Goal: Task Accomplishment & Management: Manage account settings

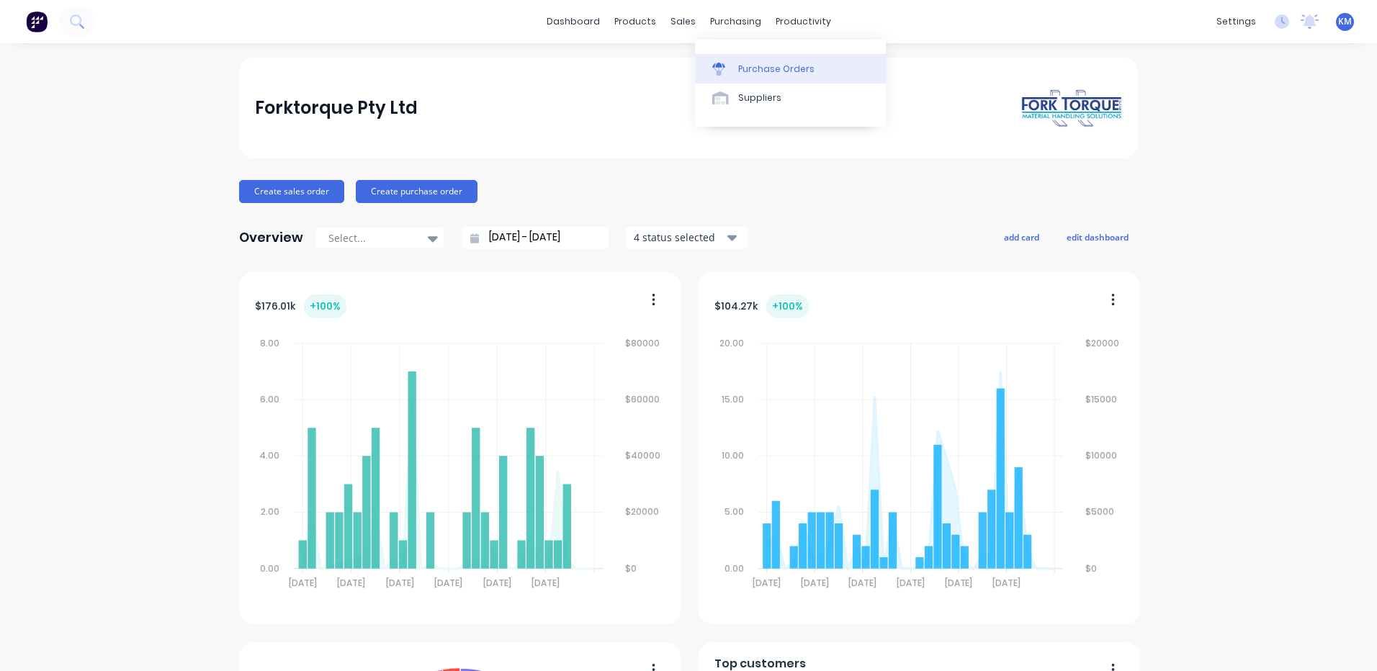
click at [732, 70] on div at bounding box center [723, 69] width 22 height 13
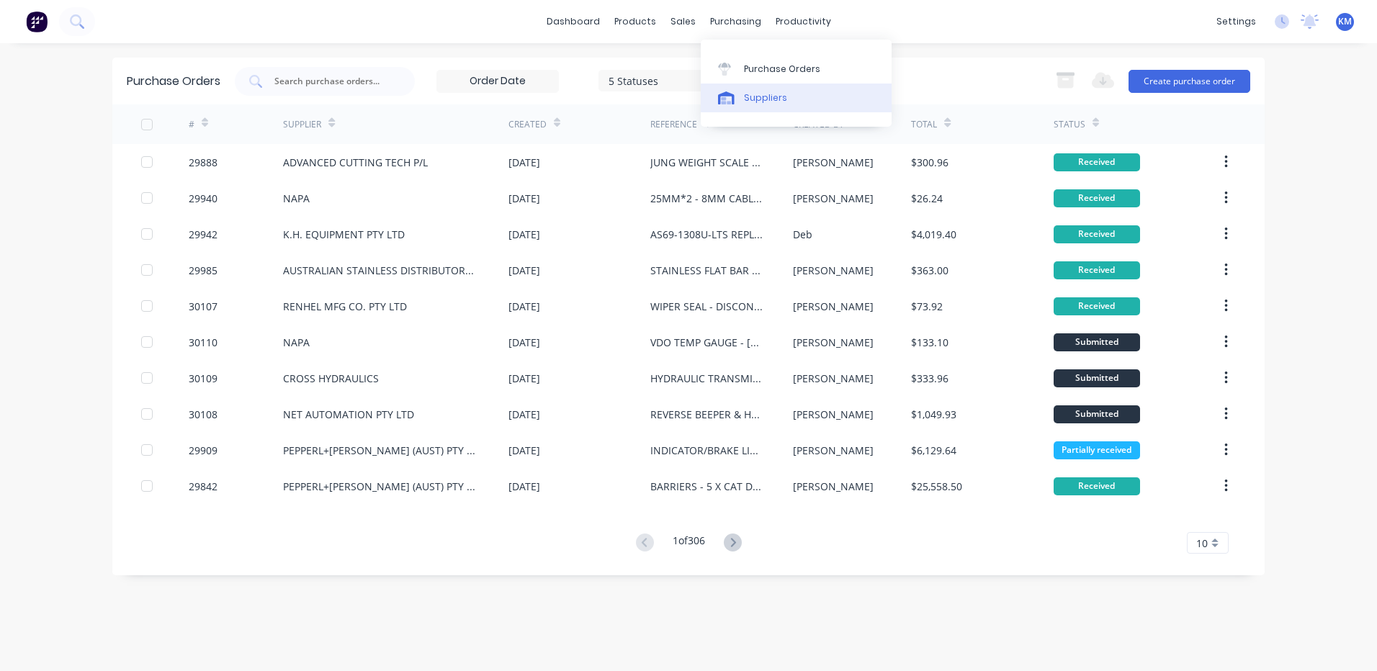
click at [766, 93] on div "Suppliers" at bounding box center [765, 97] width 43 height 13
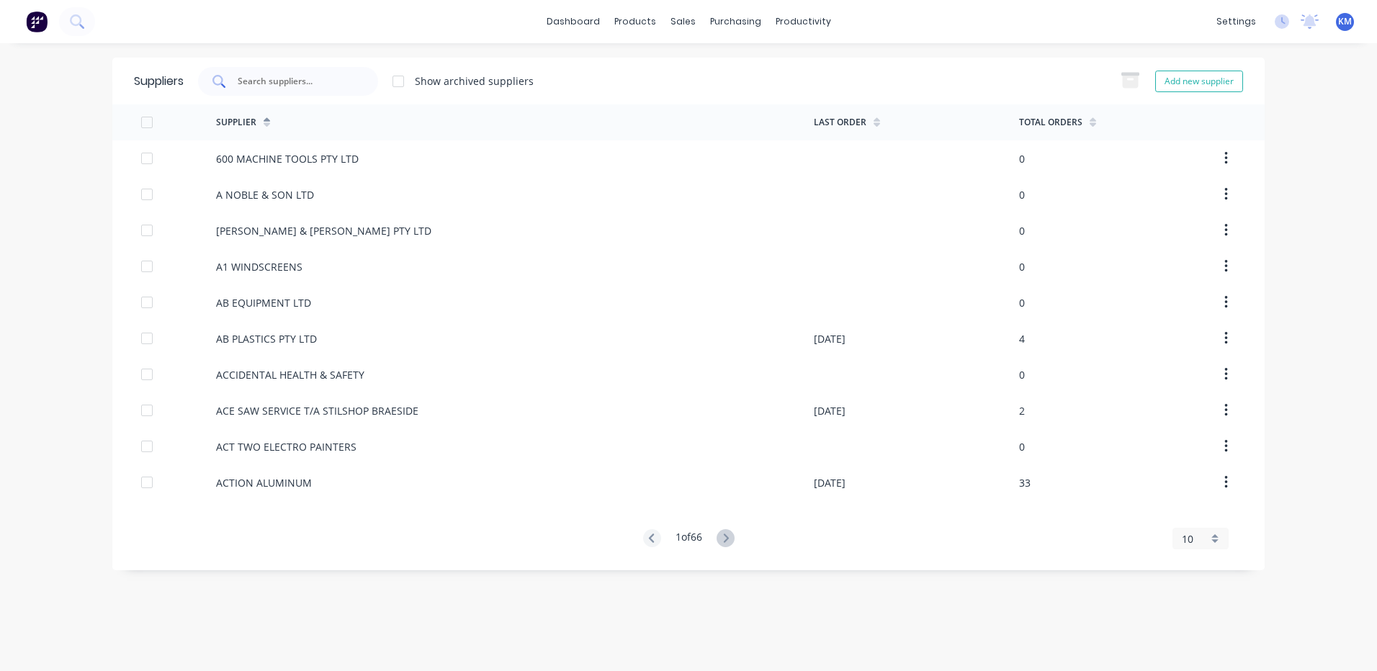
click at [333, 70] on div at bounding box center [288, 81] width 180 height 29
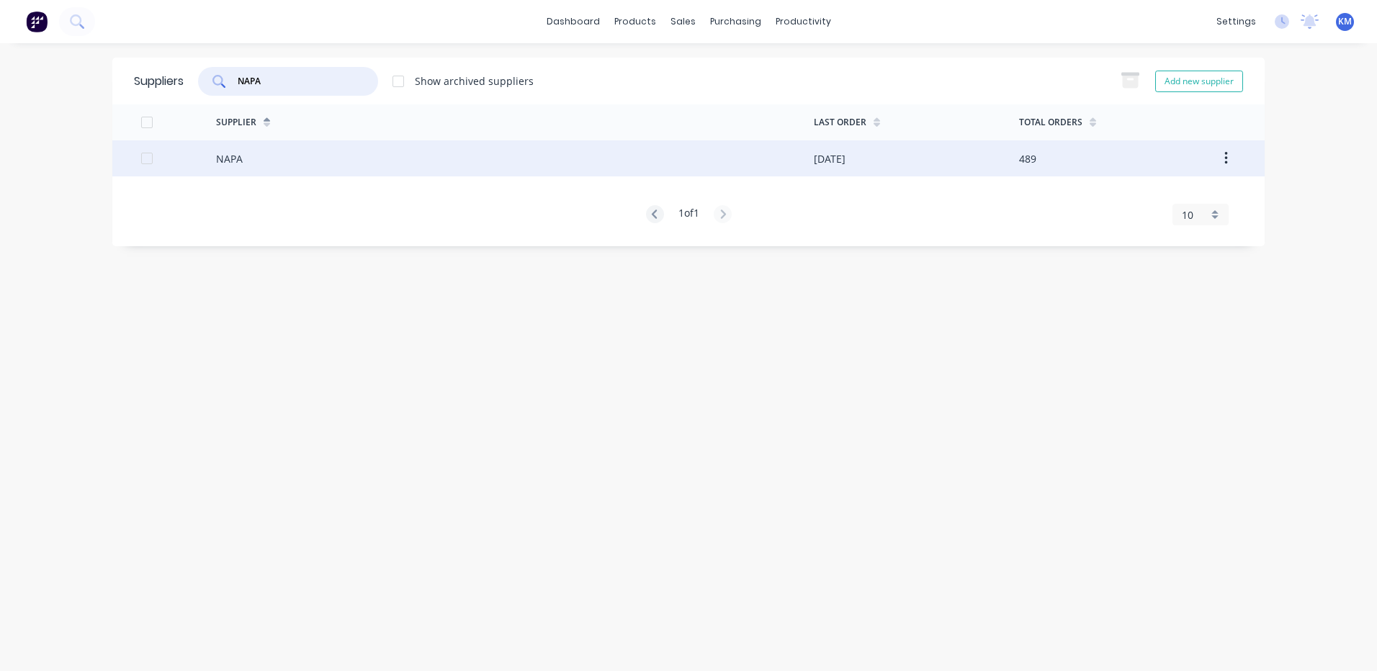
type input "NAPA"
click at [459, 169] on div "NAPA" at bounding box center [515, 158] width 598 height 36
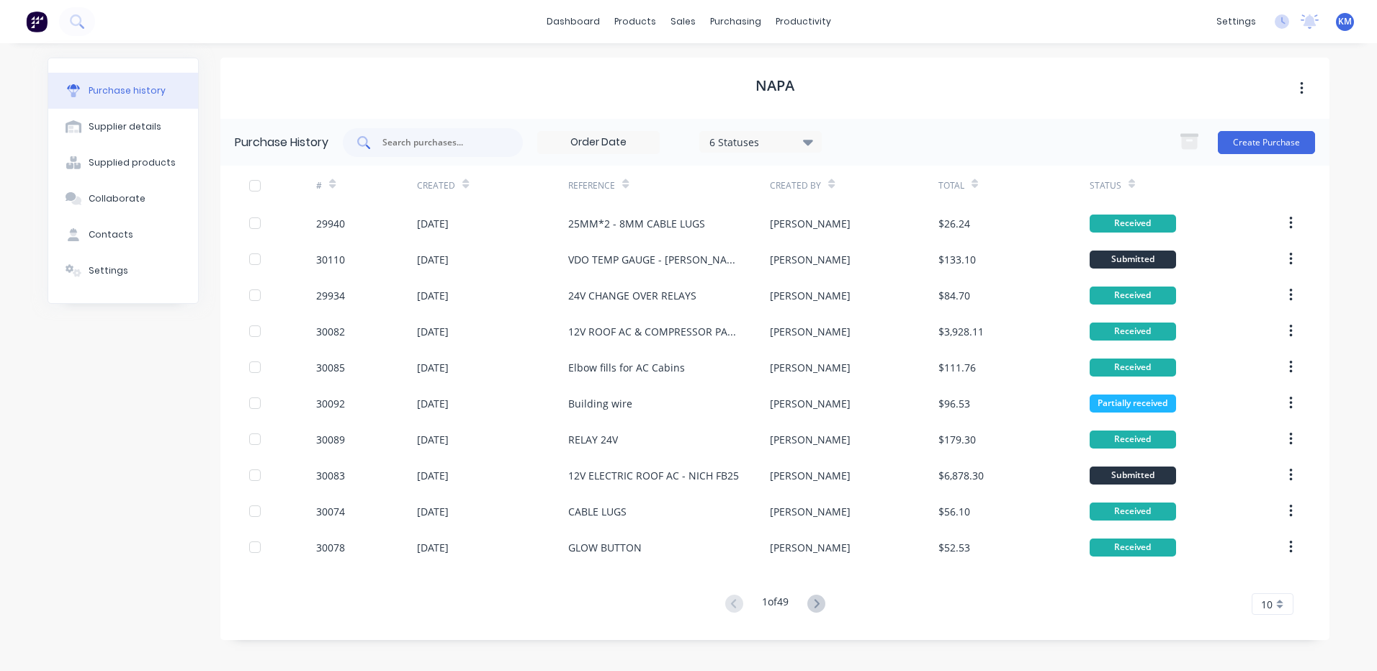
click at [441, 139] on input "text" at bounding box center [441, 142] width 120 height 14
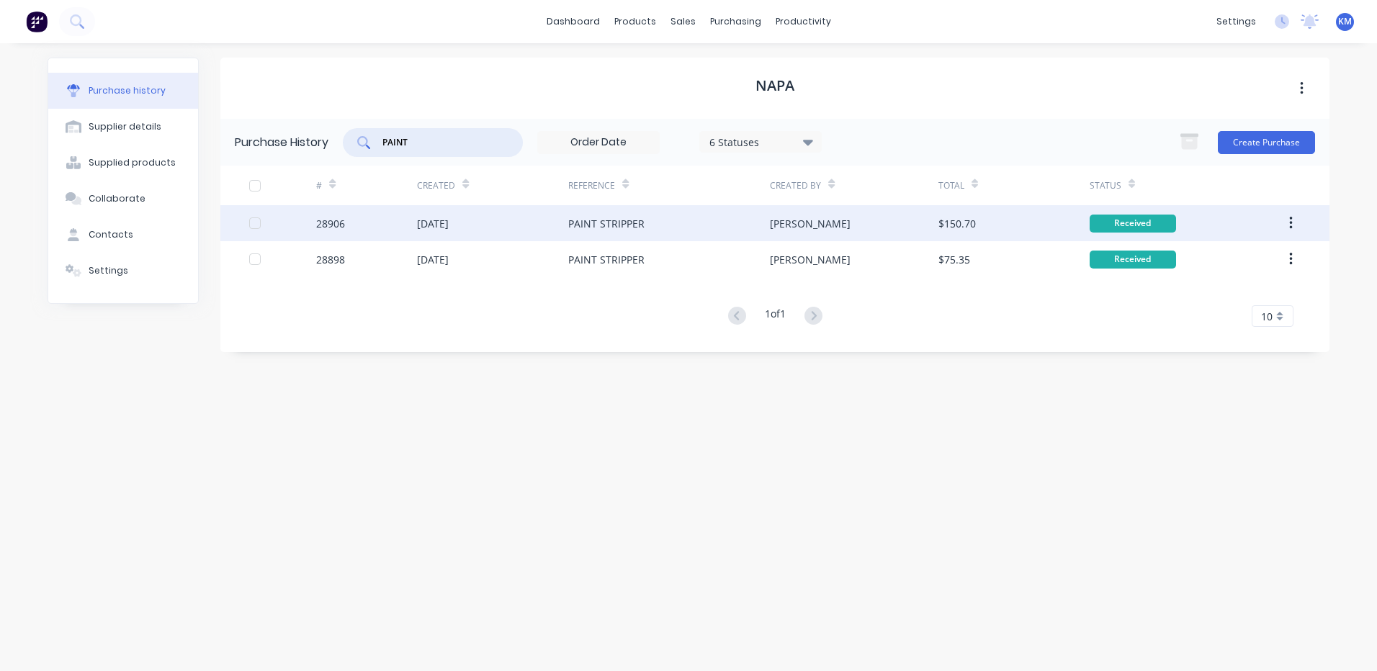
type input "PAINT"
click at [593, 216] on div "PAINT STRIPPER" at bounding box center [606, 223] width 76 height 15
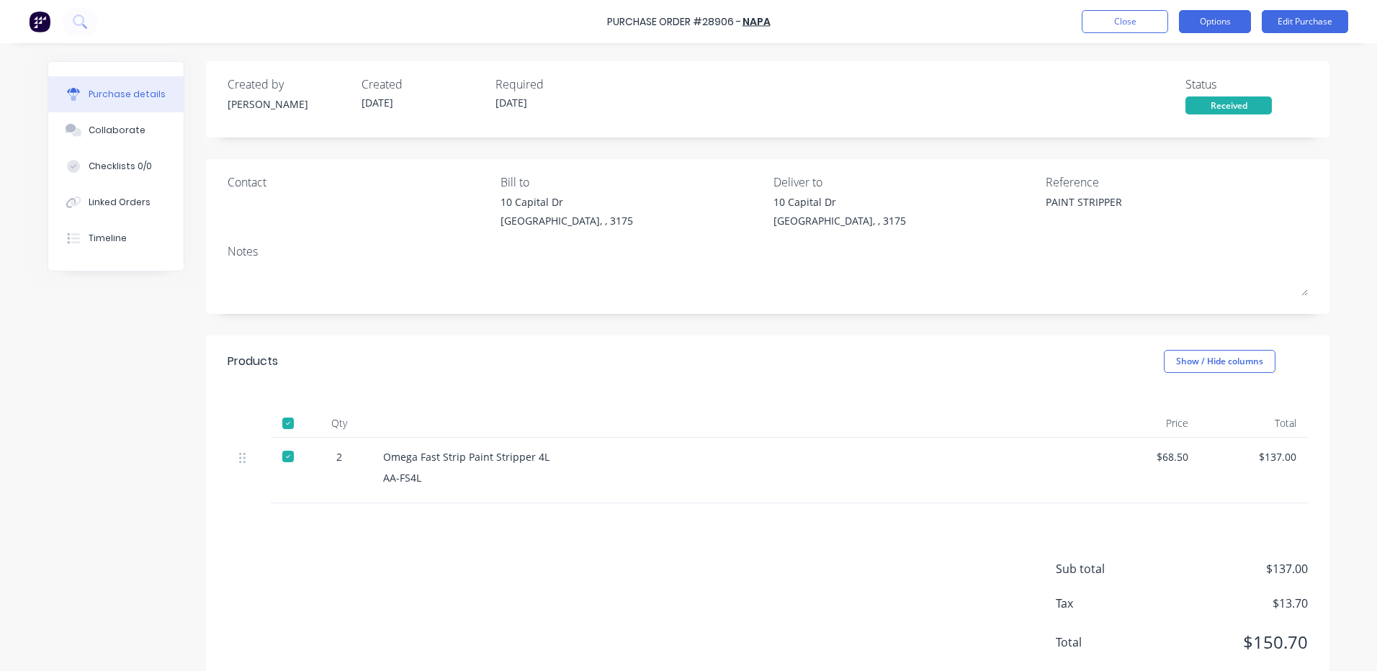
click at [1228, 21] on button "Options" at bounding box center [1215, 21] width 72 height 23
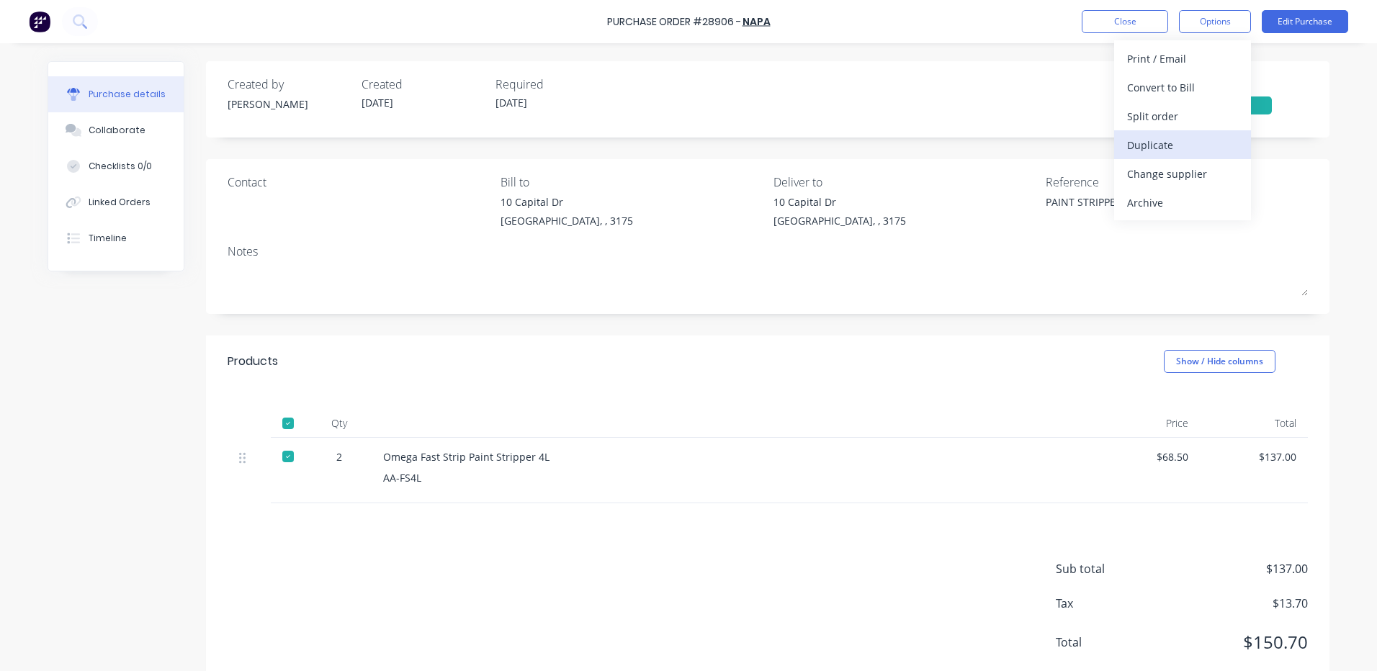
click at [1171, 143] on div "Duplicate" at bounding box center [1182, 145] width 111 height 21
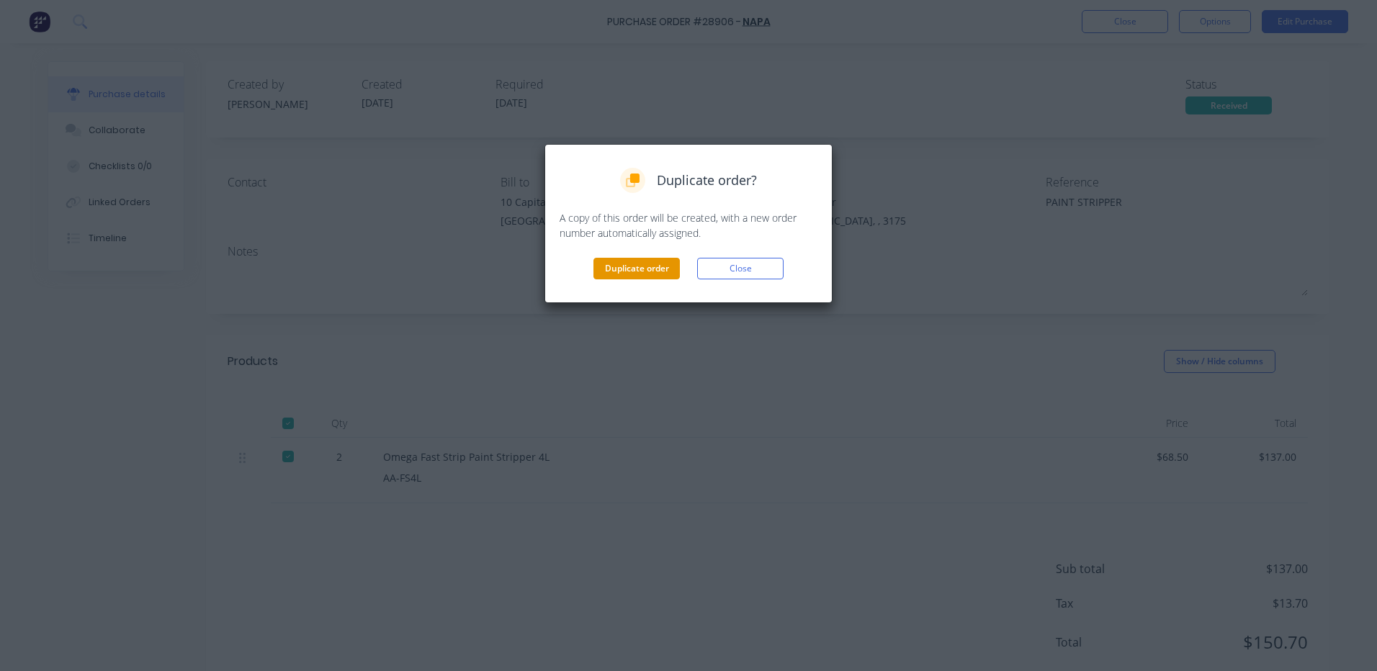
click at [654, 269] on button "Duplicate order" at bounding box center [636, 269] width 86 height 22
type textarea "x"
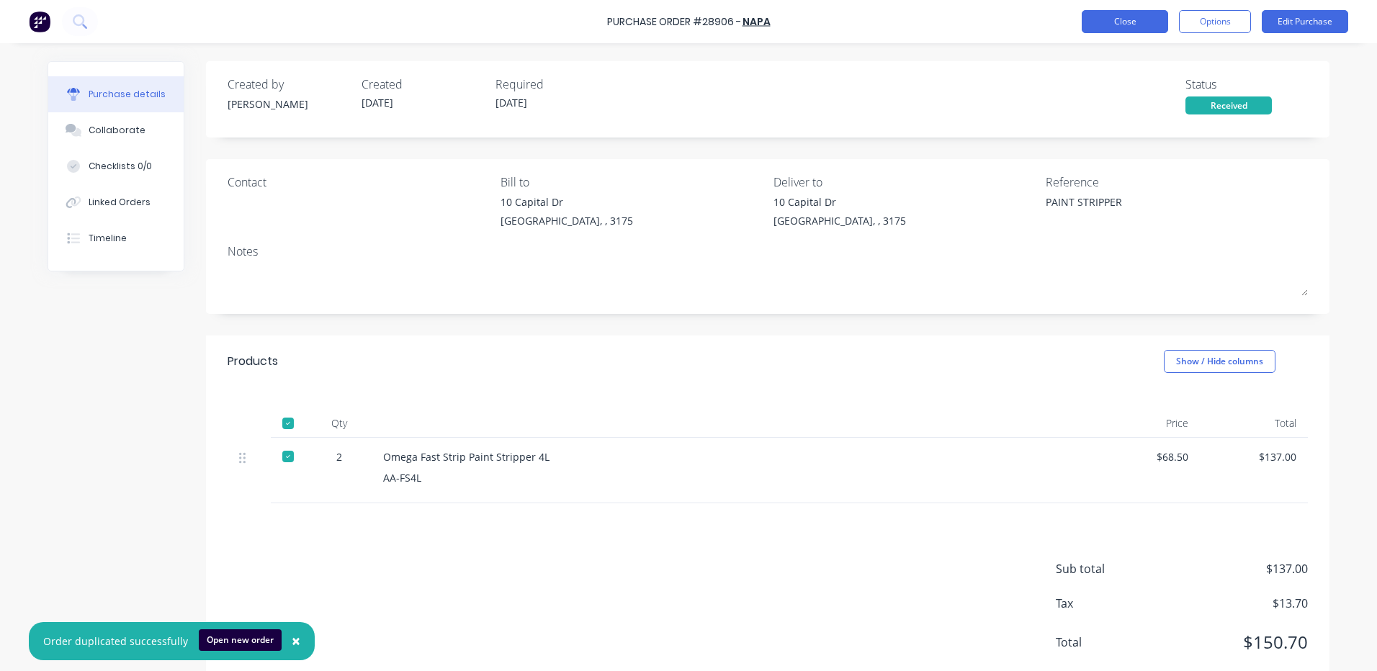
click at [1144, 22] on button "Close" at bounding box center [1125, 21] width 86 height 23
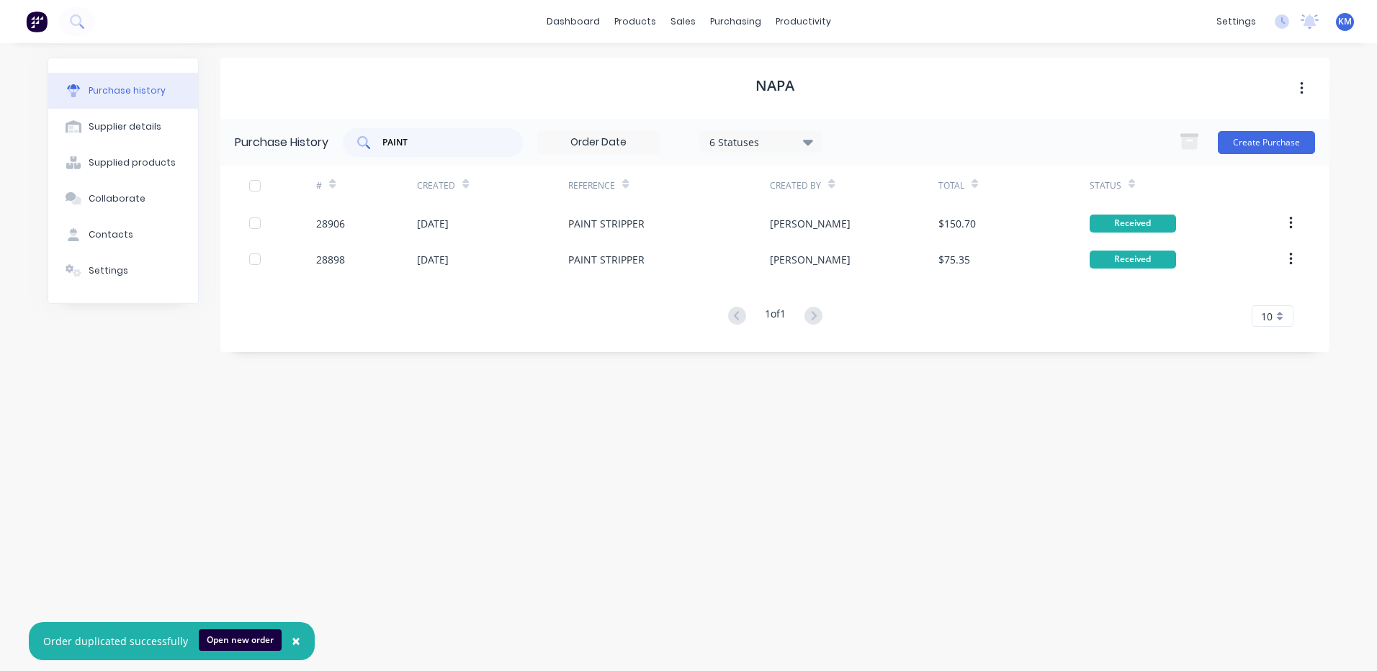
click at [461, 150] on div "PAINT" at bounding box center [433, 142] width 180 height 29
click at [462, 151] on div "PAINT" at bounding box center [433, 142] width 180 height 29
type input "P"
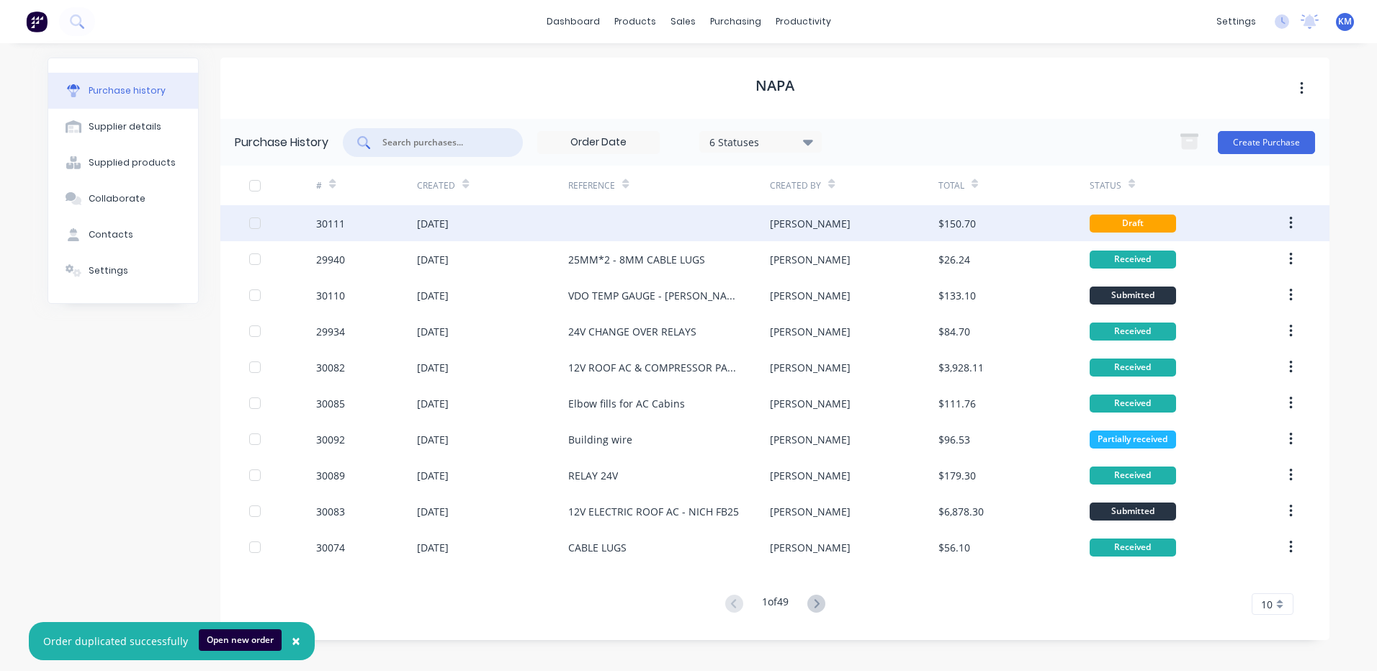
click at [727, 221] on div at bounding box center [669, 223] width 202 height 36
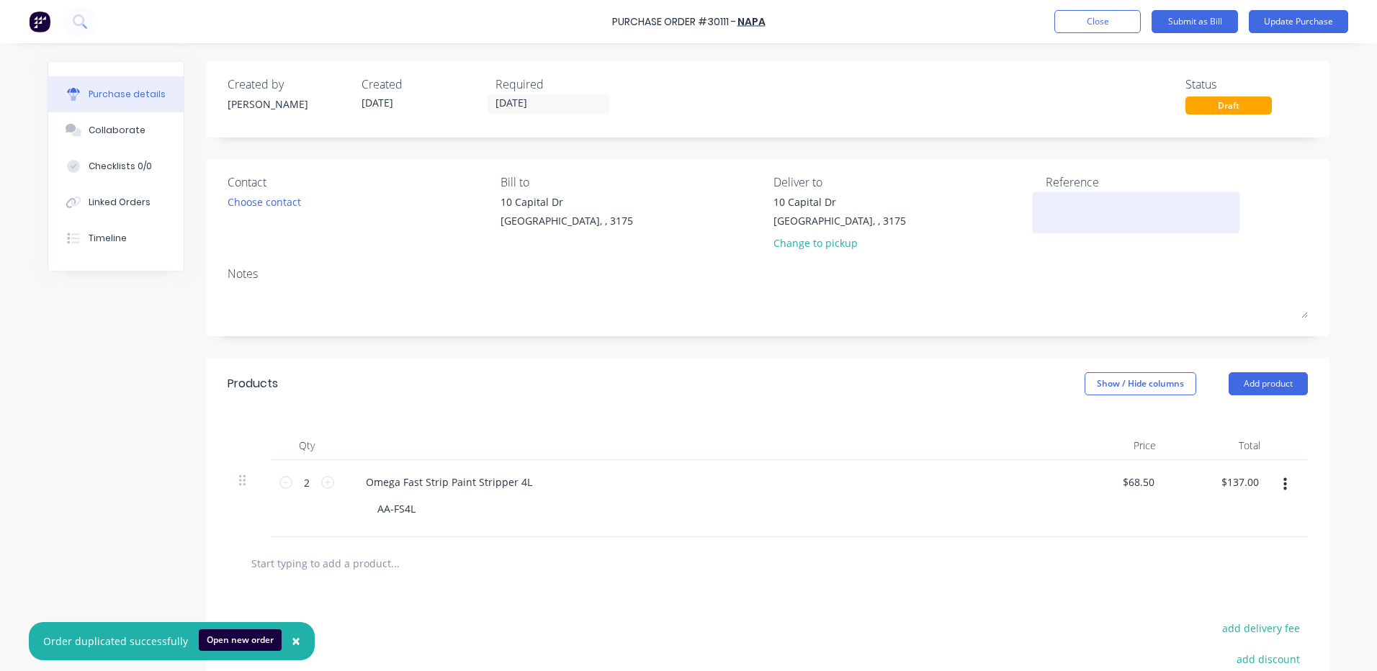
click at [1111, 209] on textarea at bounding box center [1136, 210] width 180 height 32
type textarea "PAINT STR"
type textarea "x"
type textarea "PAINT STRO"
type textarea "x"
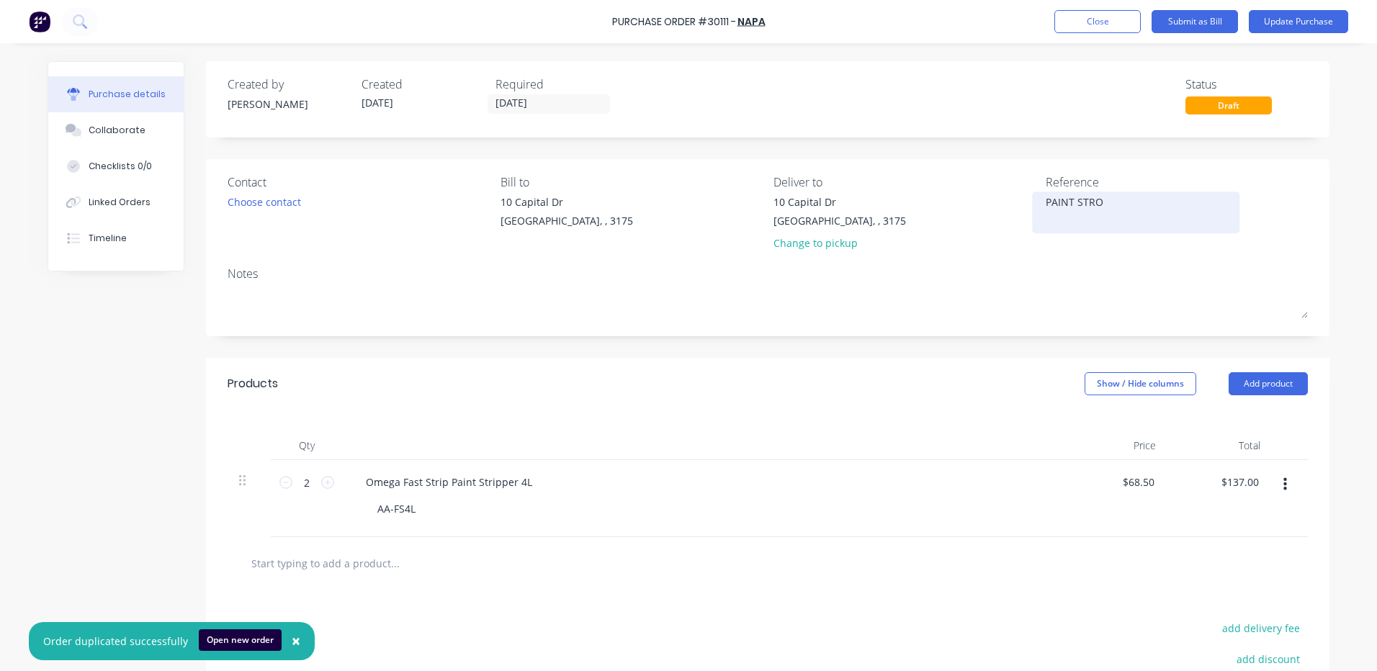
type textarea "PAINT STR"
type textarea "x"
type textarea "PAINT STRI"
type textarea "x"
type textarea "PAINT STRIP"
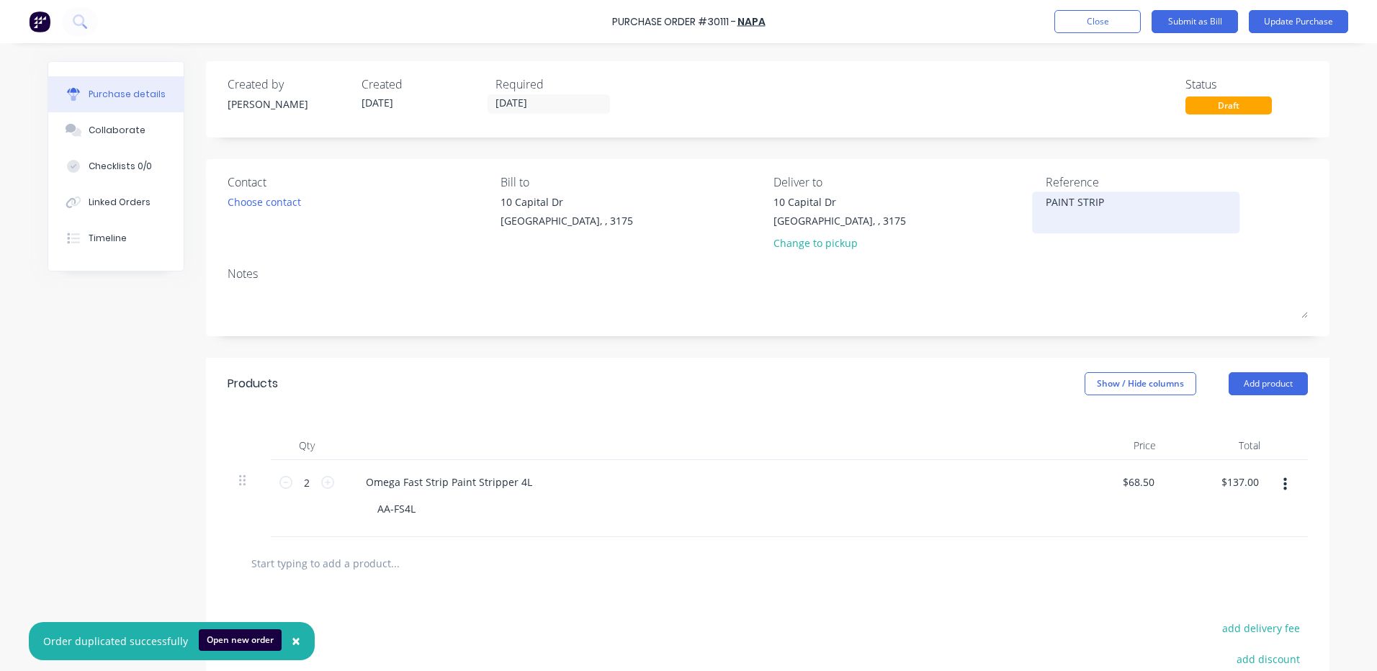
type textarea "x"
type textarea "PAINT STRIPP"
type textarea "x"
type textarea "PAINT STRIPPE"
type textarea "x"
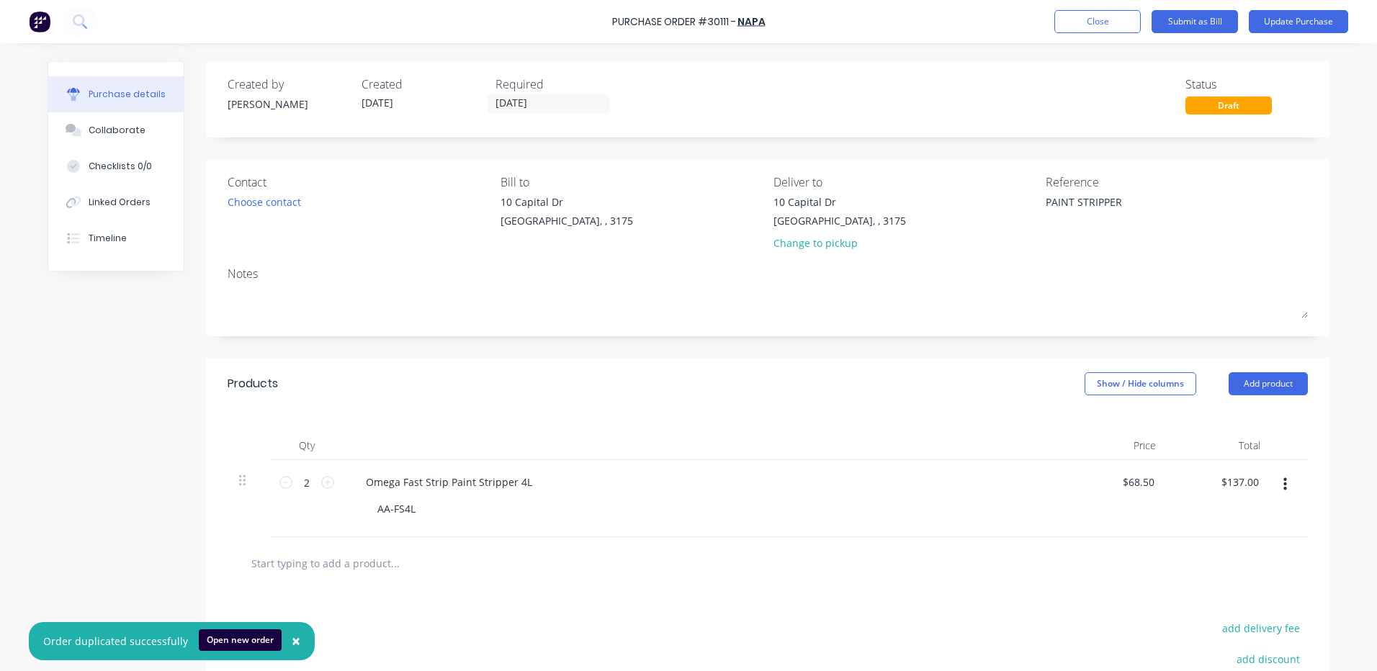
type textarea "PAINT STRIPPER"
type textarea "x"
type textarea "PAINT STRIPPER"
click at [694, 428] on div "Qty Price Total 2 2 Omega Fast Strip Paint Stripper 4L AA-FS4L $68.50 $68.50 $1…" at bounding box center [767, 473] width 1123 height 127
click at [289, 199] on div "Choose contact" at bounding box center [264, 201] width 73 height 15
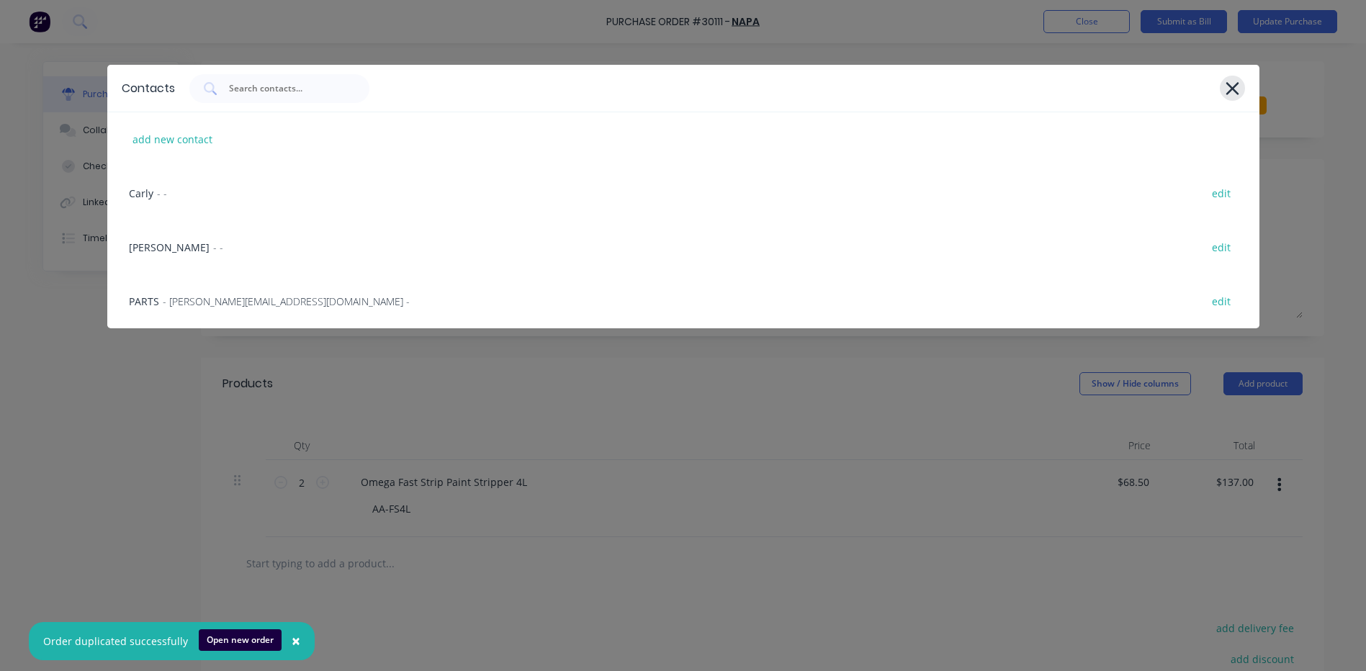
click at [1241, 89] on div at bounding box center [1232, 88] width 25 height 25
click at [1232, 84] on icon at bounding box center [1232, 88] width 15 height 20
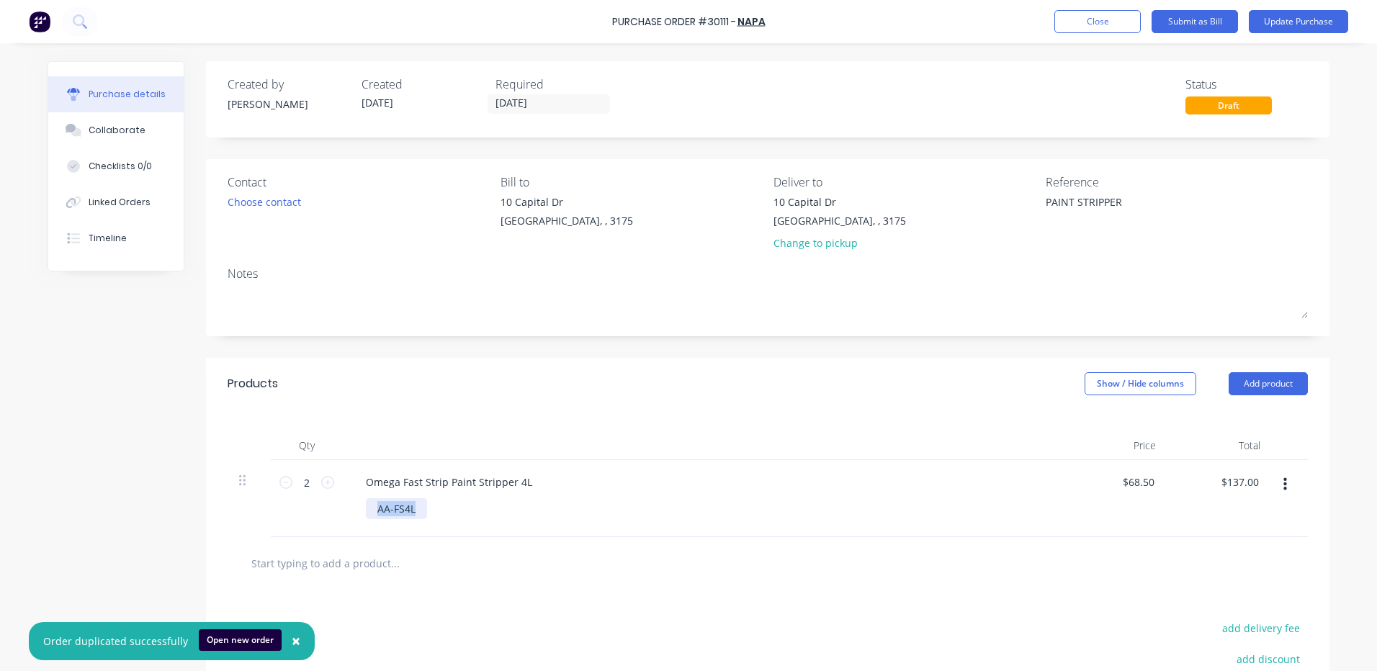
drag, startPoint x: 413, startPoint y: 512, endPoint x: 368, endPoint y: 510, distance: 44.7
click at [368, 510] on div "AA-FS4L" at bounding box center [396, 508] width 61 height 21
copy div "AA-FS4L"
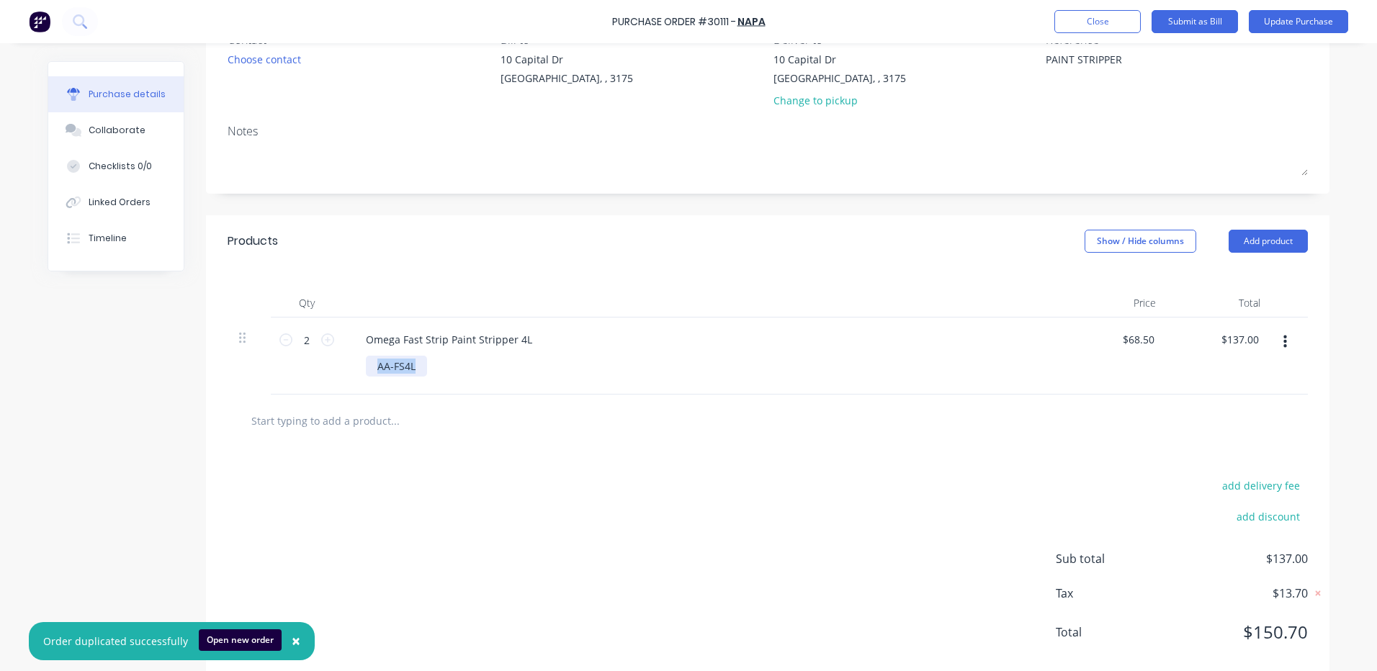
scroll to position [144, 0]
click at [1285, 344] on button "button" at bounding box center [1285, 341] width 34 height 26
click at [1229, 406] on button "Duplicate" at bounding box center [1241, 407] width 122 height 29
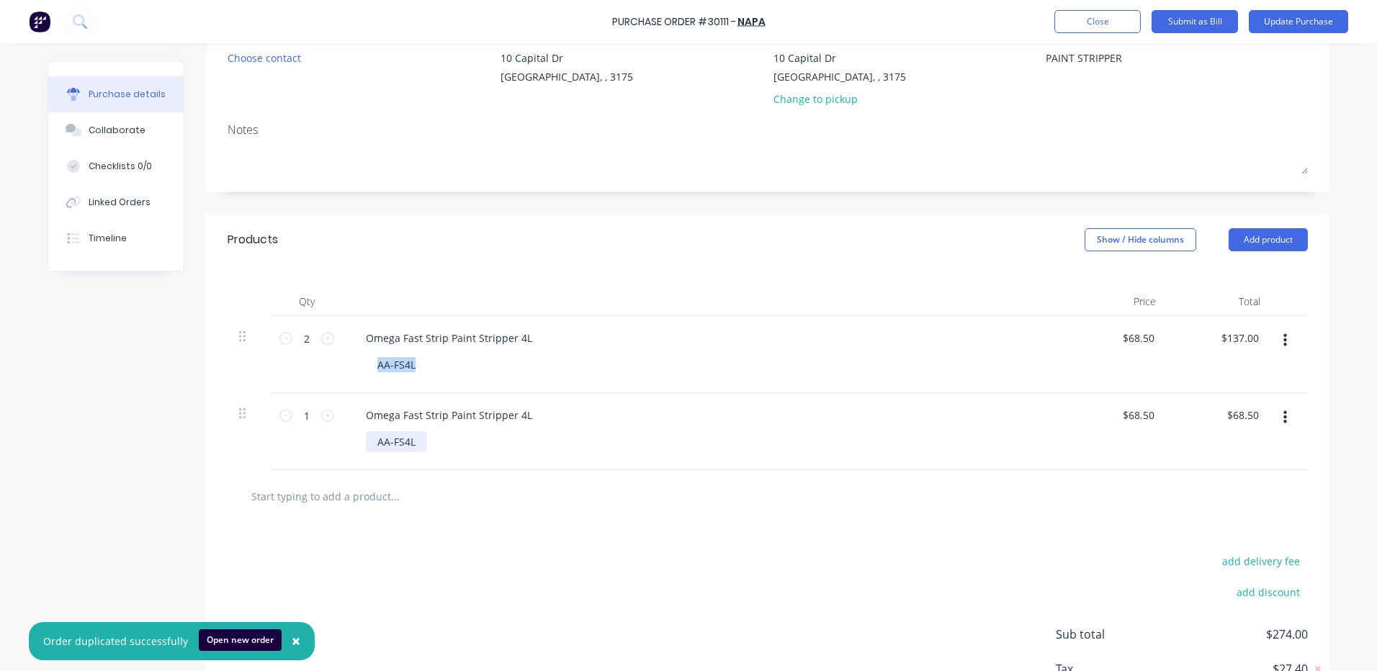
type textarea "x"
click at [402, 437] on div "AA-FS4L" at bounding box center [396, 441] width 61 height 21
click at [321, 415] on icon at bounding box center [327, 415] width 13 height 13
type textarea "x"
type input "2"
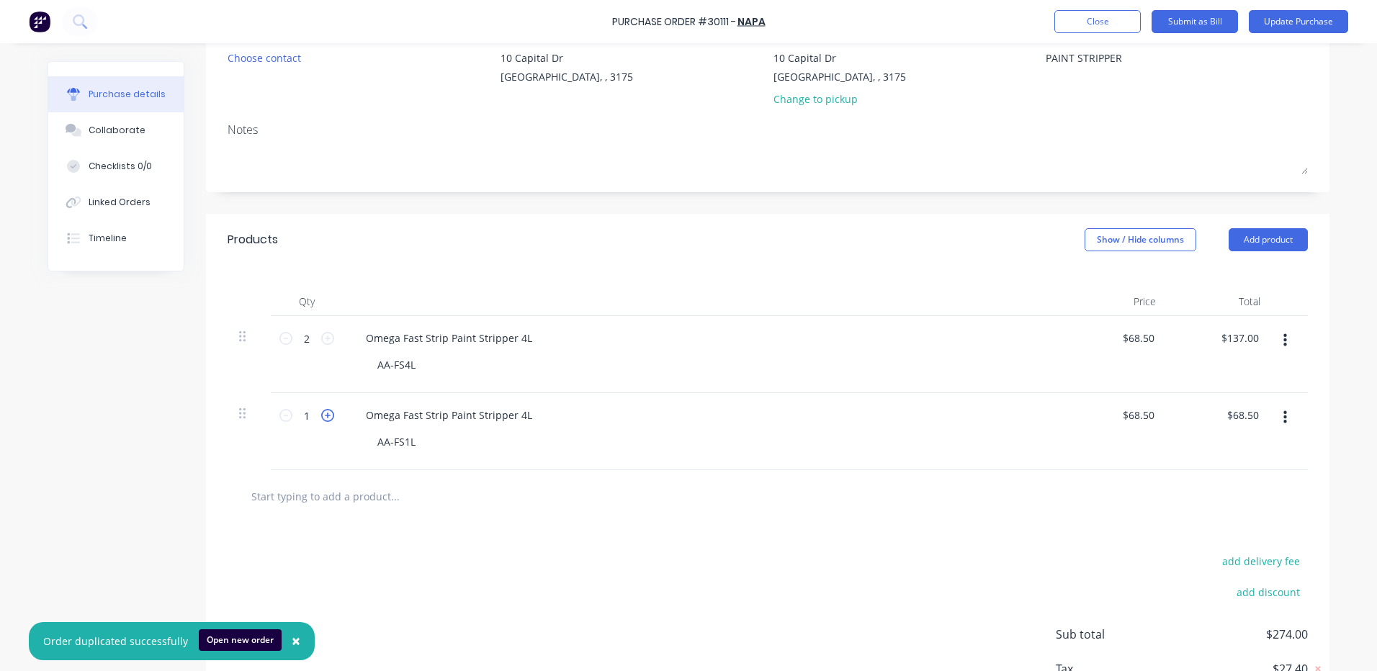
type input "$137.00"
type textarea "x"
type input "68.50"
click at [1121, 331] on input "68.50" at bounding box center [1137, 338] width 39 height 21
type textarea "x"
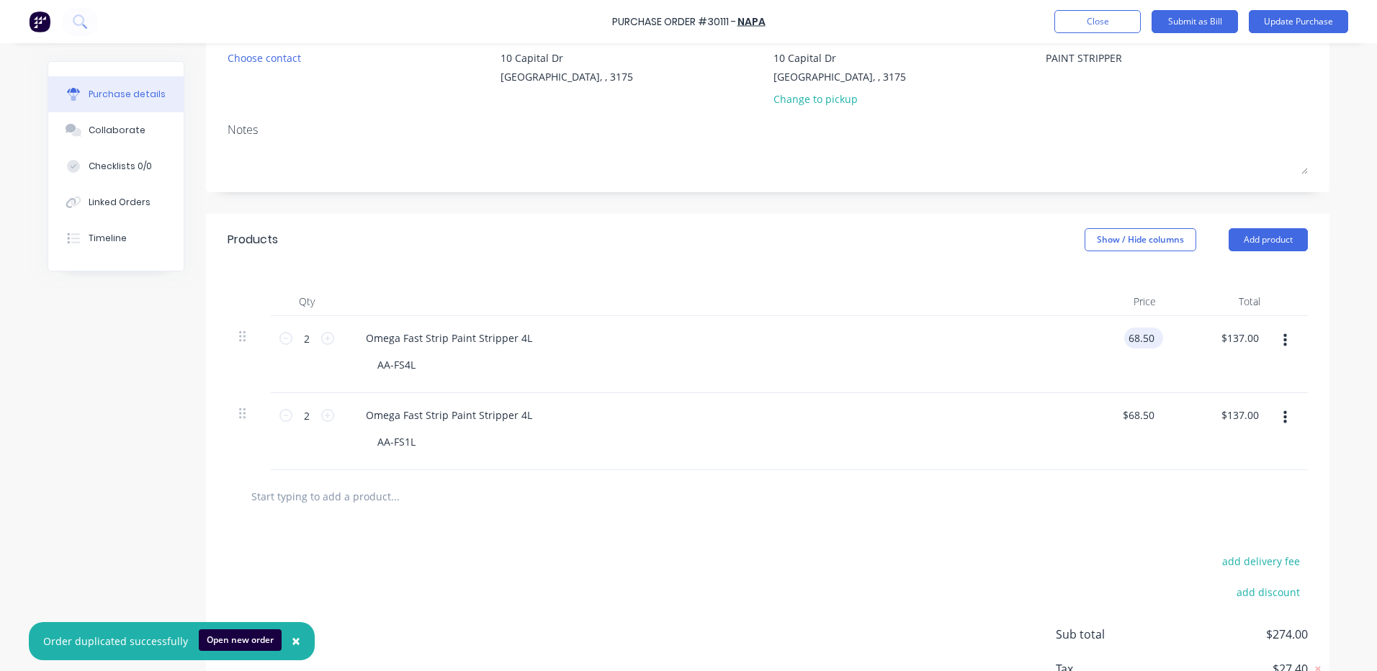
click at [1124, 331] on input "68.50" at bounding box center [1140, 338] width 33 height 21
type input "70"
type textarea "x"
type input "$70.00"
type input "$140.00"
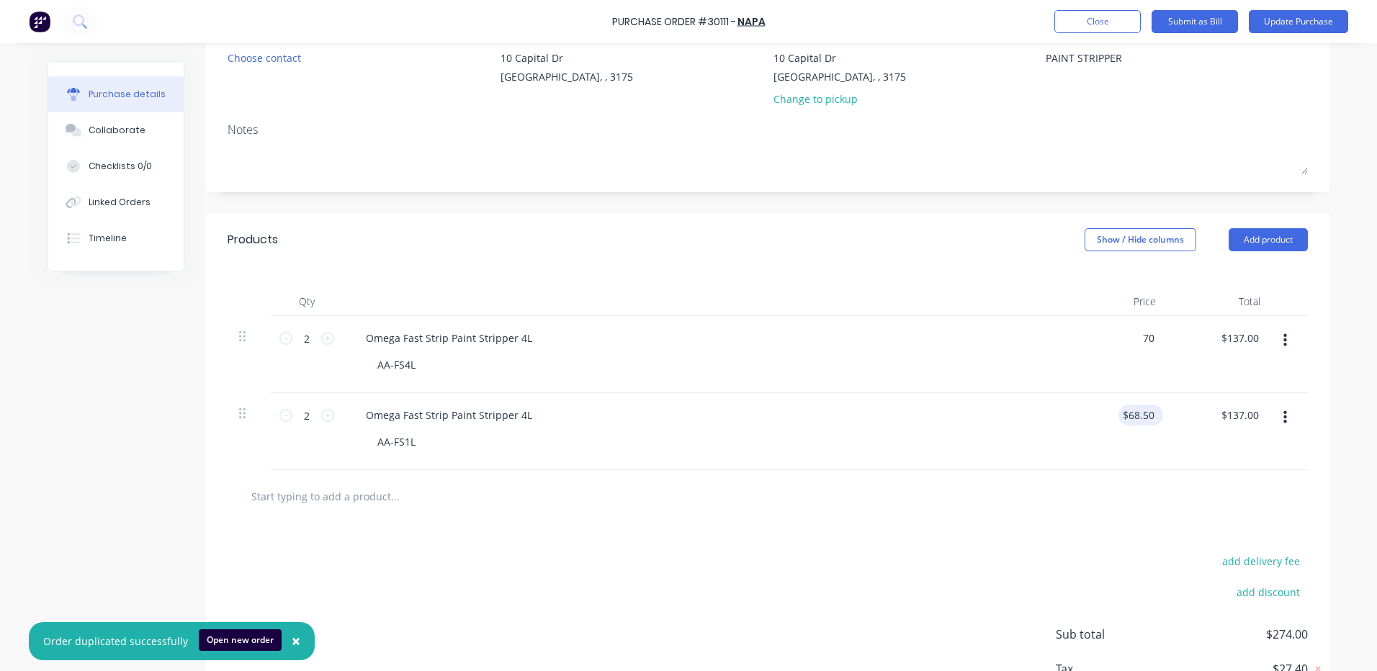
type input "68.50"
click at [1129, 416] on input "68.50" at bounding box center [1137, 415] width 39 height 21
type textarea "x"
click at [1129, 416] on input "68.50" at bounding box center [1140, 415] width 33 height 21
type input "22.5"
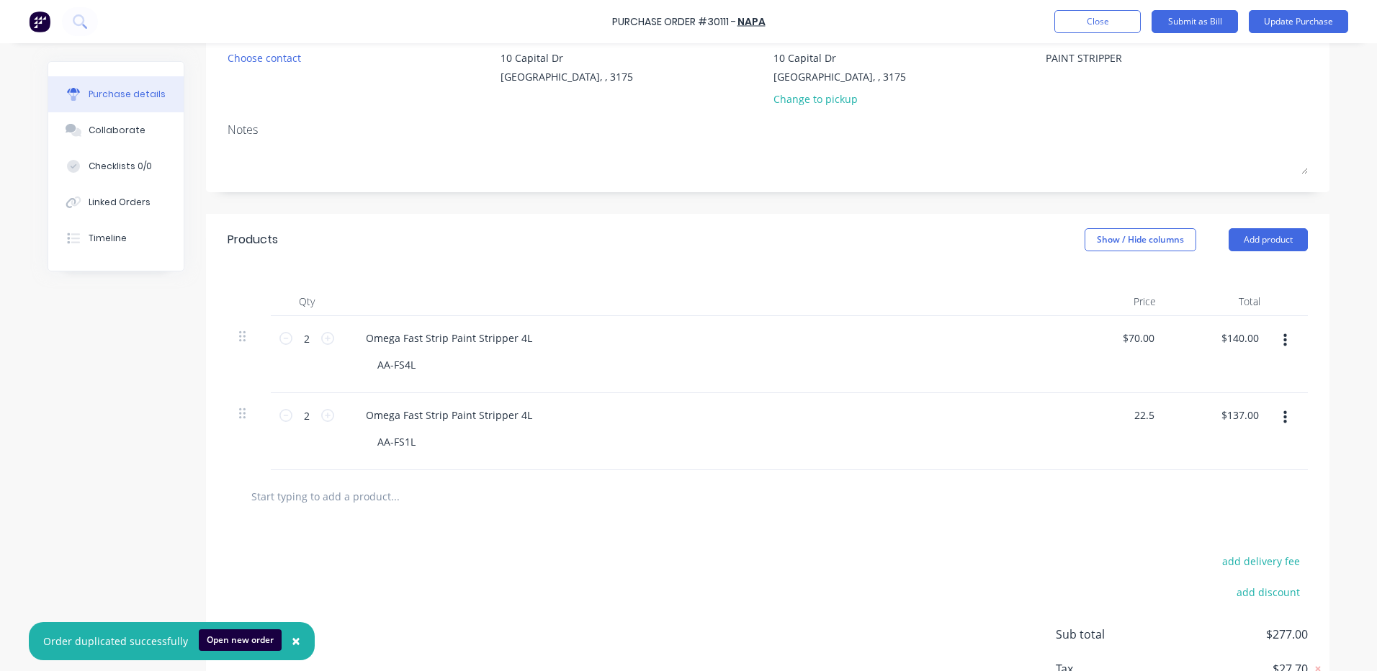
type textarea "x"
type input "$22.50"
type input "$45.00"
click at [833, 457] on div "Omega Fast Strip Paint Stripper 4L AA-FS1L" at bounding box center [703, 431] width 720 height 77
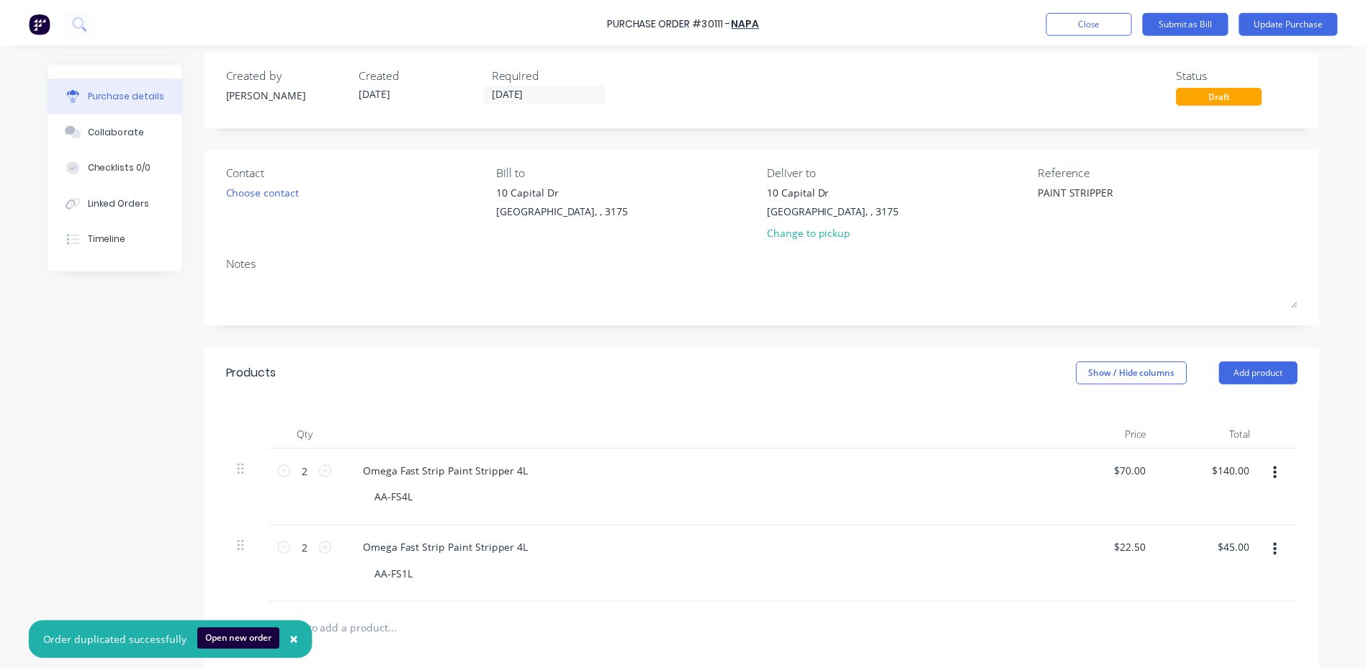
scroll to position [0, 0]
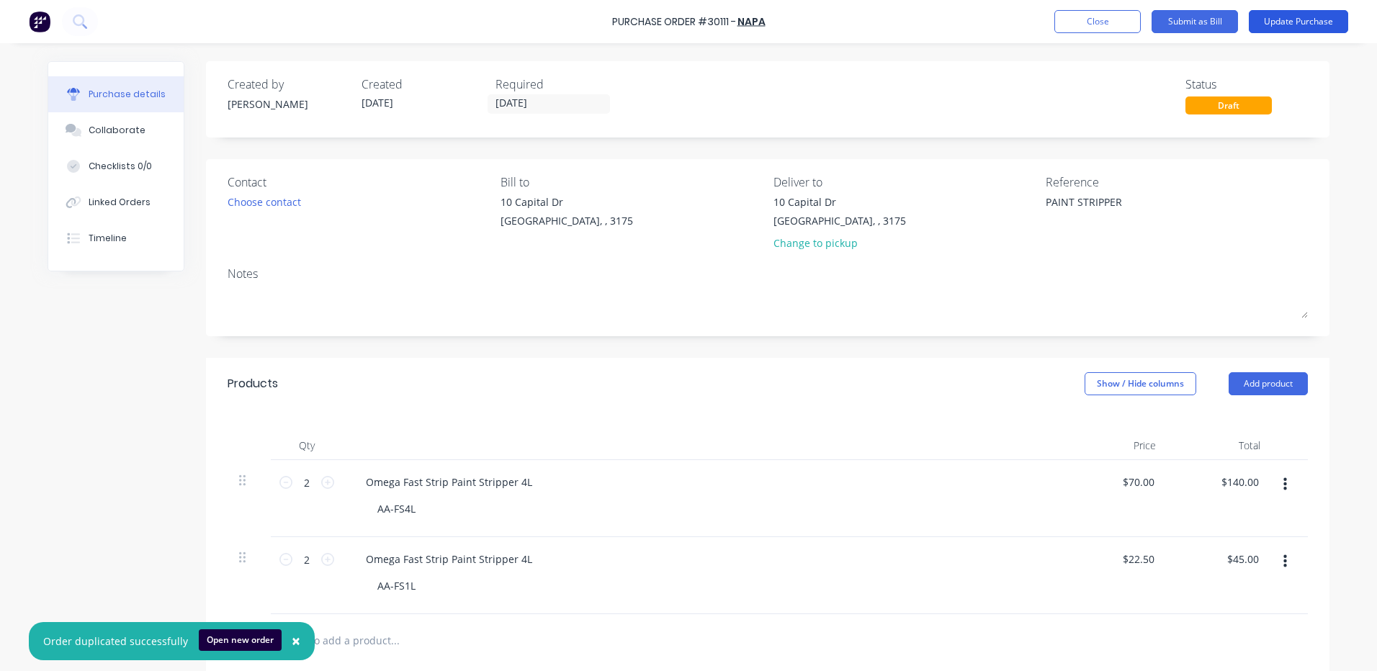
click at [1326, 26] on button "Update Purchase" at bounding box center [1298, 21] width 99 height 23
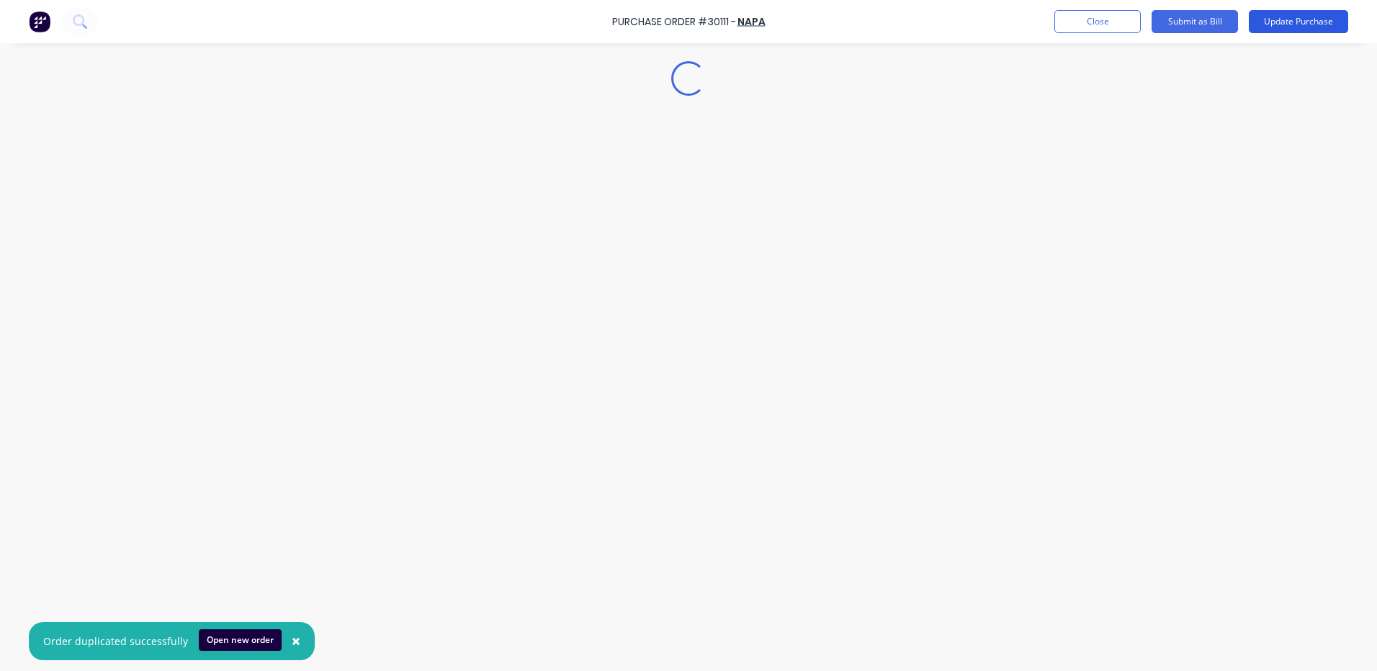
type textarea "x"
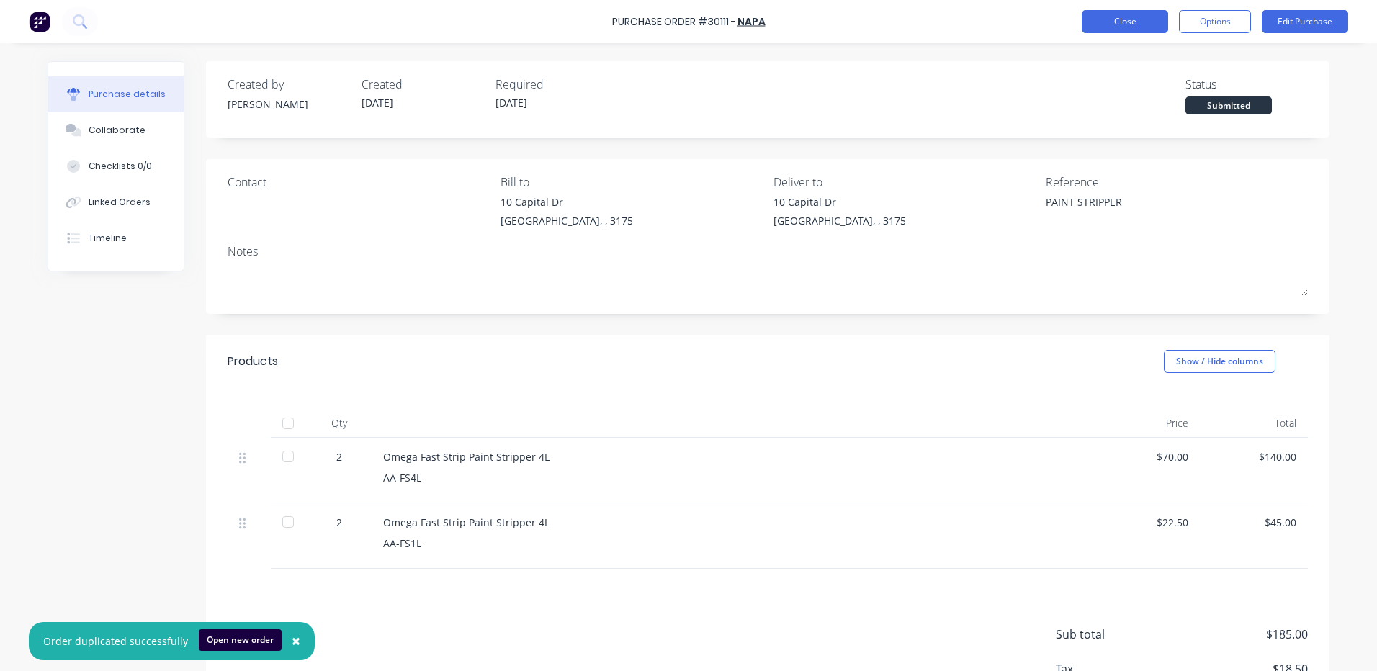
click at [1157, 21] on button "Close" at bounding box center [1125, 21] width 86 height 23
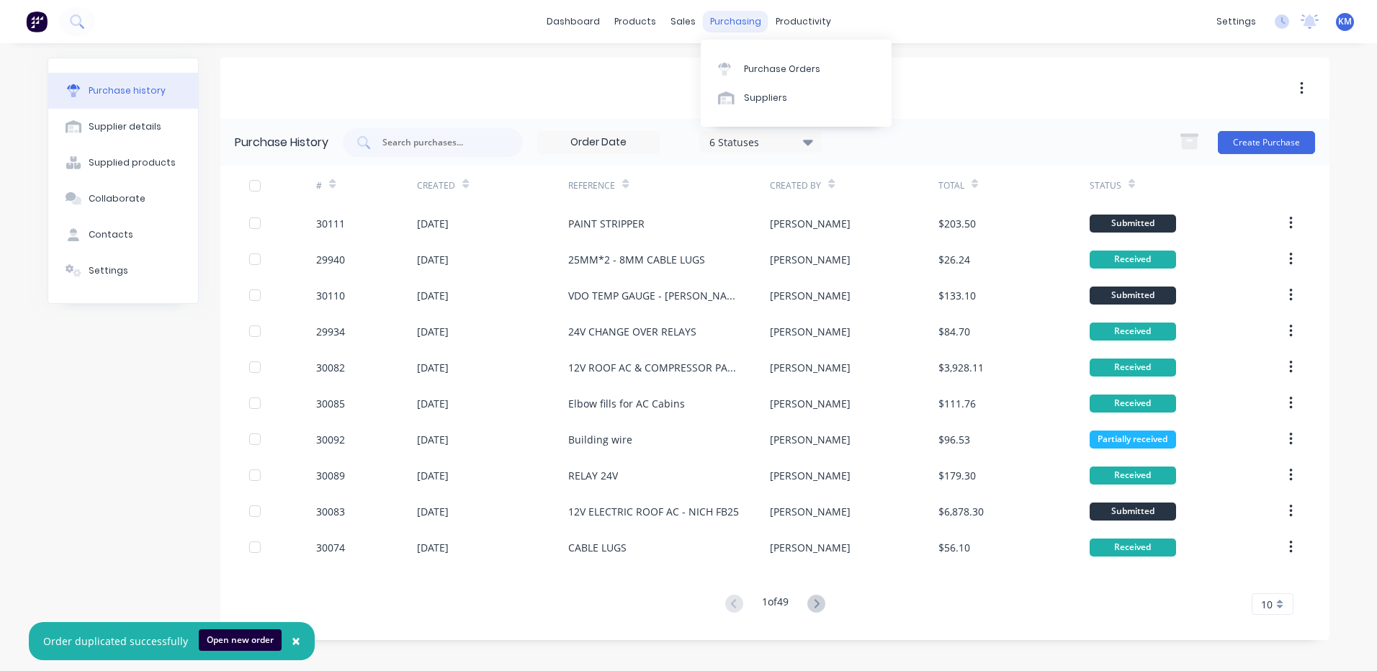
click at [750, 31] on div "purchasing" at bounding box center [736, 22] width 66 height 22
click at [732, 47] on div "Purchase Orders Suppliers" at bounding box center [796, 83] width 191 height 87
click at [666, 70] on link "Sales Orders" at bounding box center [758, 68] width 191 height 29
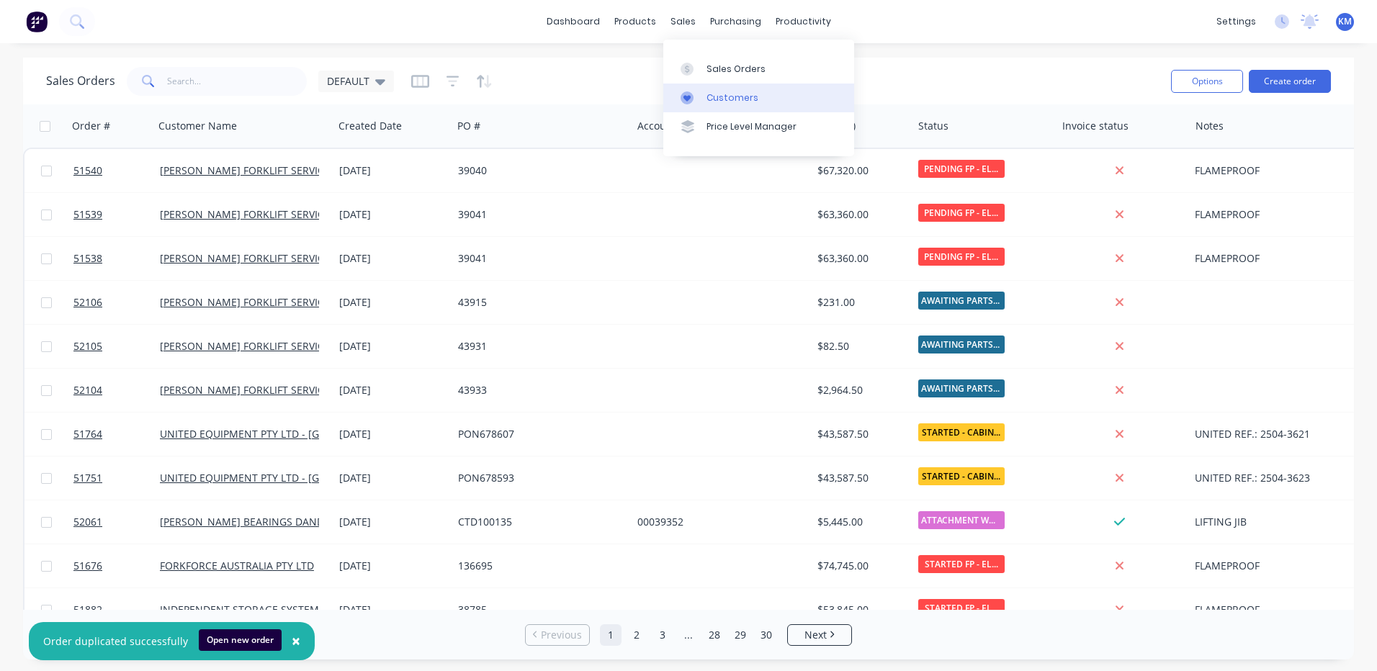
click at [693, 89] on link "Customers" at bounding box center [758, 98] width 191 height 29
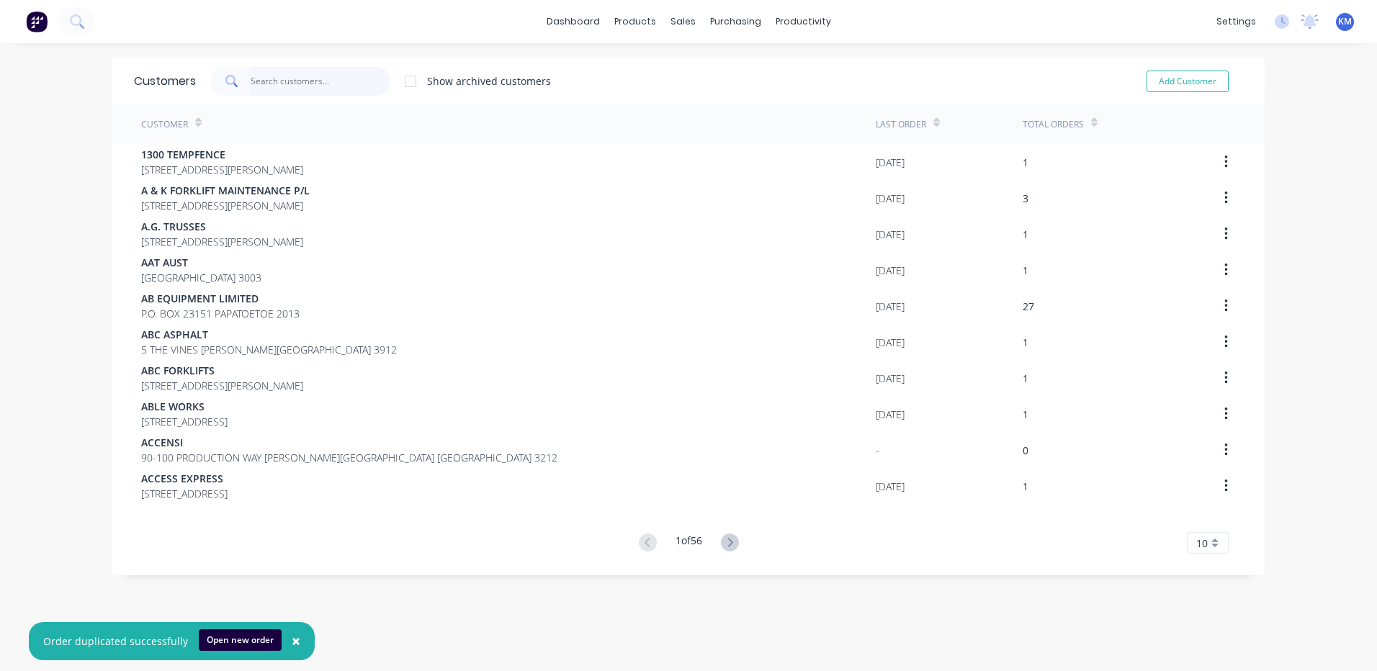
click at [353, 84] on input "text" at bounding box center [321, 81] width 140 height 29
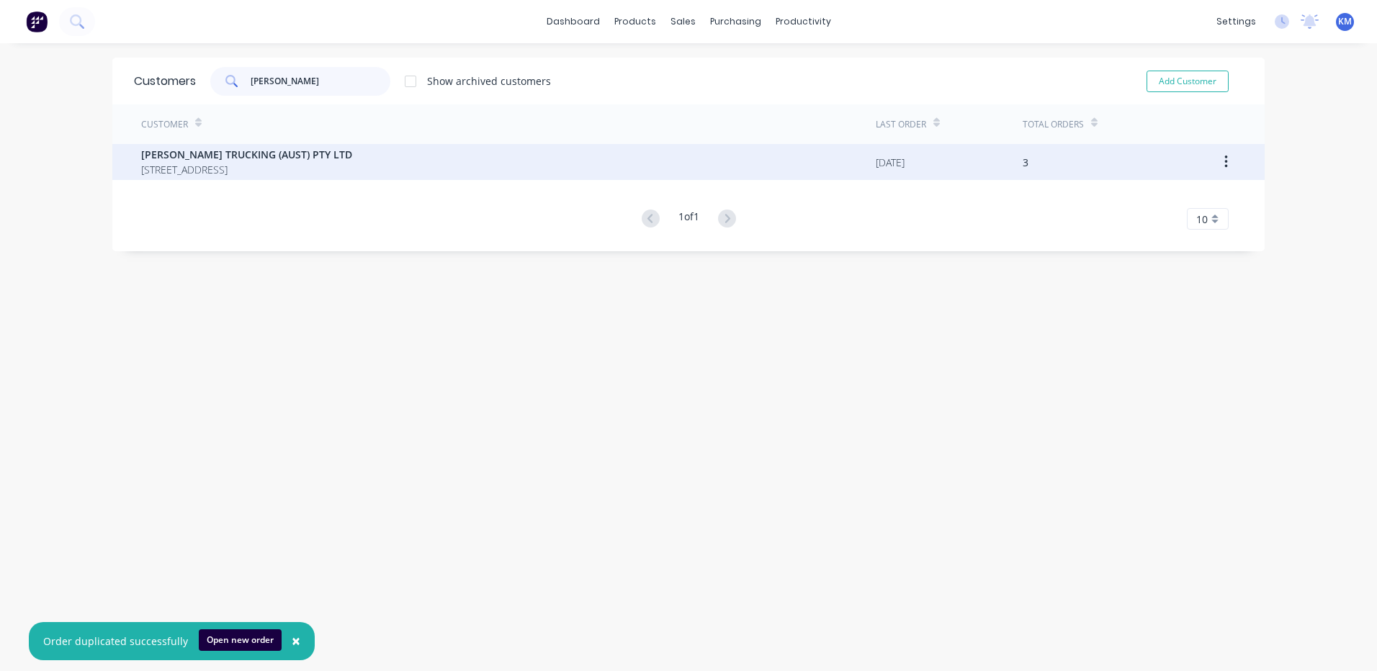
type input "[PERSON_NAME]"
click at [332, 163] on div "[PERSON_NAME] TRUCKING (AUST) PTY LTD [STREET_ADDRESS]" at bounding box center [508, 162] width 735 height 36
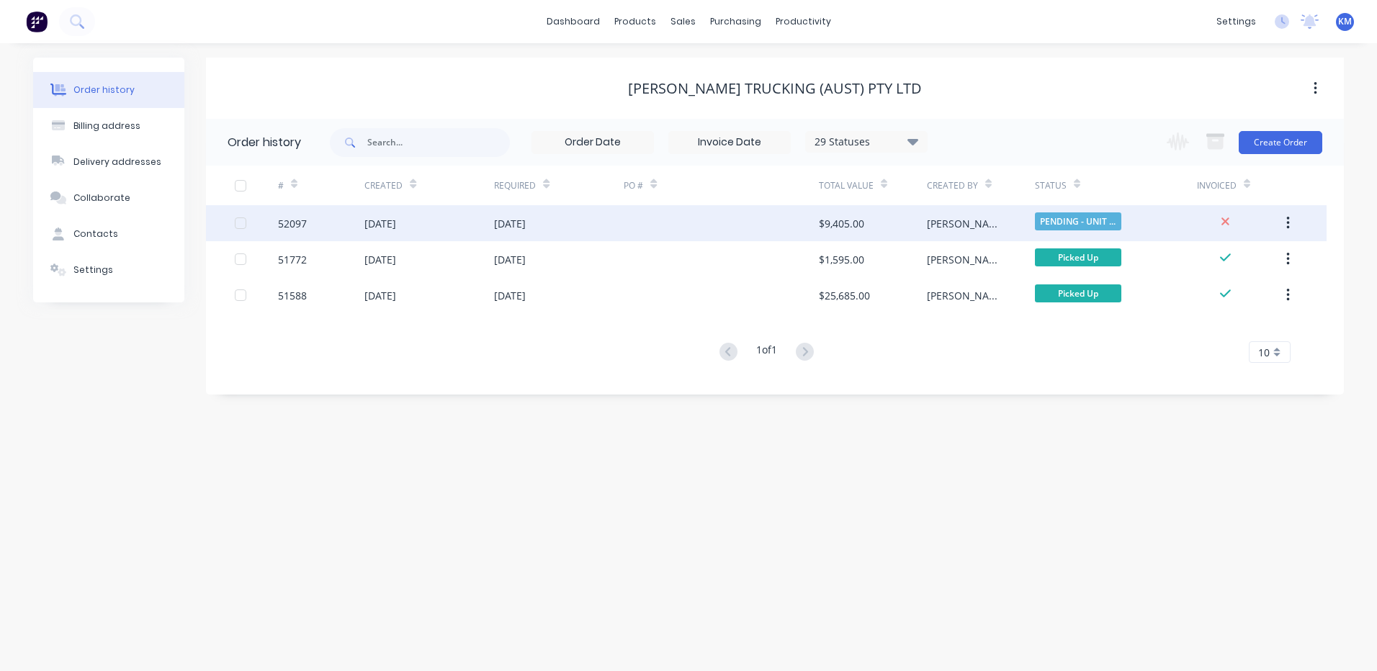
click at [629, 230] on div at bounding box center [721, 223] width 194 height 36
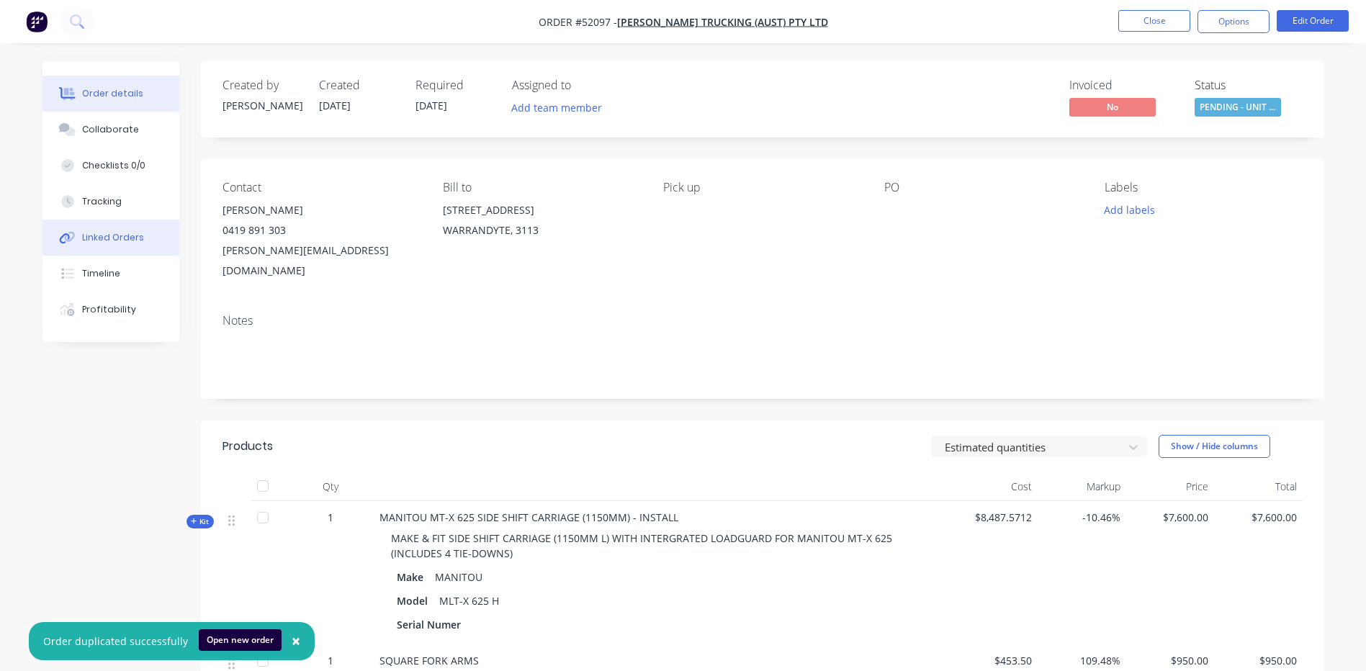
click at [122, 230] on button "Linked Orders" at bounding box center [110, 238] width 137 height 36
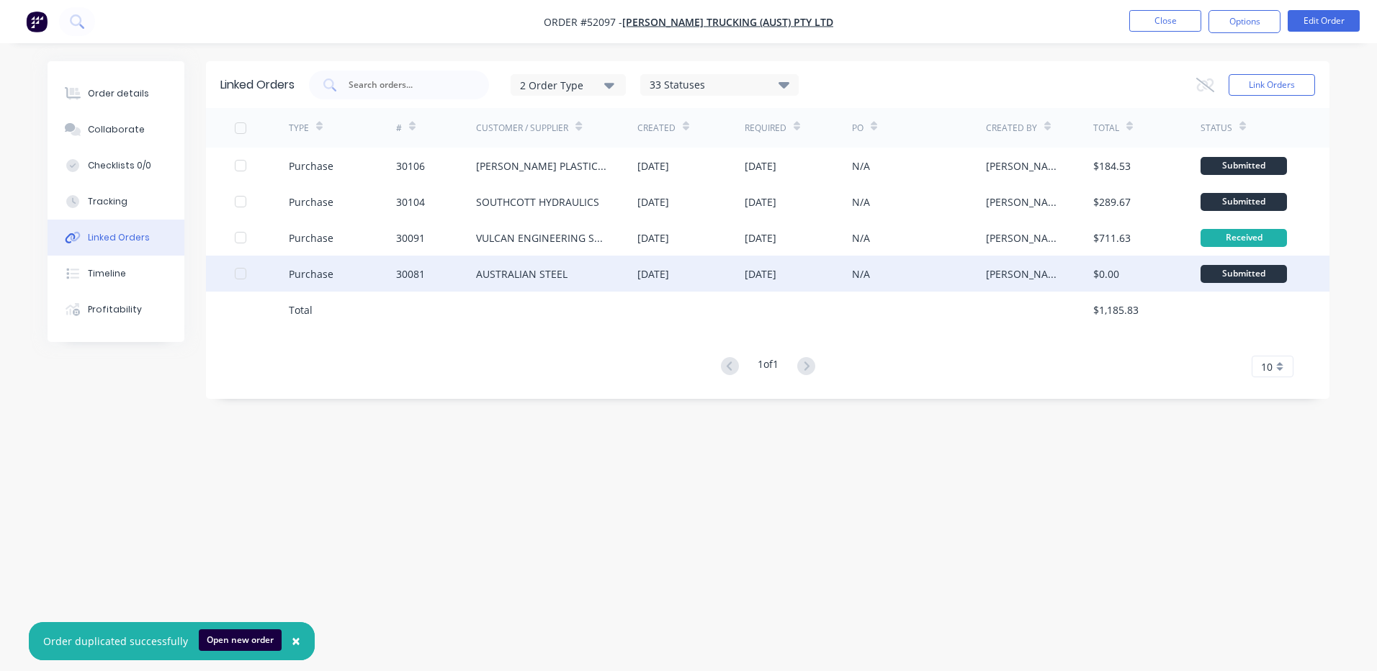
click at [364, 261] on div "Purchase" at bounding box center [342, 274] width 107 height 36
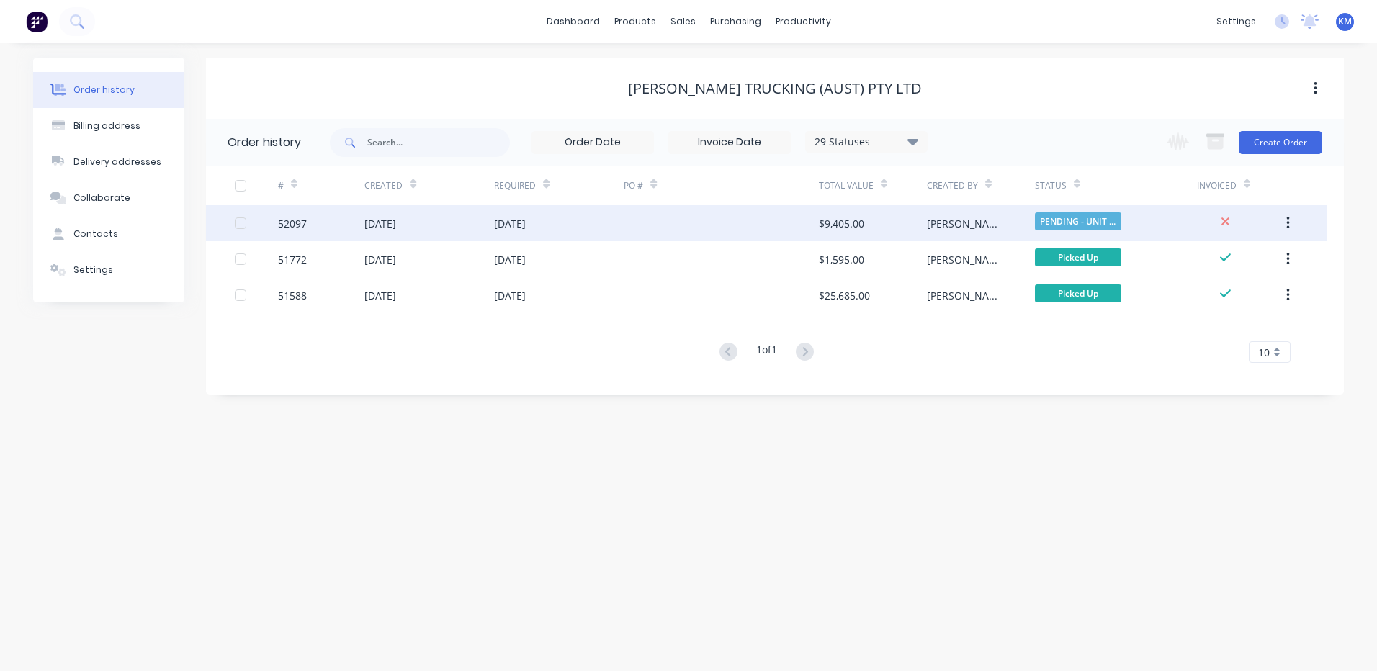
click at [522, 231] on div "[DATE]" at bounding box center [559, 223] width 130 height 36
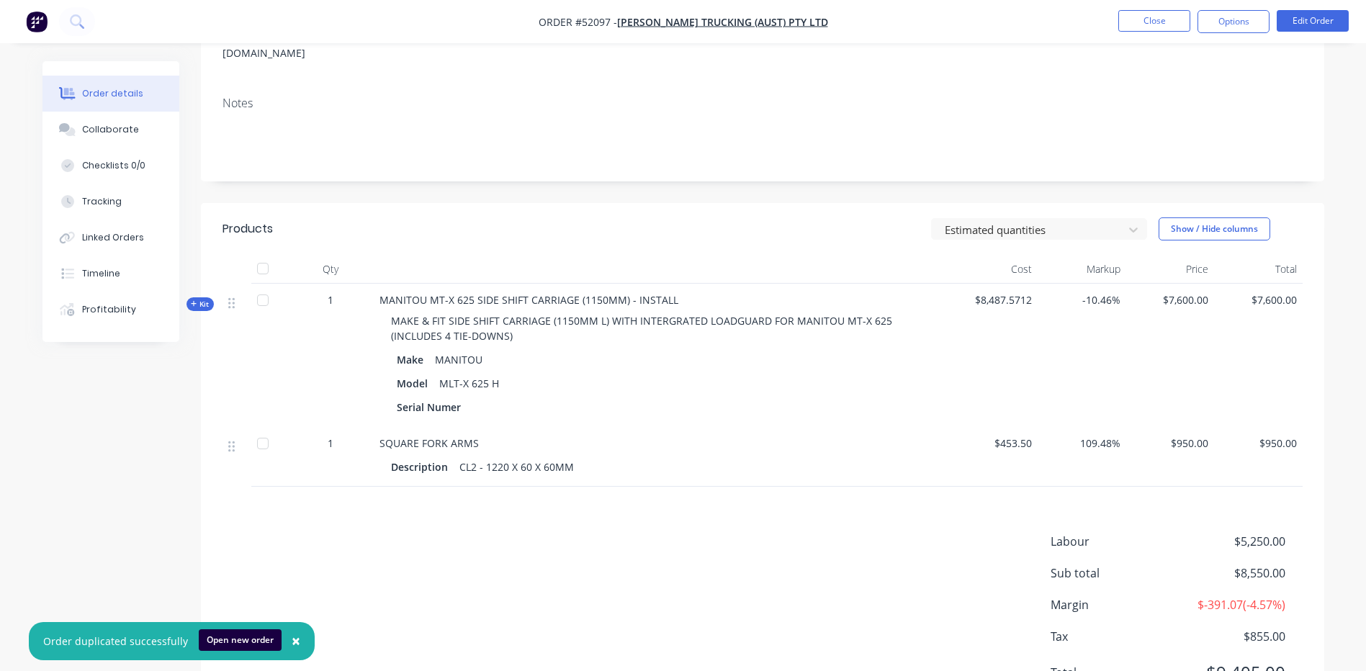
scroll to position [269, 0]
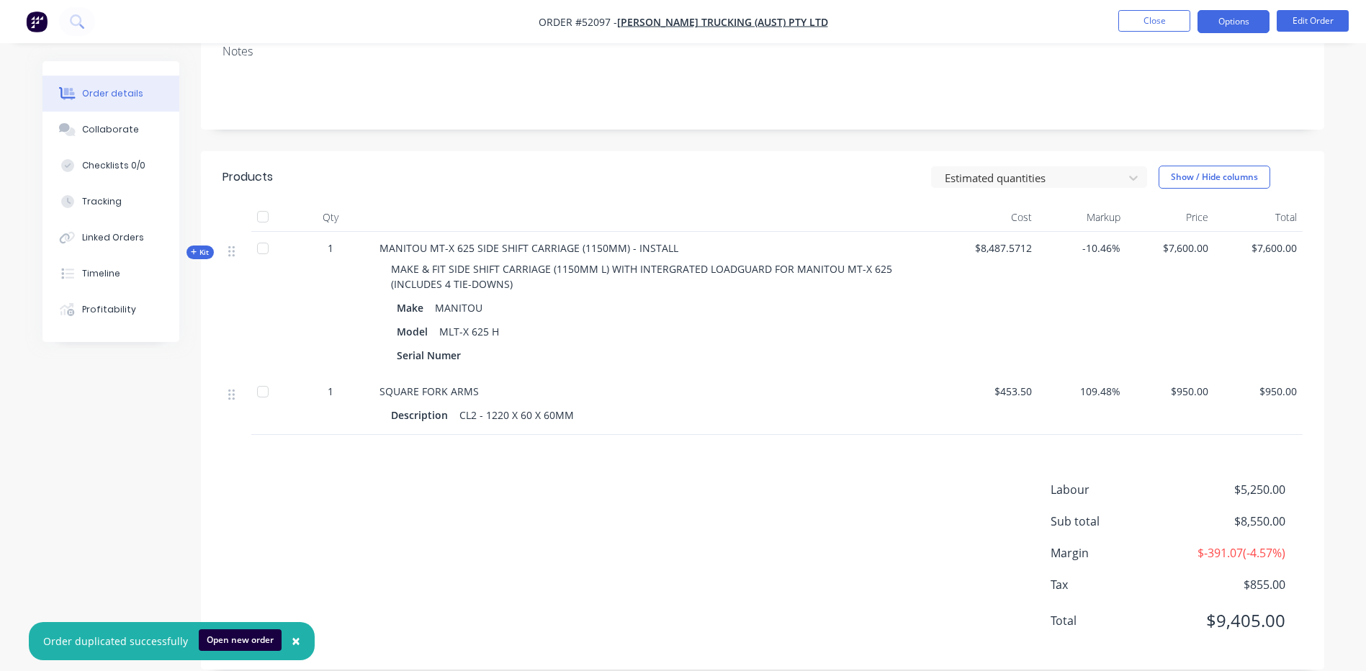
click at [1243, 24] on button "Options" at bounding box center [1234, 21] width 72 height 23
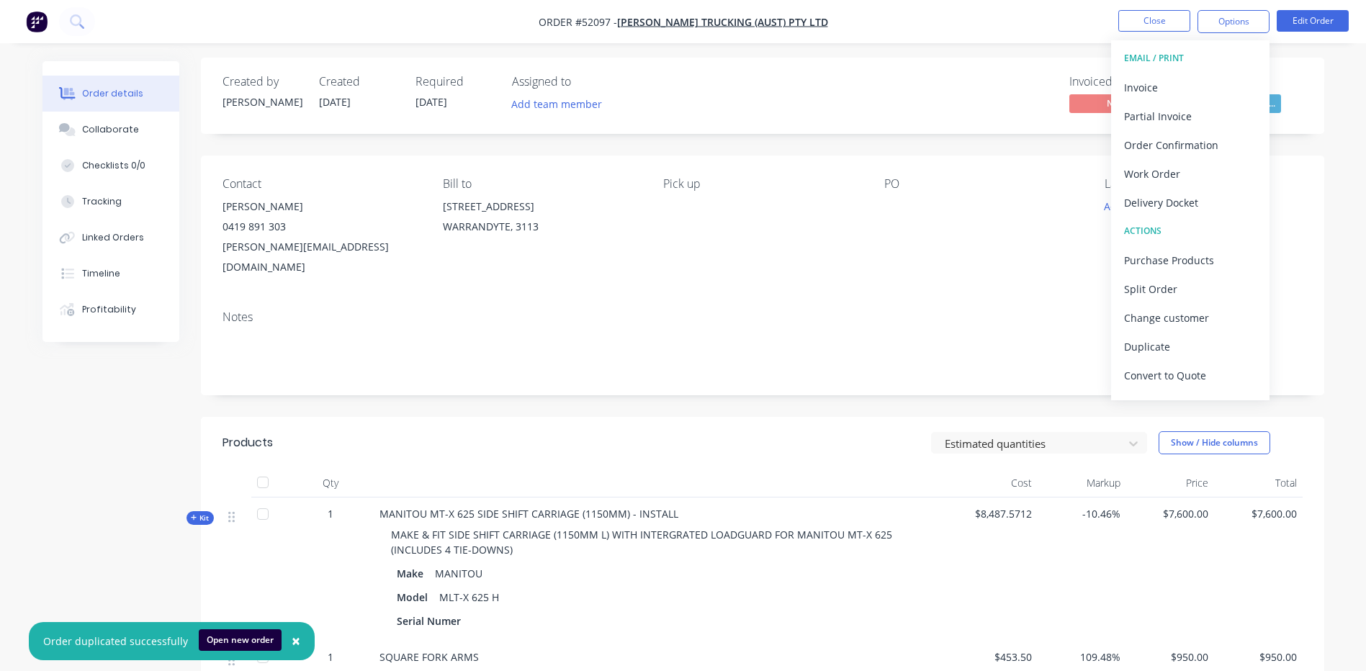
scroll to position [0, 0]
click at [727, 435] on div "Estimated quantities Show / Hide columns" at bounding box center [877, 446] width 850 height 23
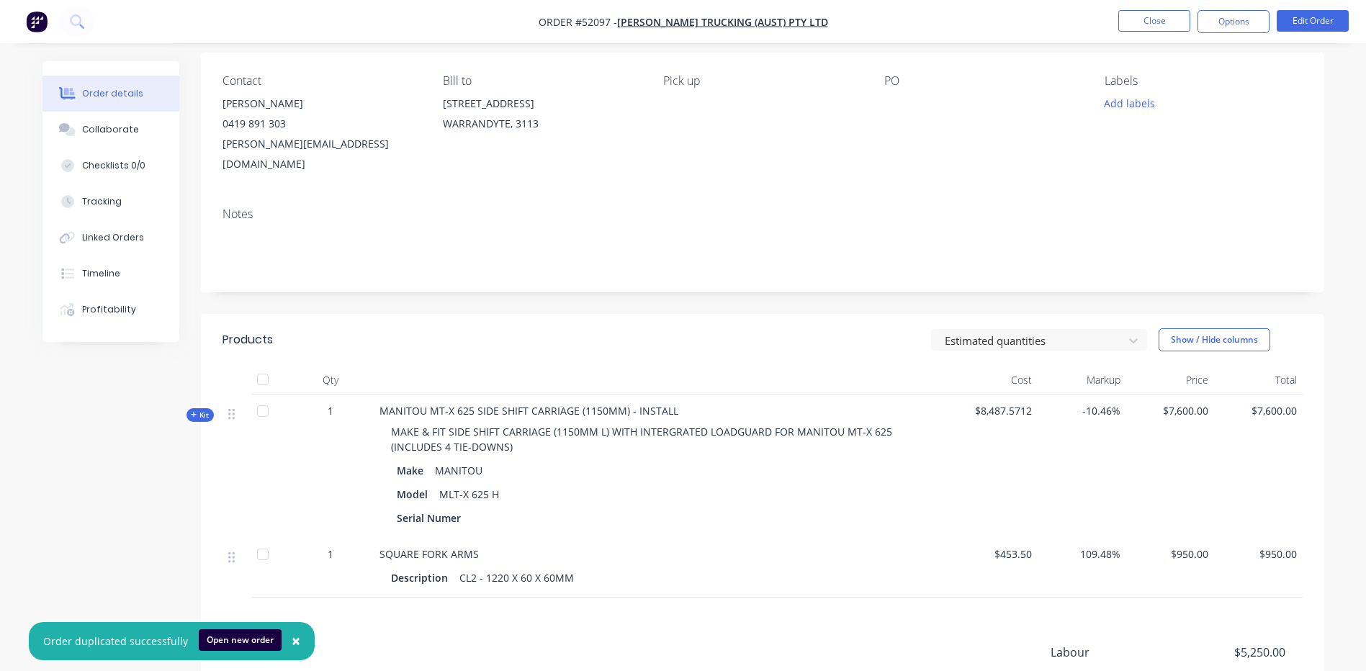
scroll to position [269, 0]
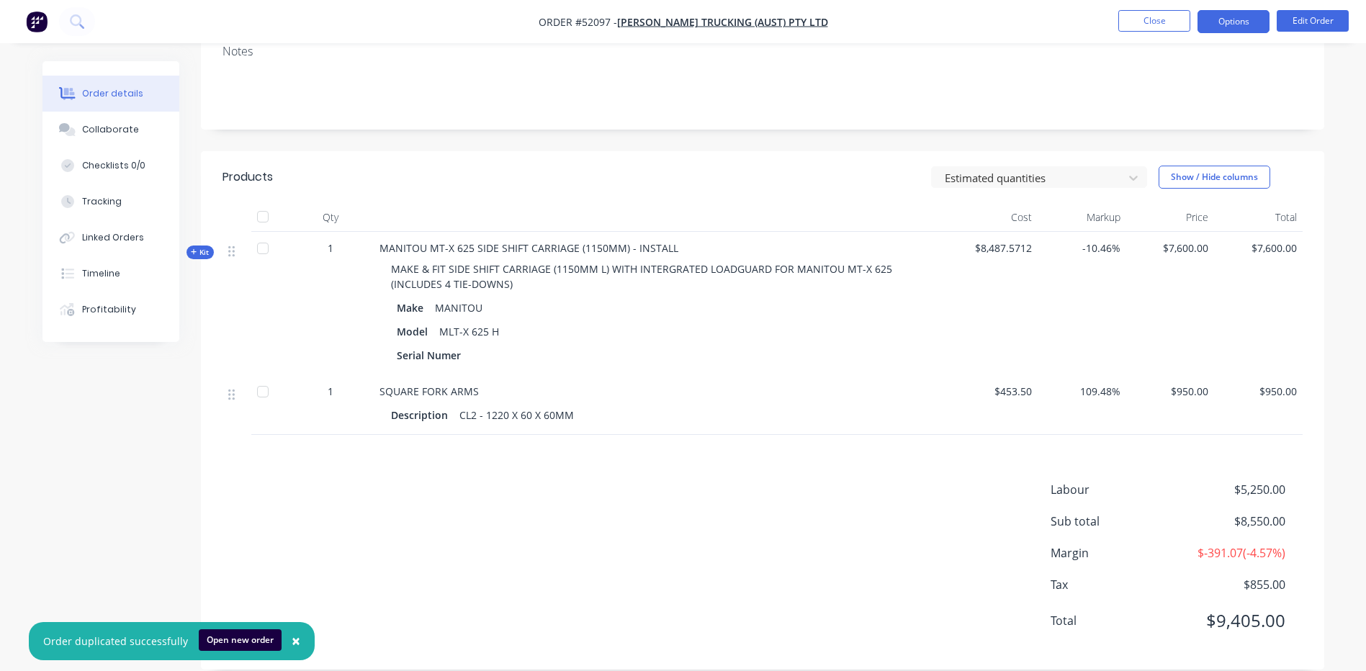
click at [1226, 22] on button "Options" at bounding box center [1234, 21] width 72 height 23
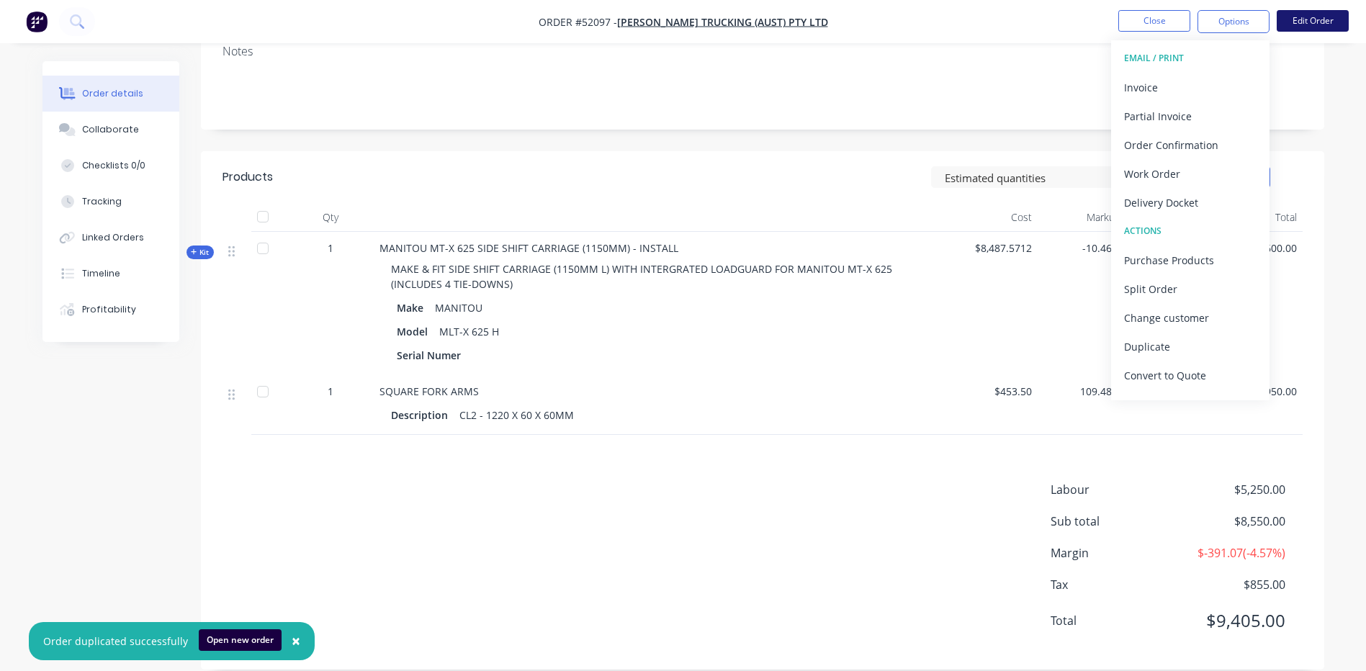
click at [1296, 18] on button "Edit Order" at bounding box center [1313, 21] width 72 height 22
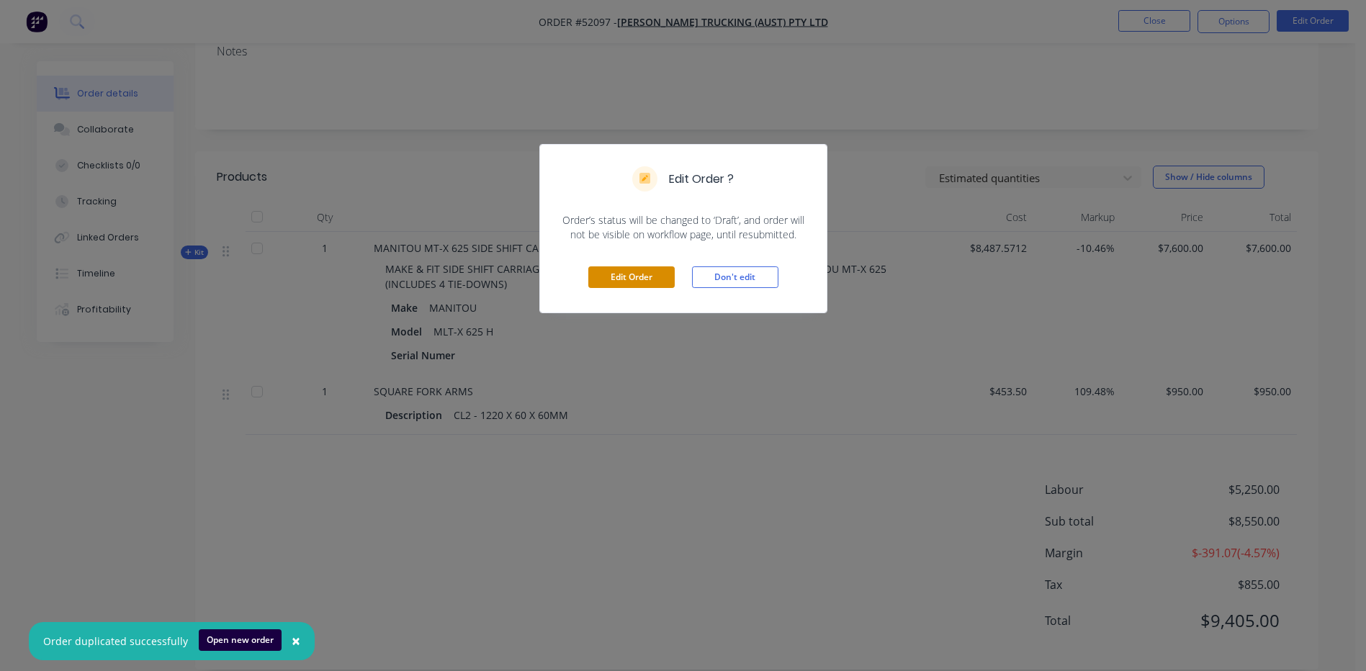
click at [656, 279] on button "Edit Order" at bounding box center [631, 277] width 86 height 22
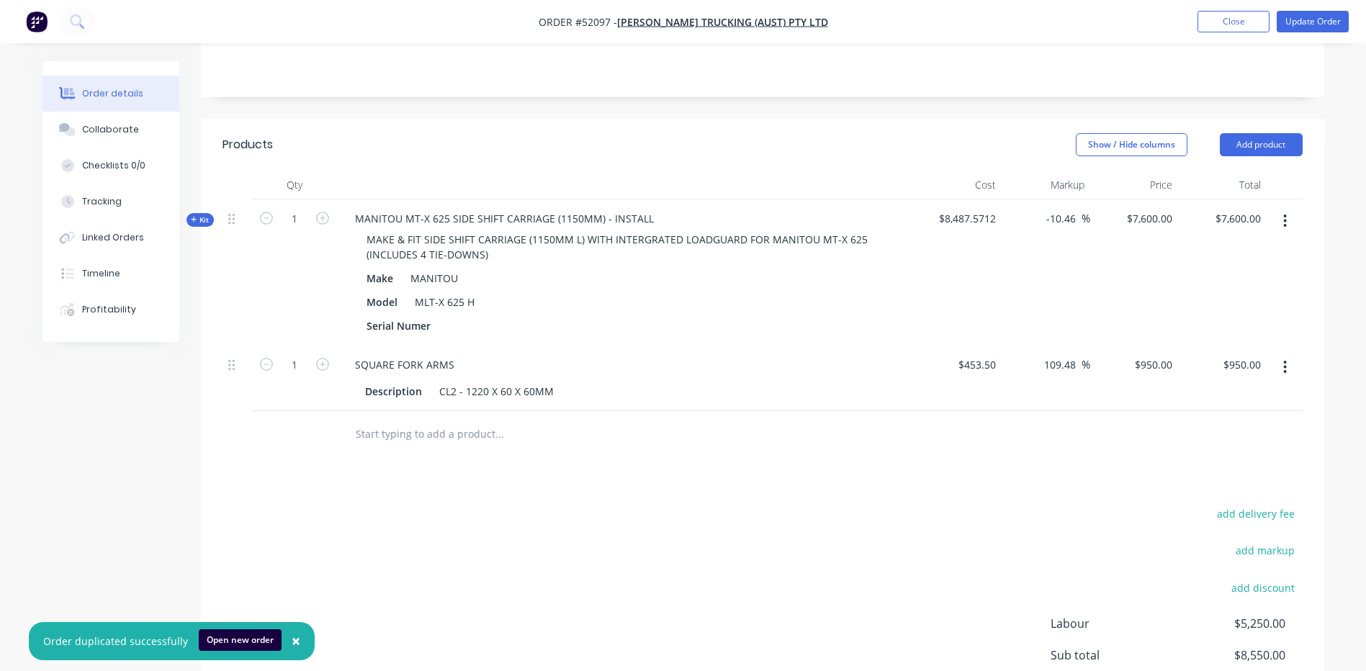
scroll to position [360, 0]
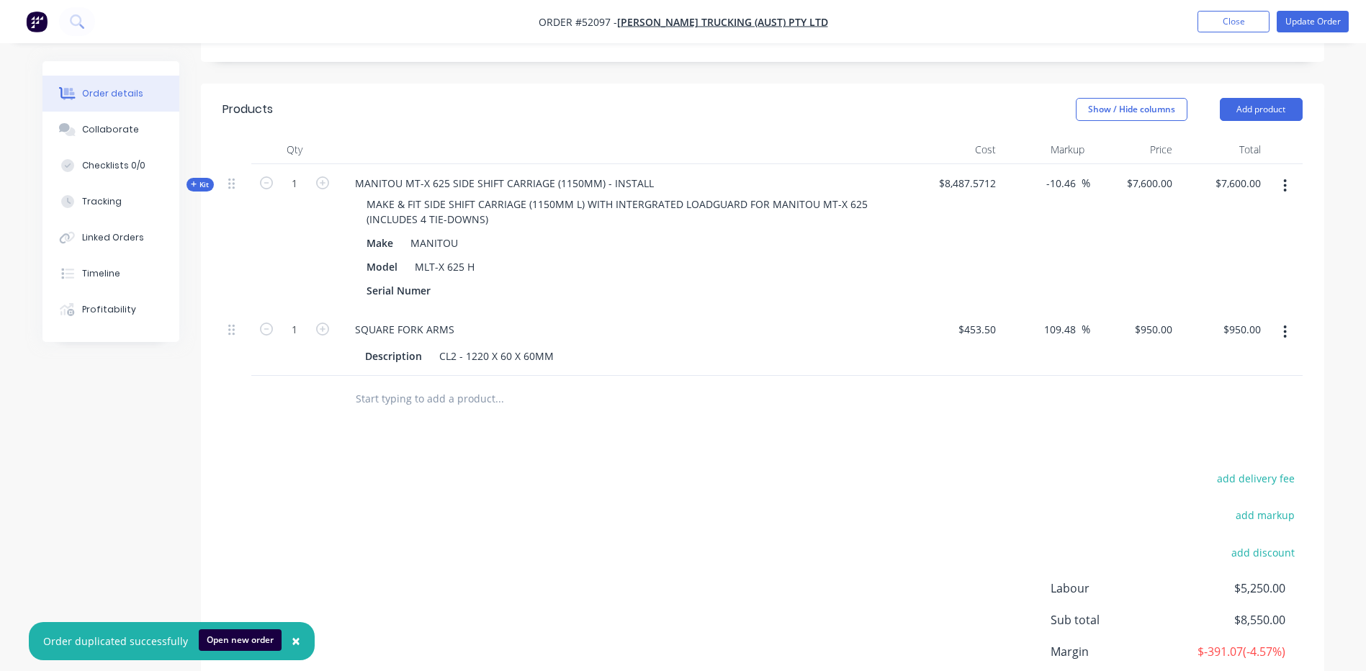
click at [1295, 173] on button "button" at bounding box center [1285, 186] width 34 height 26
click at [1236, 271] on div "Duplicate" at bounding box center [1234, 281] width 111 height 21
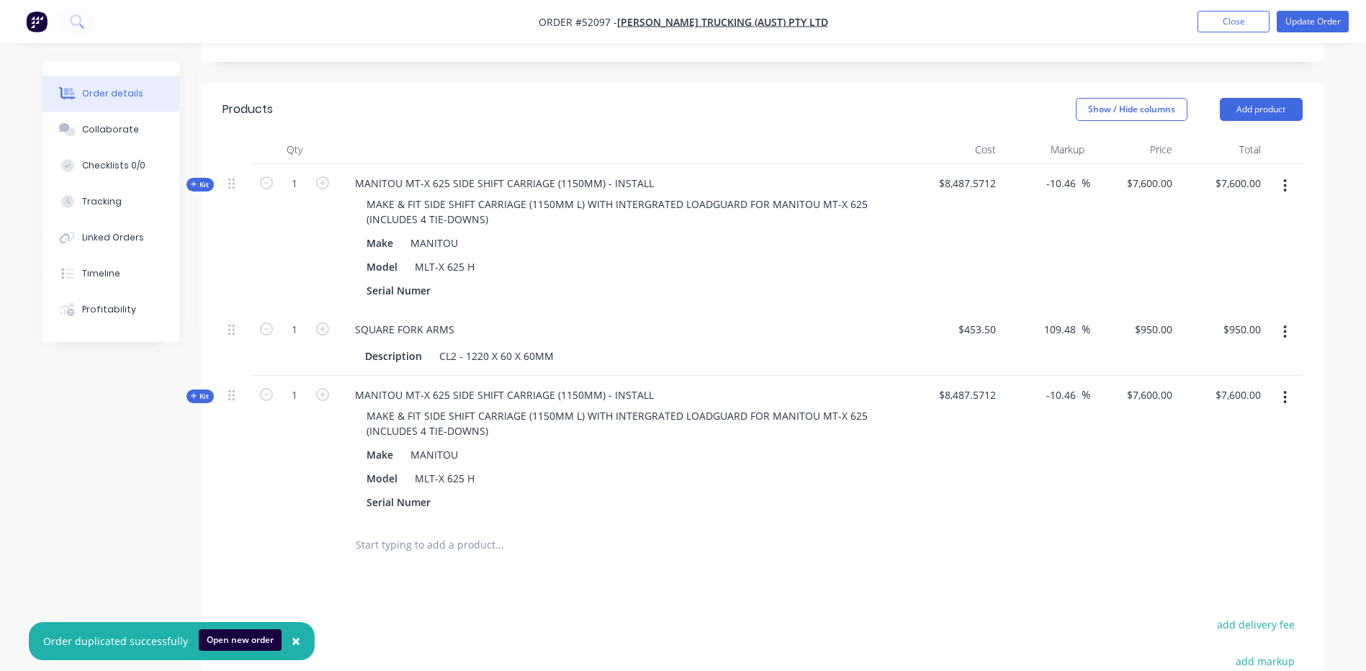
click at [1295, 319] on button "button" at bounding box center [1285, 332] width 34 height 26
click at [1252, 388] on div "Duplicate" at bounding box center [1234, 398] width 111 height 21
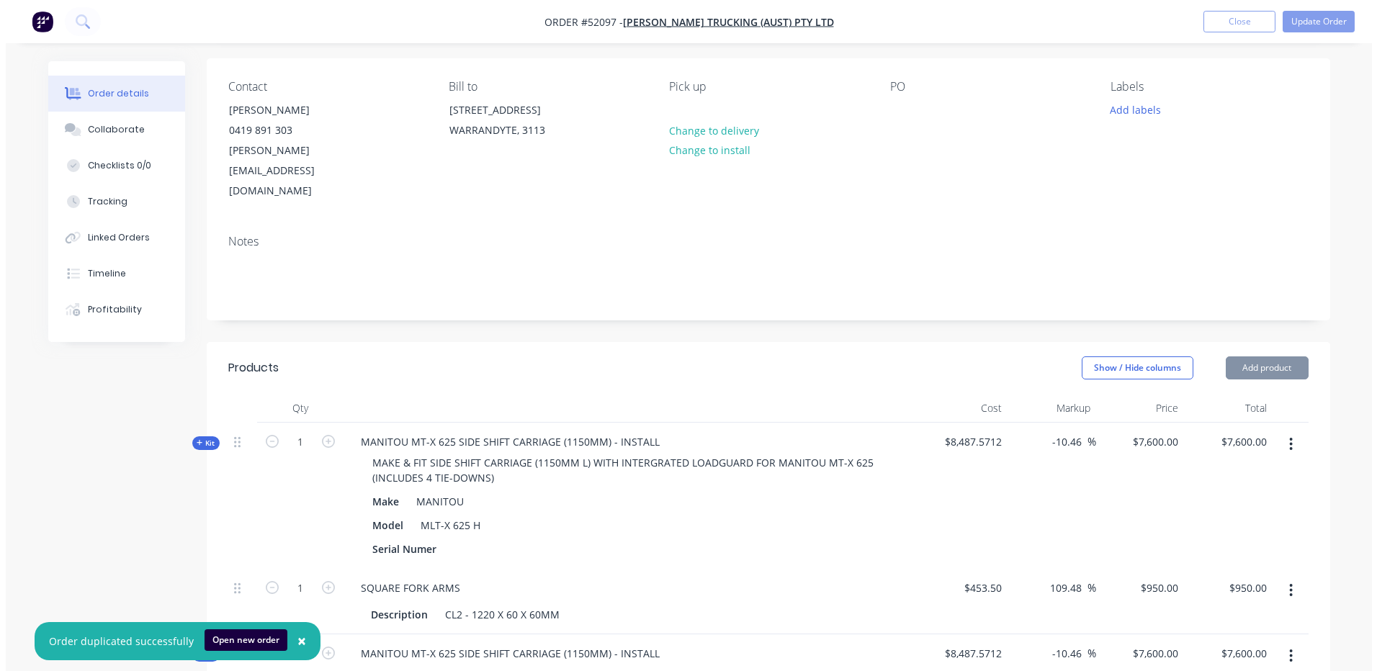
scroll to position [0, 0]
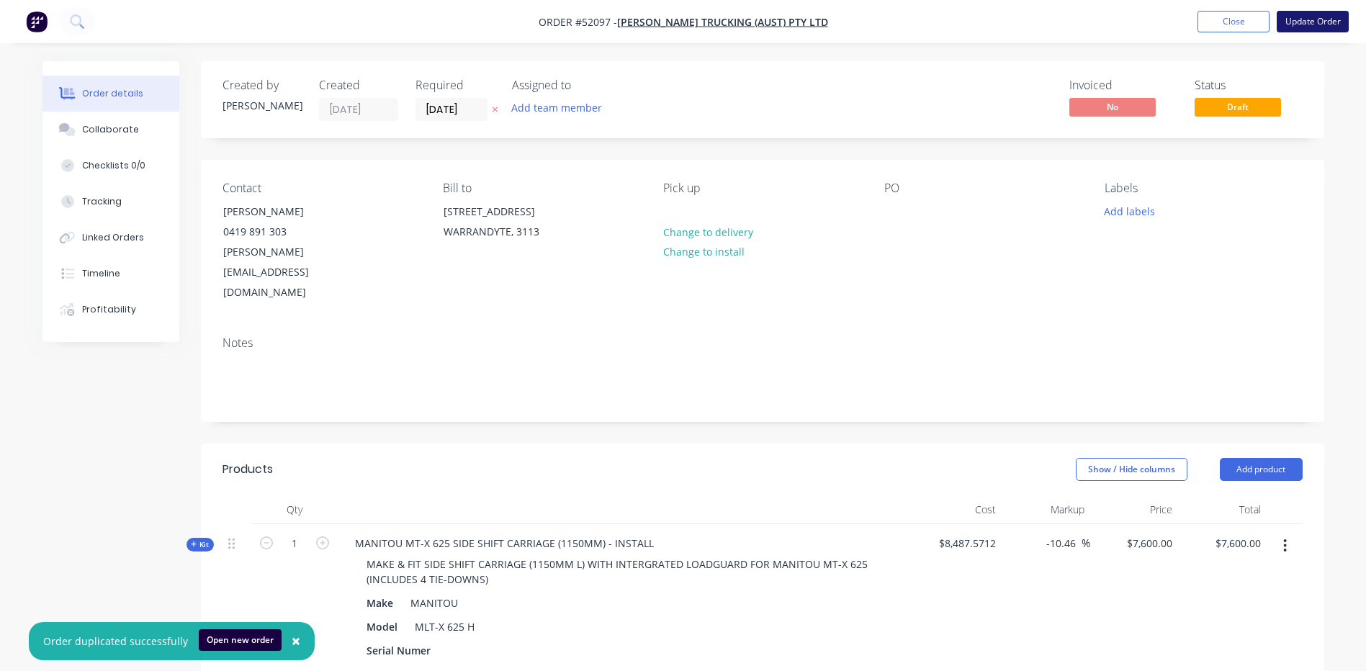
click at [1306, 24] on button "Update Order" at bounding box center [1313, 22] width 72 height 22
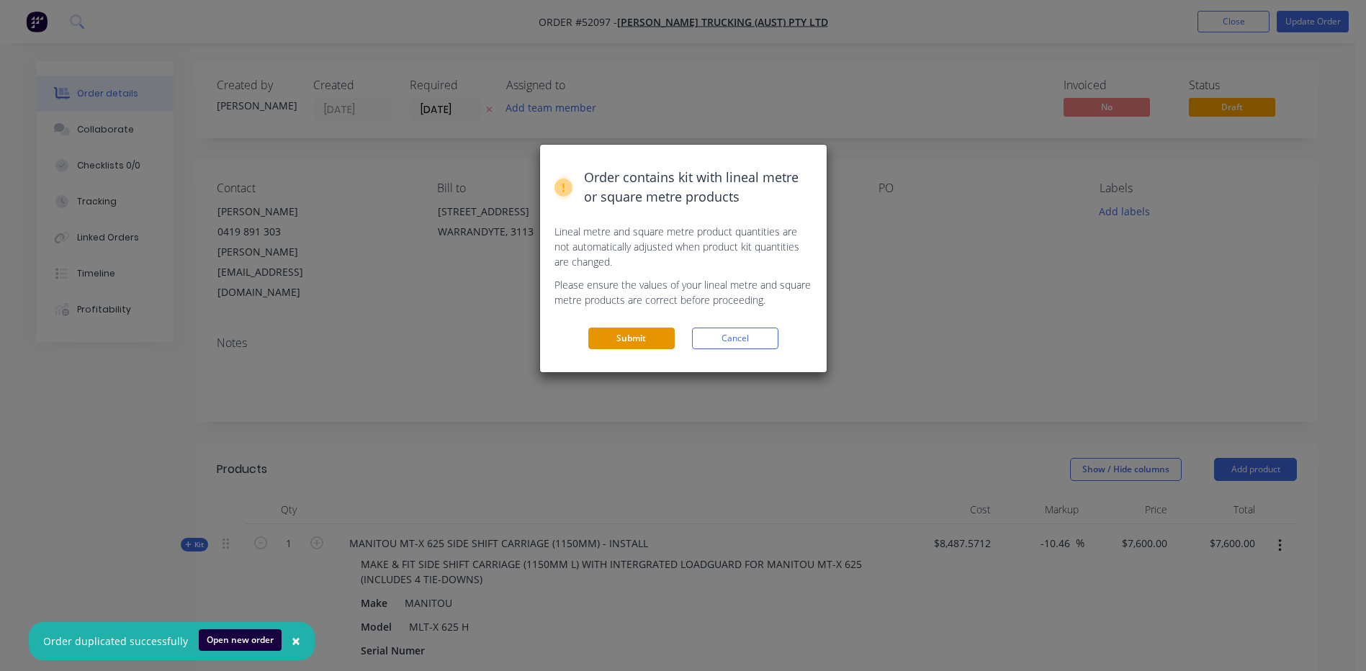
click at [669, 343] on button "Submit" at bounding box center [631, 339] width 86 height 22
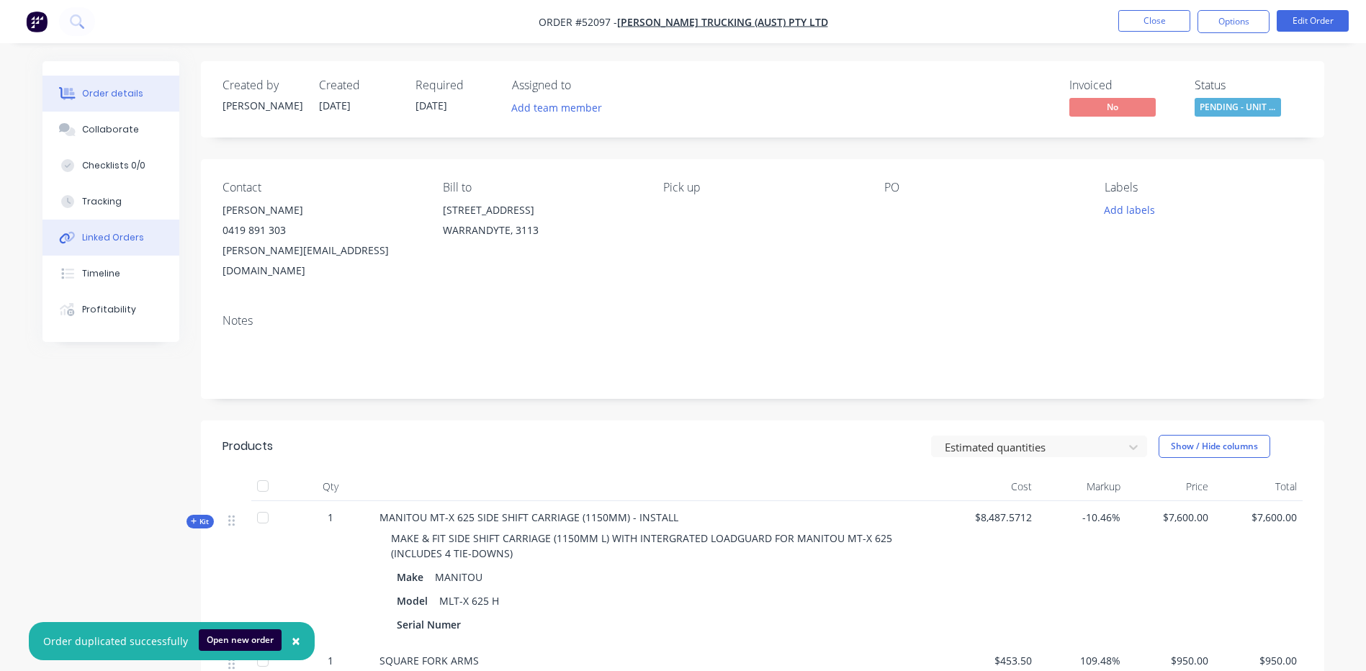
click at [122, 220] on button "Linked Orders" at bounding box center [110, 238] width 137 height 36
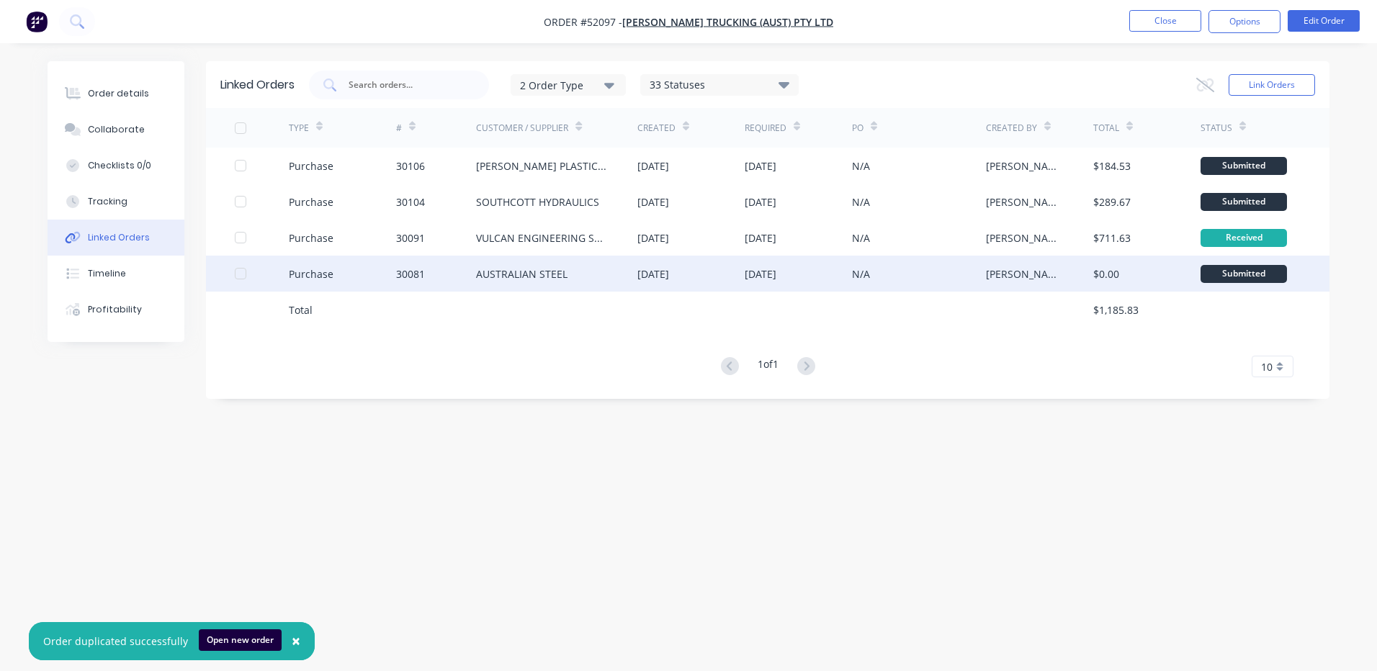
click at [501, 271] on div "AUSTRALIAN STEEL" at bounding box center [521, 273] width 91 height 15
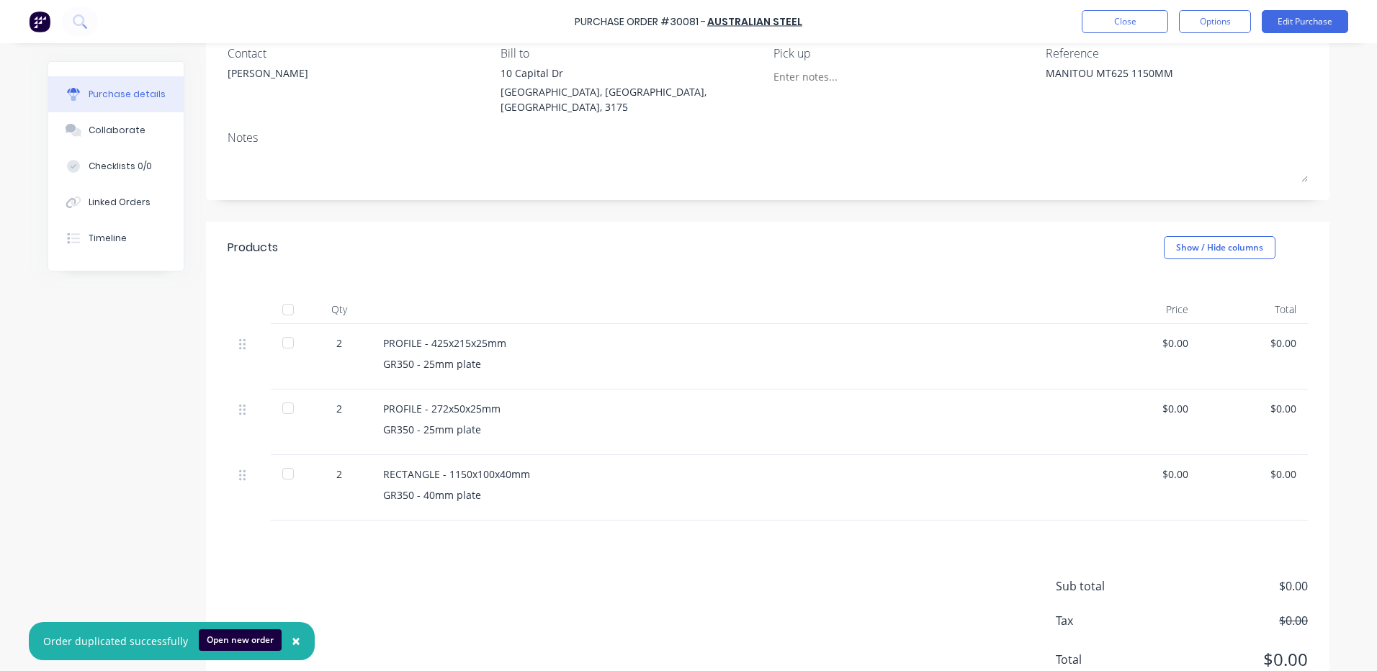
scroll to position [144, 0]
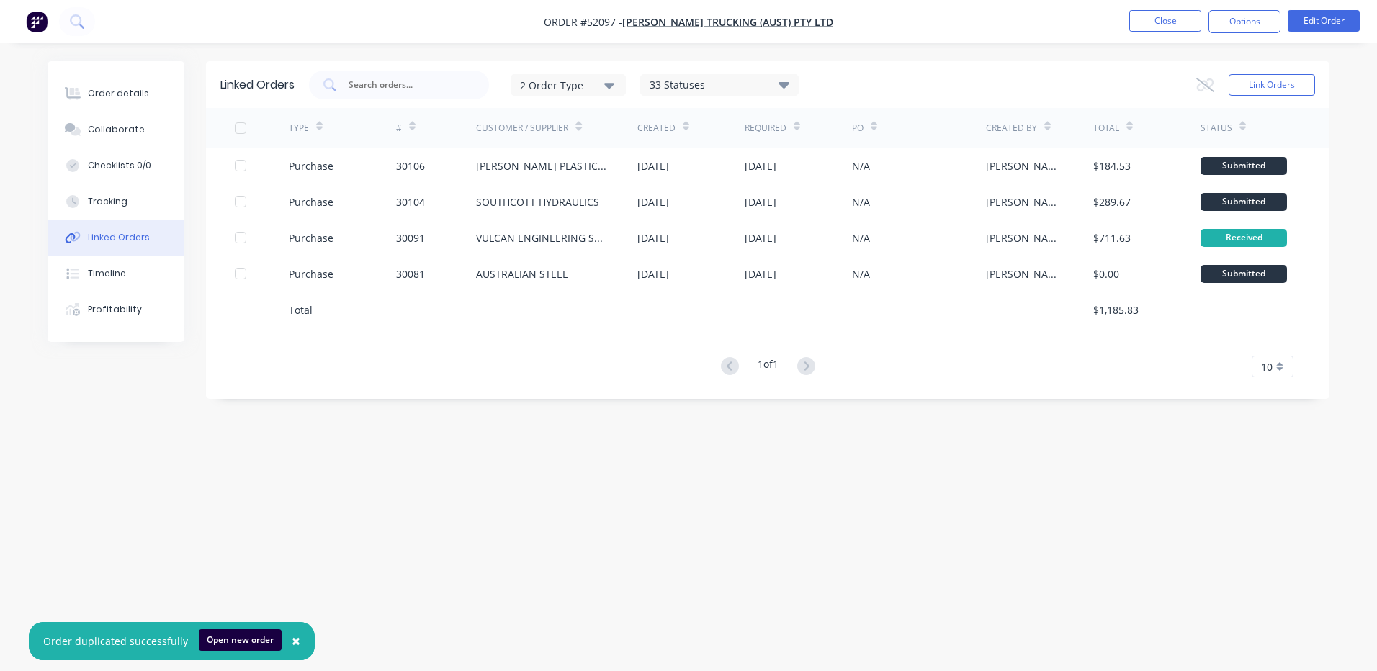
click at [292, 642] on span "×" at bounding box center [296, 641] width 9 height 20
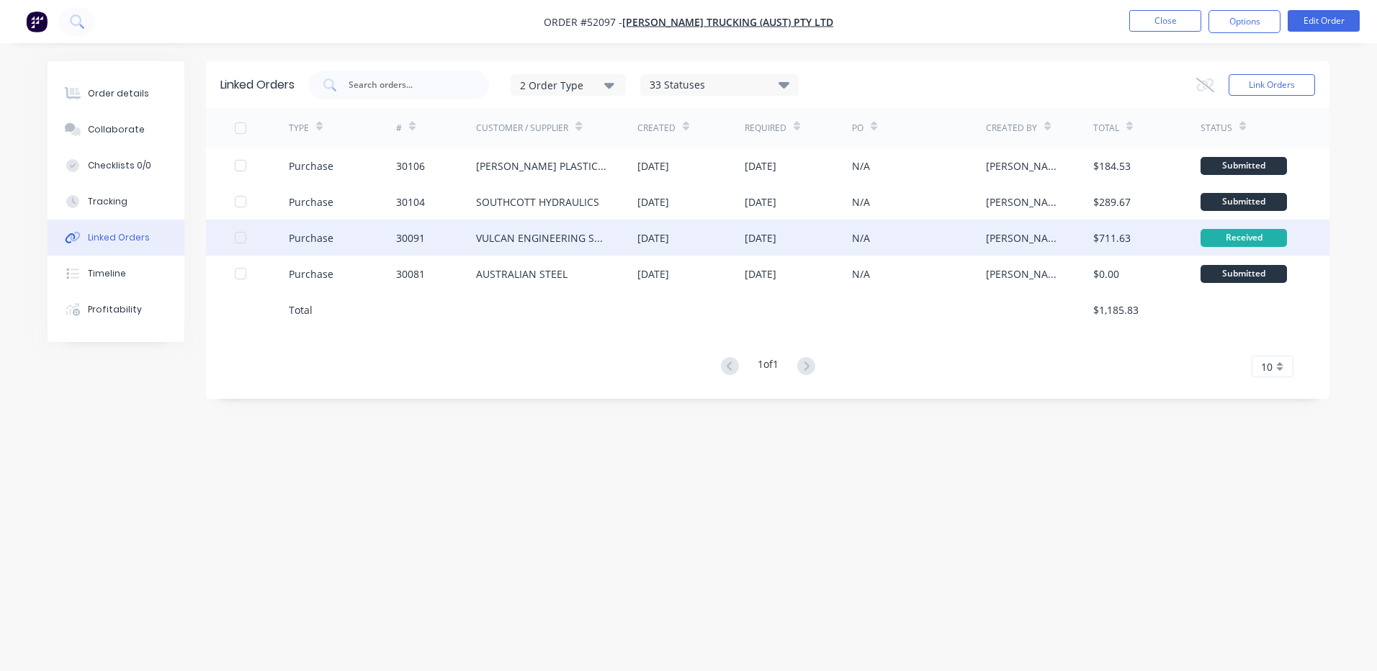
click at [669, 241] on div "[DATE]" at bounding box center [653, 237] width 32 height 15
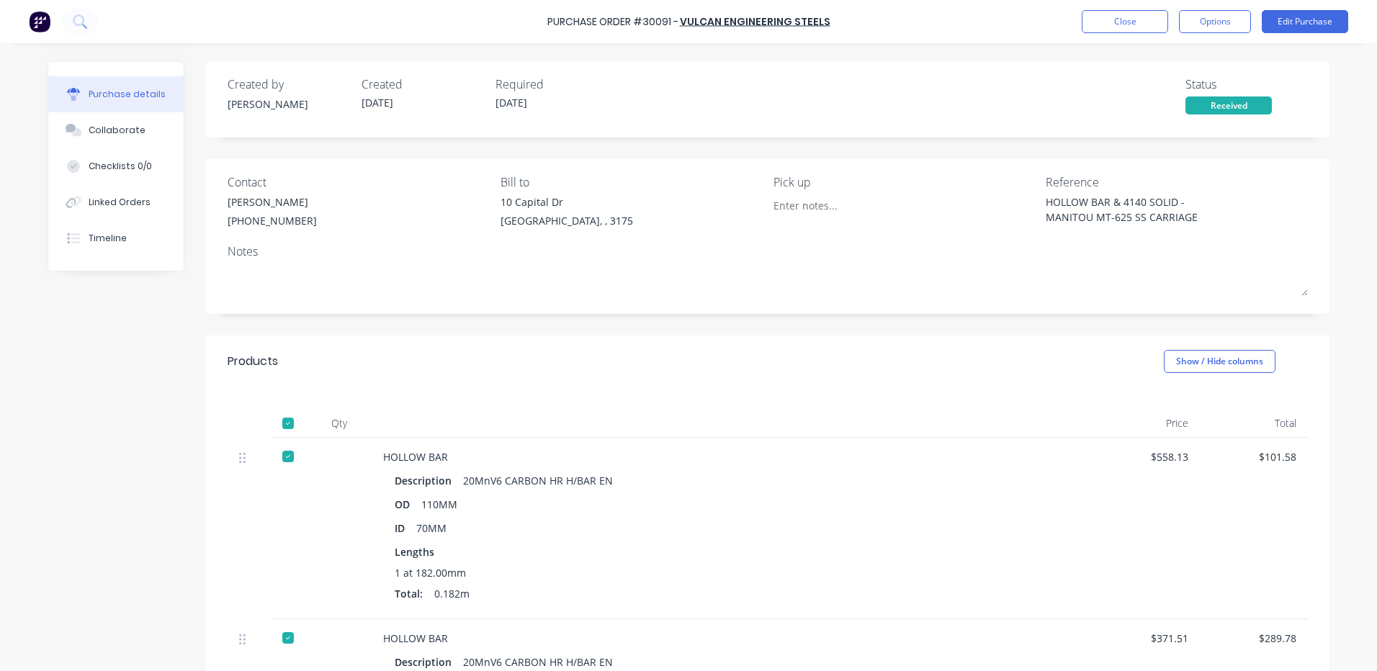
click at [1000, 199] on div "Contact [PERSON_NAME] [PHONE_NUMBER] Bill to [STREET_ADDRESS][PERSON_NAME] Pick…" at bounding box center [768, 205] width 1080 height 62
drag, startPoint x: 1074, startPoint y: 192, endPoint x: 1043, endPoint y: 207, distance: 35.1
click at [1046, 228] on div "HOLLOW BAR & 4140 SOLID - MANITOU MT-625 SS CARRIAGE" at bounding box center [1136, 212] width 180 height 36
click at [1236, 221] on div "HOLLOW BAR & 4140 SOLID - MANITOU MT-625 SS CARRIAGE" at bounding box center [1177, 212] width 262 height 36
click at [1213, 23] on button "Options" at bounding box center [1215, 21] width 72 height 23
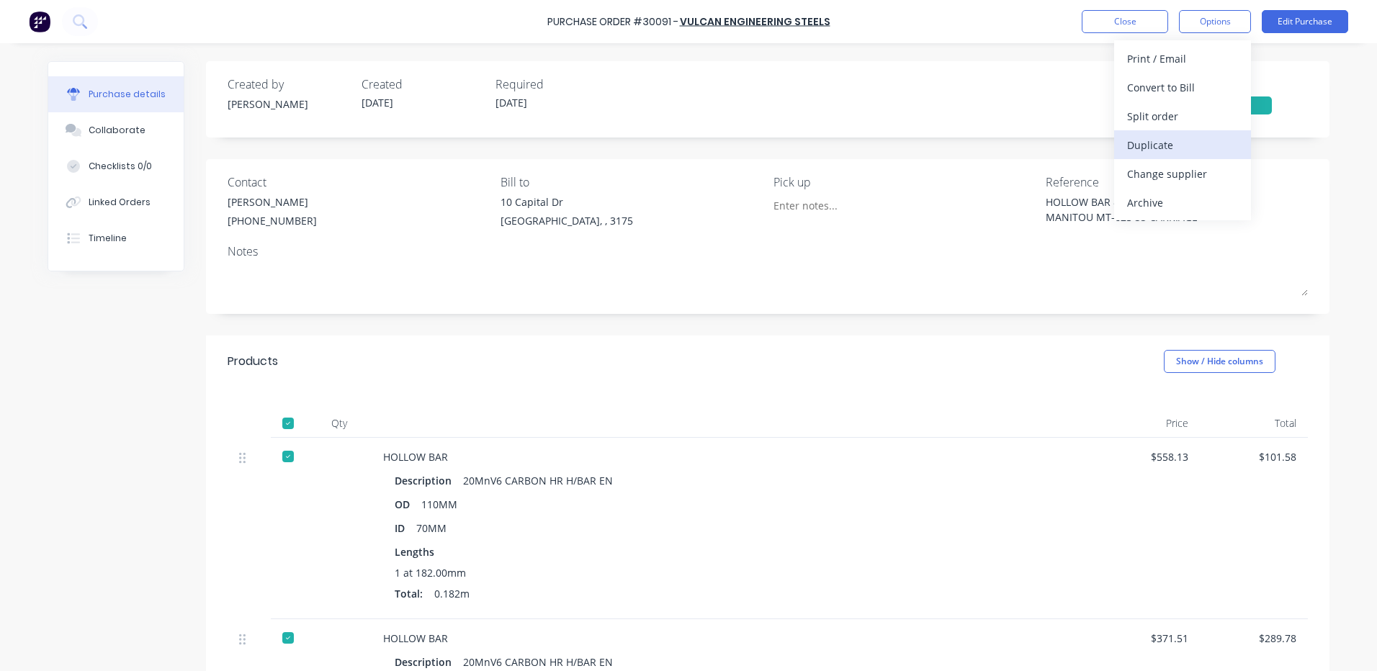
click at [1169, 145] on div "Duplicate" at bounding box center [1182, 145] width 111 height 21
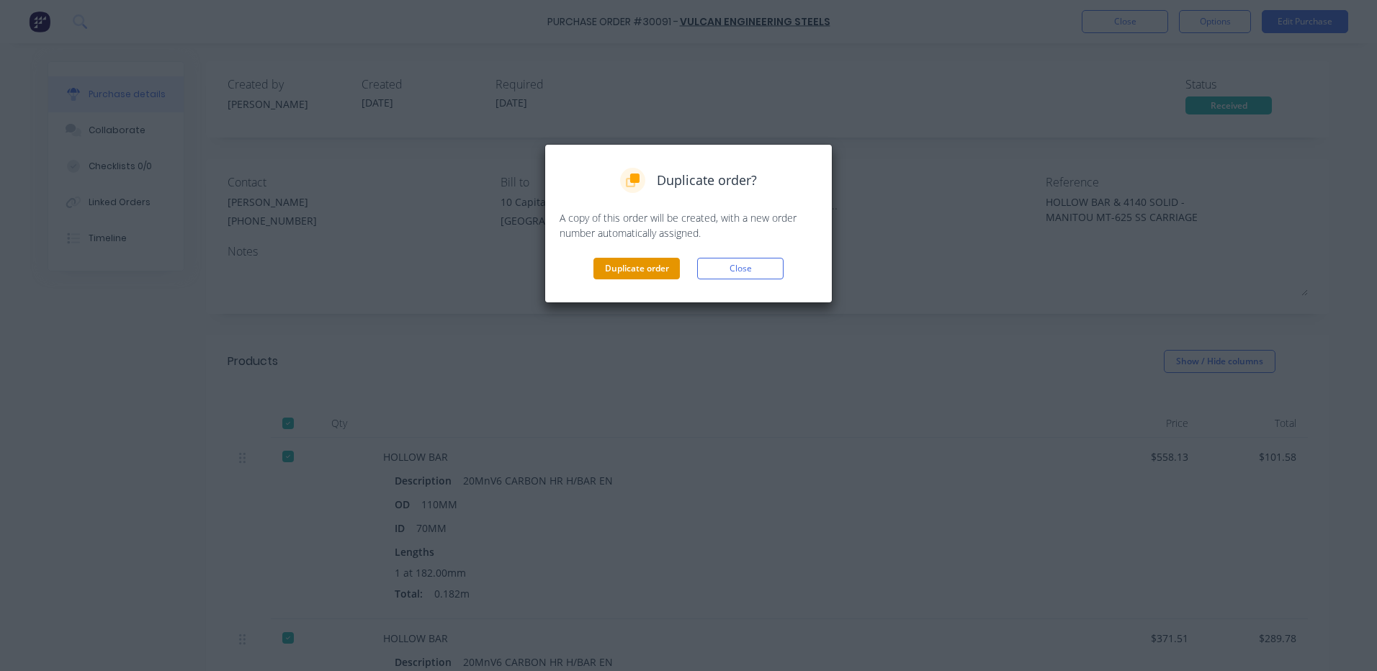
click at [641, 266] on button "Duplicate order" at bounding box center [636, 269] width 86 height 22
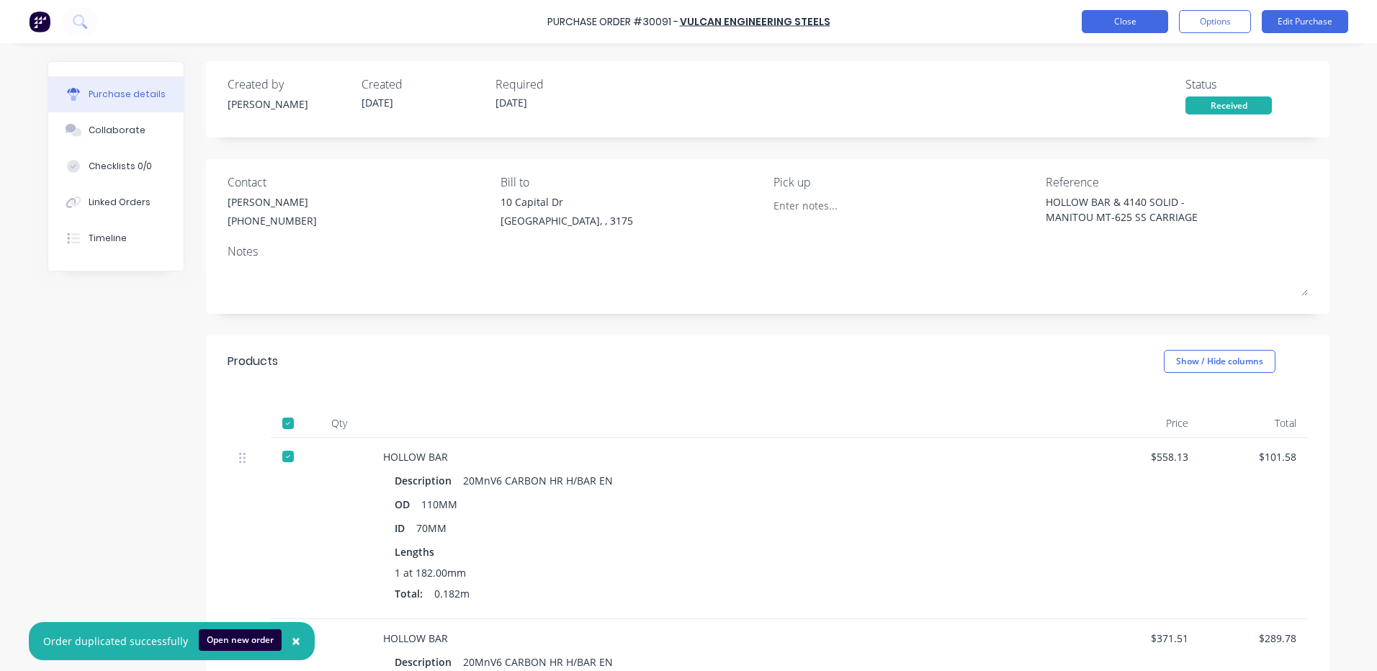
click at [1092, 27] on button "Close" at bounding box center [1125, 21] width 86 height 23
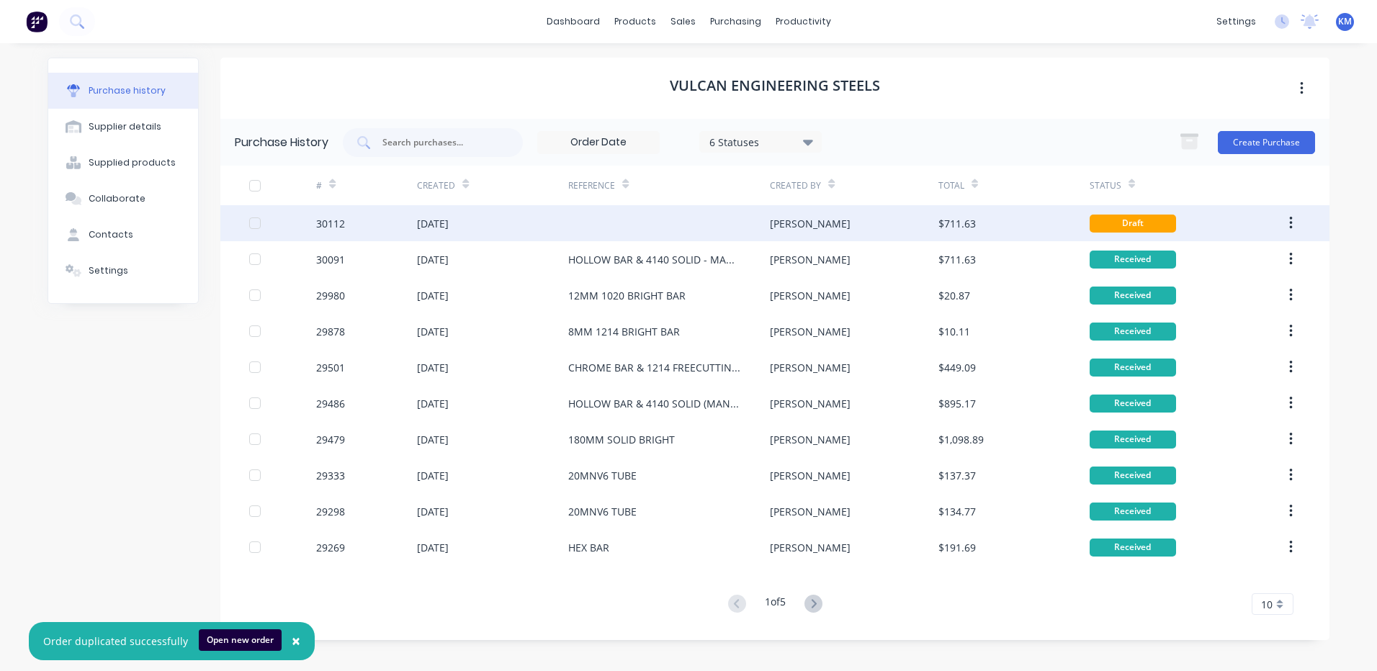
click at [790, 228] on div "[PERSON_NAME]" at bounding box center [854, 223] width 168 height 36
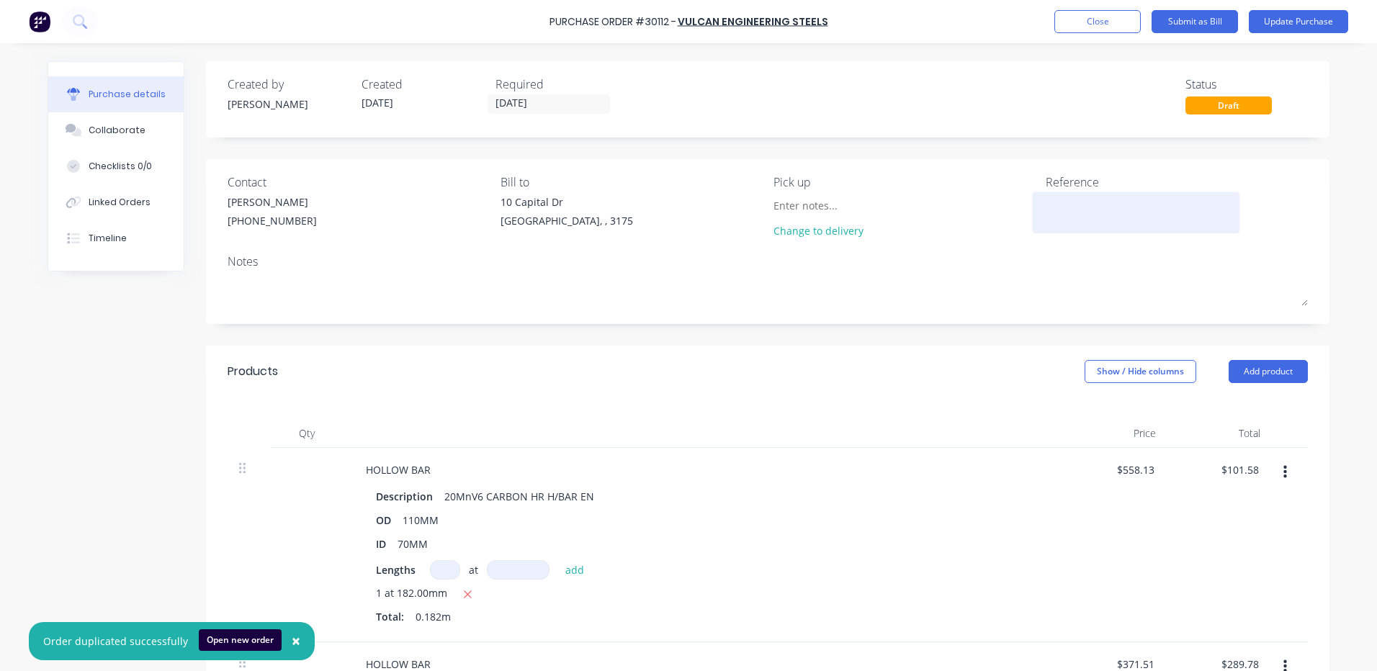
paste textarea "HOLLOW BAR & 4140 SOLID - MANITOU MT-625 SS CARRIAGE"
type textarea "x"
type textarea "HOLLOW BAR & 4140 SOLID - MANITOU MT-625 SS CARRIAGE"
type textarea "x"
type textarea "HOLLOW BAR & 4140 SOLID - MANITOU MT-625 SS CARRIAGE"
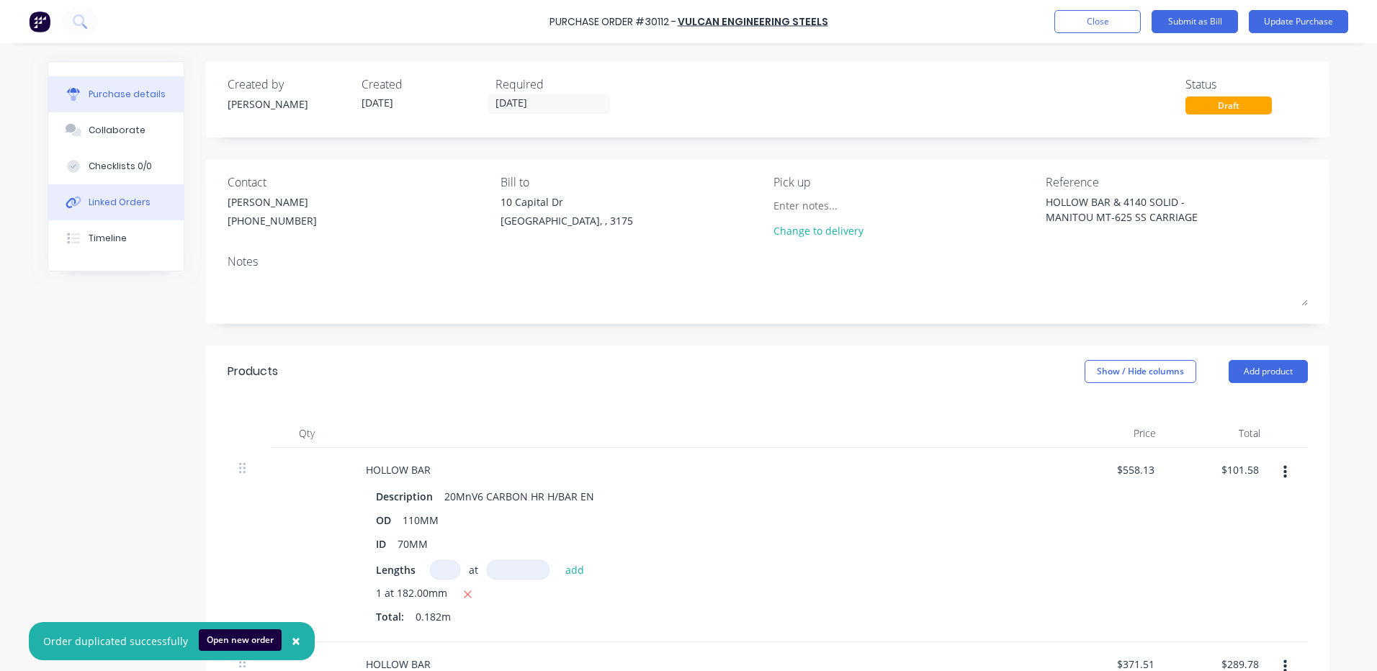
click at [141, 205] on button "Linked Orders" at bounding box center [115, 202] width 135 height 36
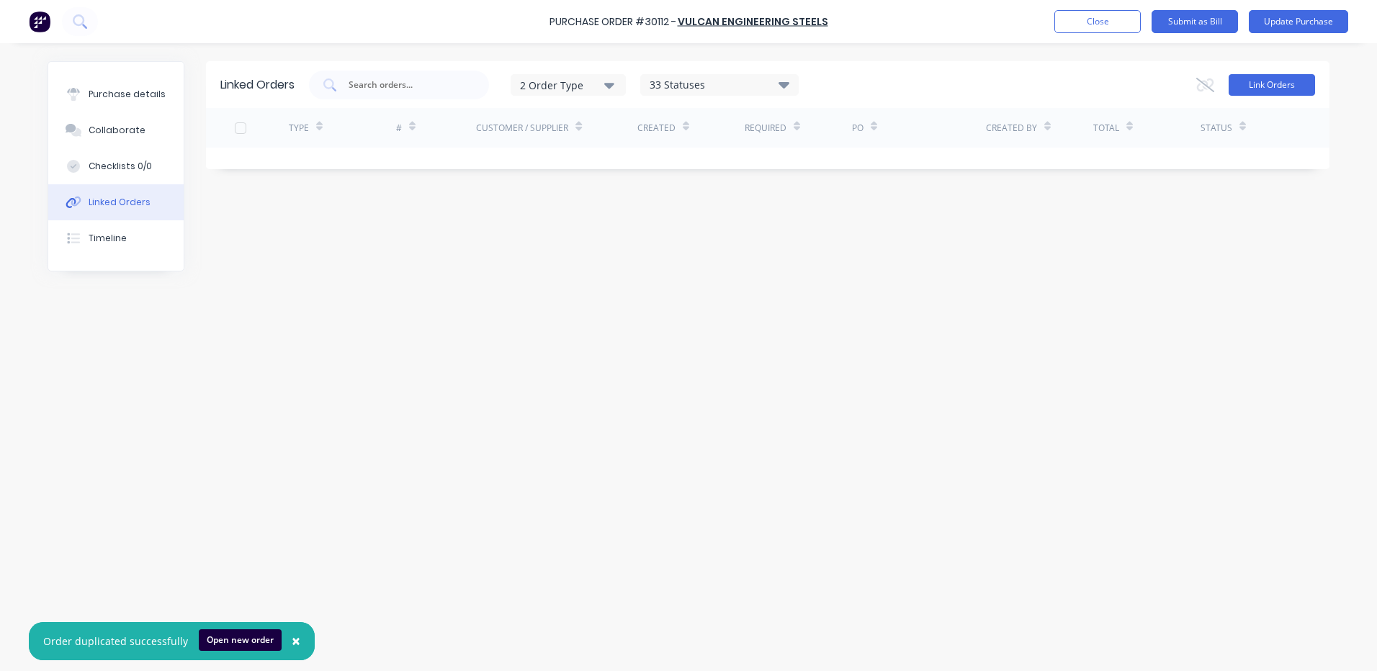
click at [1287, 80] on button "Link Orders" at bounding box center [1272, 85] width 86 height 22
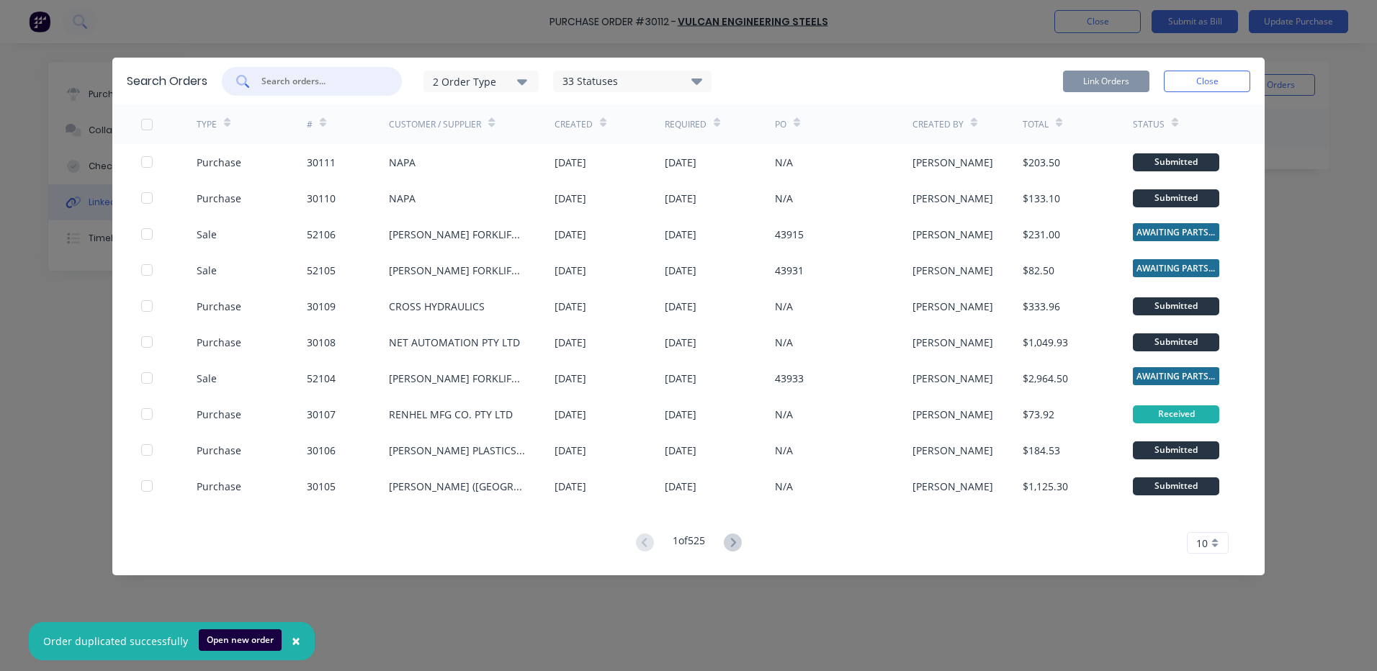
click at [337, 84] on input "text" at bounding box center [320, 81] width 120 height 14
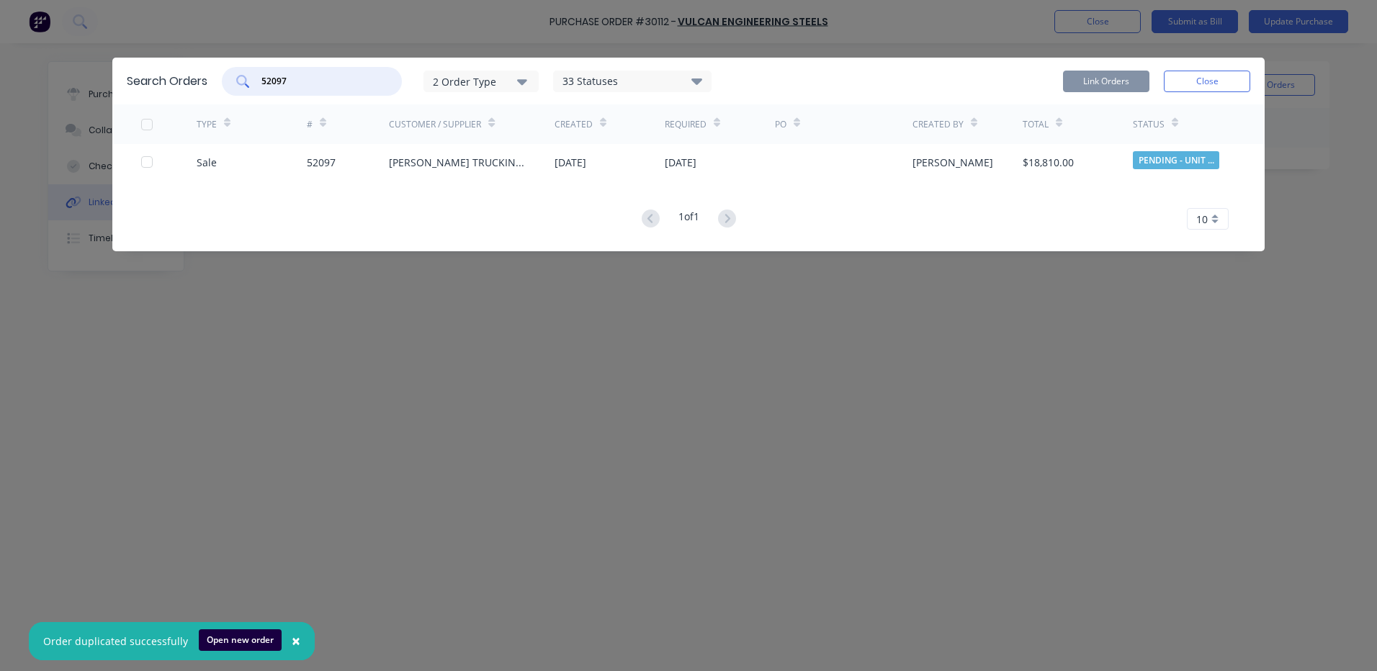
click at [148, 161] on div at bounding box center [147, 162] width 29 height 29
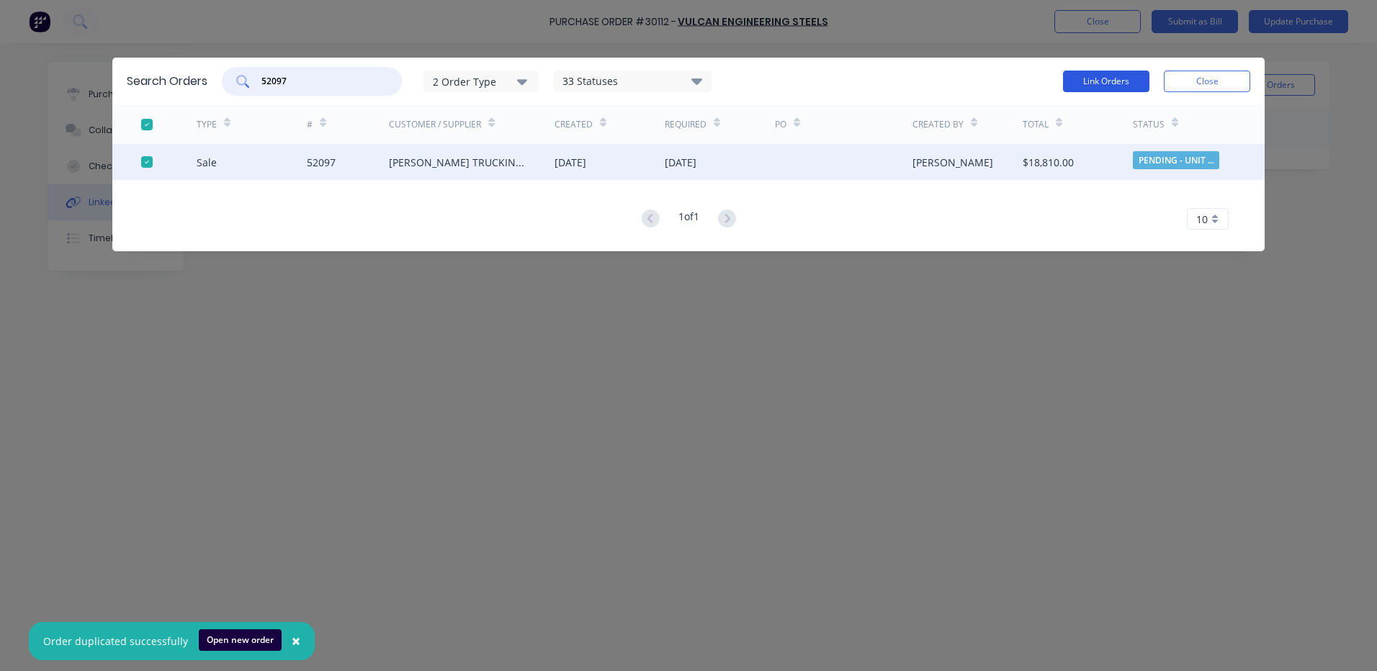
type input "52097"
click at [1064, 80] on button "Link Orders" at bounding box center [1106, 82] width 86 height 22
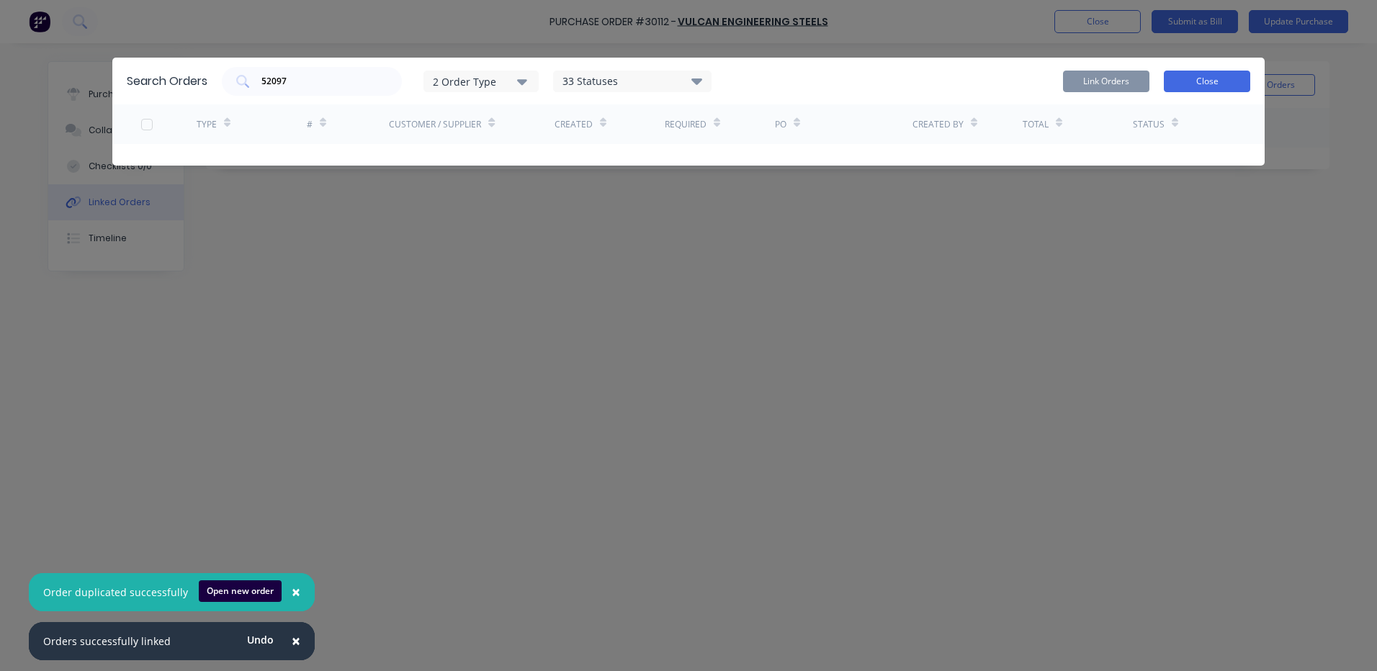
click at [1199, 78] on button "Close" at bounding box center [1207, 82] width 86 height 22
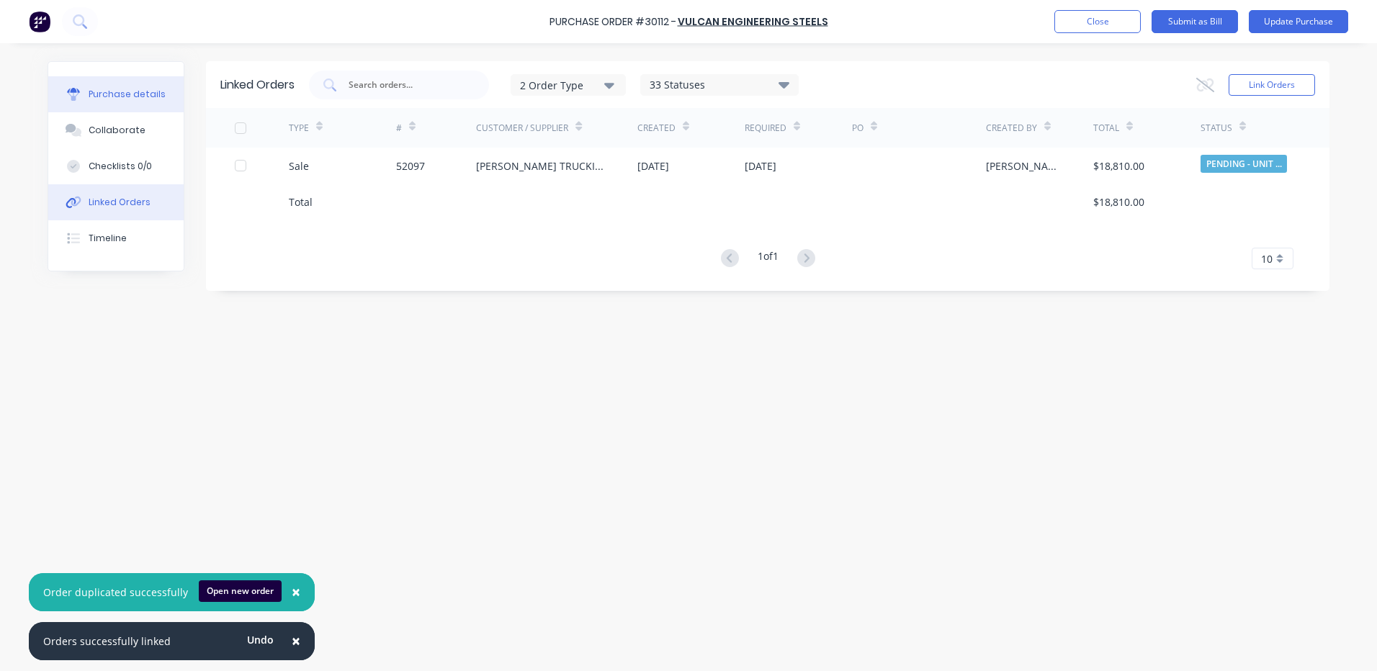
click at [156, 80] on button "Purchase details" at bounding box center [115, 94] width 135 height 36
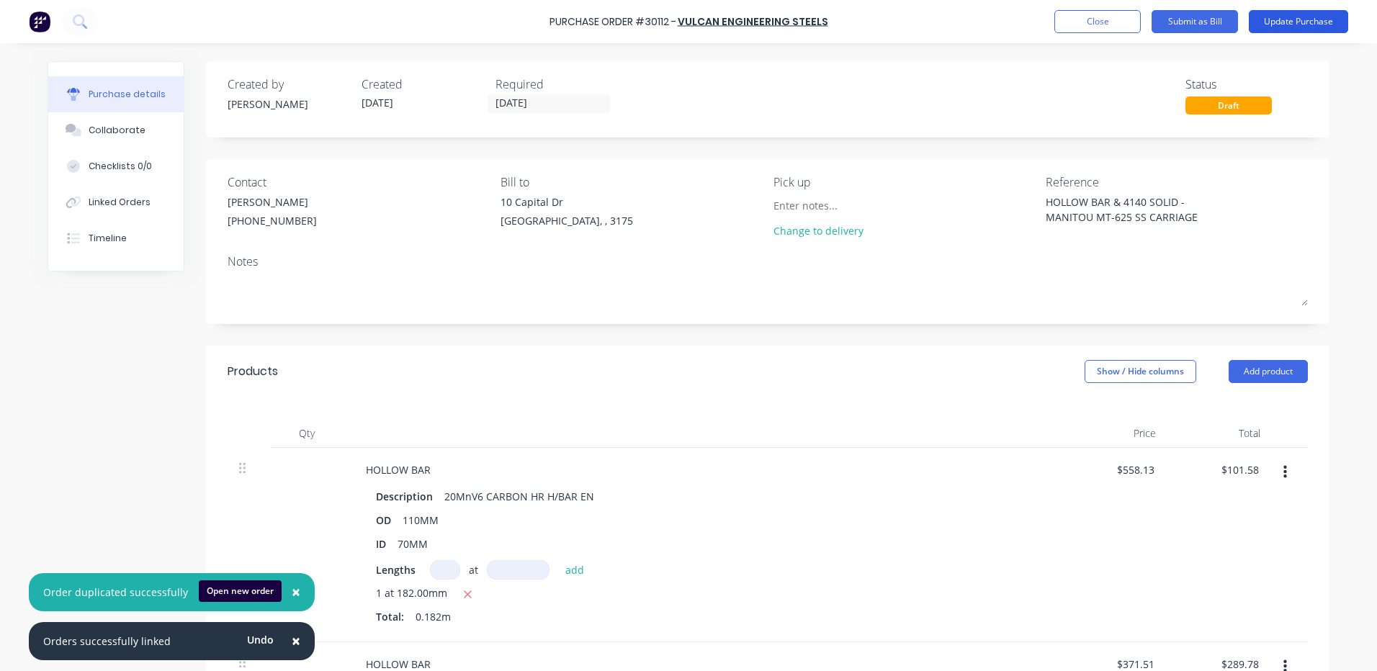
click at [1311, 20] on button "Update Purchase" at bounding box center [1298, 21] width 99 height 23
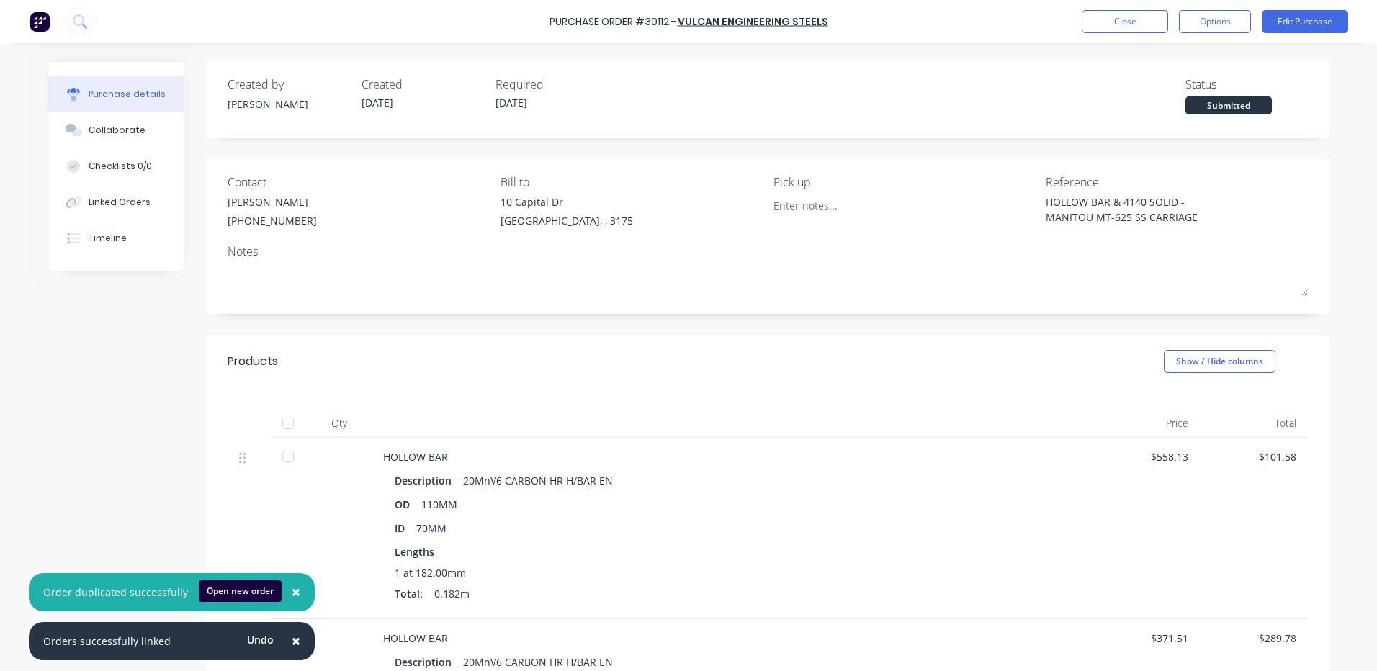
click at [1207, 20] on button "Options" at bounding box center [1215, 21] width 72 height 23
click at [1184, 50] on div "Print / Email" at bounding box center [1182, 58] width 111 height 21
click at [1174, 93] on div "With pricing" at bounding box center [1182, 87] width 111 height 21
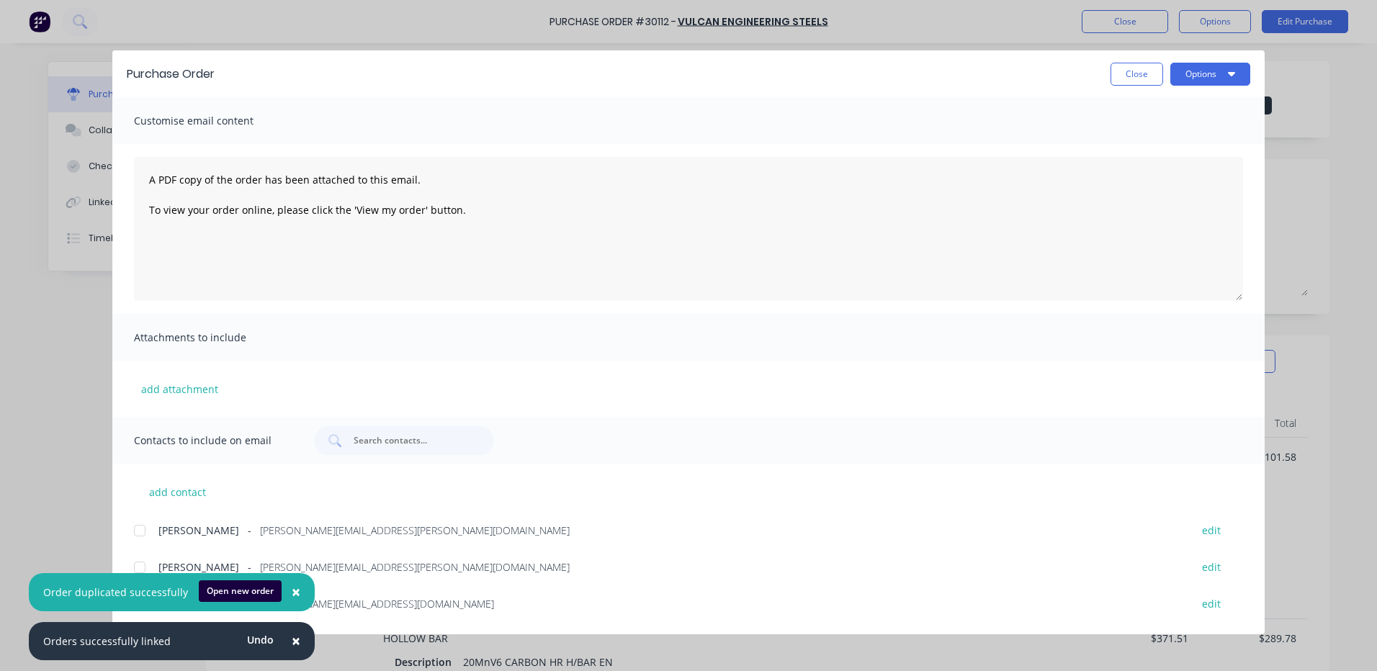
click at [293, 650] on span "×" at bounding box center [296, 641] width 9 height 20
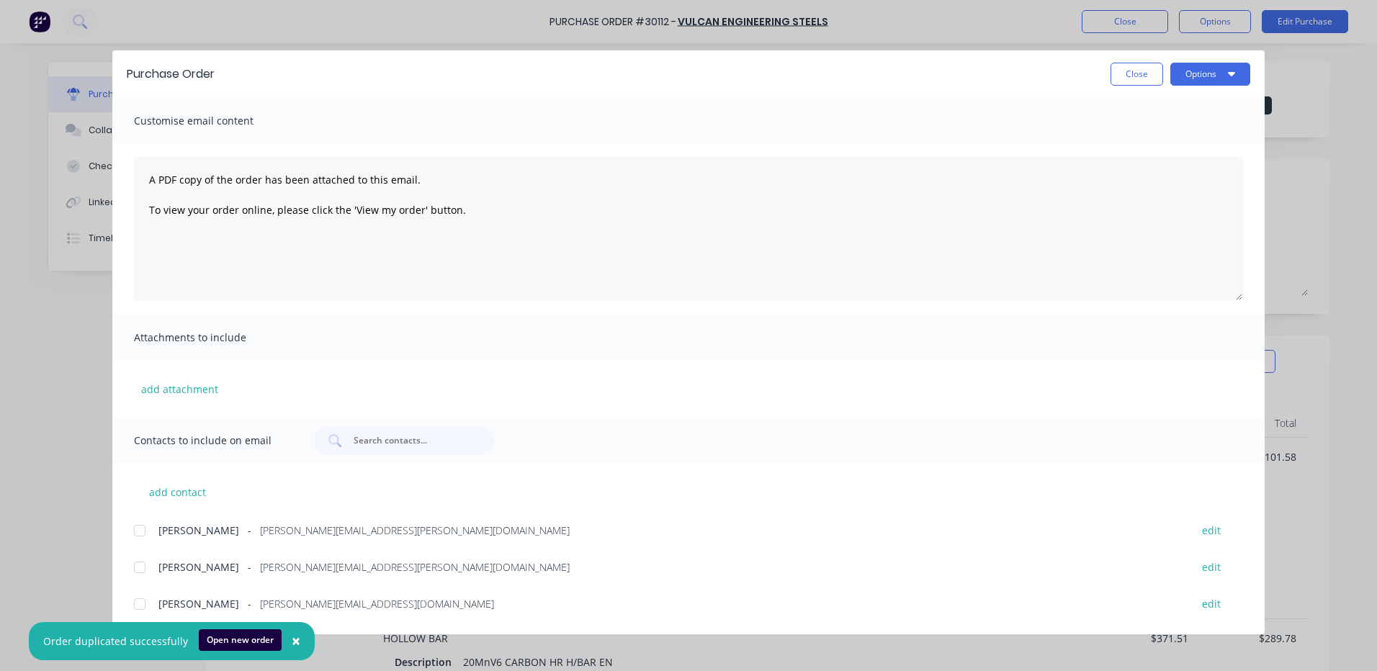
click at [293, 650] on span "×" at bounding box center [296, 641] width 9 height 20
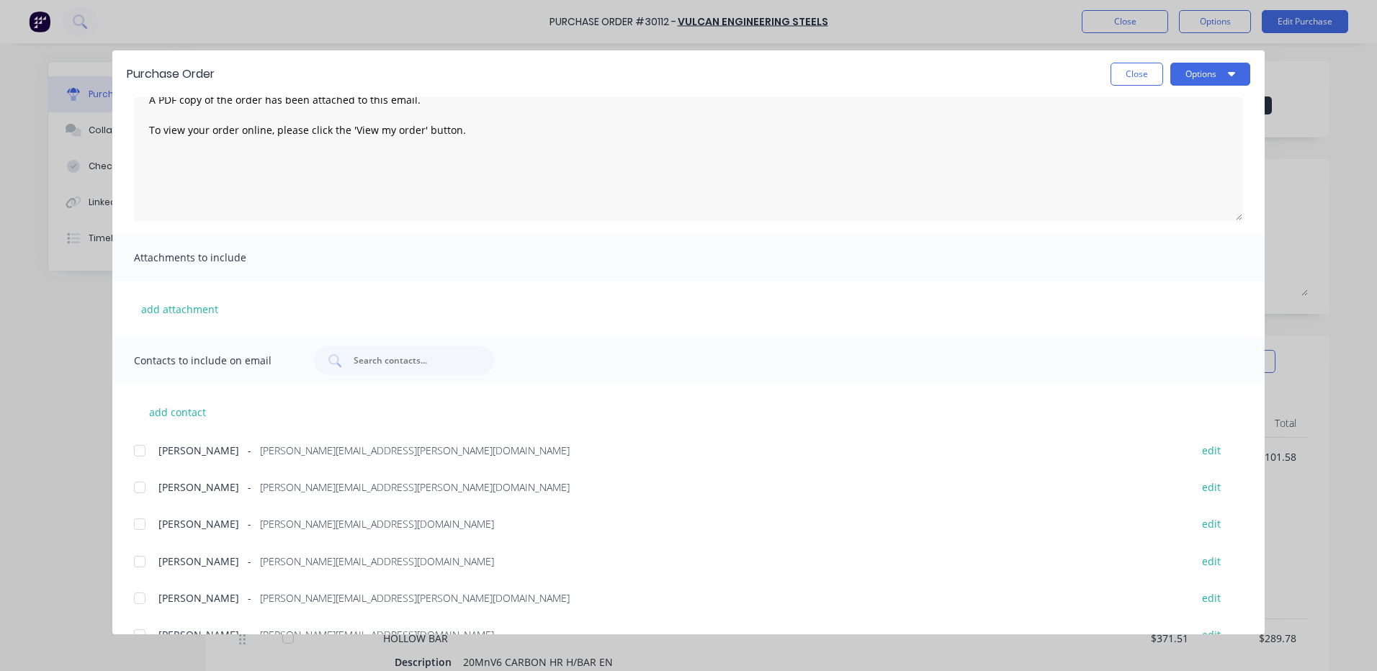
scroll to position [144, 0]
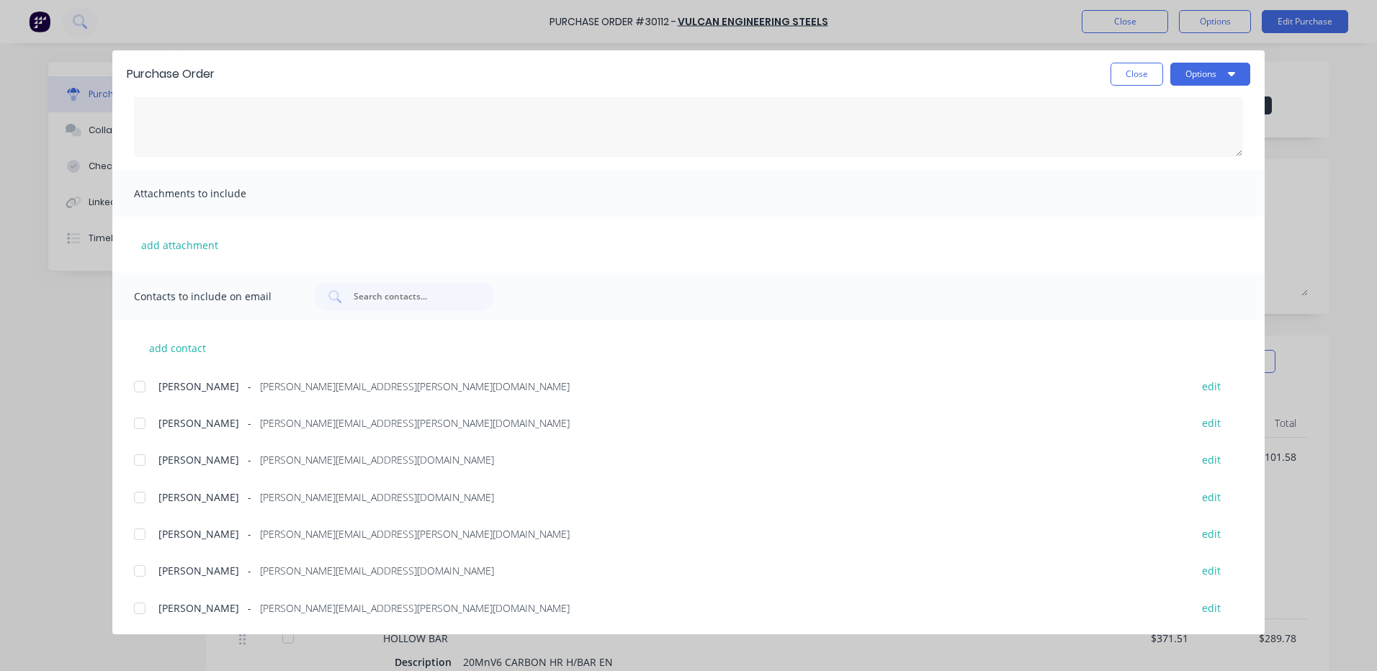
click at [146, 454] on div at bounding box center [139, 460] width 29 height 29
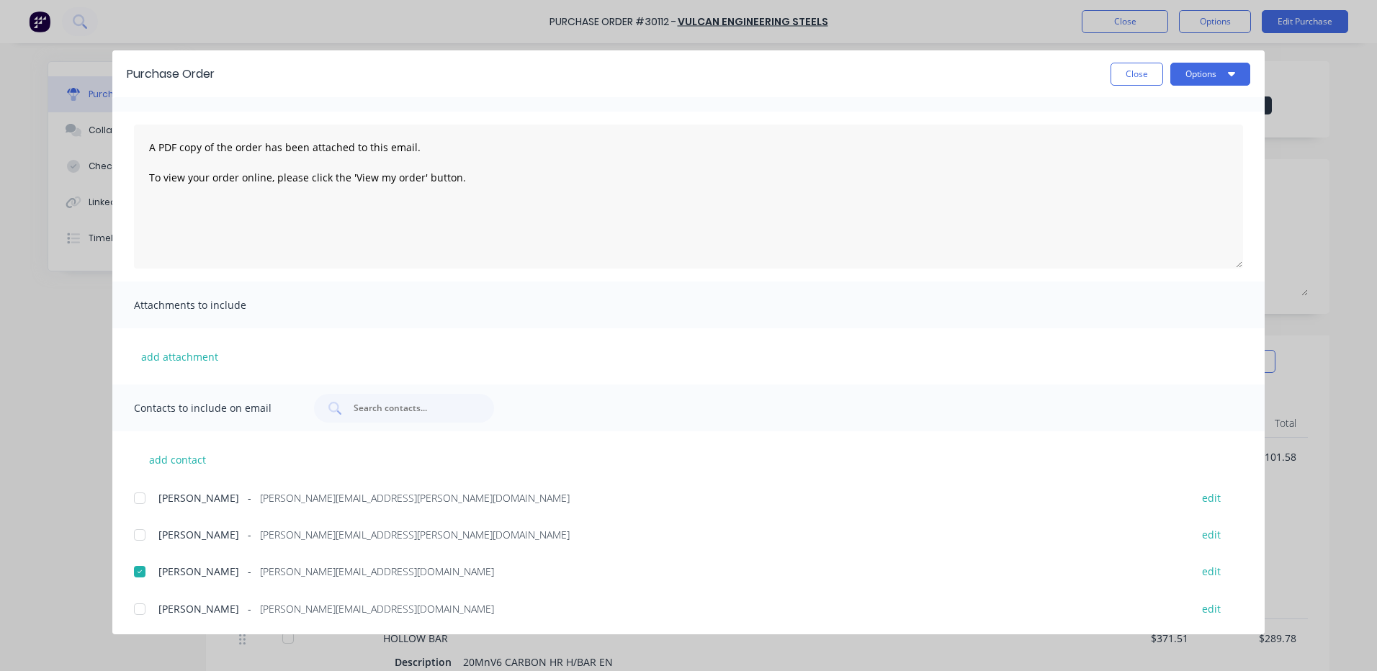
scroll to position [0, 0]
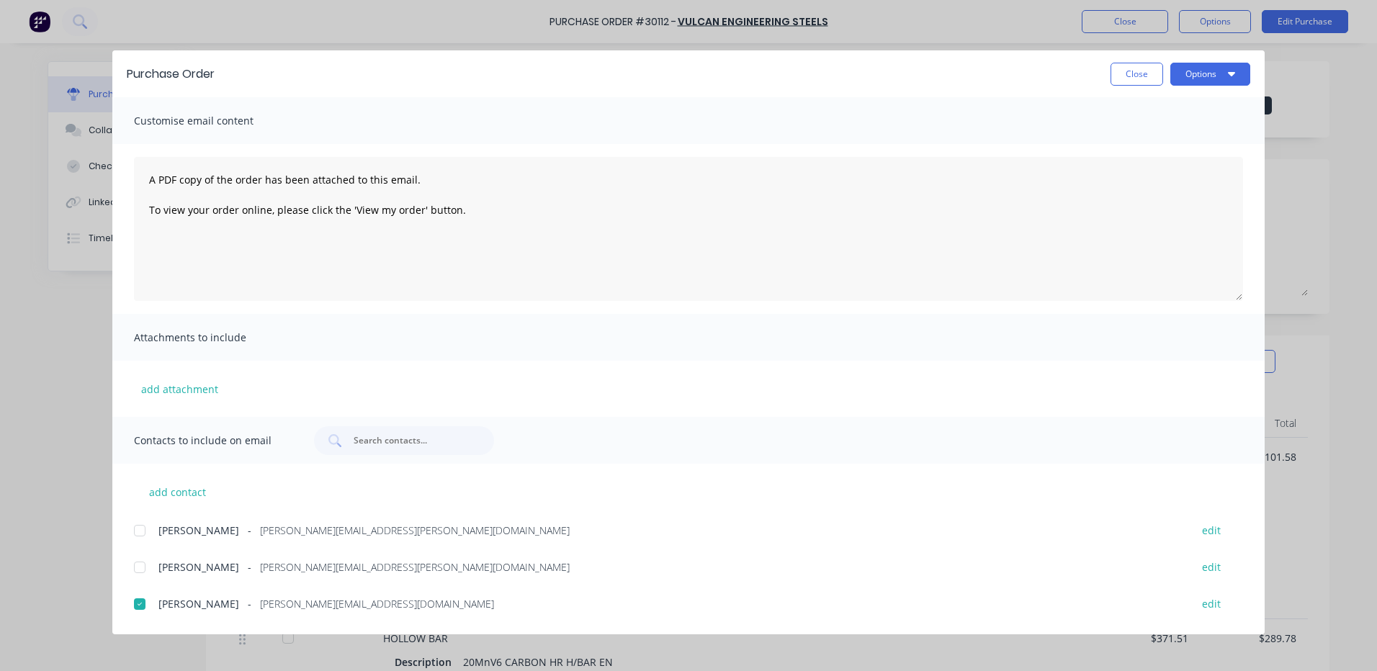
click at [1254, 79] on div "Purchase Order Close Options" at bounding box center [688, 73] width 1152 height 47
click at [1220, 94] on div "Purchase Order Close Options" at bounding box center [688, 73] width 1152 height 47
click at [1221, 81] on button "Options" at bounding box center [1210, 74] width 80 height 23
click at [1179, 162] on div "Email" at bounding box center [1181, 168] width 111 height 21
click at [1129, 79] on button "Close" at bounding box center [1136, 74] width 53 height 23
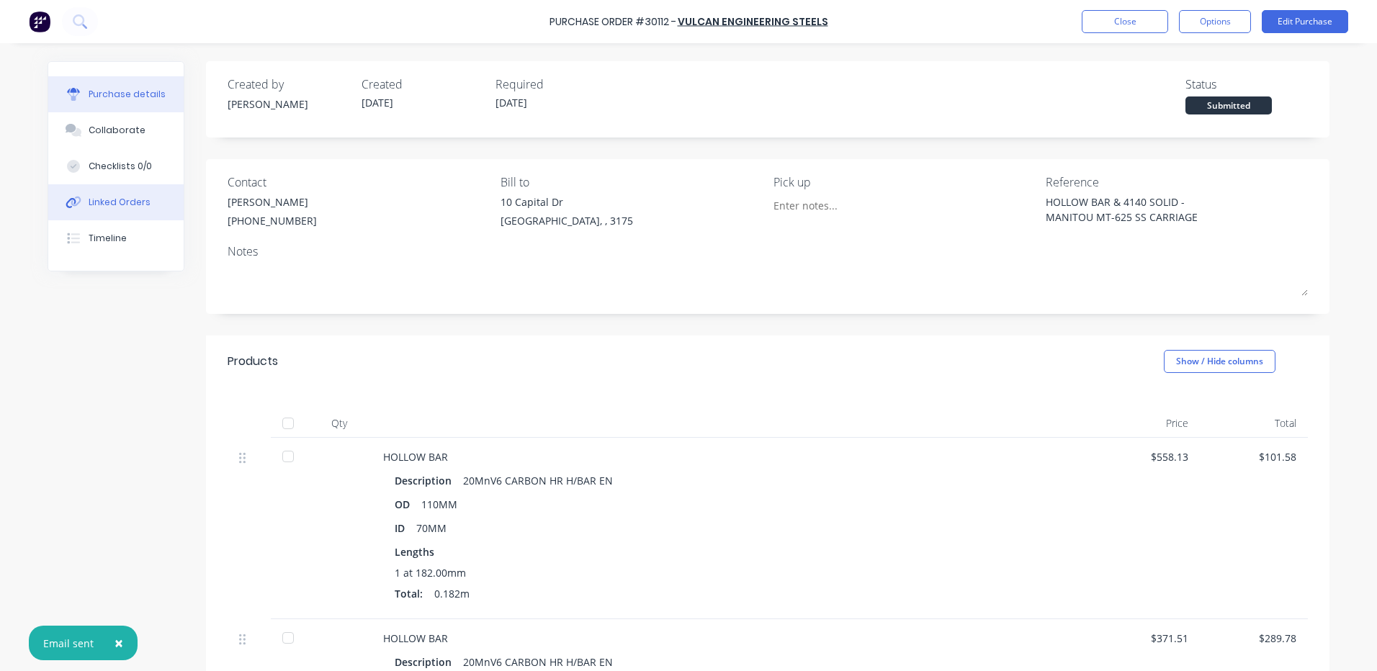
click at [114, 202] on div "Linked Orders" at bounding box center [120, 202] width 62 height 13
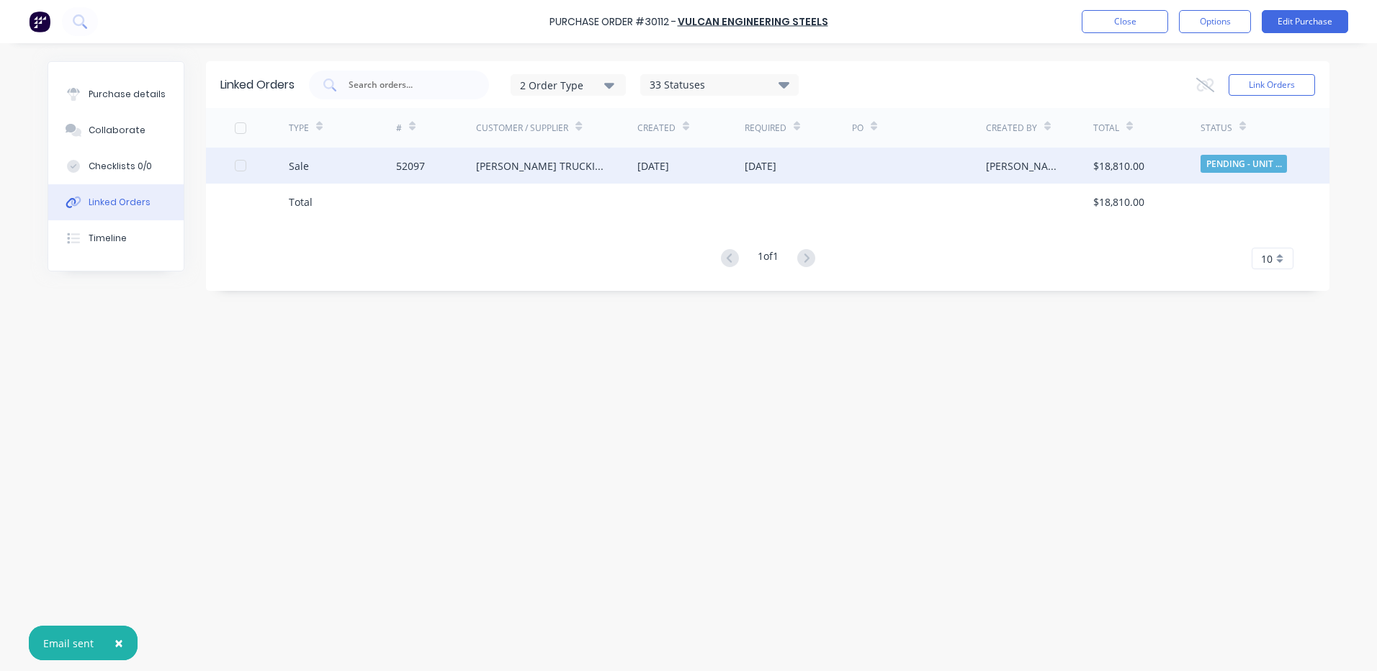
click at [510, 176] on div "[PERSON_NAME] TRUCKING (AUST) PTY LTD" at bounding box center [556, 166] width 161 height 36
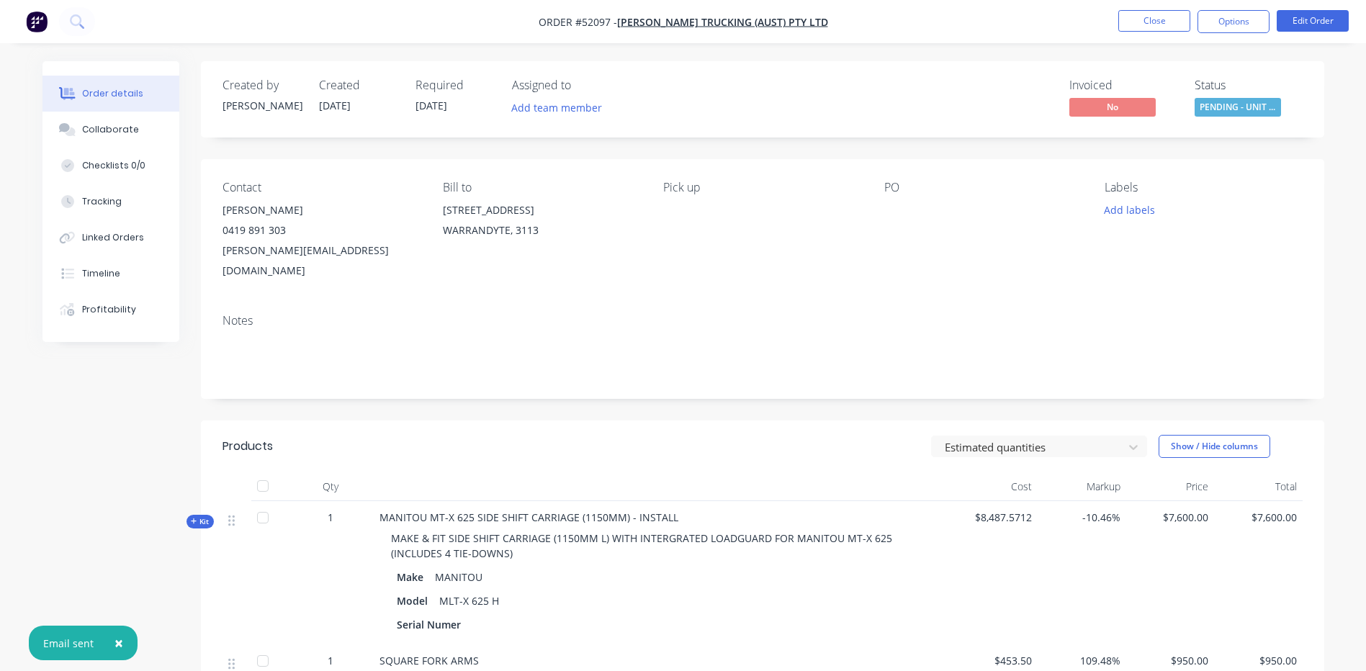
drag, startPoint x: 157, startPoint y: 244, endPoint x: 157, endPoint y: 235, distance: 9.4
click at [98, 236] on div "Linked Orders" at bounding box center [113, 237] width 62 height 13
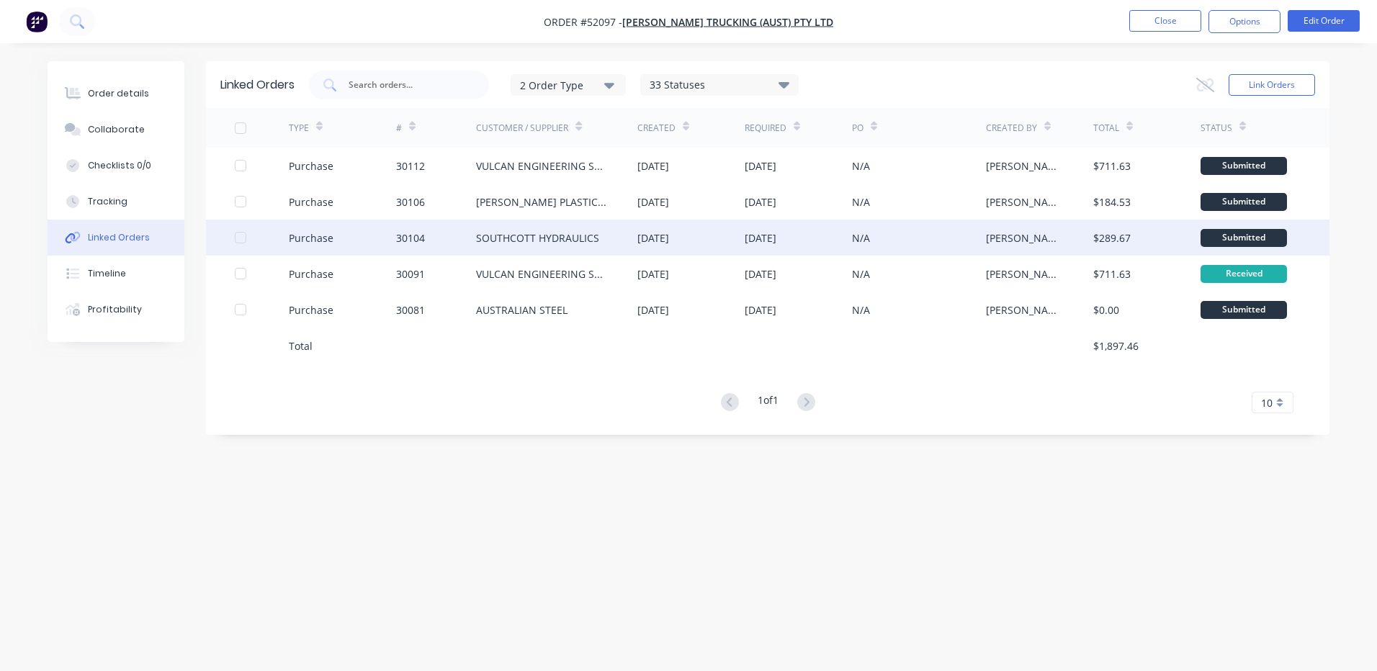
click at [545, 246] on div "SOUTHCOTT HYDRAULICS" at bounding box center [556, 238] width 161 height 36
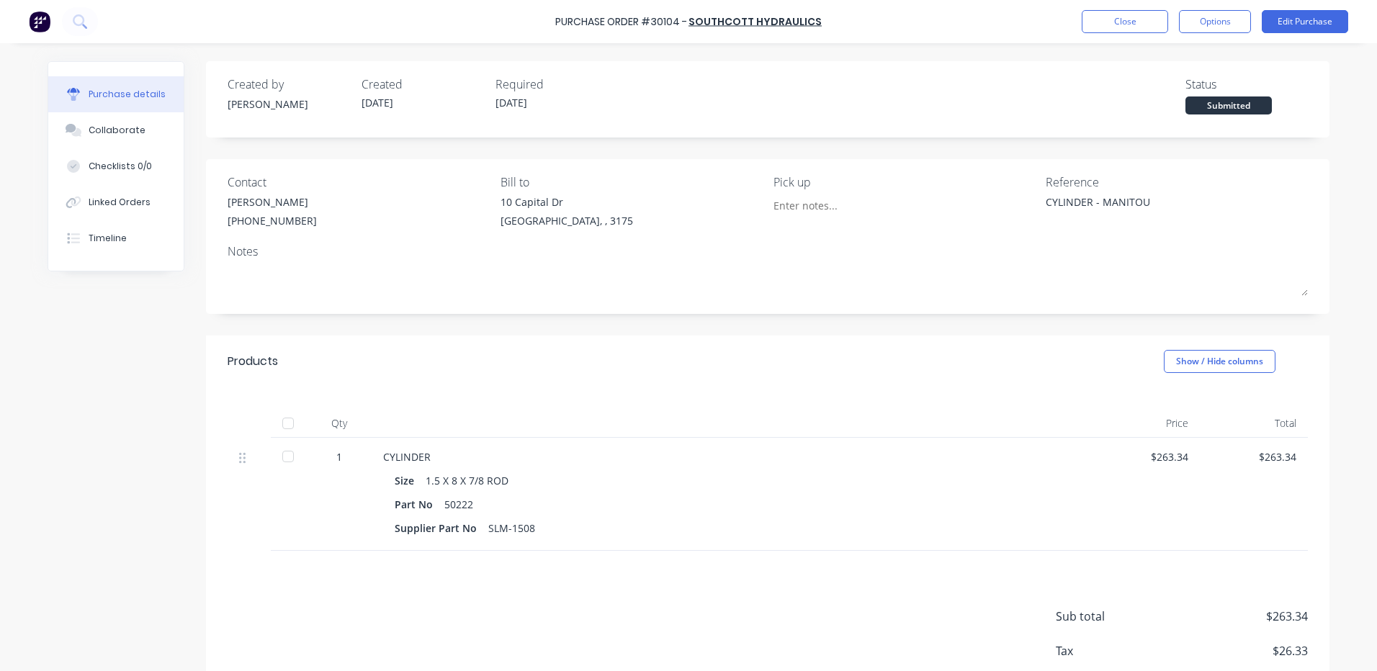
click at [970, 206] on div "Contact [PERSON_NAME] [PHONE_NUMBER] Bill to [STREET_ADDRESS][PERSON_NAME] Pick…" at bounding box center [768, 205] width 1080 height 62
click at [1220, 29] on button "Options" at bounding box center [1215, 21] width 72 height 23
click at [1154, 141] on div "Duplicate" at bounding box center [1182, 145] width 111 height 21
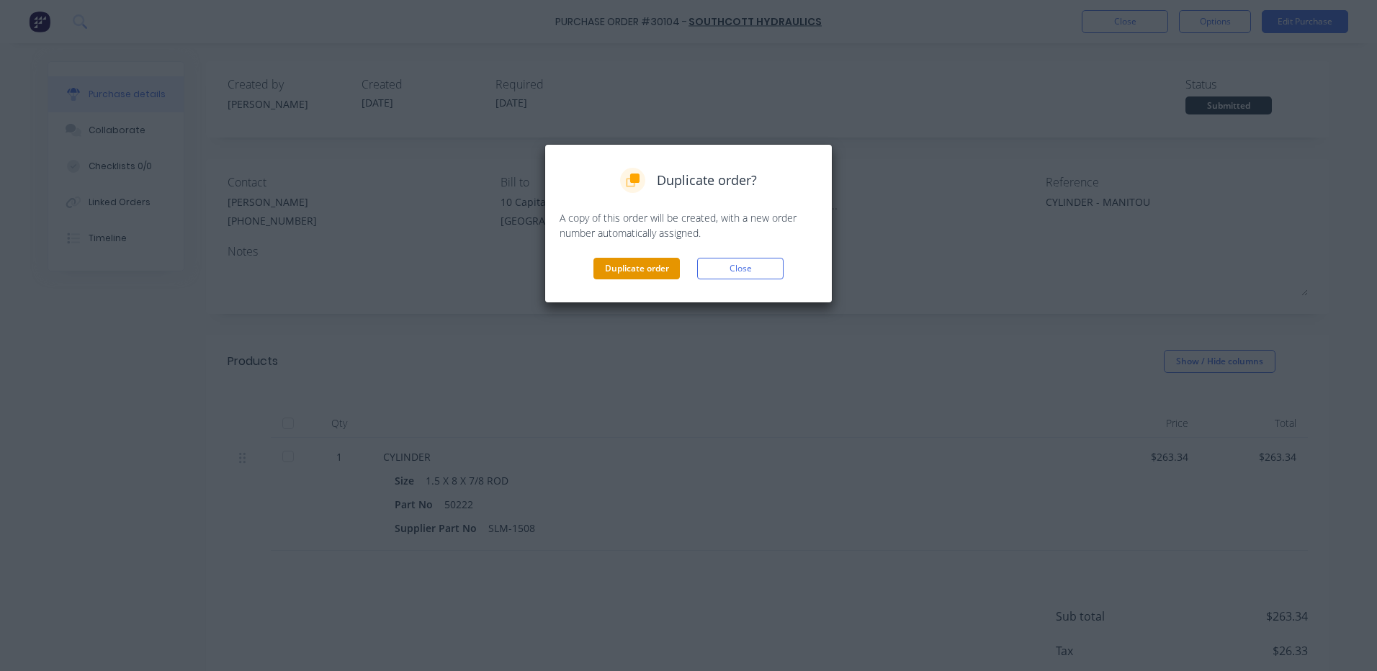
click at [604, 270] on button "Duplicate order" at bounding box center [636, 269] width 86 height 22
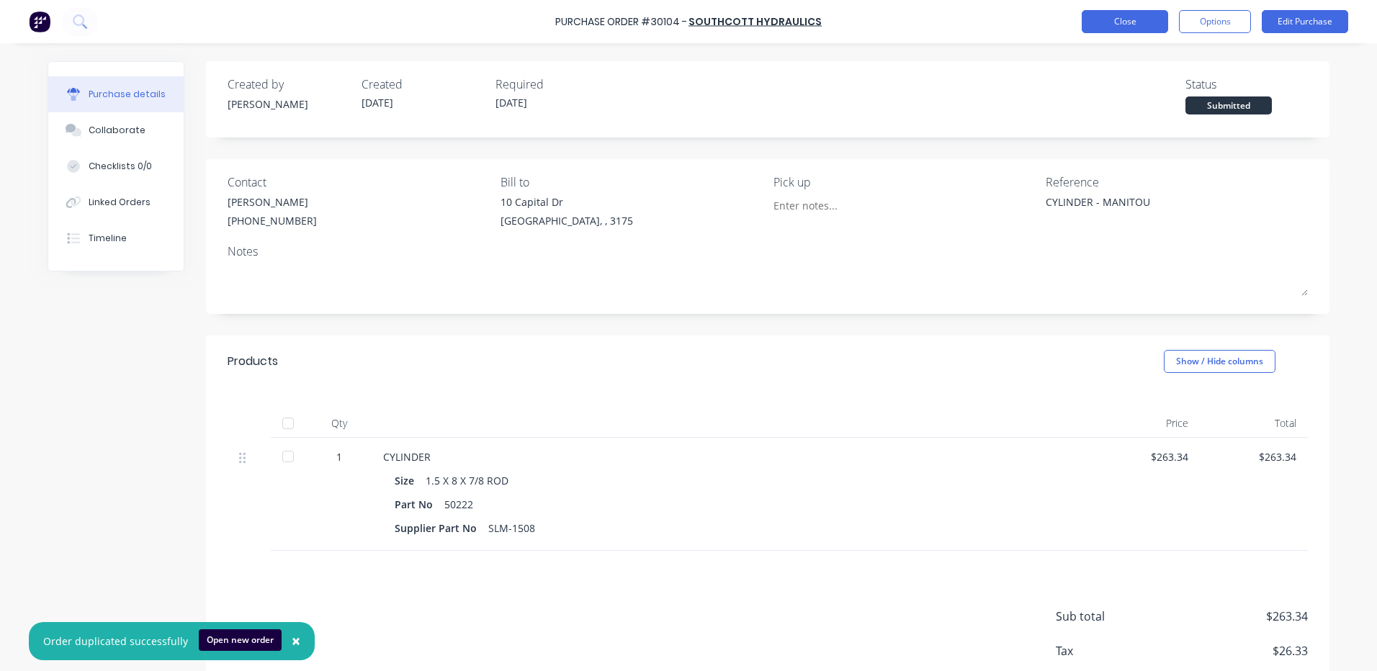
click at [1129, 16] on button "Close" at bounding box center [1125, 21] width 86 height 23
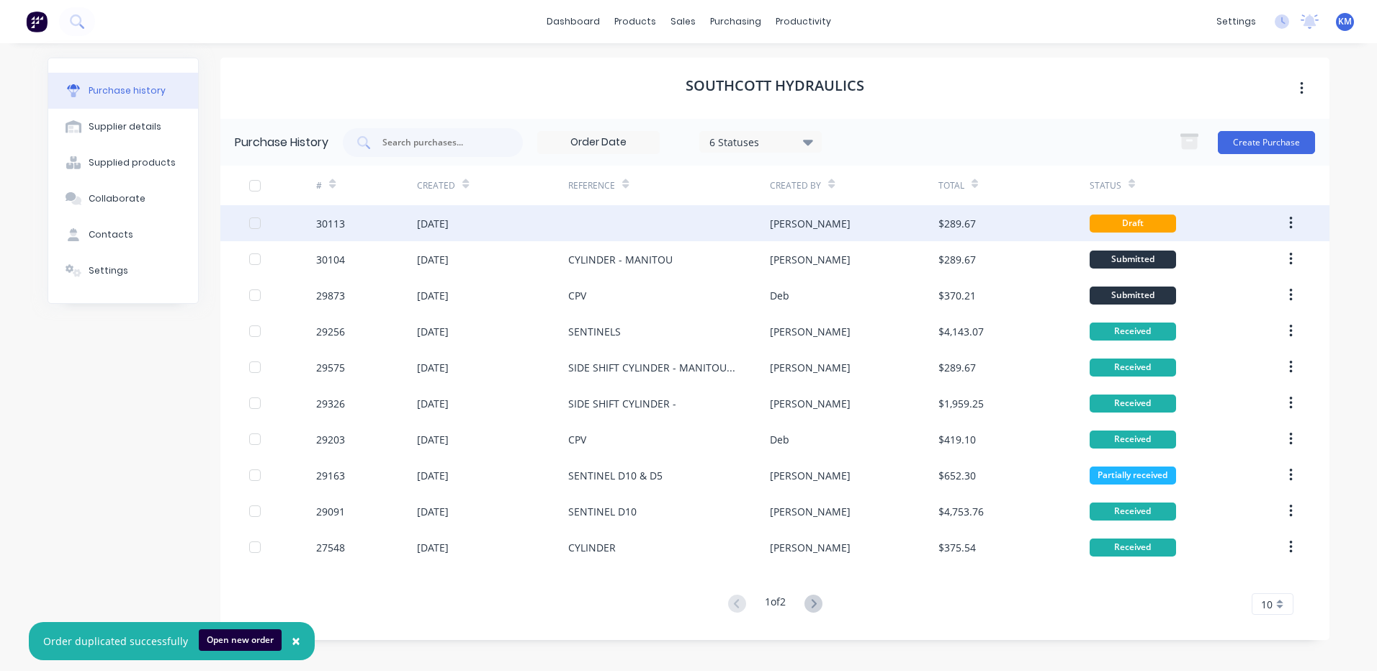
click at [851, 227] on div "[PERSON_NAME]" at bounding box center [854, 223] width 168 height 36
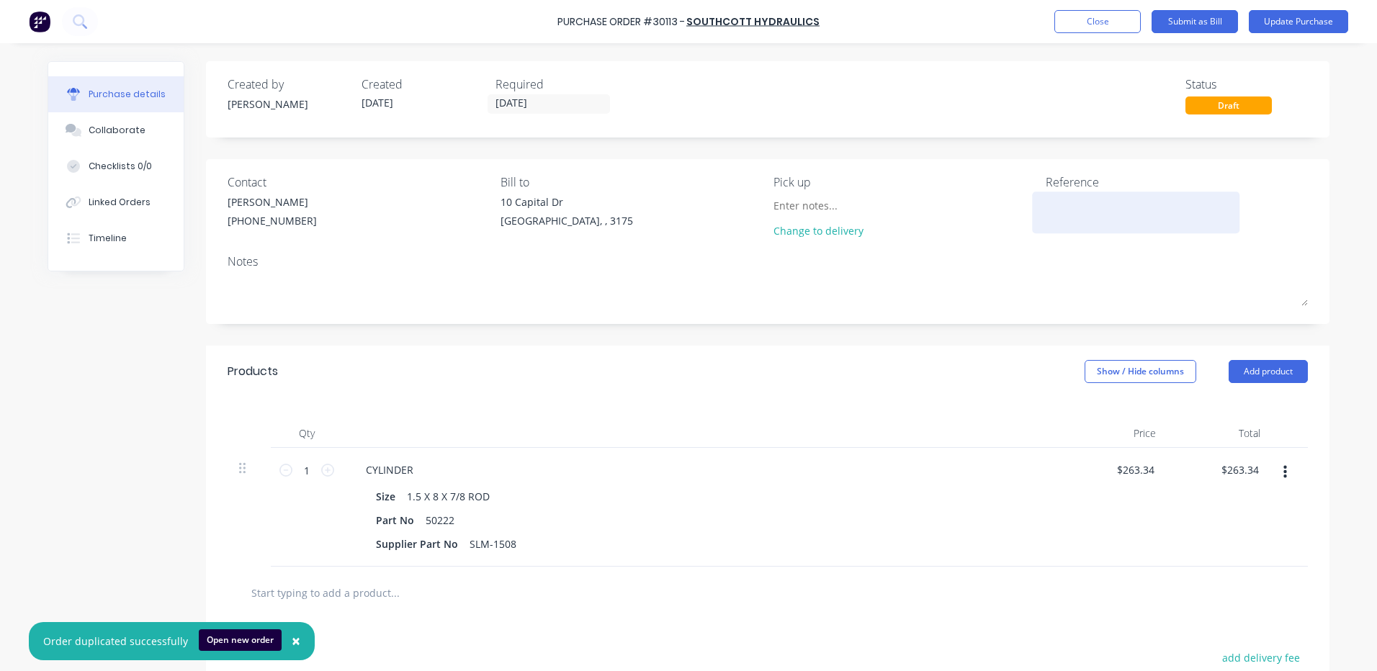
drag, startPoint x: 1036, startPoint y: 208, endPoint x: 1057, endPoint y: 193, distance: 26.4
drag, startPoint x: 1057, startPoint y: 193, endPoint x: 1046, endPoint y: 216, distance: 25.8
paste textarea "CYLINDER - MANITOU"
type textarea "x"
type textarea "CYLINDER - MANITOU"
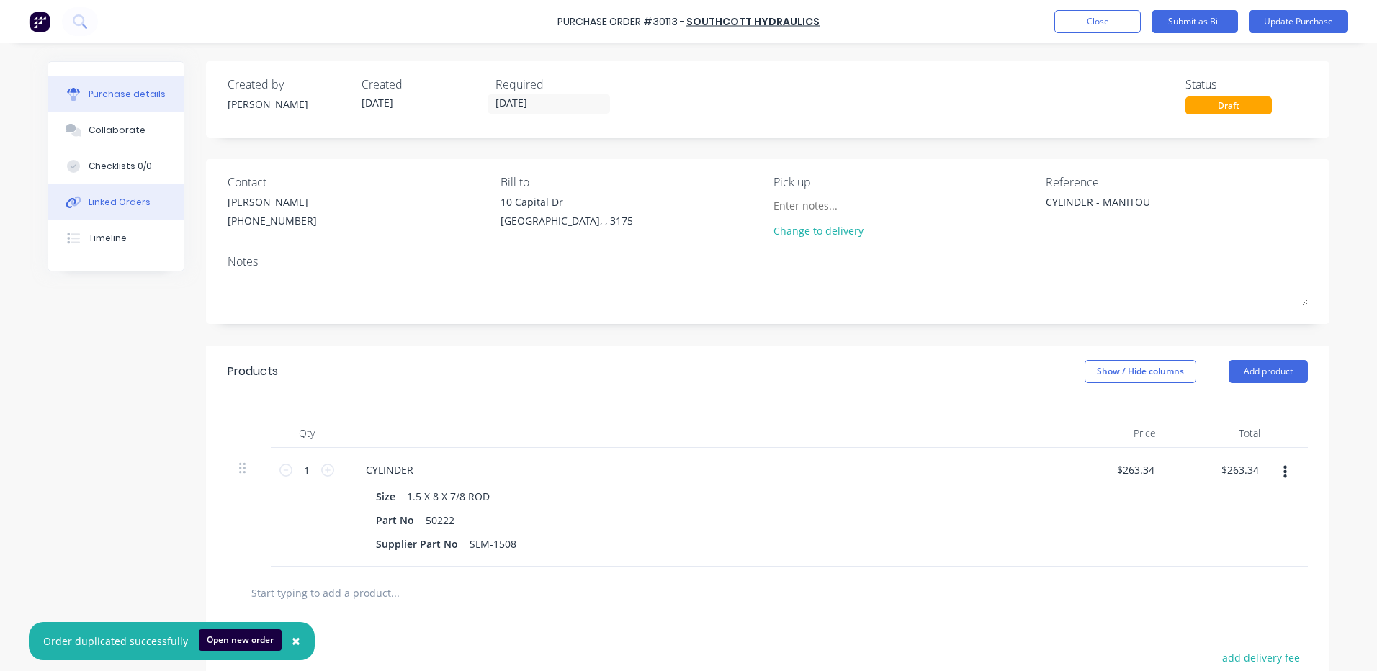
type textarea "x"
type textarea "CYLINDER - MANITOU"
click at [149, 203] on button "Linked Orders" at bounding box center [115, 202] width 135 height 36
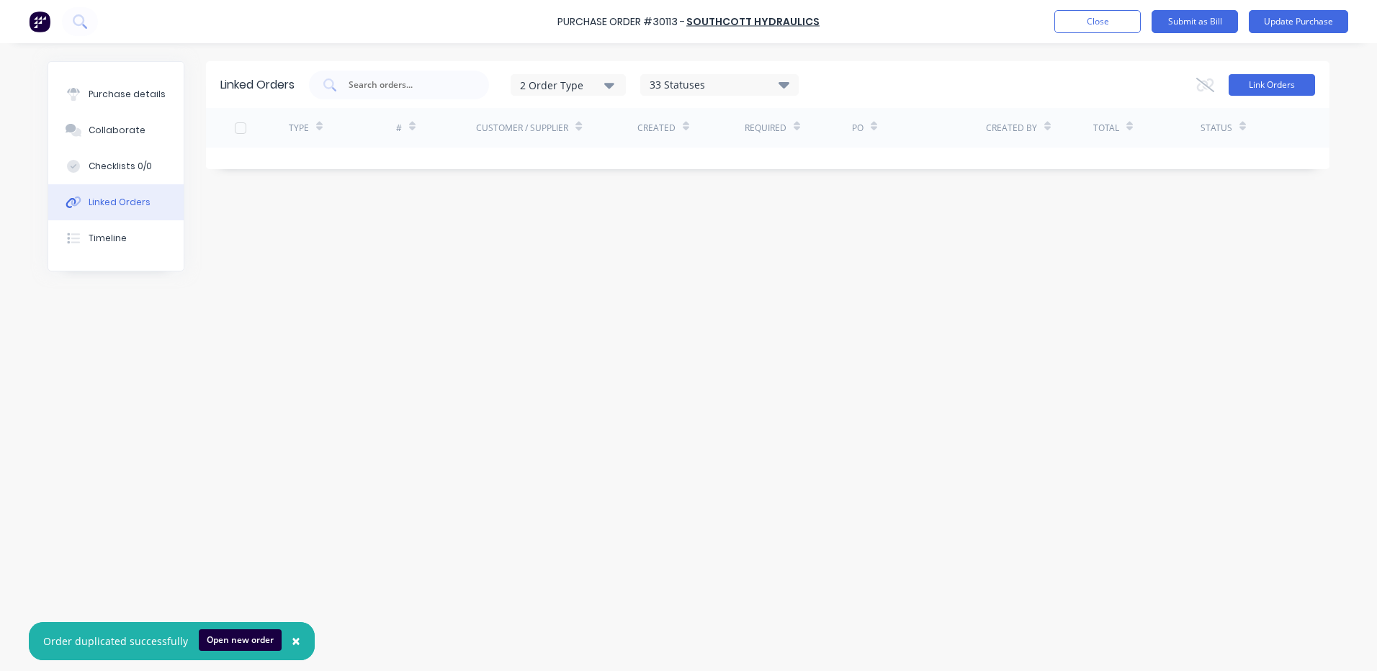
click at [1260, 82] on button "Link Orders" at bounding box center [1272, 85] width 86 height 22
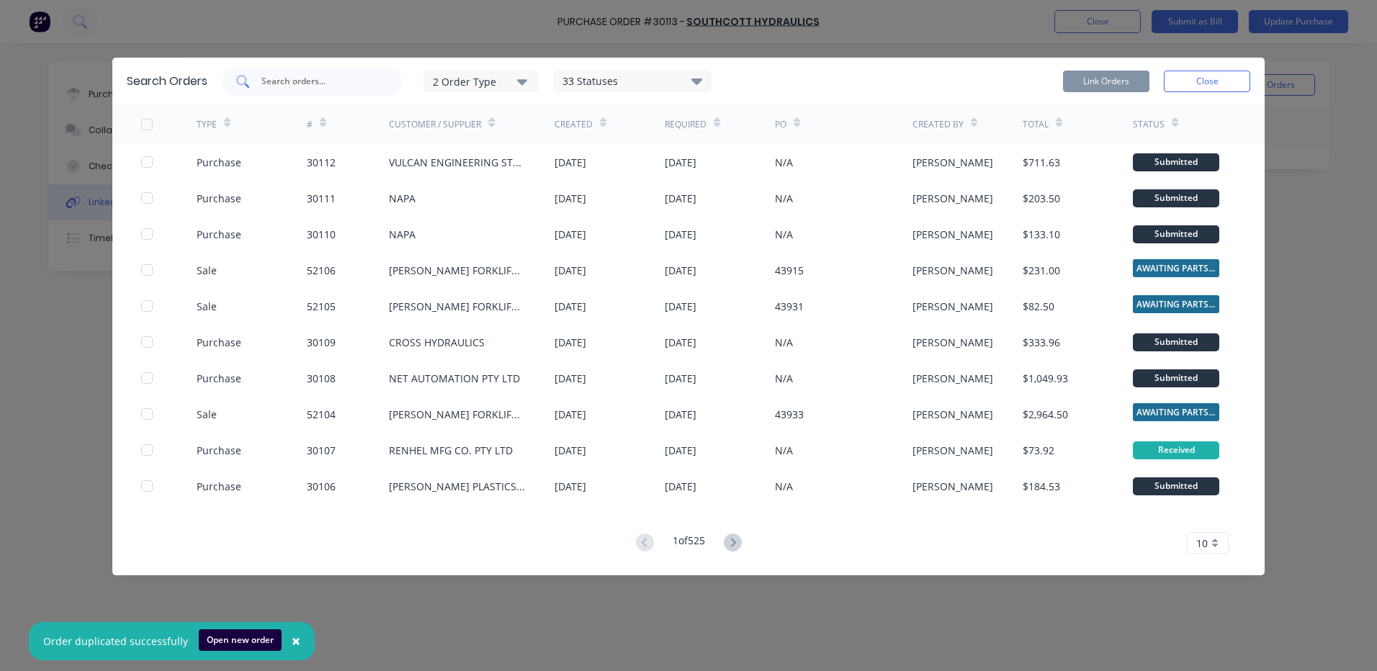
click at [357, 88] on input "text" at bounding box center [320, 81] width 120 height 14
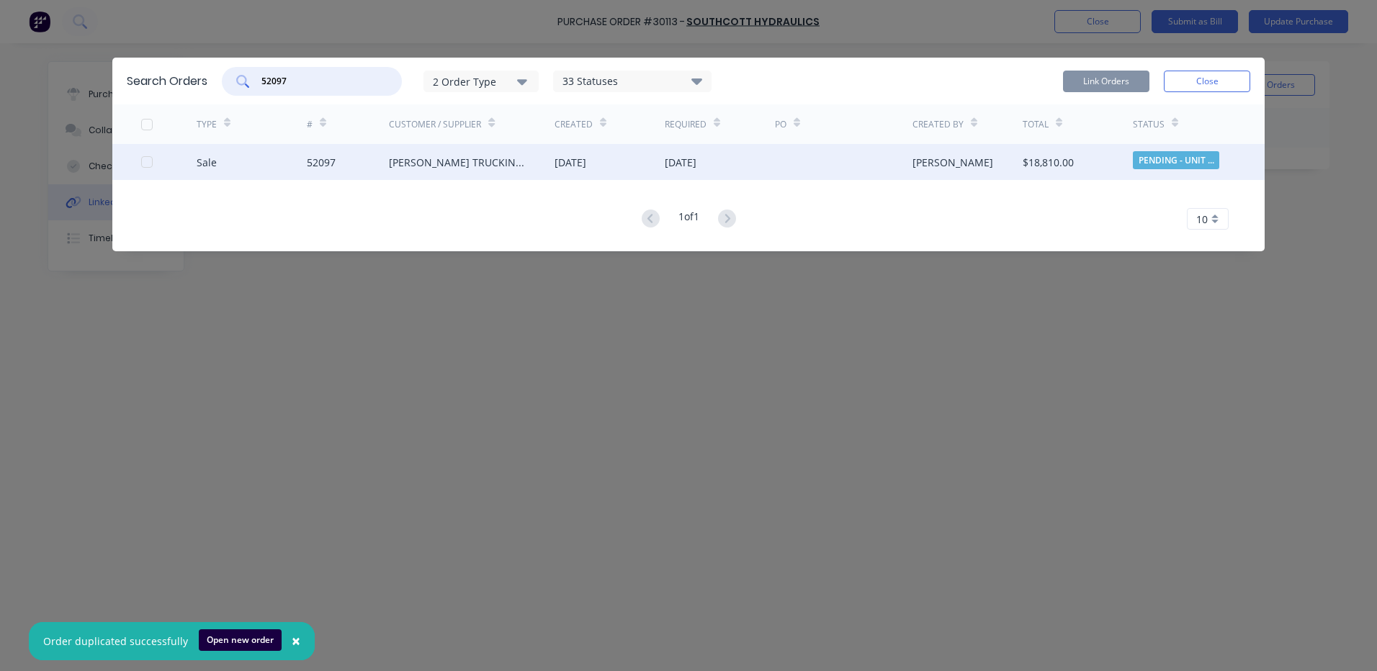
click at [148, 159] on div at bounding box center [147, 162] width 29 height 29
type input "52097"
click at [1092, 79] on button "Link Orders" at bounding box center [1106, 82] width 86 height 22
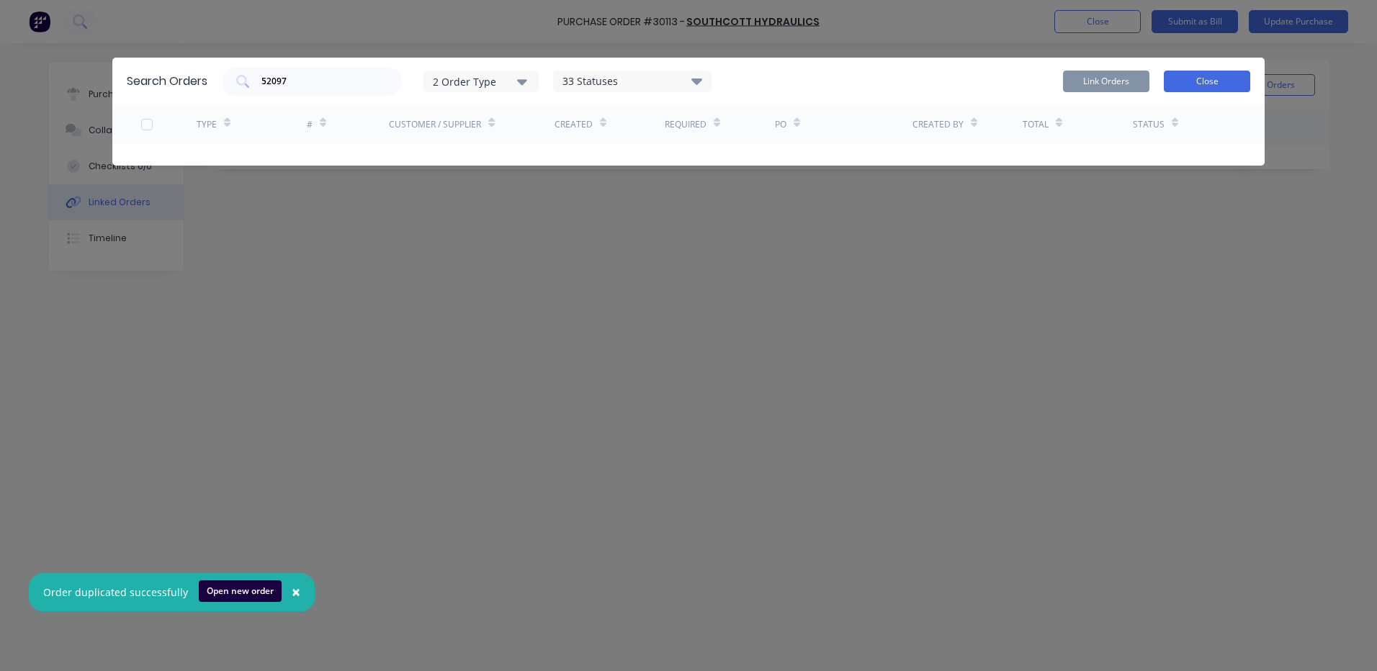
click at [1218, 83] on button "Close" at bounding box center [1207, 82] width 86 height 22
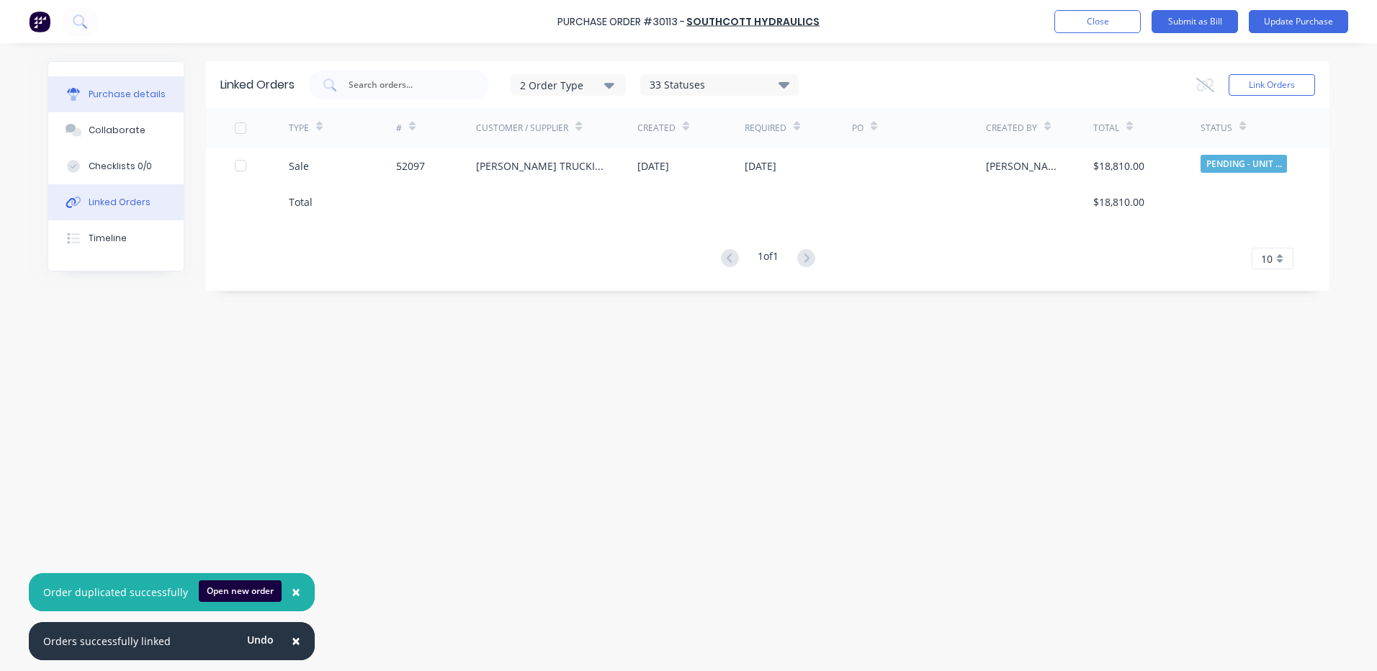
click at [140, 108] on button "Purchase details" at bounding box center [115, 94] width 135 height 36
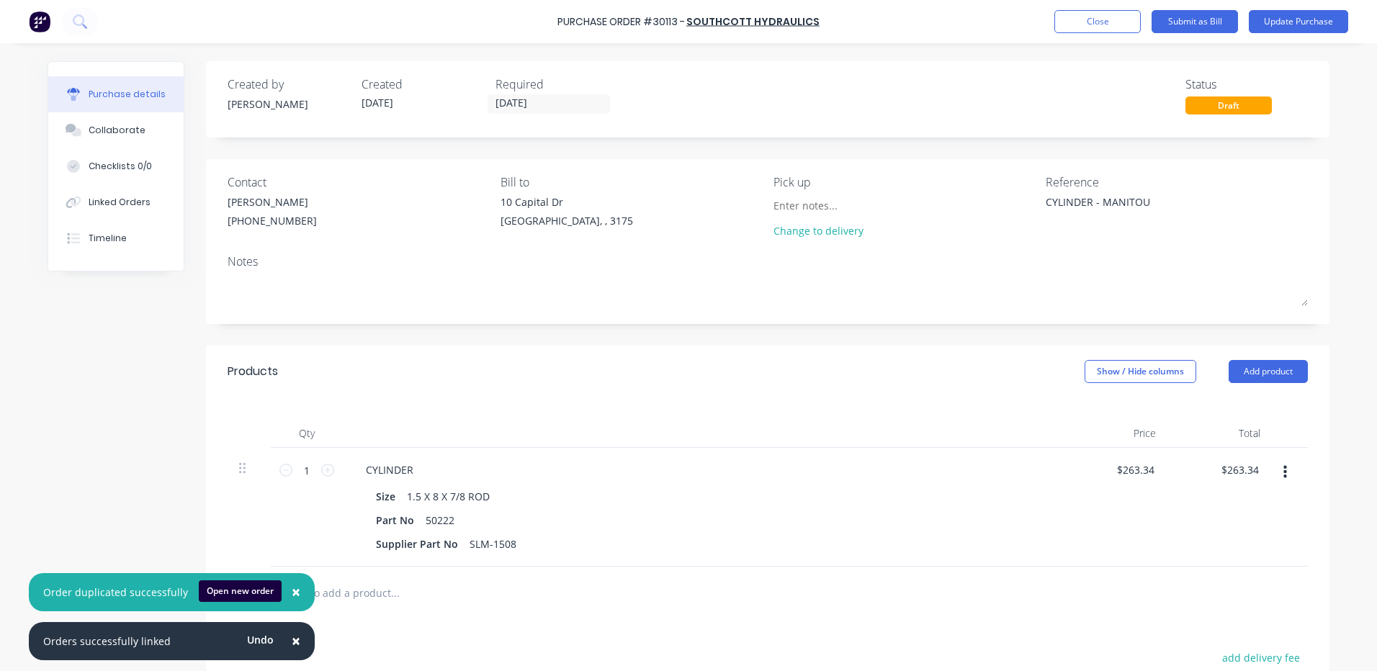
click at [297, 221] on div "[PERSON_NAME] [PHONE_NUMBER]" at bounding box center [359, 212] width 262 height 37
click at [280, 210] on div "[PERSON_NAME] [PHONE_NUMBER]" at bounding box center [272, 212] width 89 height 37
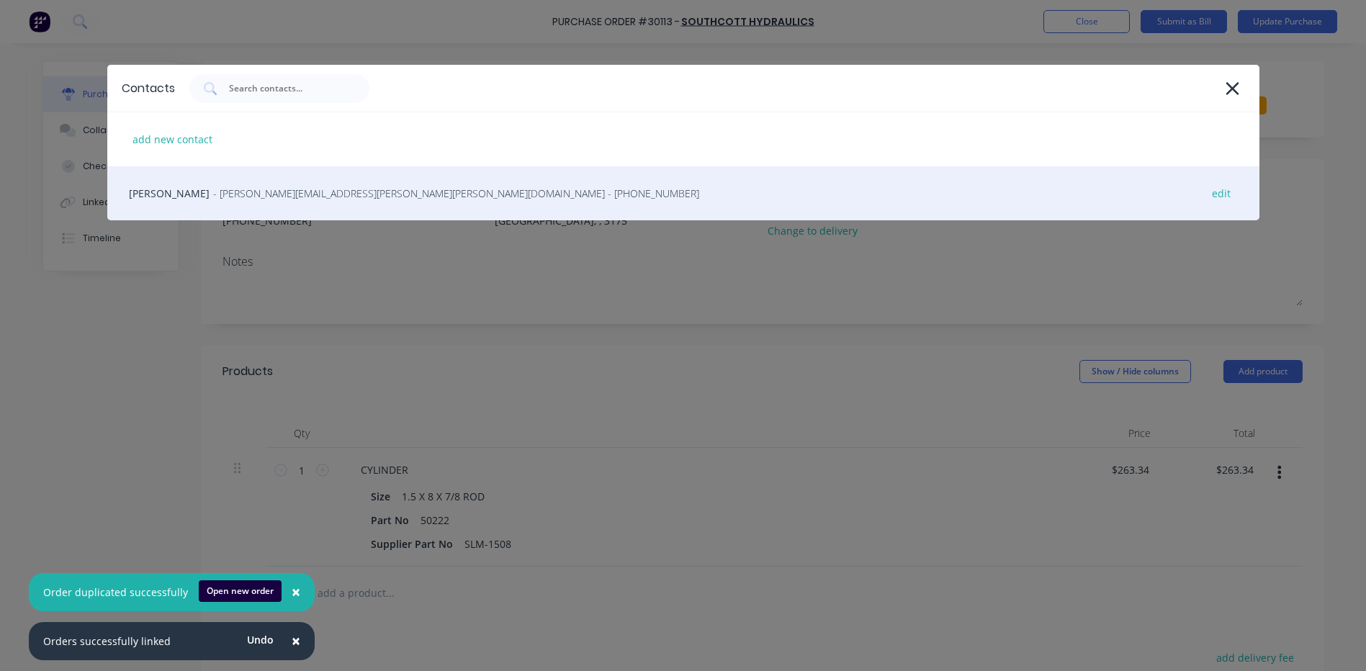
click at [289, 199] on span "- [PERSON_NAME][EMAIL_ADDRESS][PERSON_NAME][PERSON_NAME][DOMAIN_NAME] - [PHONE_…" at bounding box center [456, 193] width 486 height 15
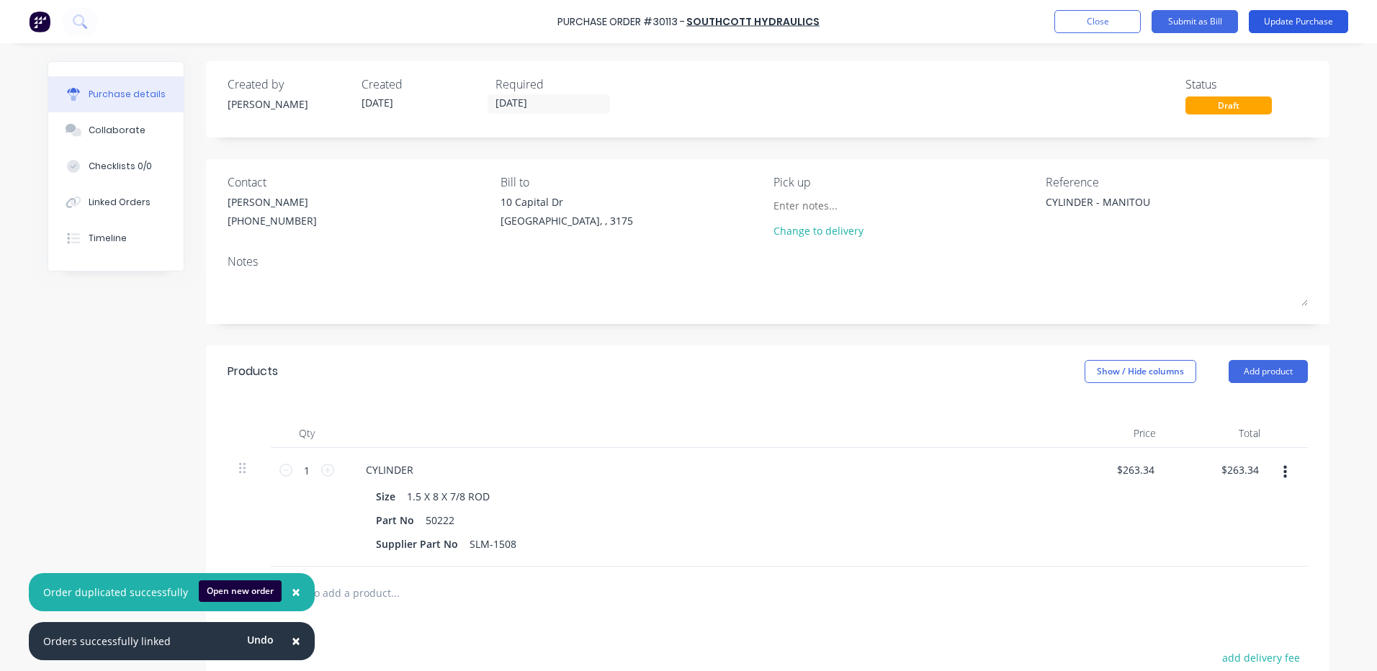
click at [1280, 17] on button "Update Purchase" at bounding box center [1298, 21] width 99 height 23
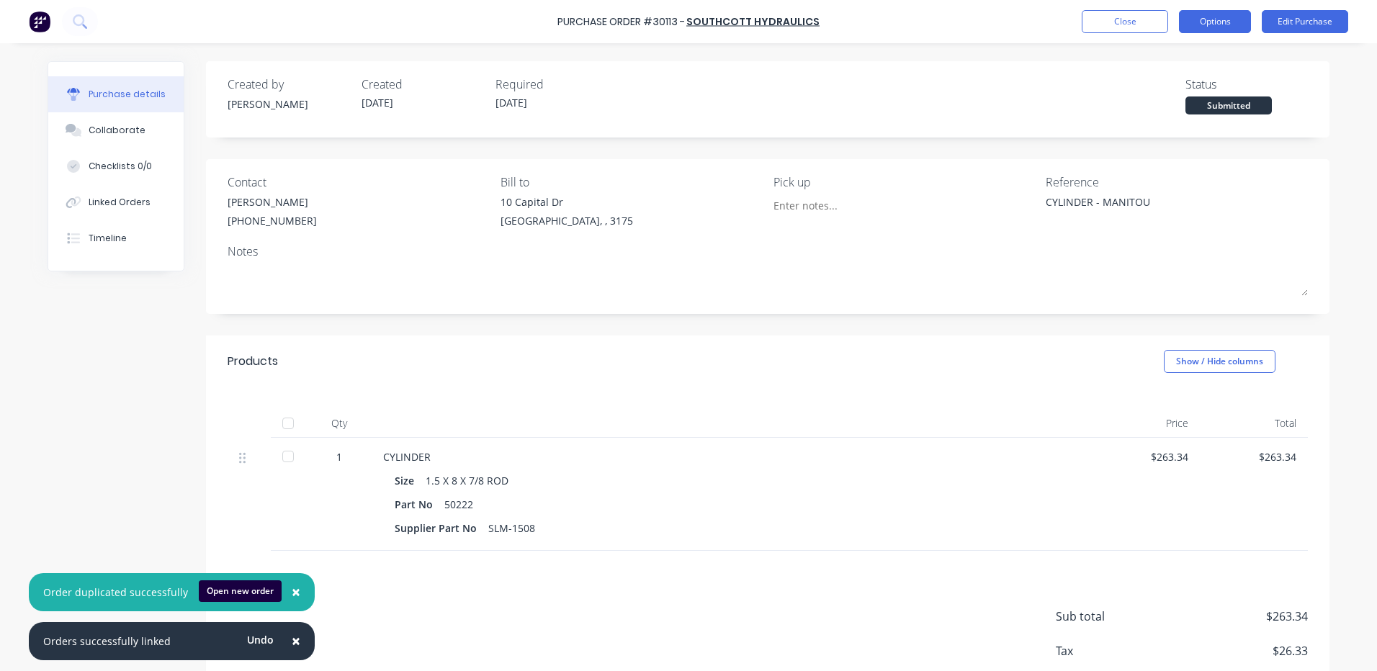
click at [1238, 26] on button "Options" at bounding box center [1215, 21] width 72 height 23
click at [995, 187] on div "Pick up" at bounding box center [904, 182] width 262 height 17
click at [295, 644] on button "×" at bounding box center [295, 641] width 37 height 35
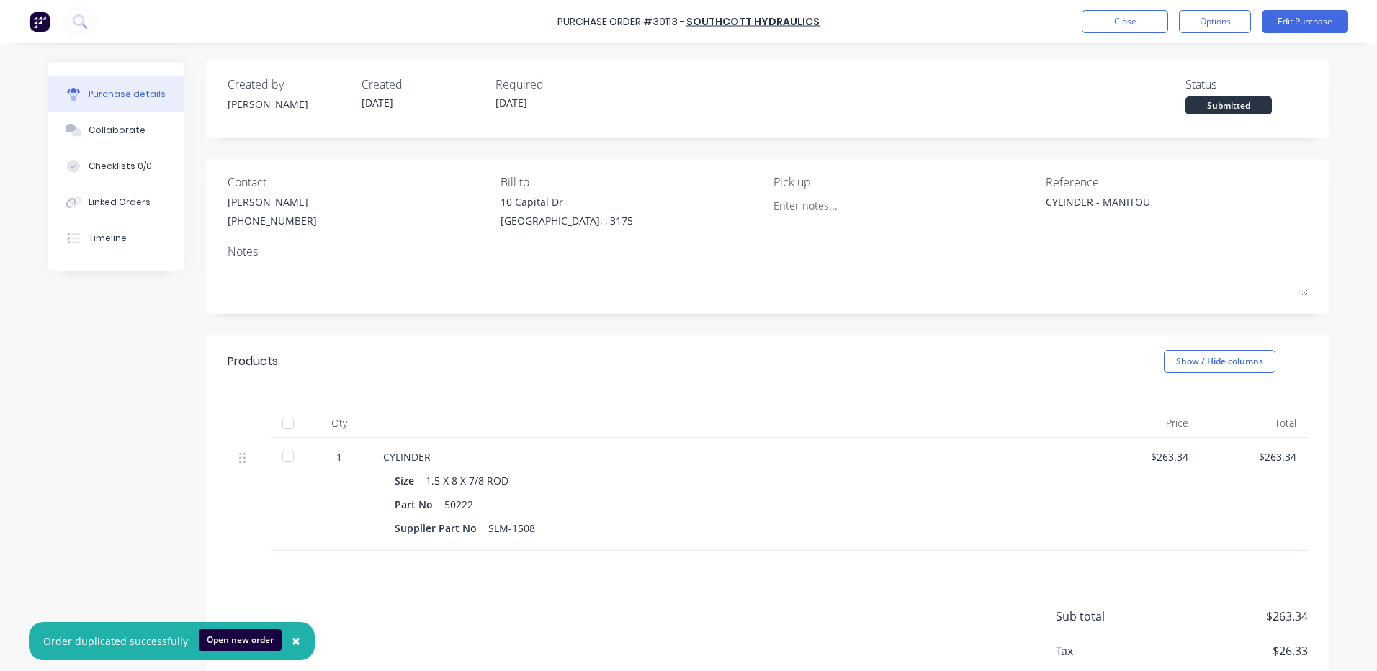
click at [292, 642] on span "×" at bounding box center [296, 641] width 9 height 20
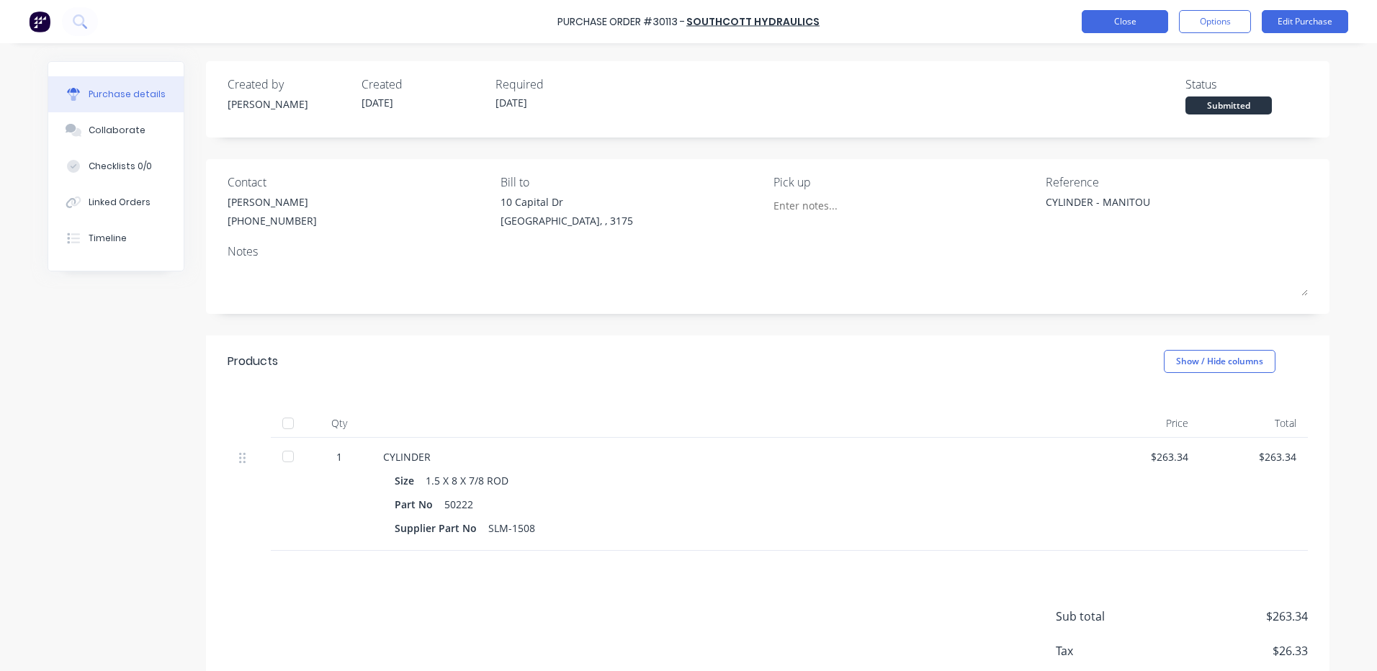
click at [1113, 31] on button "Close" at bounding box center [1125, 21] width 86 height 23
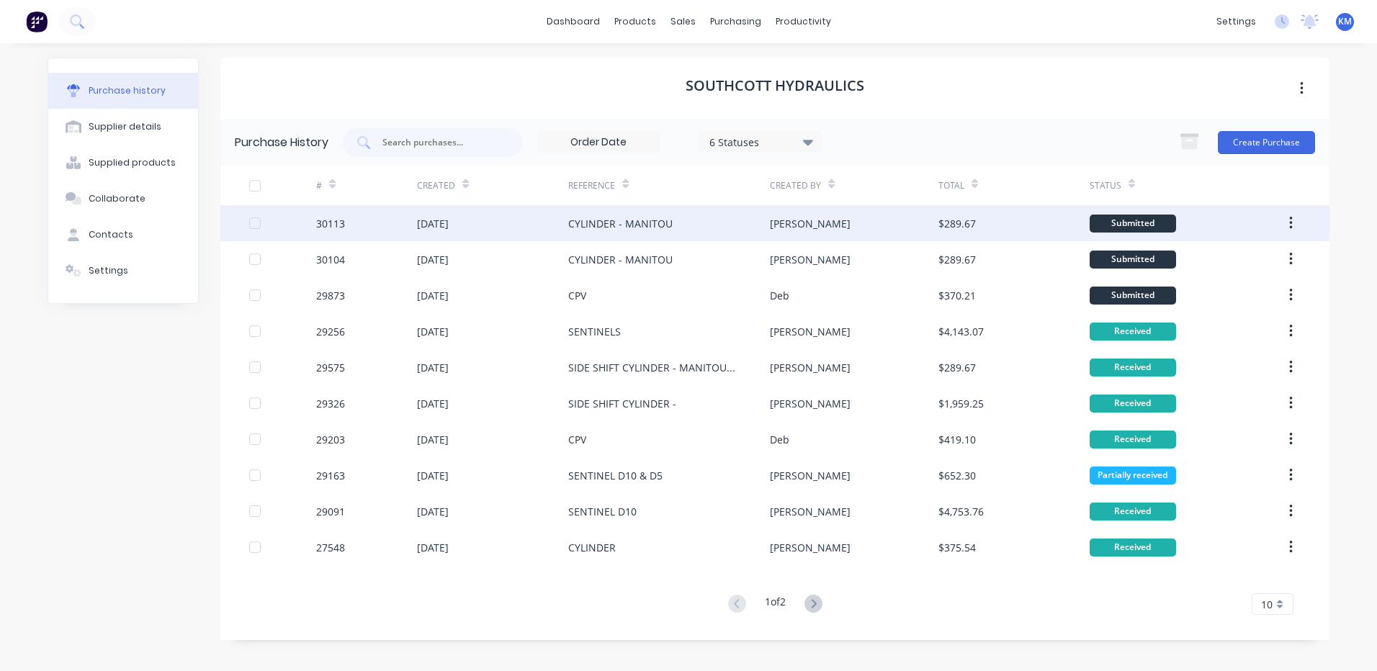
click at [832, 218] on div "[PERSON_NAME]" at bounding box center [854, 223] width 168 height 36
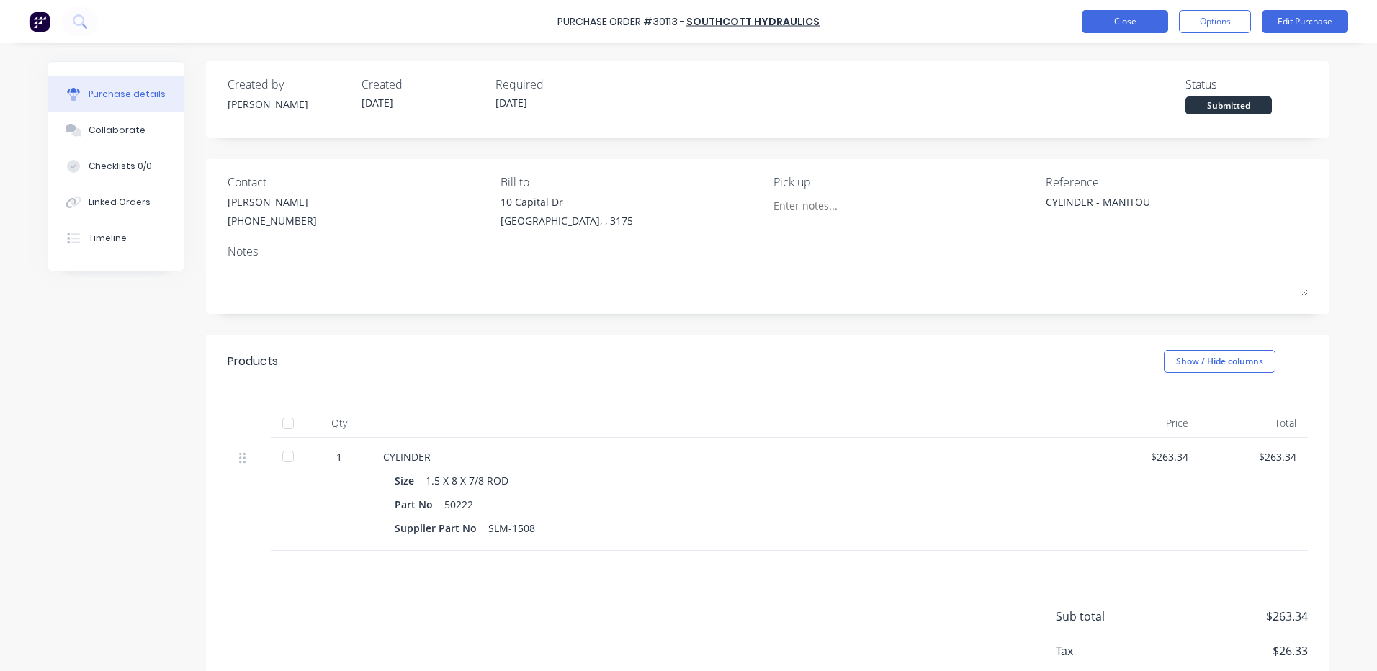
click at [1091, 22] on button "Close" at bounding box center [1125, 21] width 86 height 23
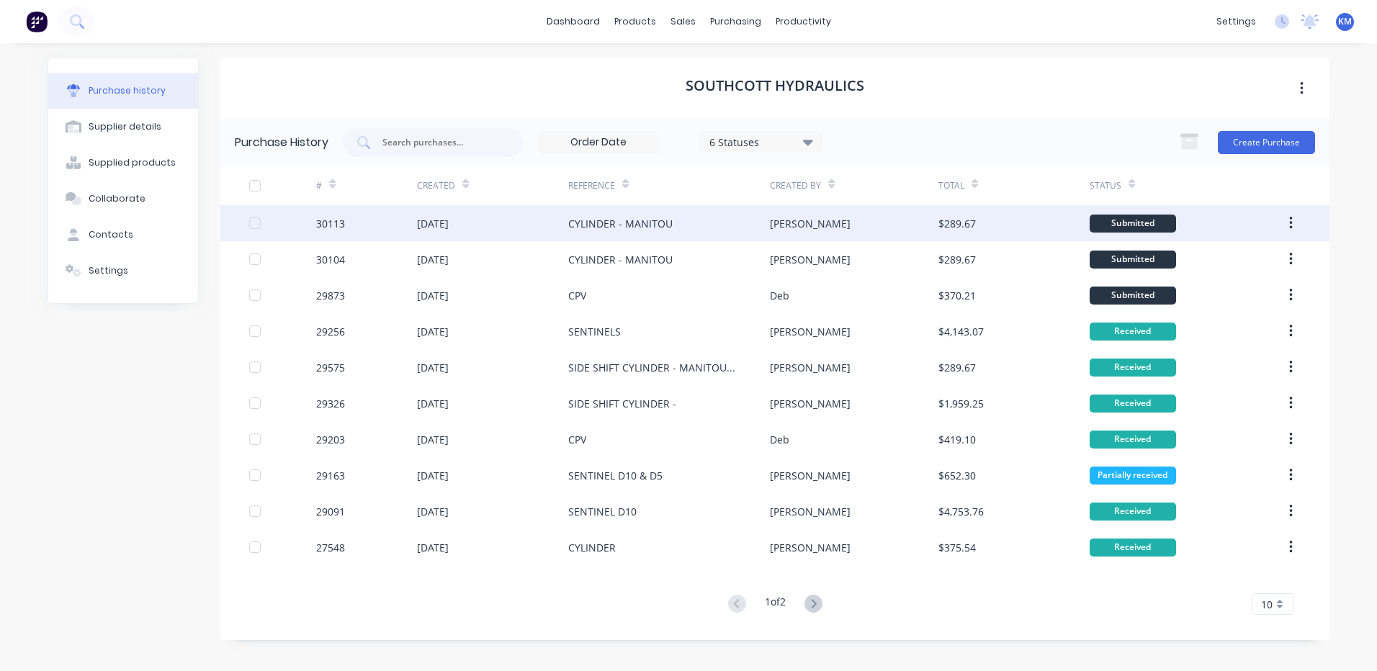
click at [539, 217] on div "[DATE]" at bounding box center [492, 223] width 151 height 36
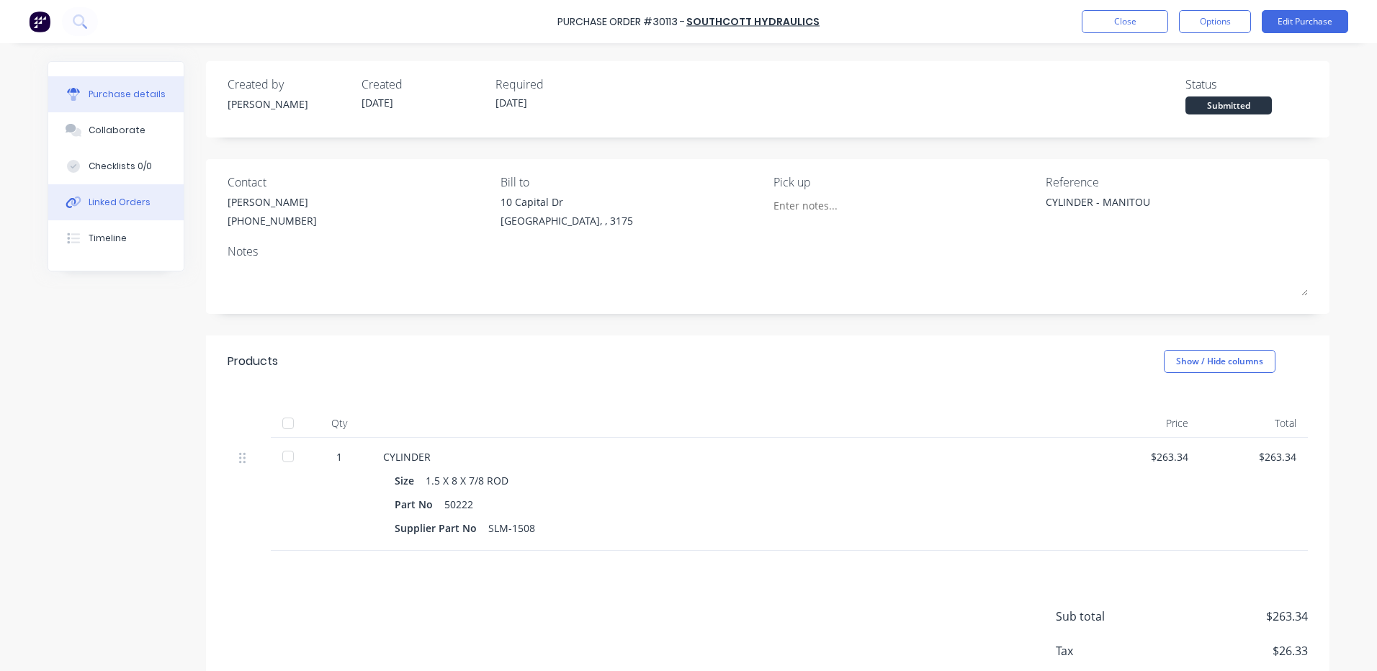
click at [130, 192] on button "Linked Orders" at bounding box center [115, 202] width 135 height 36
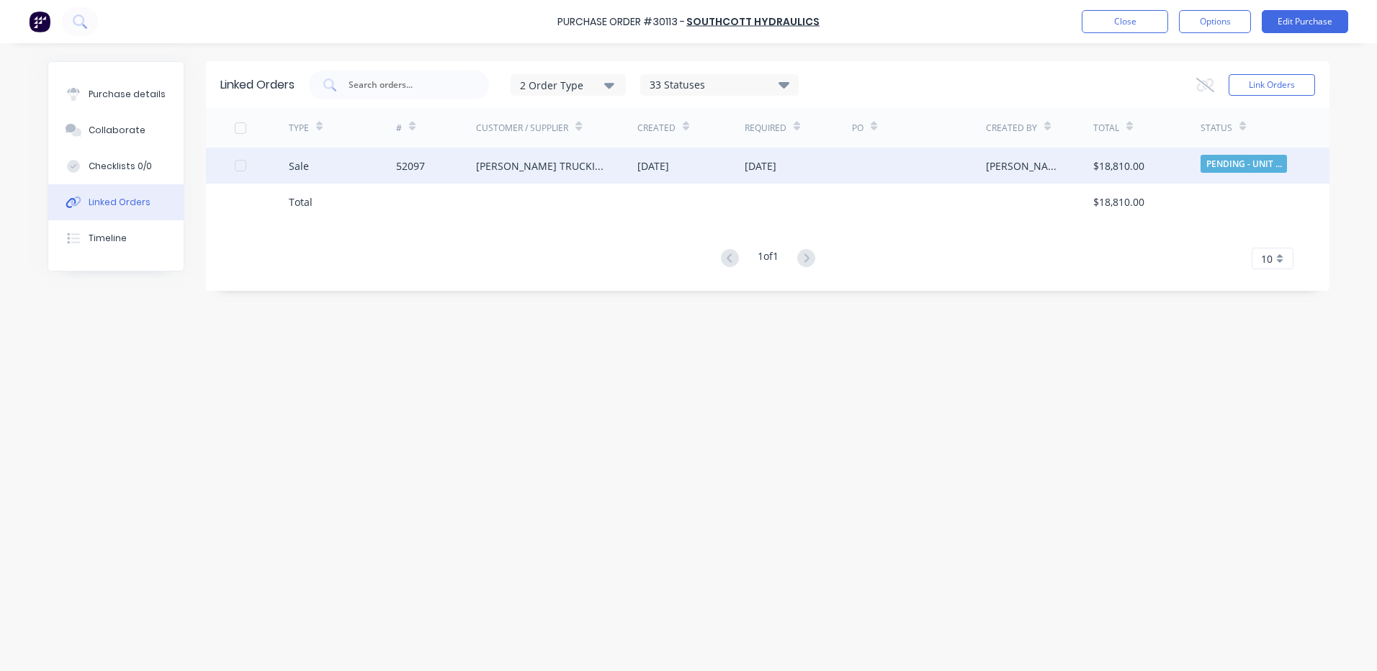
click at [520, 166] on div "[PERSON_NAME] TRUCKING (AUST) PTY LTD" at bounding box center [542, 165] width 133 height 15
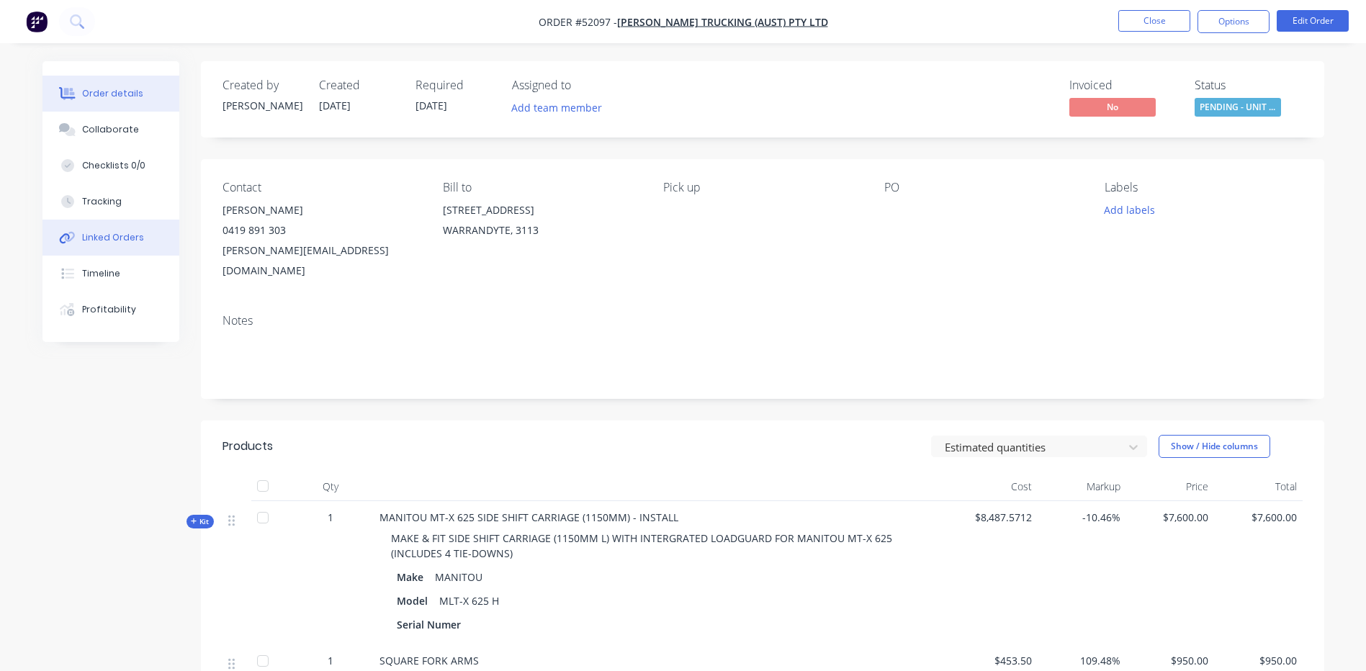
click at [107, 228] on div "Order details Collaborate Checklists 0/0 Tracking Linked Orders Timeline Profit…" at bounding box center [683, 582] width 1366 height 1164
click at [91, 228] on button "Linked Orders" at bounding box center [110, 238] width 137 height 36
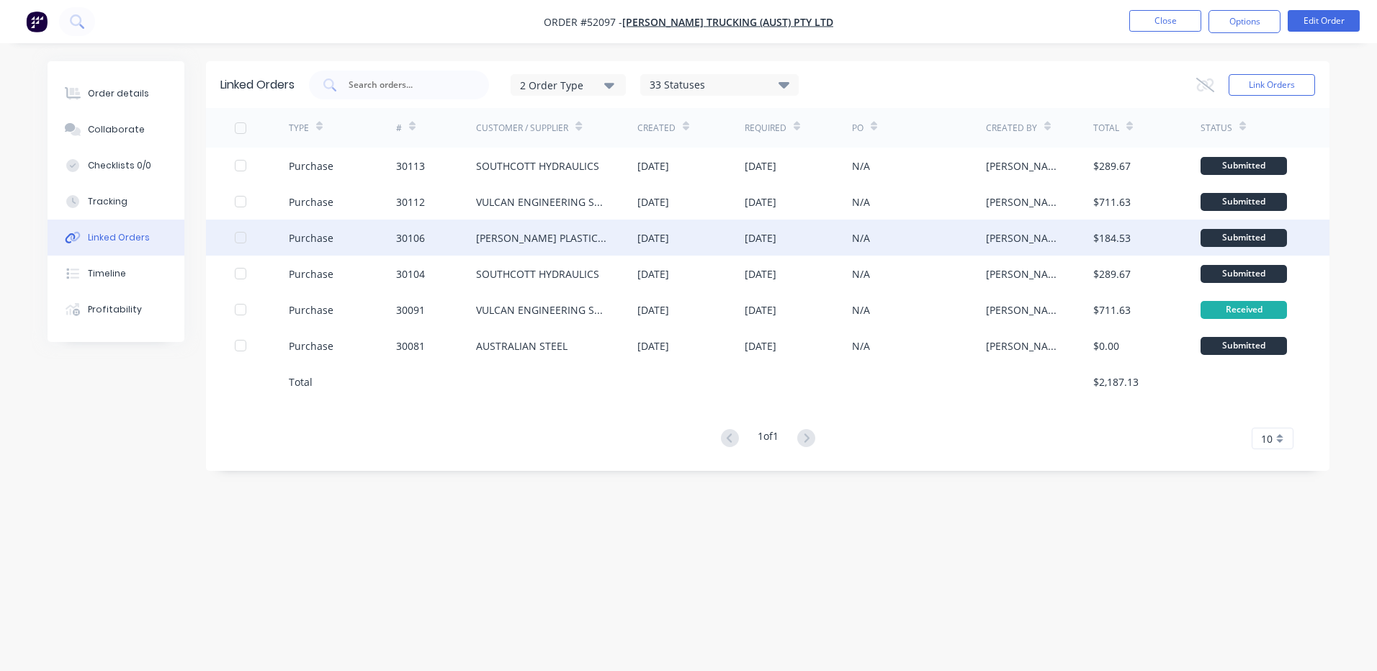
click at [562, 235] on div "[PERSON_NAME] PLASTICS (AUST) P/L" at bounding box center [542, 237] width 133 height 15
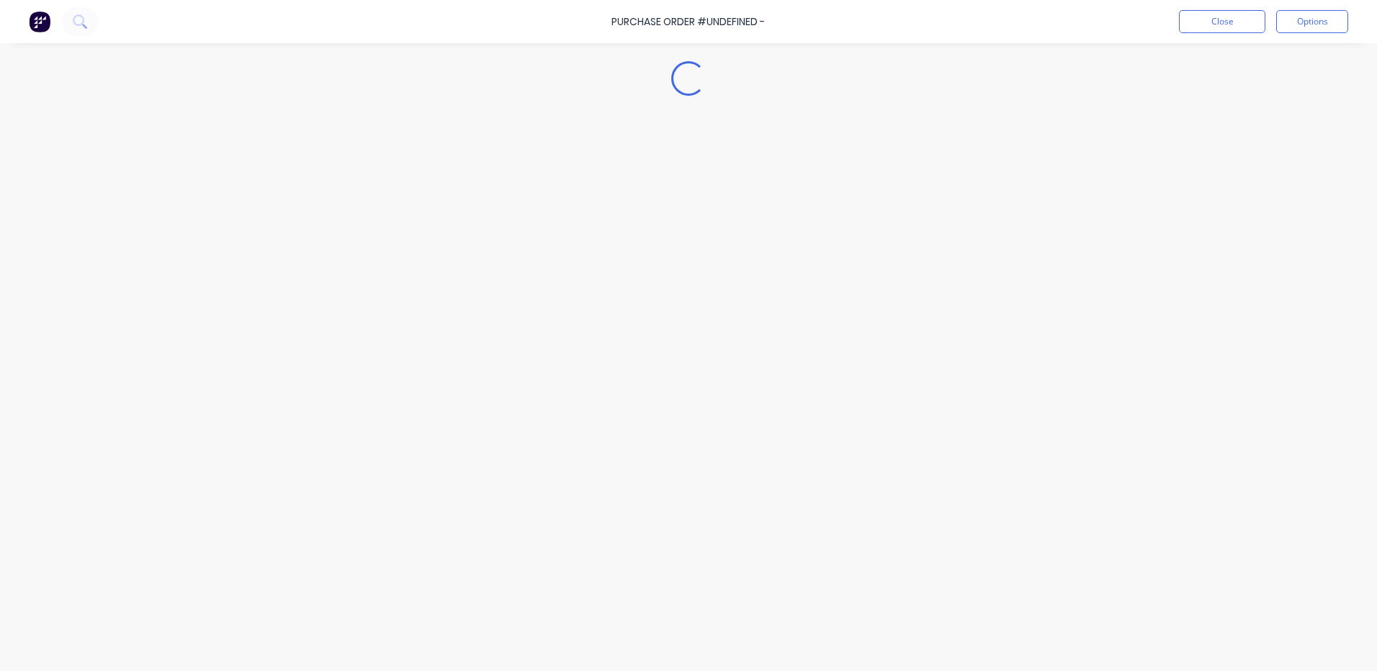
type textarea "x"
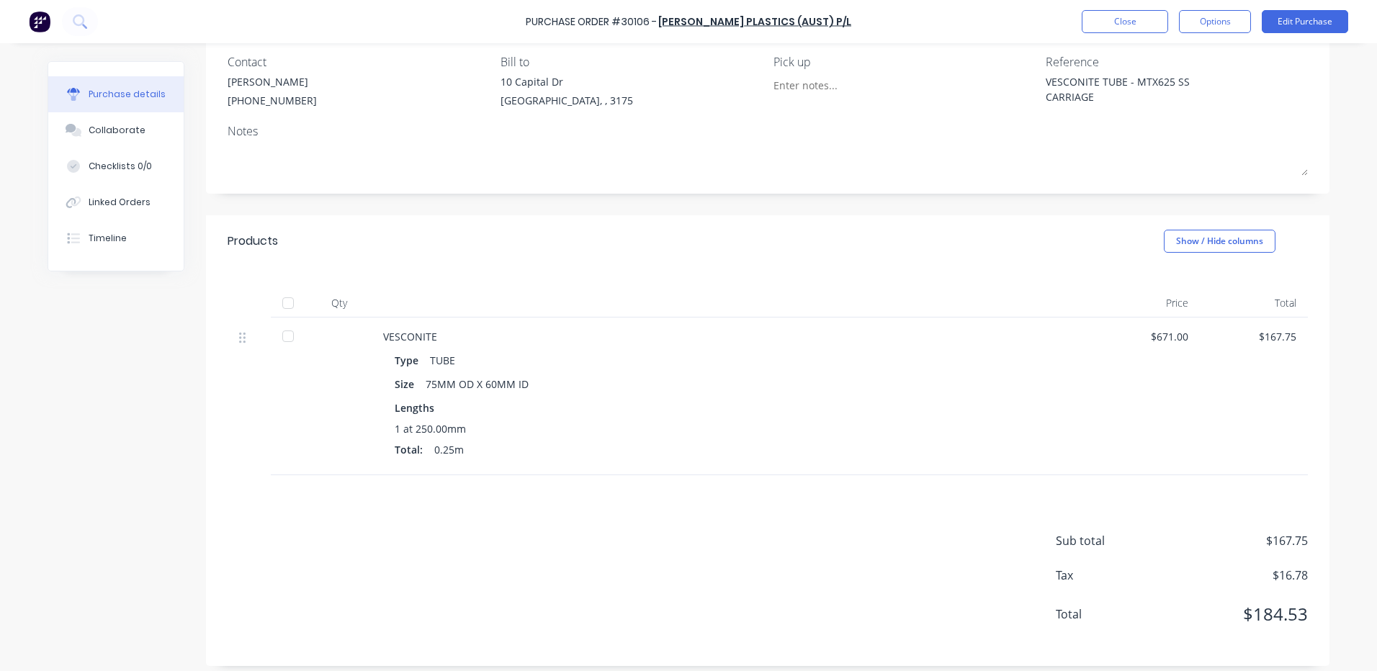
scroll to position [130, 0]
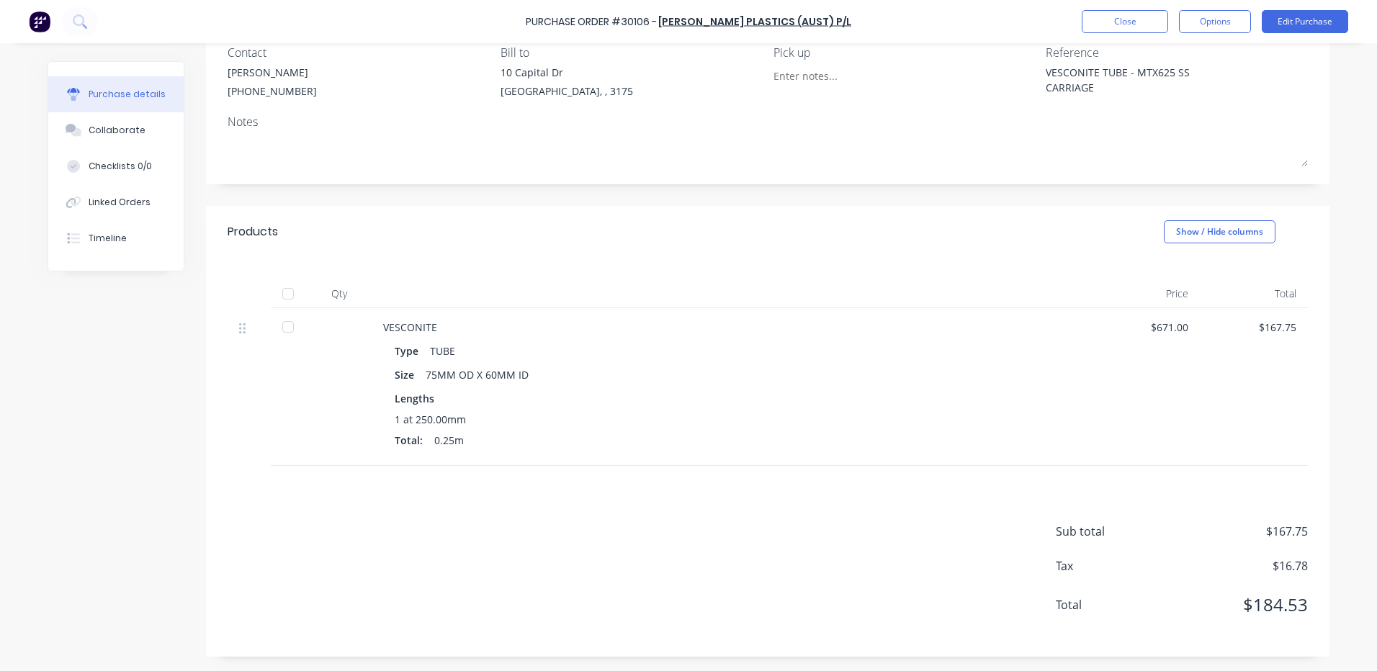
click at [1078, 20] on div "Purchase Order #30106 - [PERSON_NAME] PLASTICS (AUST) P/L Close Options Edit Pu…" at bounding box center [688, 21] width 1377 height 43
click at [1090, 17] on button "Close" at bounding box center [1125, 21] width 86 height 23
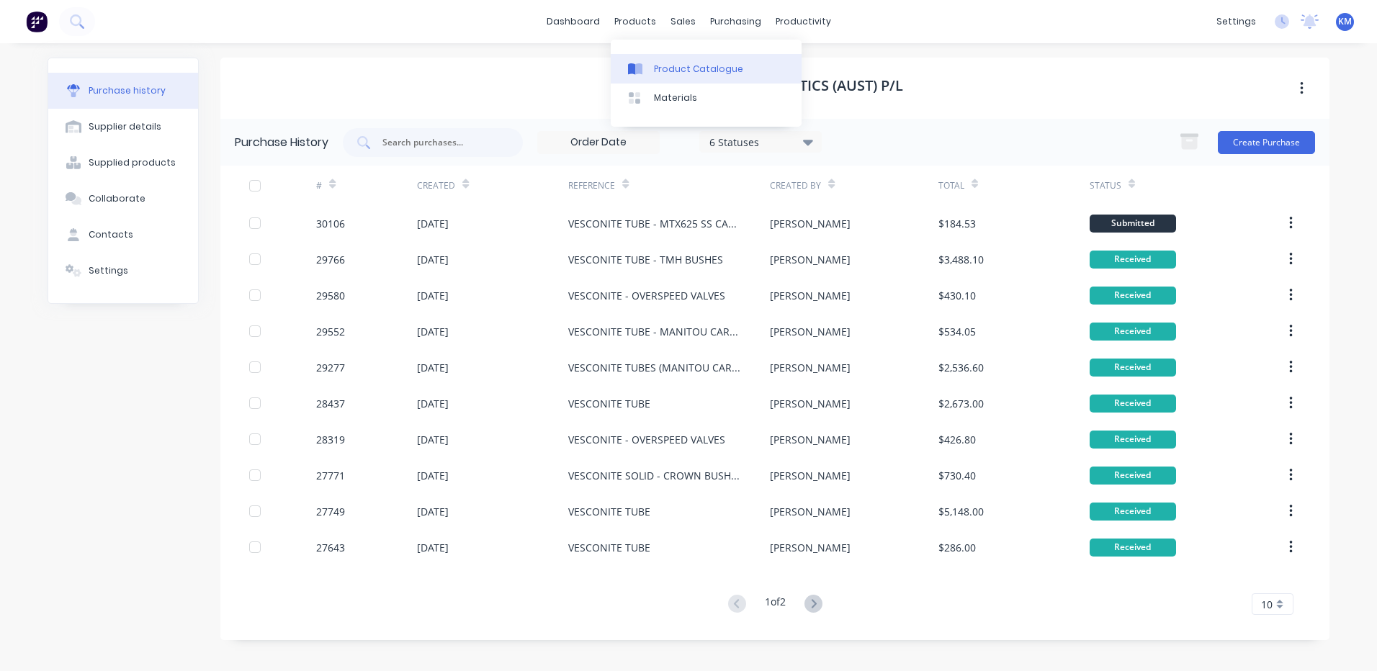
click at [671, 80] on link "Product Catalogue" at bounding box center [706, 68] width 191 height 29
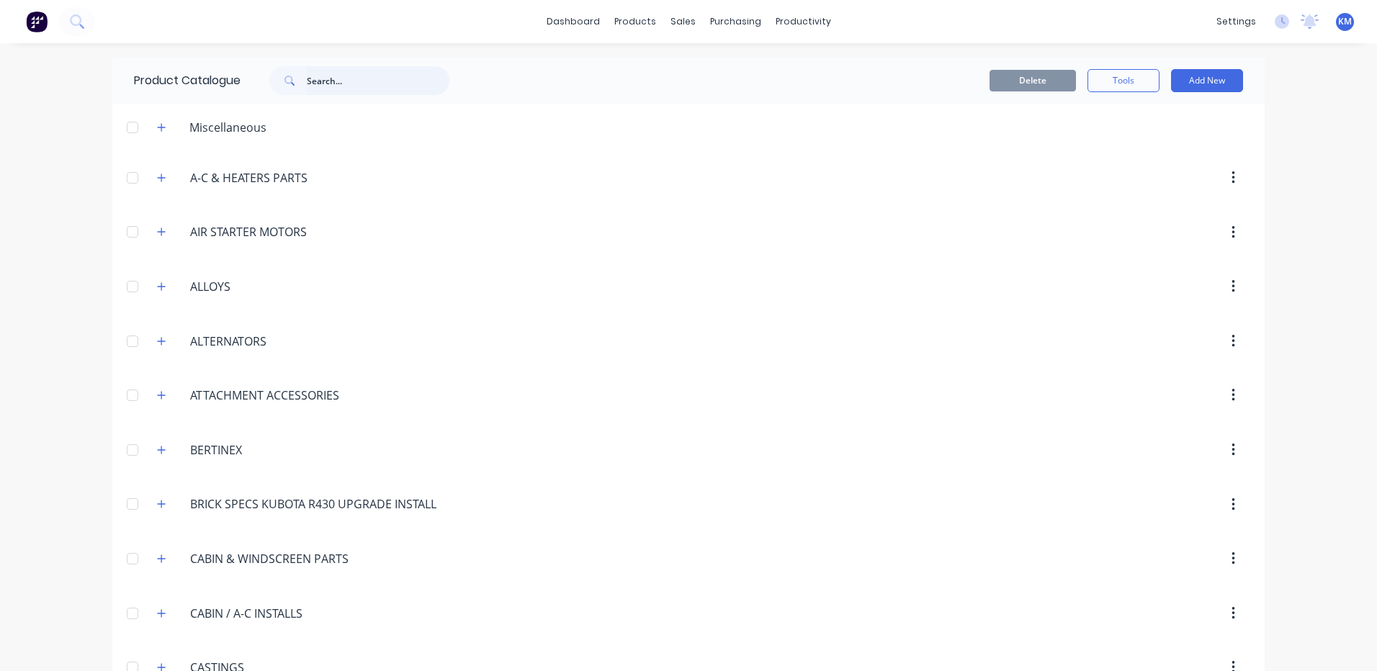
click at [361, 81] on input "text" at bounding box center [378, 80] width 143 height 29
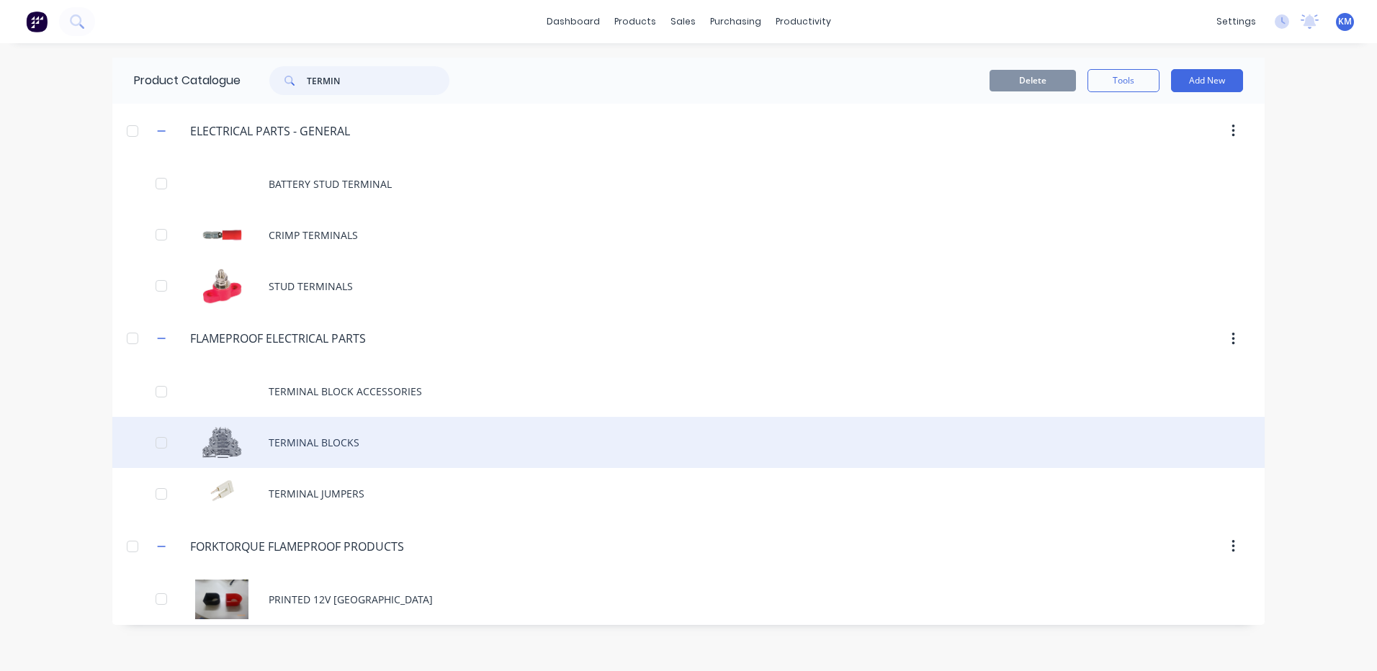
type input "TERMIN"
click at [412, 458] on div "TERMINAL BLOCKS" at bounding box center [688, 442] width 1152 height 51
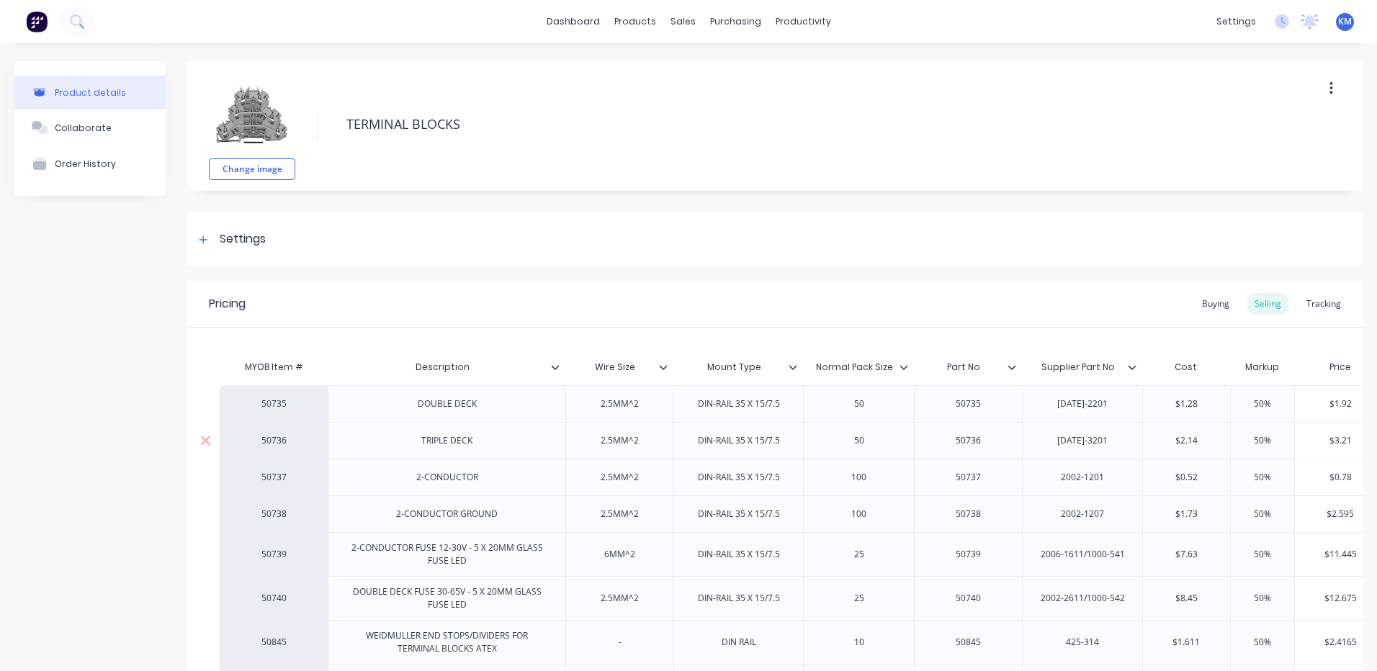
type textarea "x"
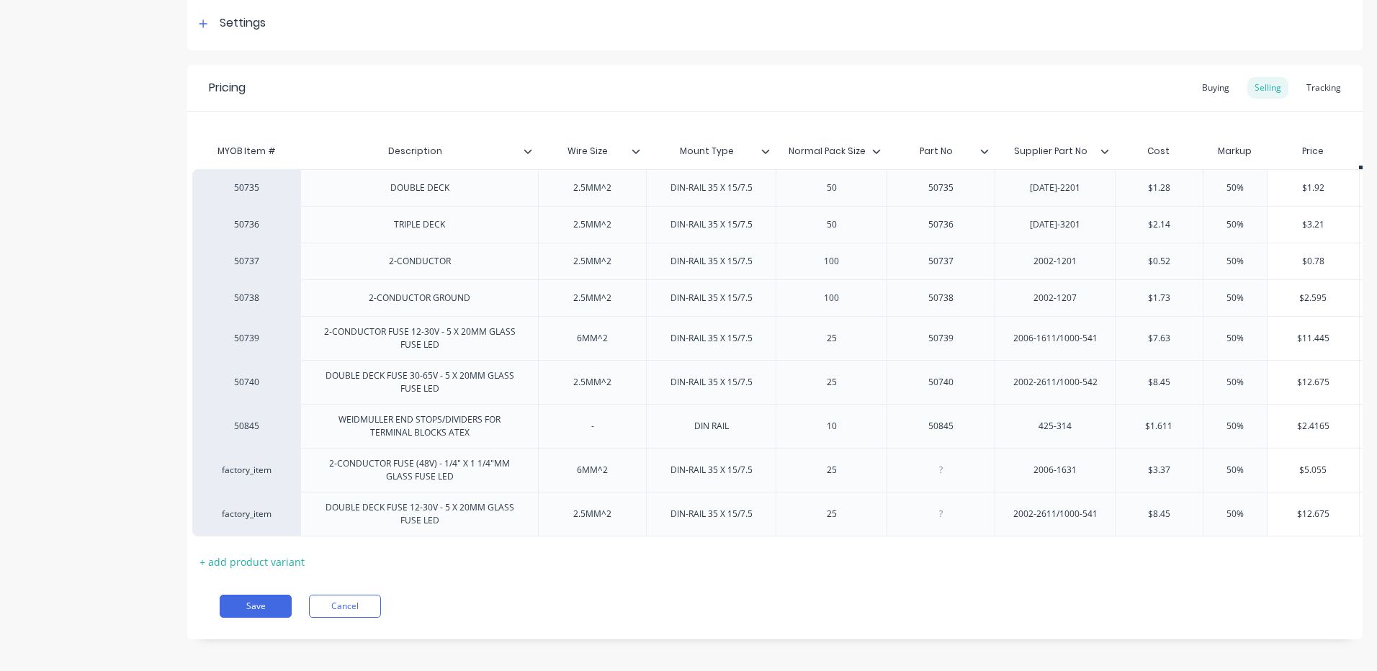
scroll to position [0, 6]
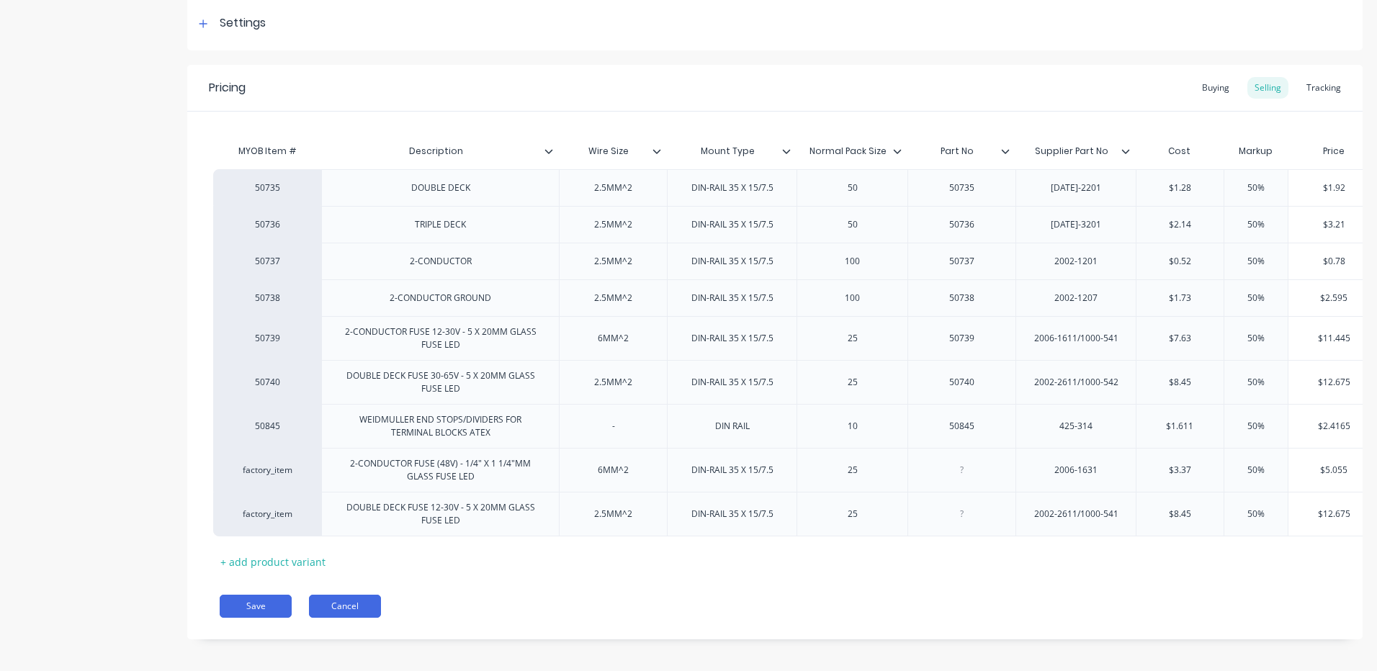
click at [351, 618] on button "Cancel" at bounding box center [345, 606] width 72 height 23
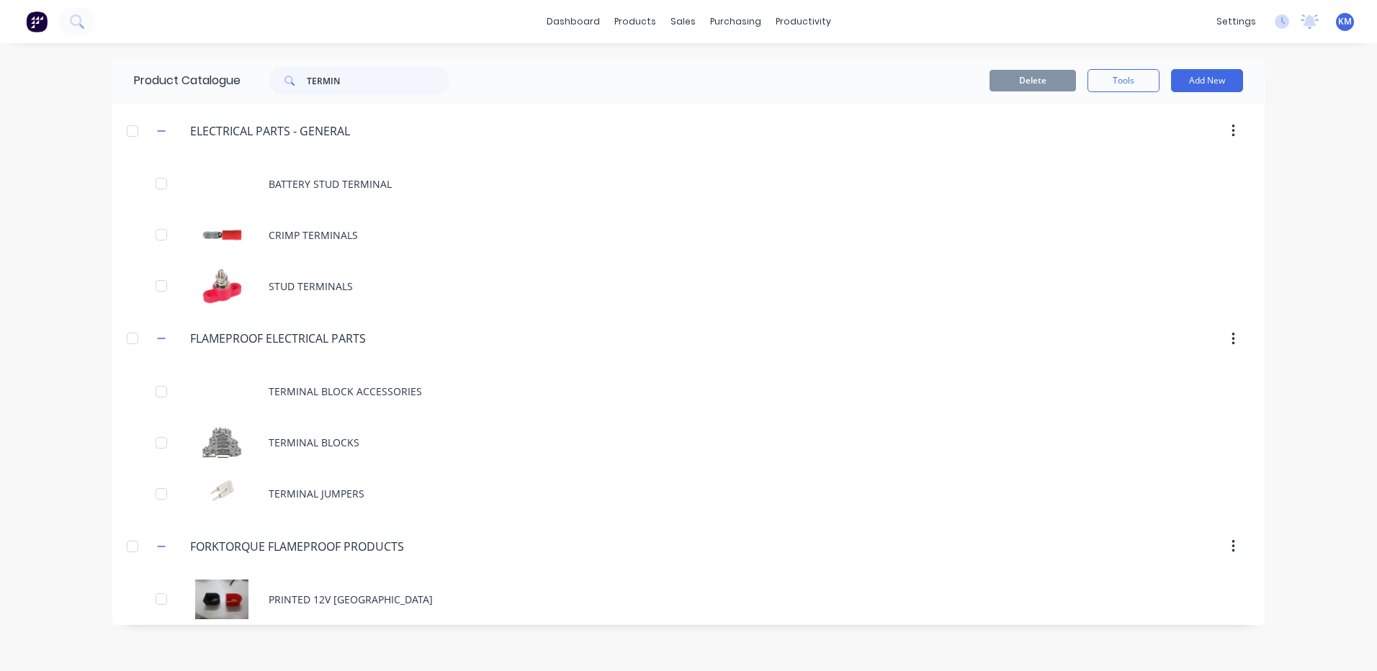
drag, startPoint x: 395, startPoint y: 102, endPoint x: 392, endPoint y: 84, distance: 18.1
click at [390, 92] on div "Product Catalogue TERMIN" at bounding box center [298, 81] width 373 height 46
drag, startPoint x: 392, startPoint y: 84, endPoint x: 279, endPoint y: 96, distance: 114.4
click at [279, 96] on div "Product Catalogue TERMIN" at bounding box center [298, 81] width 373 height 46
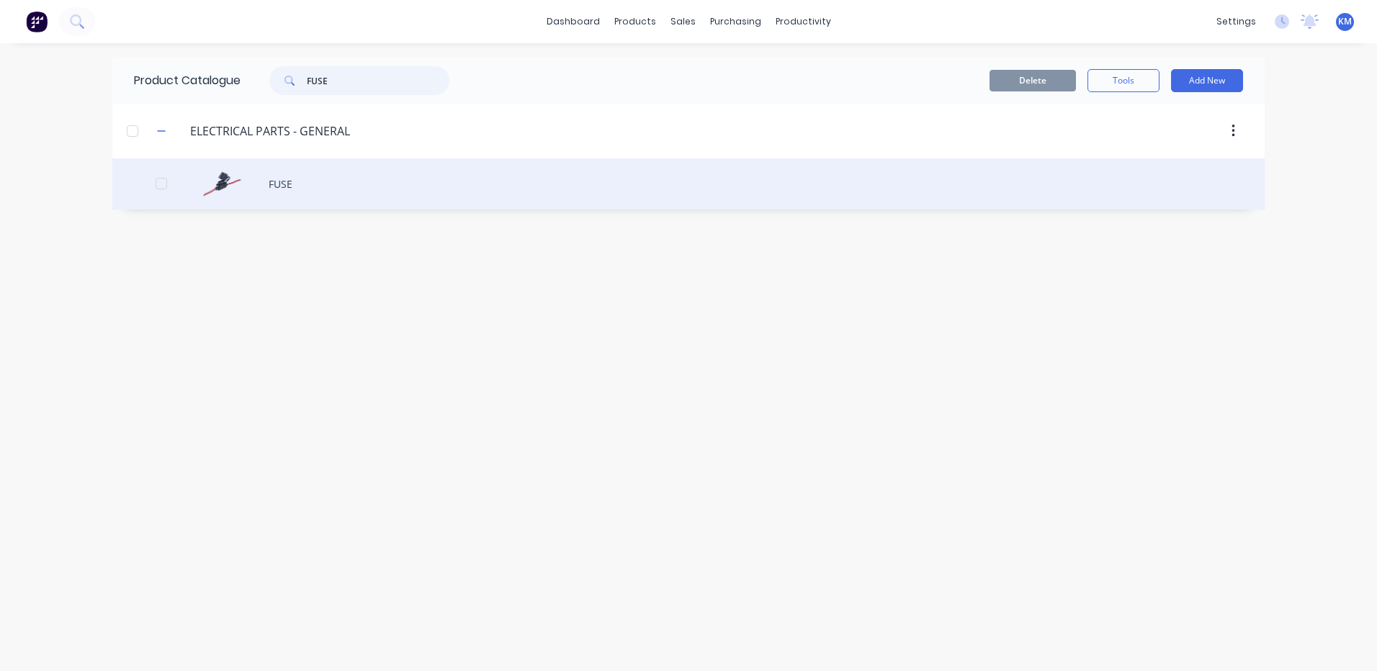
type input "FUSE"
click at [308, 181] on div "FUSE" at bounding box center [688, 183] width 1152 height 51
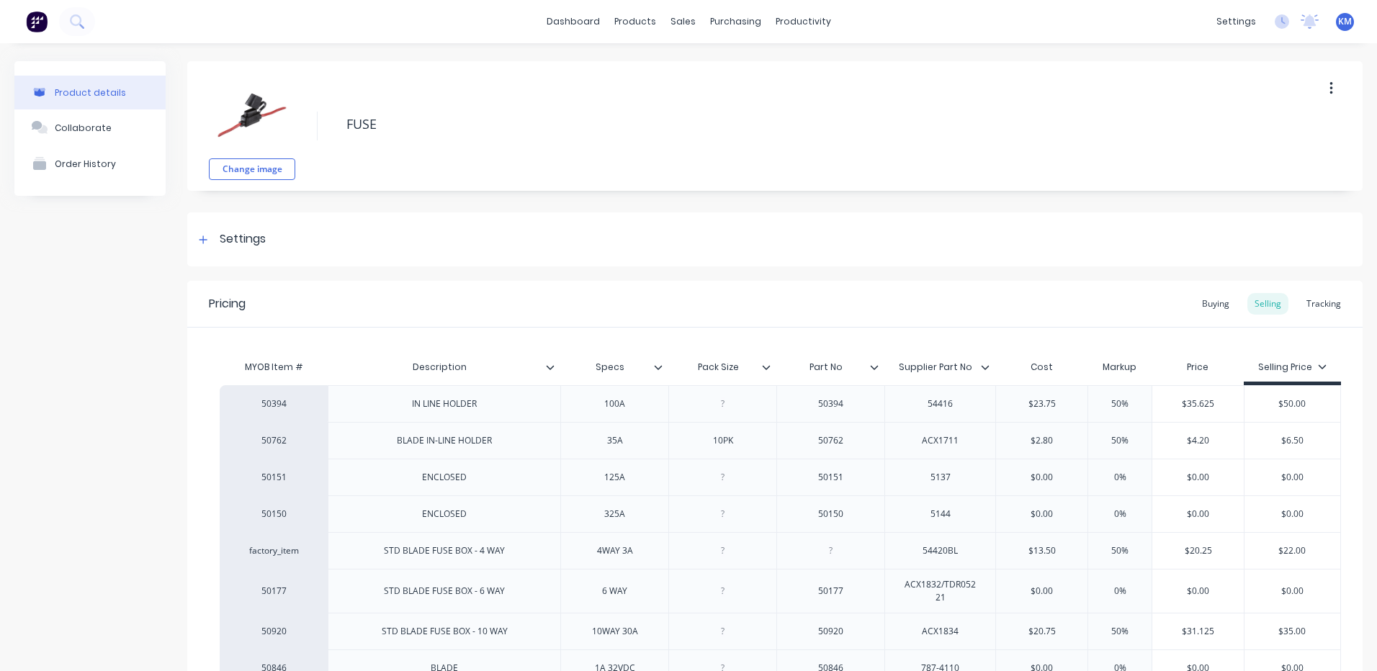
type textarea "x"
click at [814, 147] on link "Timesheets" at bounding box center [853, 156] width 191 height 29
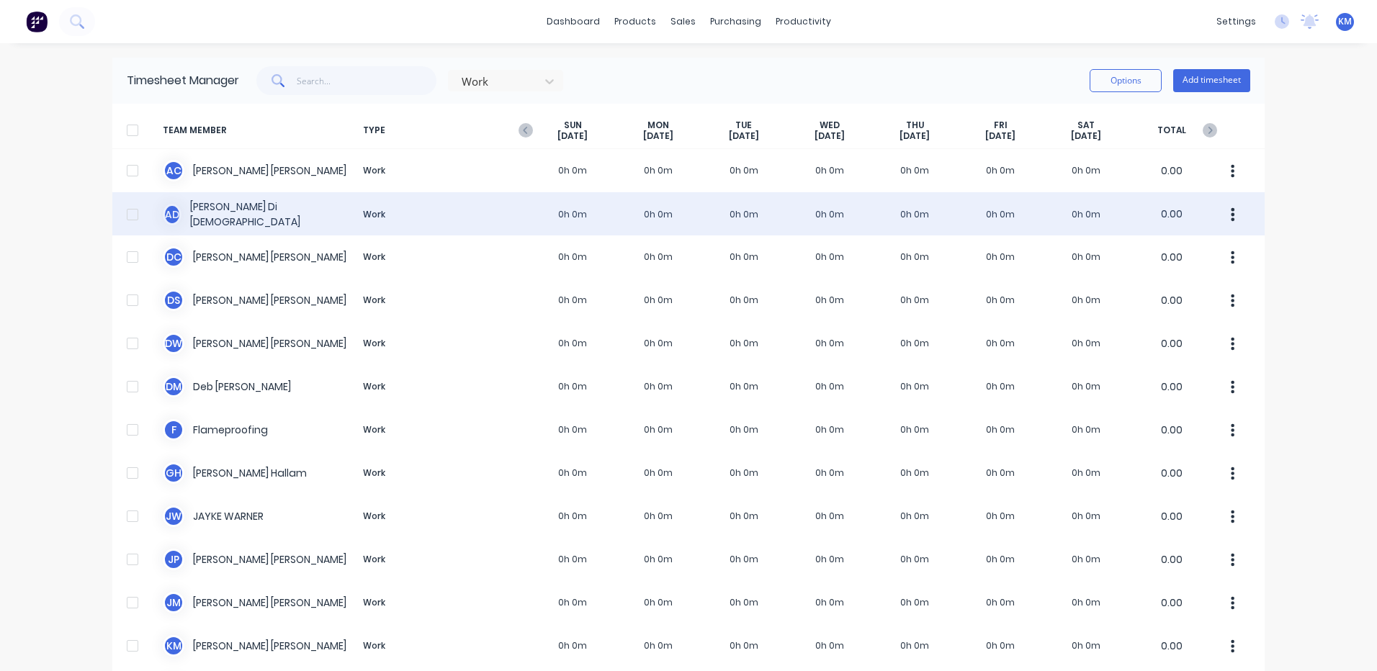
click at [434, 226] on div "A D [PERSON_NAME] Dio Work 0h 0m 0h 0m 0h 0m 0h 0m 0h 0m 0h 0m 0h 0m 0.00" at bounding box center [688, 213] width 1152 height 43
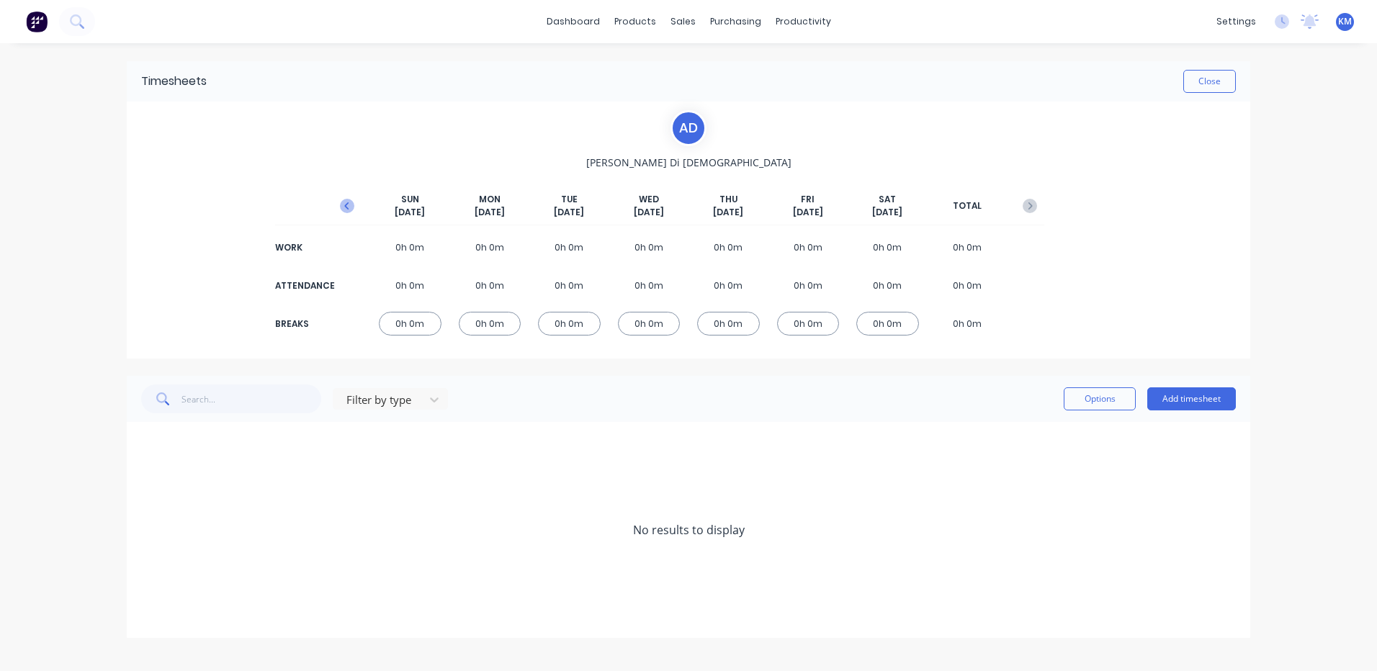
click at [346, 202] on icon "button" at bounding box center [347, 206] width 14 height 14
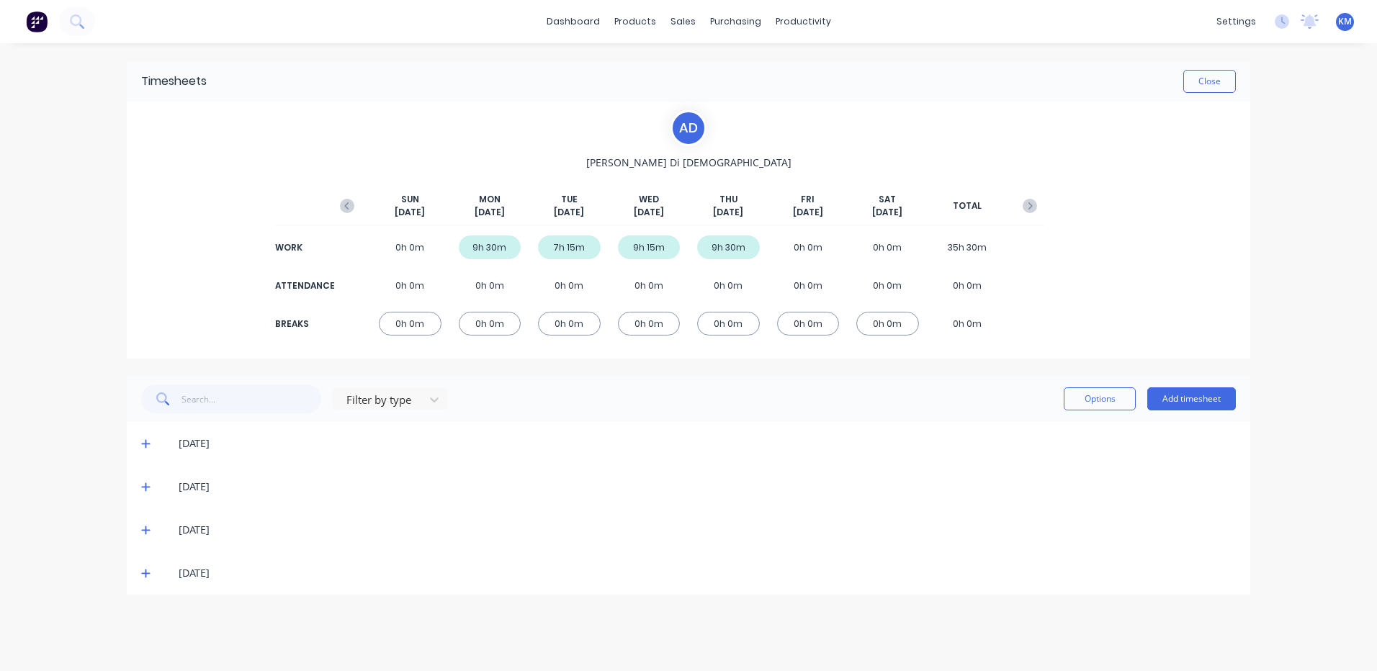
click at [145, 575] on icon at bounding box center [145, 574] width 9 height 9
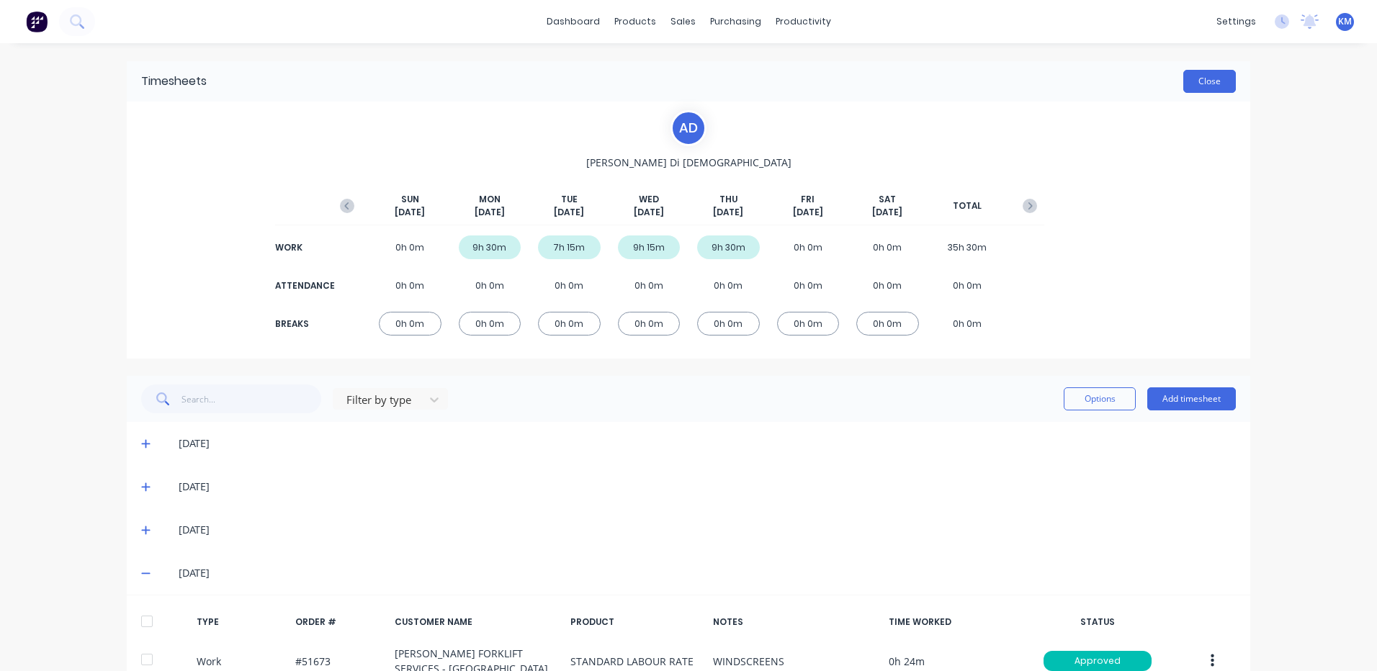
click at [1210, 73] on button "Close" at bounding box center [1209, 81] width 53 height 23
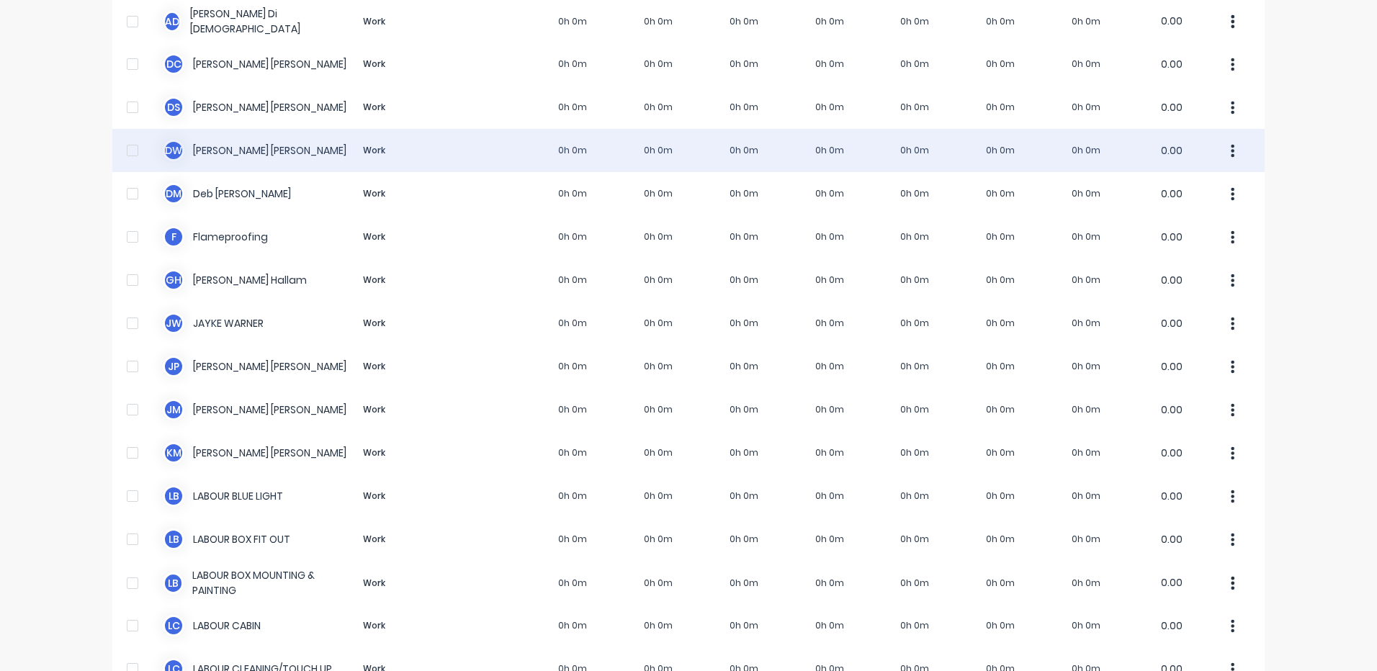
scroll to position [360, 0]
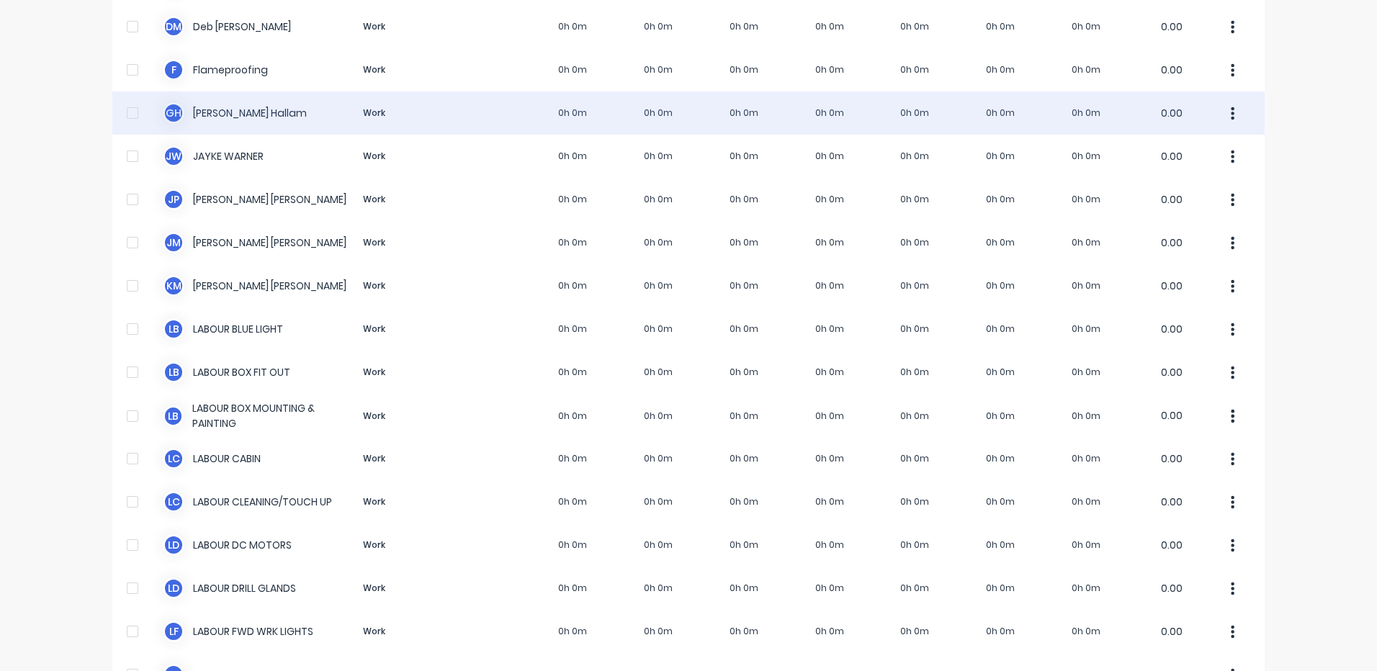
click at [510, 100] on div "G H [PERSON_NAME] Work 0h 0m 0h 0m 0h 0m 0h 0m 0h 0m 0h 0m 0h 0m 0.00" at bounding box center [688, 112] width 1152 height 43
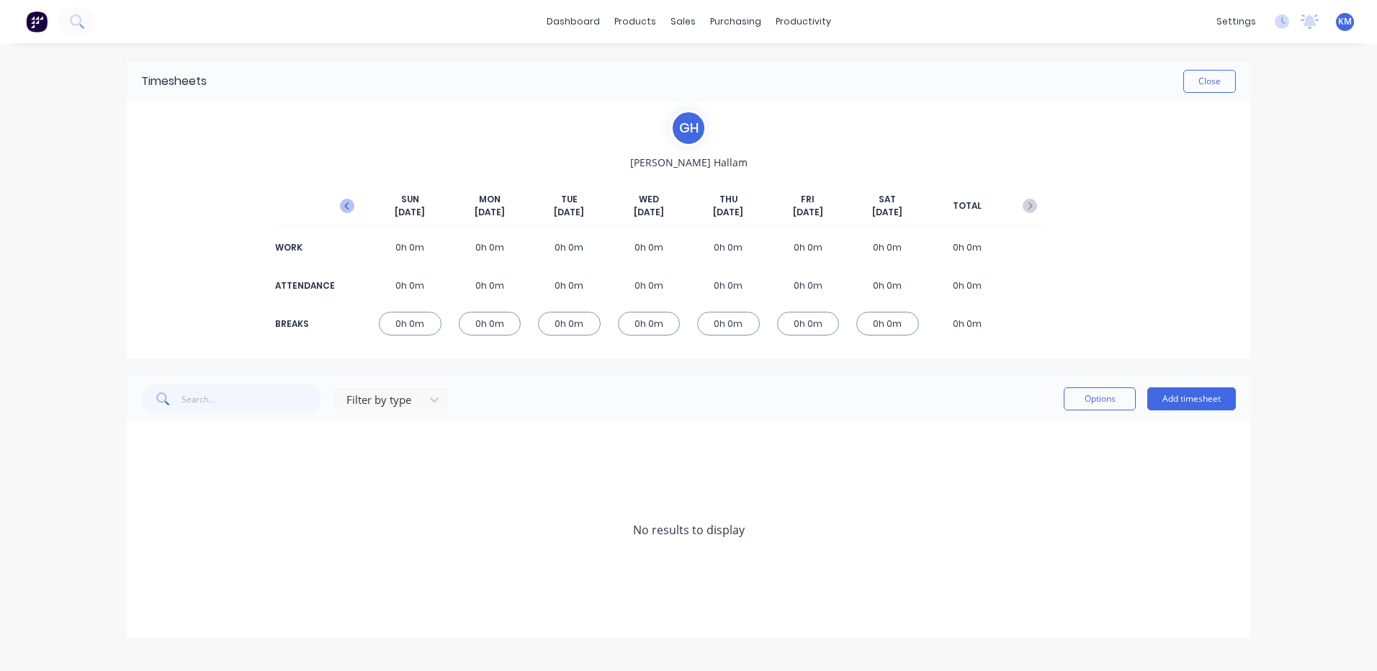
click at [346, 202] on icon "button" at bounding box center [347, 206] width 14 height 14
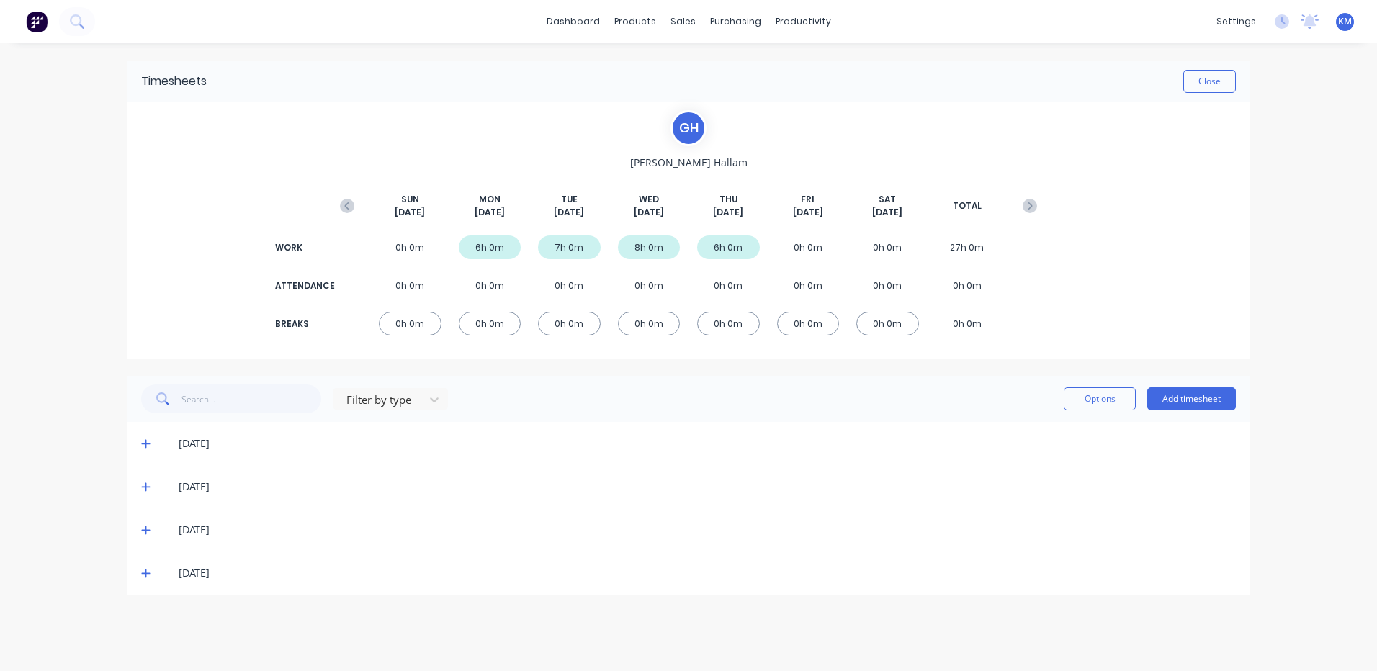
click at [142, 576] on icon at bounding box center [145, 573] width 9 height 10
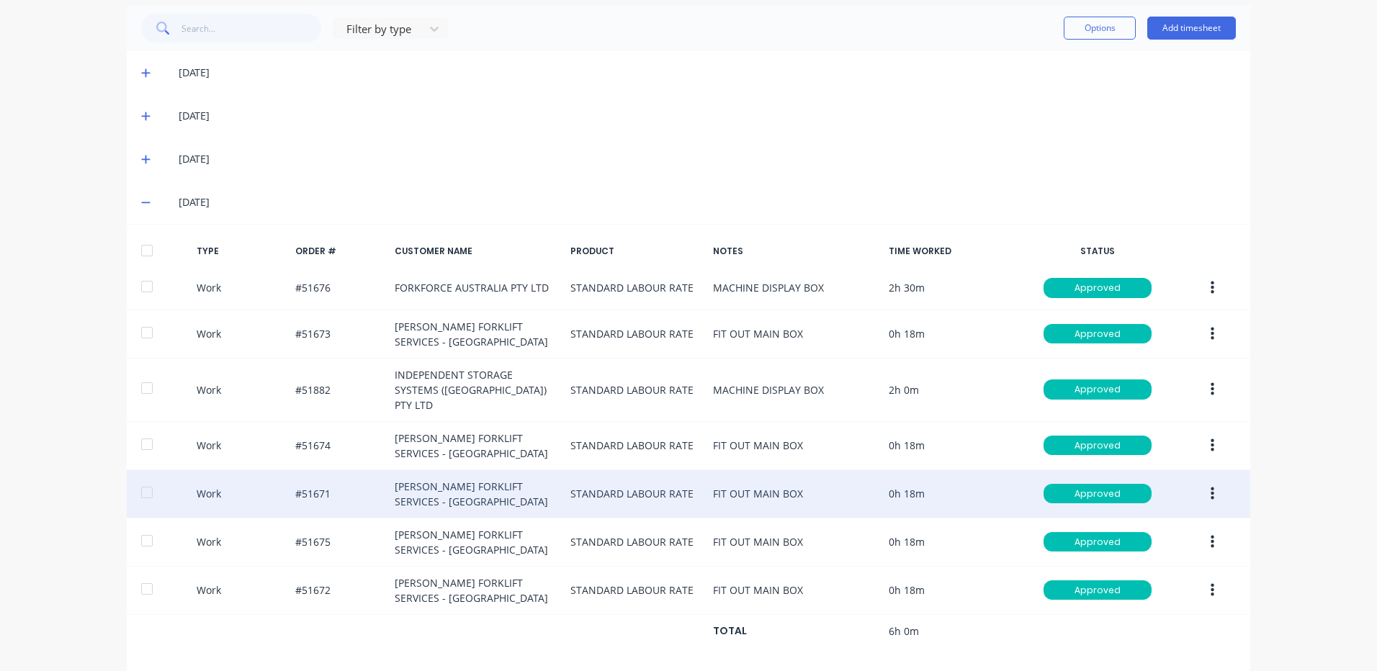
scroll to position [374, 0]
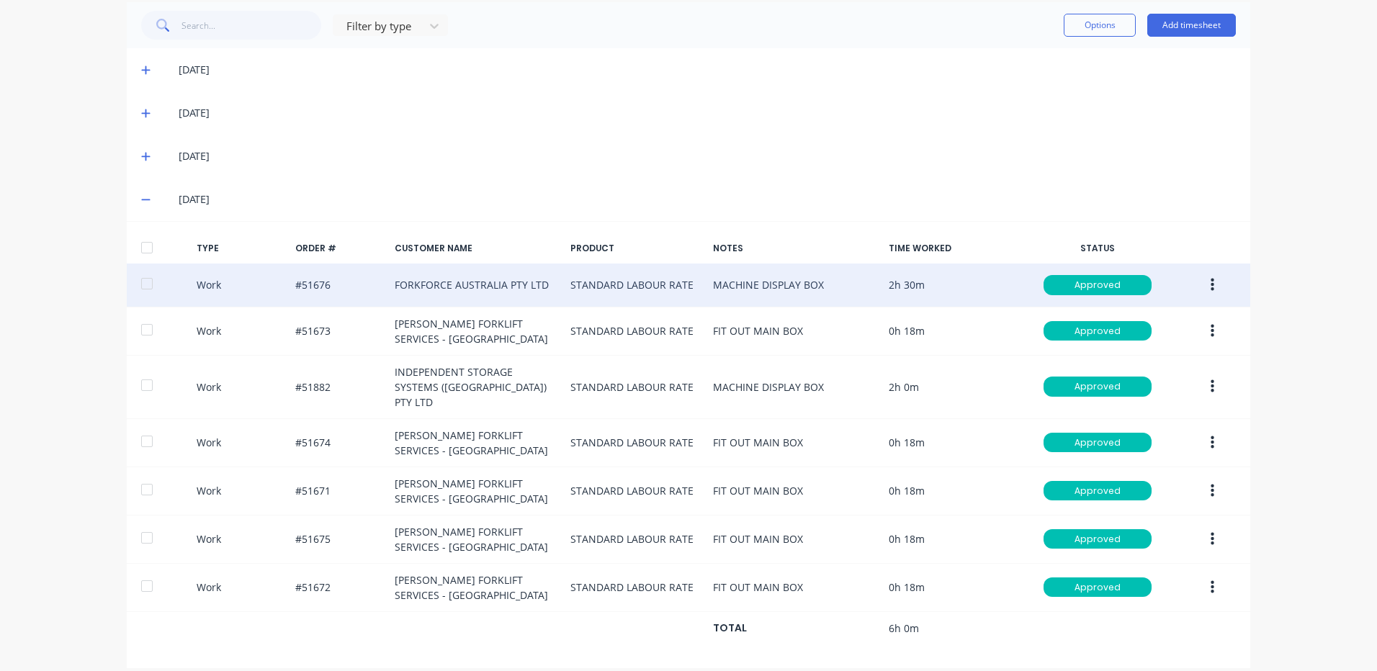
click at [1200, 283] on button "button" at bounding box center [1212, 285] width 34 height 26
click at [1189, 269] on div "Duplicate" at bounding box center [1160, 259] width 111 height 21
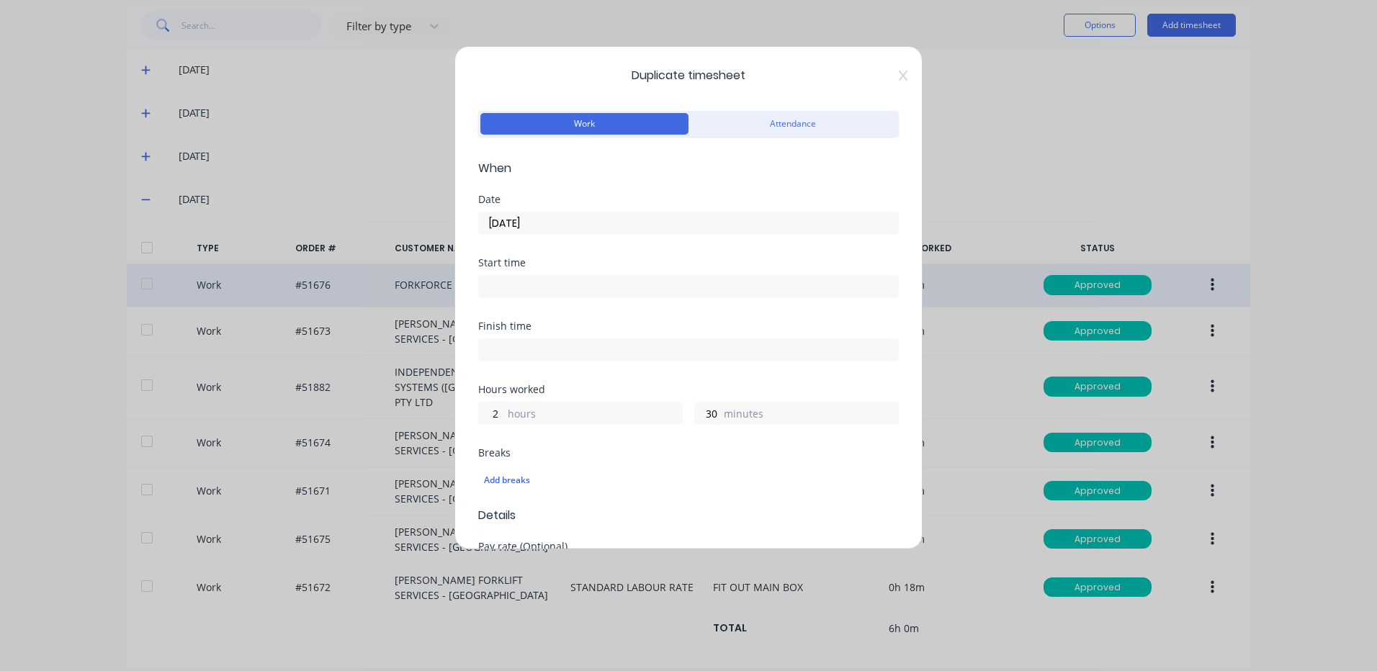
click at [573, 217] on input "[DATE]" at bounding box center [688, 223] width 419 height 22
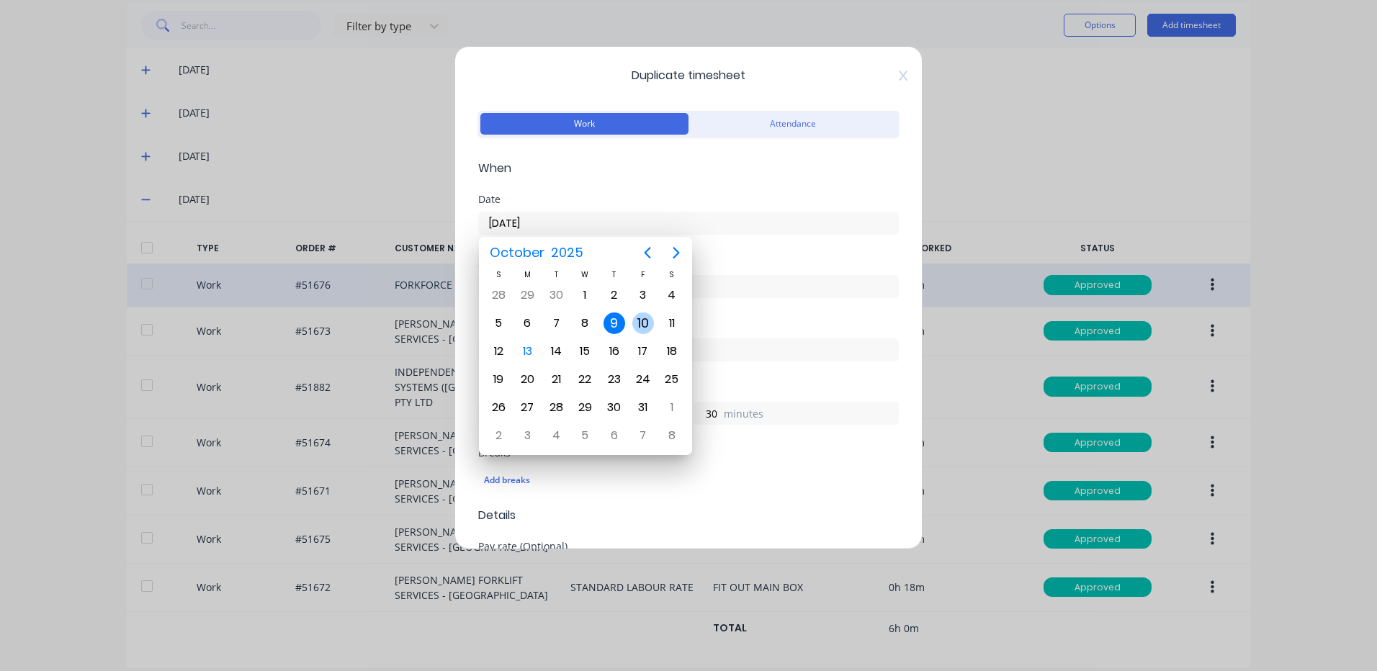
click at [639, 323] on div "10" at bounding box center [643, 324] width 22 height 22
type input "[DATE]"
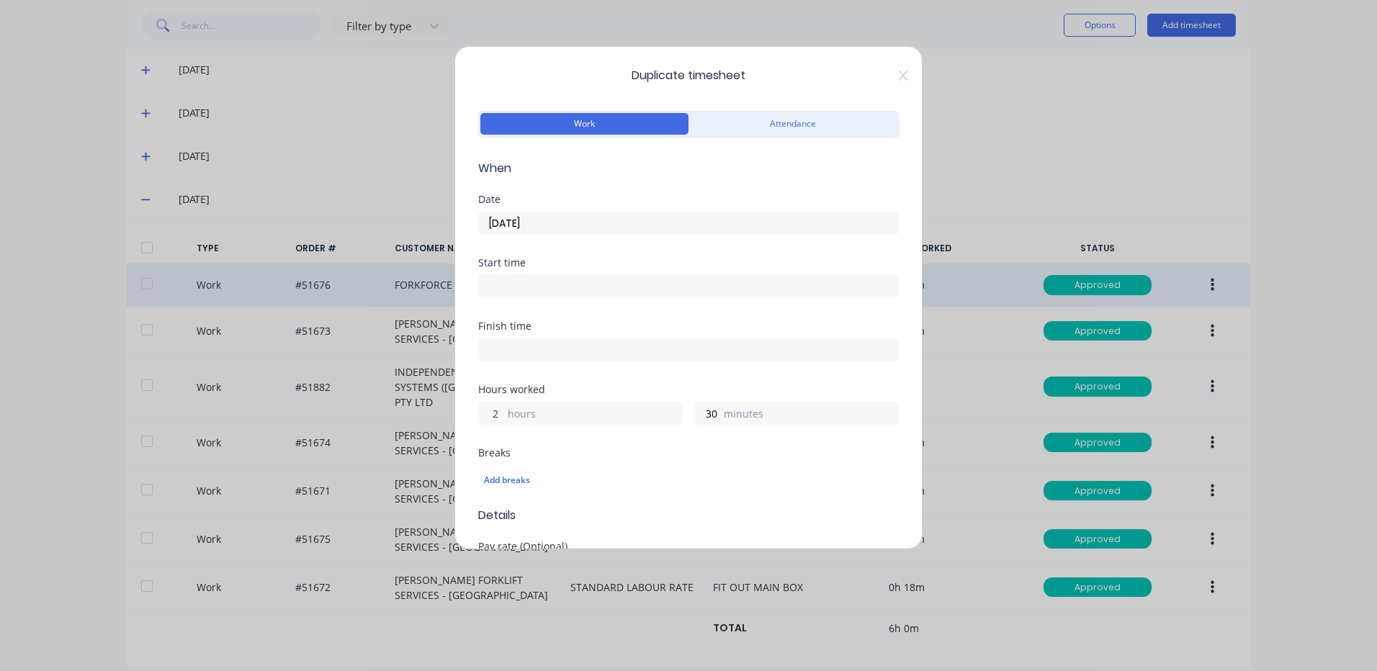
click at [498, 412] on input "2" at bounding box center [491, 414] width 25 height 22
type input "3"
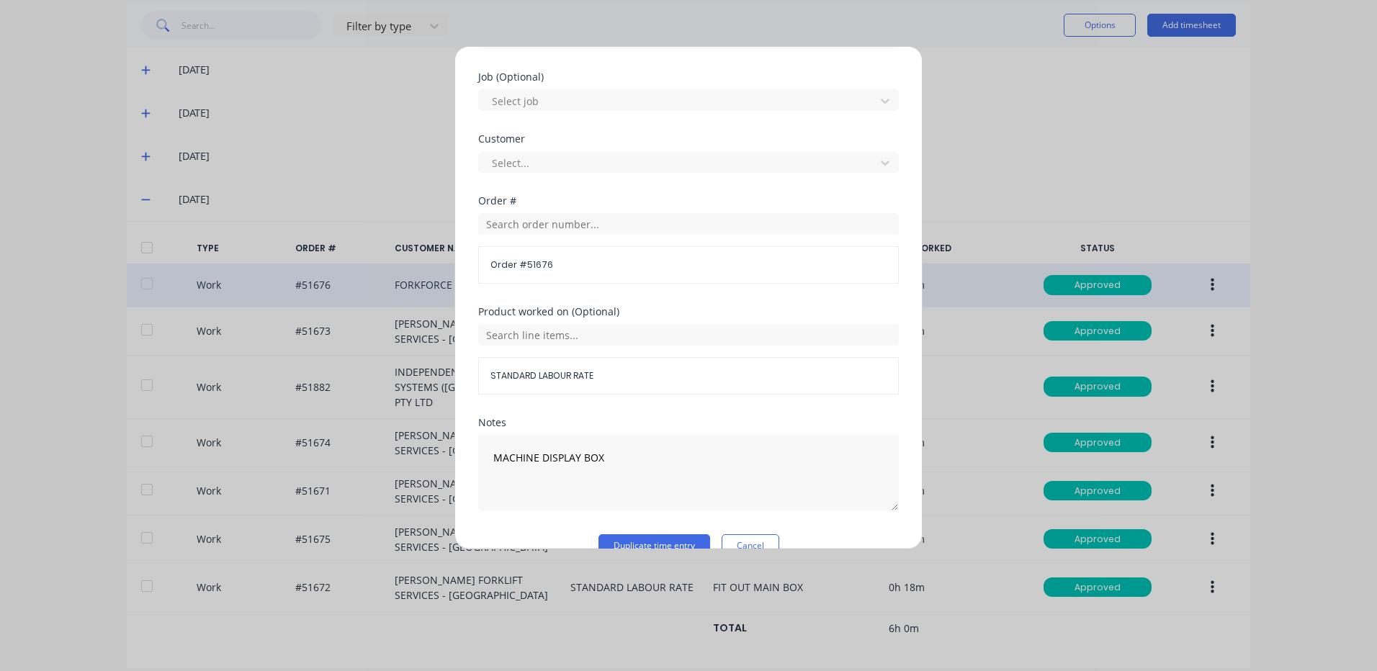
scroll to position [622, 0]
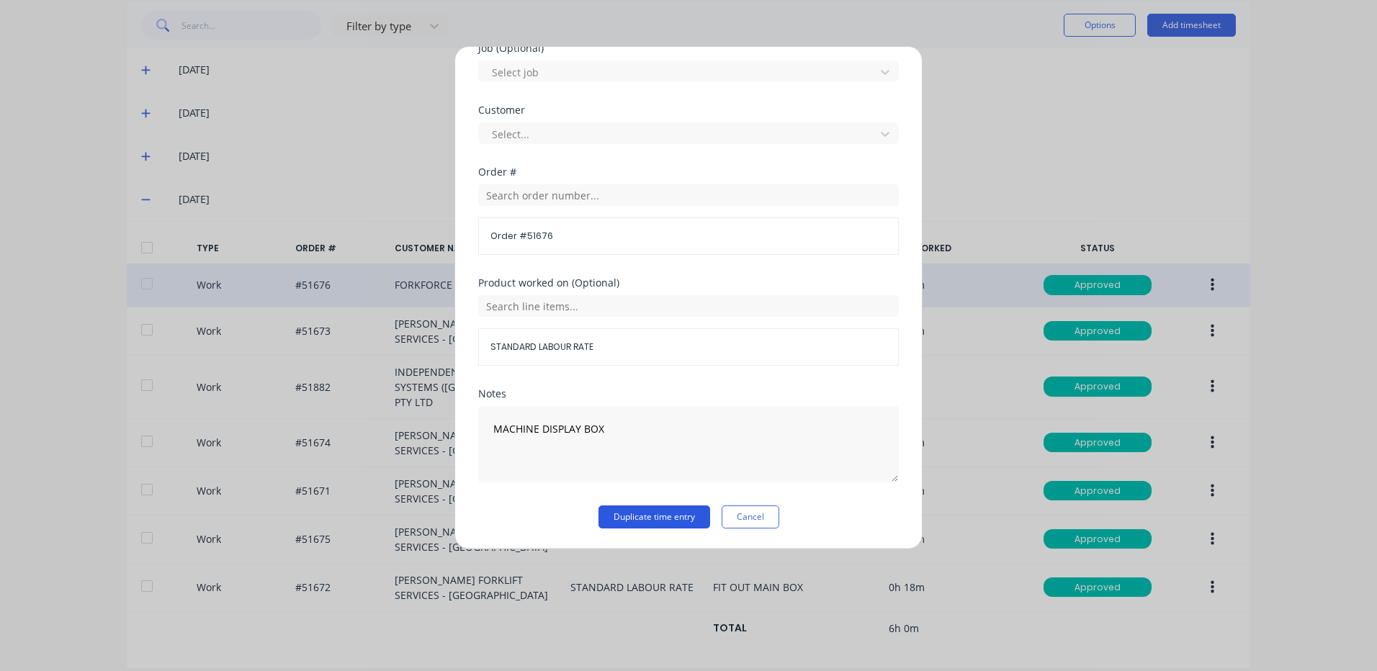
type input "0"
click at [618, 525] on button "Duplicate time entry" at bounding box center [654, 517] width 112 height 23
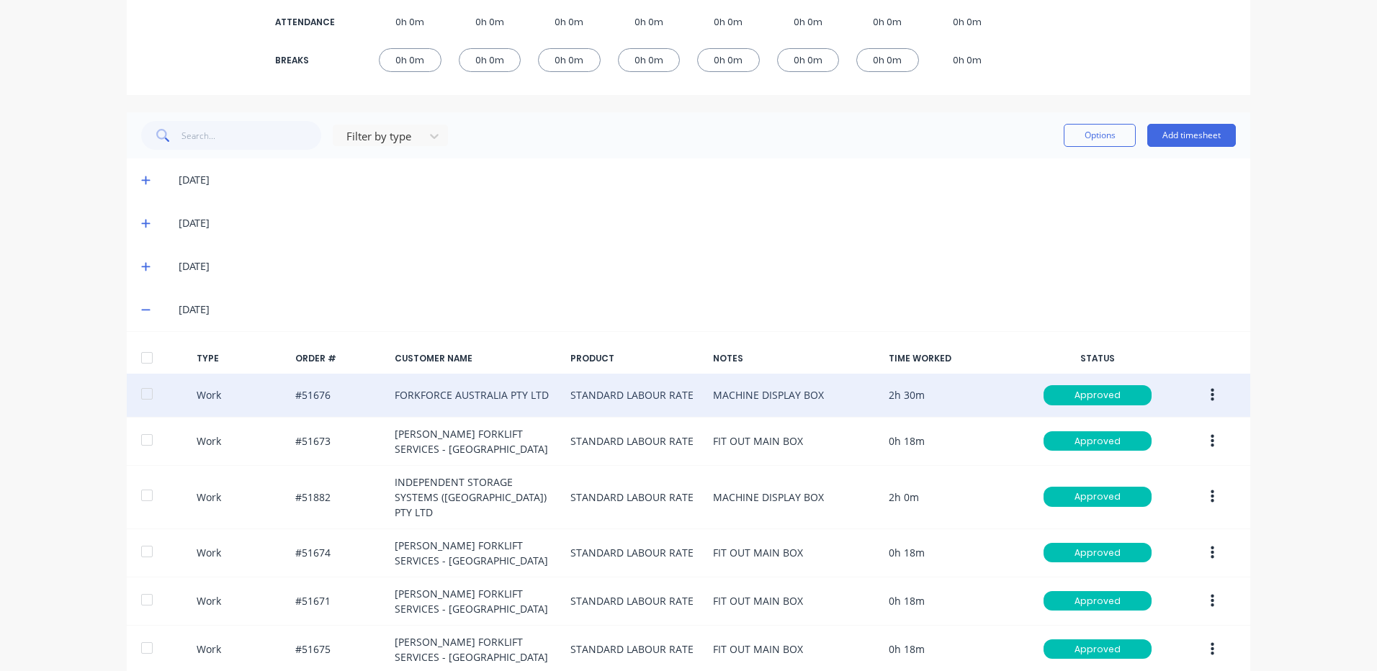
scroll to position [127, 0]
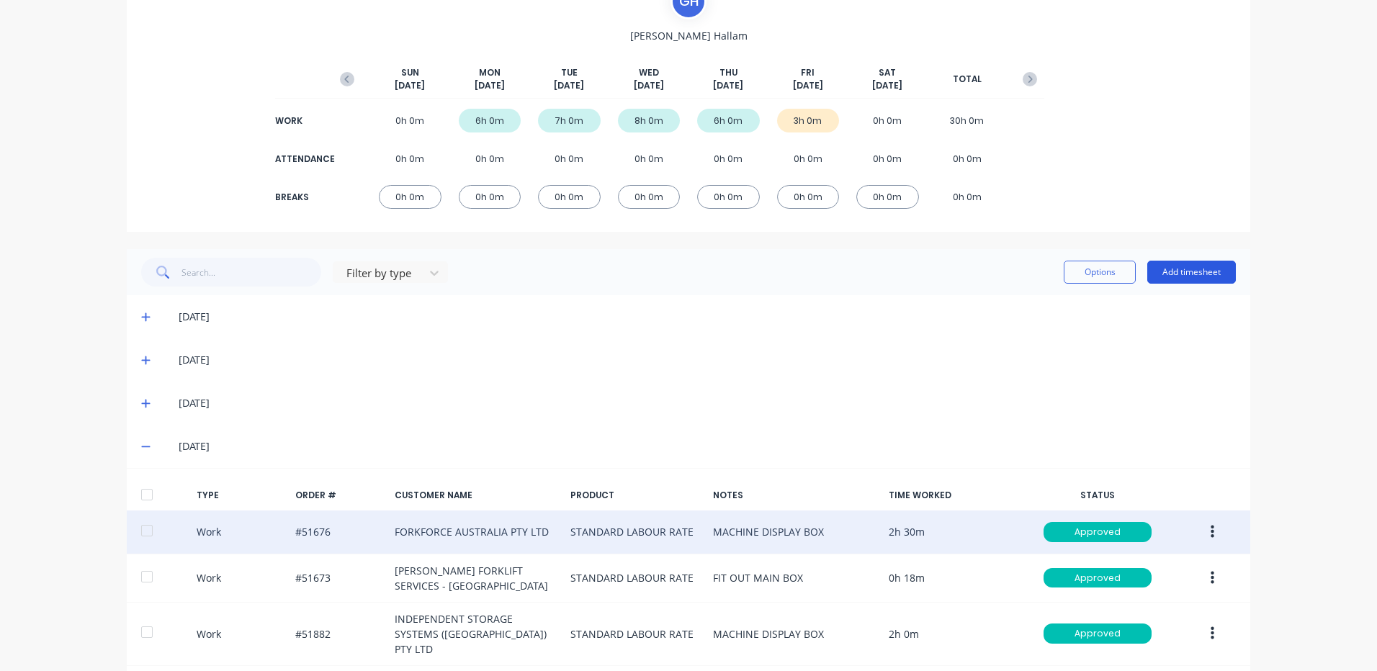
click at [1177, 280] on button "Add timesheet" at bounding box center [1191, 272] width 89 height 23
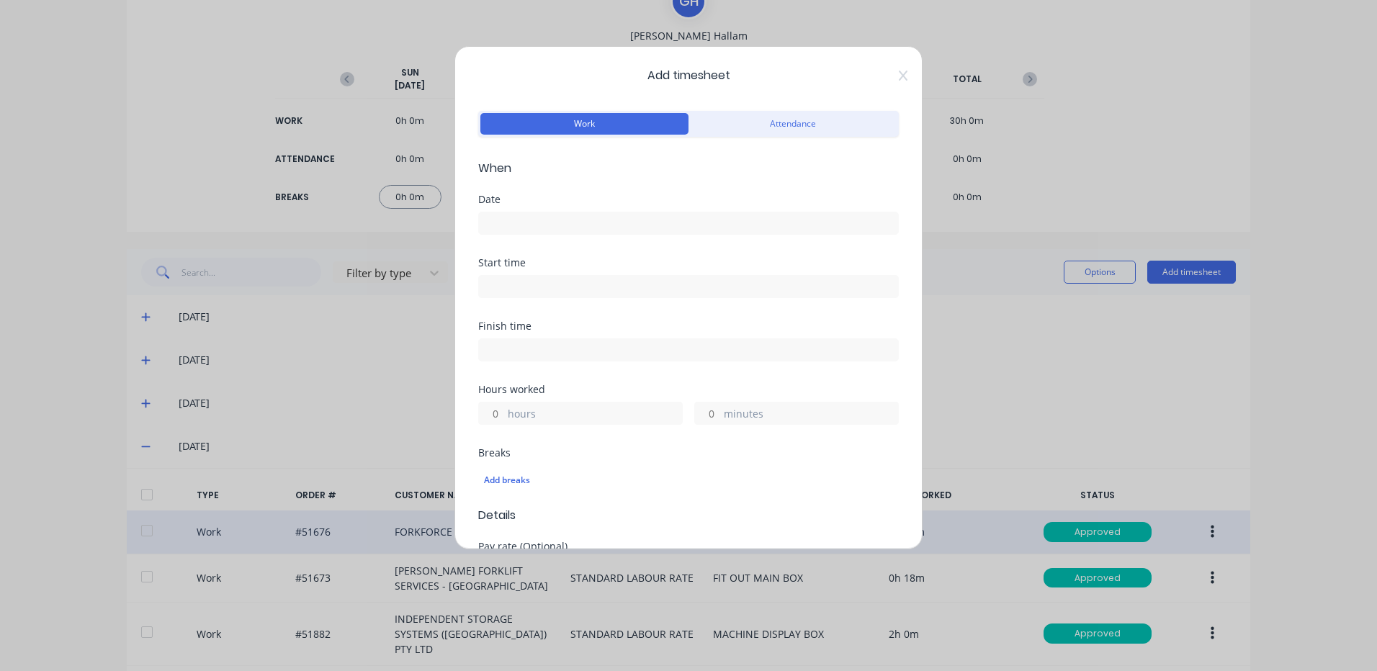
click at [660, 209] on div at bounding box center [688, 221] width 421 height 27
click at [652, 219] on input at bounding box center [688, 223] width 419 height 22
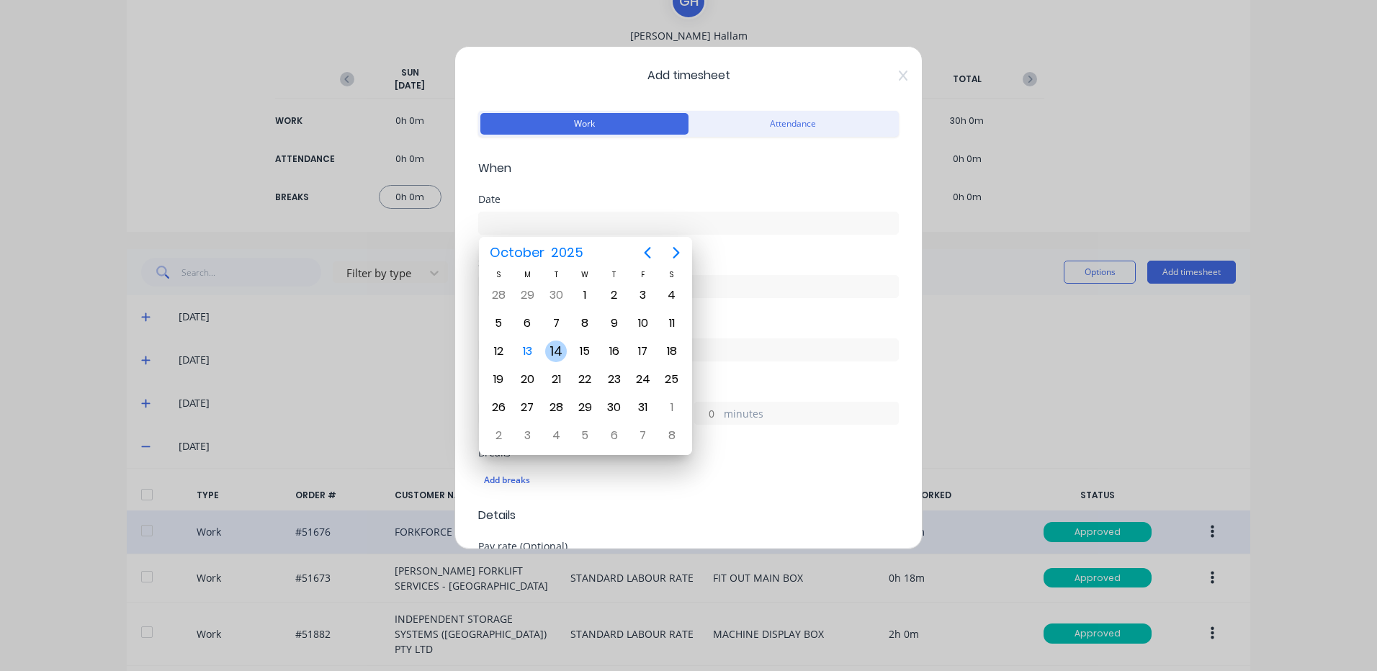
click at [554, 349] on div "14" at bounding box center [556, 352] width 22 height 22
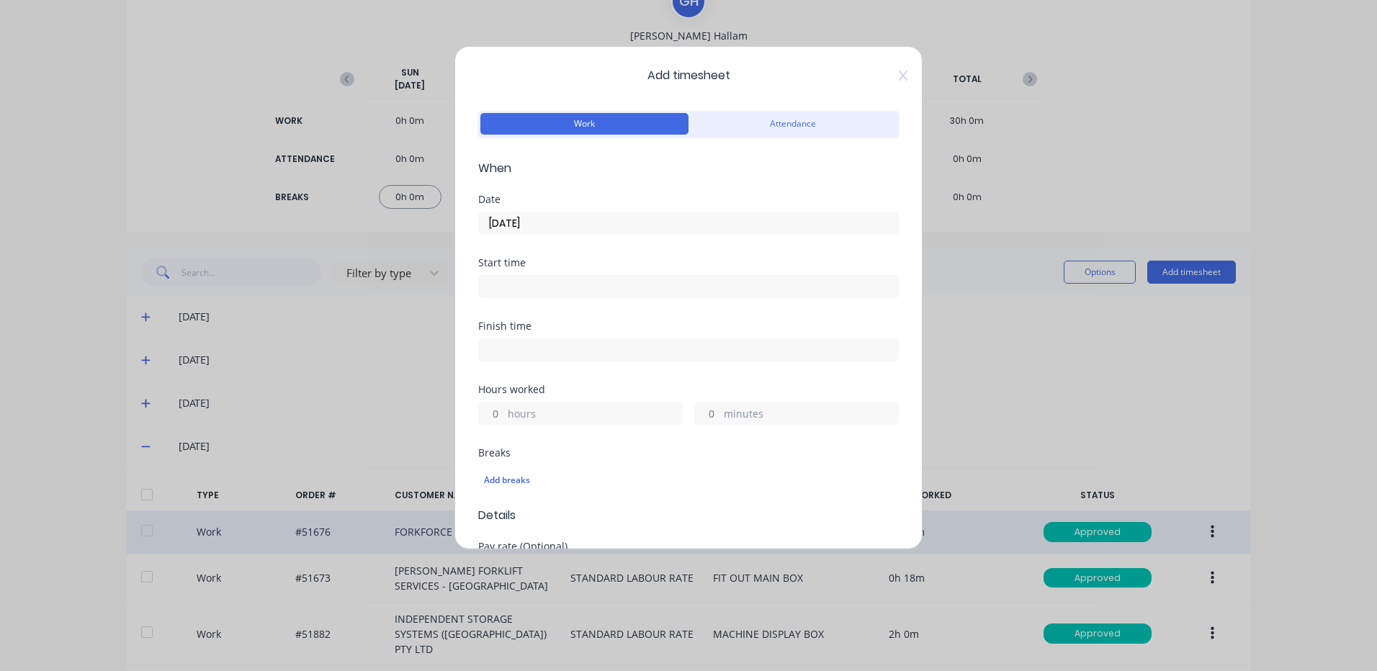
click at [633, 229] on input "[DATE]" at bounding box center [688, 223] width 419 height 22
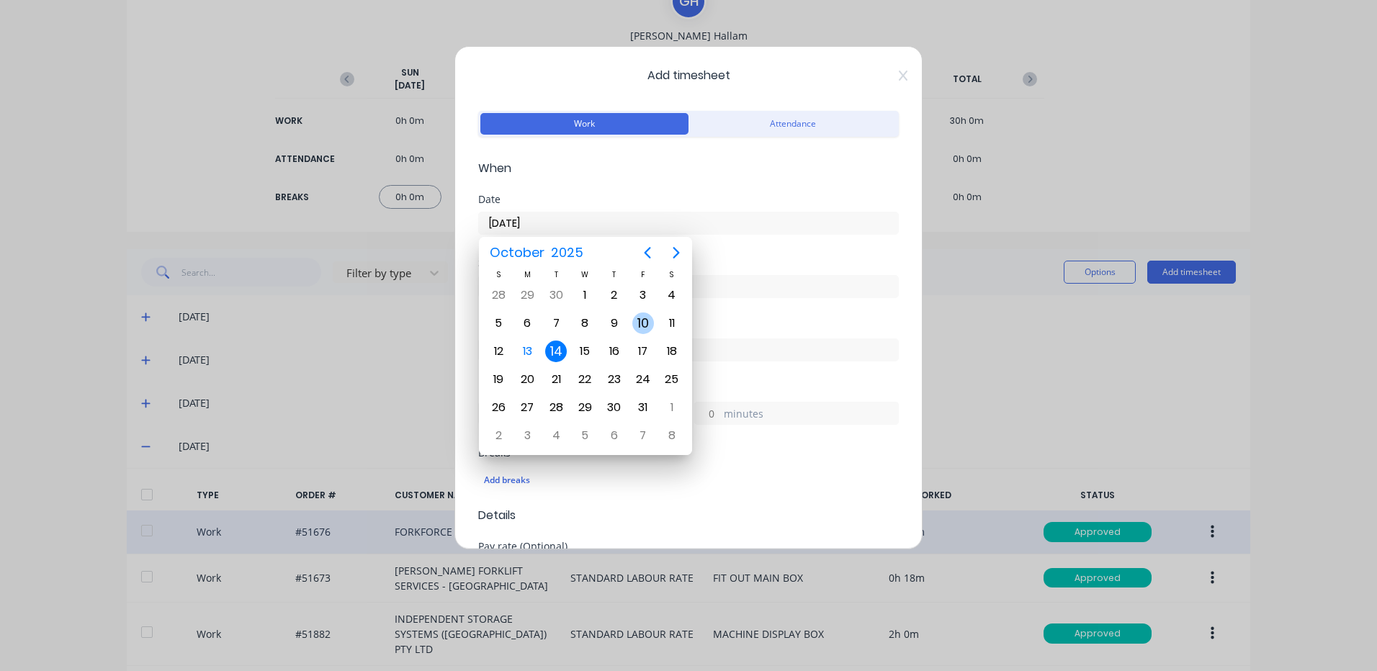
click at [636, 319] on div "10" at bounding box center [643, 324] width 22 height 22
type input "[DATE]"
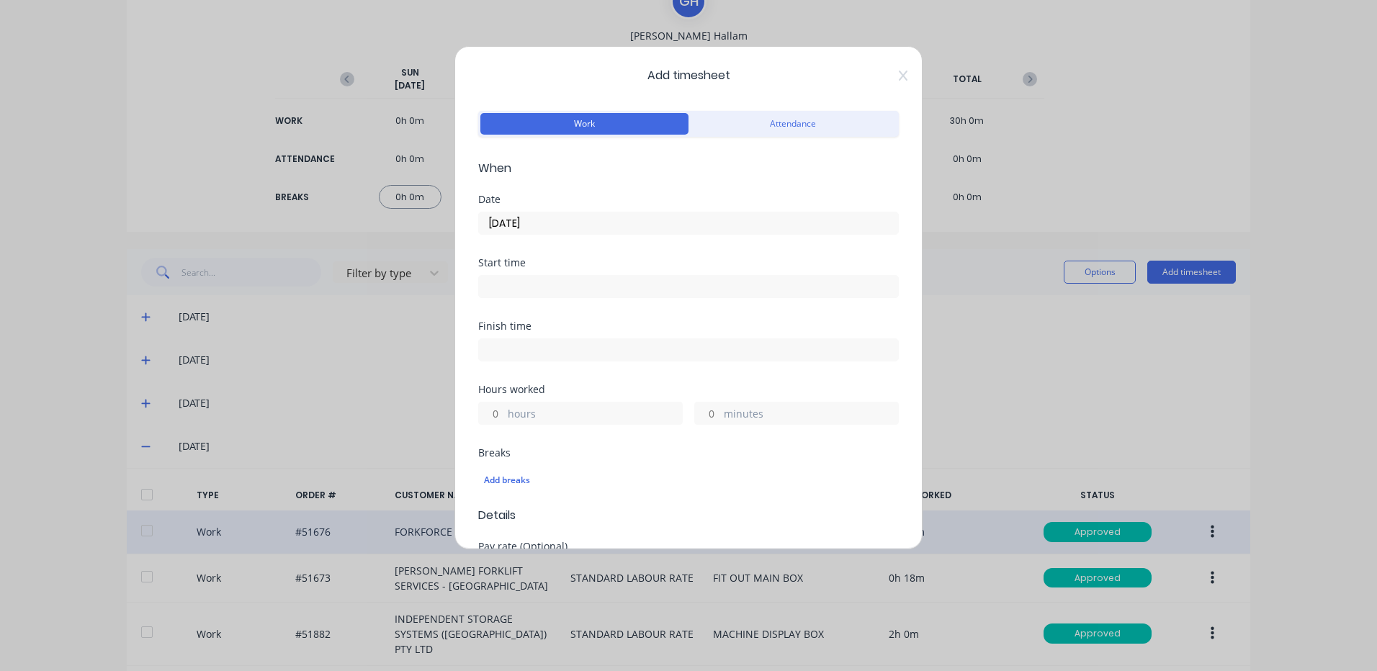
click at [544, 410] on label "hours" at bounding box center [595, 415] width 174 height 18
click at [504, 410] on input "hours" at bounding box center [491, 414] width 25 height 22
click at [506, 410] on div "hours" at bounding box center [580, 413] width 205 height 23
click at [502, 412] on input "hours" at bounding box center [491, 414] width 25 height 22
type input "2"
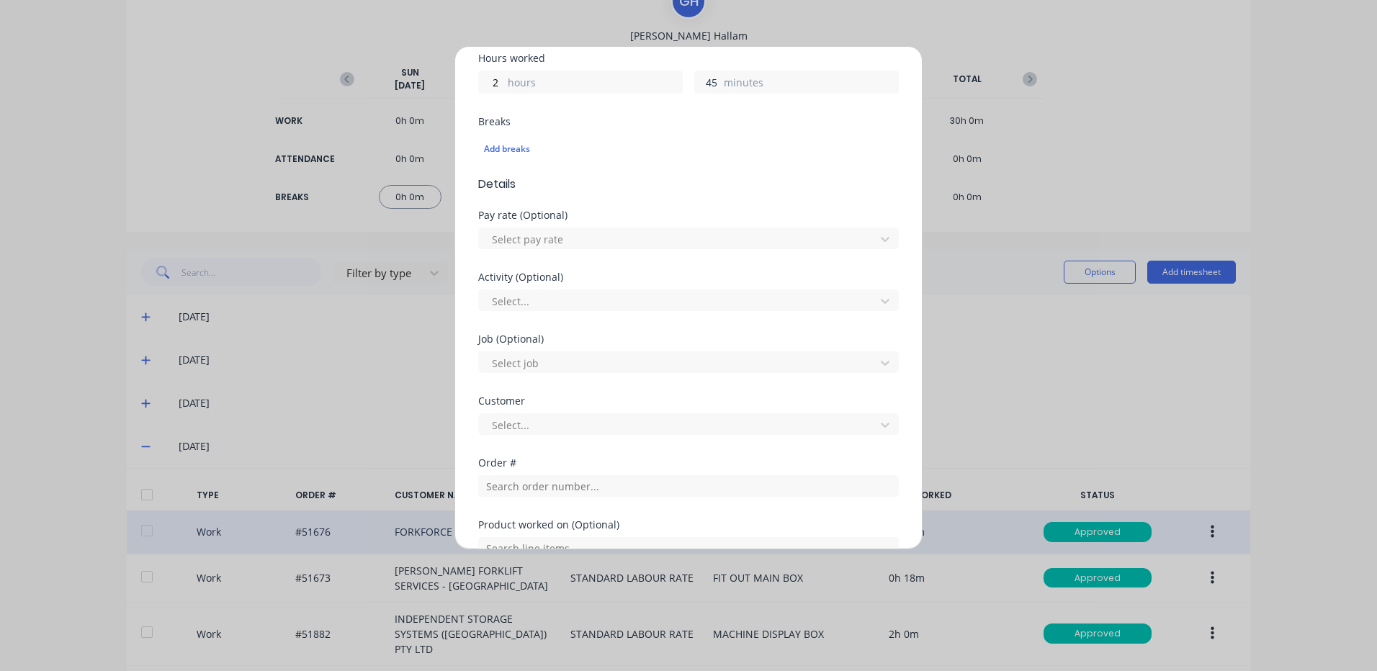
scroll to position [432, 0]
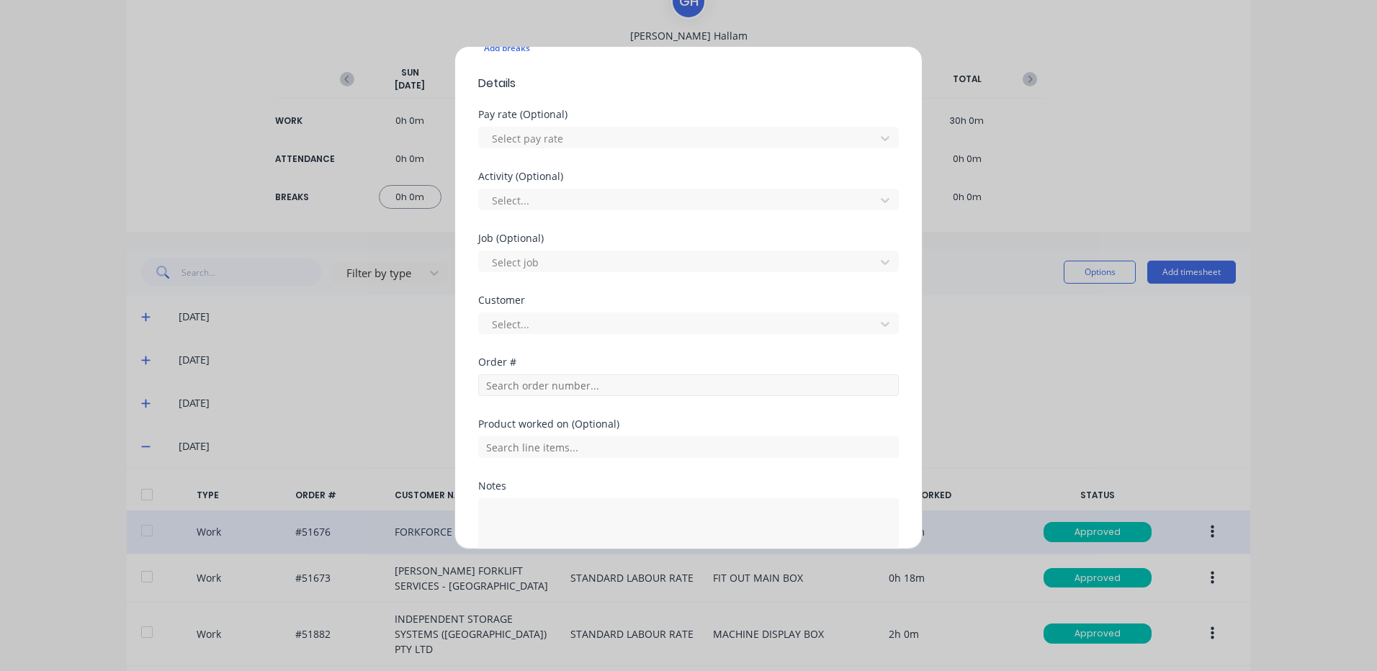
type input "45"
click at [537, 384] on input "text" at bounding box center [688, 385] width 421 height 22
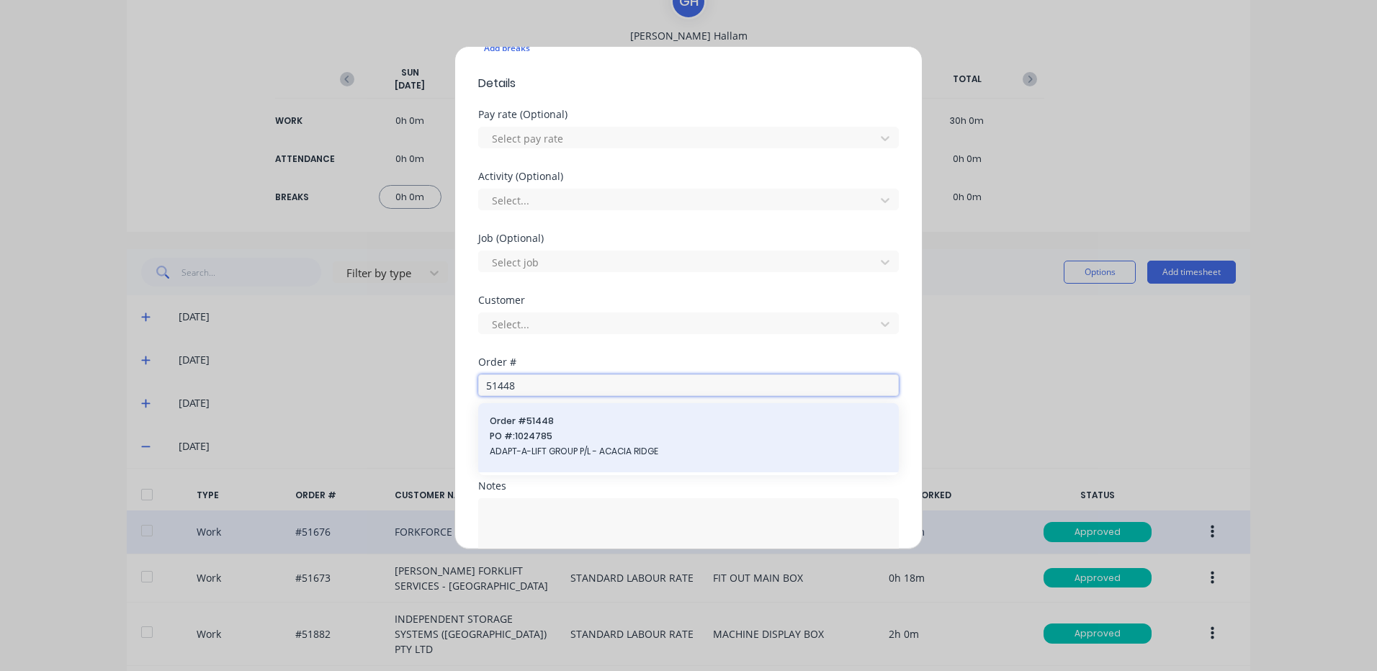
type input "51448"
click at [565, 416] on span "Order # 51448" at bounding box center [689, 421] width 398 height 13
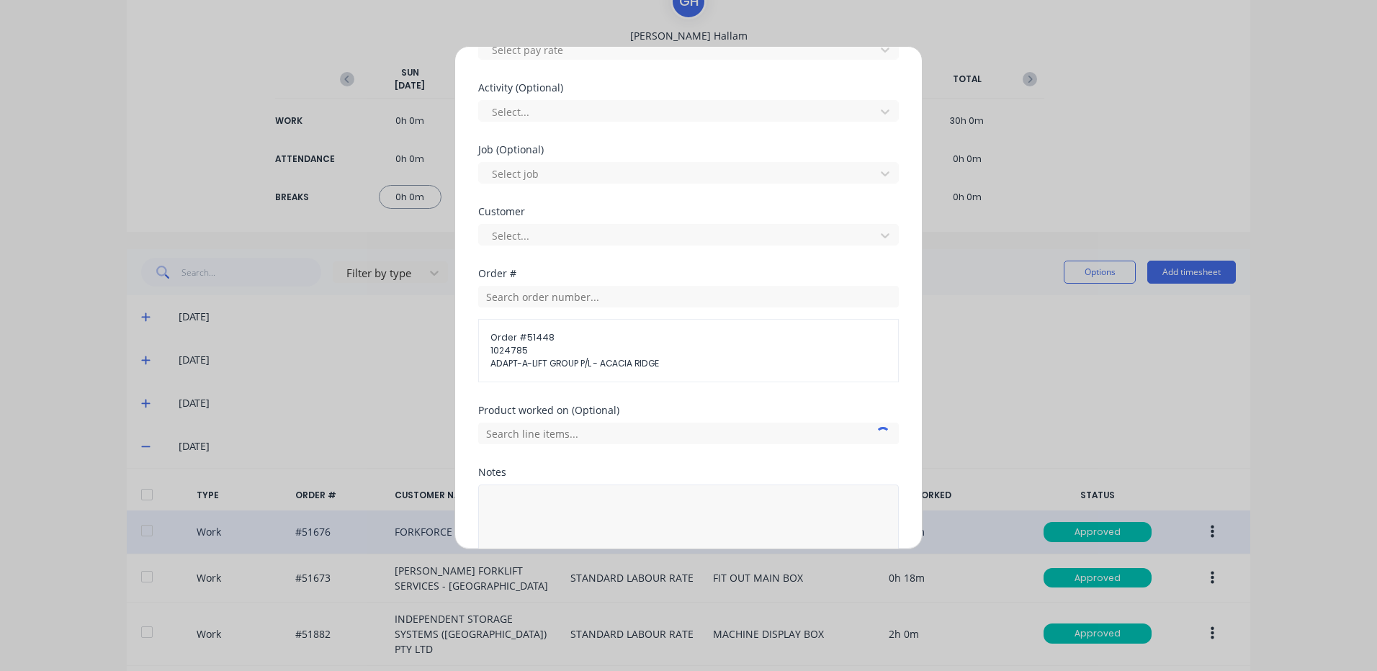
scroll to position [599, 0]
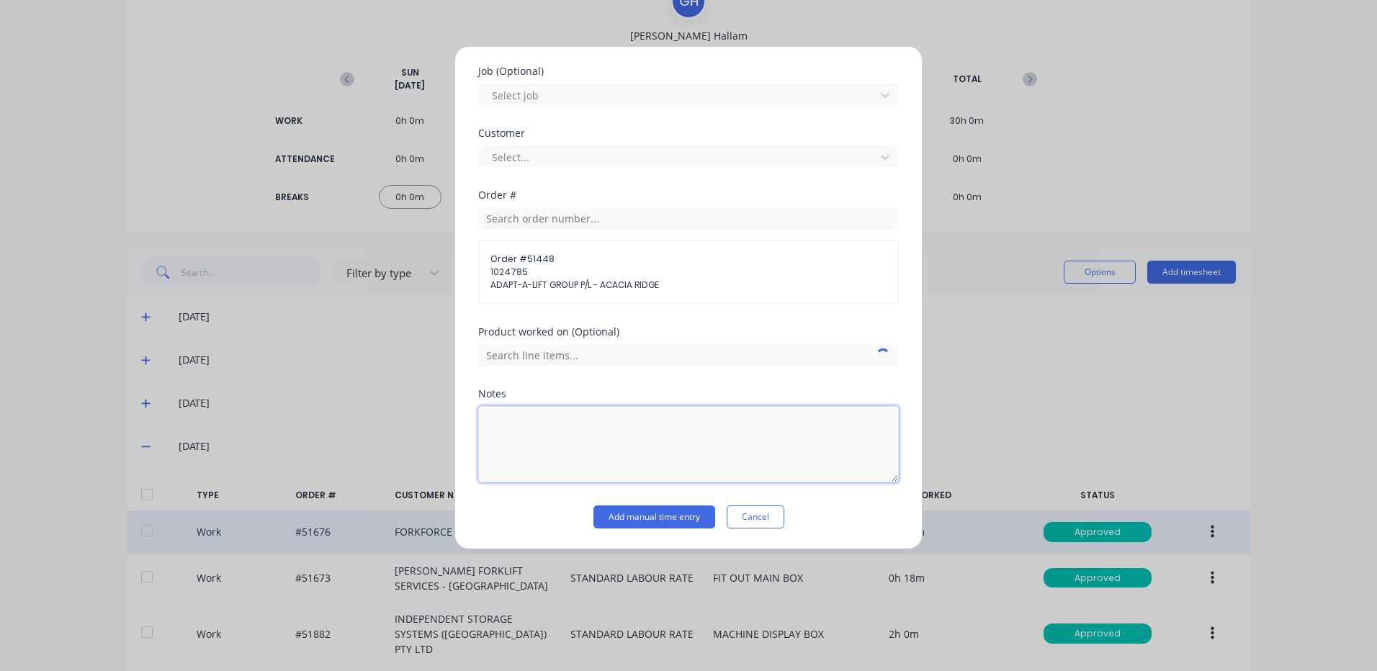
click at [584, 445] on textarea at bounding box center [688, 444] width 421 height 76
type textarea "FAULT FIND"
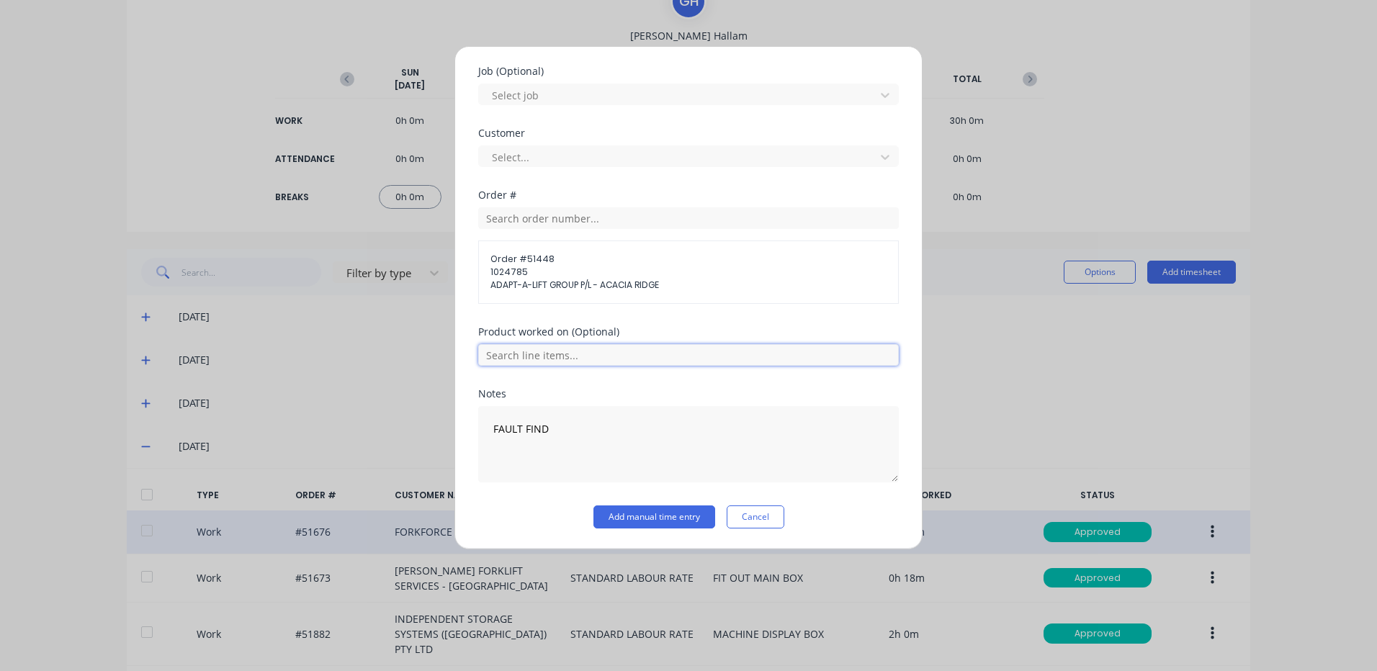
click at [772, 351] on input "text" at bounding box center [688, 355] width 421 height 22
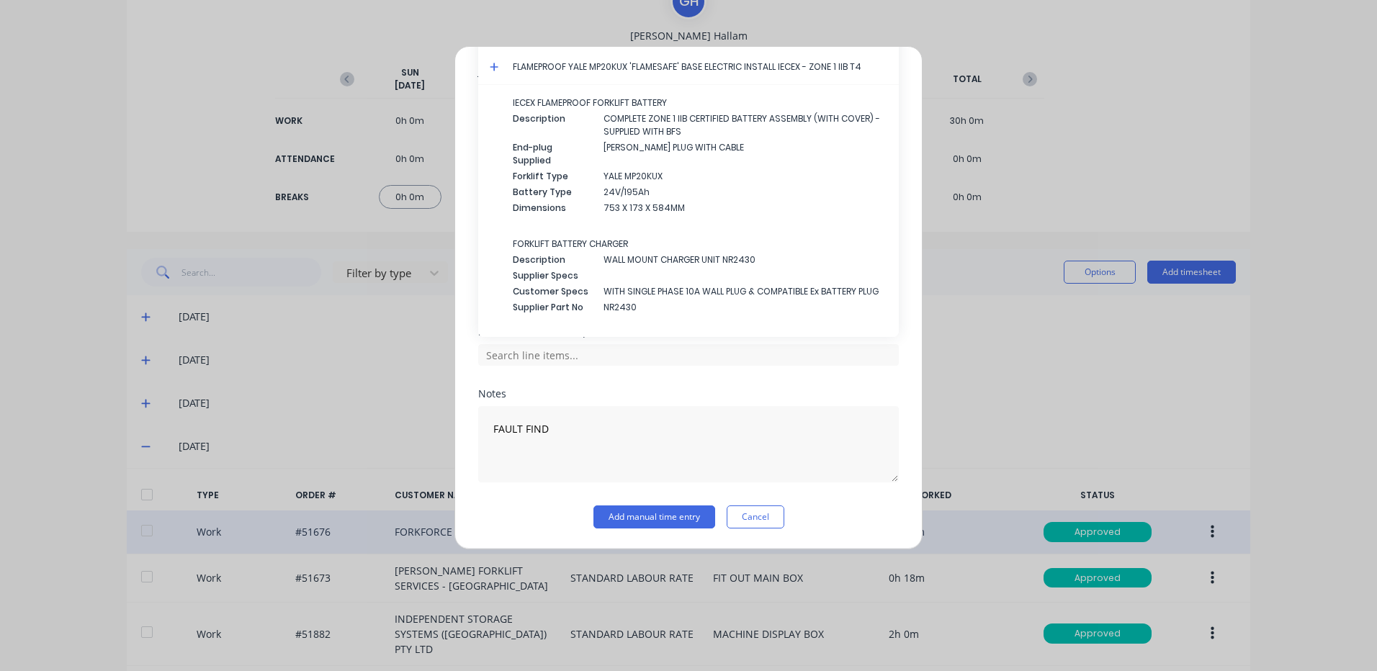
click at [491, 63] on icon at bounding box center [494, 67] width 9 height 10
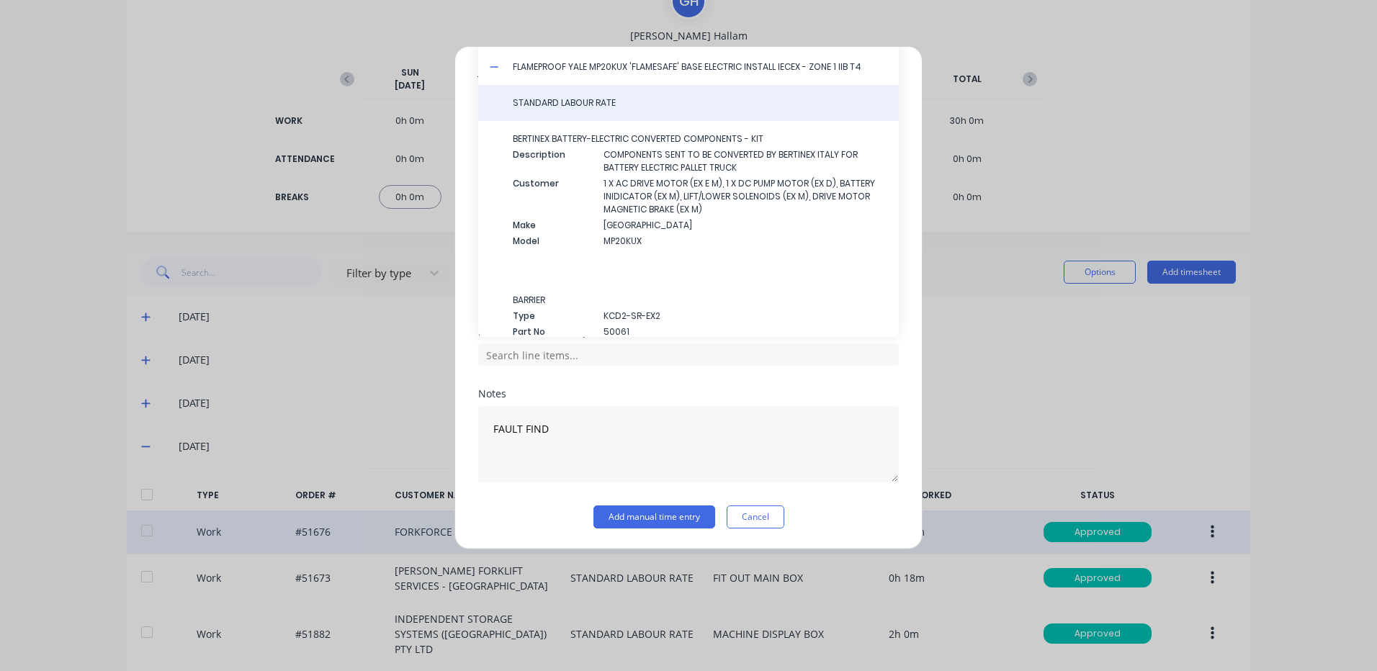
click at [571, 102] on span "STANDARD LABOUR RATE" at bounding box center [700, 102] width 374 height 13
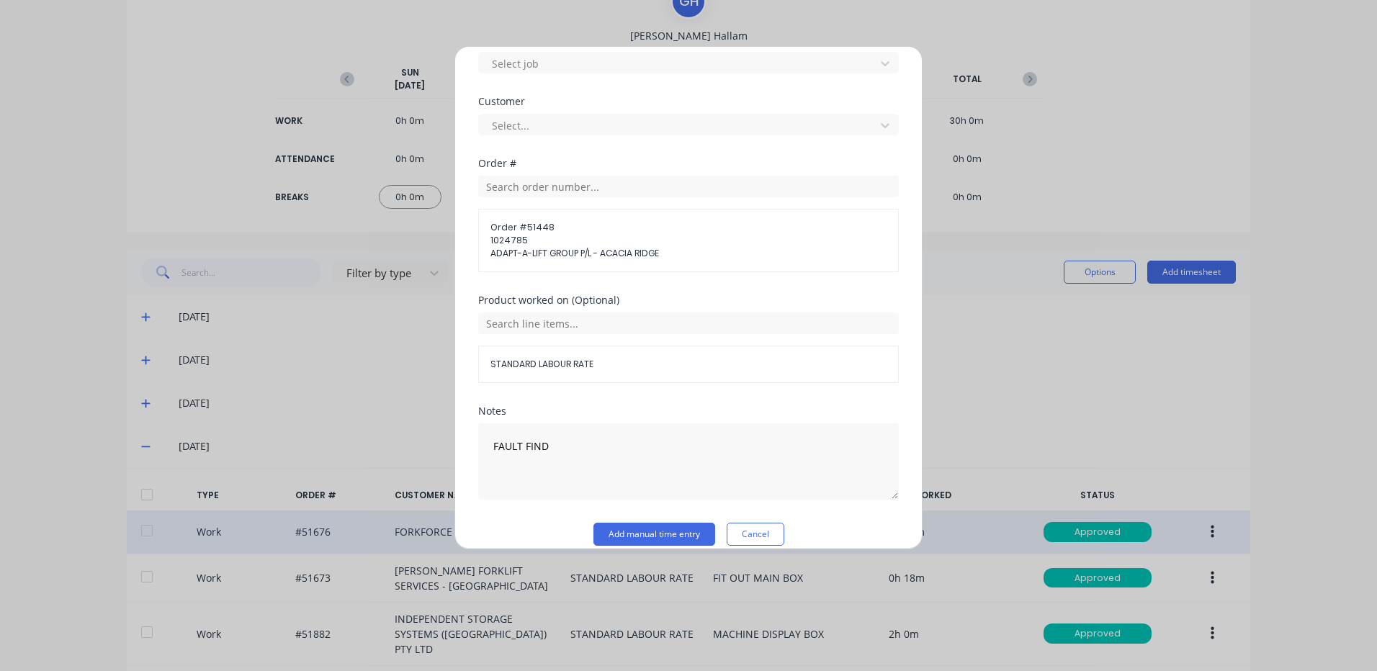
scroll to position [648, 0]
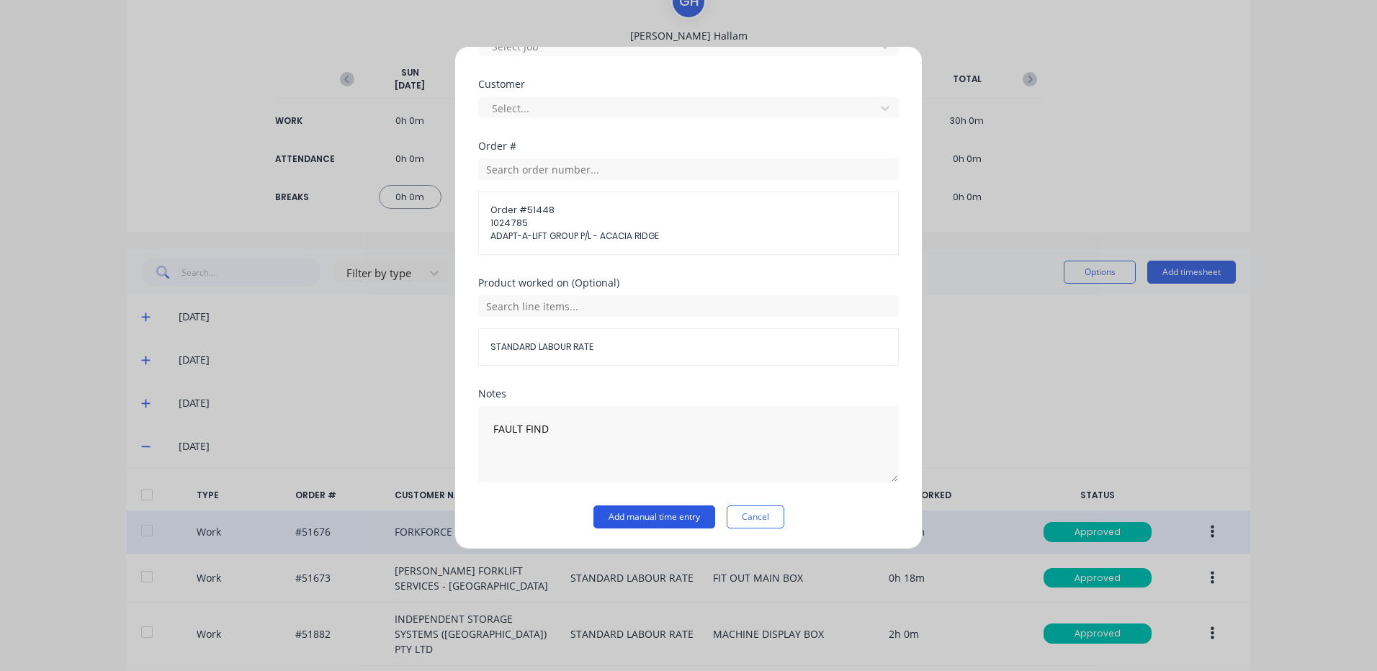
click at [625, 511] on button "Add manual time entry" at bounding box center [654, 517] width 122 height 23
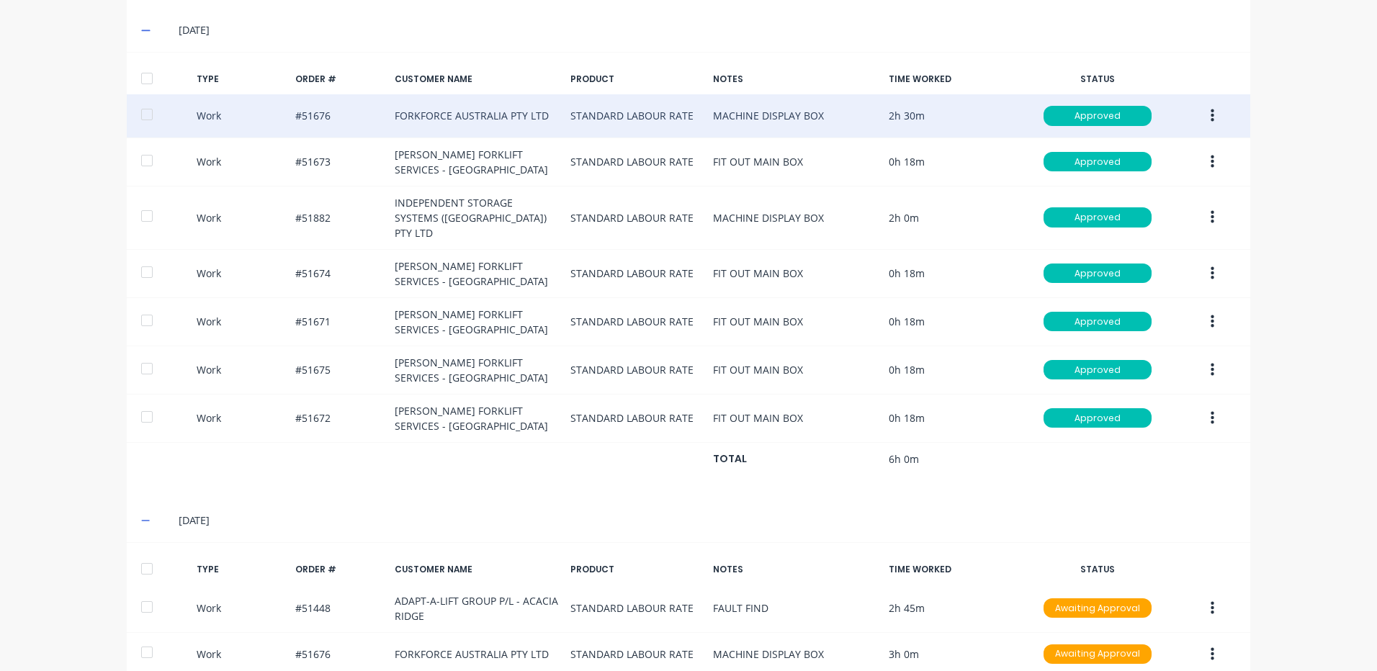
scroll to position [607, 0]
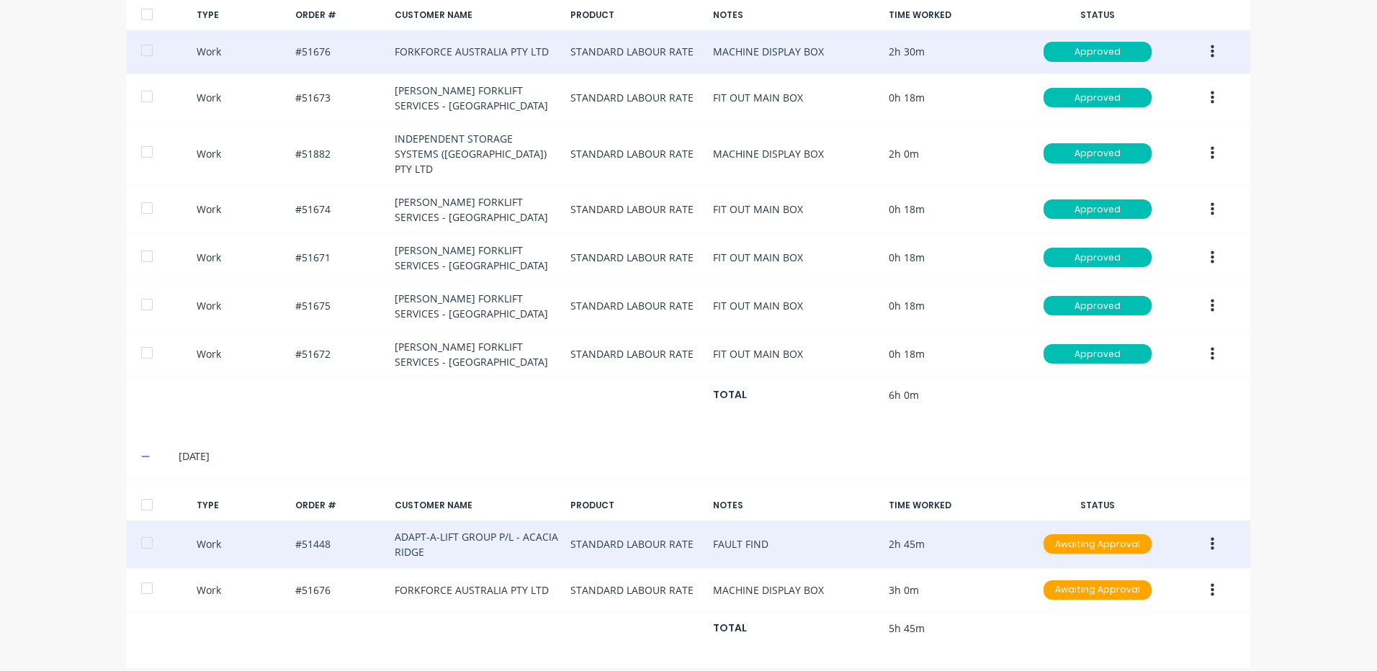
click at [1203, 531] on button "button" at bounding box center [1212, 544] width 34 height 26
click at [1190, 508] on div "Duplicate" at bounding box center [1160, 518] width 111 height 21
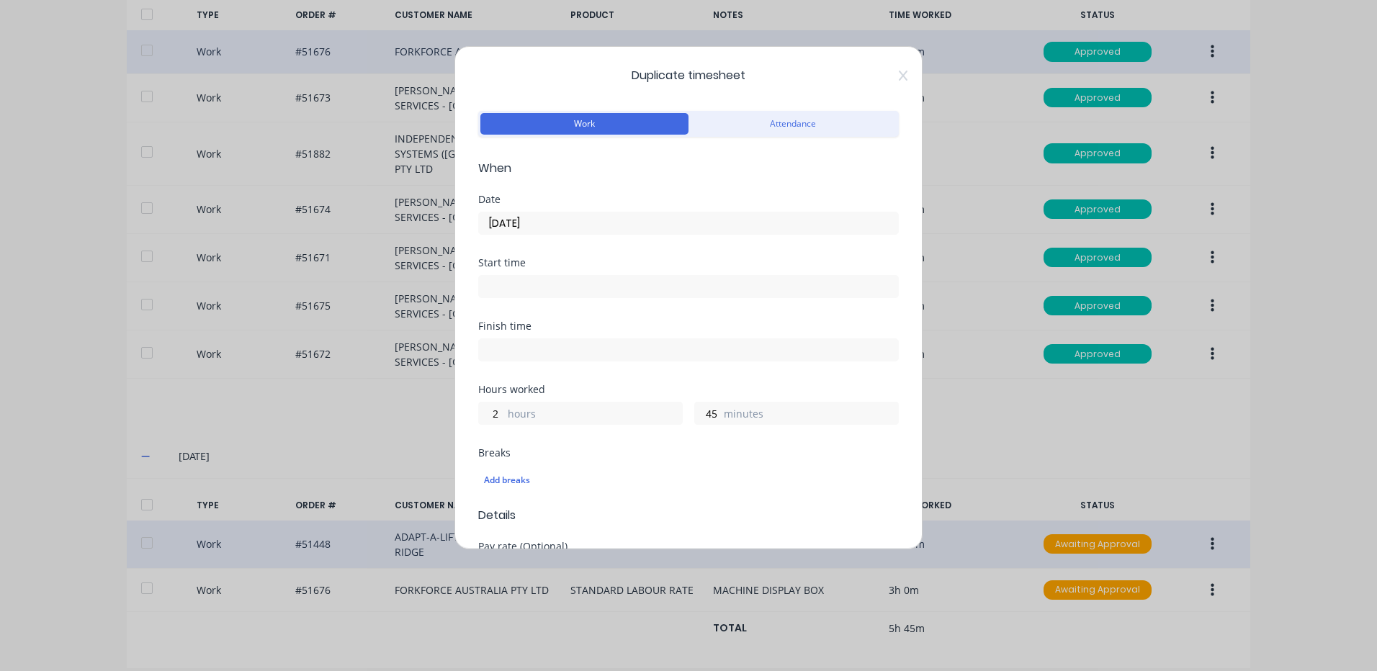
click at [641, 224] on input "[DATE]" at bounding box center [688, 223] width 419 height 22
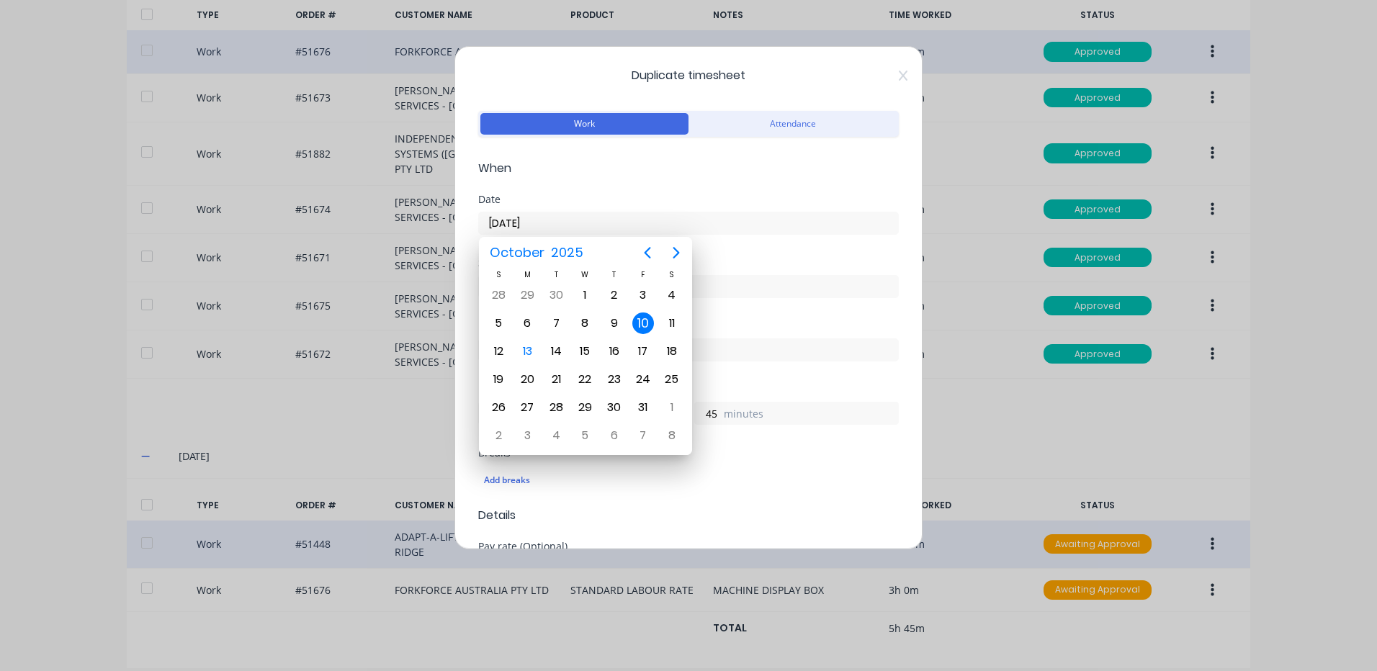
click at [645, 318] on div "10" at bounding box center [643, 324] width 22 height 22
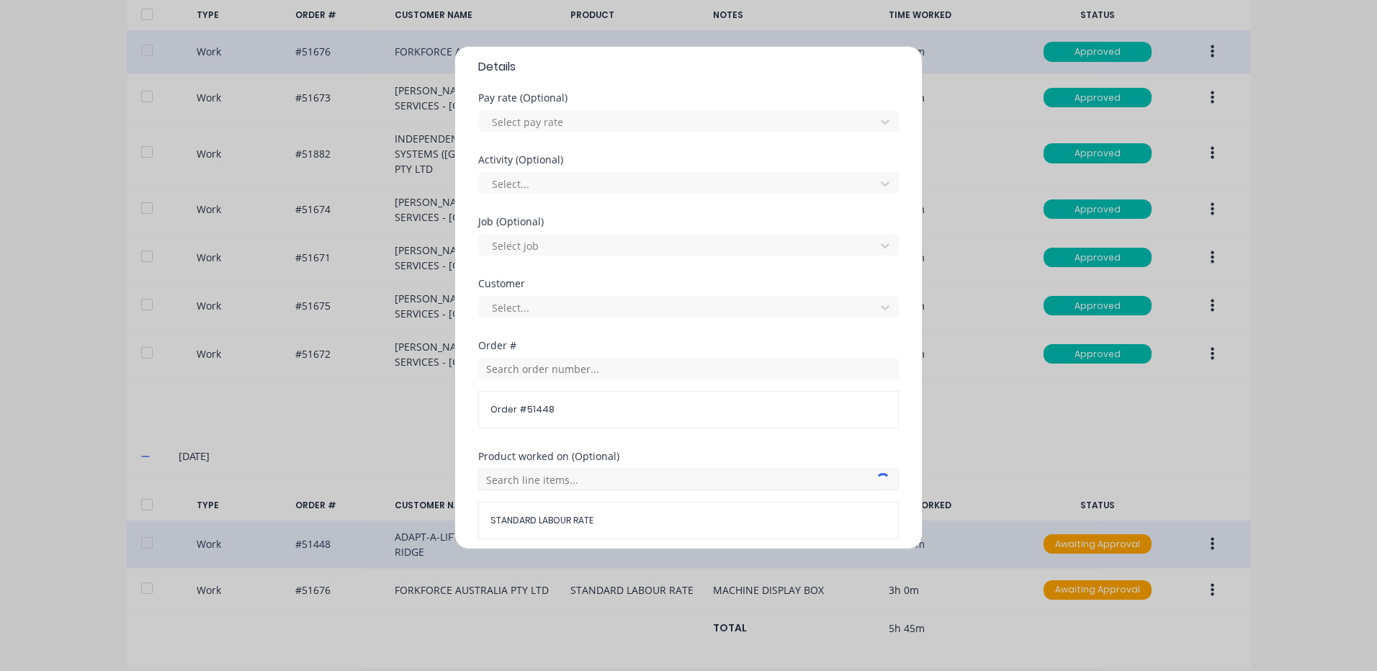
scroll to position [504, 0]
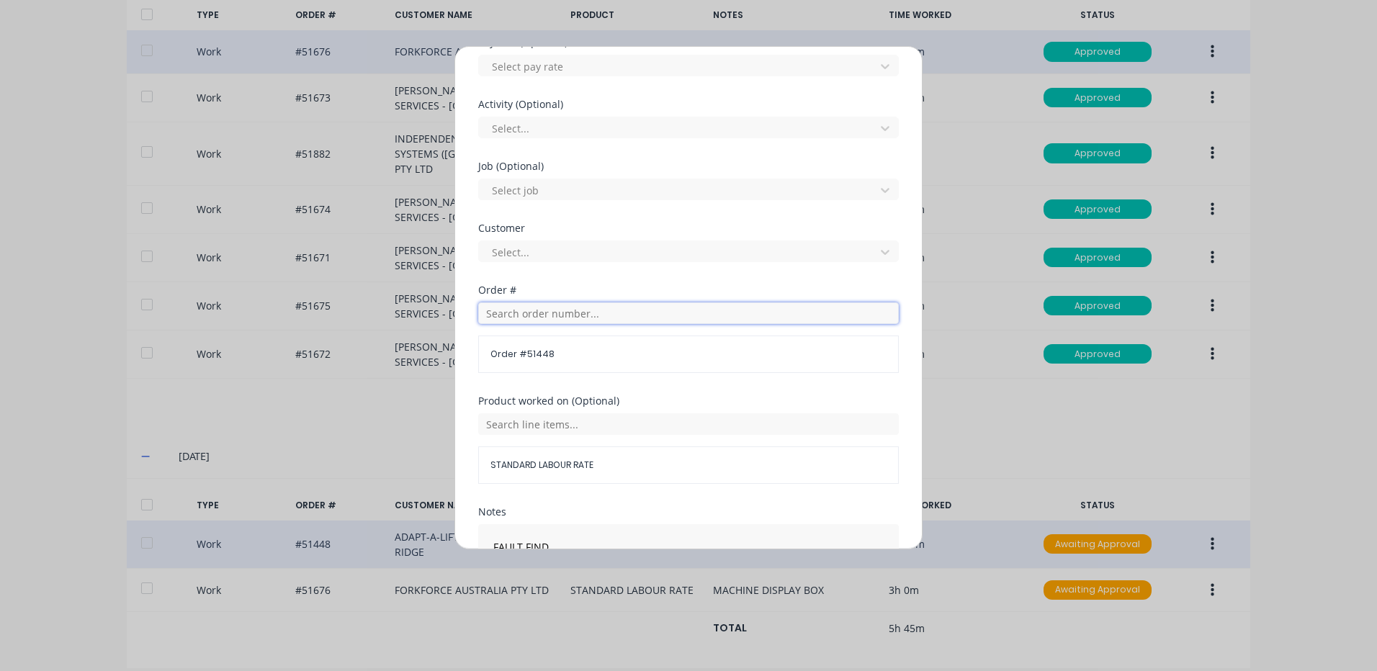
click at [596, 311] on input "text" at bounding box center [688, 313] width 421 height 22
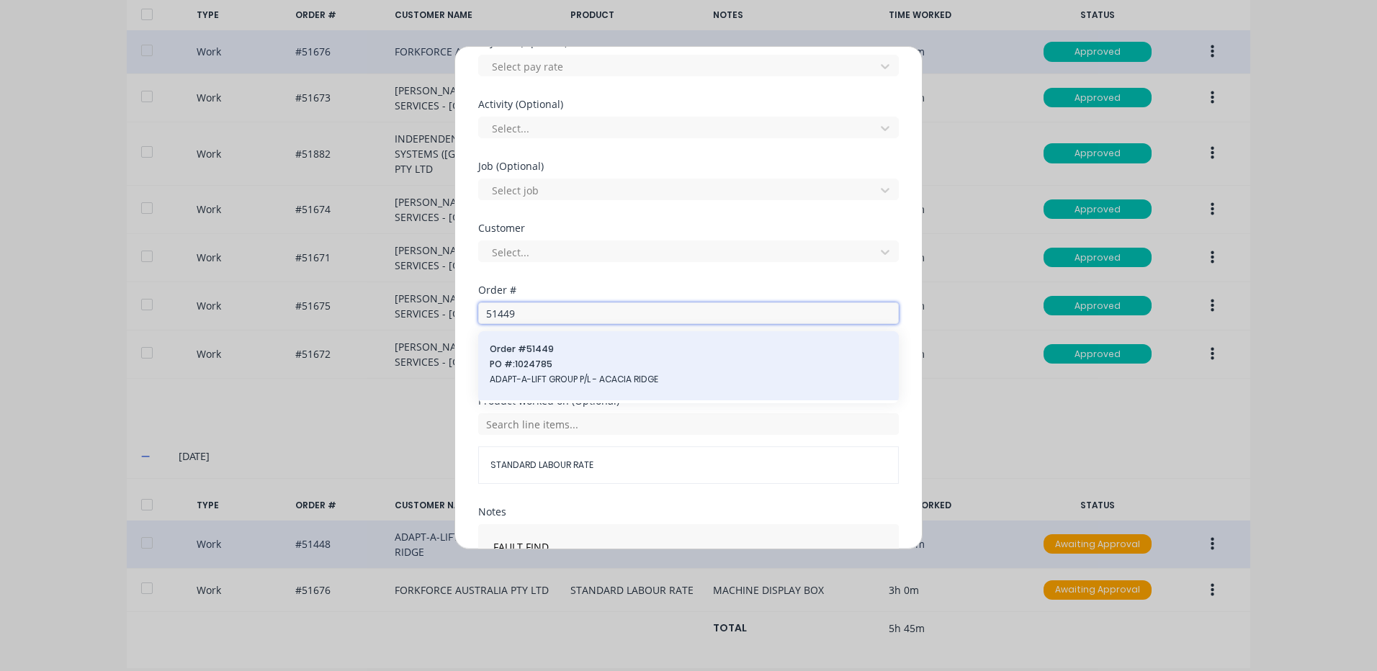
type input "51449"
click at [575, 348] on span "Order # 51449" at bounding box center [689, 349] width 398 height 13
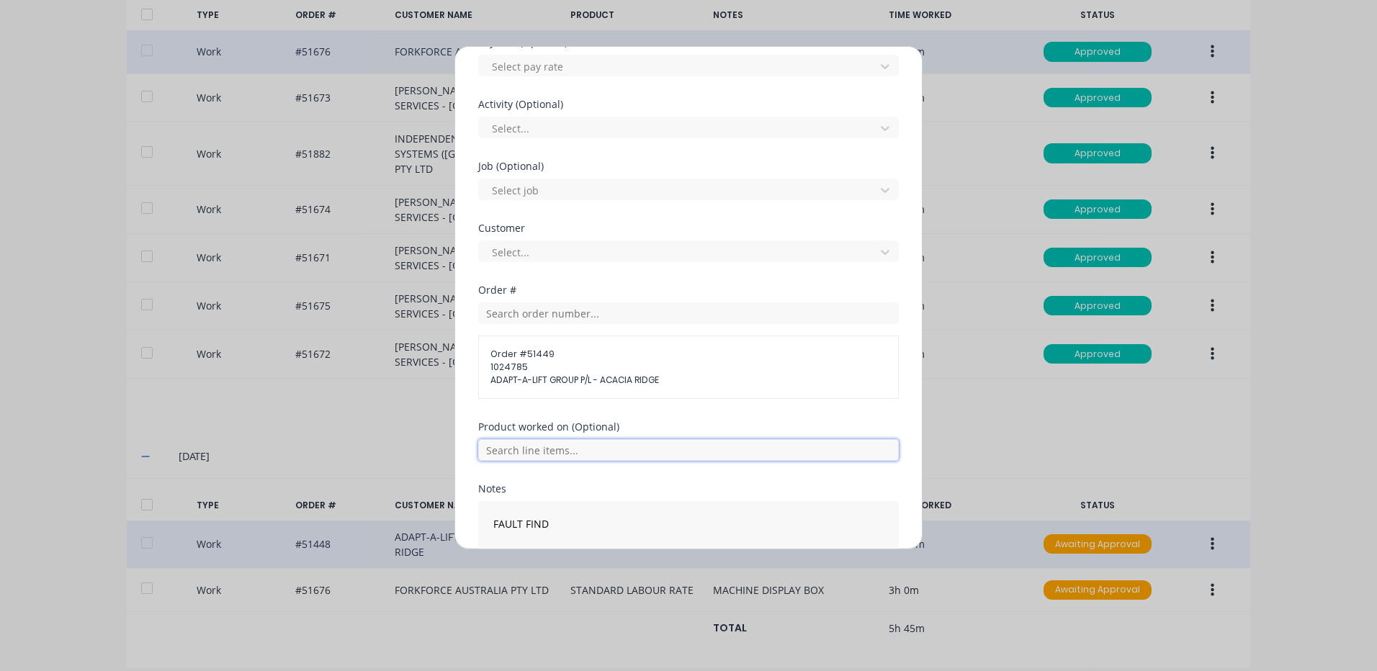
click at [603, 449] on input "text" at bounding box center [688, 450] width 421 height 22
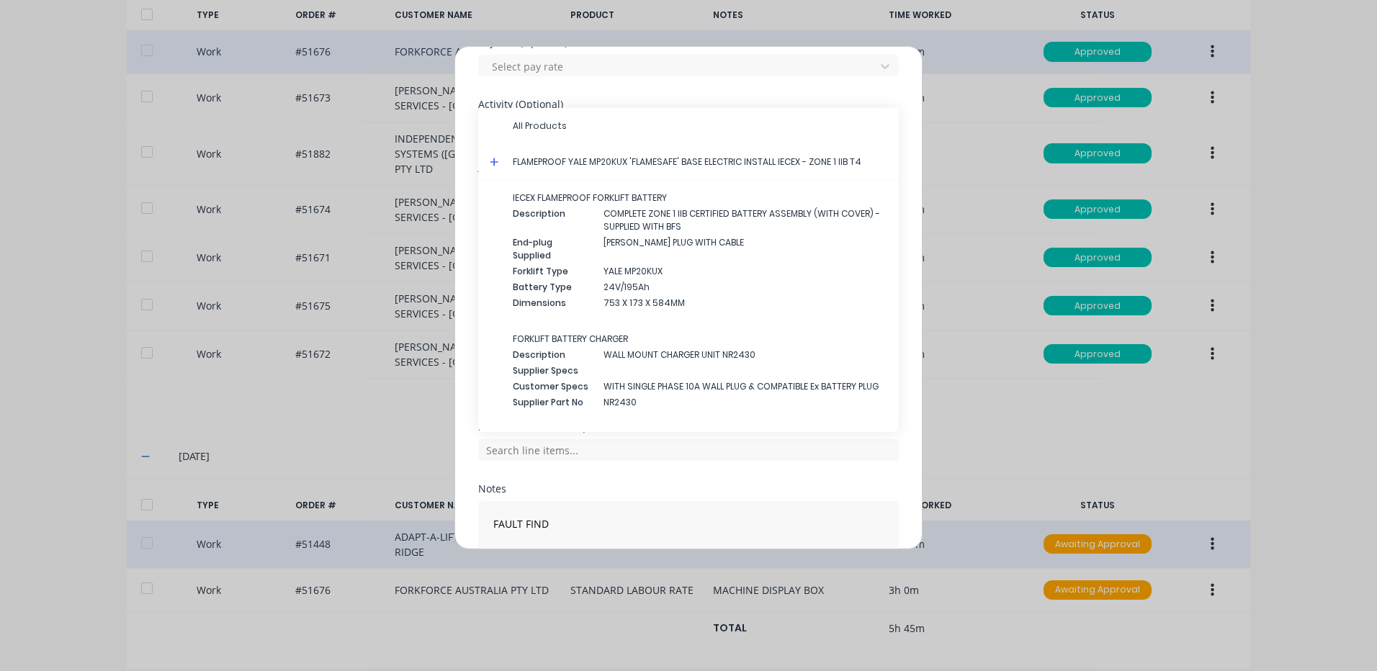
click at [496, 161] on icon at bounding box center [494, 162] width 9 height 9
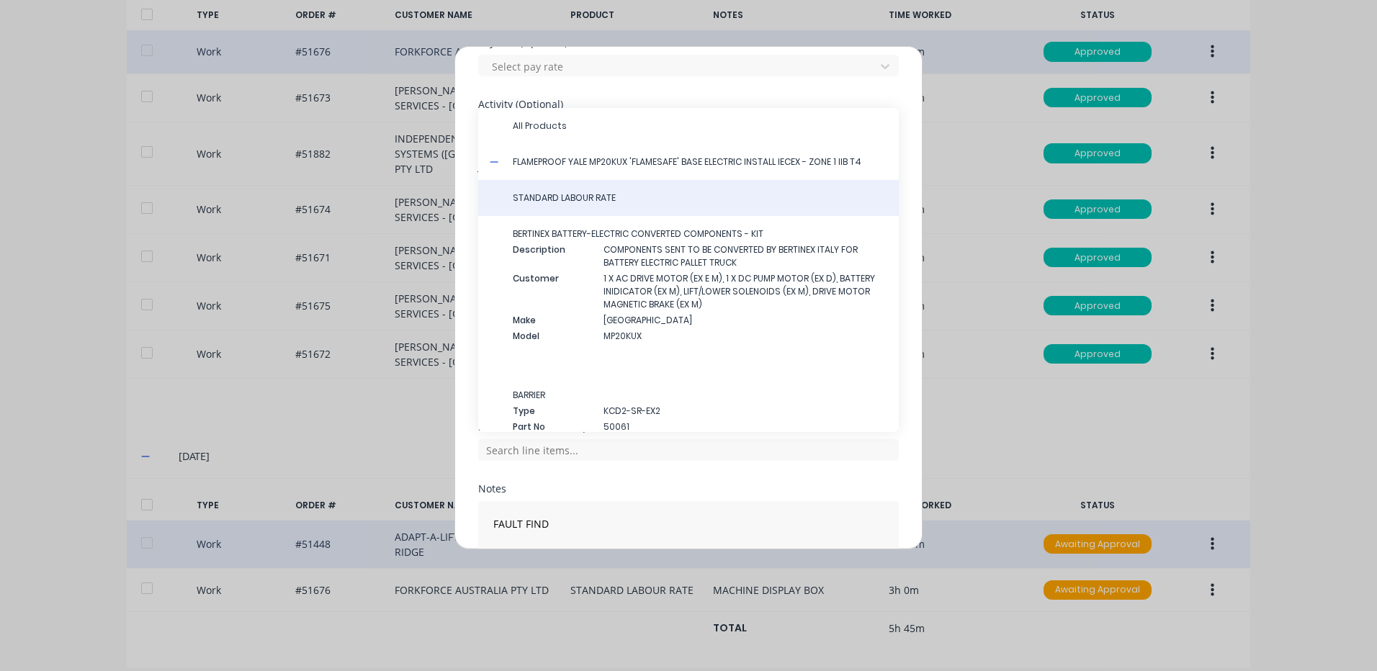
click at [525, 199] on span "STANDARD LABOUR RATE" at bounding box center [700, 198] width 374 height 13
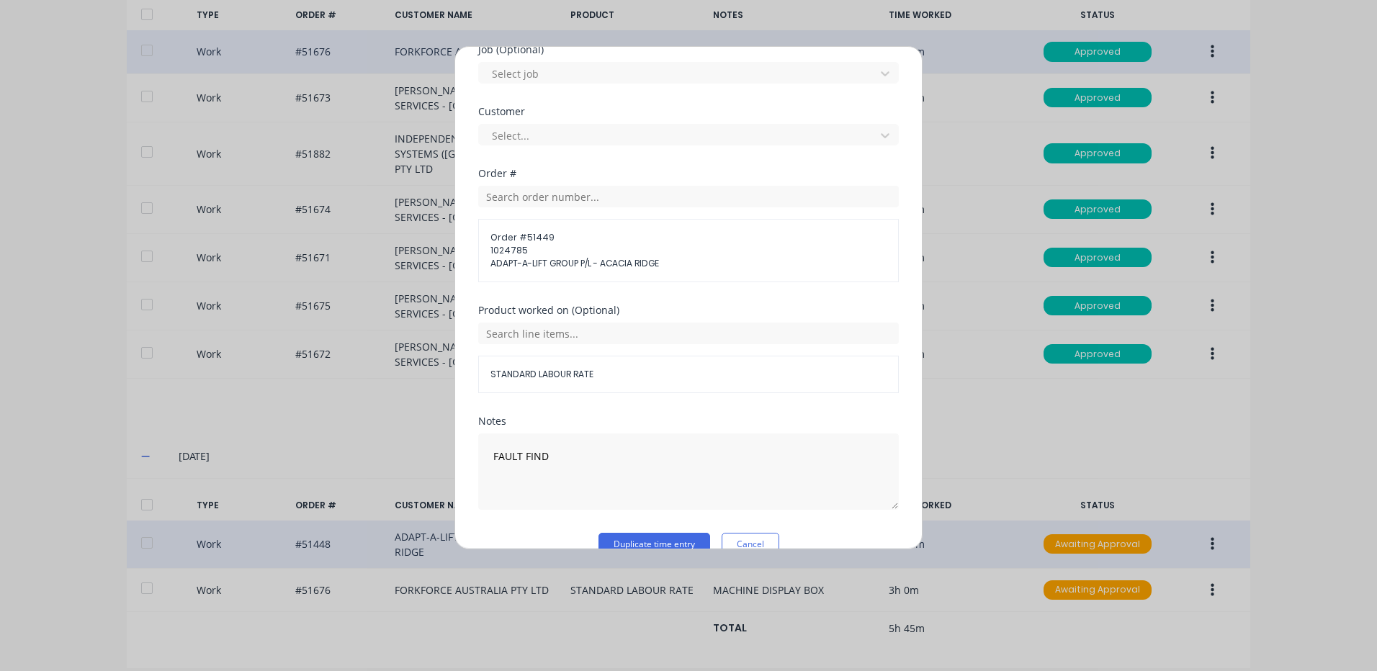
scroll to position [648, 0]
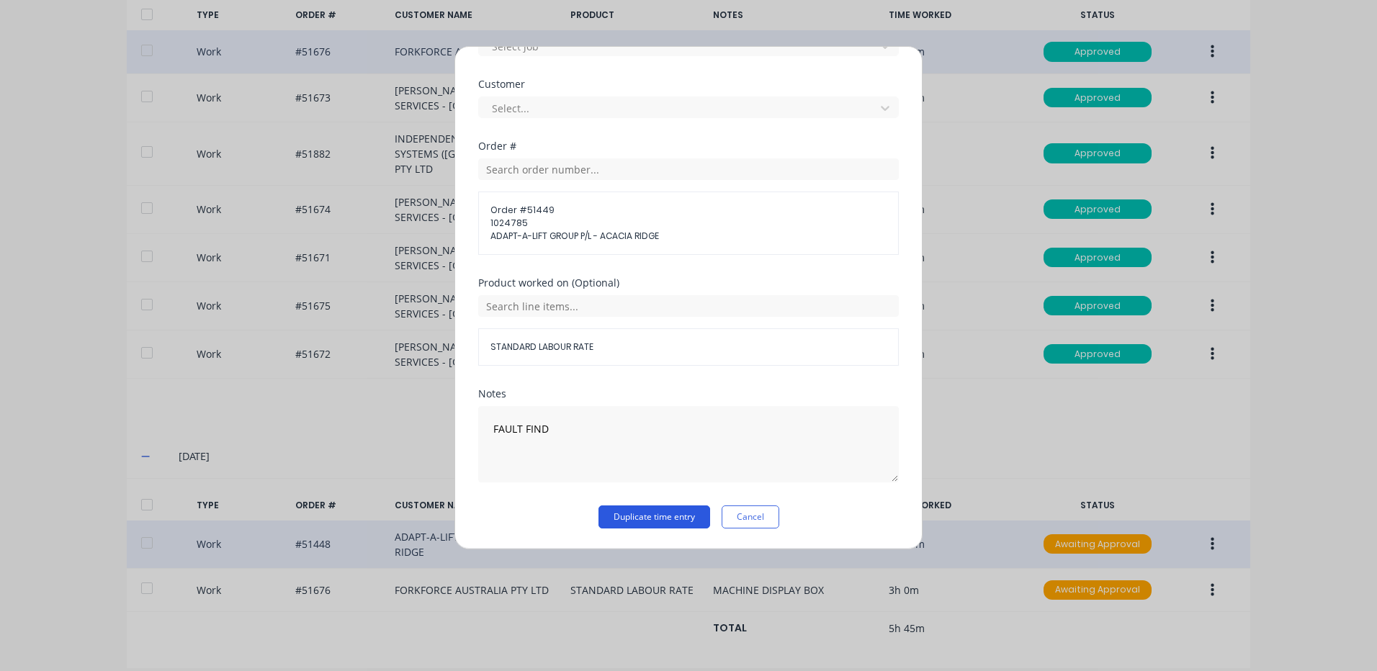
click at [652, 523] on button "Duplicate time entry" at bounding box center [654, 517] width 112 height 23
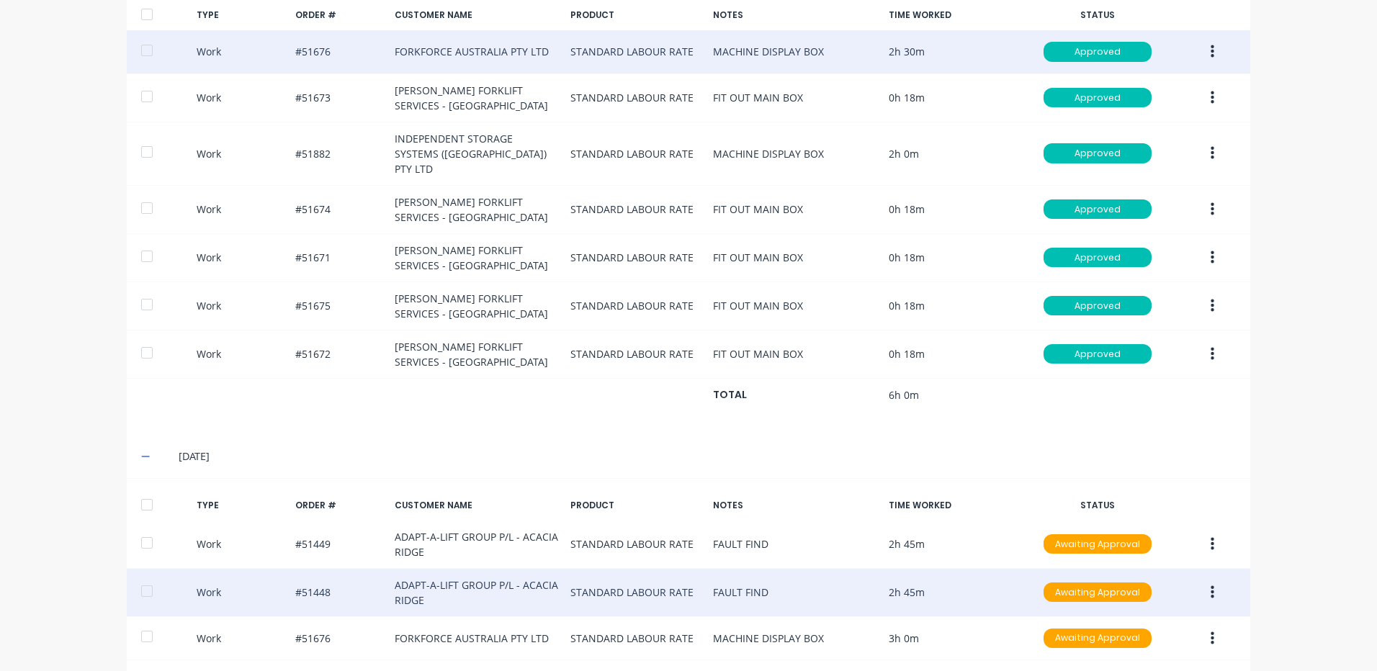
scroll to position [655, 0]
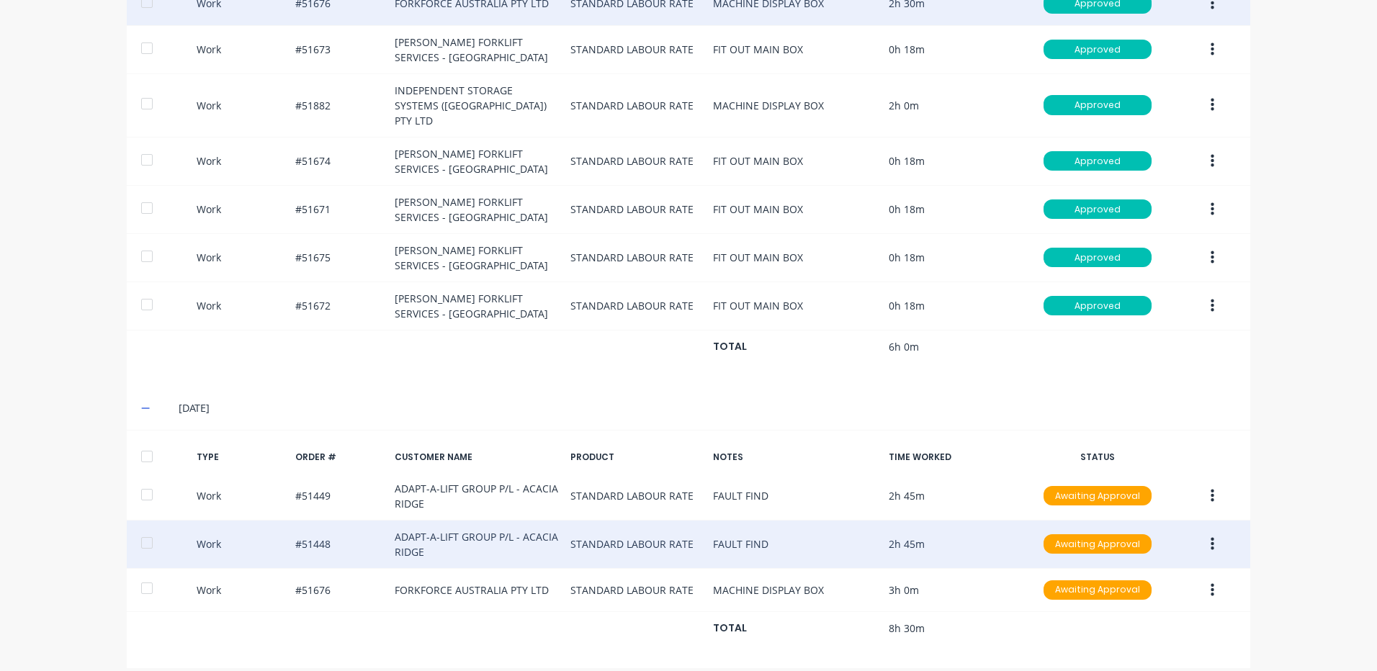
click at [141, 452] on div at bounding box center [147, 456] width 29 height 29
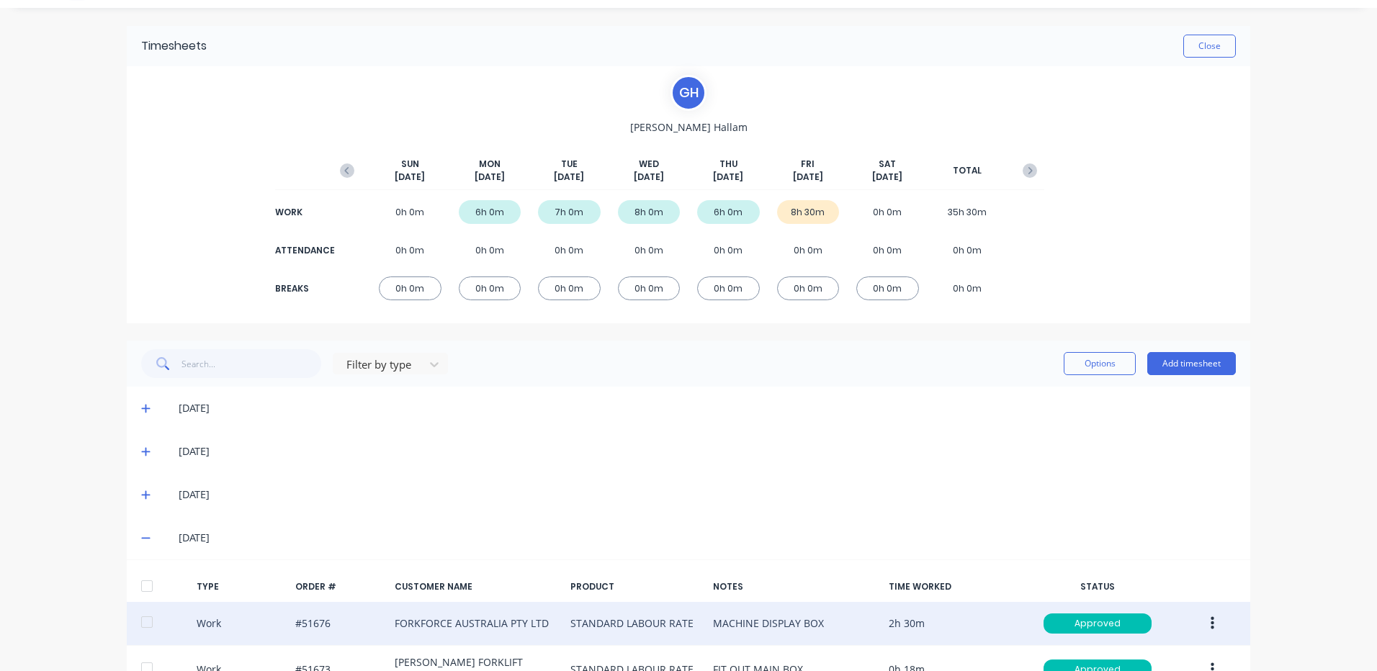
scroll to position [0, 0]
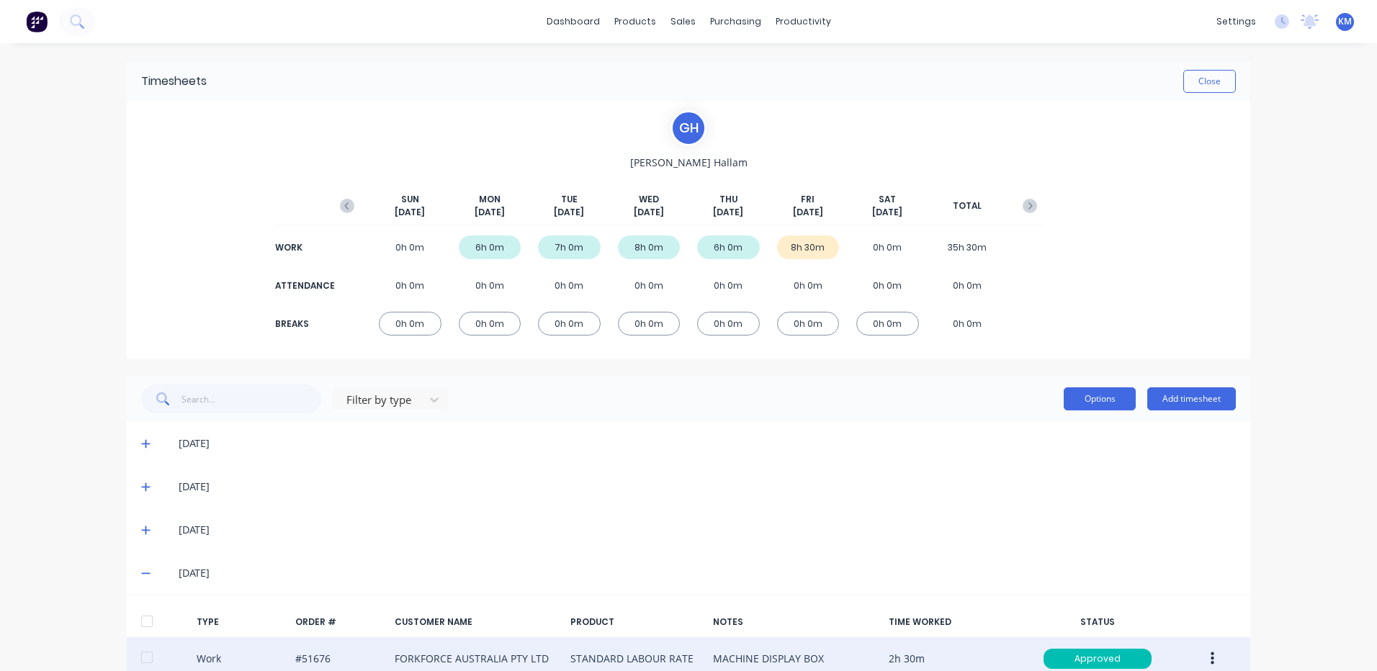
click at [1105, 393] on button "Options" at bounding box center [1100, 398] width 72 height 23
click at [1070, 424] on button "Approve" at bounding box center [1067, 435] width 137 height 29
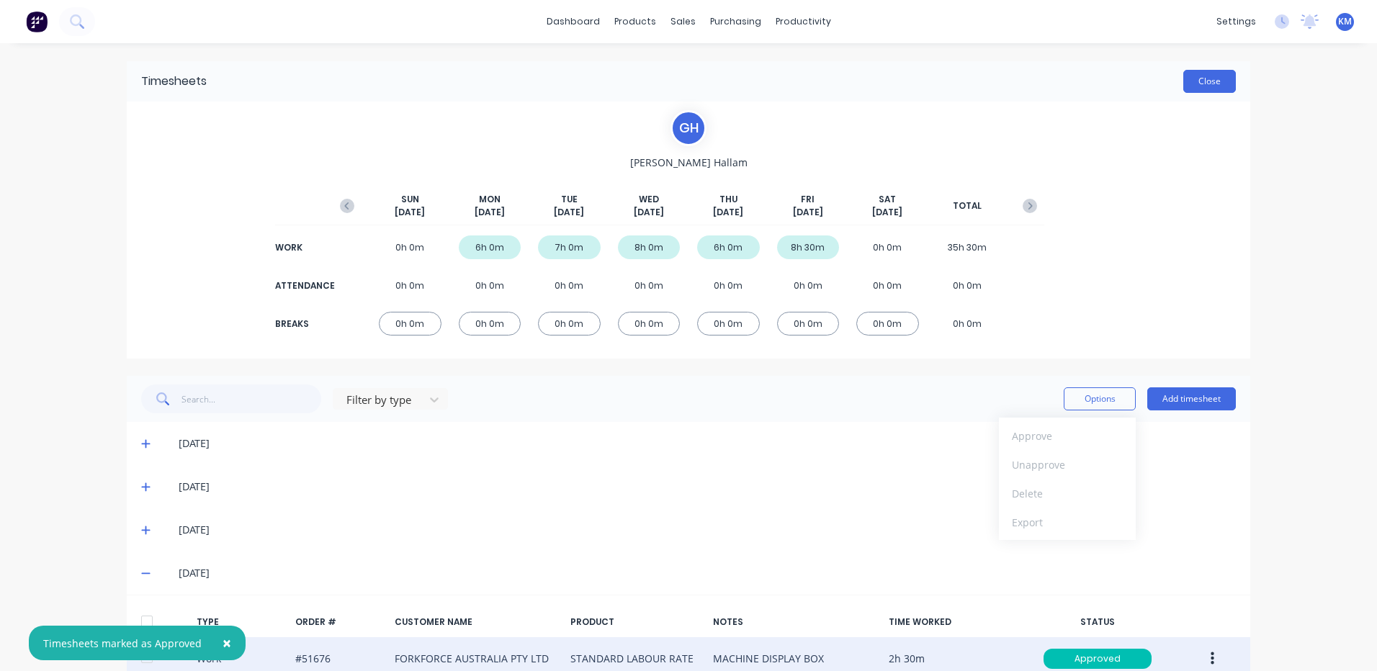
click at [1206, 81] on button "Close" at bounding box center [1209, 81] width 53 height 23
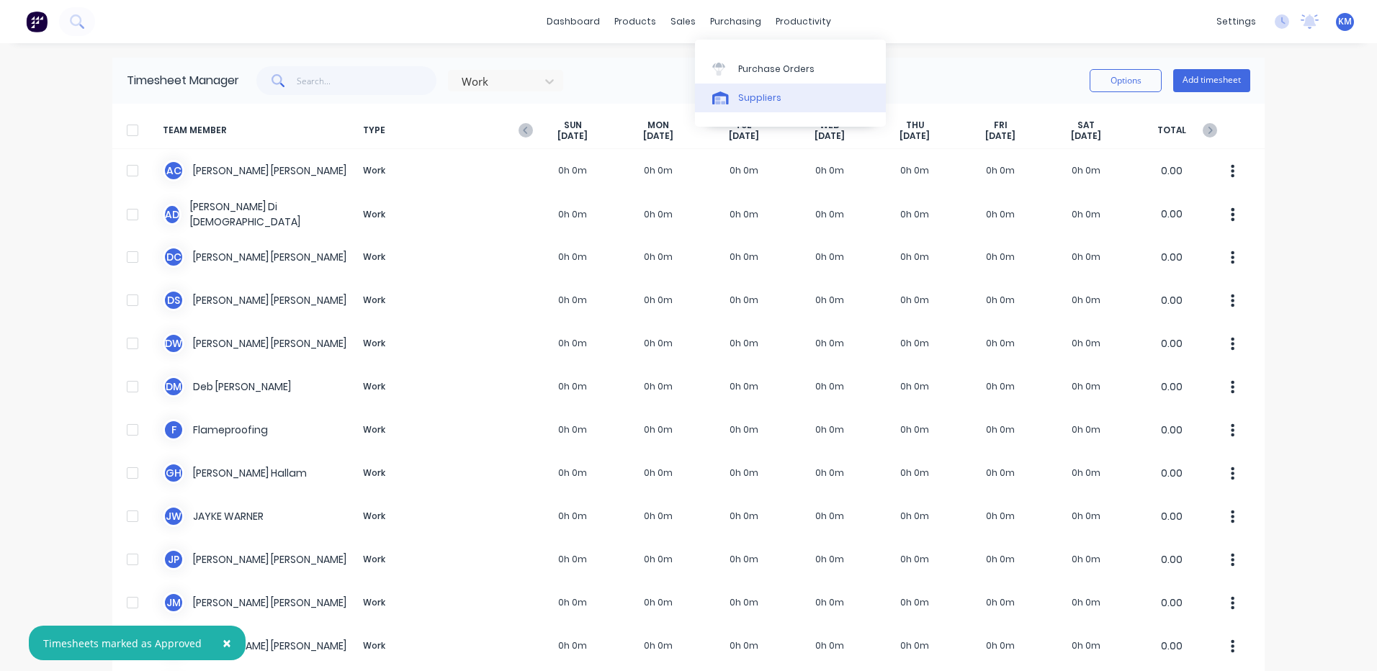
click at [747, 103] on div "Suppliers" at bounding box center [759, 97] width 43 height 13
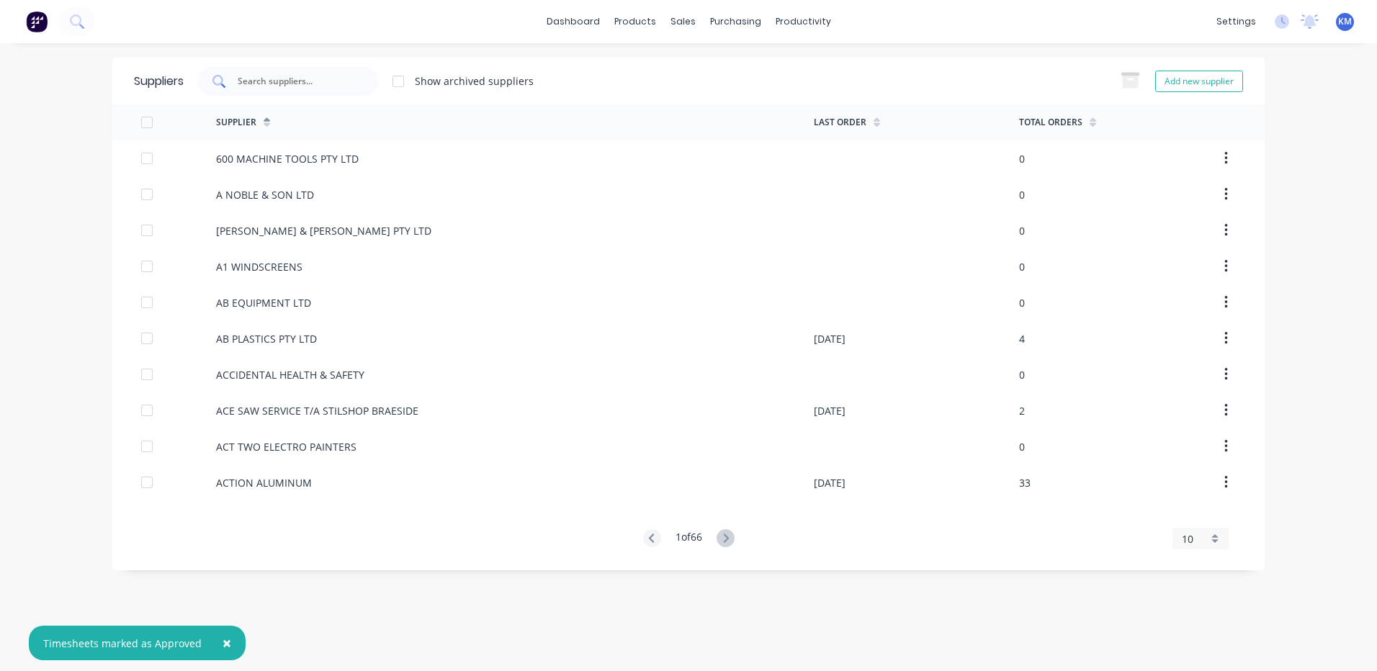
click at [295, 71] on div at bounding box center [288, 81] width 180 height 29
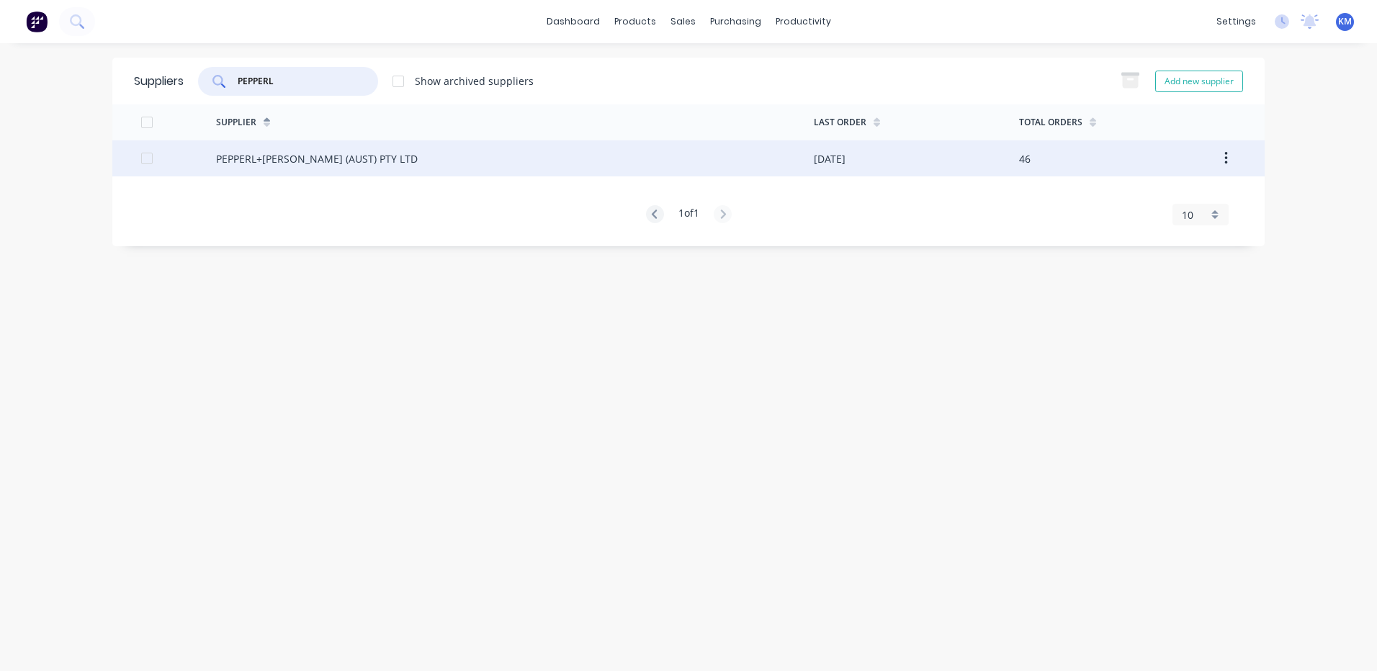
type input "PEPPERL"
click at [516, 163] on div "PEPPERL+[PERSON_NAME] (AUST) PTY LTD" at bounding box center [515, 158] width 598 height 36
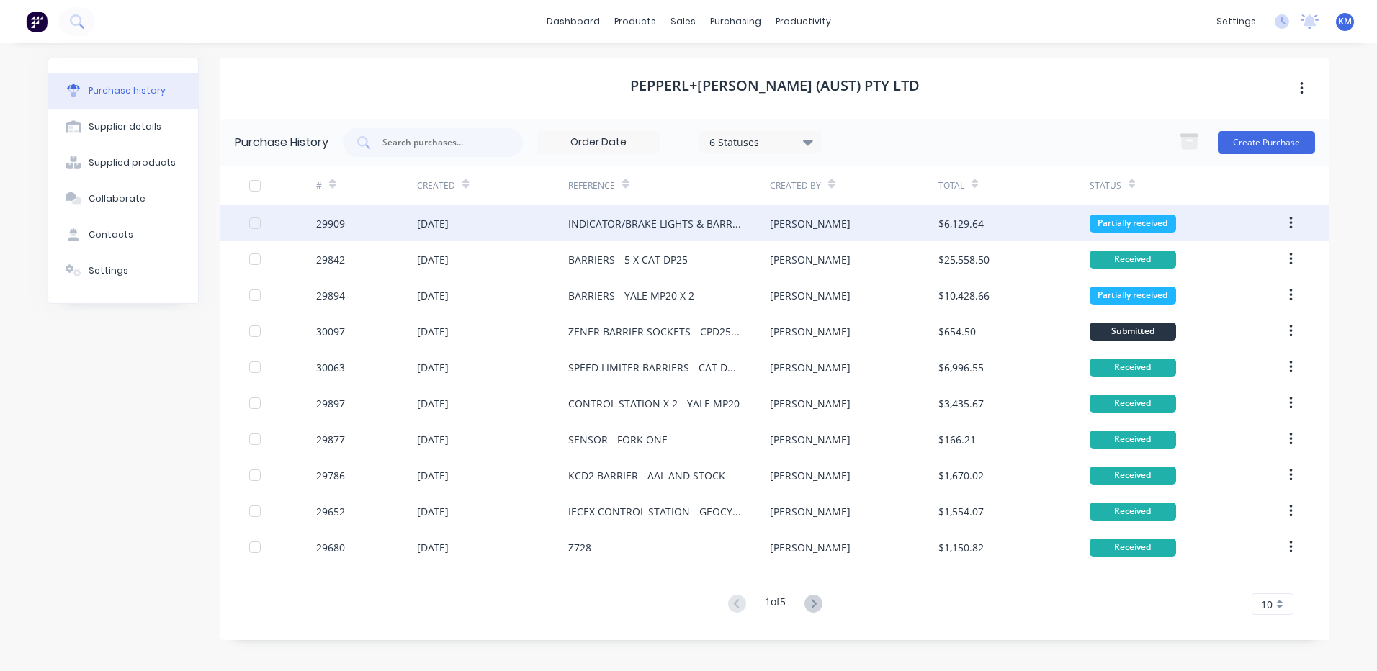
click at [676, 234] on div "INDICATOR/BRAKE LIGHTS & BARRIERS - KOMATSU FD25 RETRO" at bounding box center [669, 223] width 202 height 36
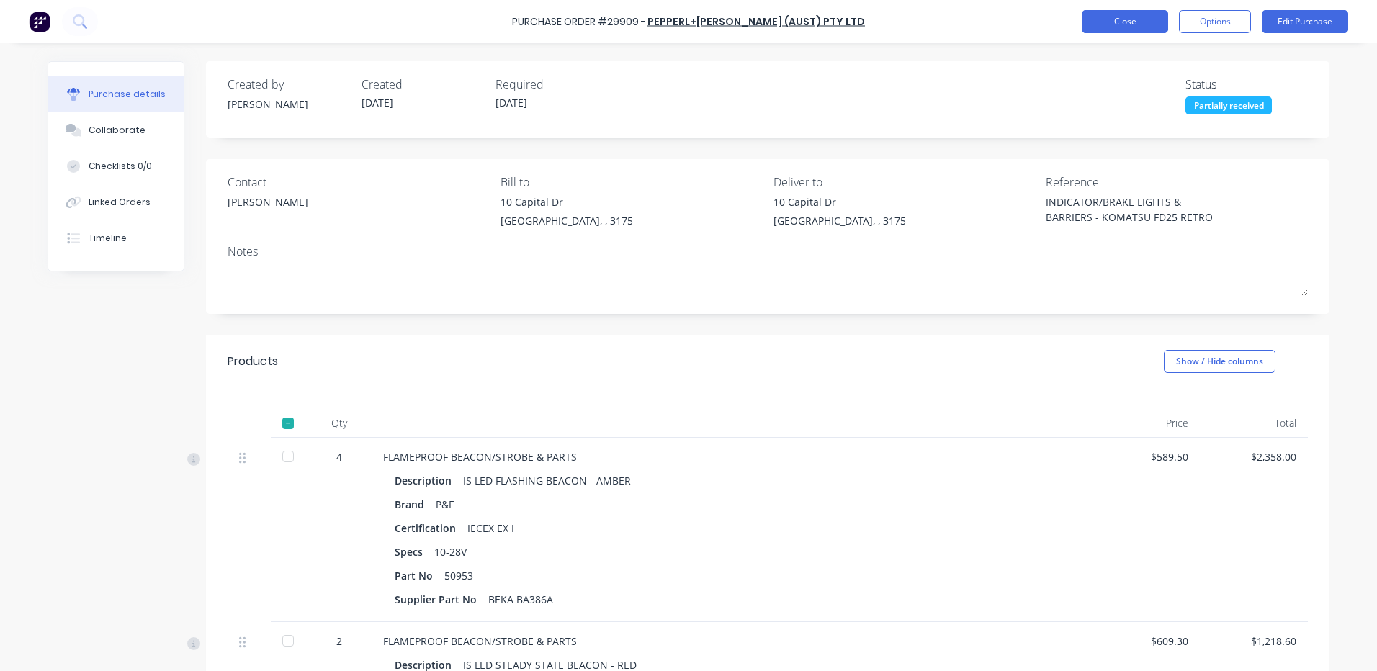
click at [1140, 13] on button "Close" at bounding box center [1125, 21] width 86 height 23
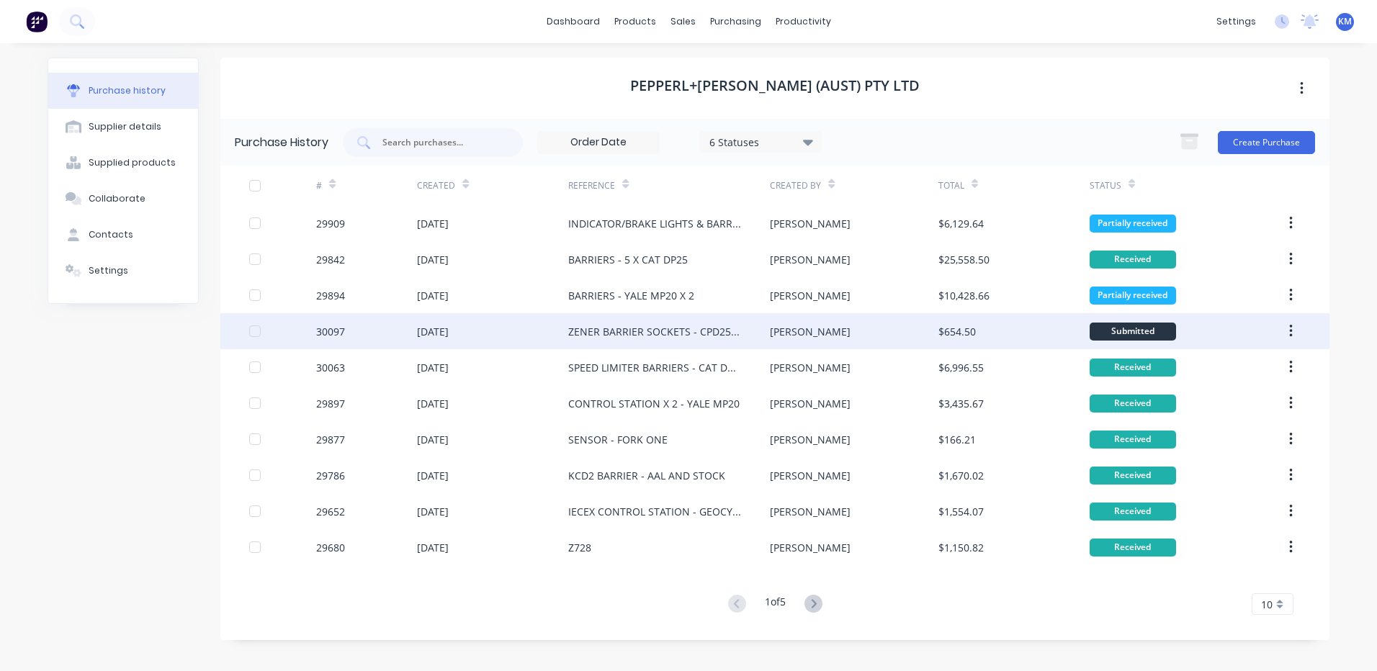
click at [777, 316] on div "[PERSON_NAME]" at bounding box center [854, 331] width 168 height 36
type textarea "x"
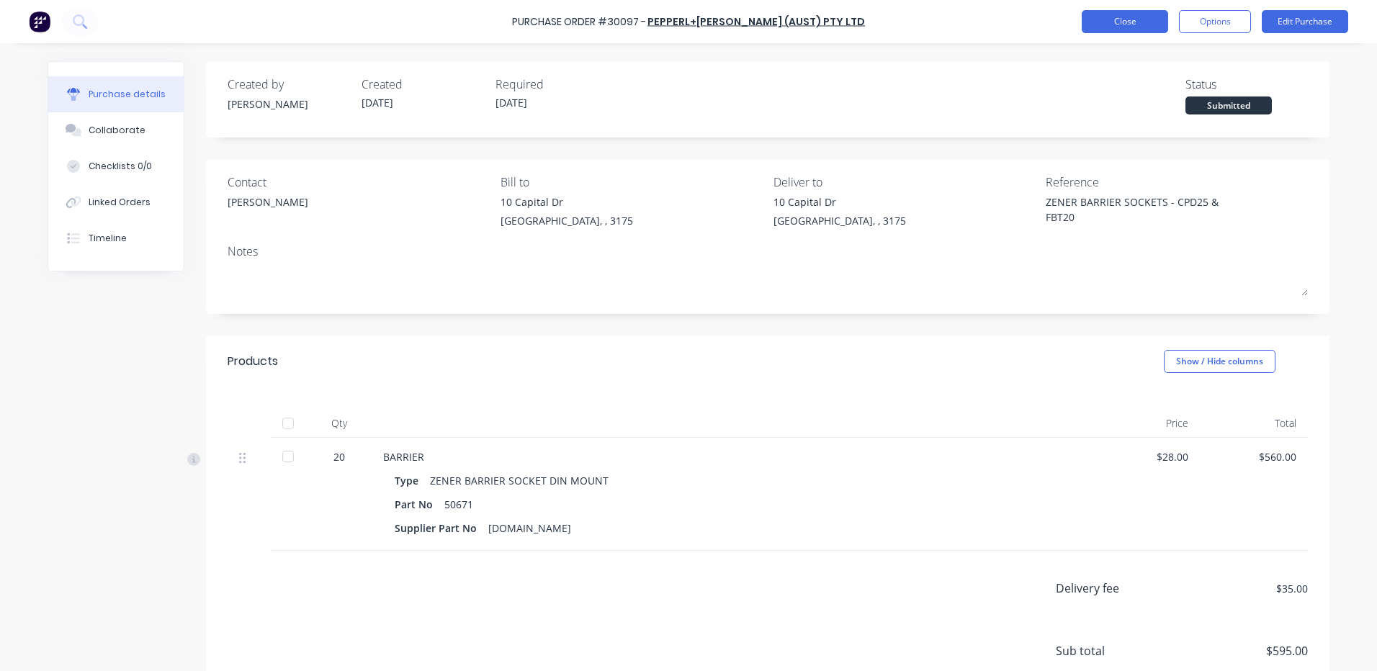
click at [1118, 17] on button "Close" at bounding box center [1125, 21] width 86 height 23
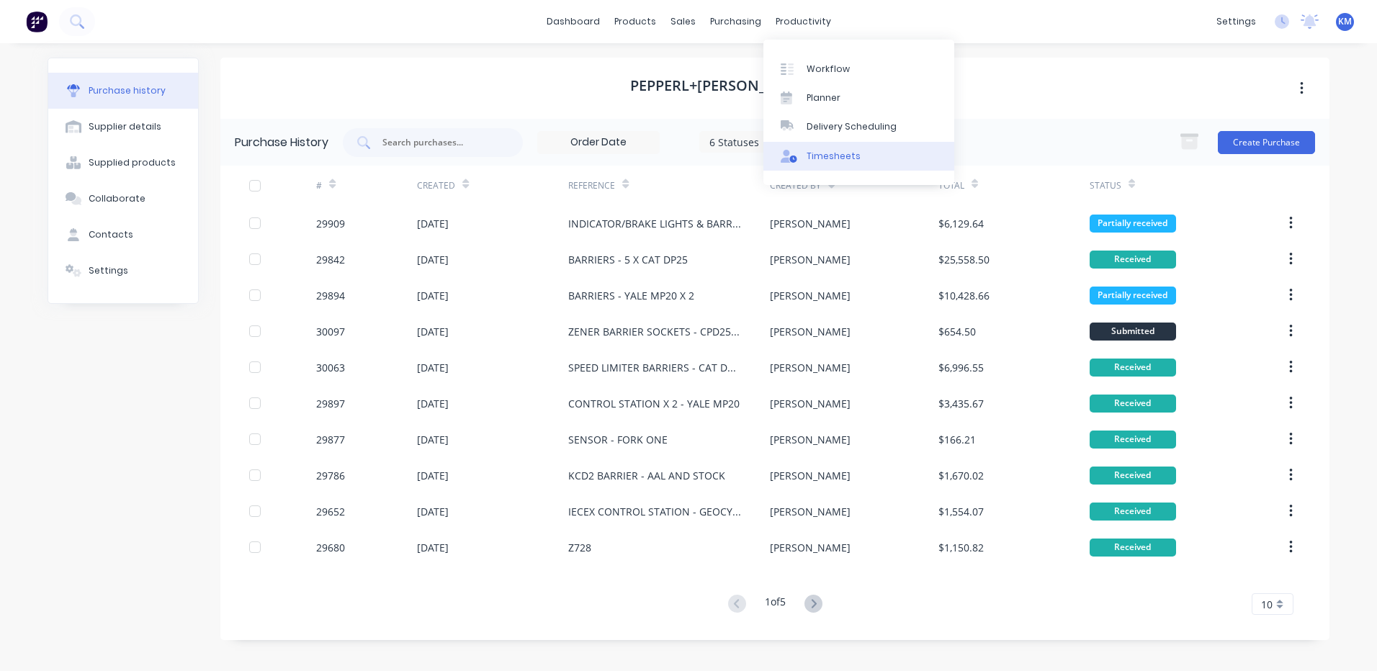
click at [832, 153] on div "Timesheets" at bounding box center [834, 156] width 54 height 13
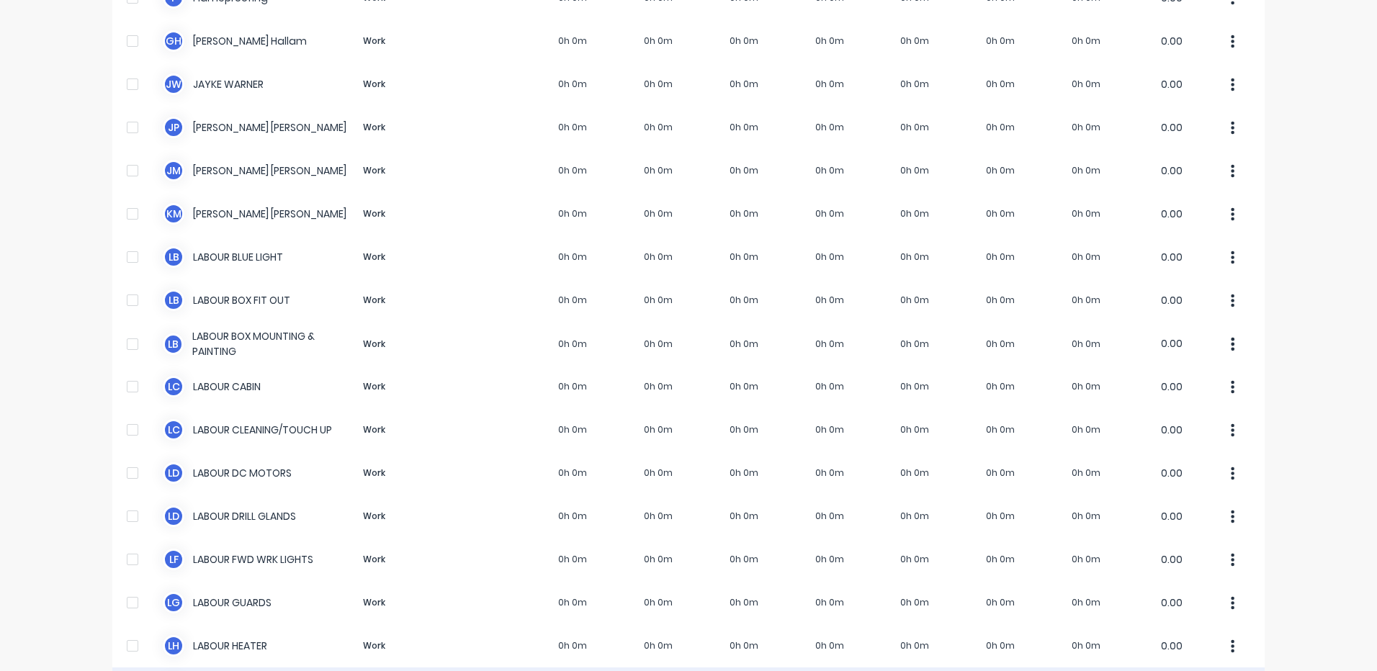
scroll to position [72, 0]
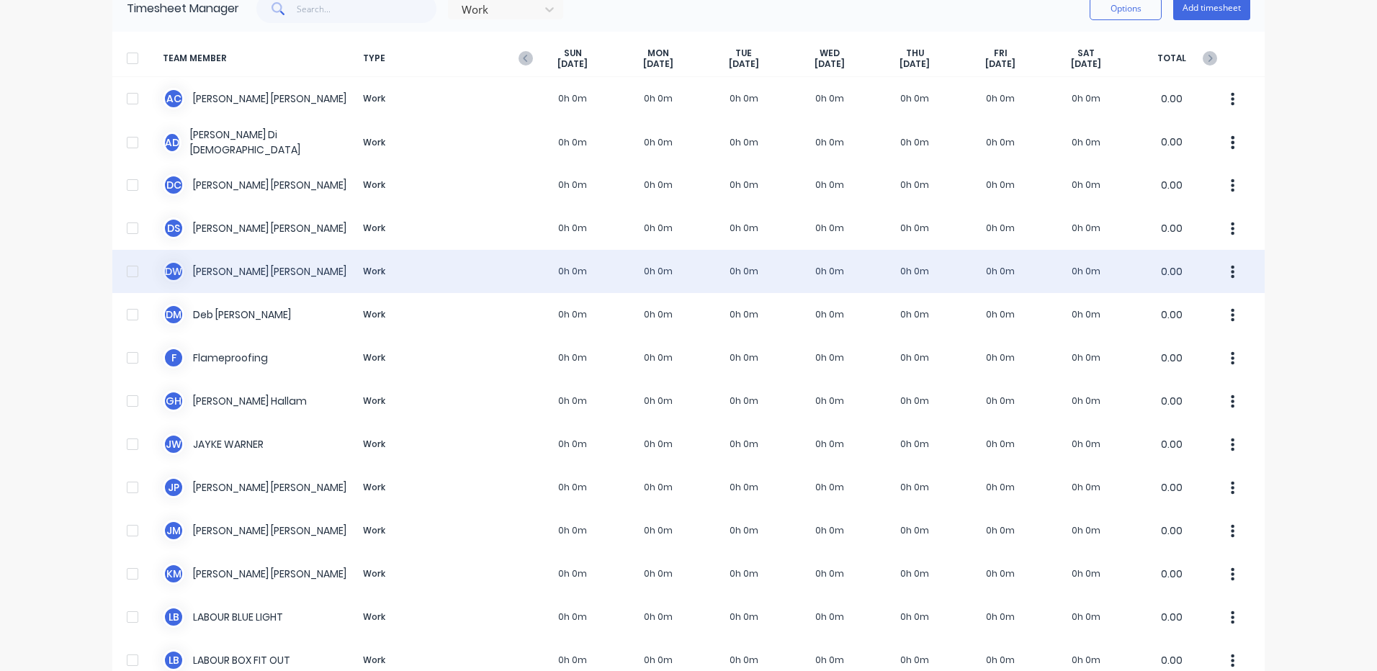
click at [562, 253] on div "D W [PERSON_NAME] Work 0h 0m 0h 0m 0h 0m 0h 0m 0h 0m 0h 0m 0h 0m 0.00" at bounding box center [688, 271] width 1152 height 43
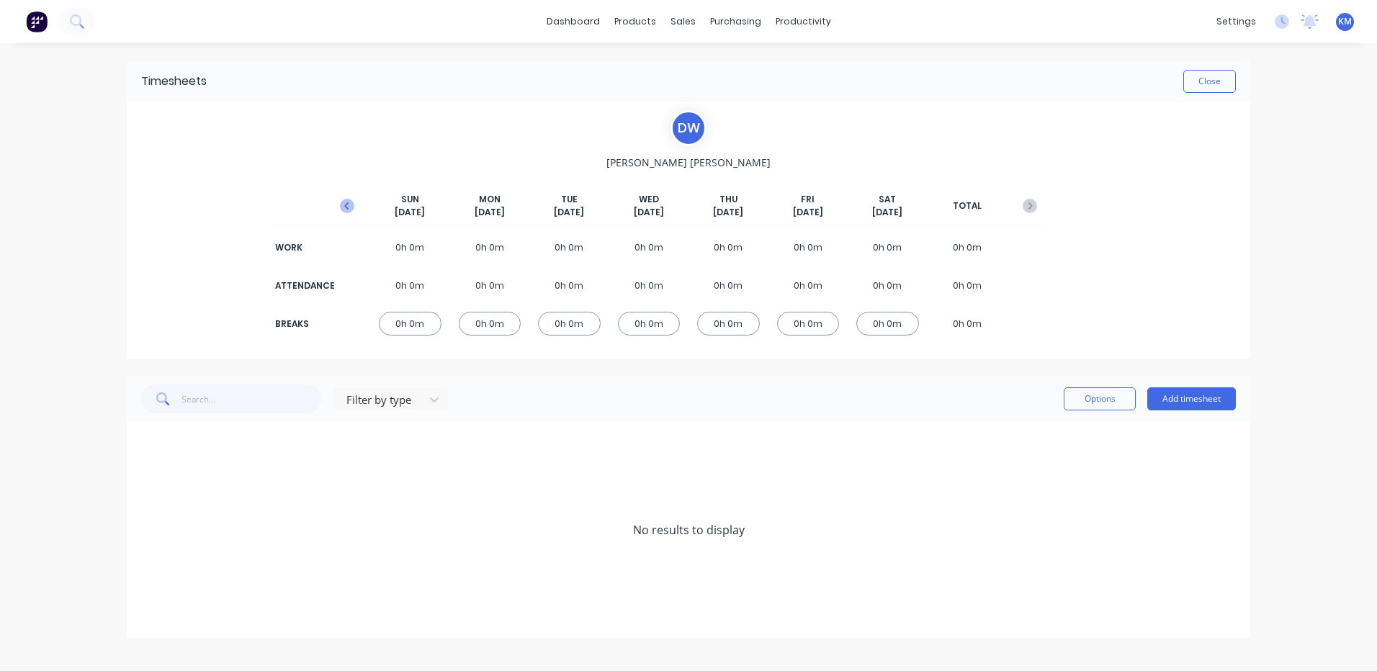
click at [344, 193] on button "button" at bounding box center [347, 206] width 29 height 26
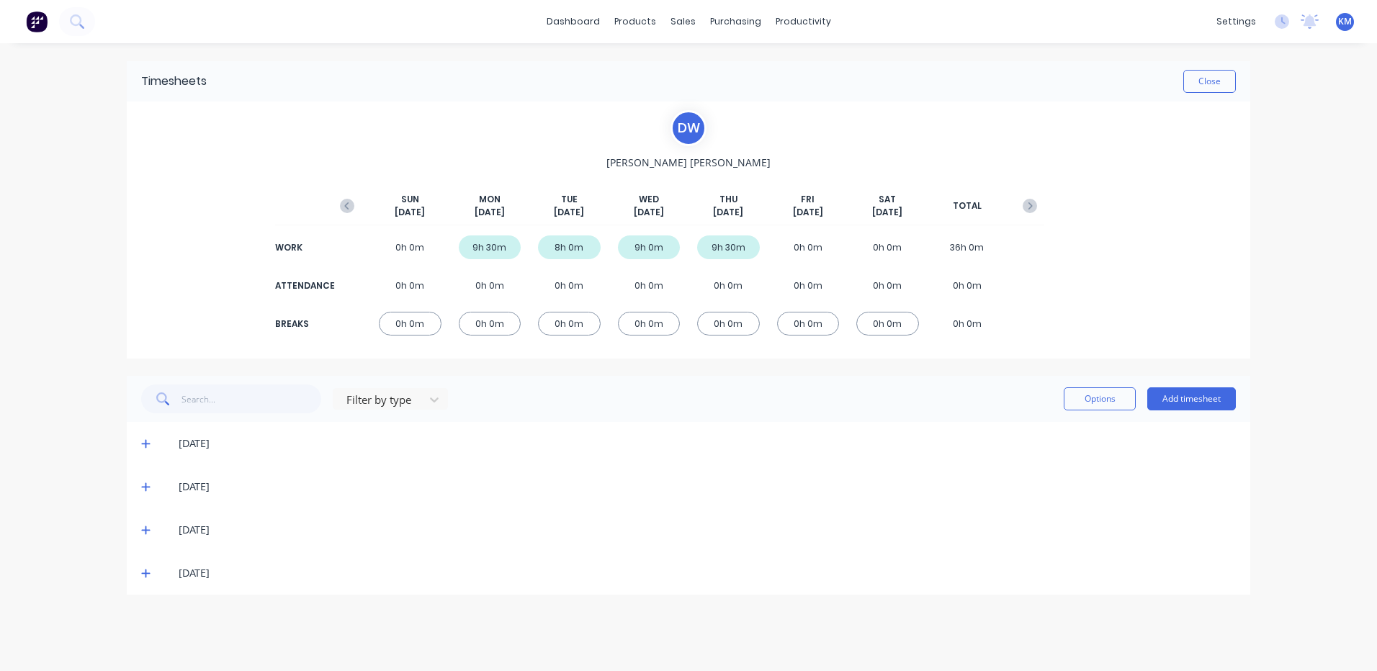
click at [148, 572] on icon at bounding box center [145, 573] width 9 height 10
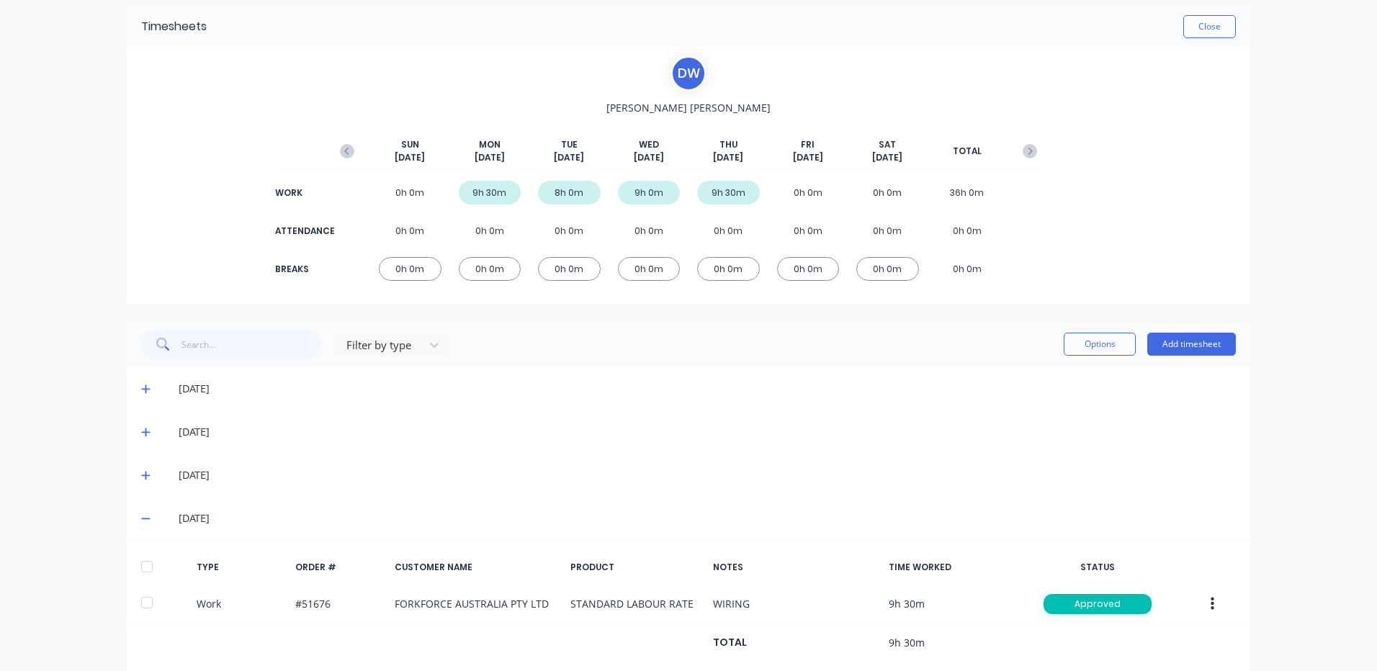
scroll to position [84, 0]
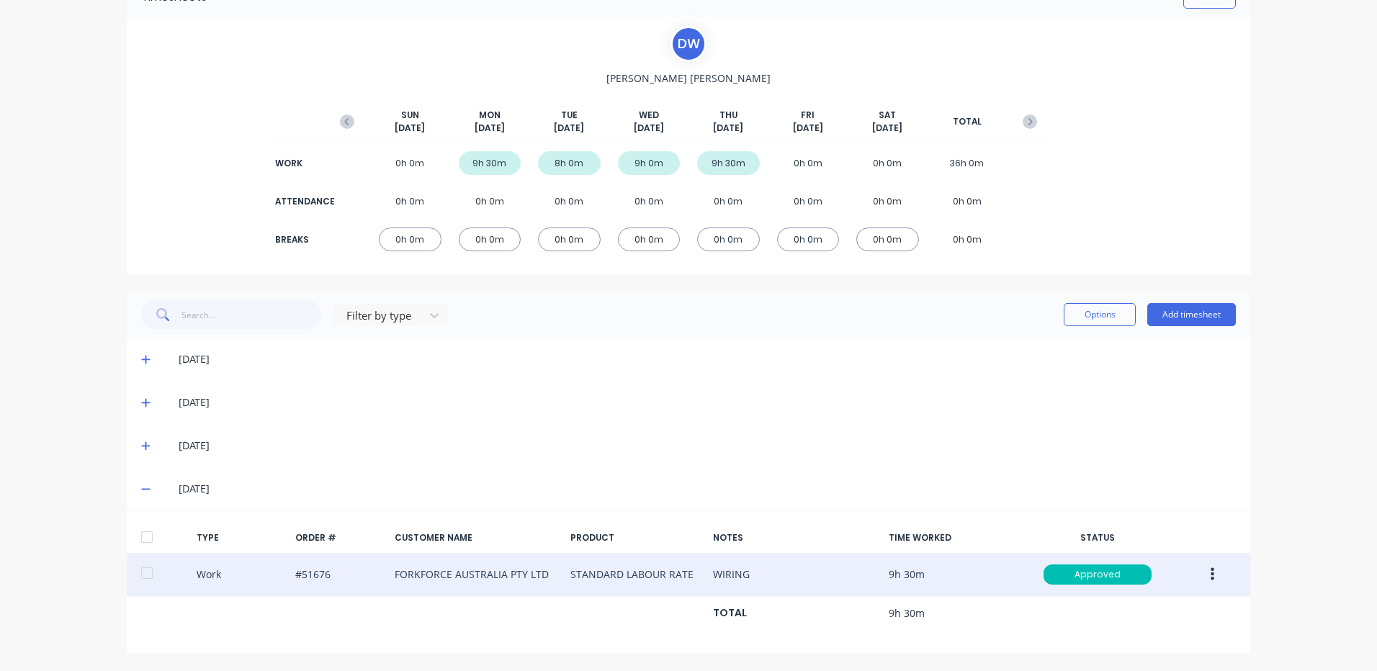
click at [1211, 570] on icon "button" at bounding box center [1213, 575] width 4 height 16
click at [1167, 554] on div "Duplicate" at bounding box center [1160, 549] width 111 height 21
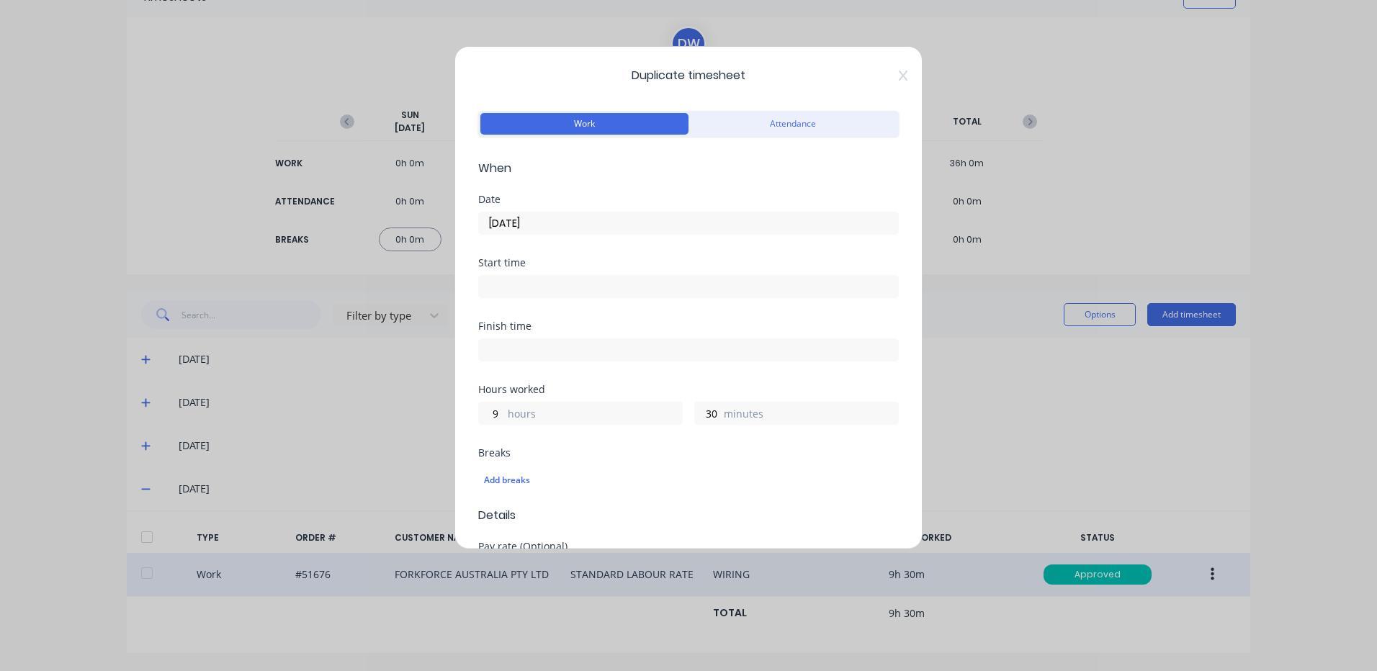
click at [508, 413] on label "hours" at bounding box center [595, 415] width 174 height 18
click at [504, 413] on input "9" at bounding box center [491, 414] width 25 height 22
click at [508, 413] on label "hours" at bounding box center [595, 415] width 174 height 18
click at [504, 413] on input "9" at bounding box center [491, 414] width 25 height 22
click at [501, 418] on input "9" at bounding box center [491, 414] width 25 height 22
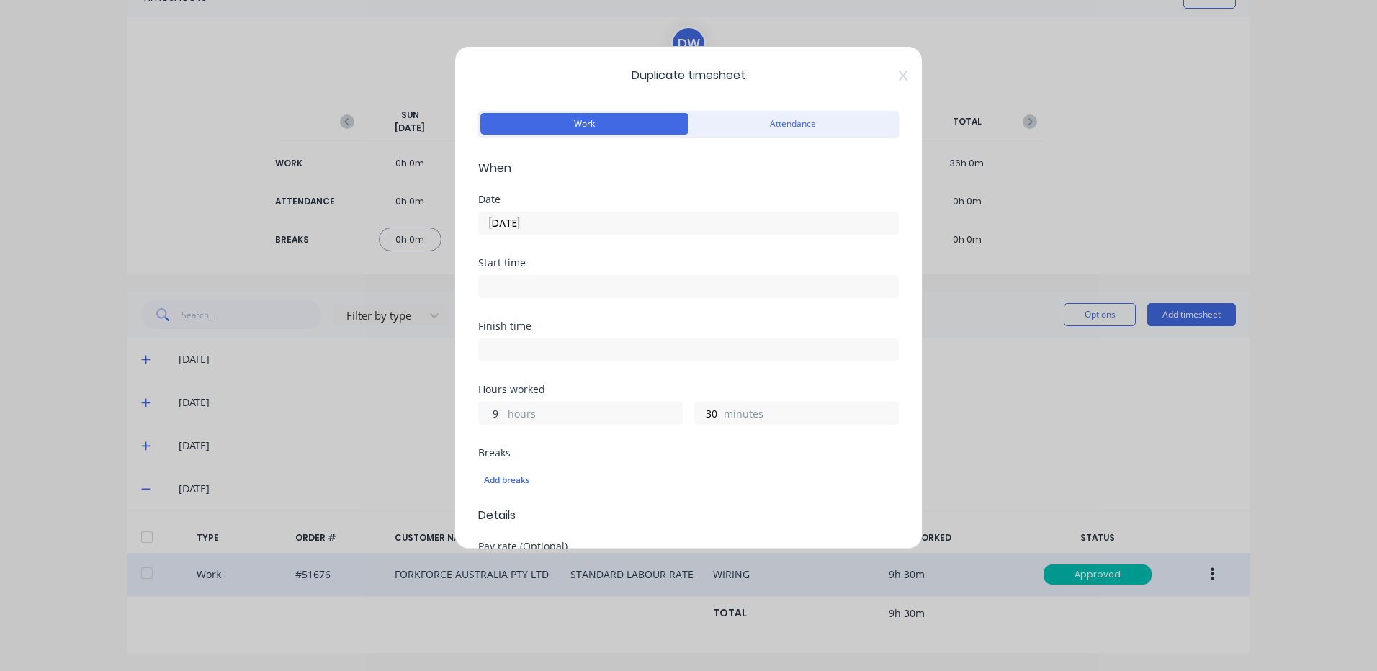
click at [501, 418] on input "9" at bounding box center [491, 414] width 25 height 22
type input "4"
type input "0"
click at [613, 220] on input "[DATE]" at bounding box center [688, 223] width 419 height 22
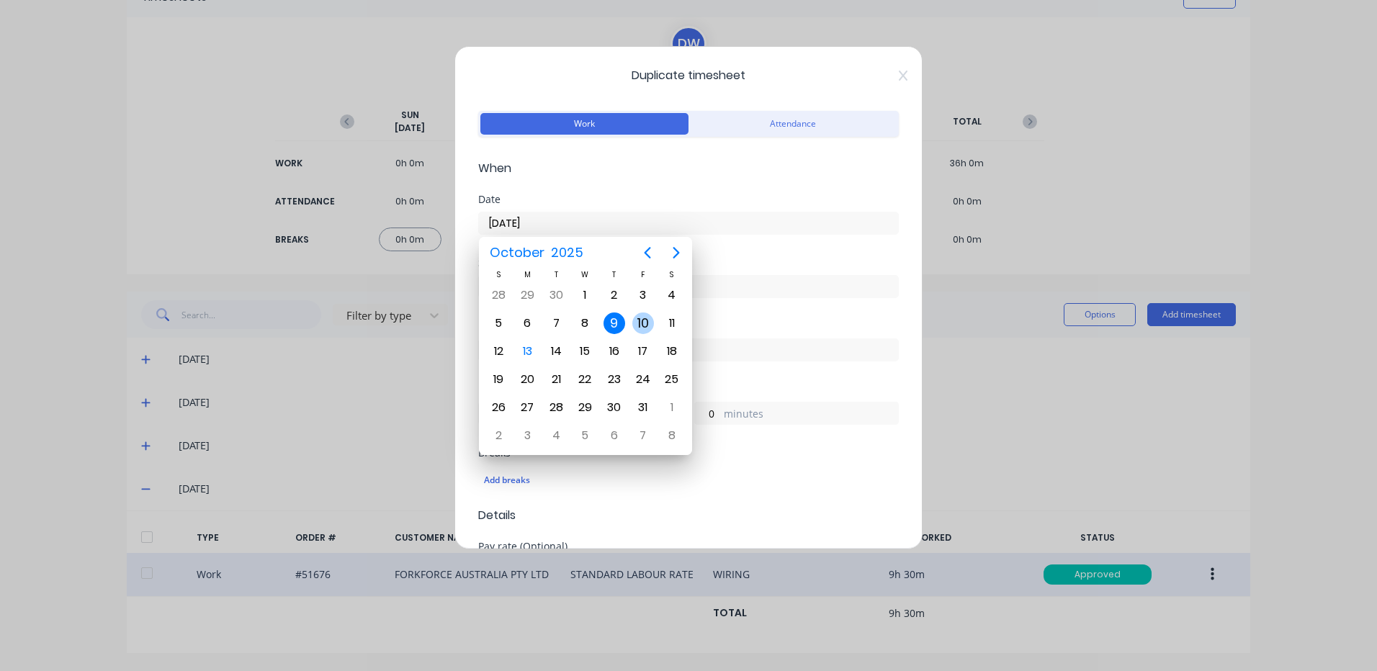
click at [634, 327] on div "10" at bounding box center [643, 324] width 22 height 22
type input "[DATE]"
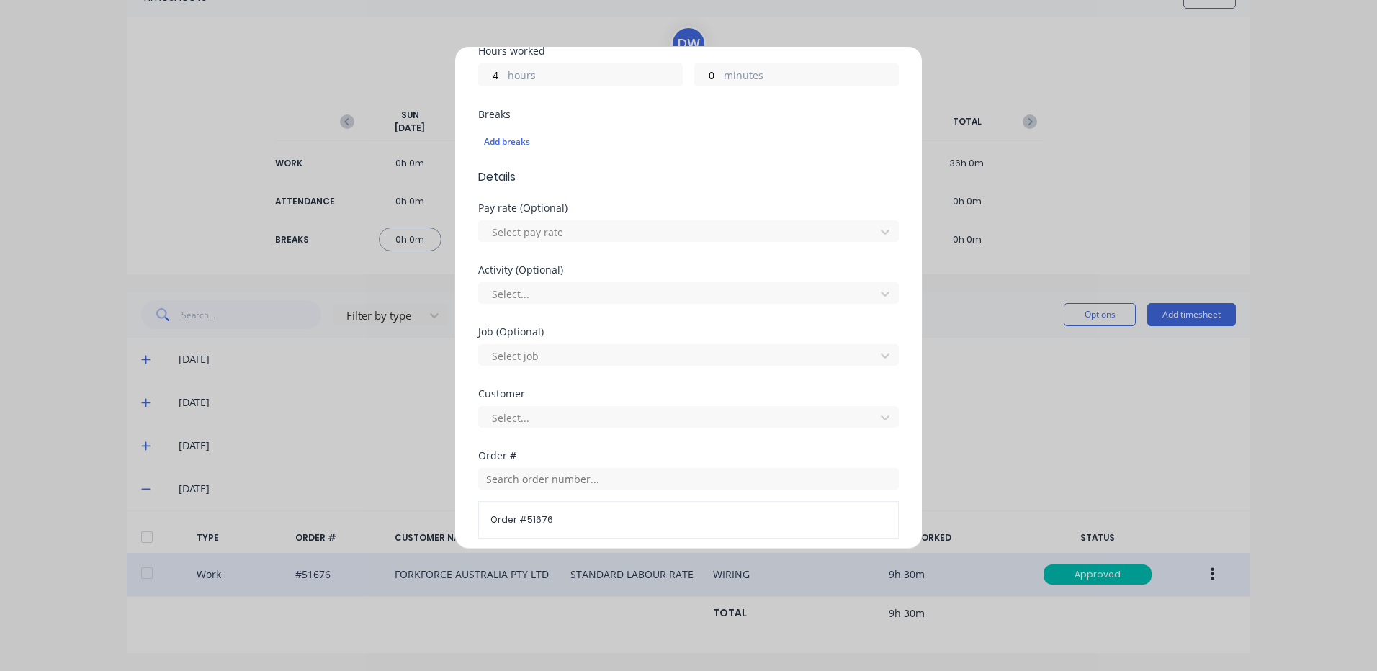
scroll to position [622, 0]
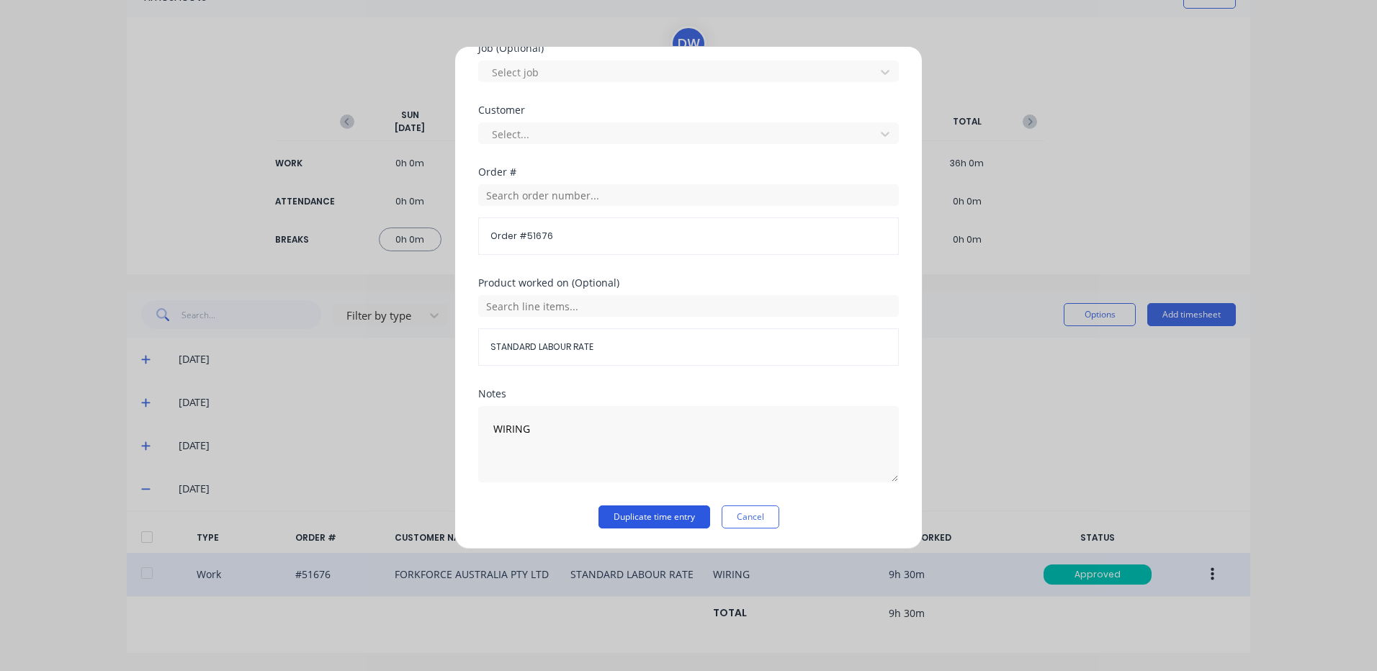
drag, startPoint x: 675, startPoint y: 508, endPoint x: 701, endPoint y: 517, distance: 28.0
click at [675, 509] on button "Duplicate time entry" at bounding box center [654, 517] width 112 height 23
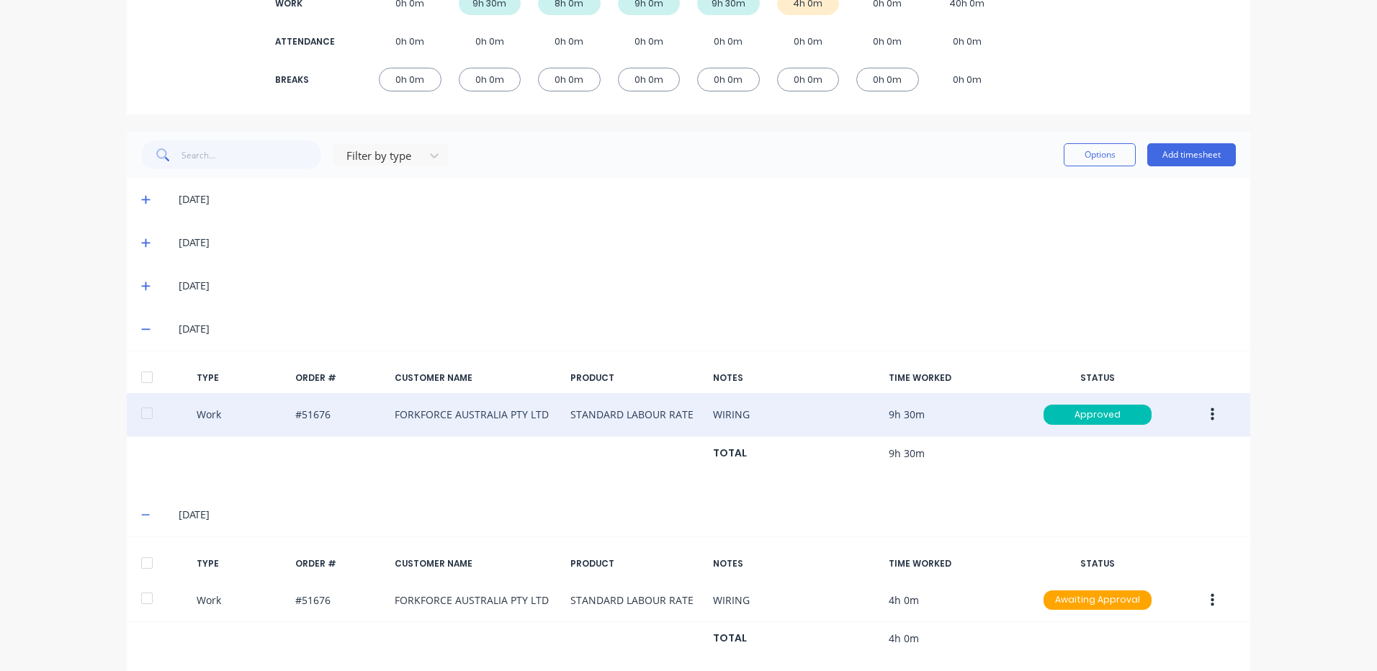
scroll to position [269, 0]
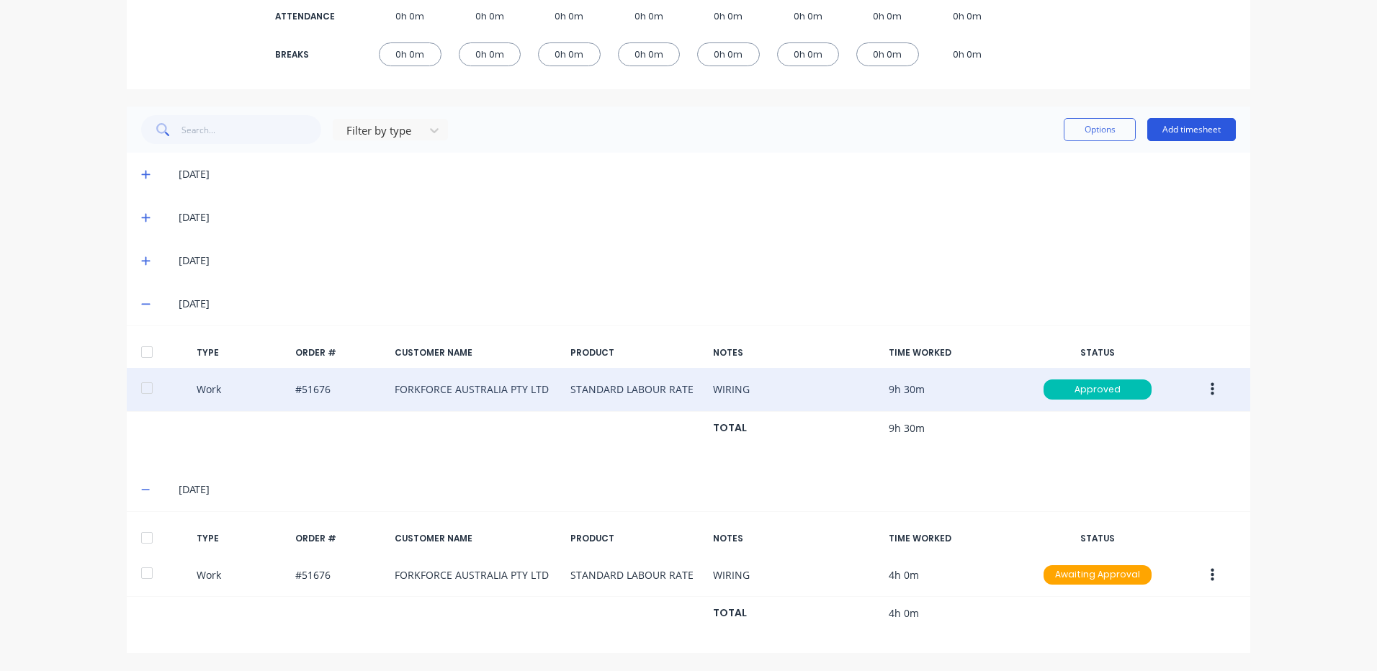
click at [1190, 135] on button "Add timesheet" at bounding box center [1191, 129] width 89 height 23
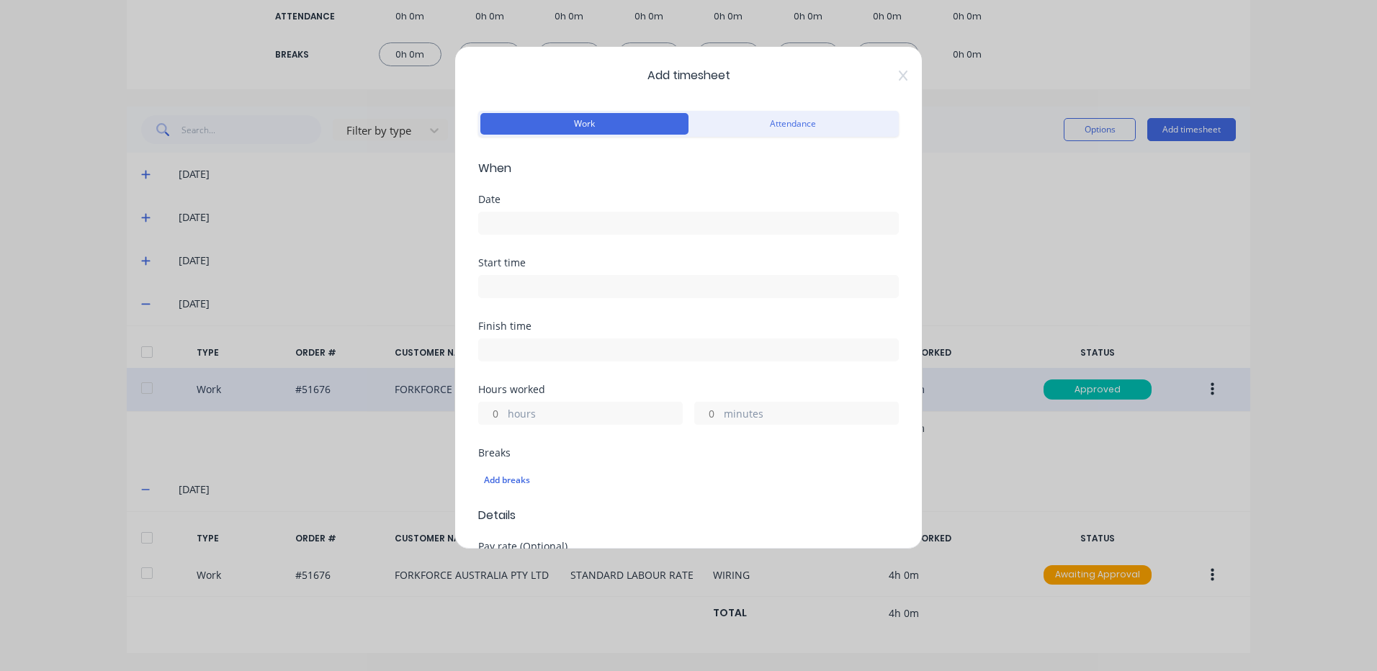
click at [607, 219] on input at bounding box center [688, 223] width 419 height 22
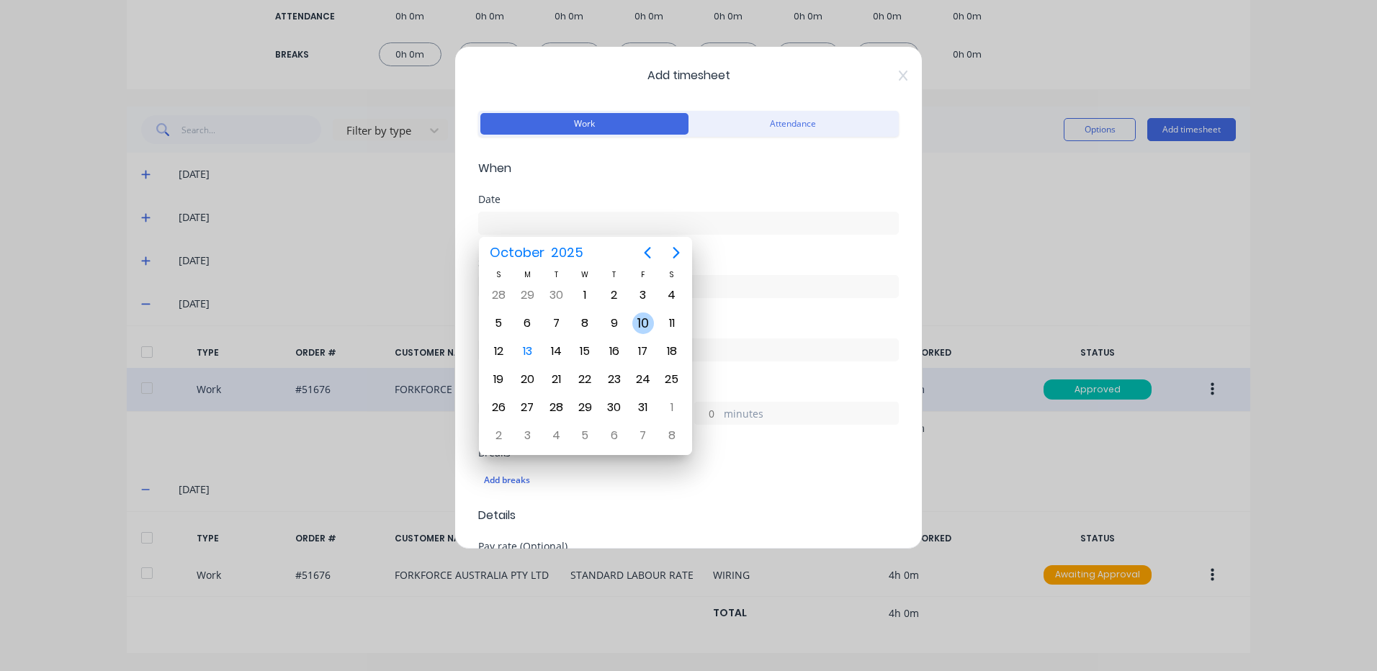
click at [641, 317] on div "10" at bounding box center [643, 324] width 22 height 22
type input "[DATE]"
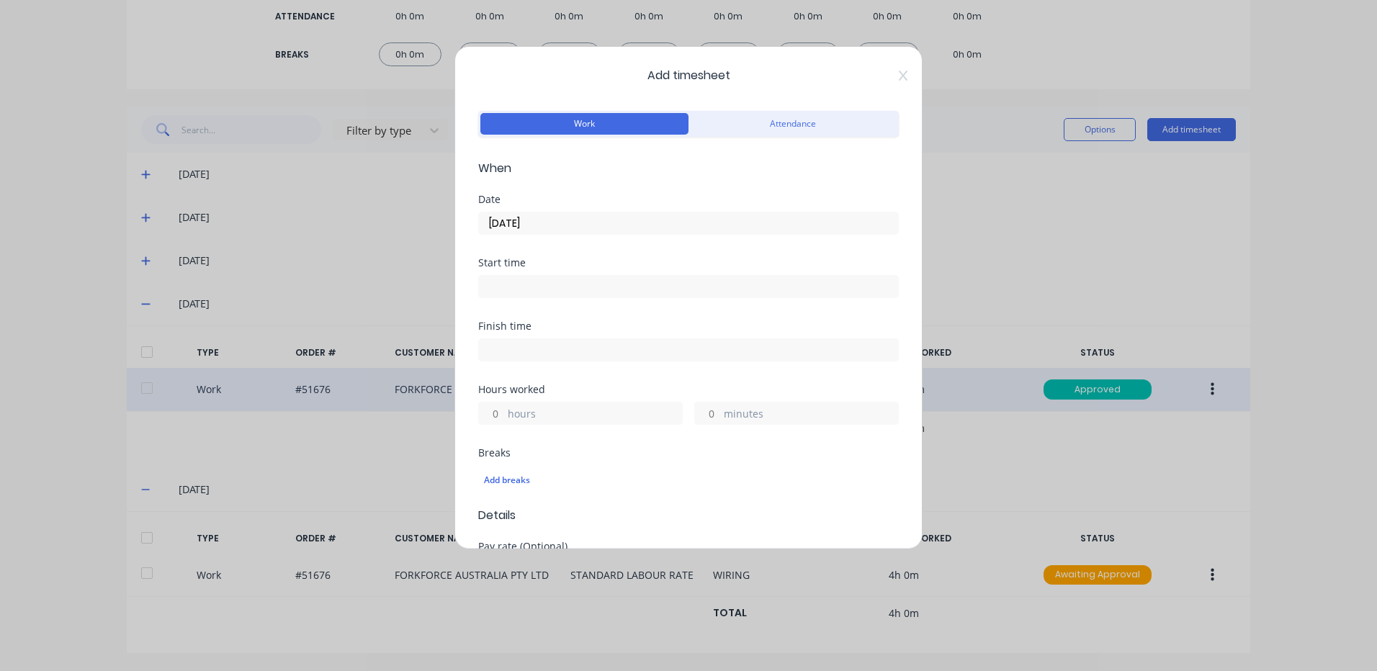
click at [497, 404] on input "hours" at bounding box center [491, 414] width 25 height 22
type input "2"
type input "45"
click at [531, 374] on div "Finish time" at bounding box center [688, 352] width 421 height 63
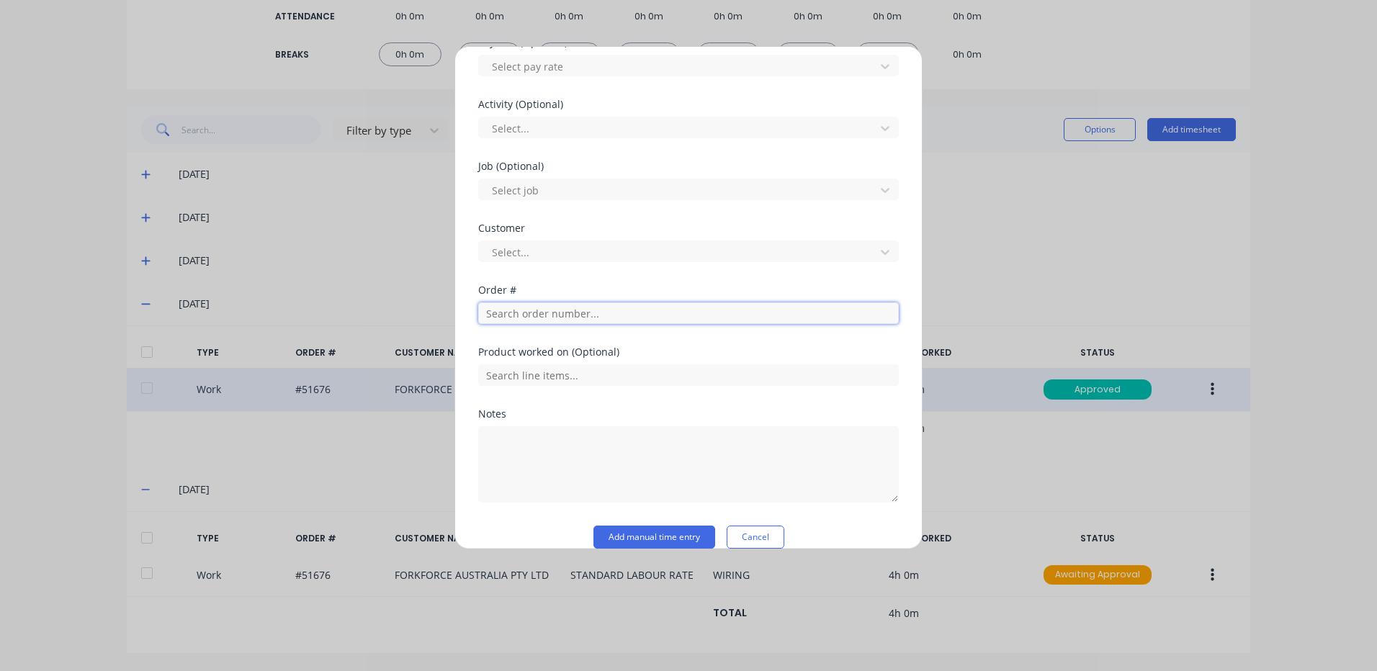
click at [586, 323] on input "text" at bounding box center [688, 313] width 421 height 22
type input "51448"
click at [560, 408] on div "Product worked on (Optional)" at bounding box center [688, 378] width 421 height 62
click at [575, 322] on input "51448" at bounding box center [688, 313] width 421 height 22
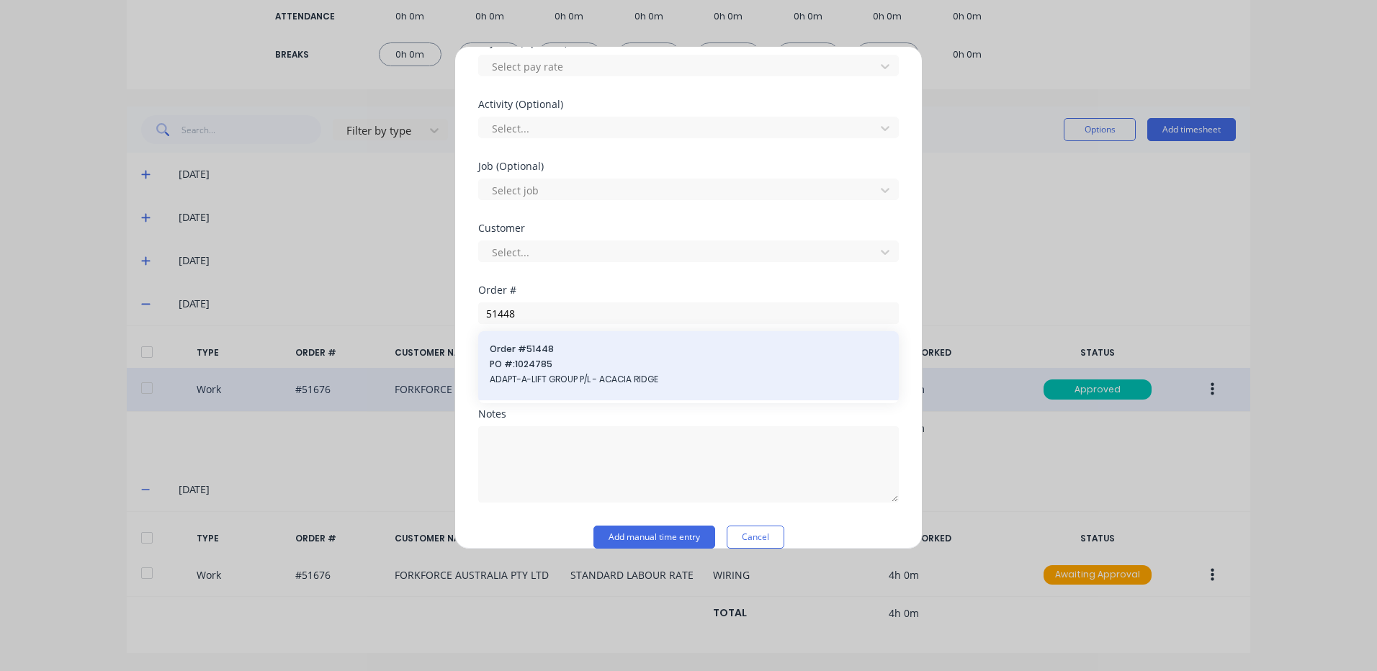
click at [549, 349] on span "Order # 51448" at bounding box center [689, 349] width 398 height 13
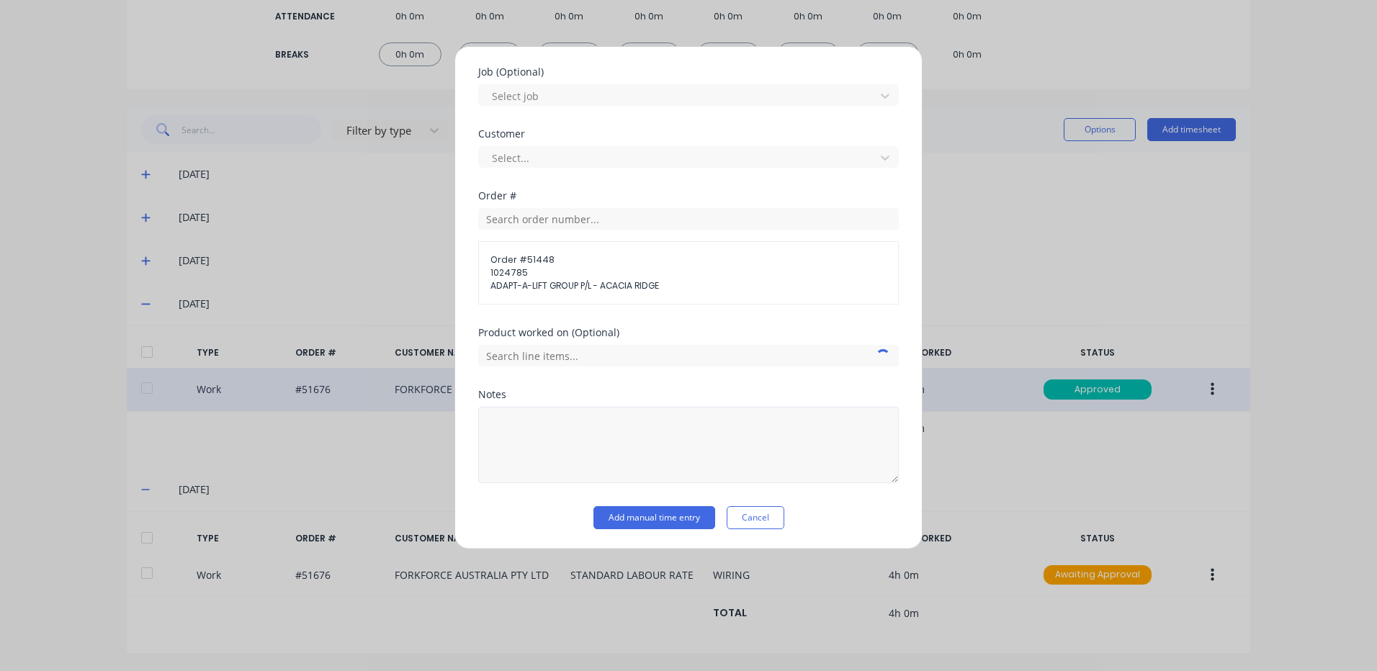
scroll to position [599, 0]
click at [582, 434] on textarea at bounding box center [688, 444] width 421 height 76
type textarea "FAULT FIND"
click at [601, 361] on input "text" at bounding box center [688, 355] width 421 height 22
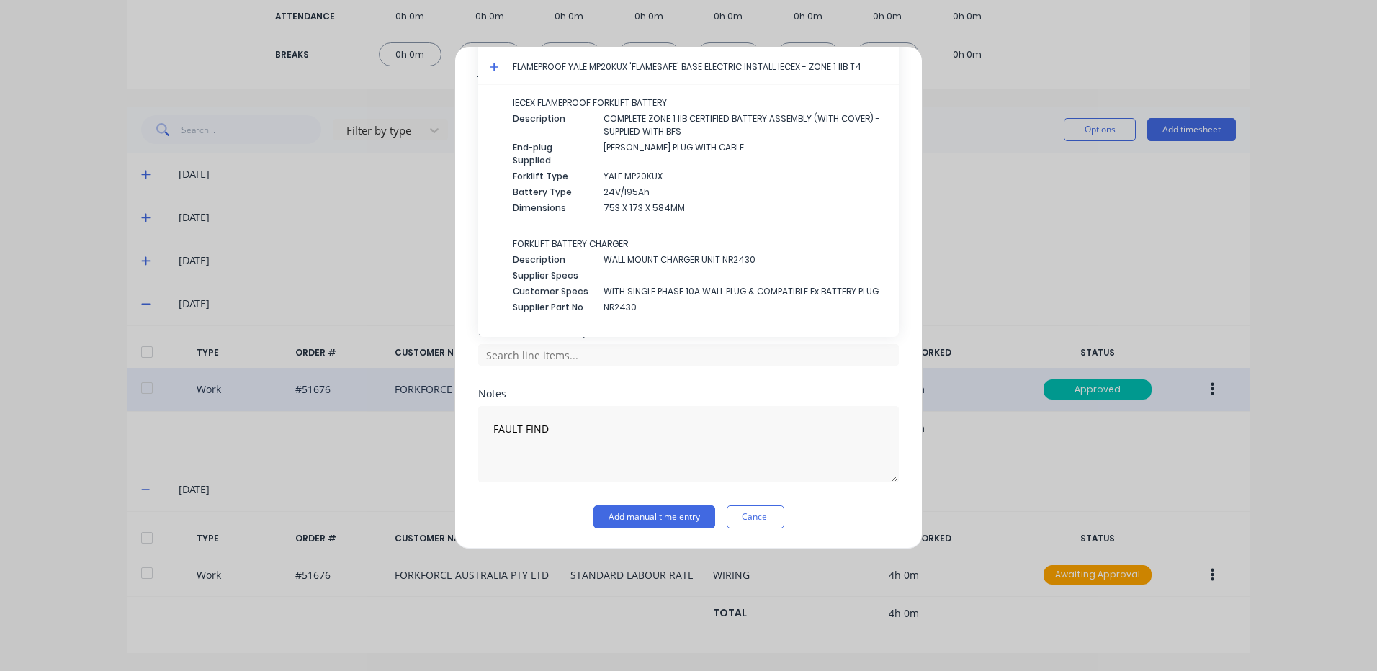
click at [490, 66] on icon at bounding box center [494, 67] width 9 height 10
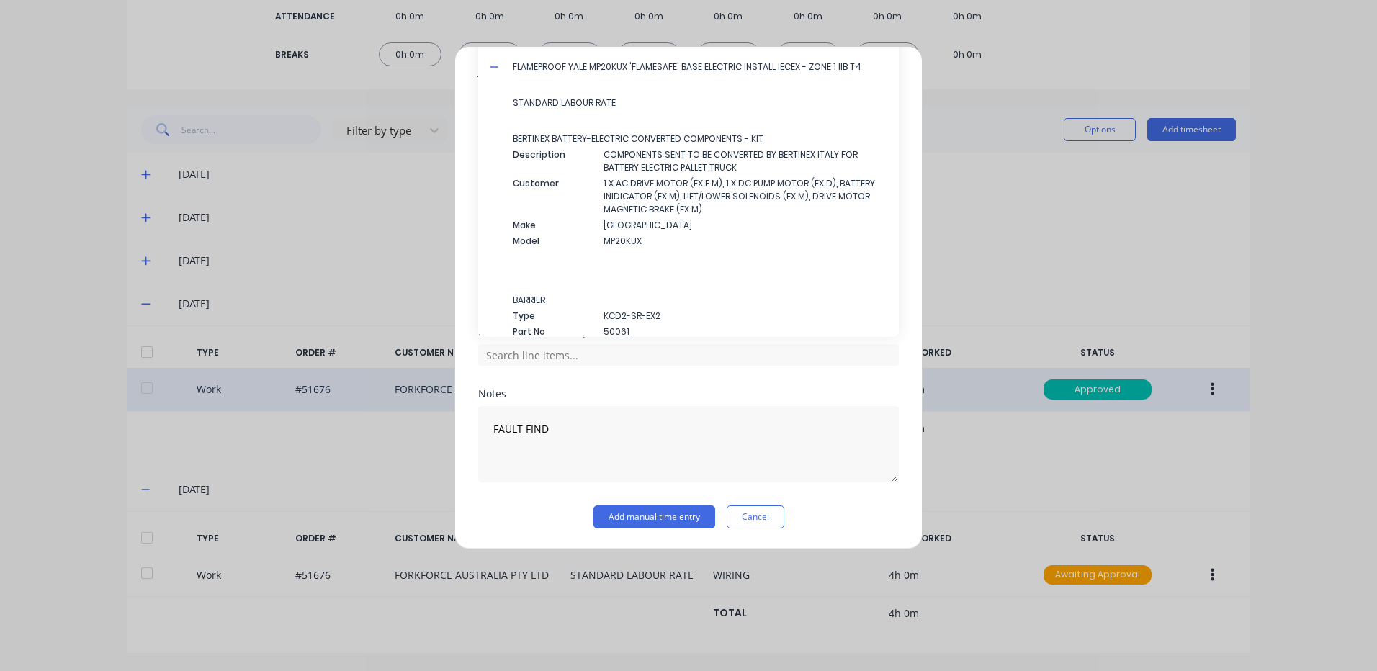
click at [531, 102] on span "STANDARD LABOUR RATE" at bounding box center [700, 102] width 374 height 13
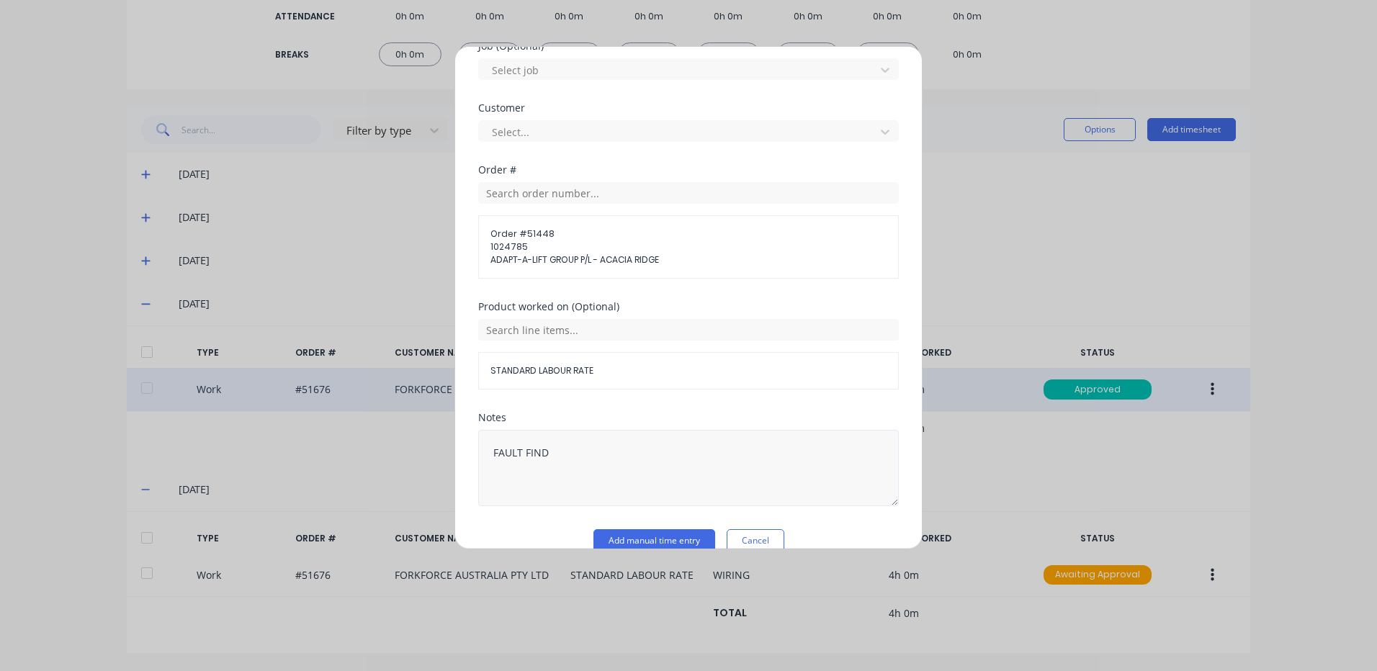
scroll to position [648, 0]
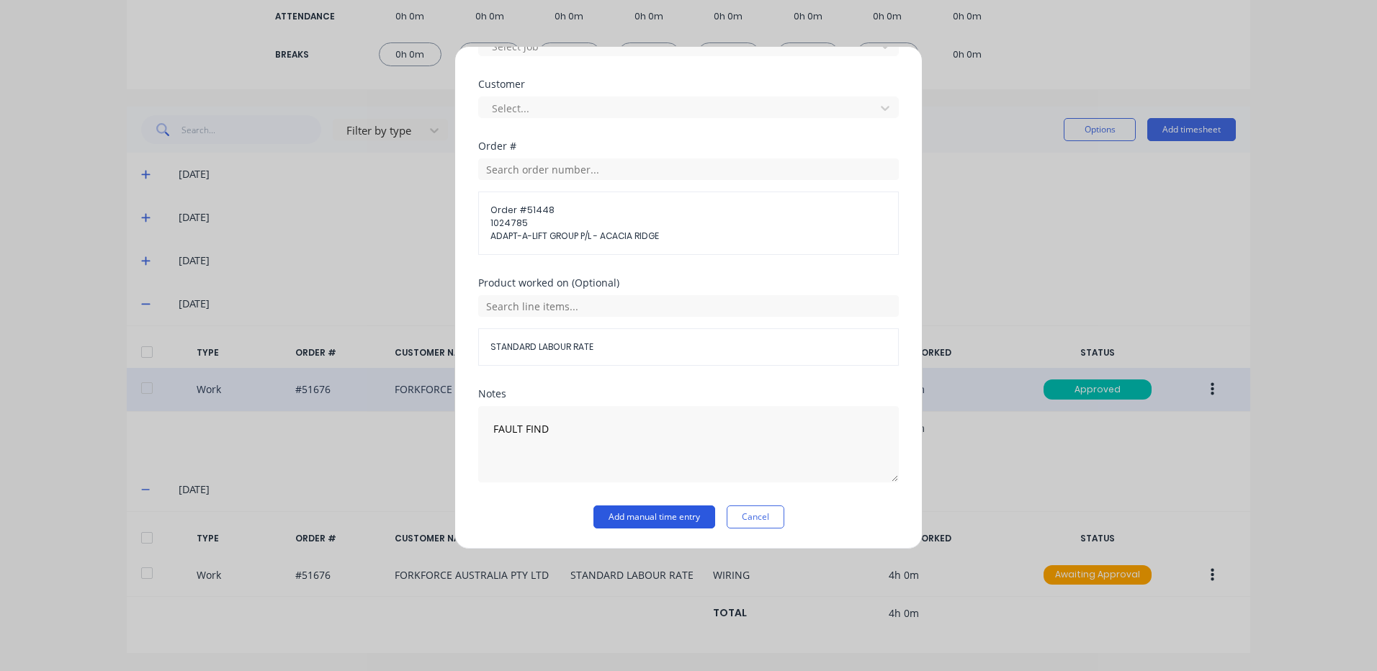
click at [643, 516] on button "Add manual time entry" at bounding box center [654, 517] width 122 height 23
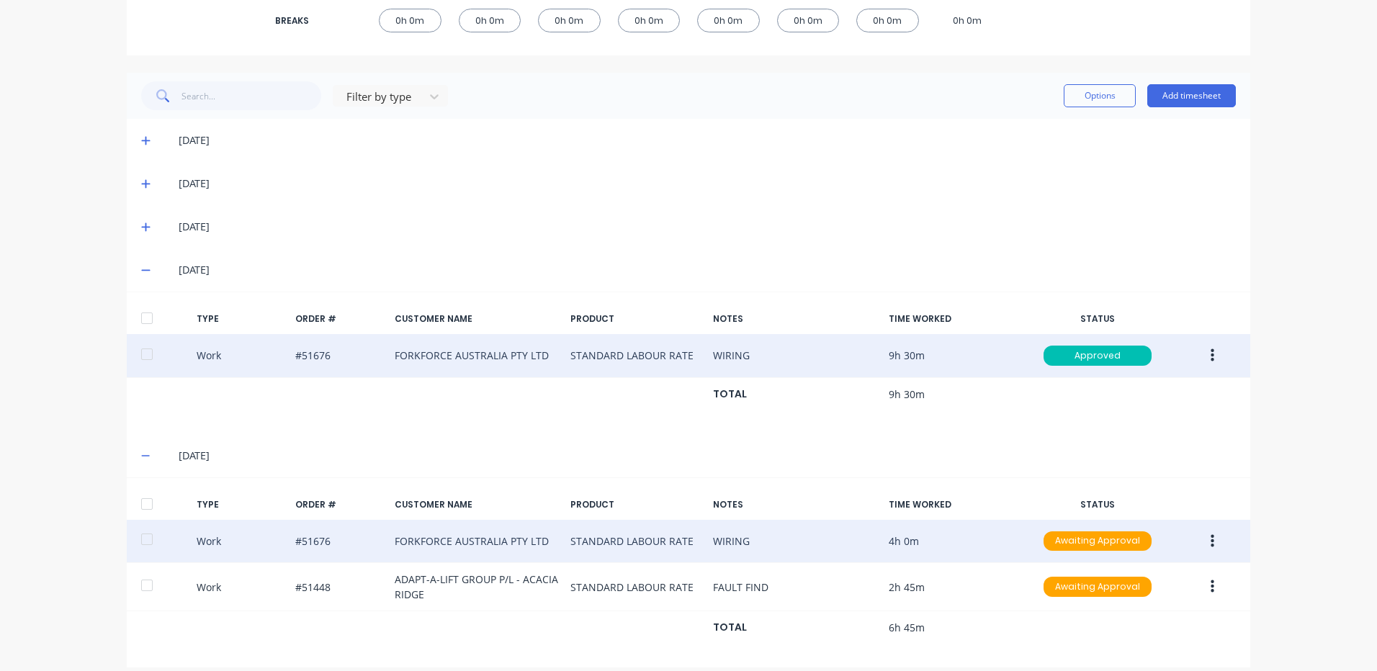
scroll to position [318, 0]
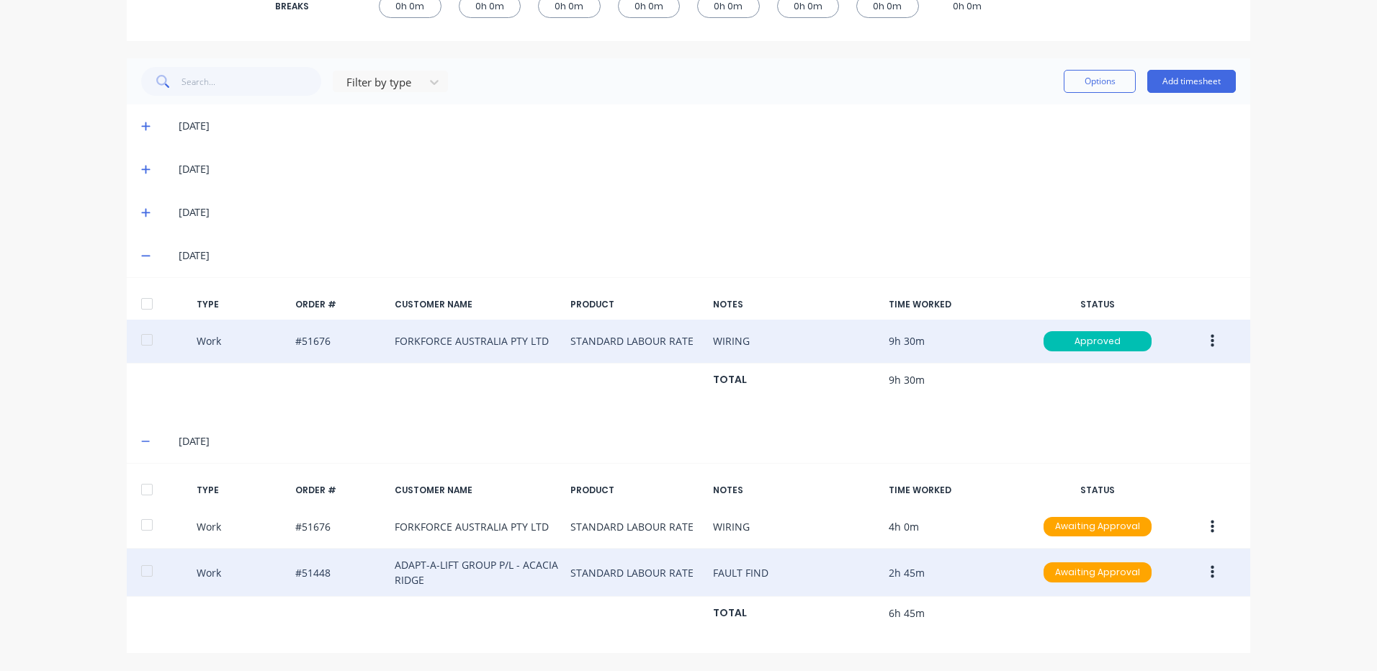
click at [1213, 578] on button "button" at bounding box center [1212, 573] width 34 height 26
click at [1159, 546] on div "Duplicate" at bounding box center [1160, 547] width 111 height 21
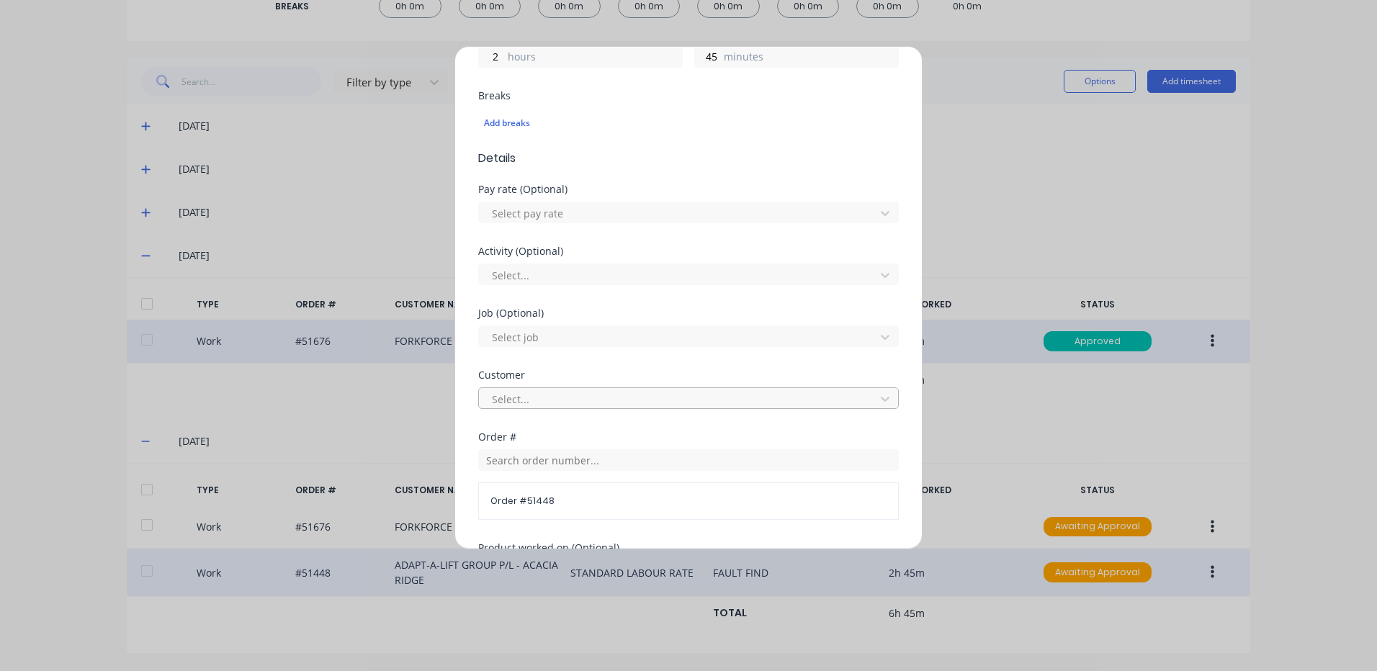
scroll to position [360, 0]
click at [521, 467] on input "text" at bounding box center [688, 457] width 421 height 22
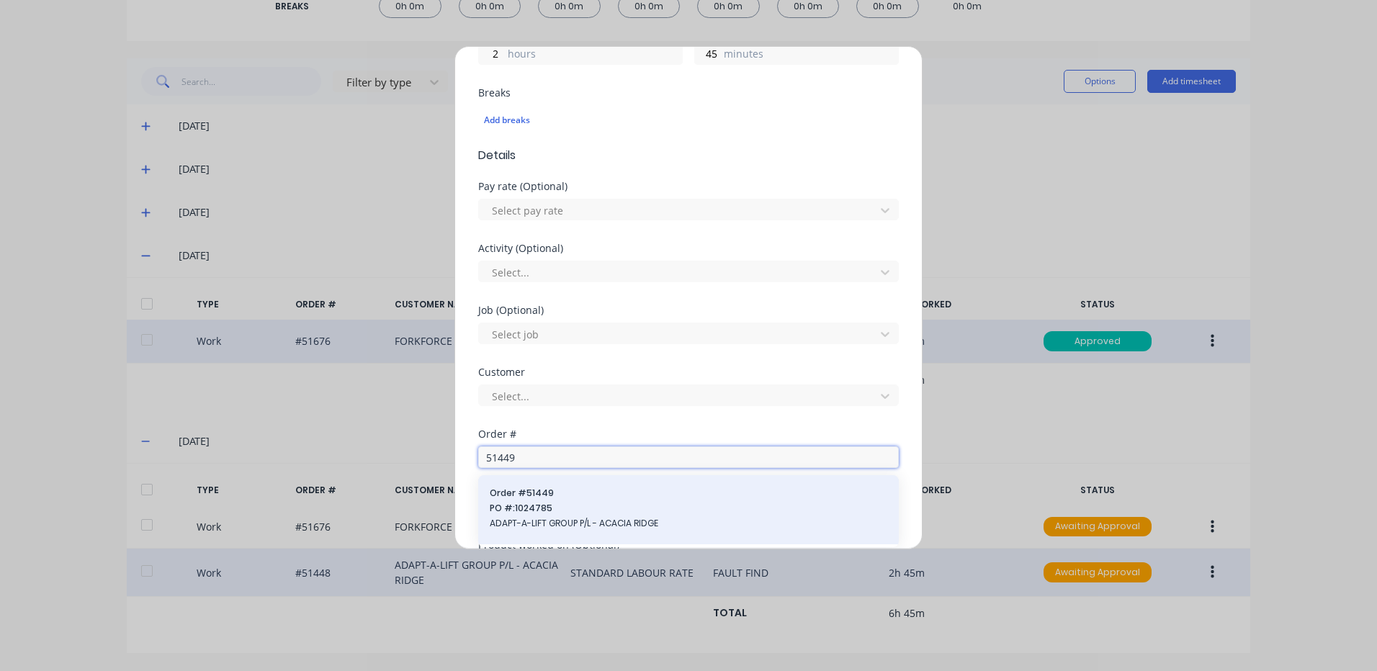
type input "51449"
click at [519, 483] on div "Order # 51449 PO #: 1024785 ADAPT-A-LIFT GROUP P/L - ACACIA RIDGE" at bounding box center [688, 509] width 421 height 69
click at [602, 507] on span "PO #: 1024785" at bounding box center [689, 508] width 398 height 13
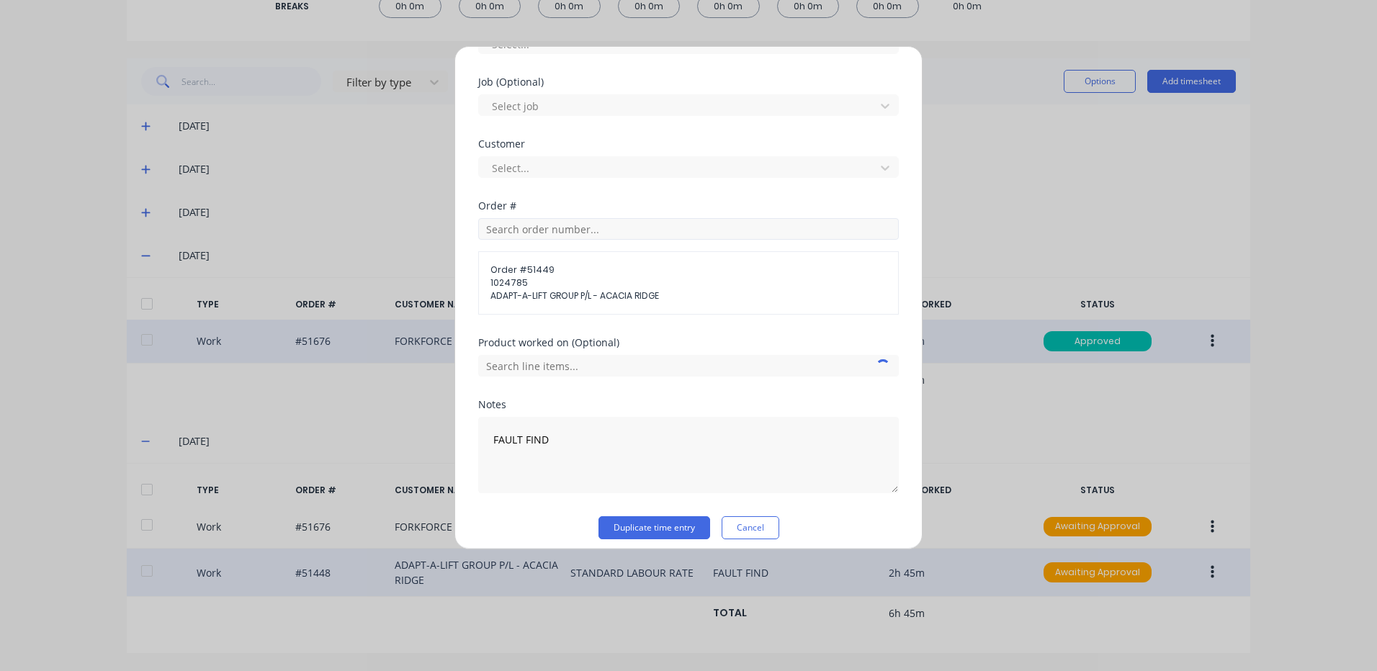
scroll to position [599, 0]
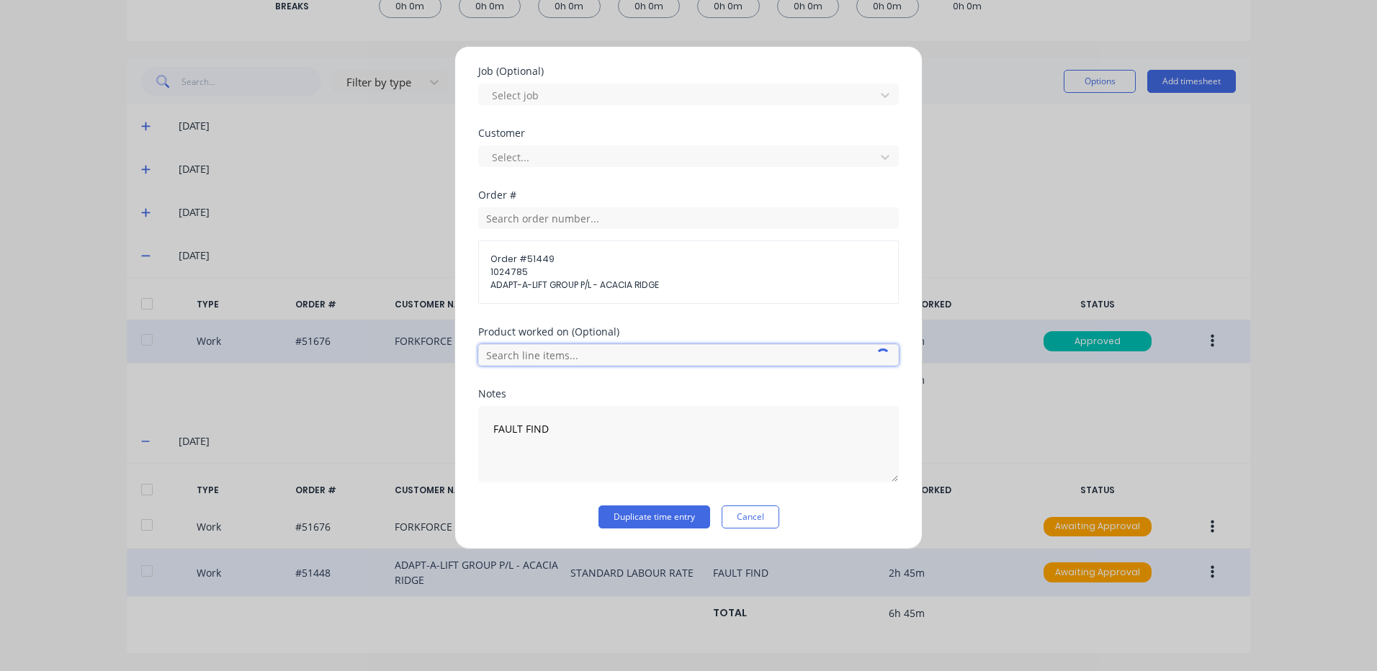
click at [624, 356] on input "text" at bounding box center [688, 355] width 421 height 22
click at [629, 382] on div "Product worked on (Optional)" at bounding box center [688, 358] width 421 height 62
click at [645, 358] on input "text" at bounding box center [688, 355] width 421 height 22
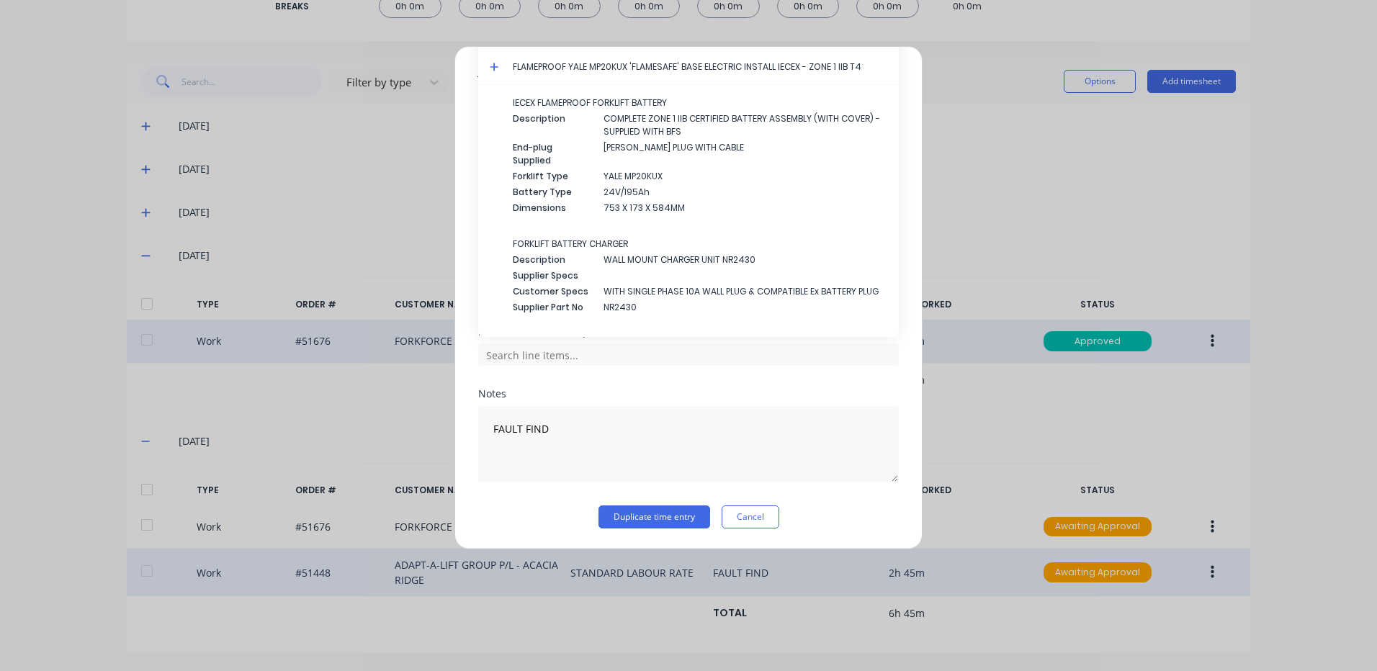
click at [491, 66] on icon at bounding box center [494, 67] width 9 height 10
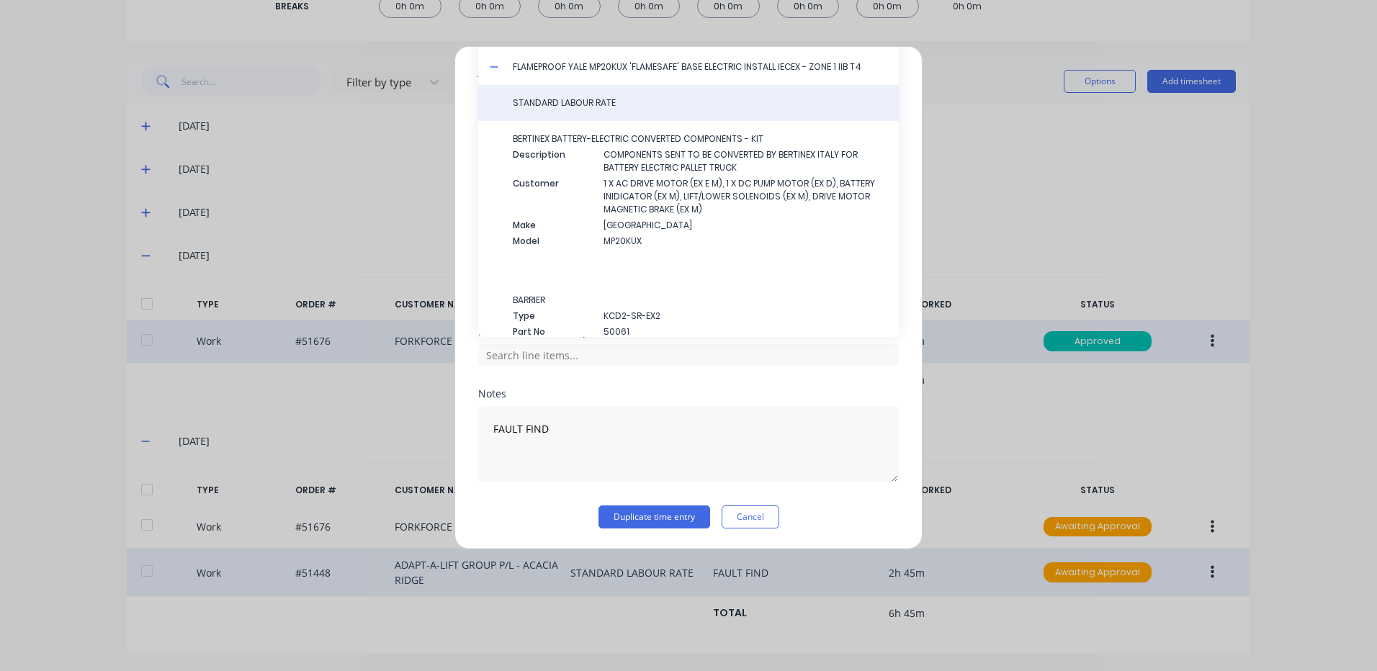
click at [528, 96] on span "STANDARD LABOUR RATE" at bounding box center [700, 102] width 374 height 13
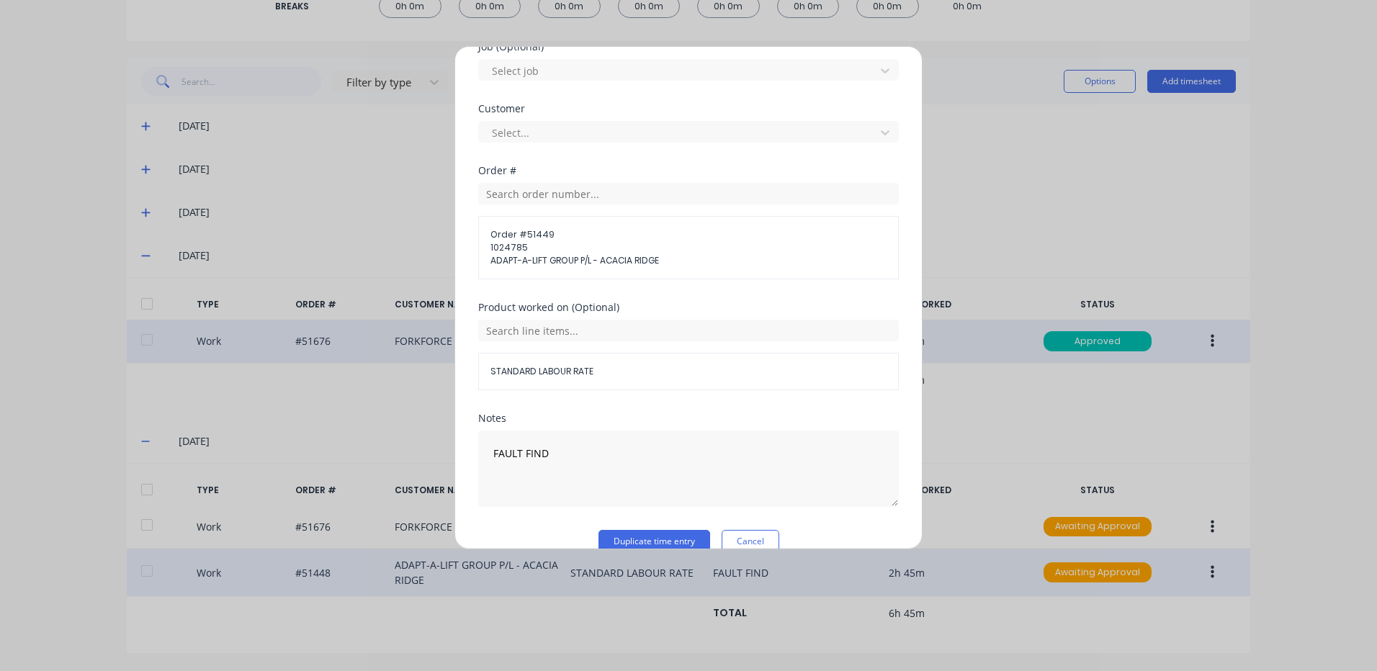
scroll to position [648, 0]
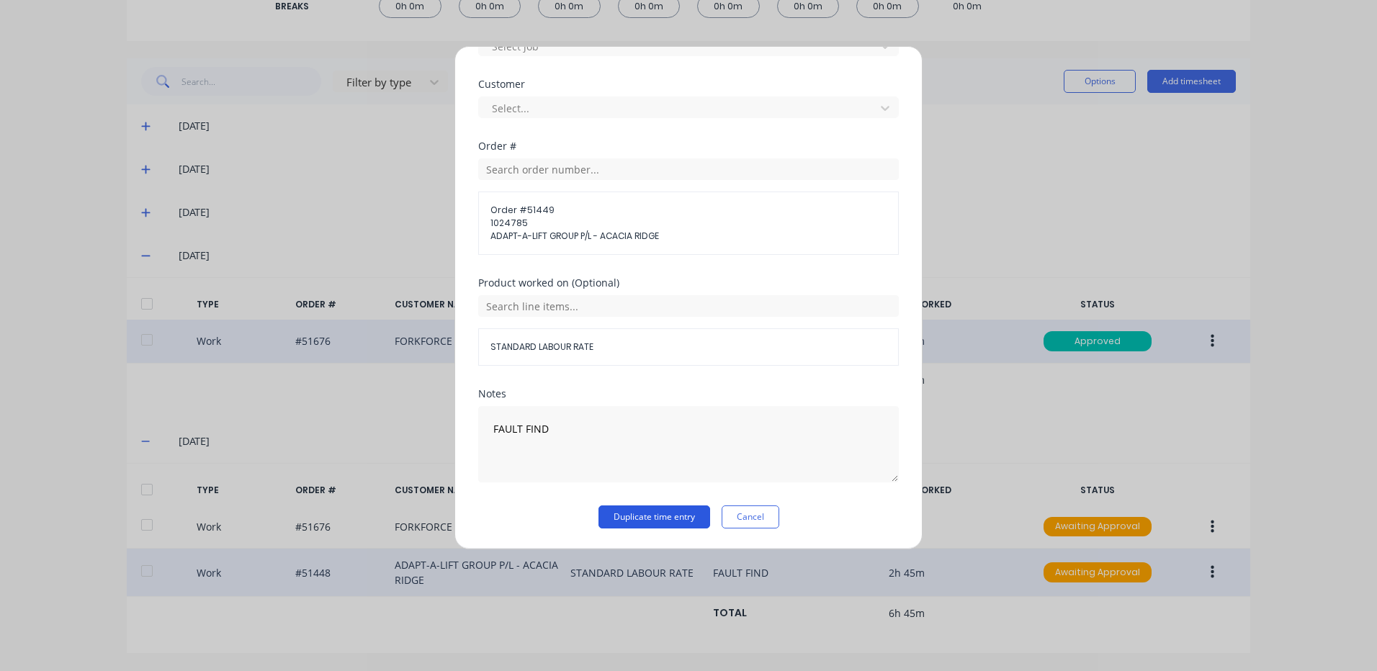
click at [637, 518] on button "Duplicate time entry" at bounding box center [654, 517] width 112 height 23
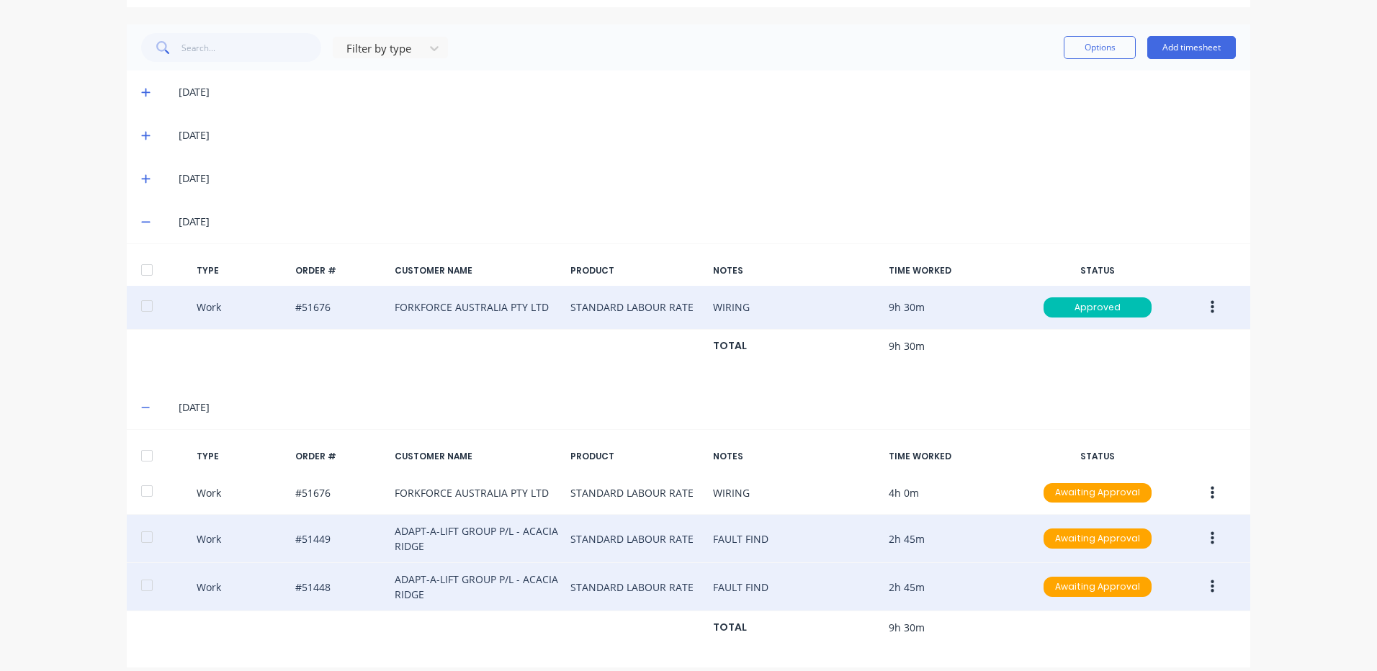
scroll to position [366, 0]
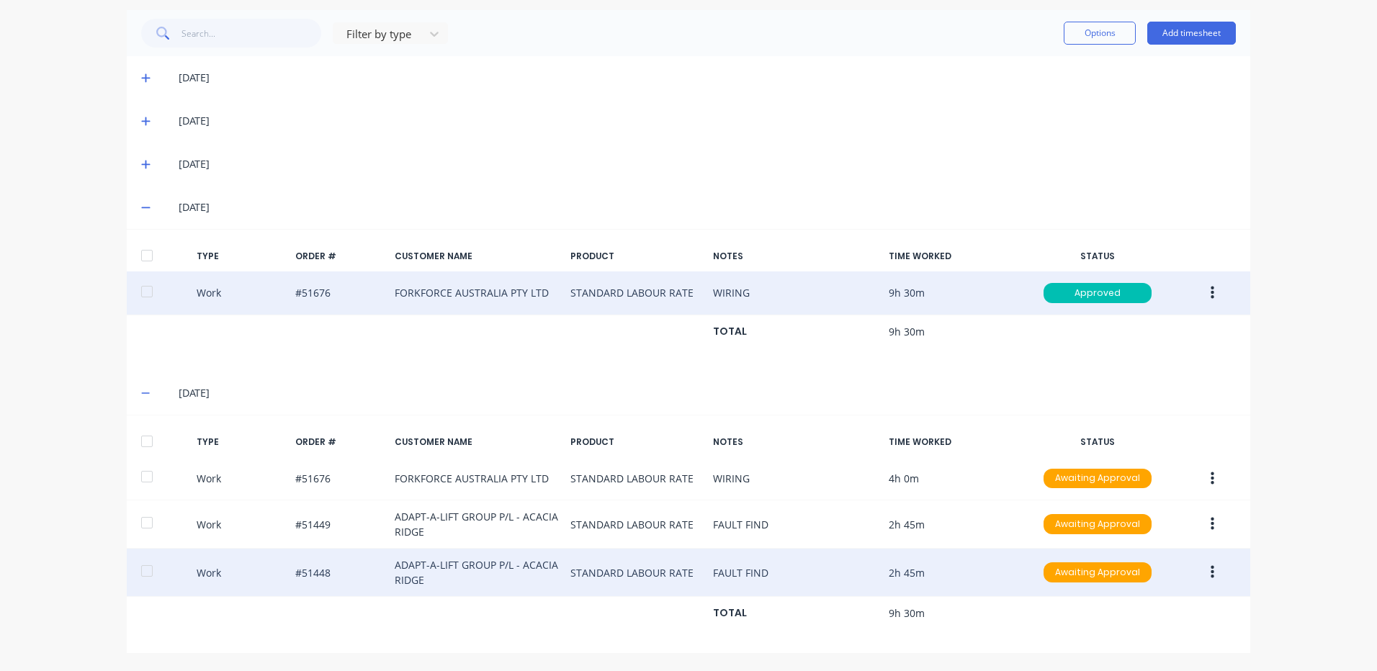
click at [155, 436] on div at bounding box center [147, 441] width 29 height 29
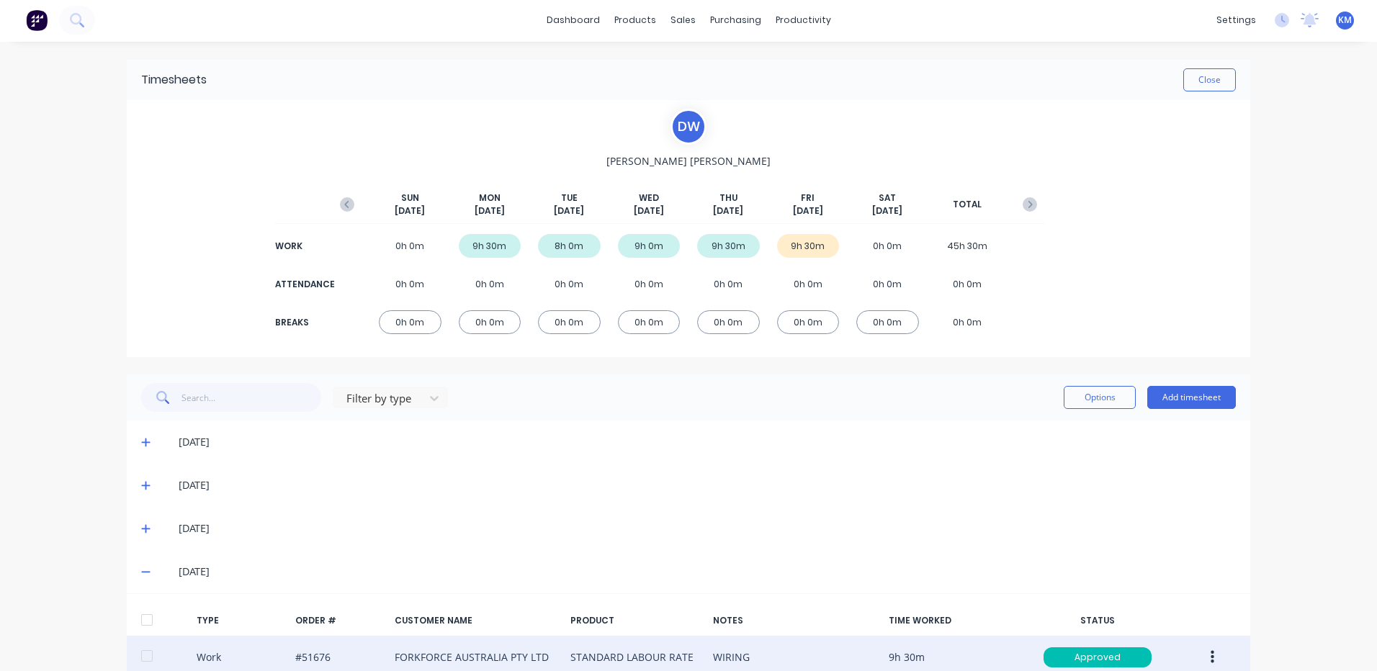
scroll to position [0, 0]
drag, startPoint x: 1077, startPoint y: 405, endPoint x: 1076, endPoint y: 414, distance: 8.7
click at [1077, 405] on button "Options" at bounding box center [1100, 398] width 72 height 23
click at [1073, 429] on div "Approve" at bounding box center [1067, 436] width 111 height 21
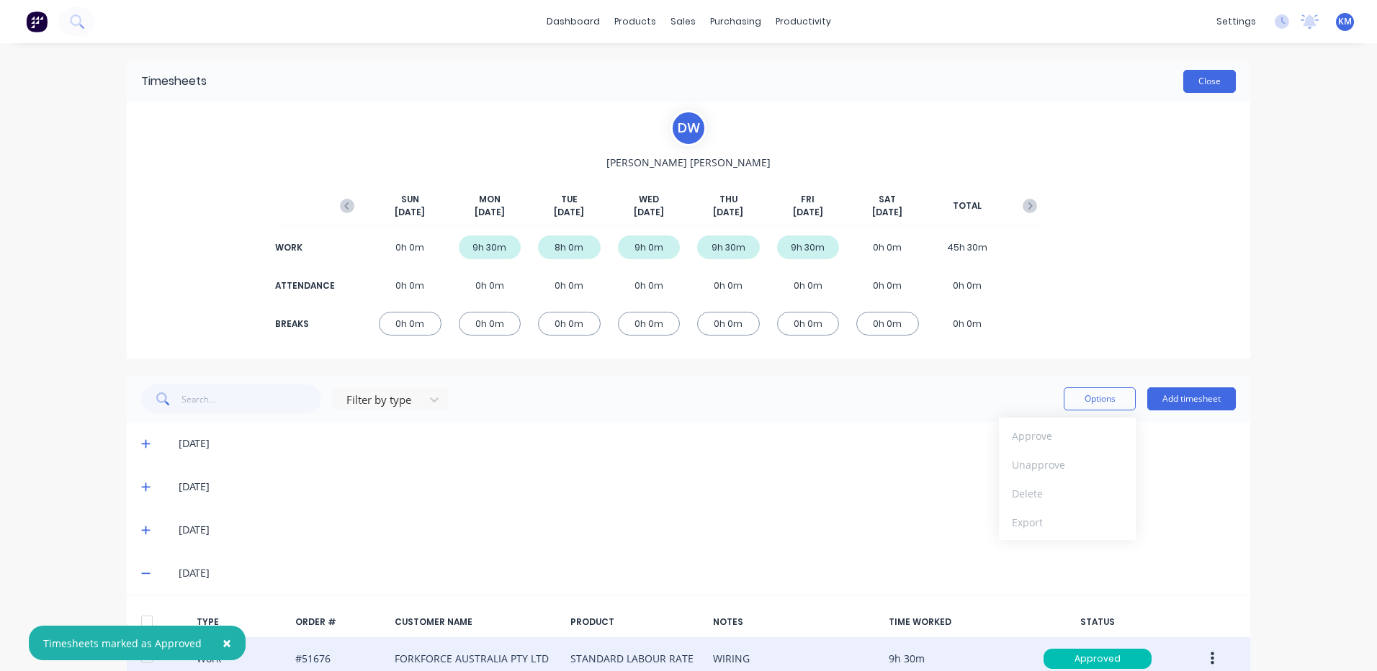
click at [1194, 82] on button "Close" at bounding box center [1209, 81] width 53 height 23
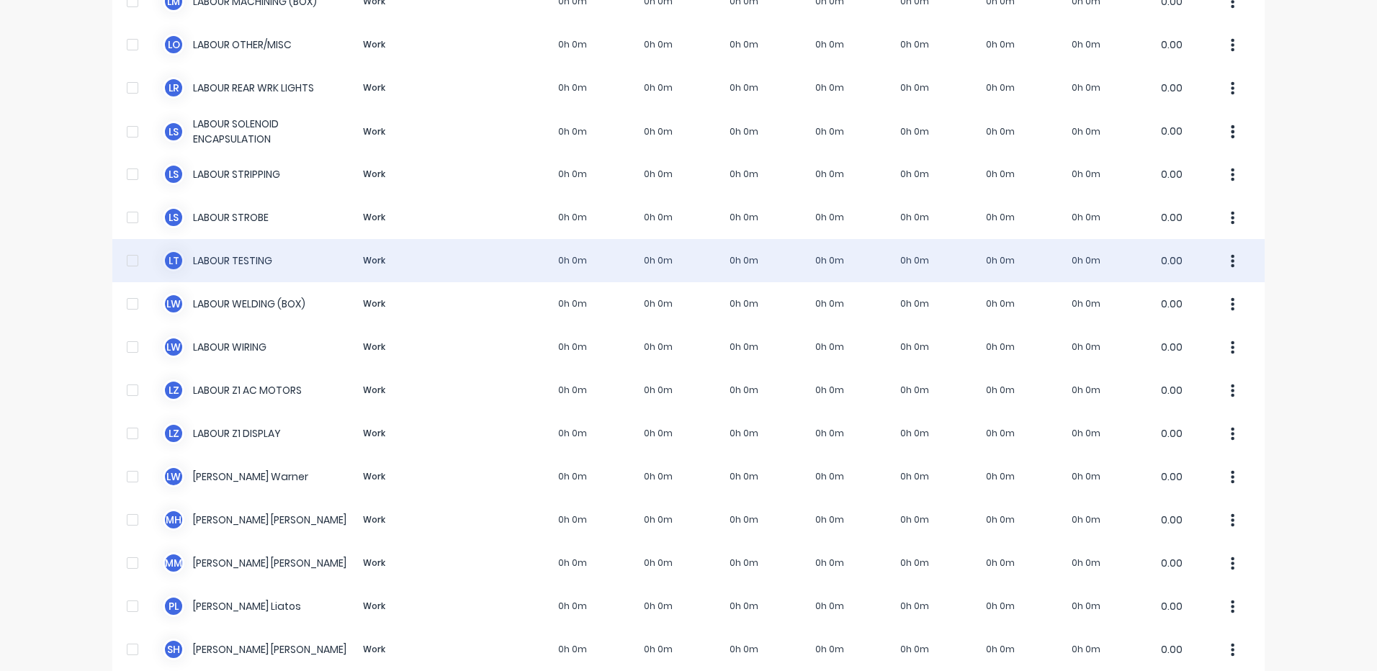
scroll to position [1402, 0]
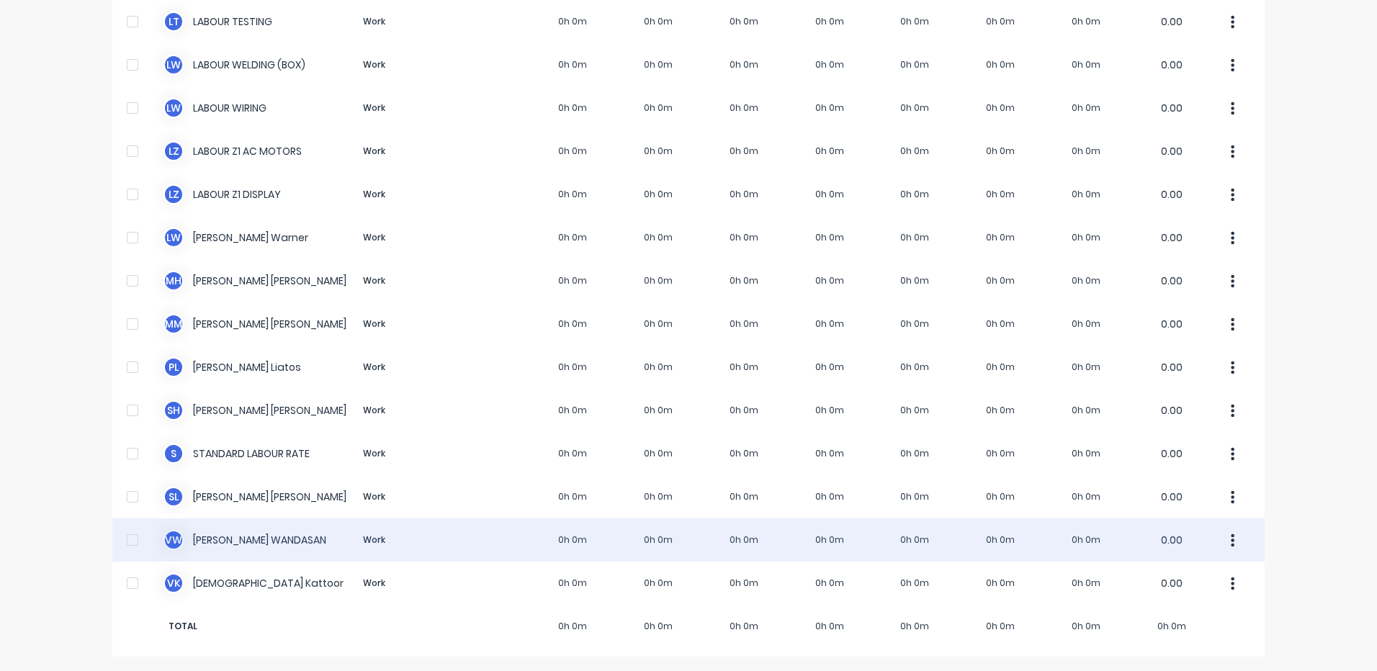
click at [477, 548] on div "V W [PERSON_NAME] Work 0h 0m 0h 0m 0h 0m 0h 0m 0h 0m 0h 0m 0h 0m 0.00" at bounding box center [688, 539] width 1152 height 43
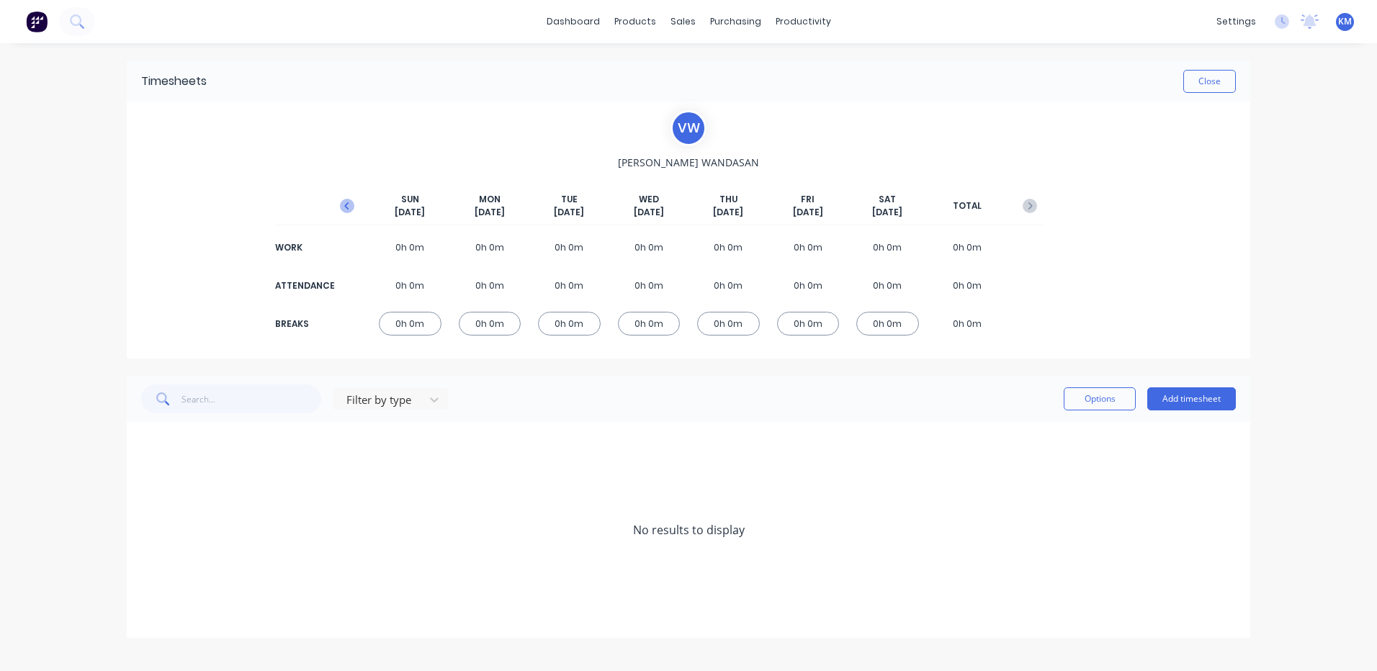
click at [338, 199] on button "button" at bounding box center [347, 206] width 29 height 26
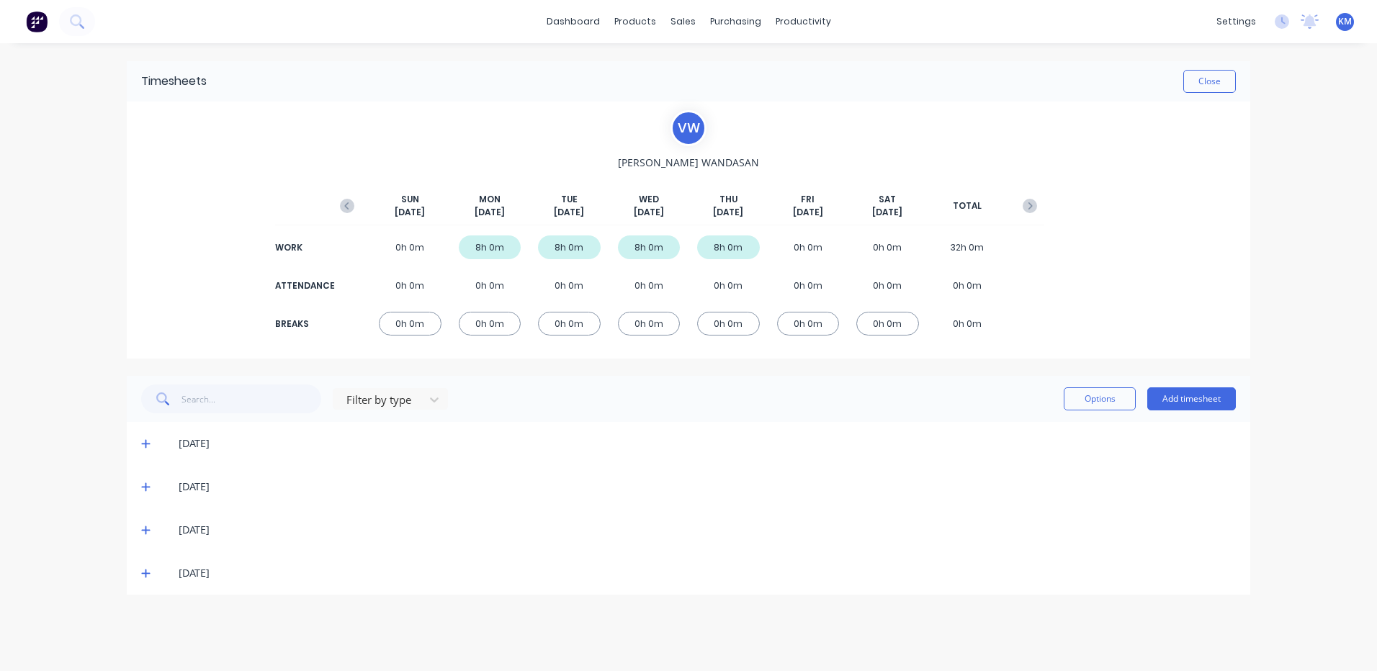
click at [145, 571] on icon at bounding box center [145, 574] width 9 height 9
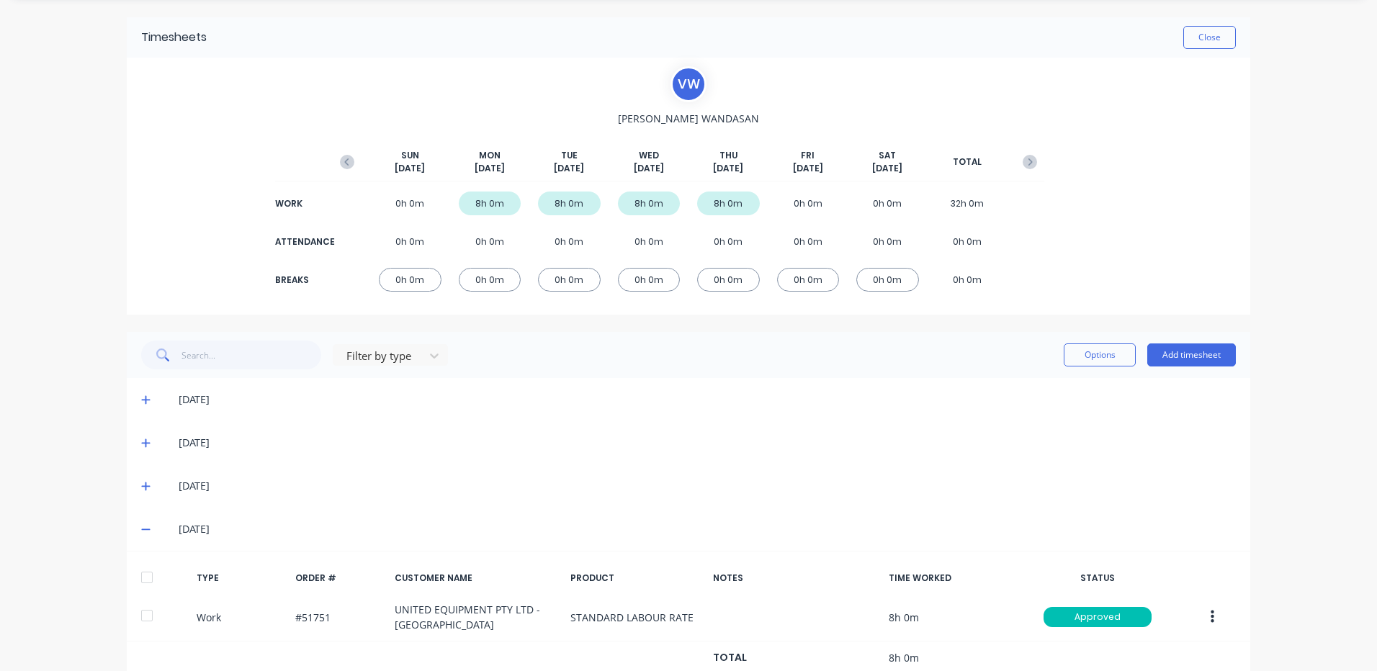
scroll to position [89, 0]
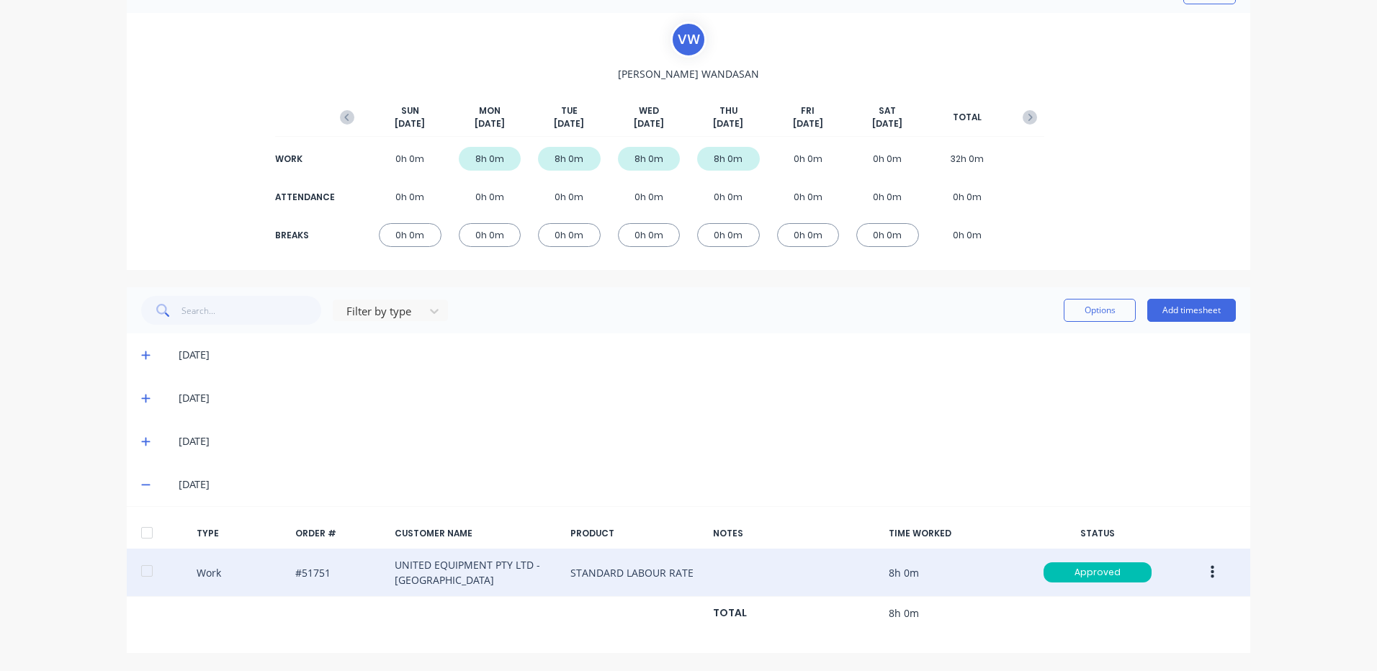
click at [1210, 567] on button "button" at bounding box center [1212, 573] width 34 height 26
click at [1157, 557] on div "Duplicate" at bounding box center [1160, 547] width 111 height 21
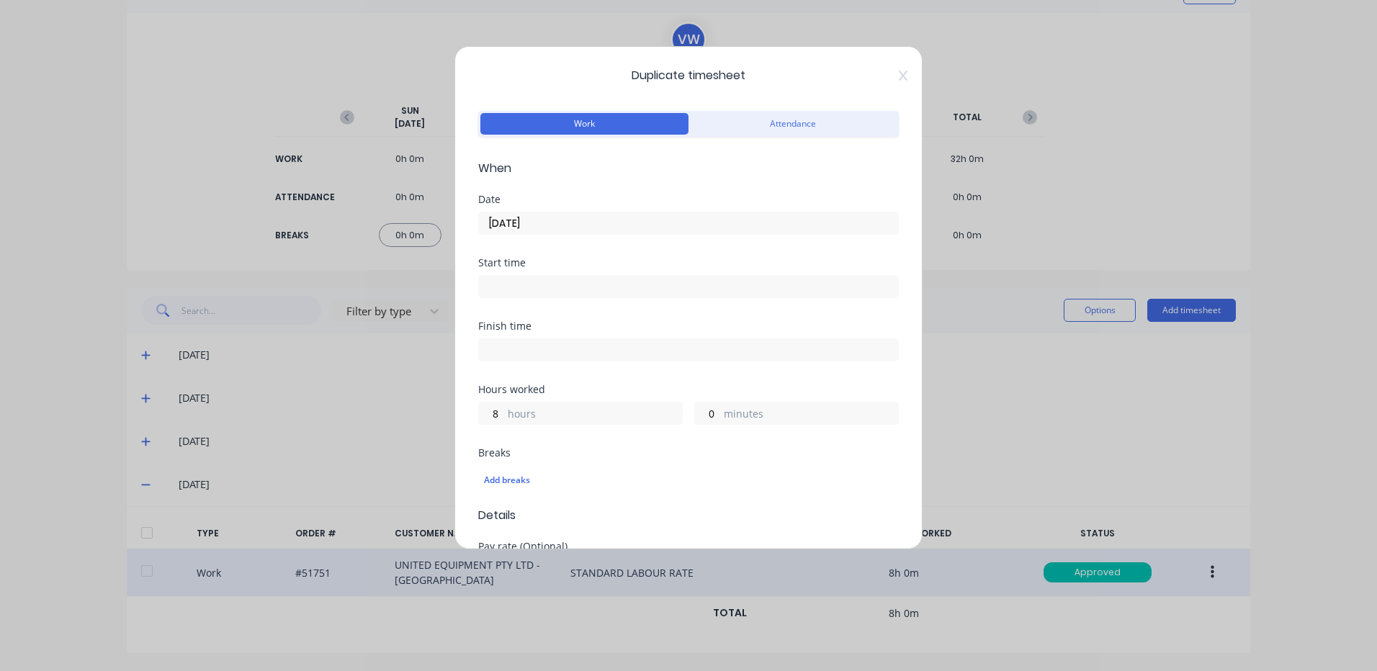
click at [628, 211] on div "[DATE]" at bounding box center [688, 221] width 421 height 27
click at [614, 223] on input "[DATE]" at bounding box center [688, 223] width 419 height 22
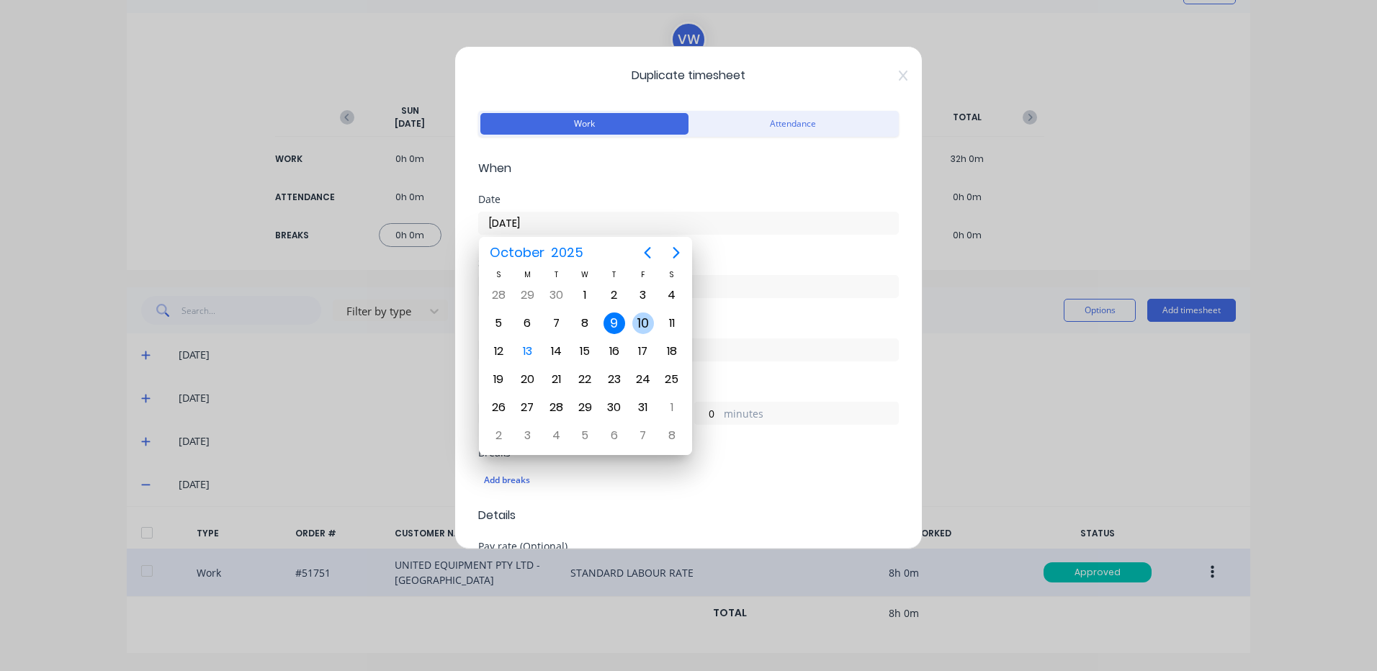
click at [649, 322] on div "10" at bounding box center [643, 324] width 22 height 22
type input "[DATE]"
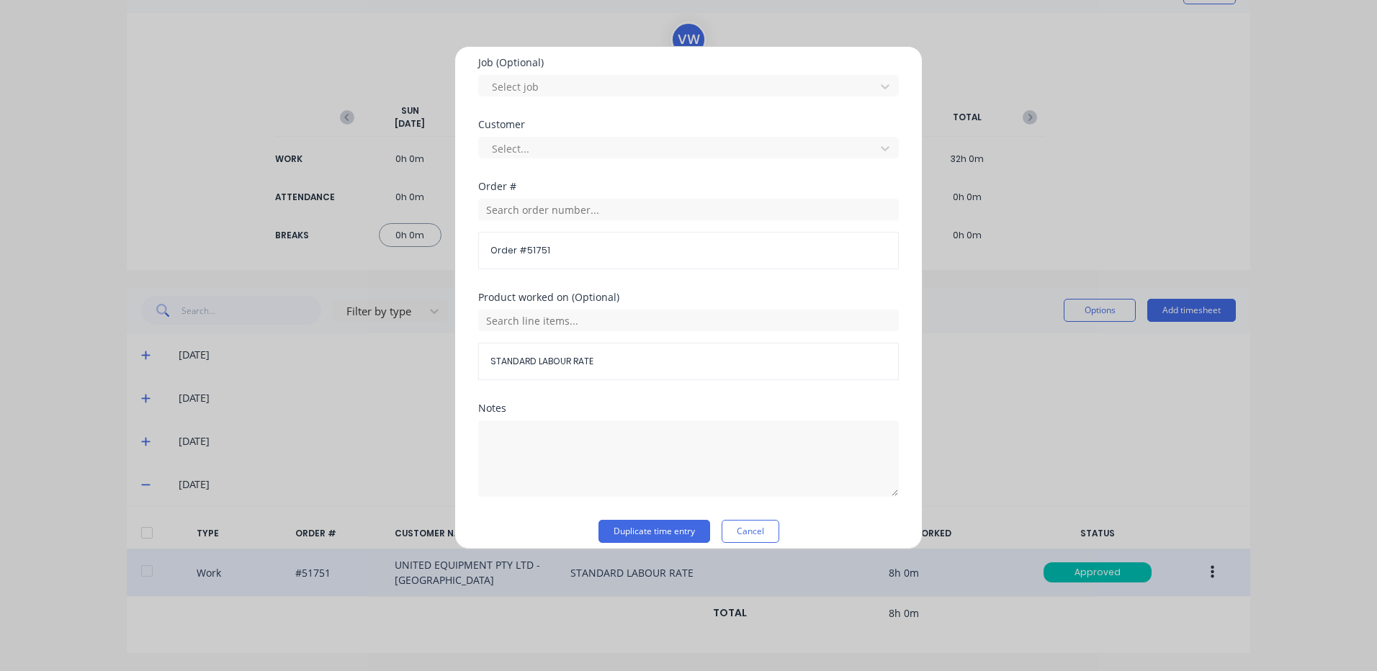
scroll to position [622, 0]
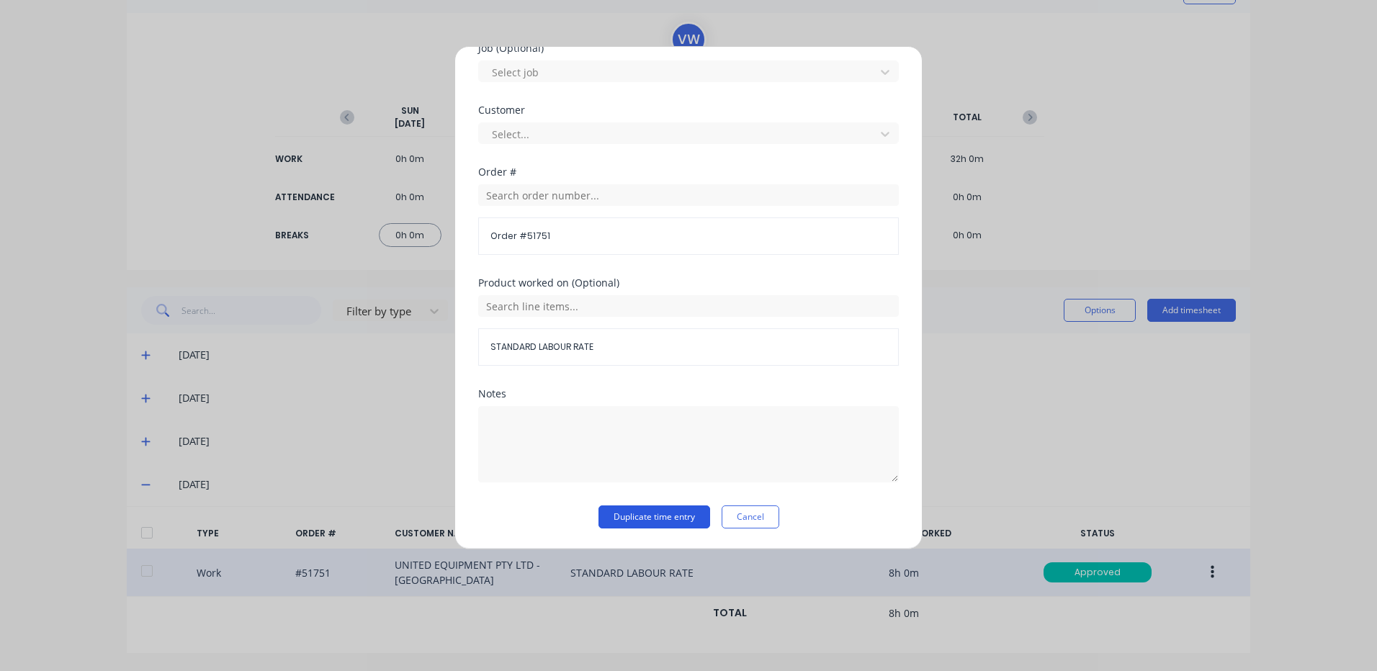
click at [636, 514] on button "Duplicate time entry" at bounding box center [654, 517] width 112 height 23
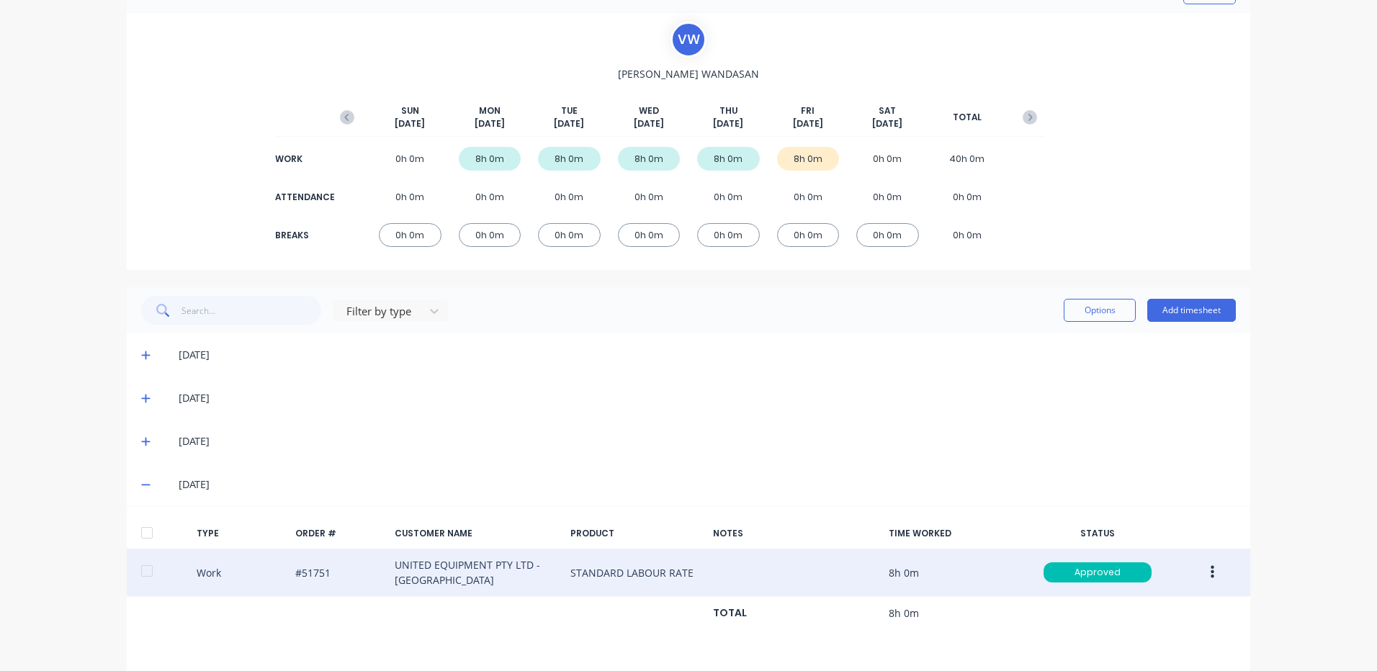
scroll to position [279, 0]
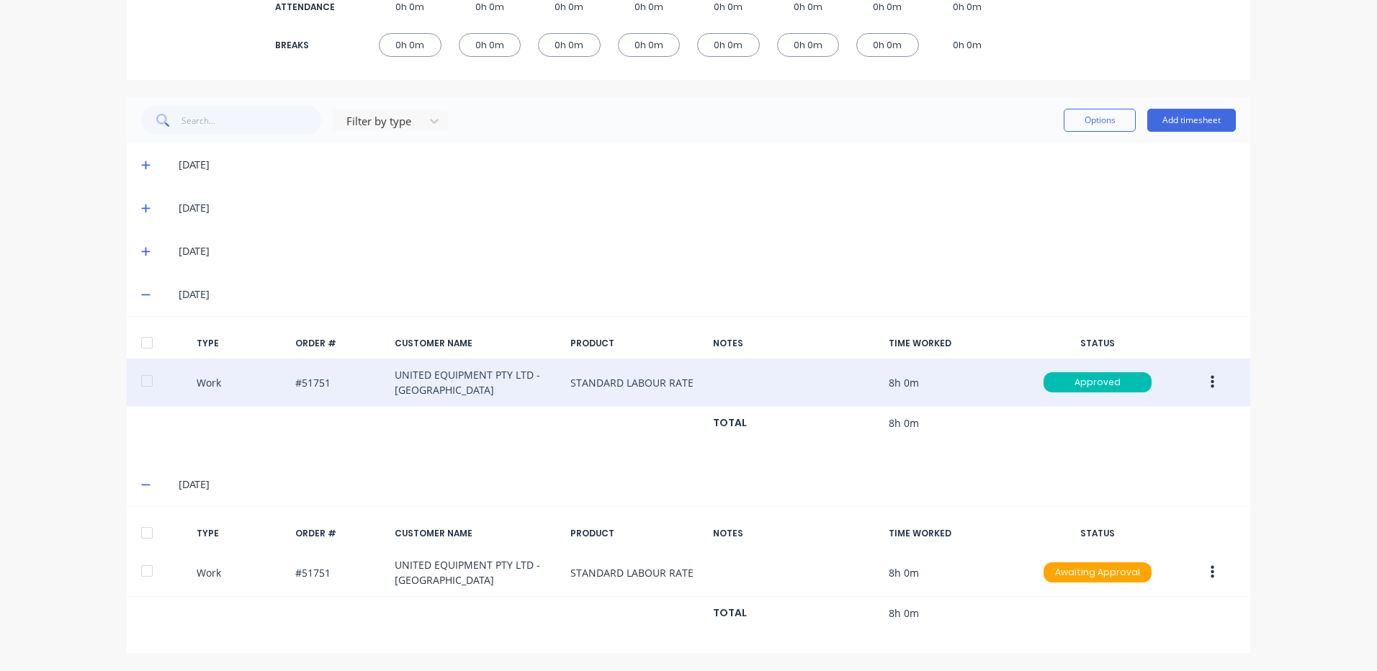
click at [153, 531] on div at bounding box center [147, 532] width 29 height 29
click at [1064, 117] on button "Options" at bounding box center [1100, 120] width 72 height 23
click at [1029, 154] on div "Approve" at bounding box center [1067, 157] width 111 height 21
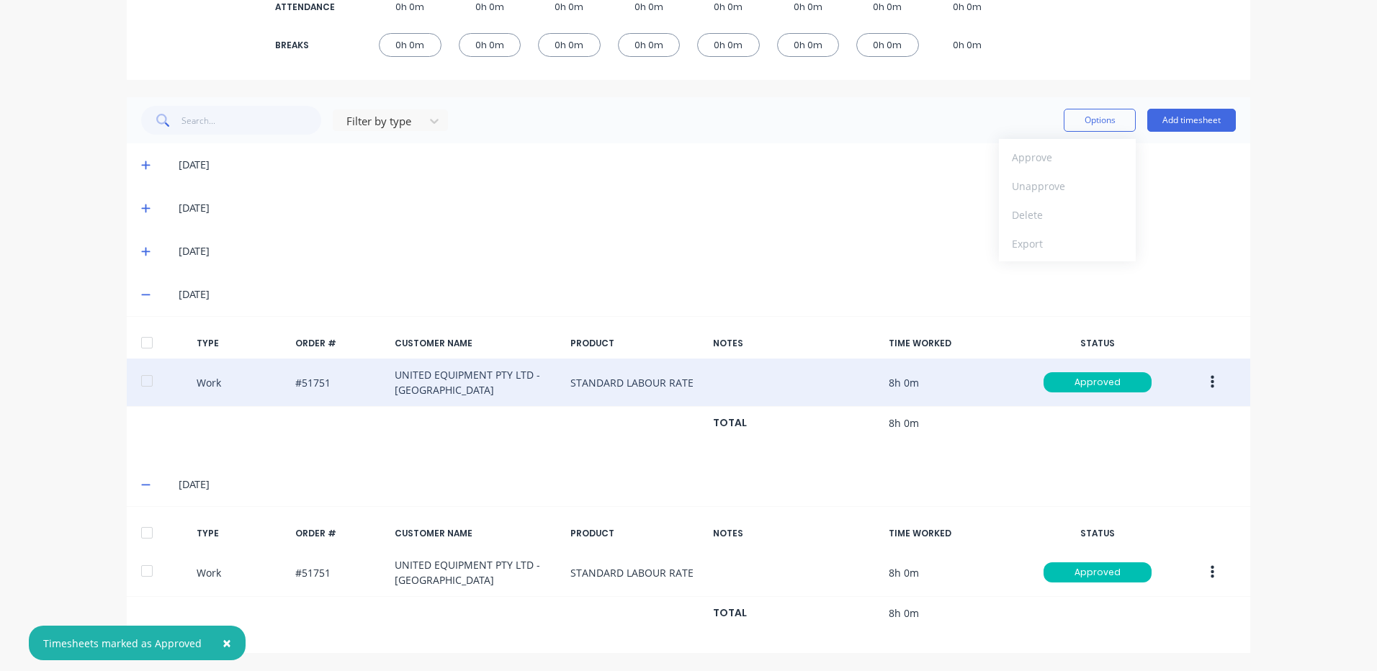
scroll to position [0, 0]
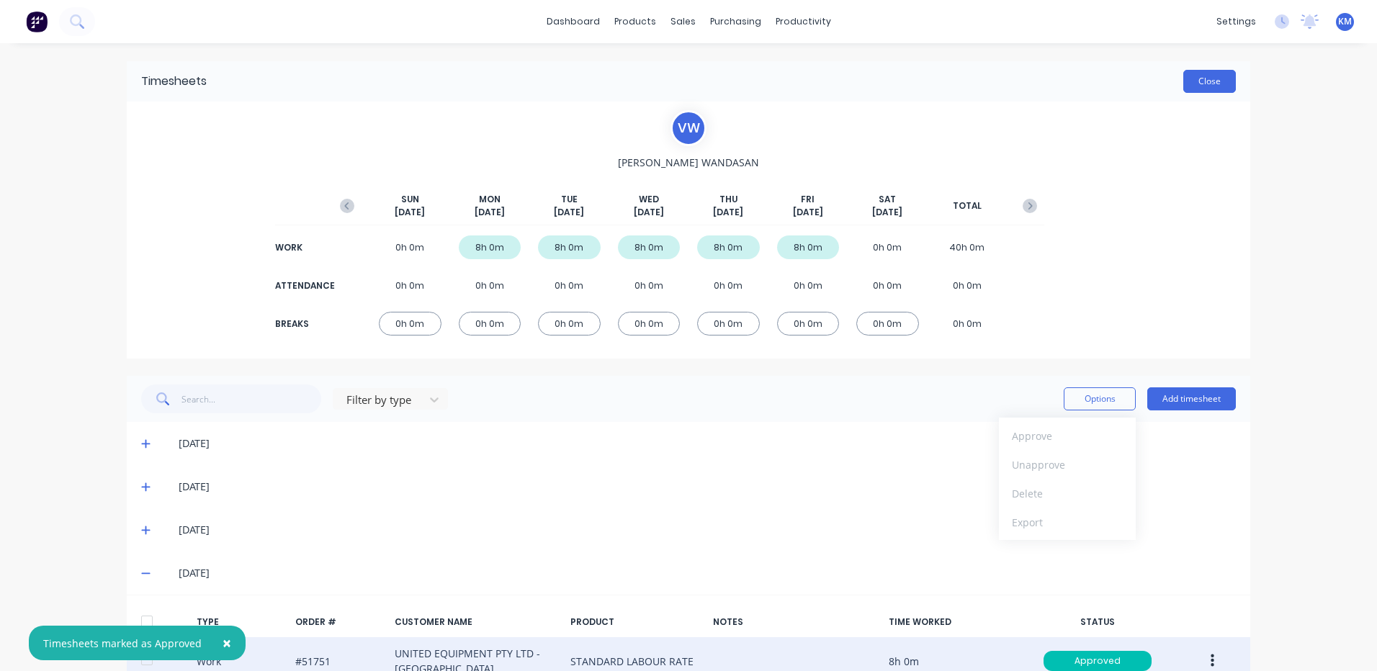
click at [1203, 71] on button "Close" at bounding box center [1209, 81] width 53 height 23
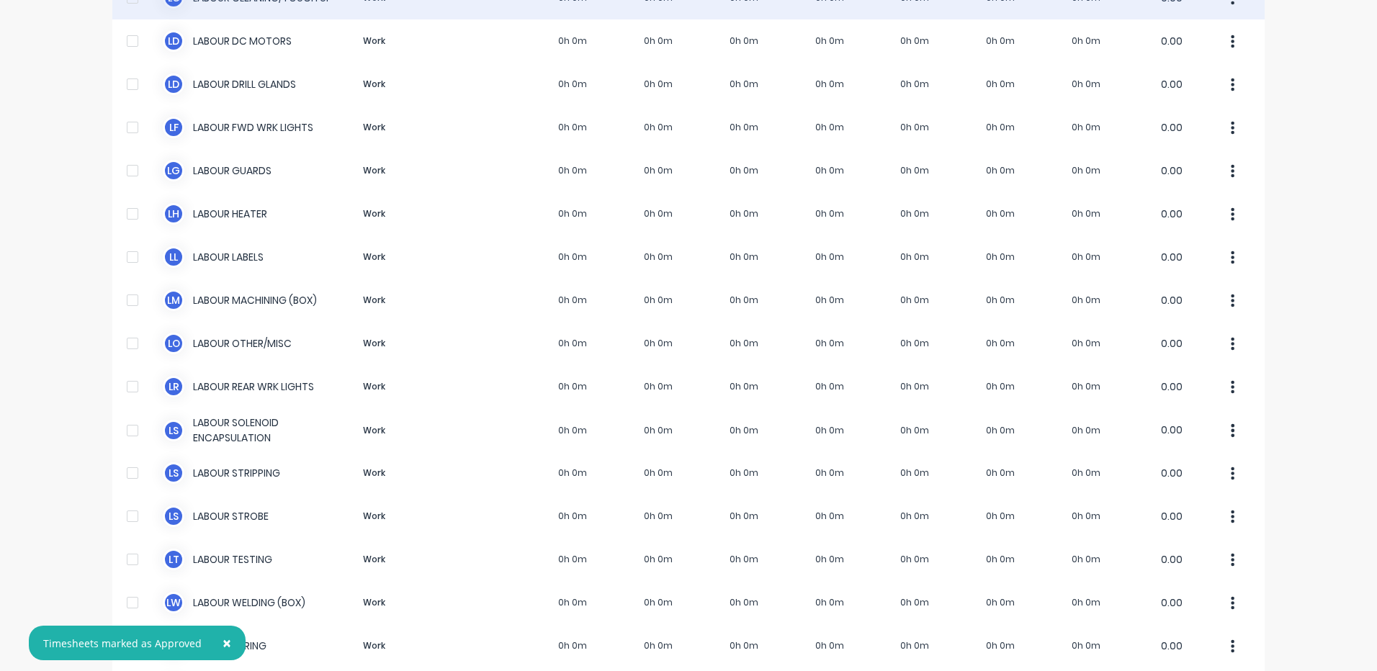
scroll to position [1368, 0]
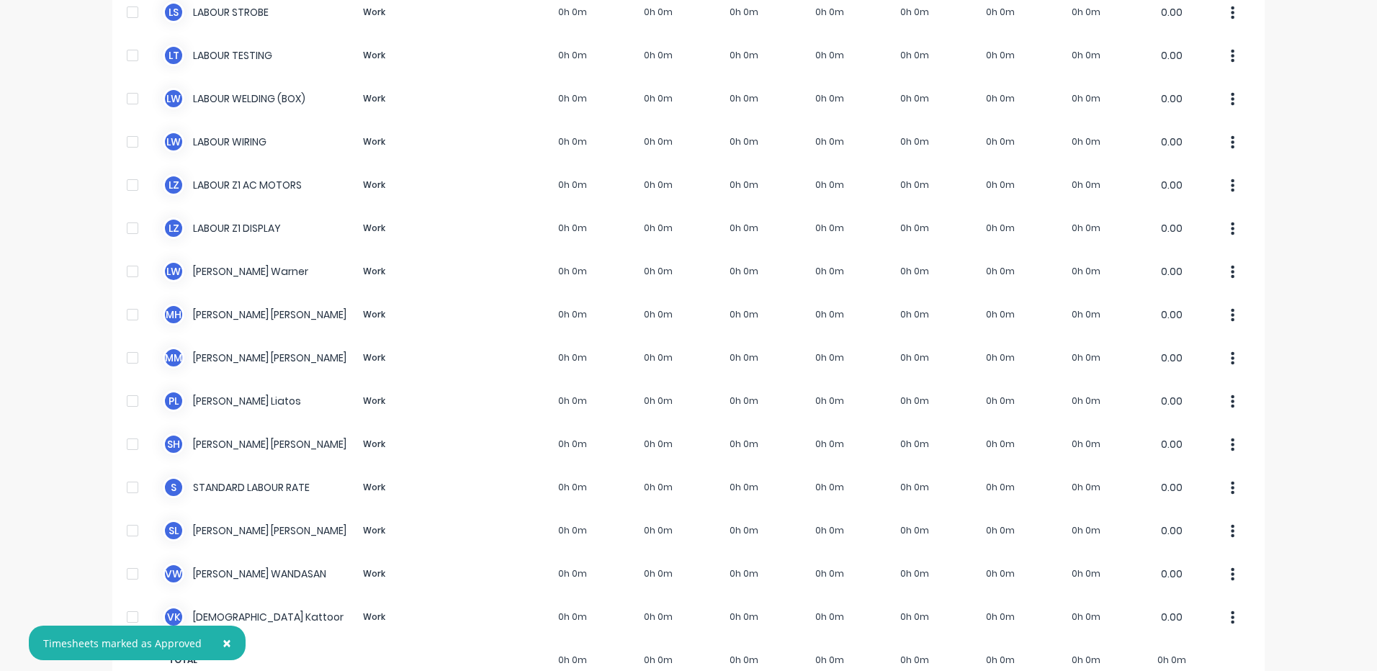
click at [223, 648] on span "×" at bounding box center [227, 643] width 9 height 20
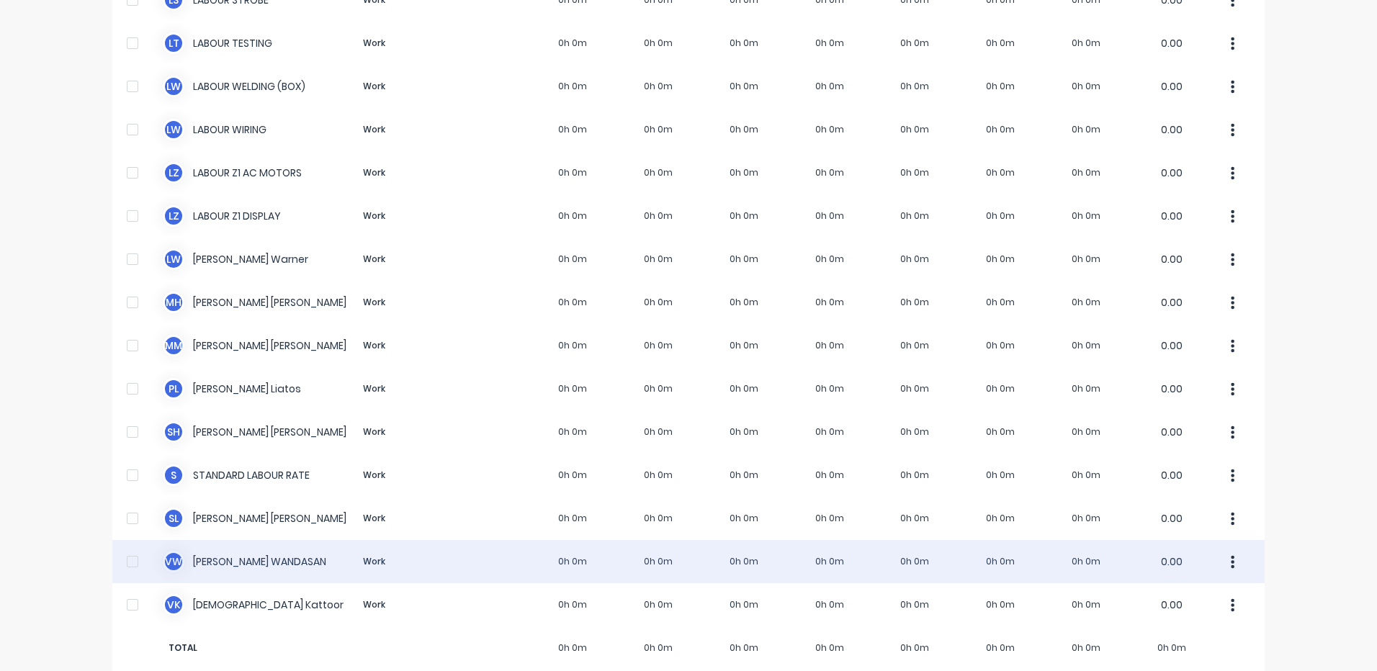
scroll to position [1402, 0]
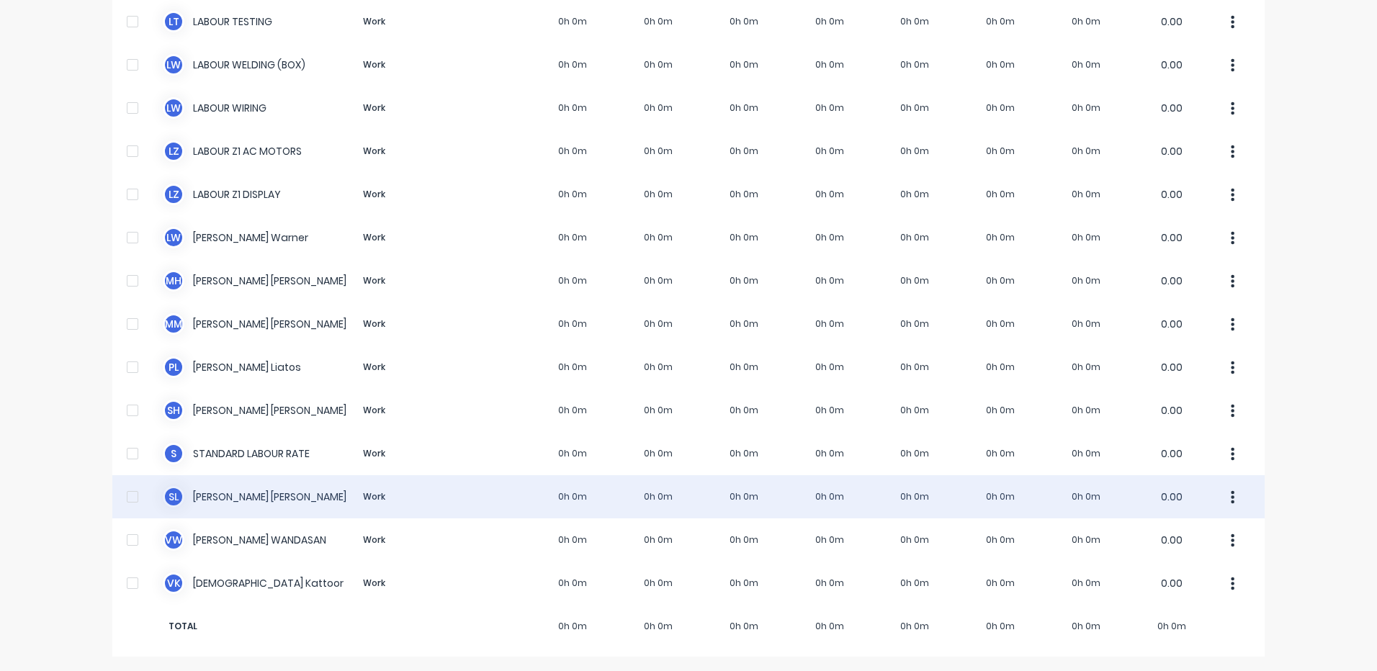
click at [274, 485] on div "S L [PERSON_NAME] Work 0h 0m 0h 0m 0h 0m 0h 0m 0h 0m 0h 0m 0h 0m 0.00" at bounding box center [688, 496] width 1152 height 43
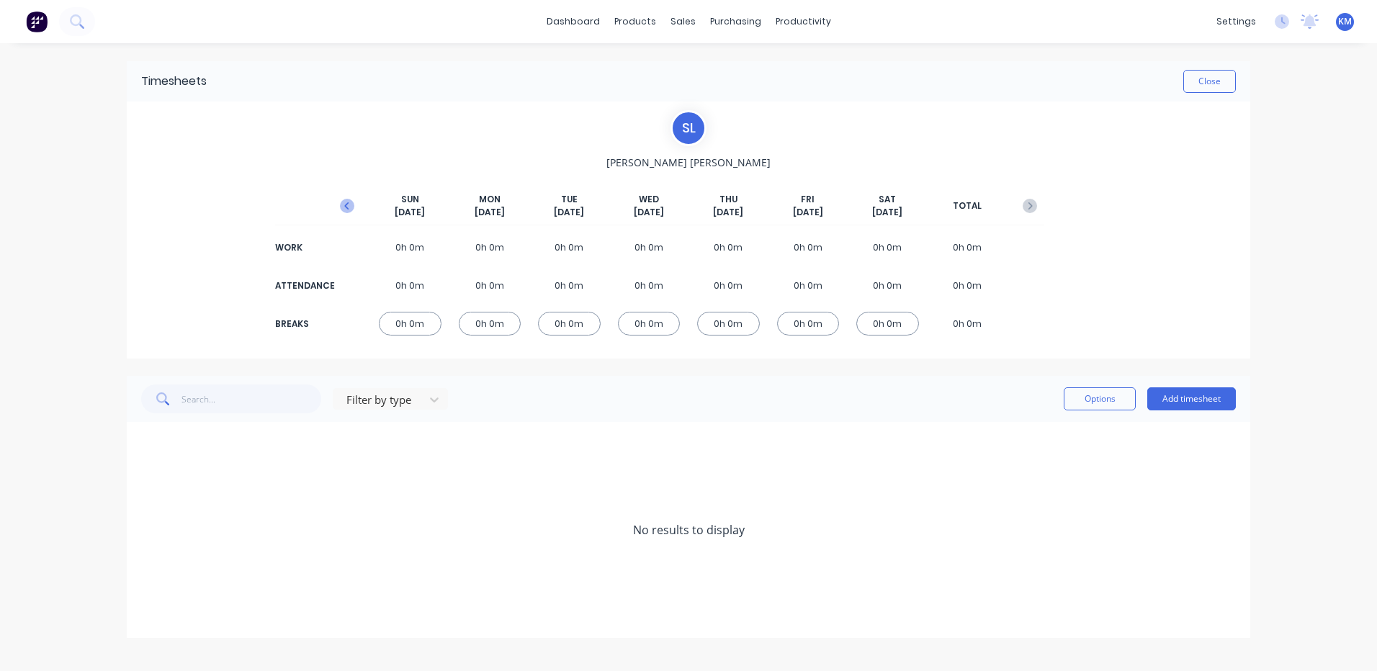
click at [349, 205] on icon "button" at bounding box center [347, 206] width 14 height 14
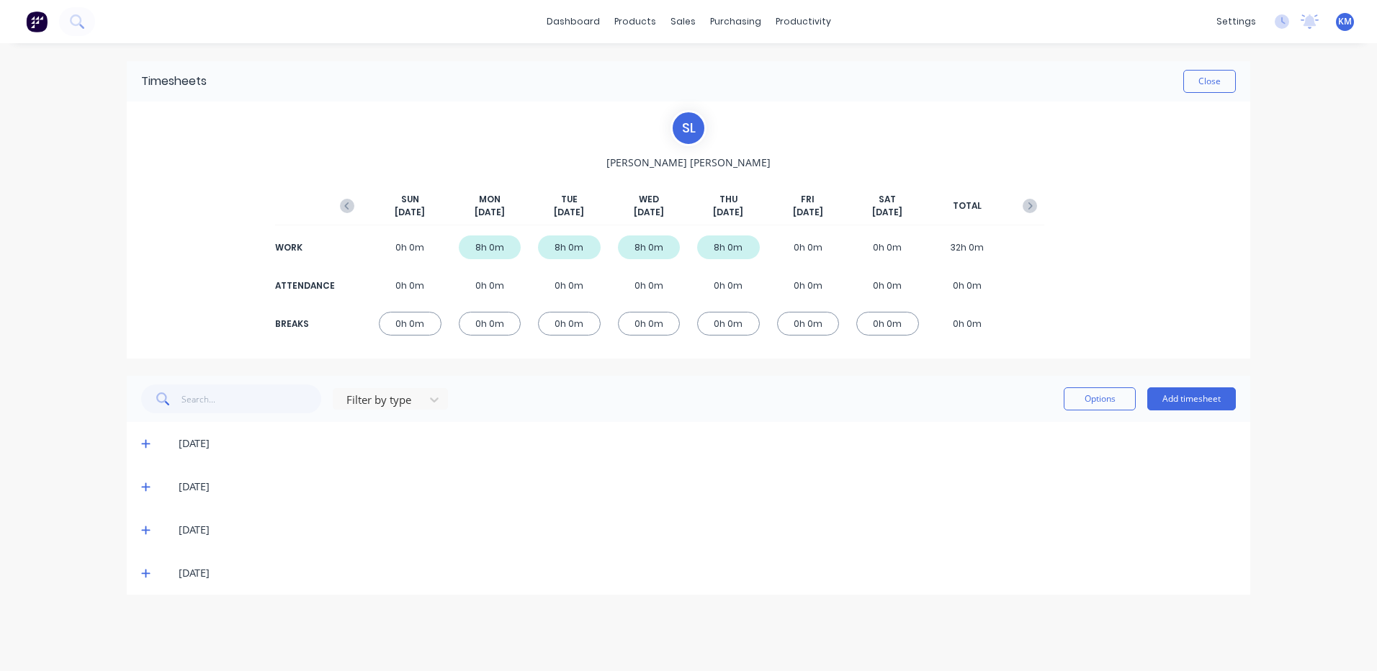
click at [149, 575] on icon at bounding box center [145, 573] width 9 height 10
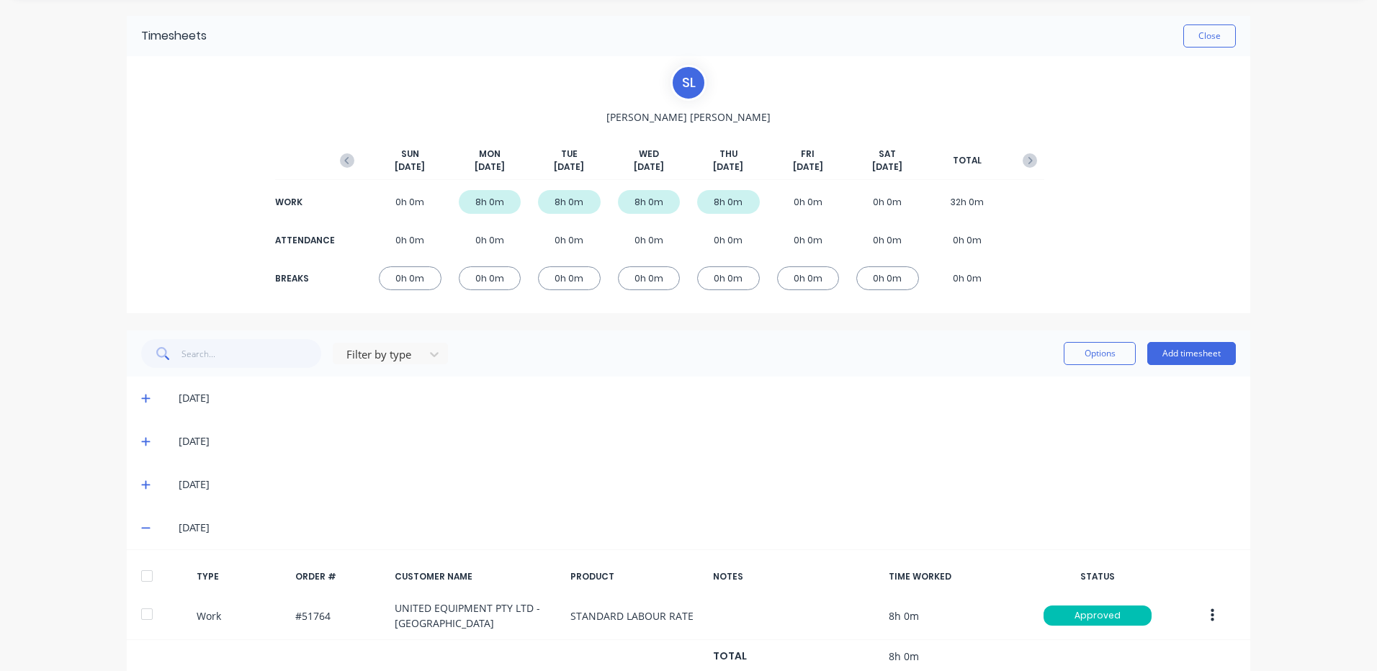
scroll to position [89, 0]
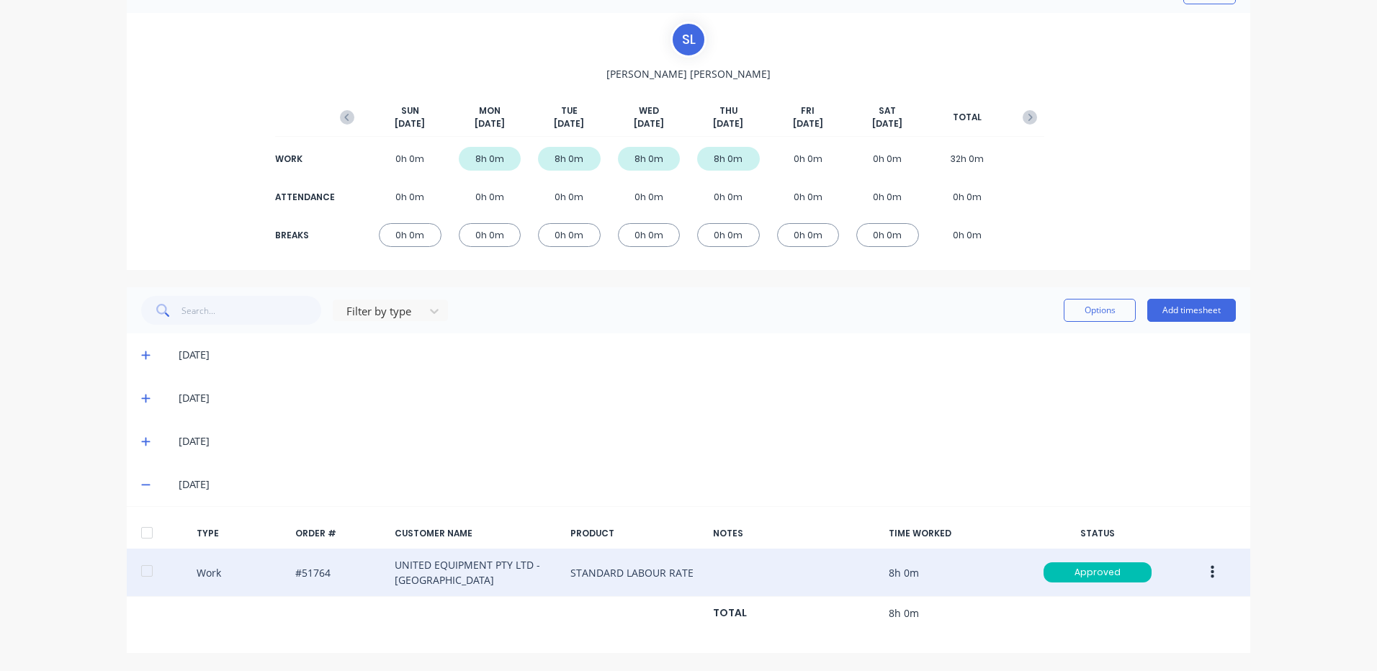
click at [1200, 573] on button "button" at bounding box center [1212, 573] width 34 height 26
click at [1152, 554] on div "Duplicate" at bounding box center [1160, 547] width 111 height 21
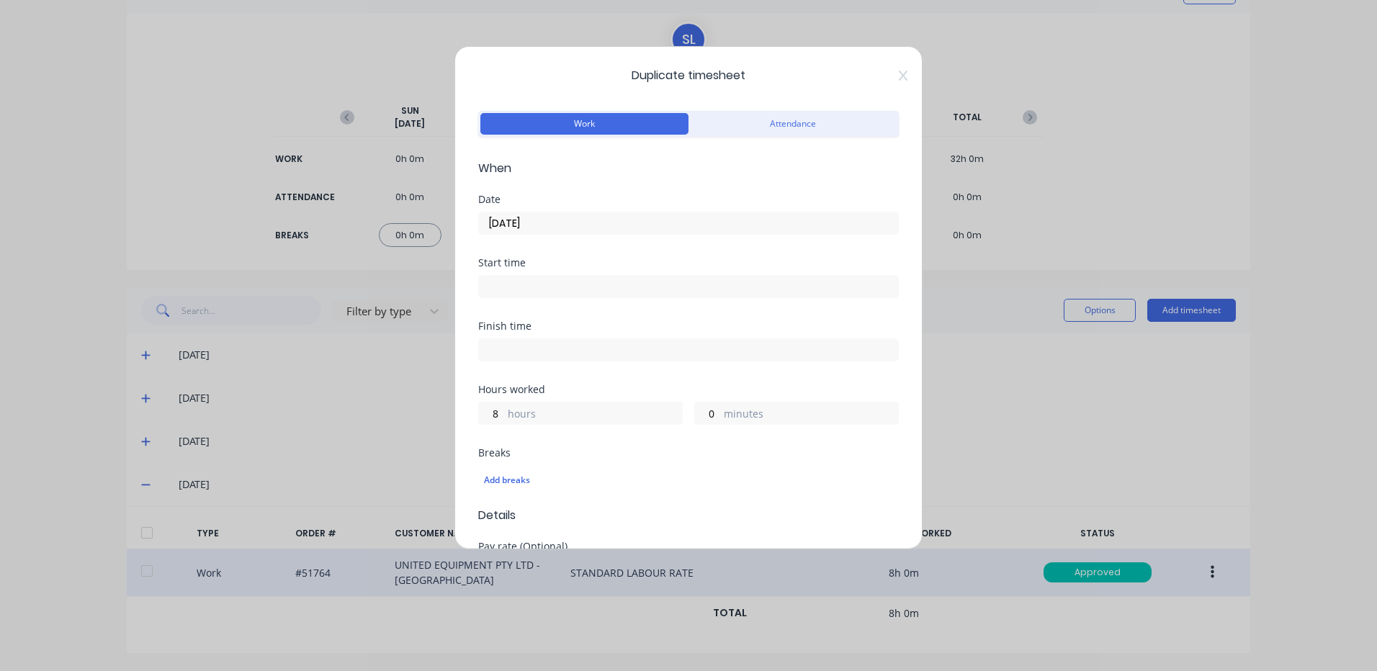
click at [548, 225] on input "[DATE]" at bounding box center [688, 223] width 419 height 22
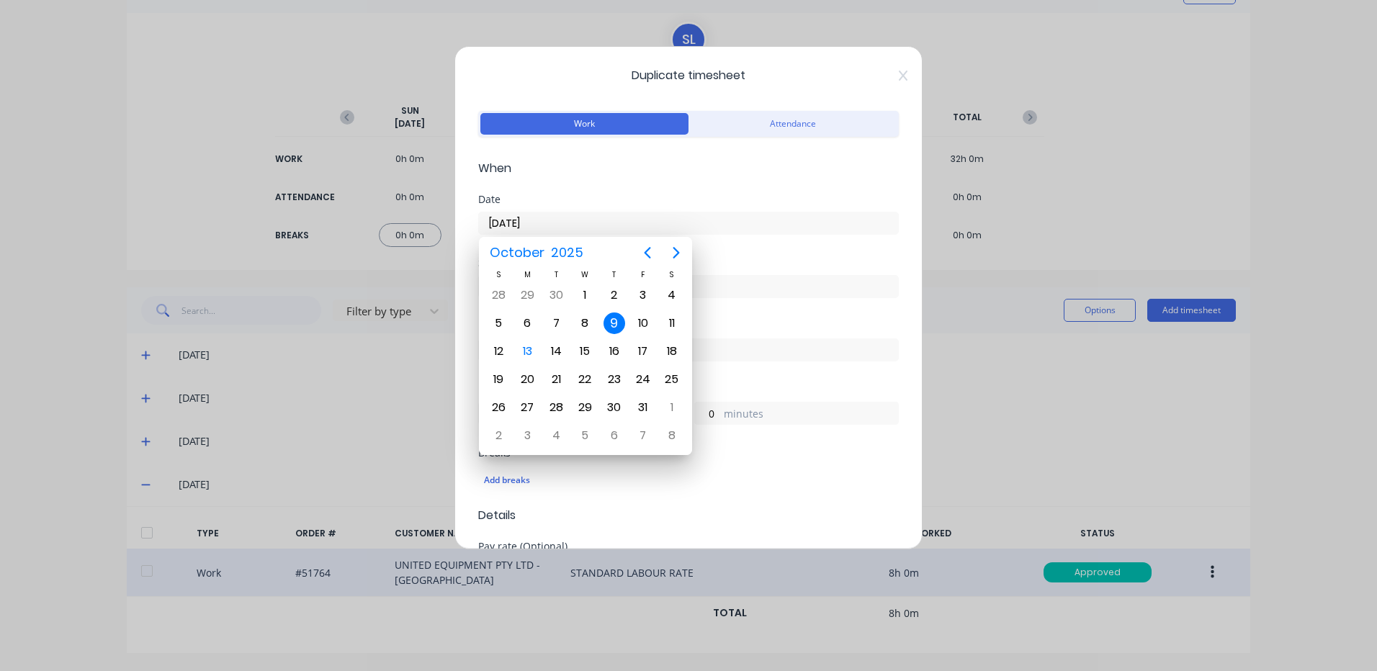
click at [632, 315] on div "10" at bounding box center [643, 323] width 29 height 27
type input "[DATE]"
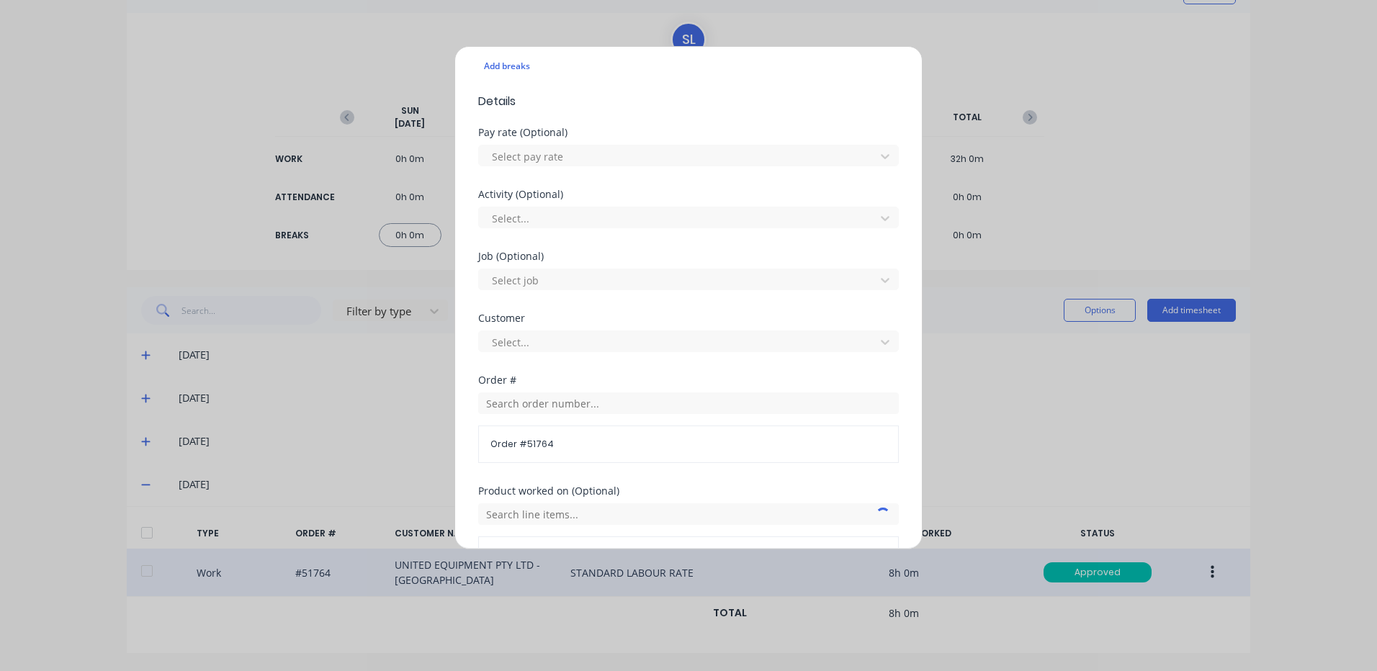
scroll to position [622, 0]
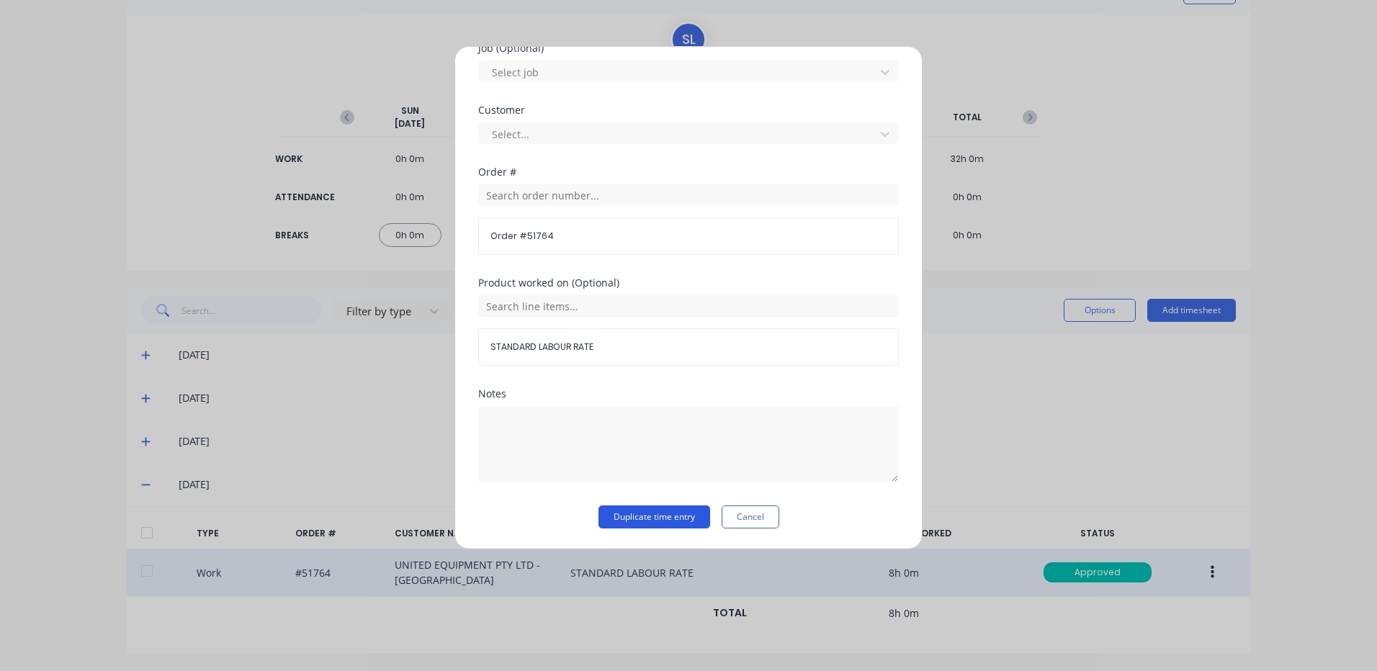
click at [634, 510] on button "Duplicate time entry" at bounding box center [654, 517] width 112 height 23
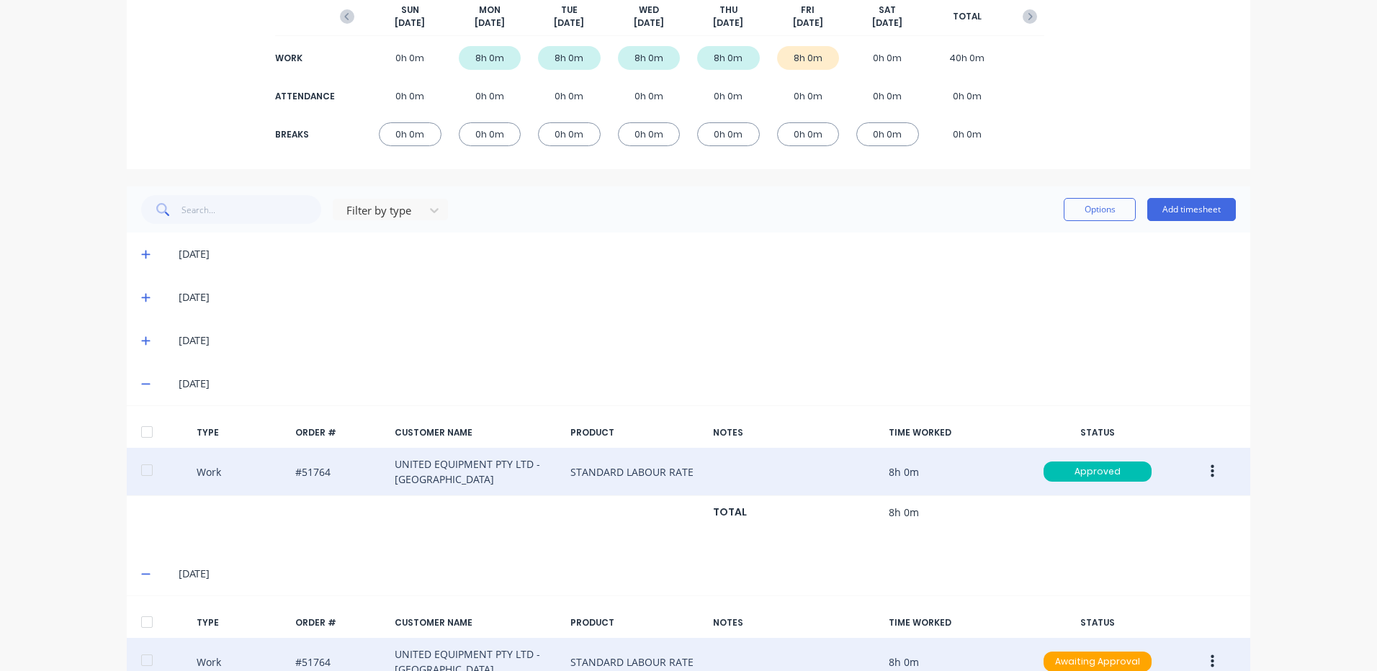
scroll to position [279, 0]
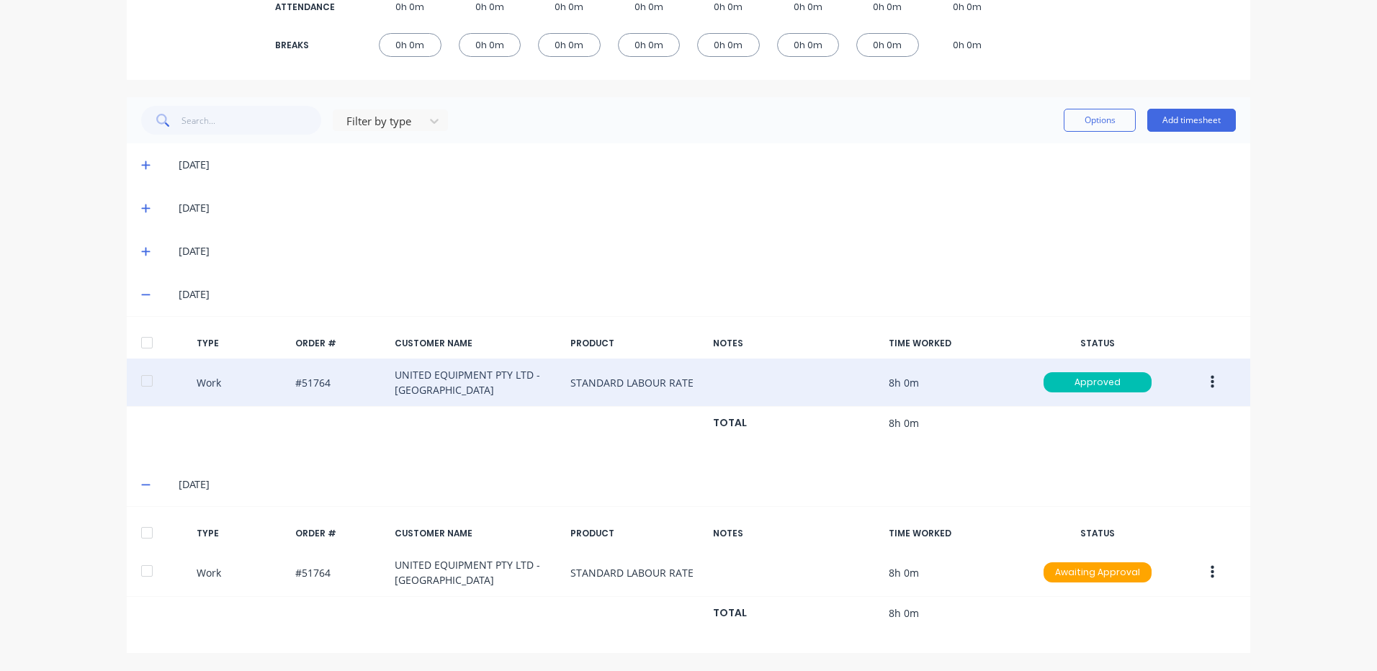
click at [138, 526] on div at bounding box center [147, 532] width 29 height 29
click at [1092, 126] on button "Options" at bounding box center [1100, 120] width 72 height 23
click at [1062, 157] on div "Approve" at bounding box center [1067, 157] width 111 height 21
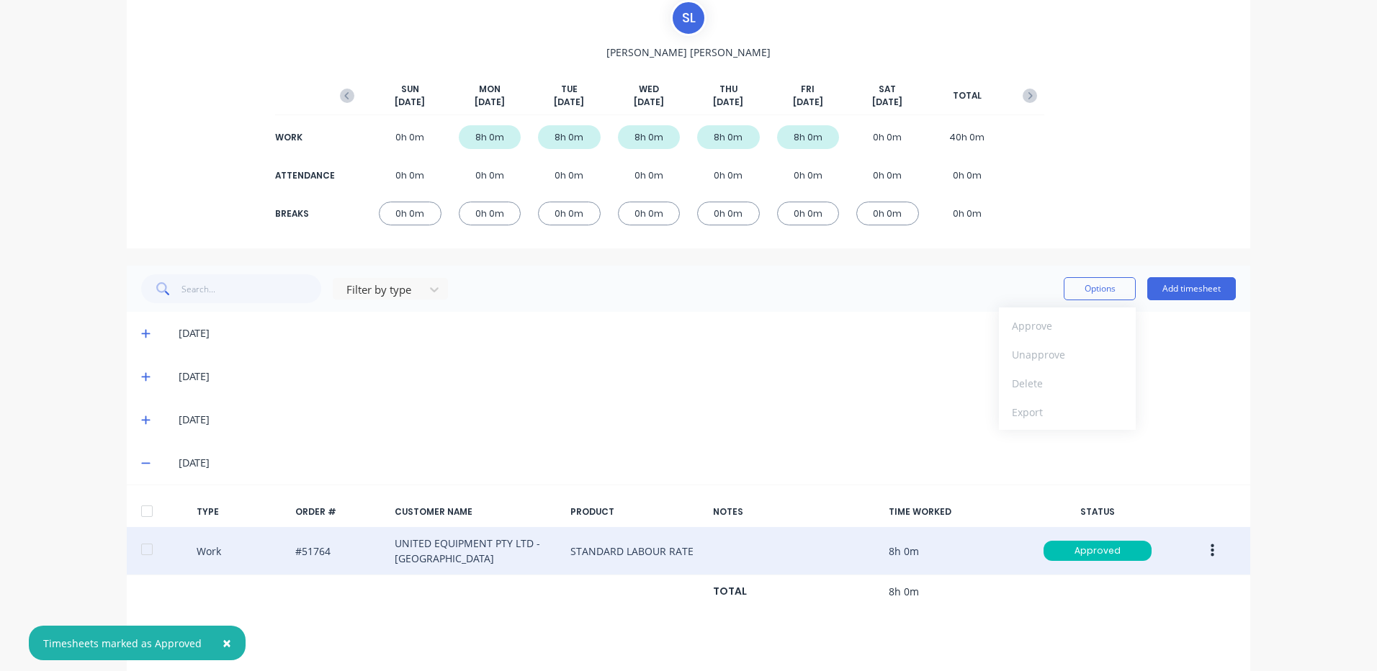
scroll to position [0, 0]
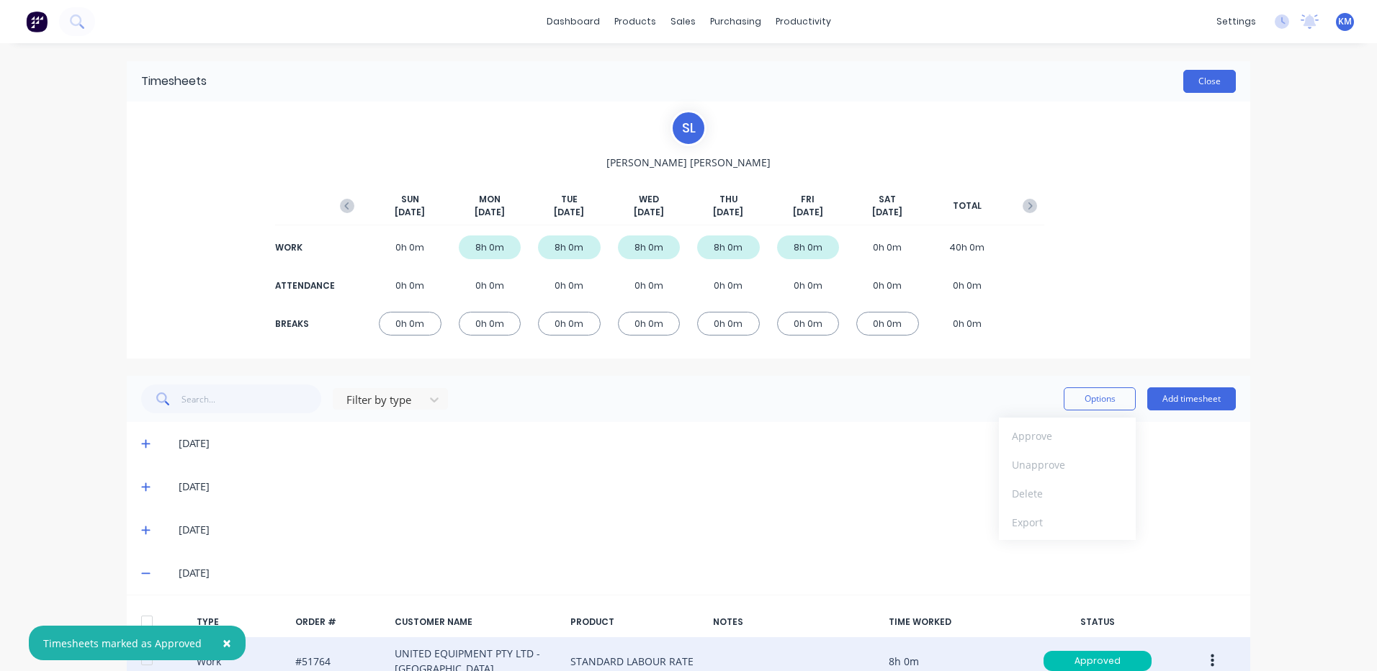
click at [1186, 76] on button "Close" at bounding box center [1209, 81] width 53 height 23
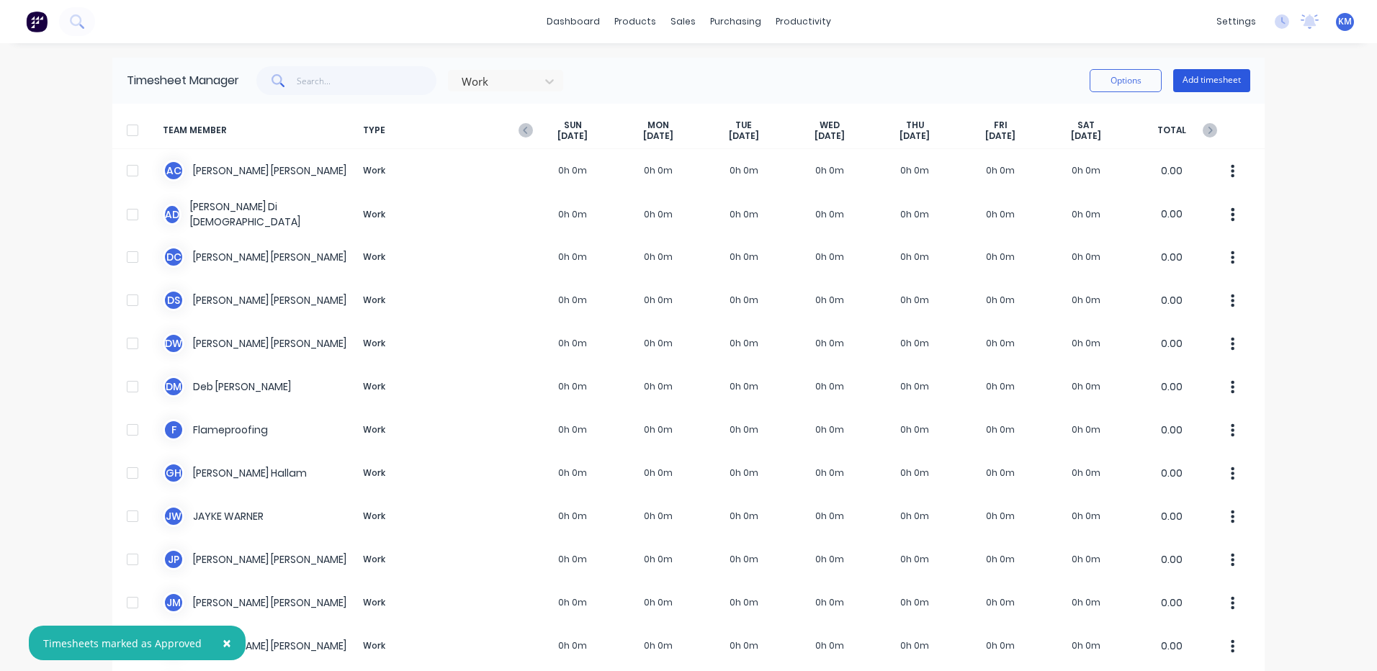
click at [1205, 80] on button "Add timesheet" at bounding box center [1211, 80] width 77 height 23
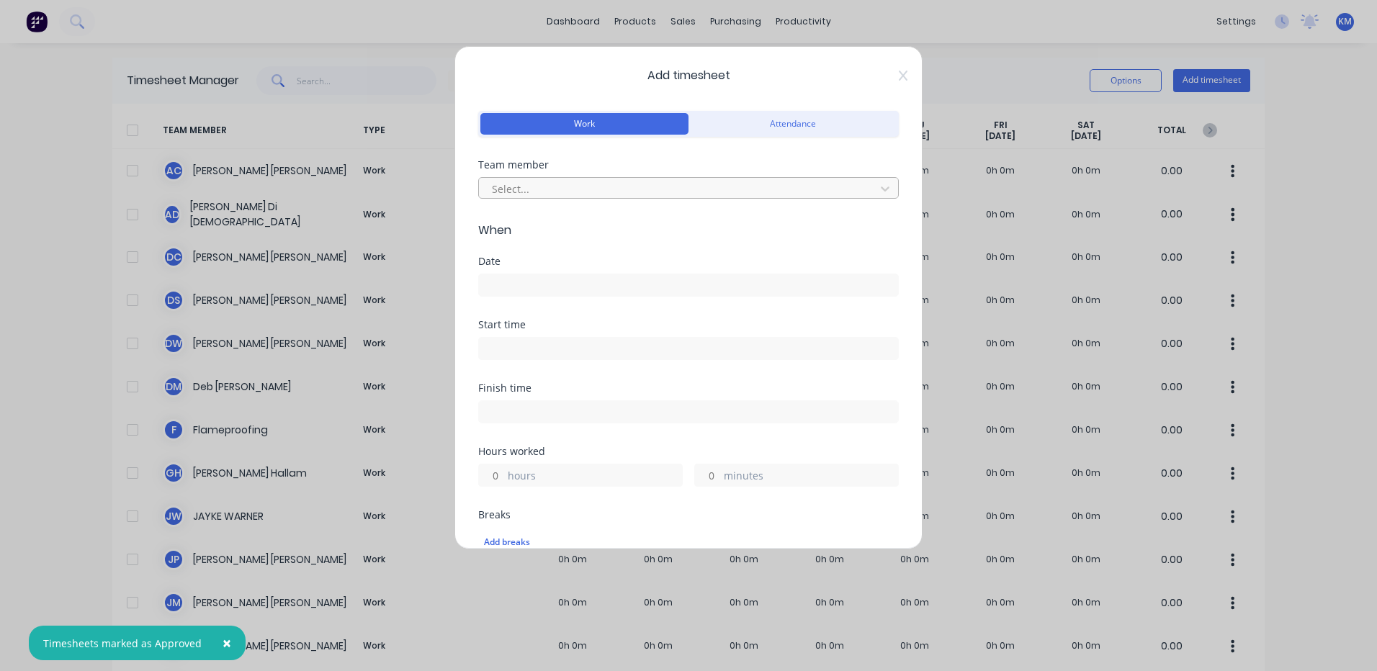
click at [672, 189] on div at bounding box center [678, 189] width 377 height 18
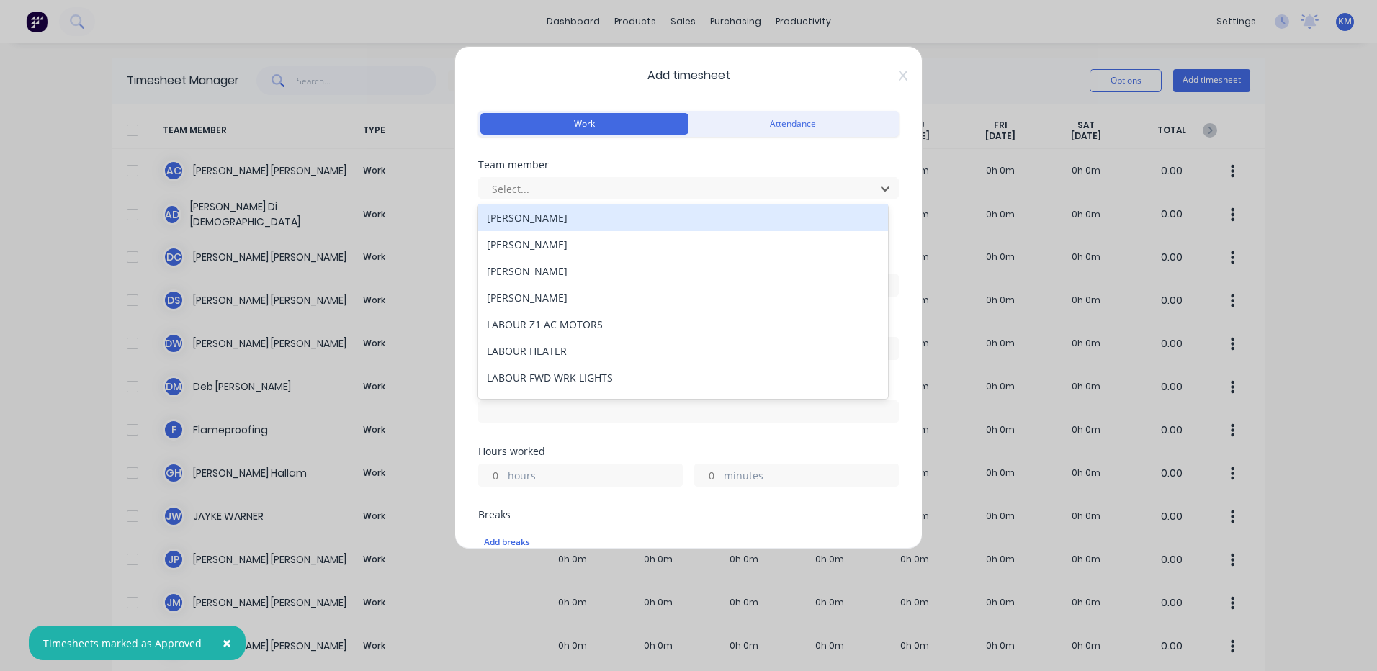
click at [898, 74] on div "Add timesheet Work Attendance Team member 43 results available. Use Up and Down…" at bounding box center [688, 297] width 468 height 503
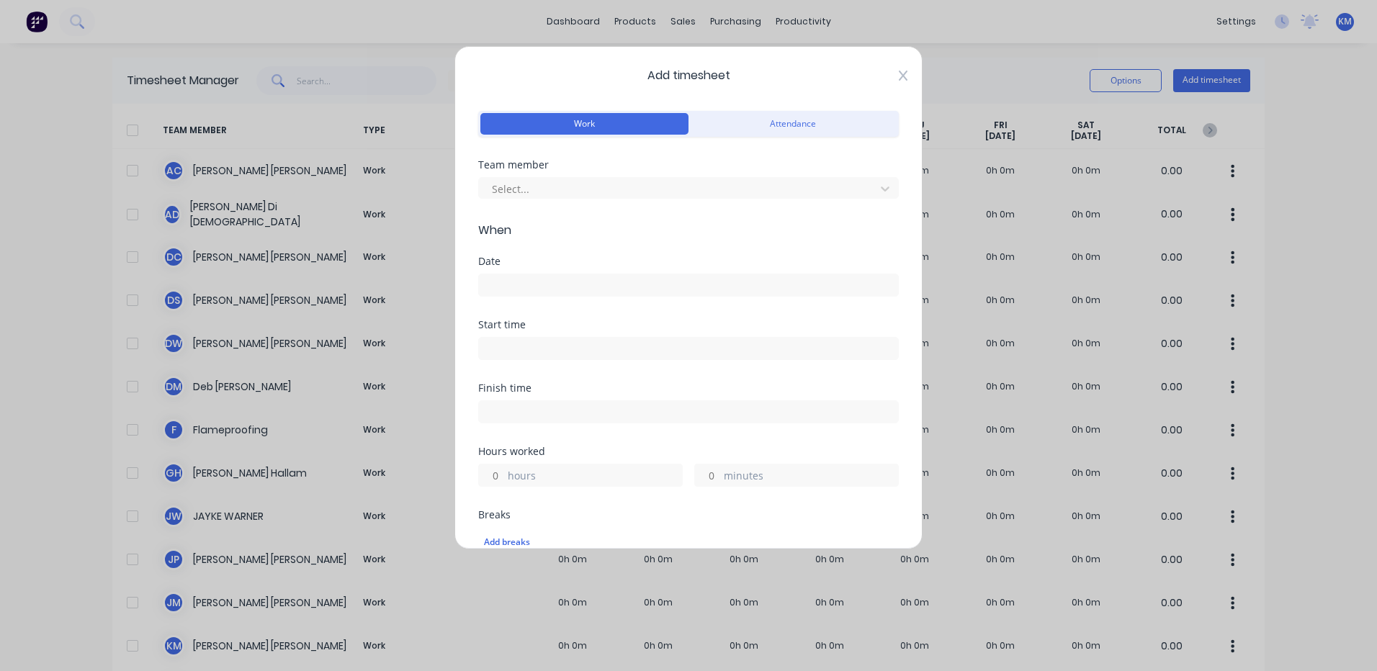
click at [899, 75] on icon at bounding box center [903, 76] width 9 height 12
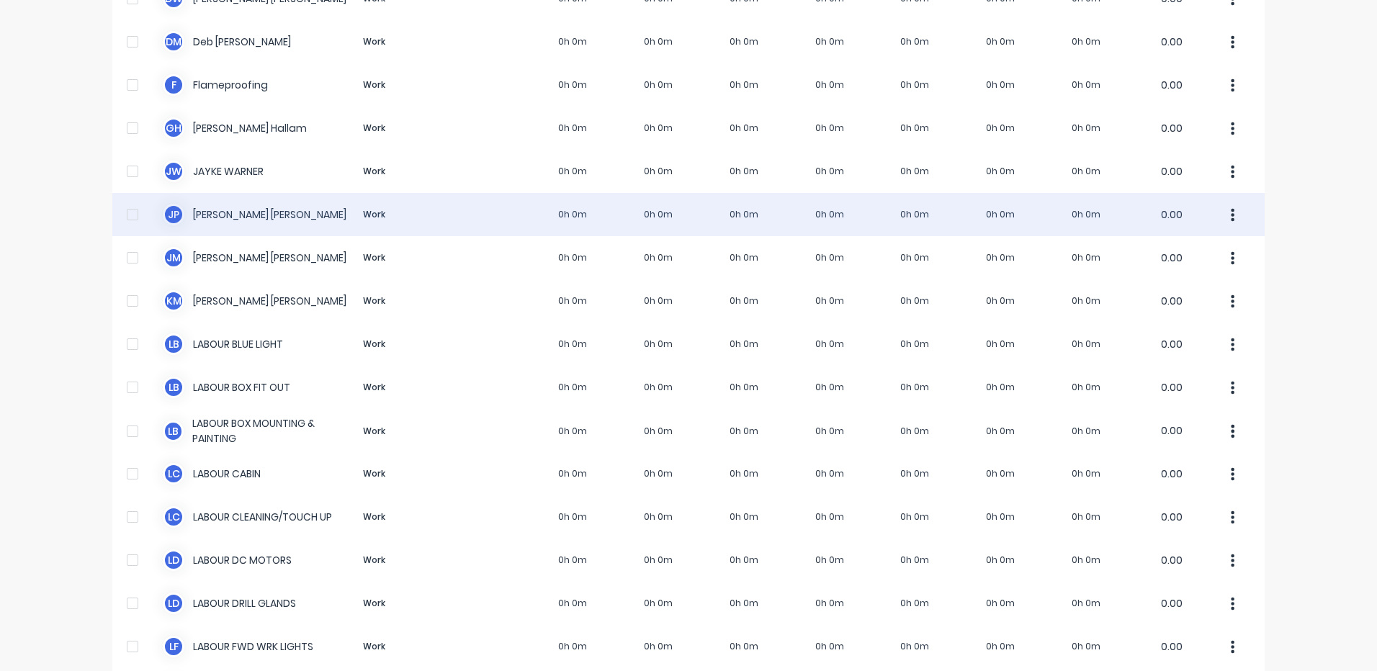
scroll to position [432, 0]
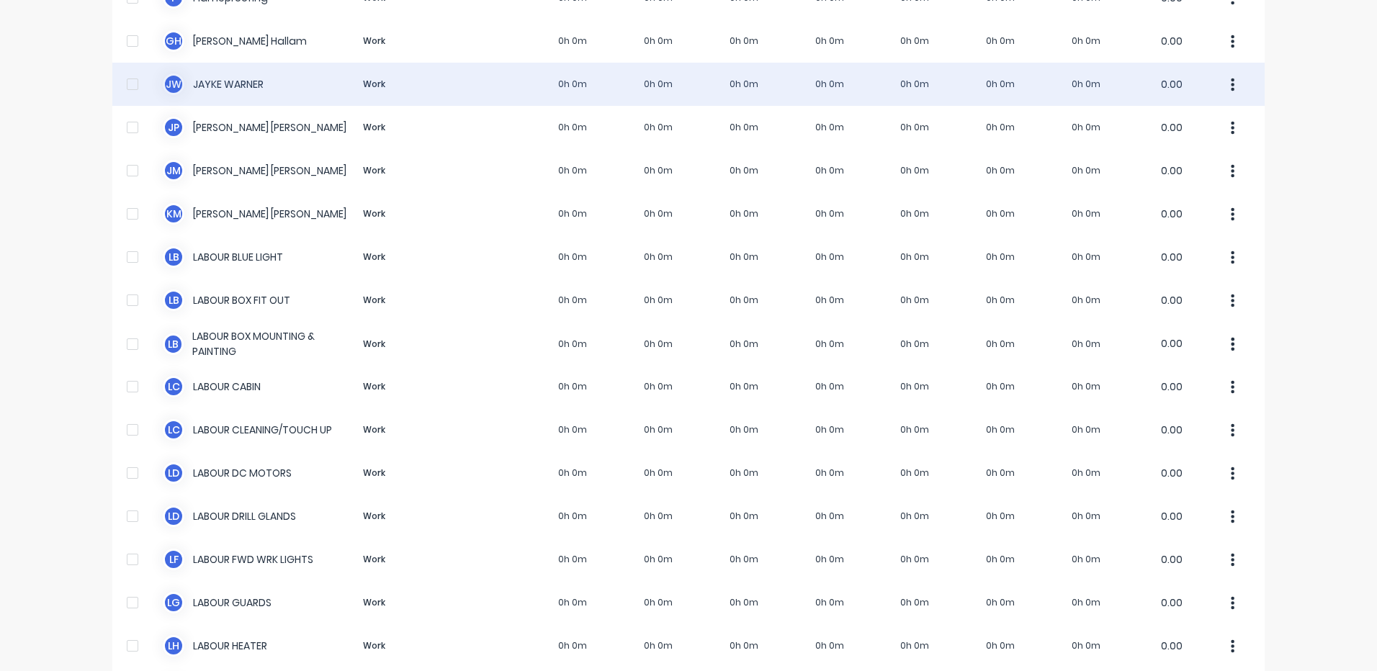
click at [529, 95] on div "[PERSON_NAME] [PERSON_NAME] Work 0h 0m 0h 0m 0h 0m 0h 0m 0h 0m 0h 0m 0h 0m 0.00" at bounding box center [688, 84] width 1152 height 43
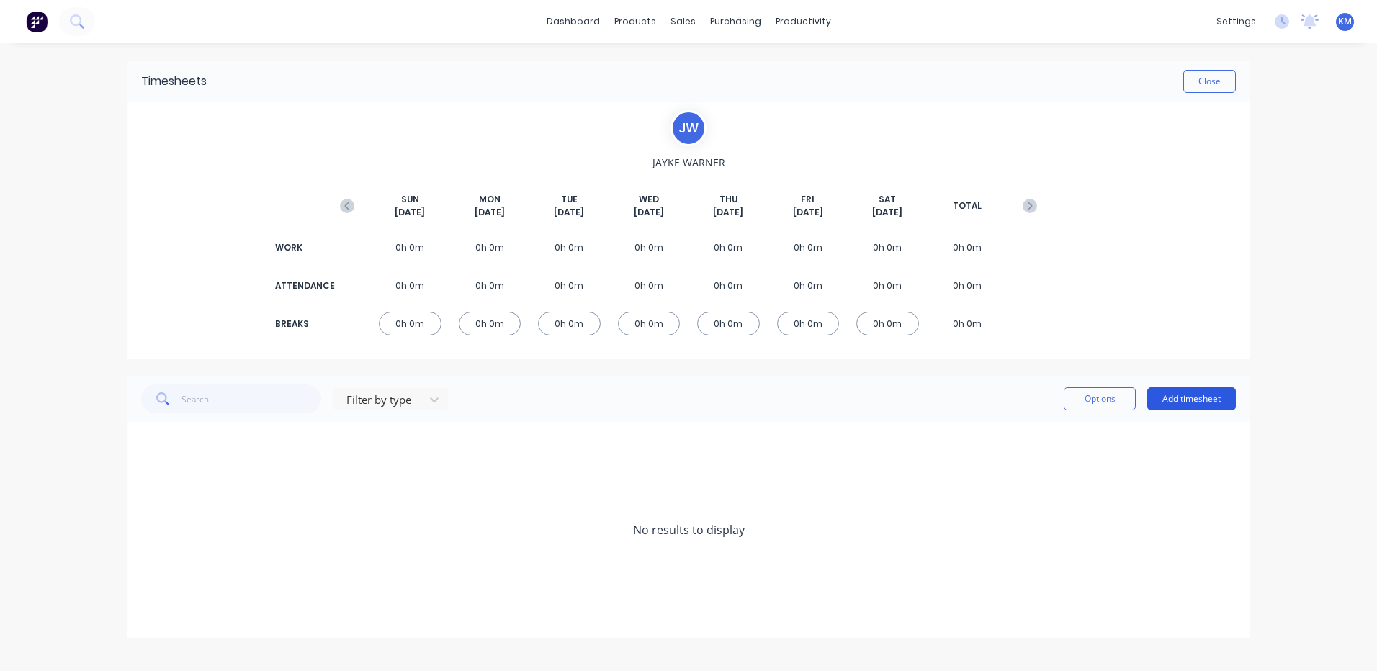
click at [1185, 409] on button "Add timesheet" at bounding box center [1191, 398] width 89 height 23
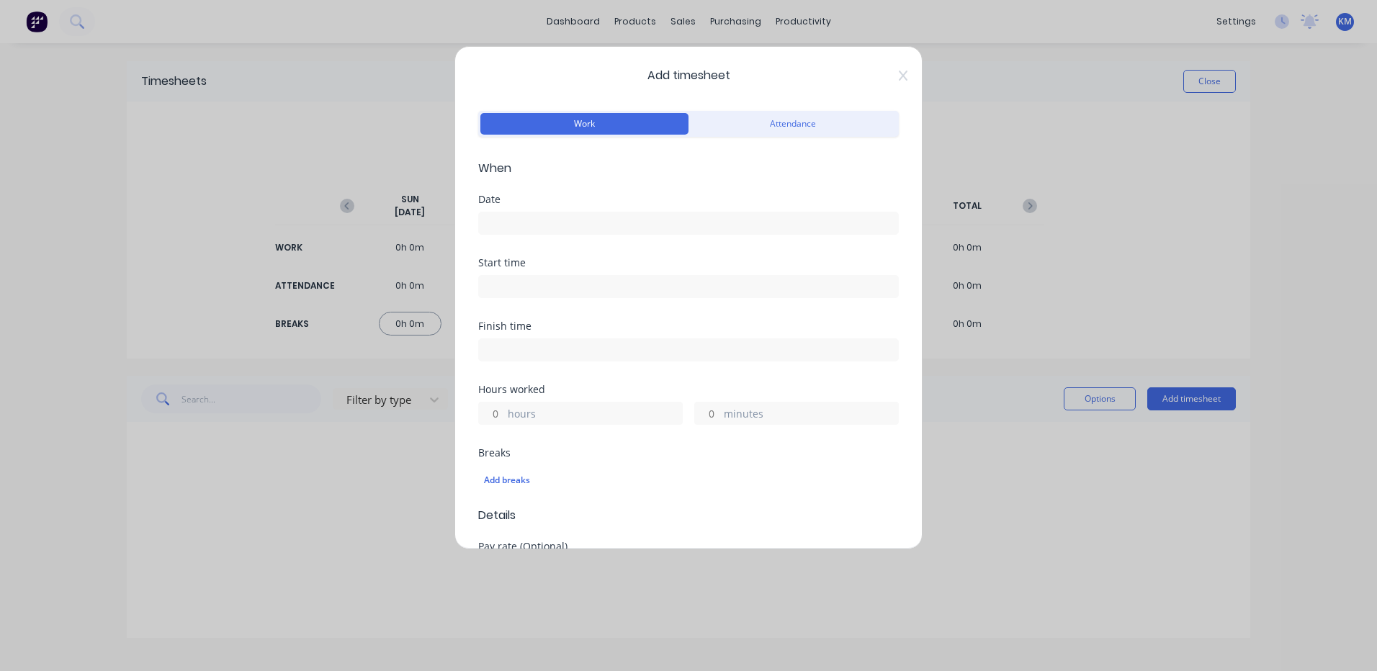
click at [650, 215] on input at bounding box center [688, 223] width 419 height 22
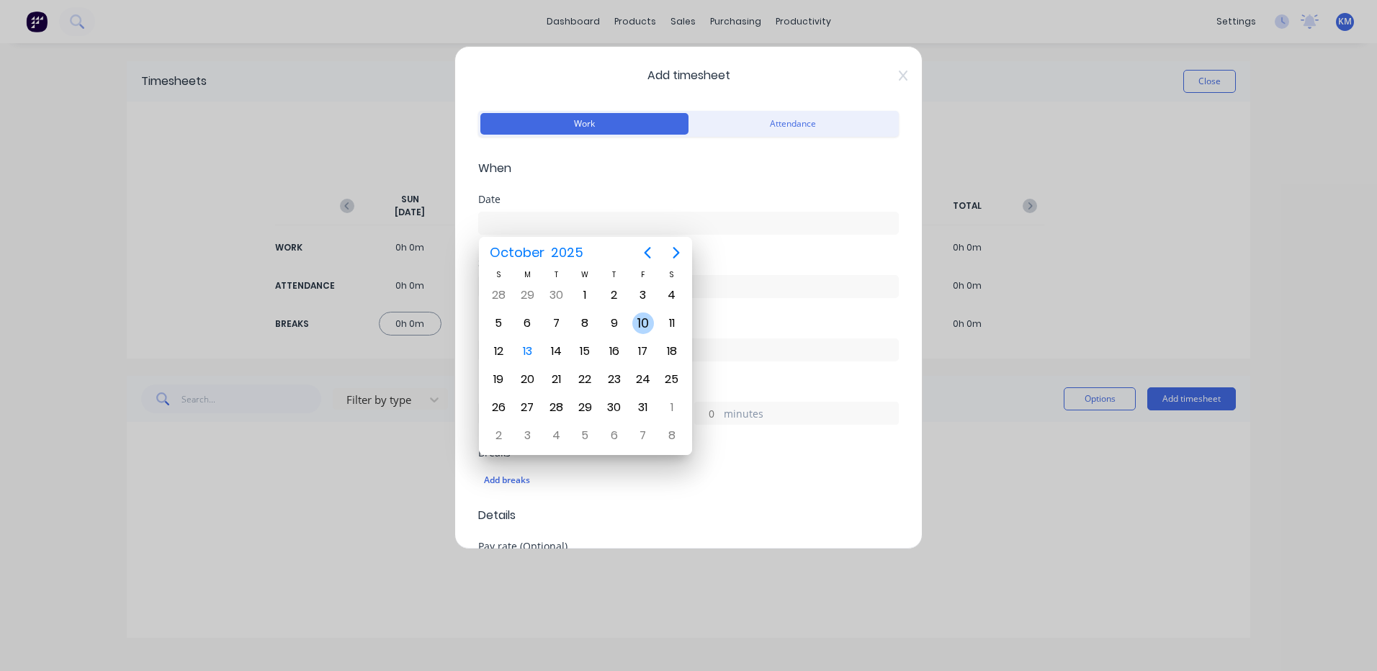
click at [645, 323] on div "10" at bounding box center [643, 324] width 22 height 22
type input "[DATE]"
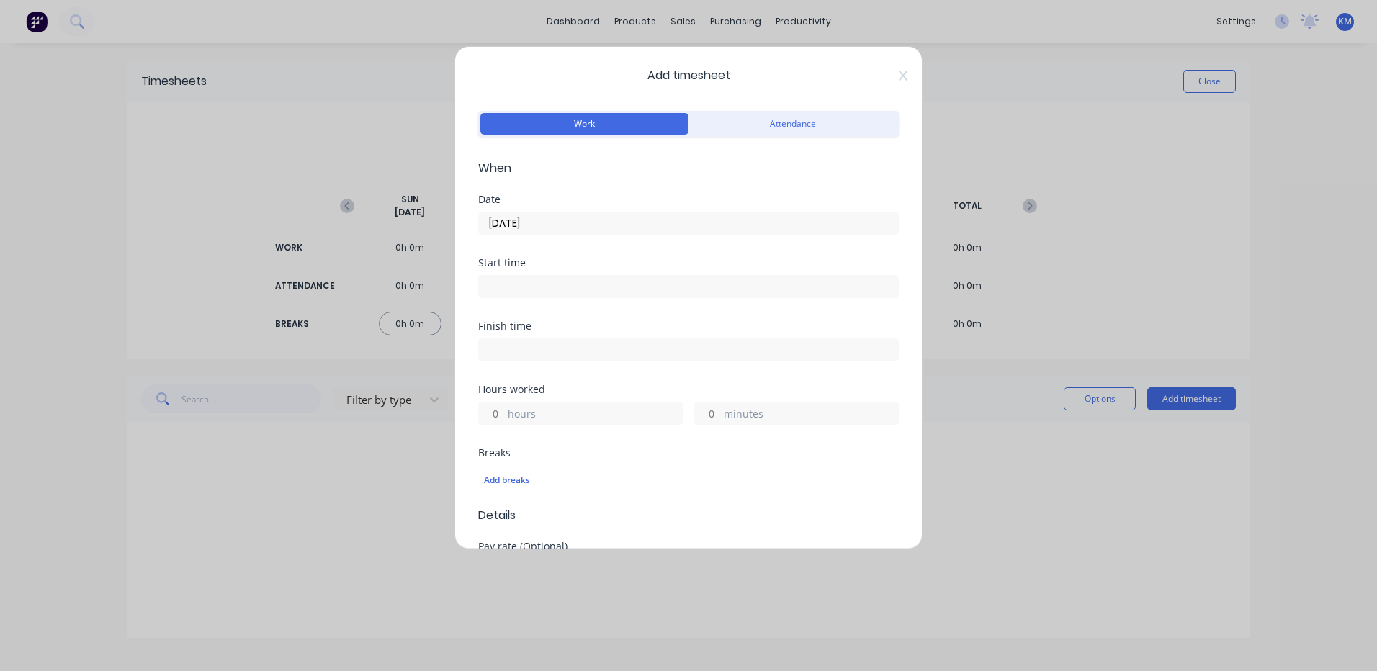
click at [562, 414] on label "hours" at bounding box center [595, 415] width 174 height 18
click at [504, 414] on input "hours" at bounding box center [491, 414] width 25 height 22
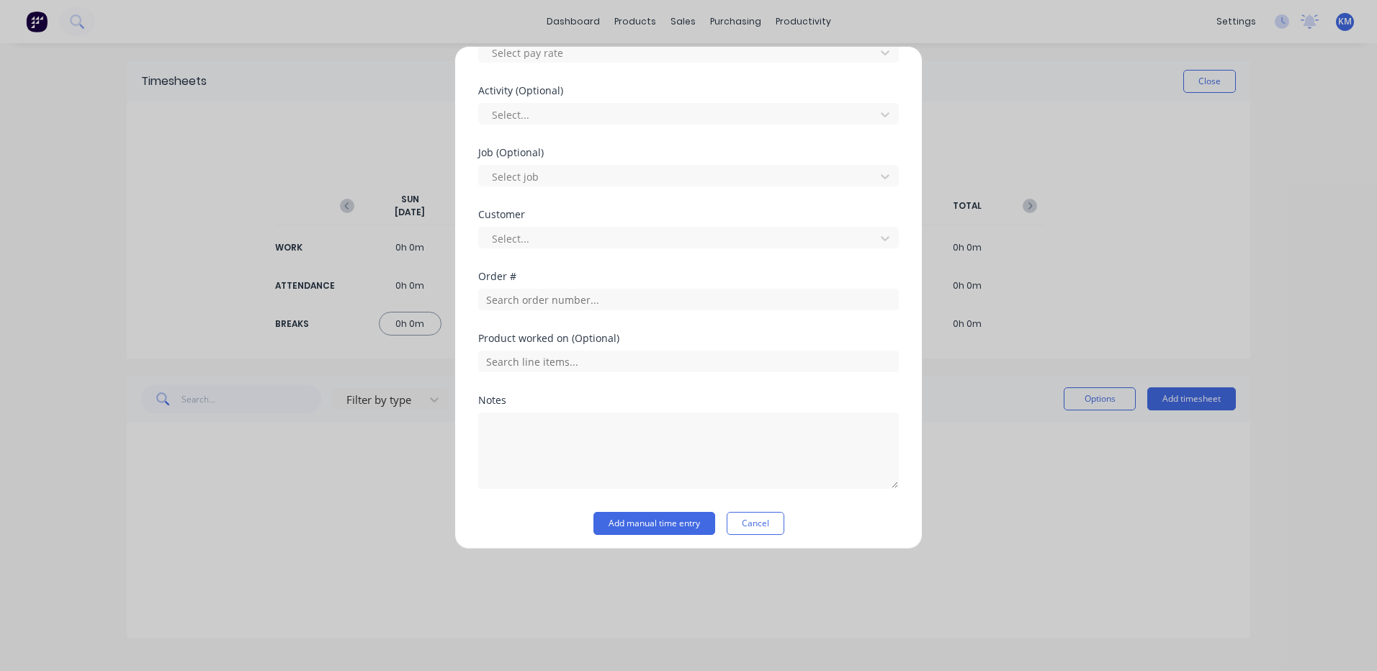
scroll to position [524, 0]
type input "8"
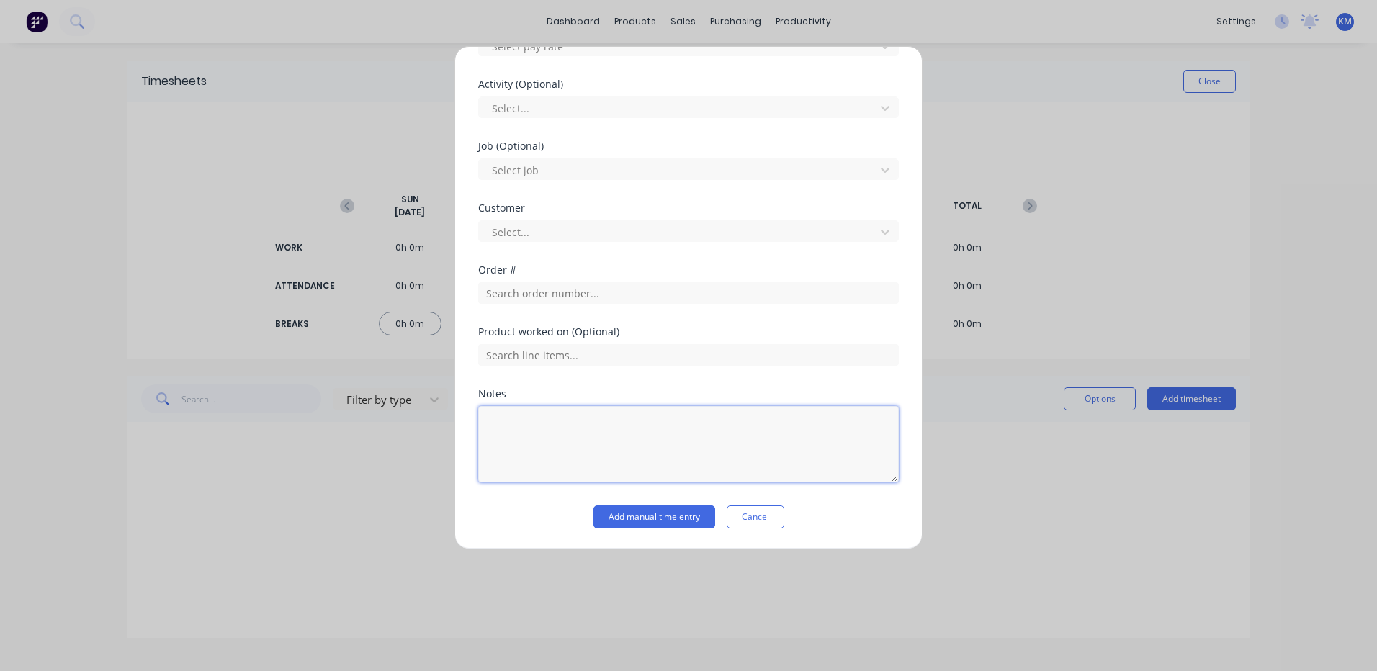
click at [552, 422] on textarea at bounding box center [688, 444] width 421 height 76
type textarea "LOADGUARD"
click at [759, 297] on input "text" at bounding box center [688, 293] width 421 height 22
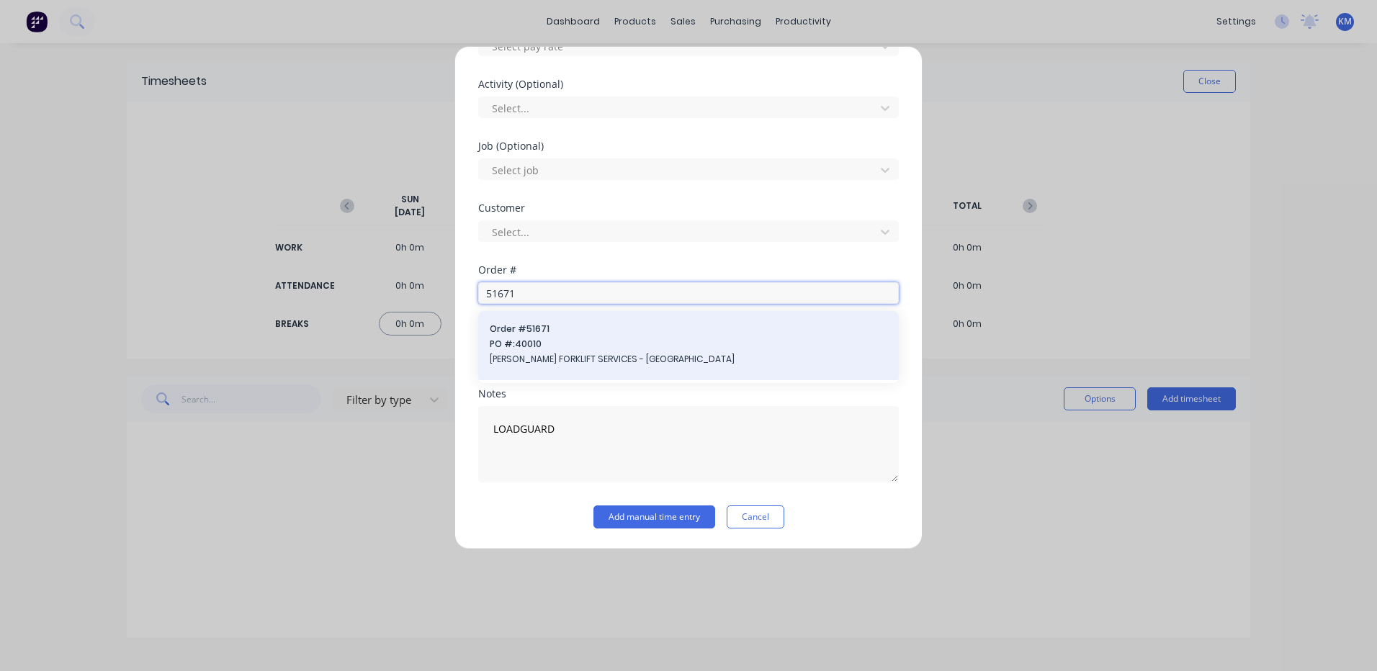
type input "51671"
click at [627, 339] on span "PO #: 40010" at bounding box center [689, 344] width 398 height 13
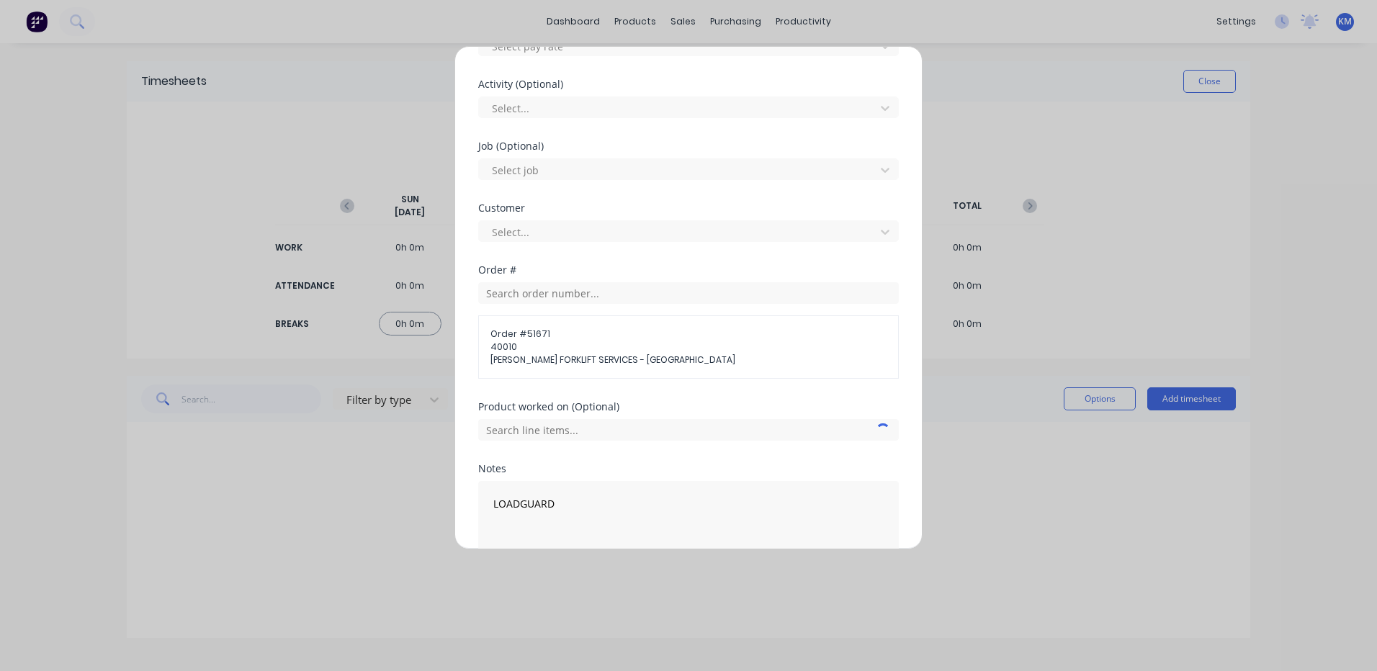
scroll to position [599, 0]
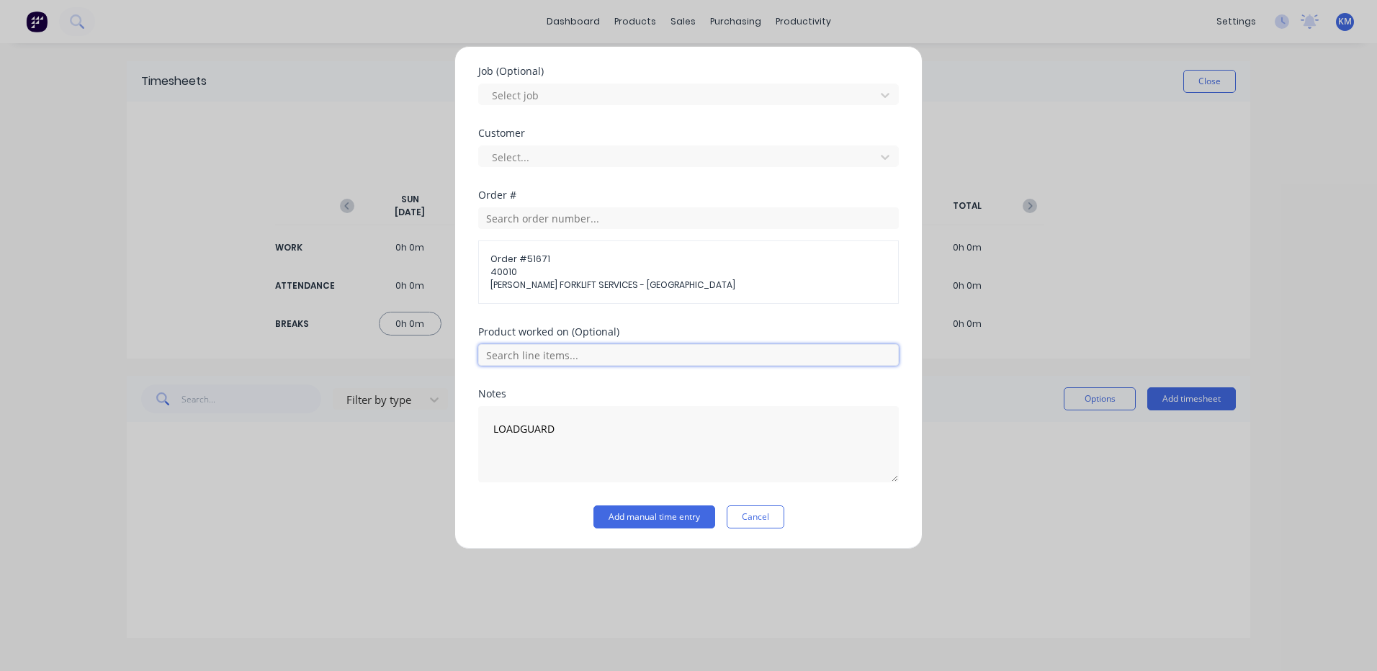
click at [630, 350] on input "text" at bounding box center [688, 355] width 421 height 22
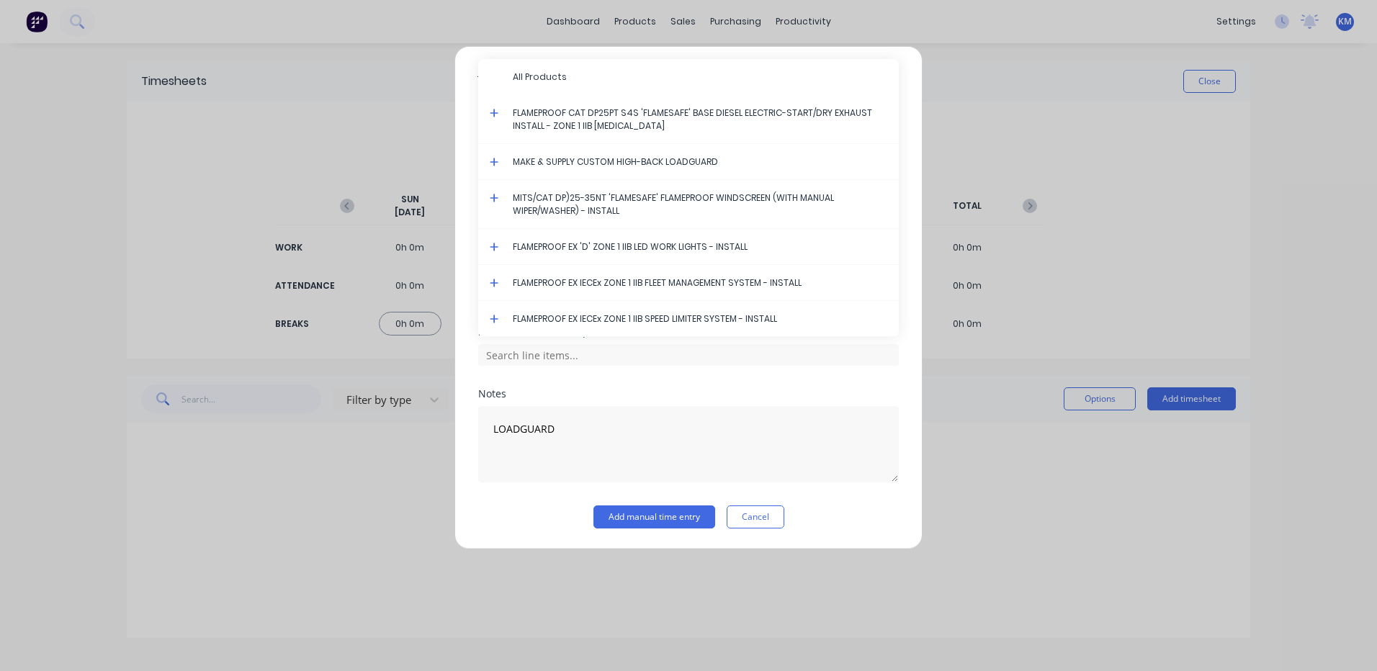
click at [491, 160] on icon at bounding box center [494, 162] width 9 height 10
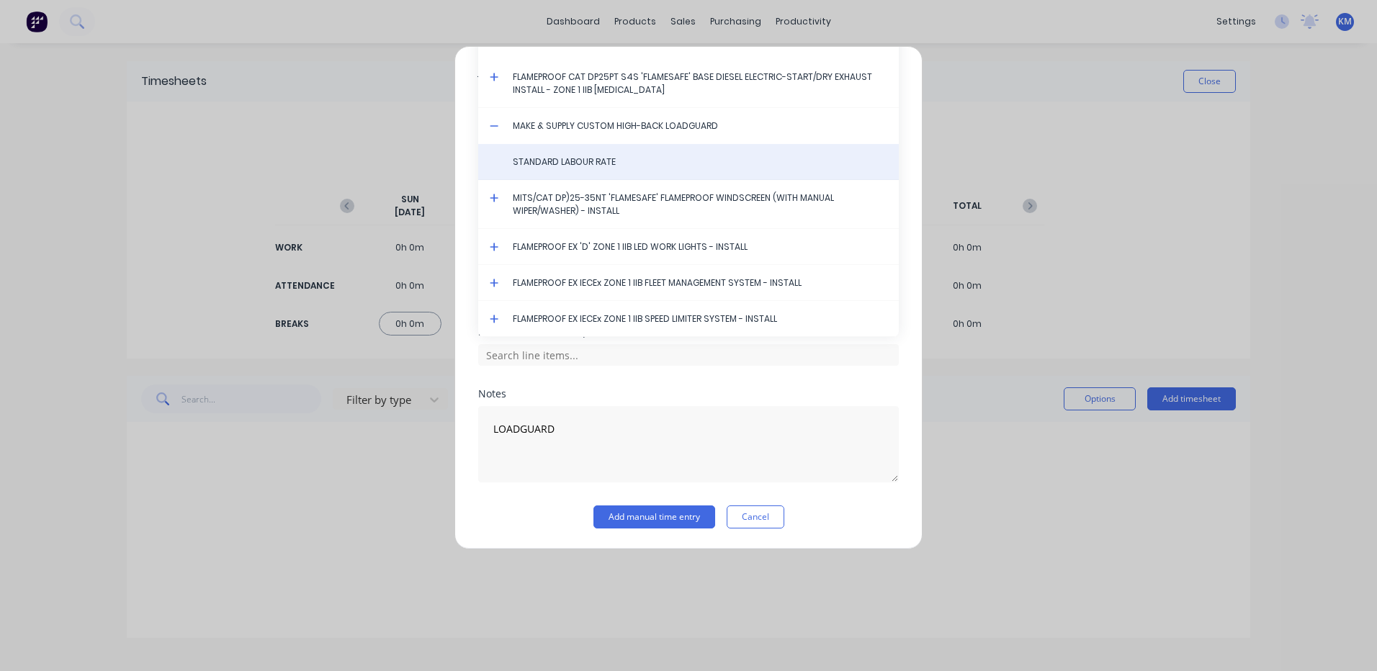
click at [544, 161] on span "STANDARD LABOUR RATE" at bounding box center [700, 162] width 374 height 13
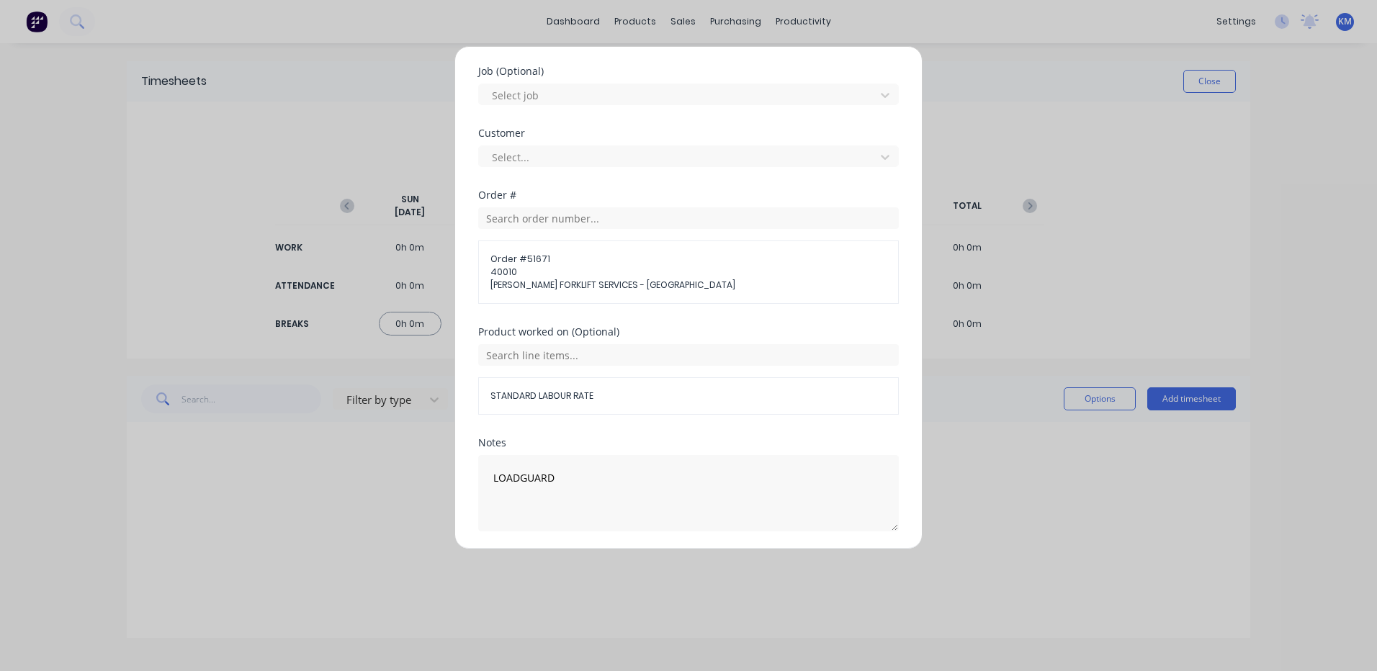
scroll to position [648, 0]
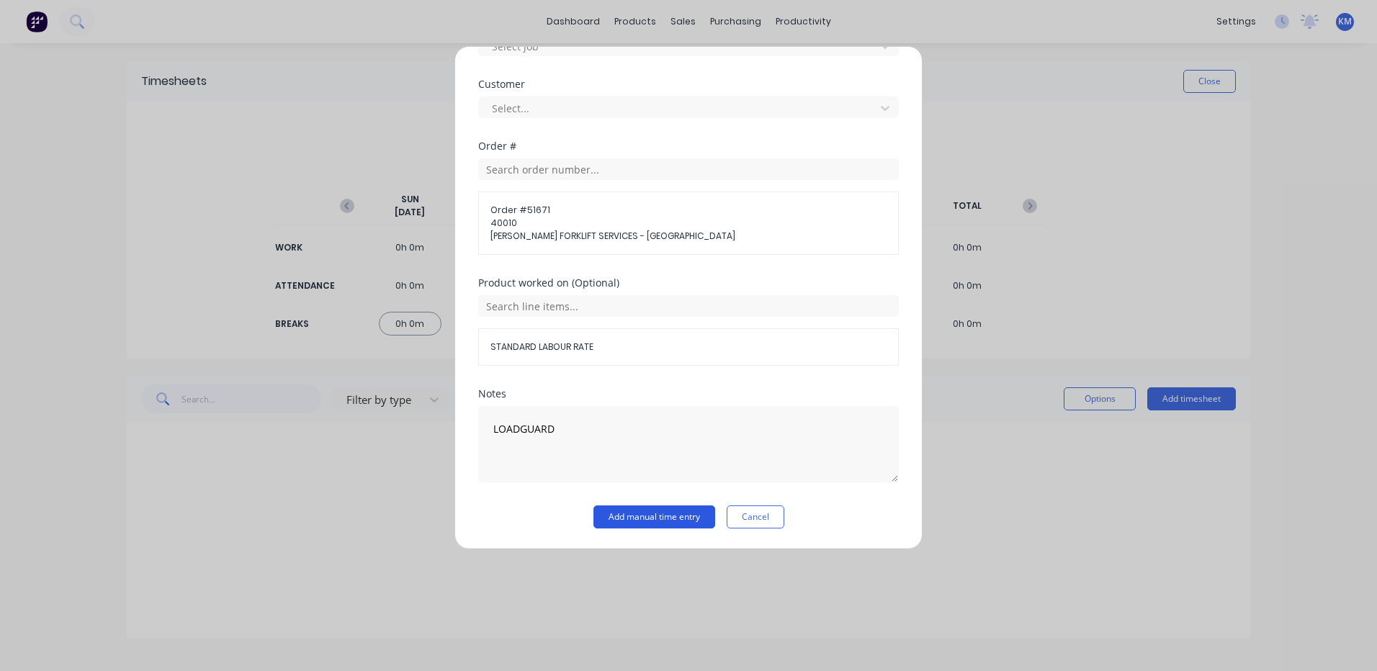
click at [664, 511] on button "Add manual time entry" at bounding box center [654, 517] width 122 height 23
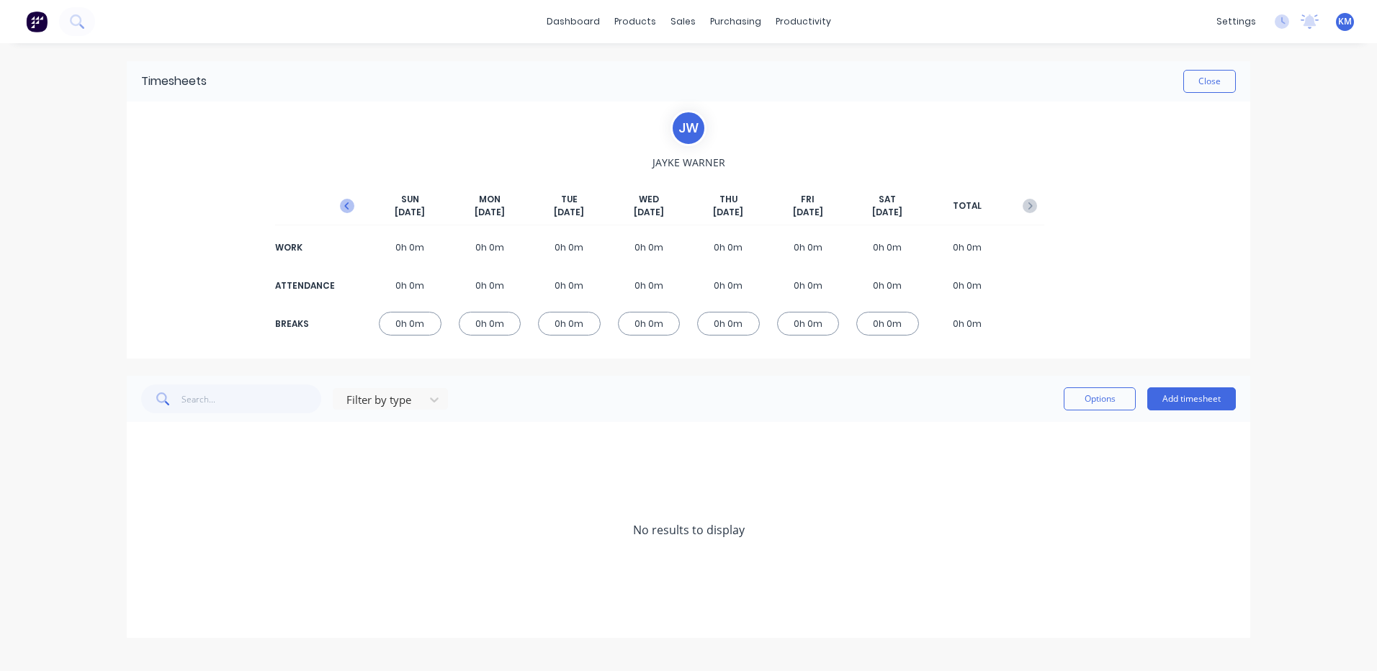
click at [349, 210] on icon "button" at bounding box center [347, 206] width 14 height 14
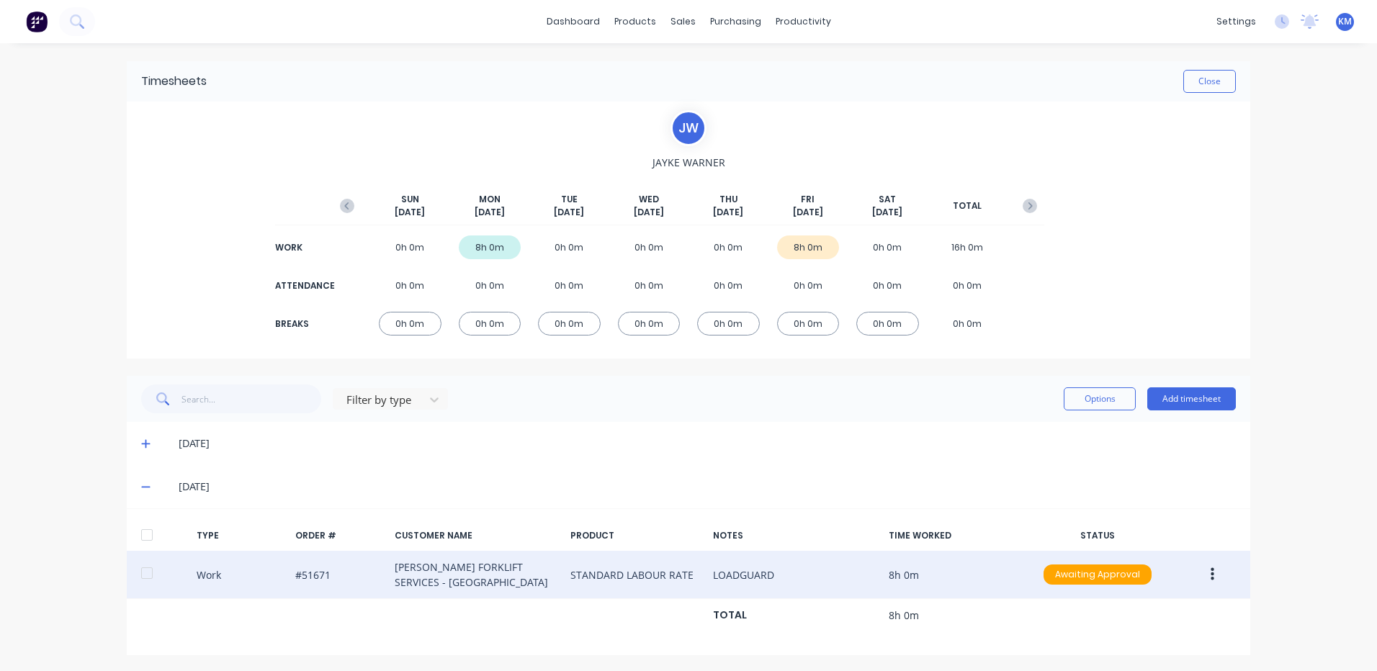
click at [137, 576] on div at bounding box center [147, 573] width 29 height 29
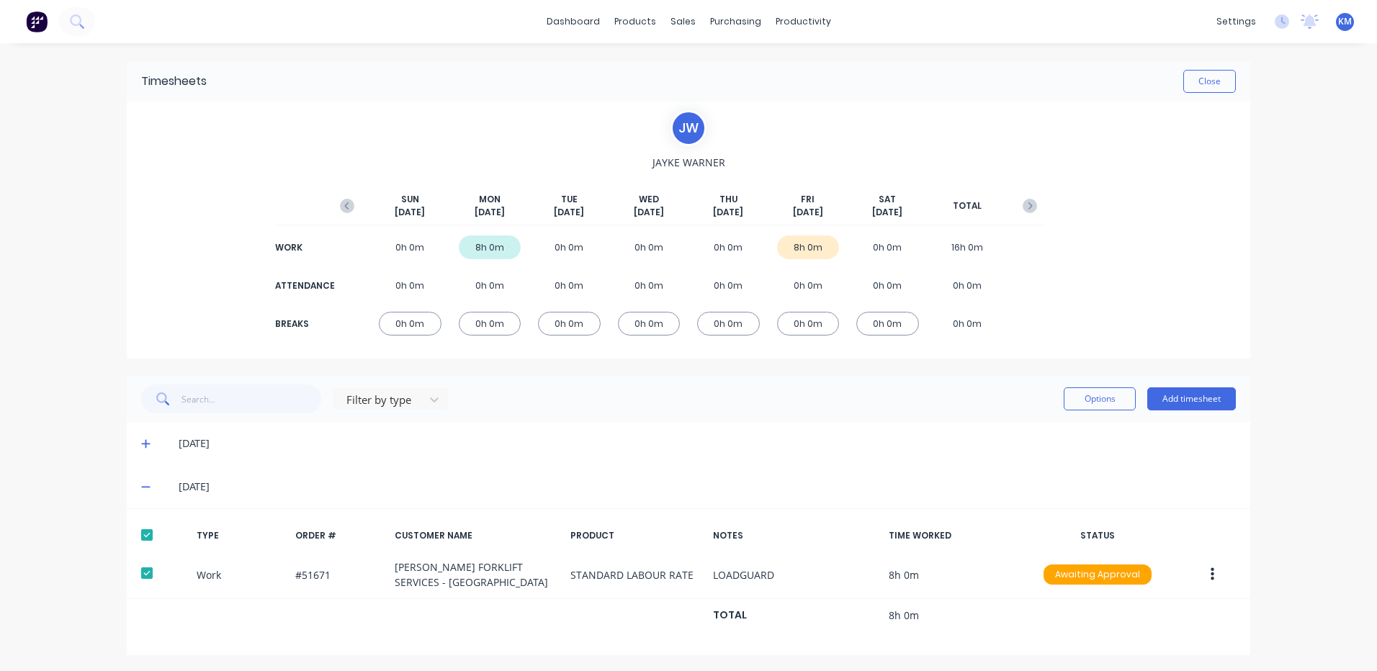
click at [1100, 415] on div "Filter by type Options Add timesheet" at bounding box center [688, 399] width 1123 height 46
drag, startPoint x: 1102, startPoint y: 404, endPoint x: 1087, endPoint y: 414, distance: 18.2
click at [1101, 404] on button "Options" at bounding box center [1100, 398] width 72 height 23
click at [1076, 426] on div "Approve" at bounding box center [1067, 436] width 111 height 21
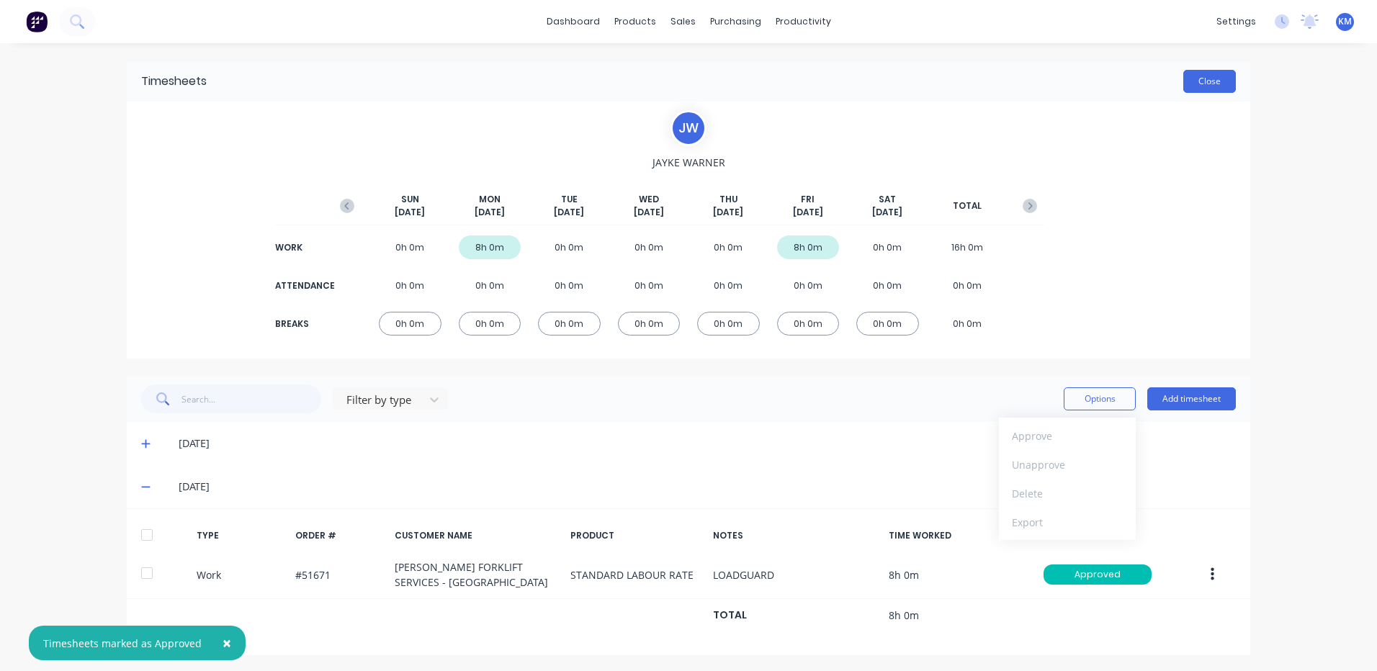
click at [1193, 83] on button "Close" at bounding box center [1209, 81] width 53 height 23
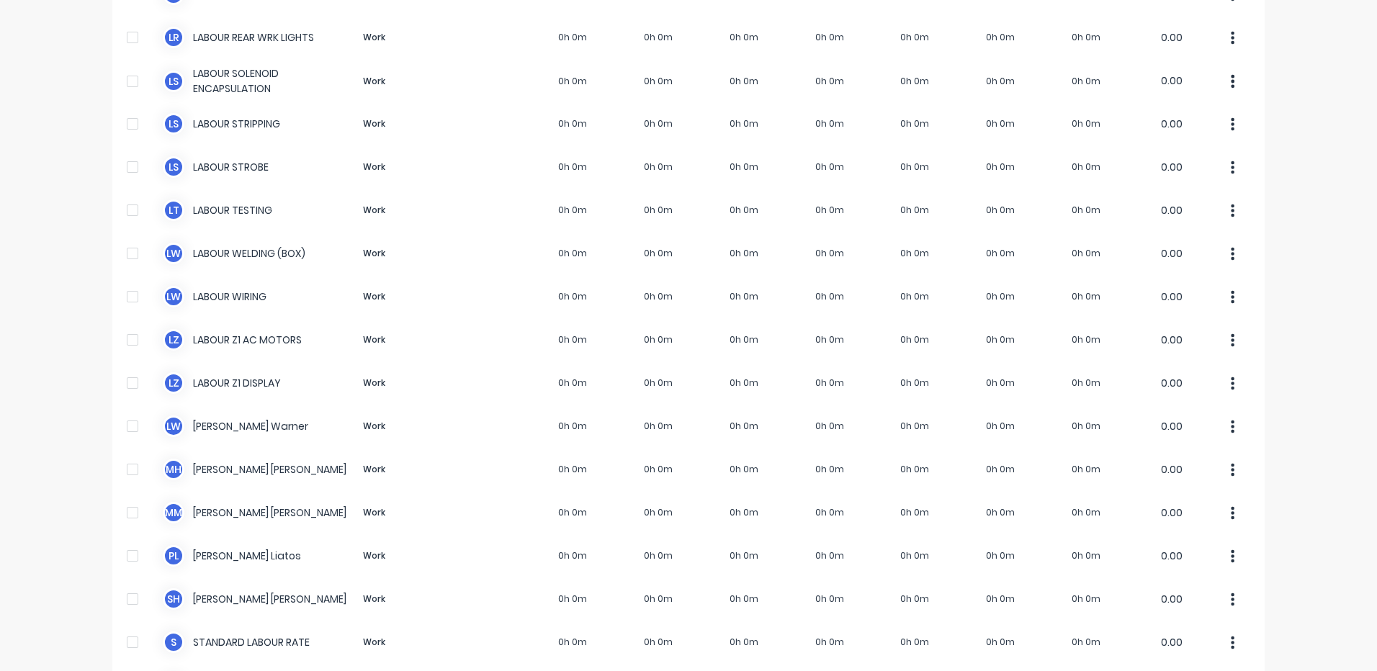
scroll to position [1296, 0]
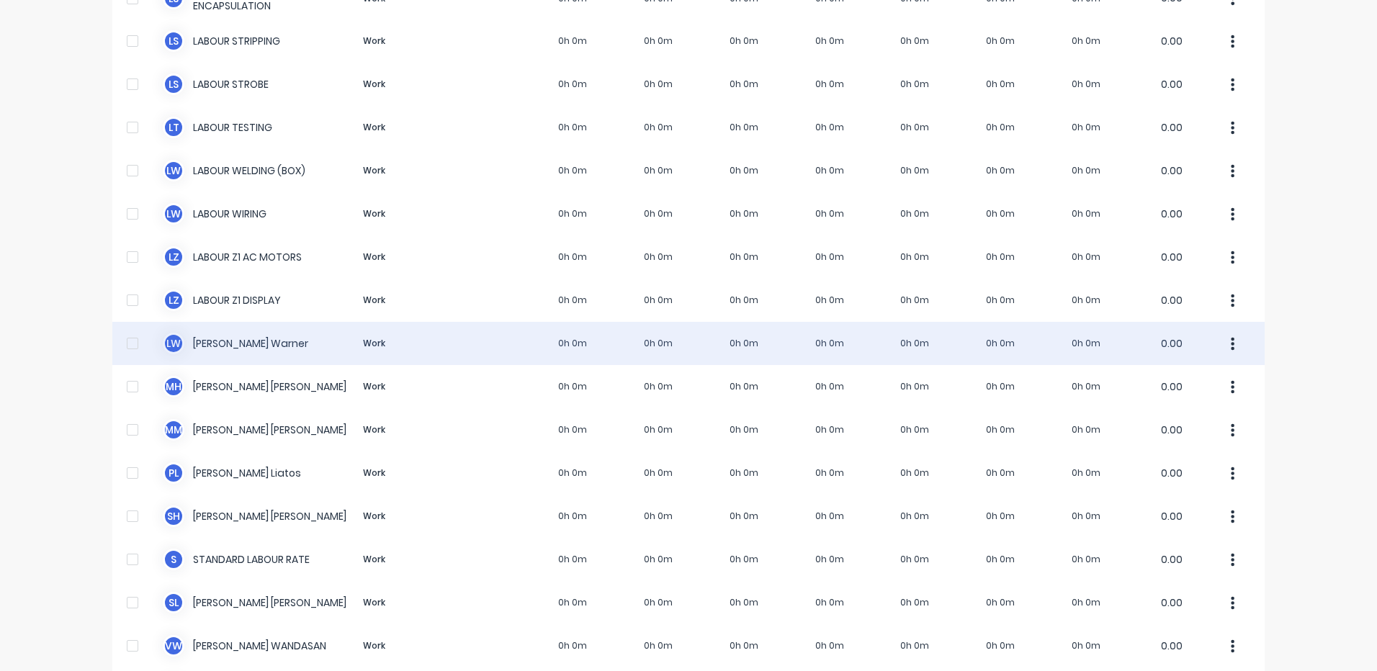
click at [531, 340] on div "[PERSON_NAME] Work 0h 0m 0h 0m 0h 0m 0h 0m 0h 0m 0h 0m 0h 0m 0.00" at bounding box center [688, 343] width 1152 height 43
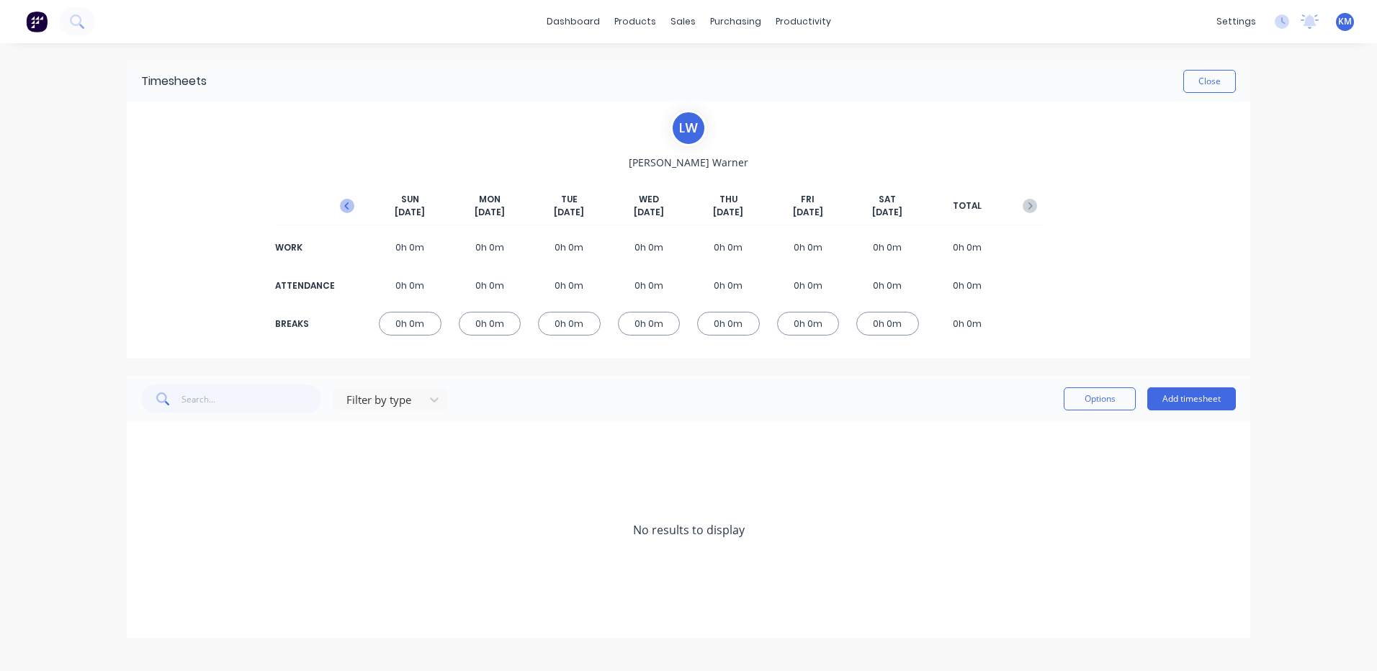
click at [352, 213] on button "button" at bounding box center [347, 206] width 29 height 26
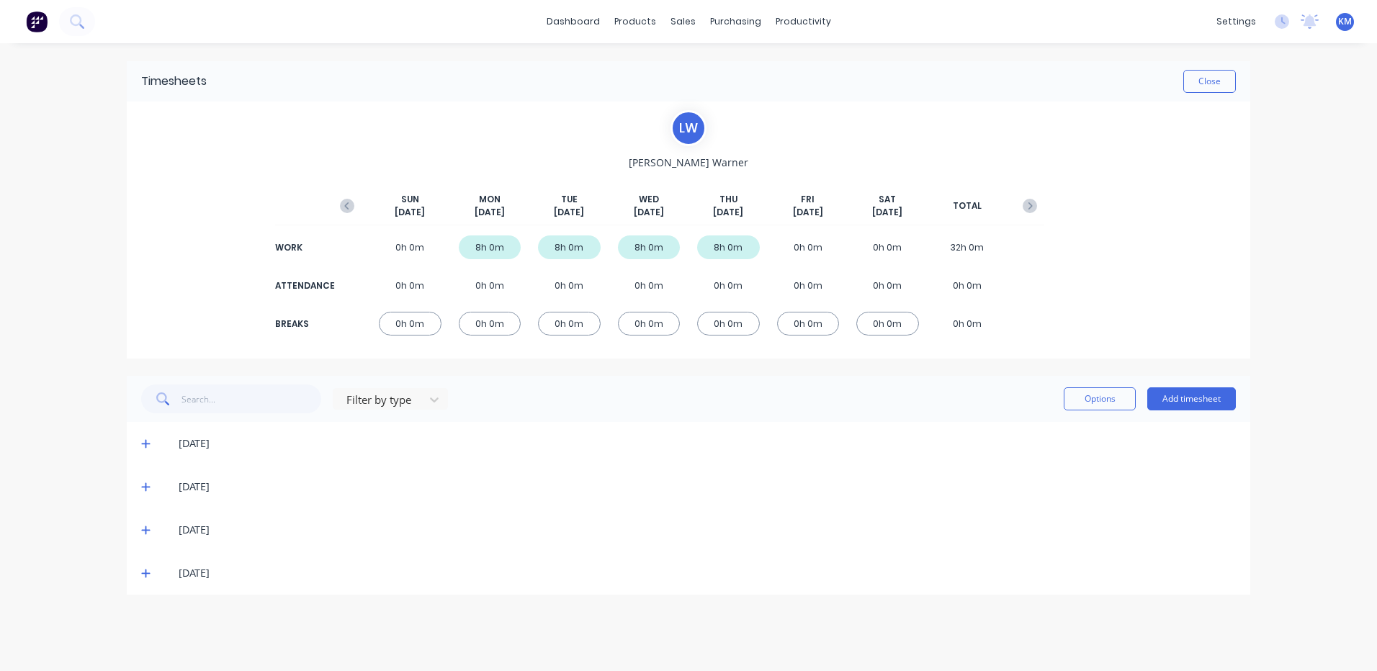
click at [144, 574] on icon at bounding box center [145, 574] width 9 height 9
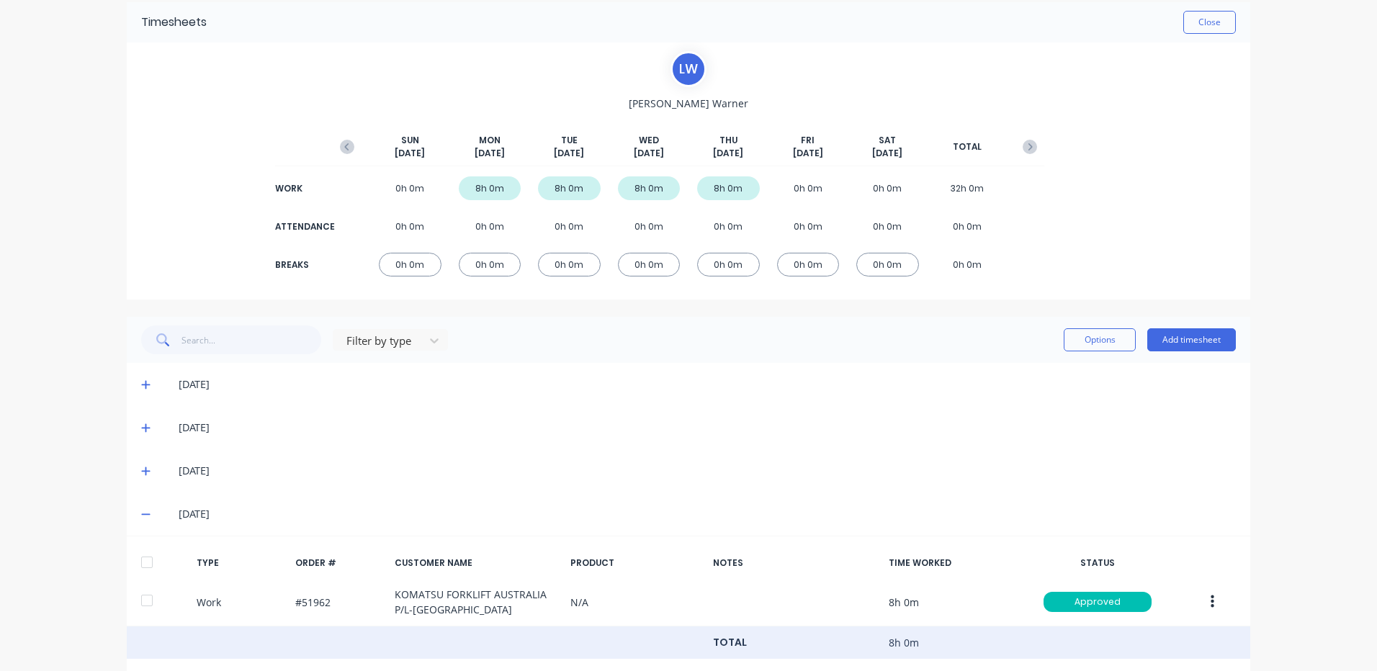
scroll to position [89, 0]
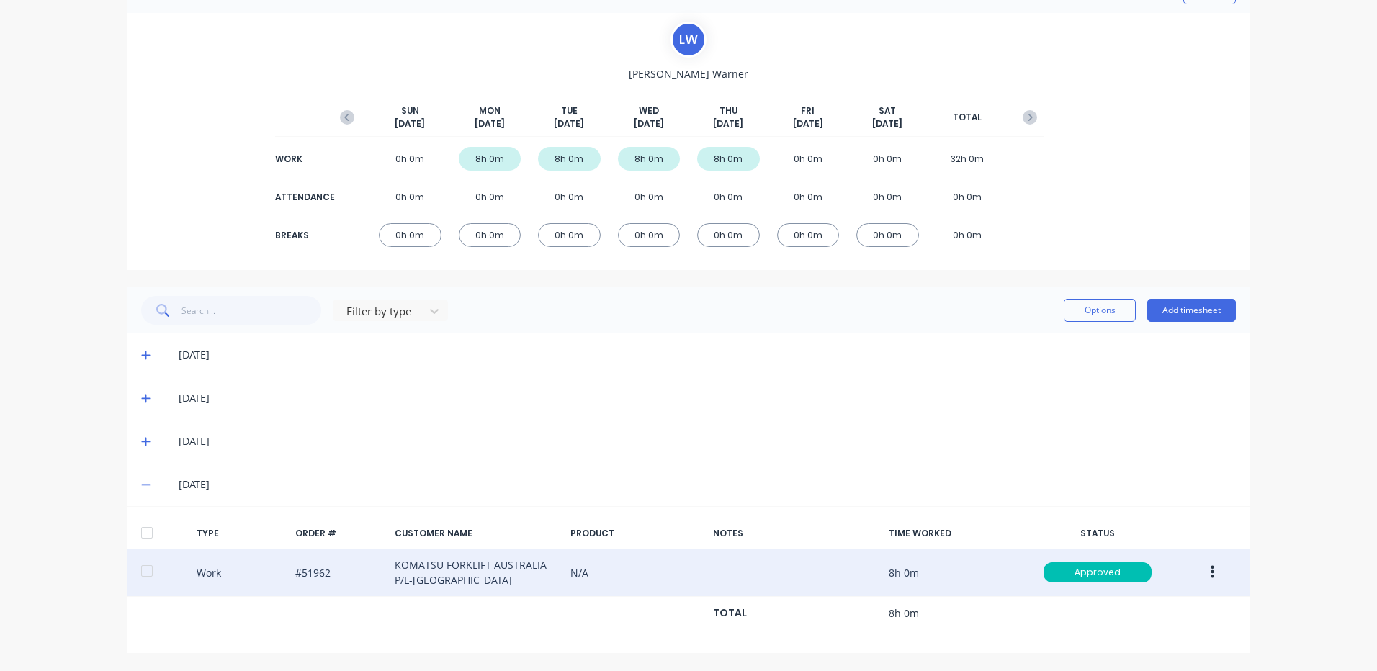
click at [1209, 565] on button "button" at bounding box center [1212, 573] width 34 height 26
click at [1159, 547] on div "Duplicate" at bounding box center [1160, 547] width 111 height 21
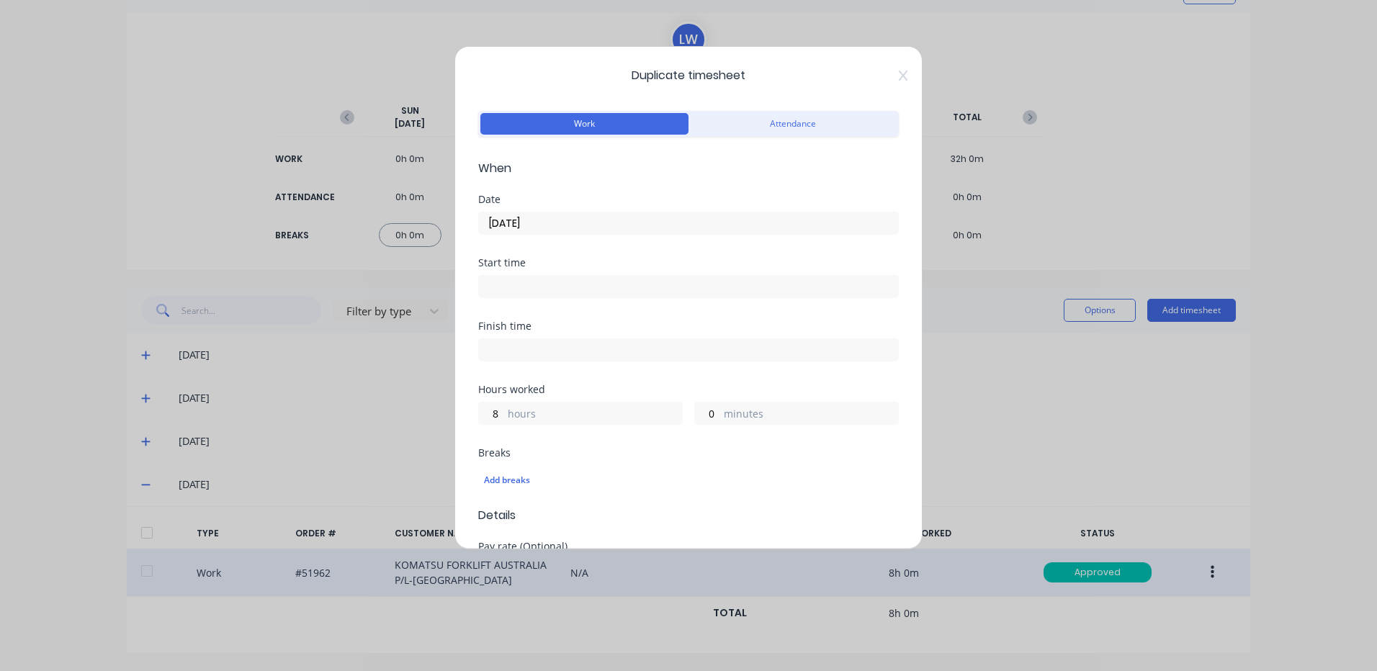
click at [665, 226] on input "[DATE]" at bounding box center [688, 223] width 419 height 22
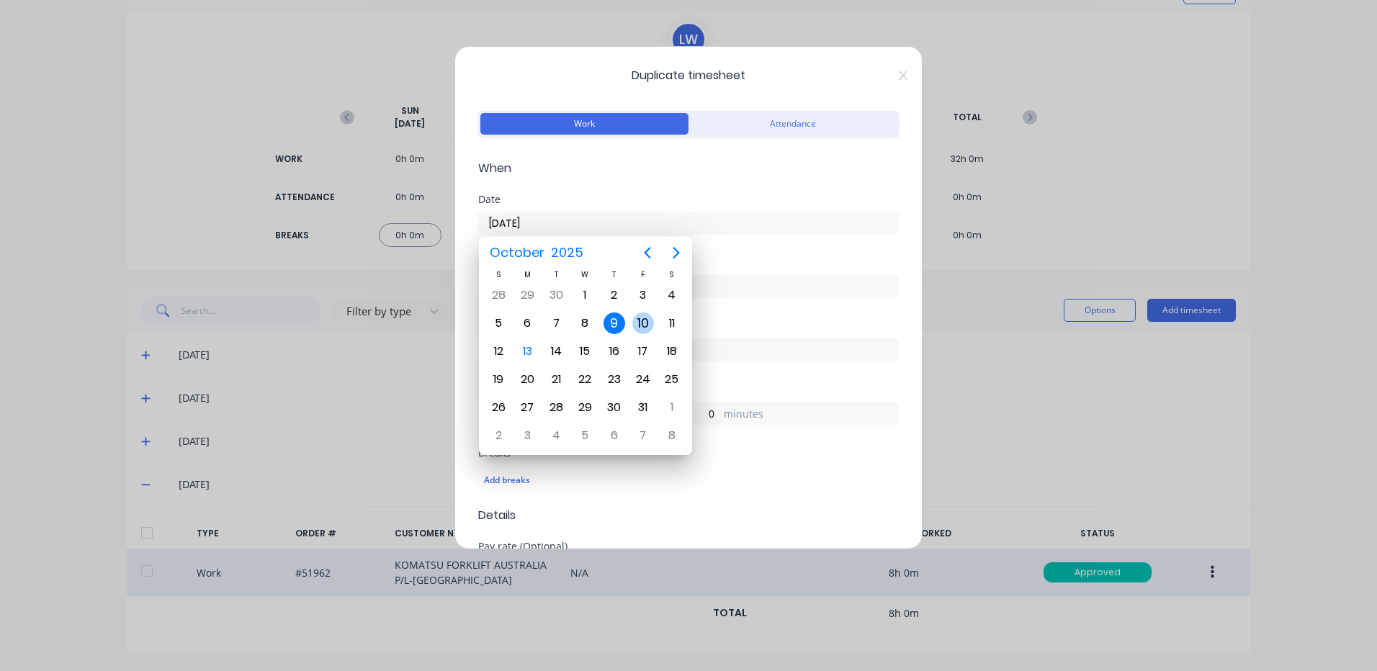
click at [645, 320] on div "10" at bounding box center [643, 324] width 22 height 22
type input "[DATE]"
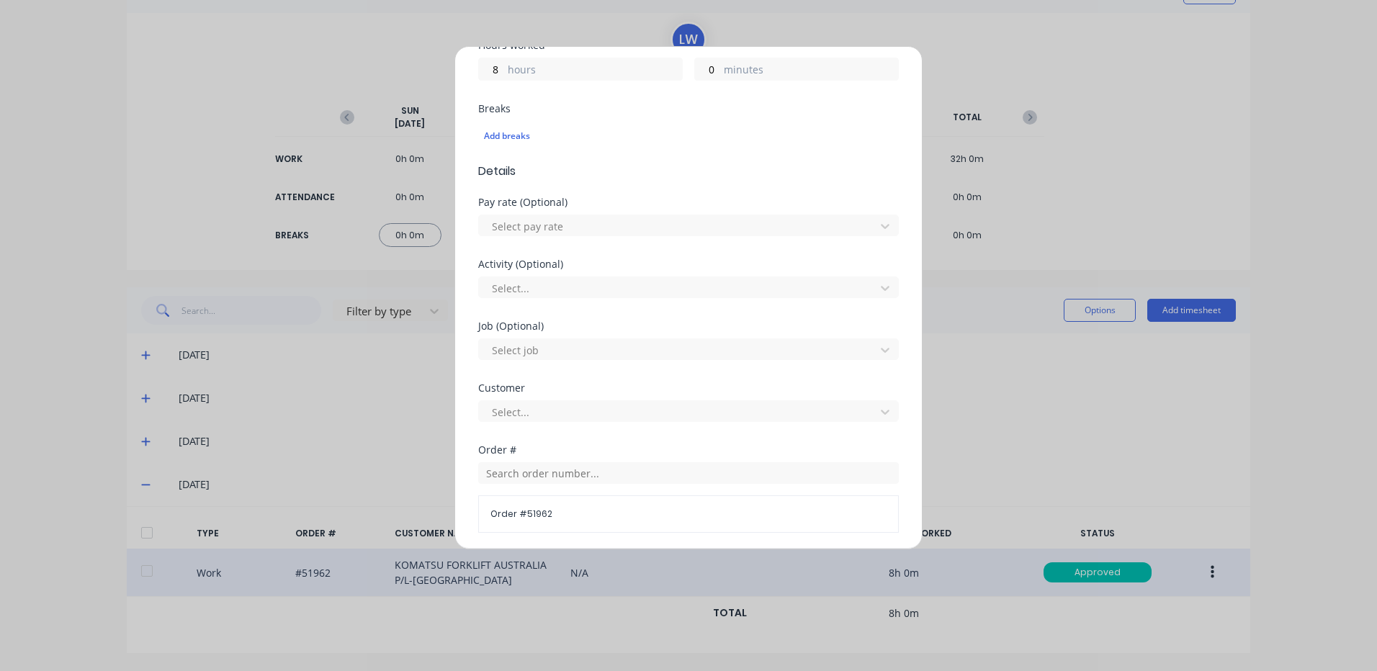
scroll to position [622, 0]
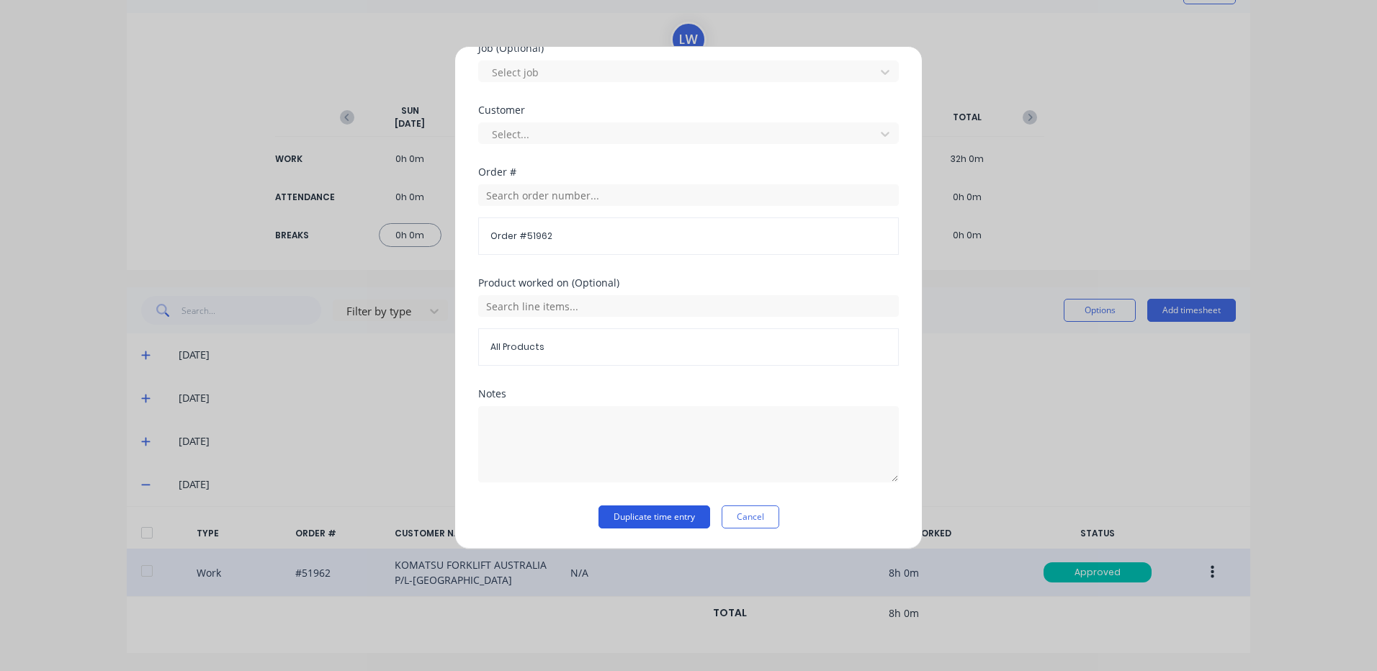
click at [646, 526] on button "Duplicate time entry" at bounding box center [654, 517] width 112 height 23
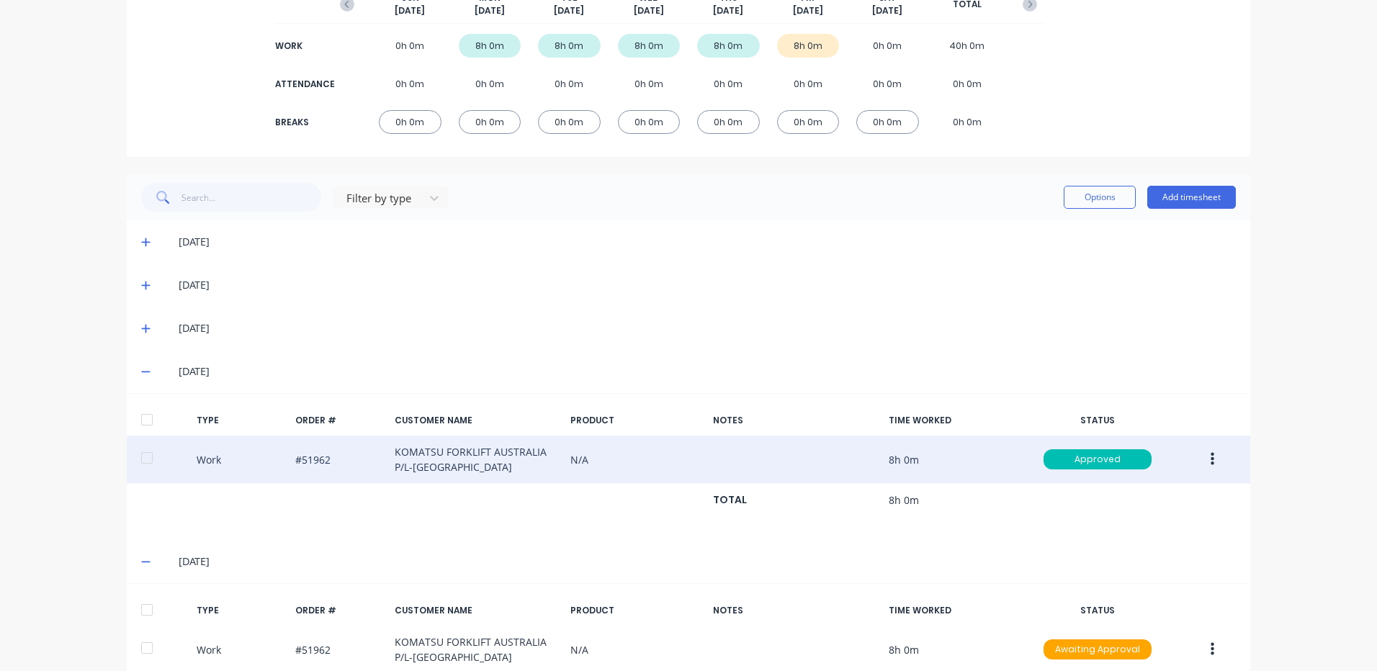
scroll to position [279, 0]
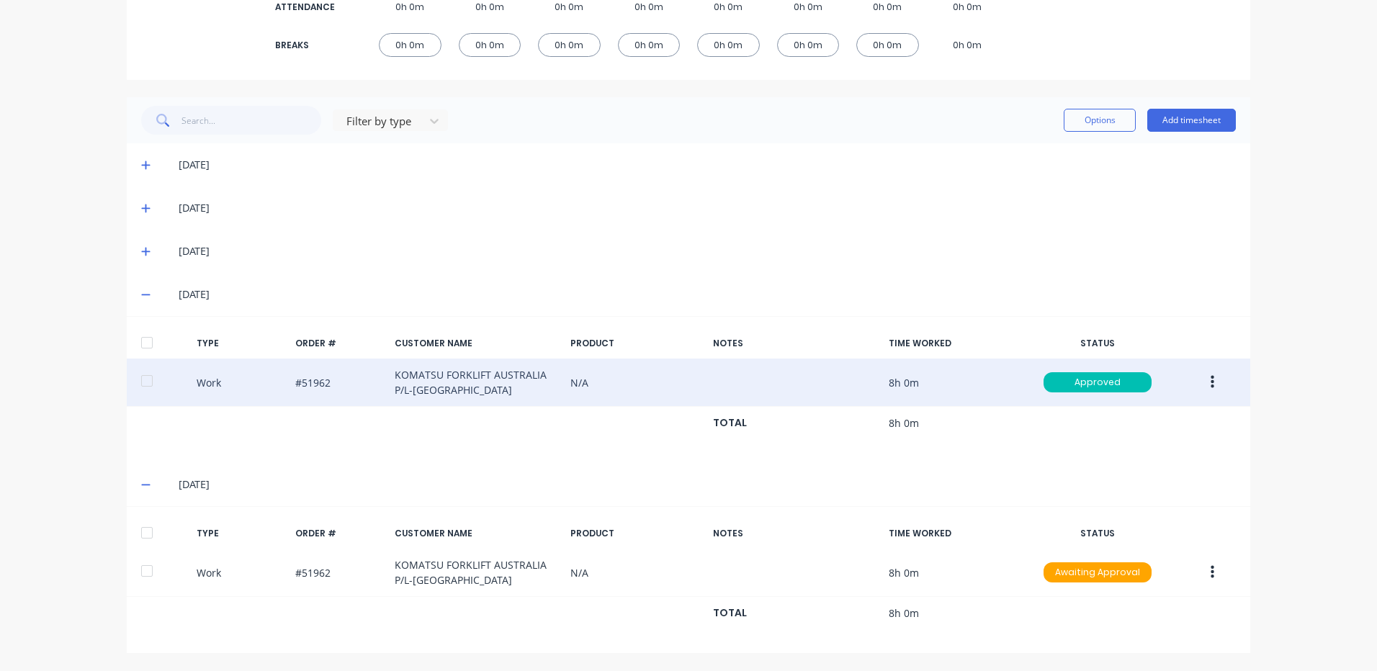
click at [152, 531] on div at bounding box center [147, 532] width 29 height 29
click at [1095, 117] on button "Options" at bounding box center [1100, 120] width 72 height 23
click at [1068, 151] on div "Approve" at bounding box center [1067, 157] width 111 height 21
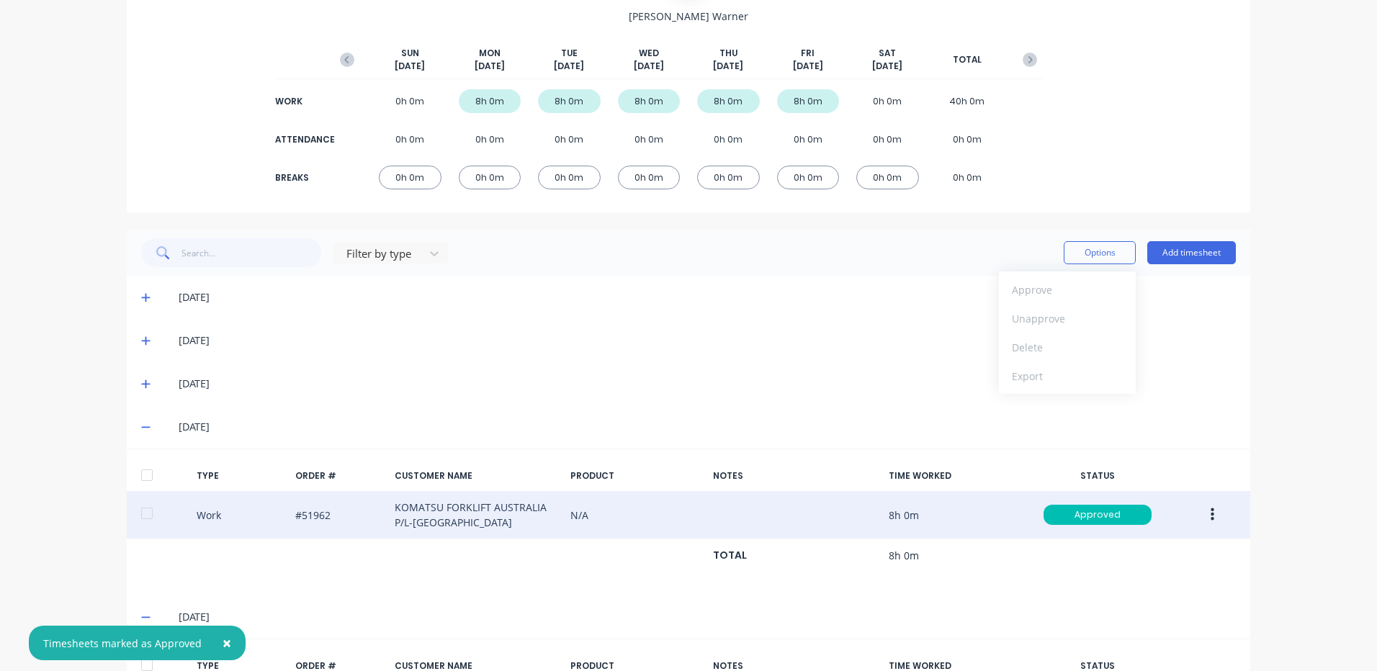
scroll to position [0, 0]
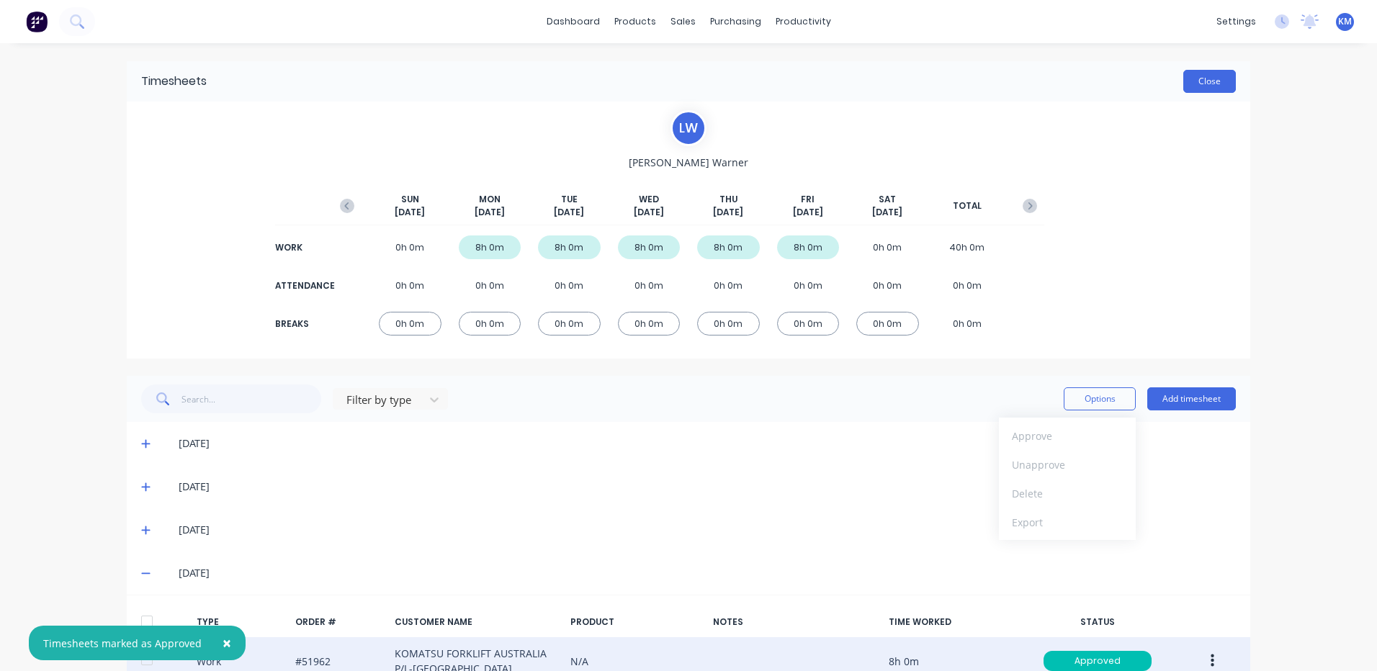
click at [1221, 78] on button "Close" at bounding box center [1209, 81] width 53 height 23
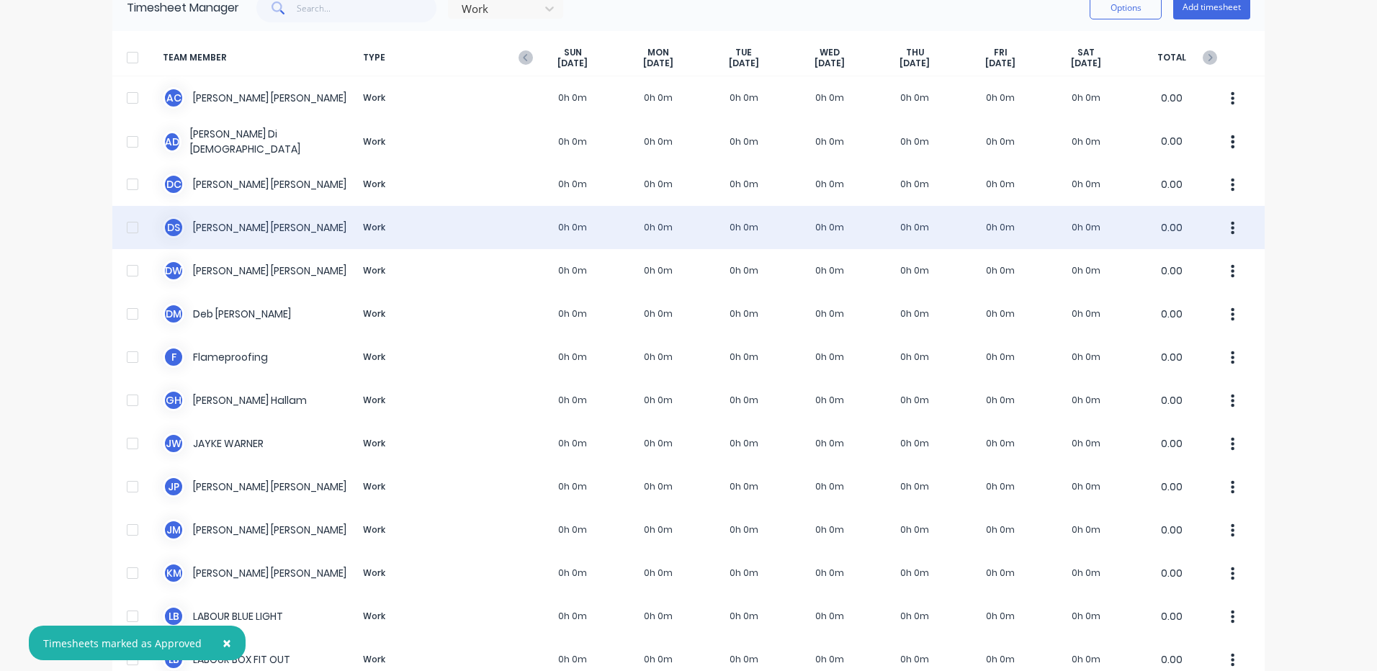
scroll to position [72, 0]
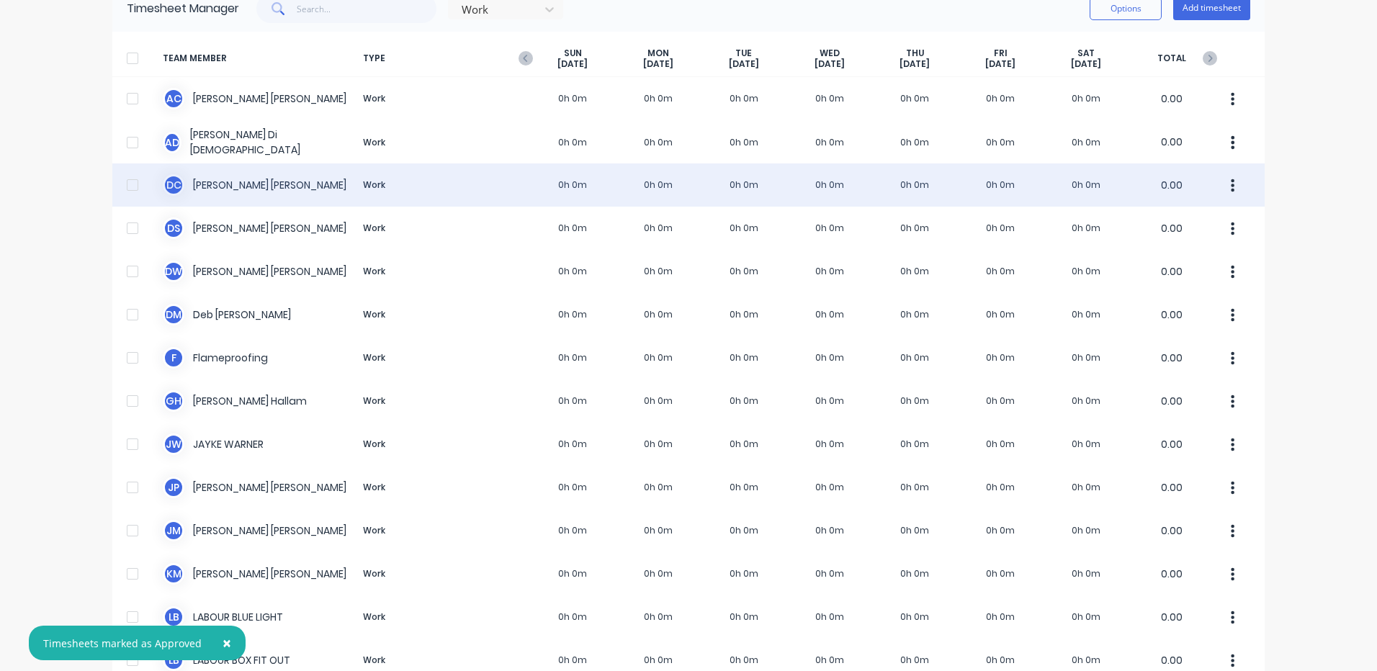
click at [538, 200] on div "D C [PERSON_NAME] Work 0h 0m 0h 0m 0h 0m 0h 0m 0h 0m 0h 0m 0h 0m 0.00" at bounding box center [688, 184] width 1152 height 43
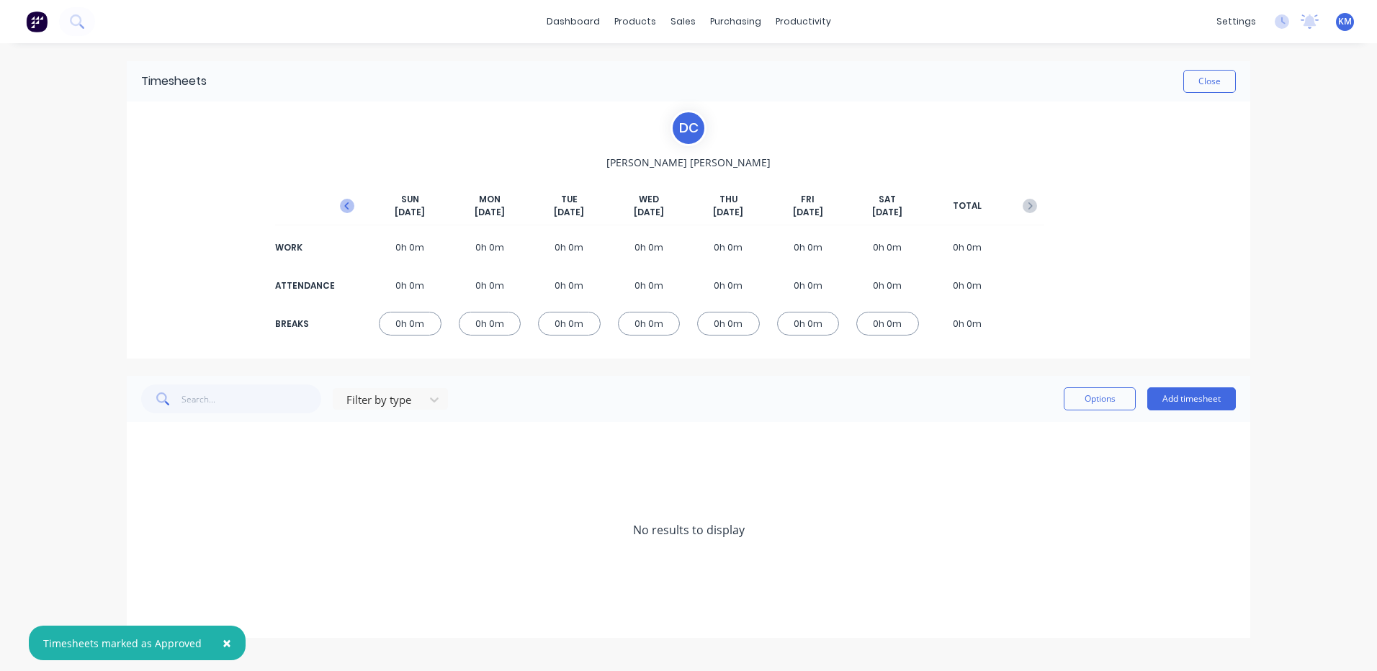
click at [344, 204] on icon "button" at bounding box center [347, 206] width 14 height 14
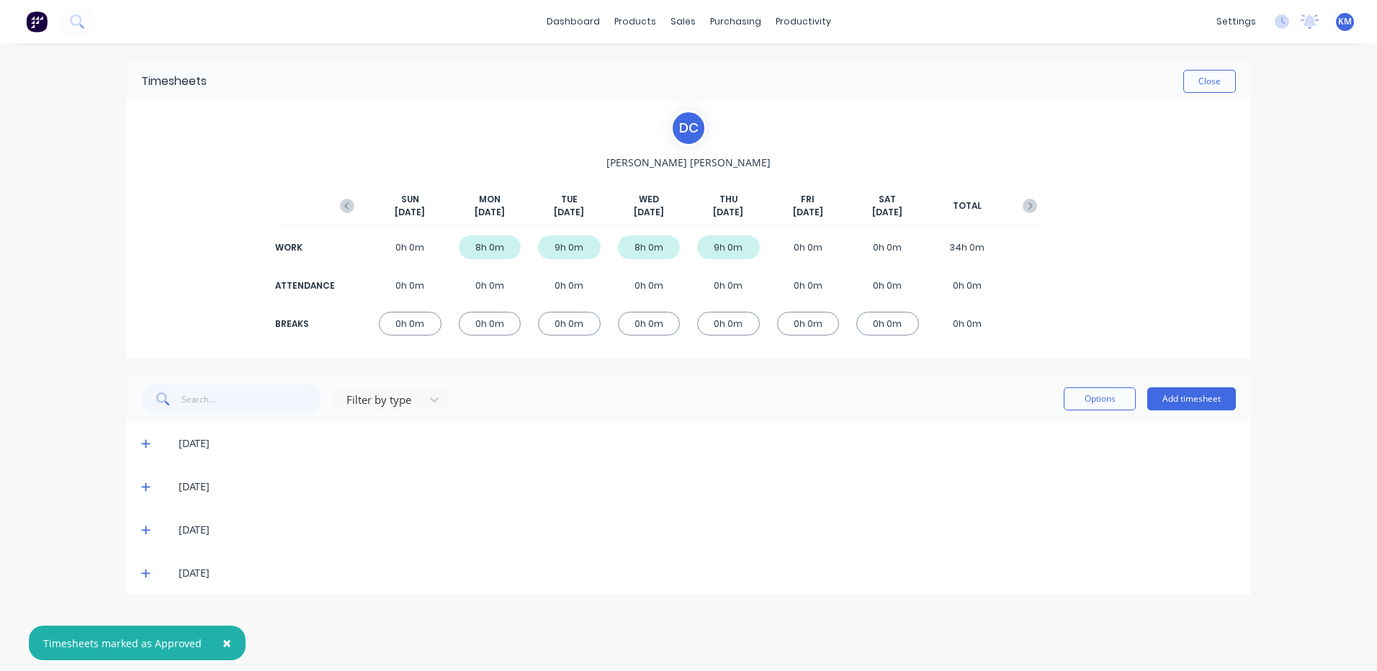
click at [224, 642] on span "×" at bounding box center [227, 643] width 9 height 20
click at [148, 570] on icon at bounding box center [145, 573] width 9 height 10
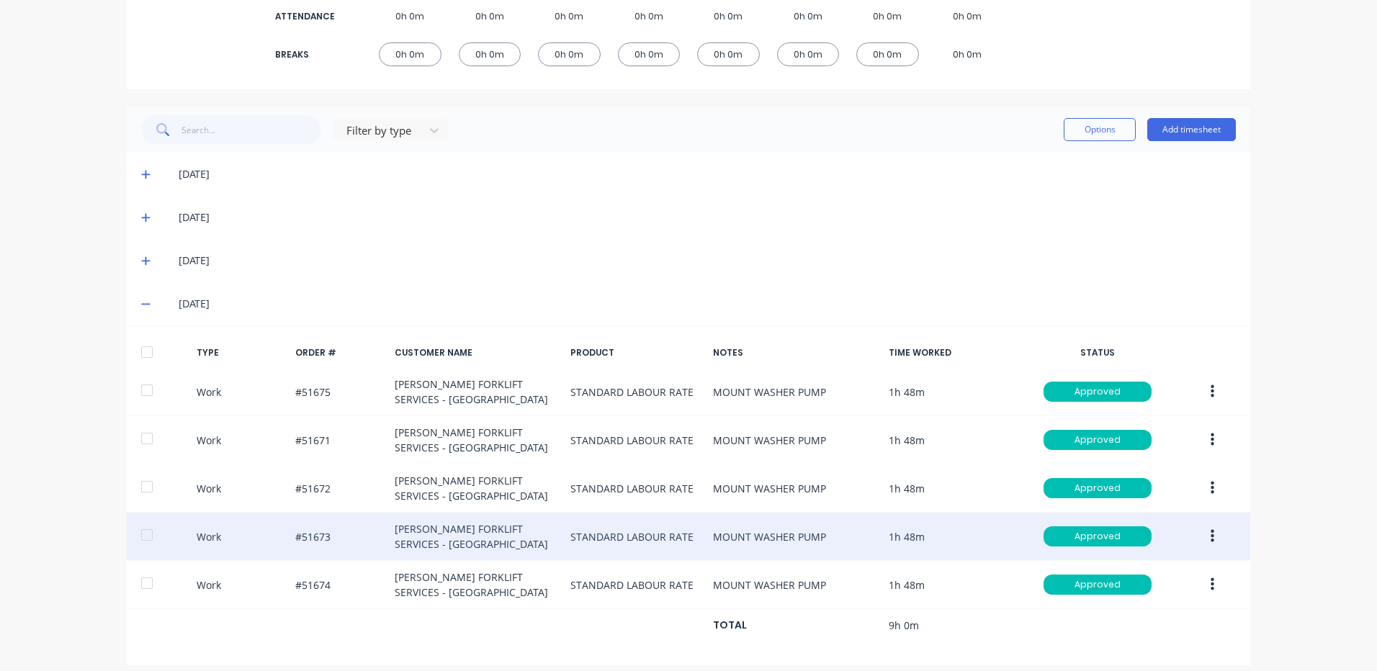
scroll to position [282, 0]
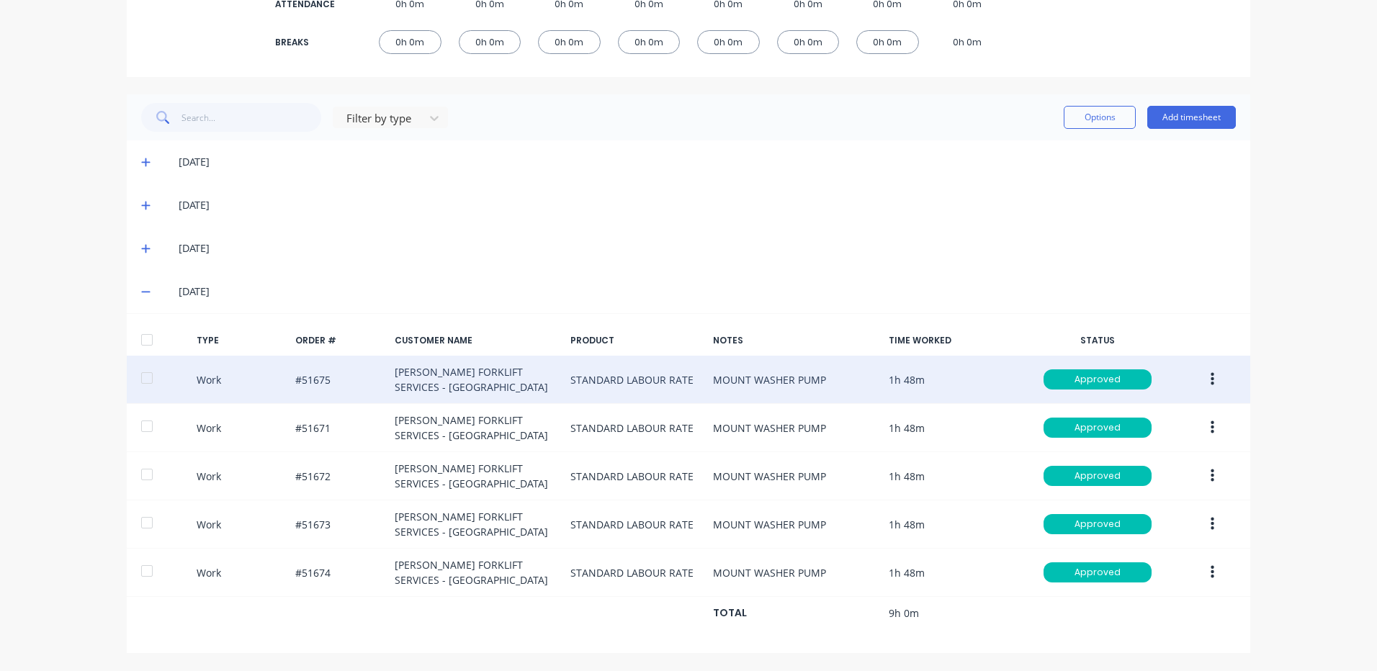
click at [1210, 376] on button "button" at bounding box center [1212, 380] width 34 height 26
click at [1154, 359] on div "Duplicate" at bounding box center [1160, 354] width 111 height 21
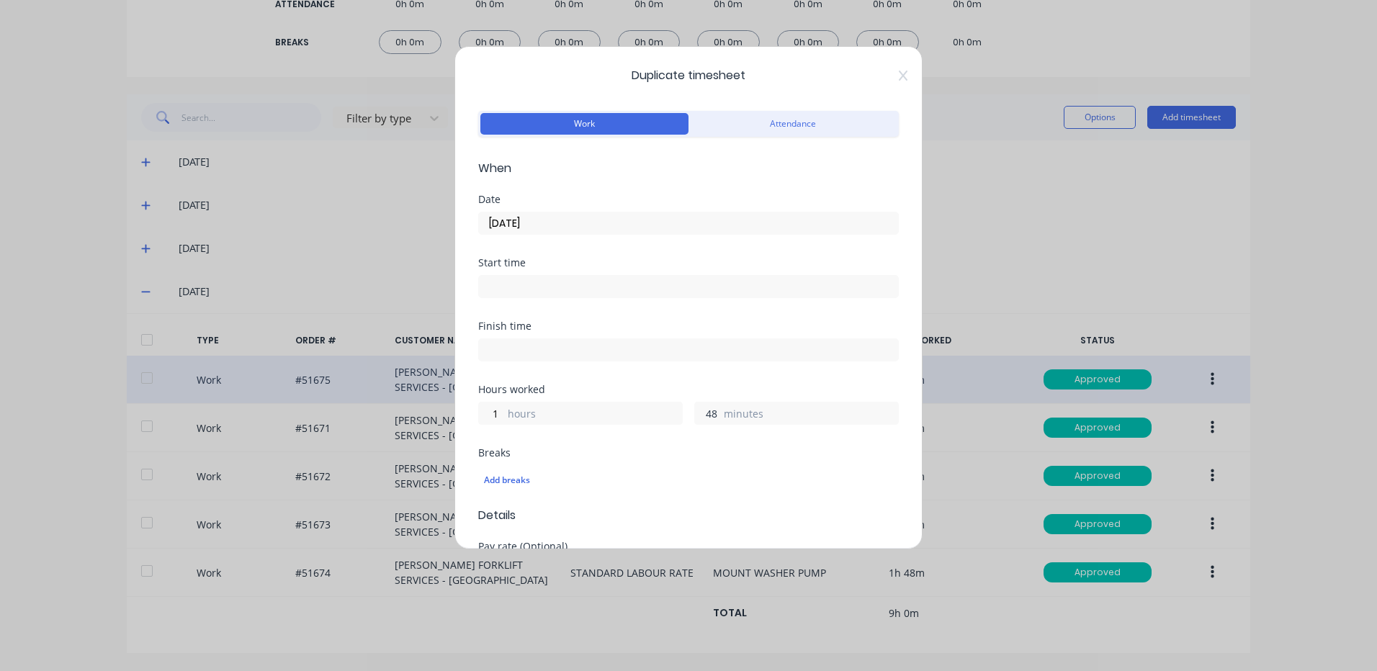
click at [697, 407] on input "48" at bounding box center [707, 414] width 25 height 22
type input "36"
click at [704, 401] on div "1 hours 36 minutes" at bounding box center [688, 411] width 421 height 27
click at [575, 223] on input "[DATE]" at bounding box center [688, 223] width 419 height 22
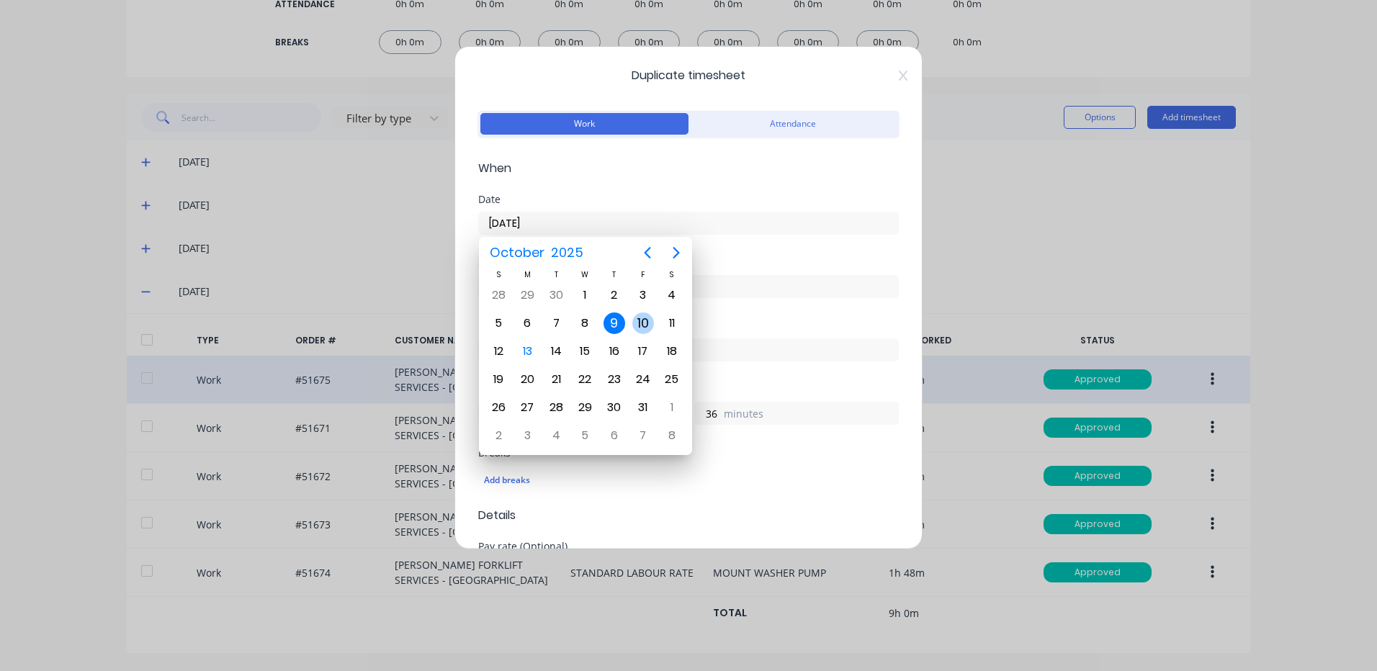
click at [634, 320] on div "10" at bounding box center [643, 324] width 22 height 22
type input "[DATE]"
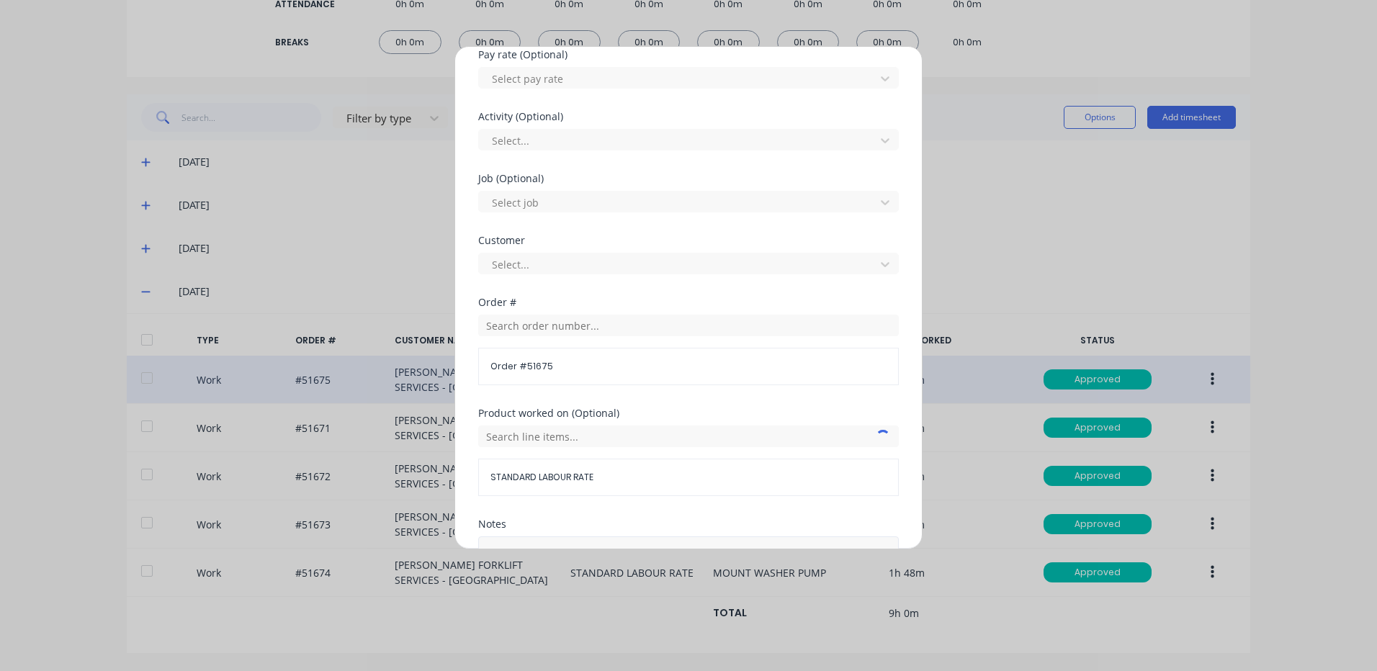
scroll to position [622, 0]
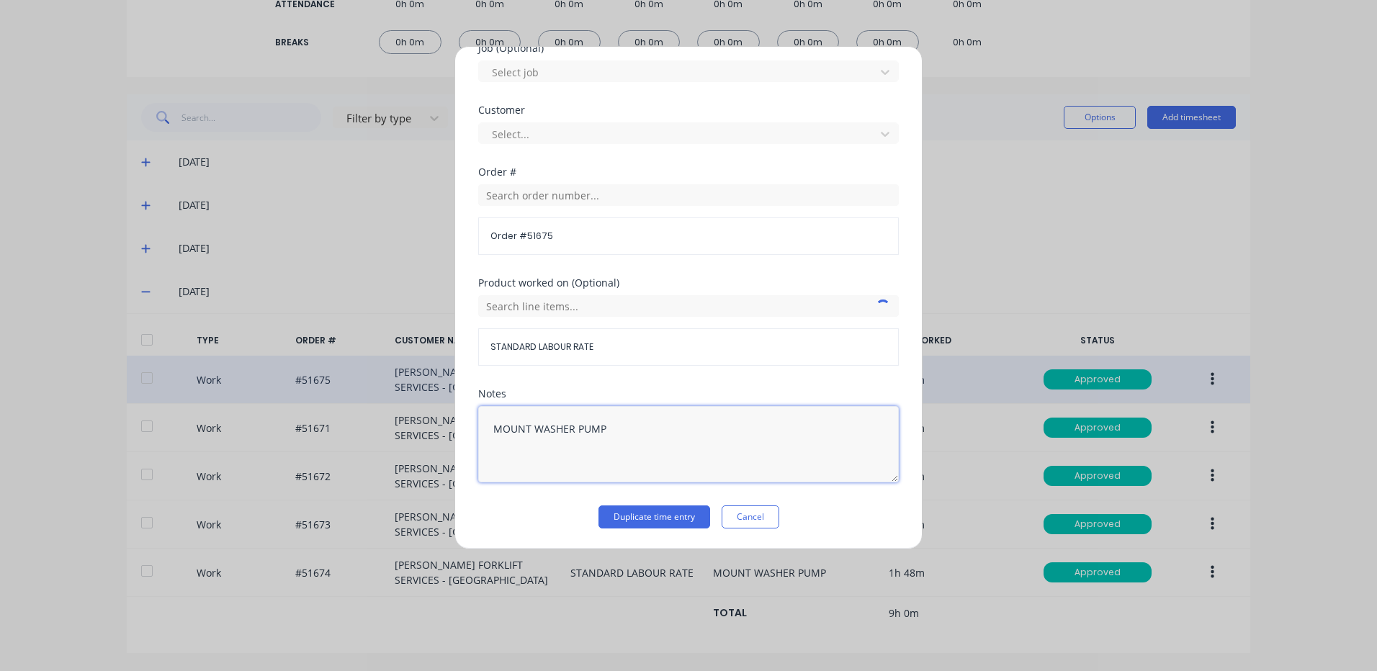
drag, startPoint x: 620, startPoint y: 426, endPoint x: 380, endPoint y: 408, distance: 240.5
click at [380, 408] on div "Duplicate timesheet Work Attendance When Date [DATE] Start time Finish time Hou…" at bounding box center [688, 335] width 1377 height 671
click at [552, 424] on textarea "ALTERNTAOR MOUNT" at bounding box center [688, 444] width 421 height 76
type textarea "ALTERNATOR MOUNT"
click at [612, 303] on input "text" at bounding box center [688, 306] width 421 height 22
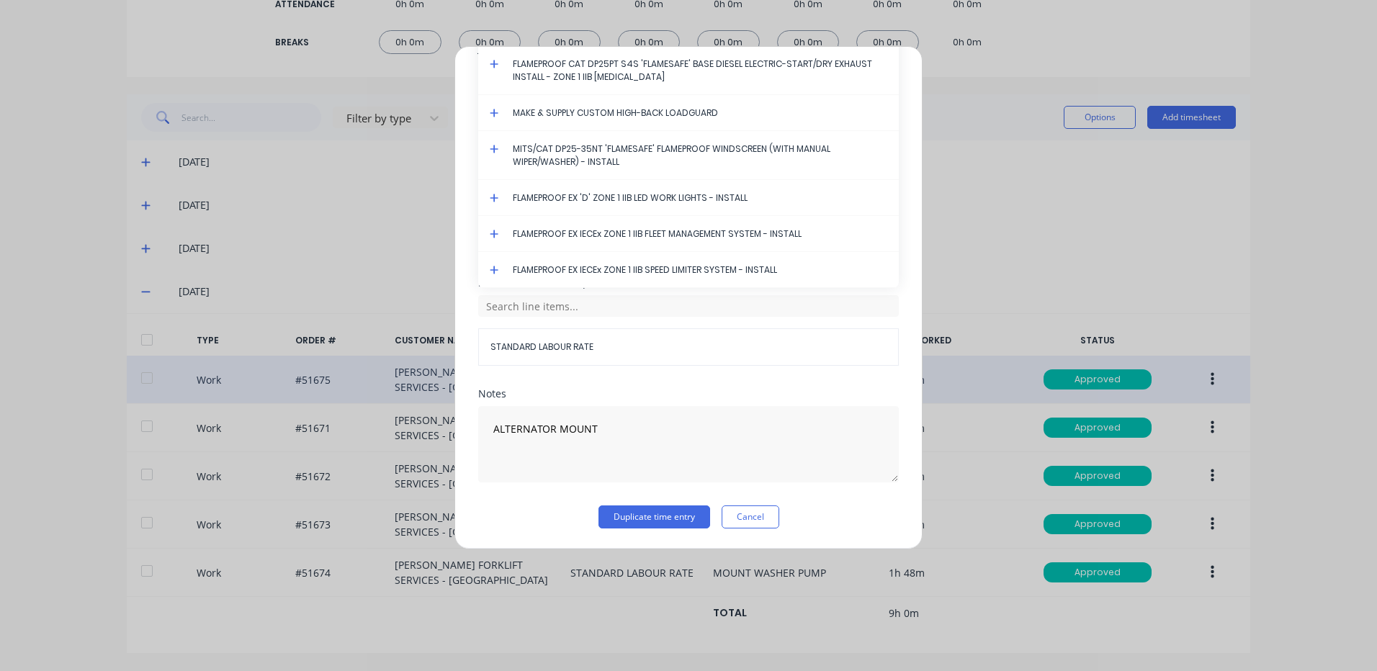
click at [492, 60] on icon at bounding box center [494, 64] width 9 height 10
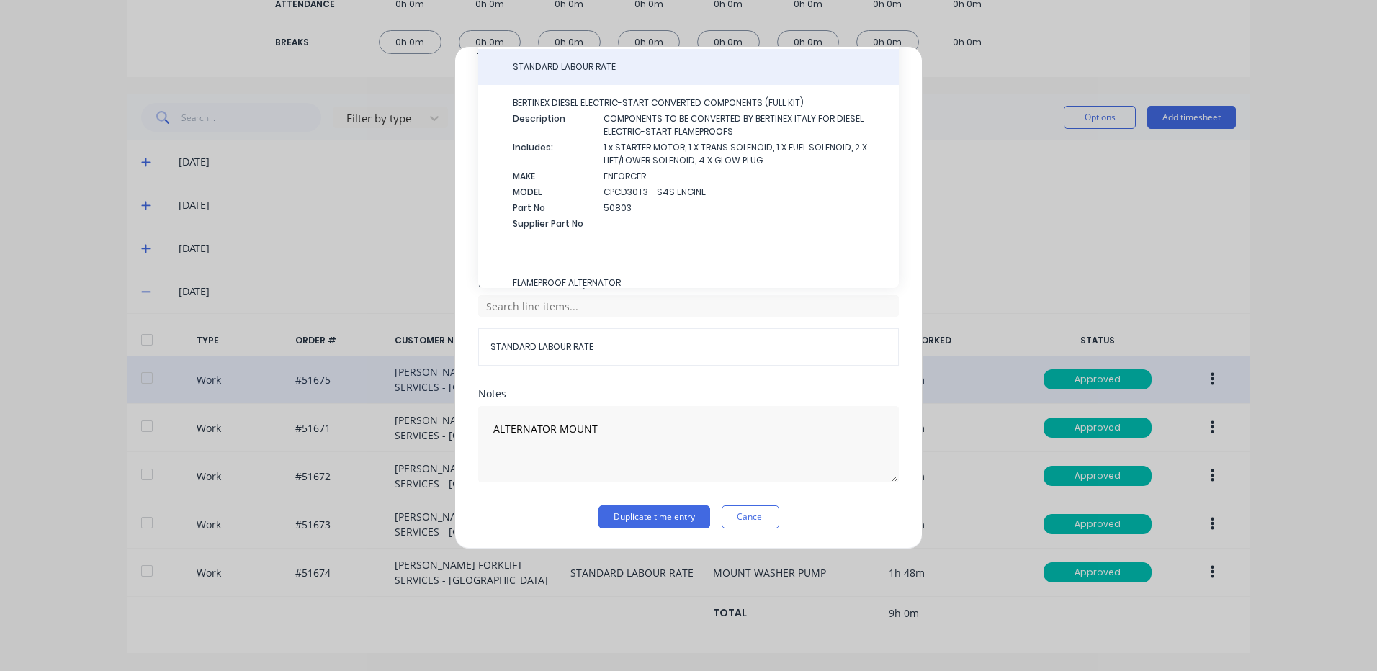
click at [566, 69] on span "STANDARD LABOUR RATE" at bounding box center [700, 66] width 374 height 13
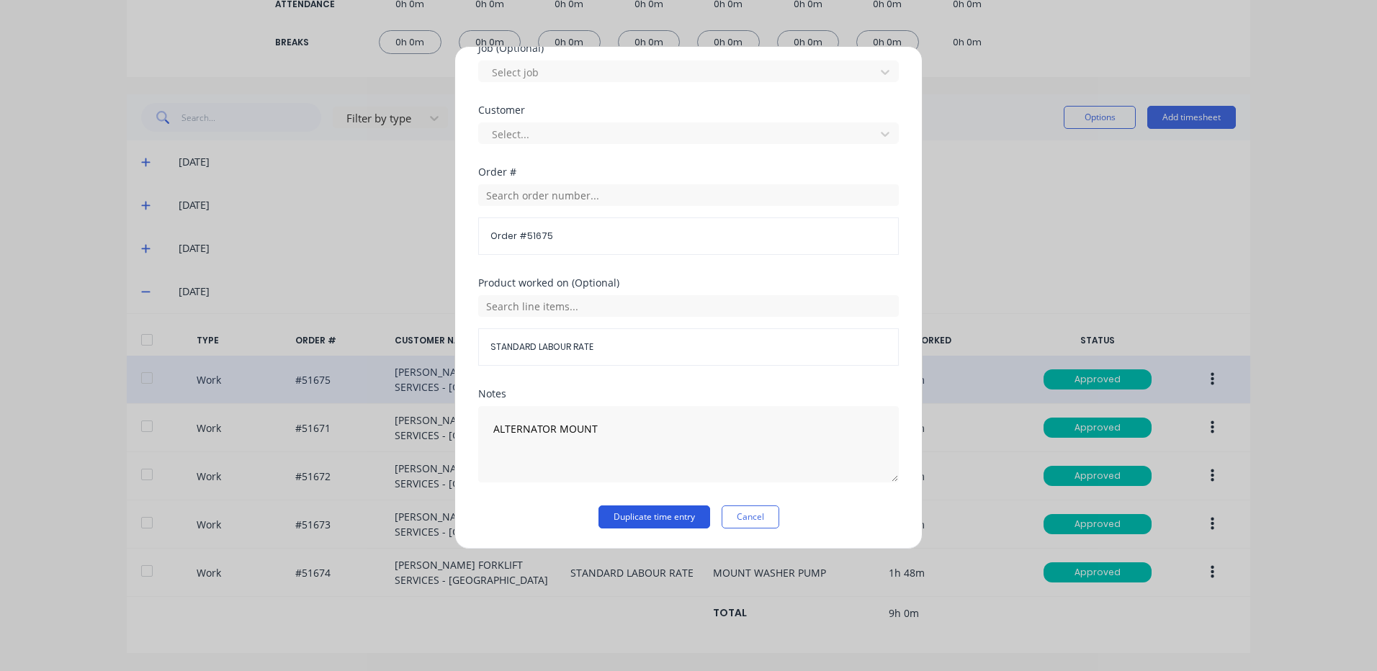
click at [650, 514] on button "Duplicate time entry" at bounding box center [654, 517] width 112 height 23
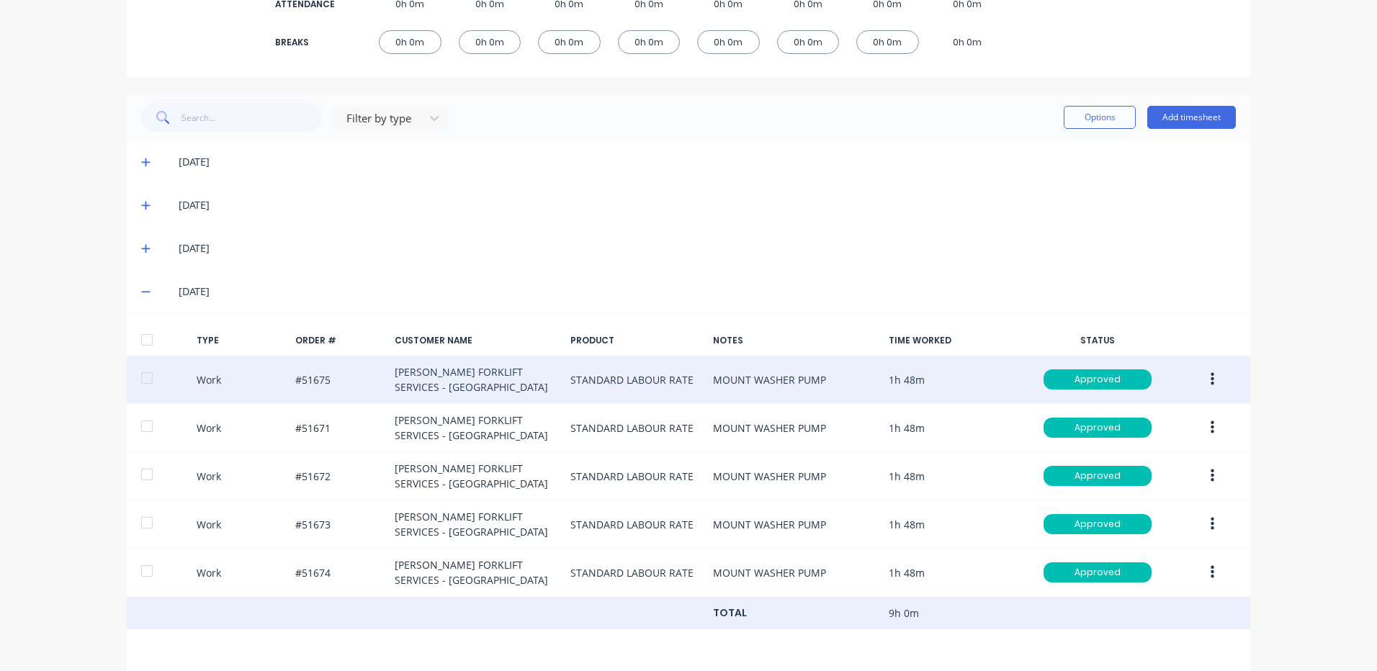
scroll to position [472, 0]
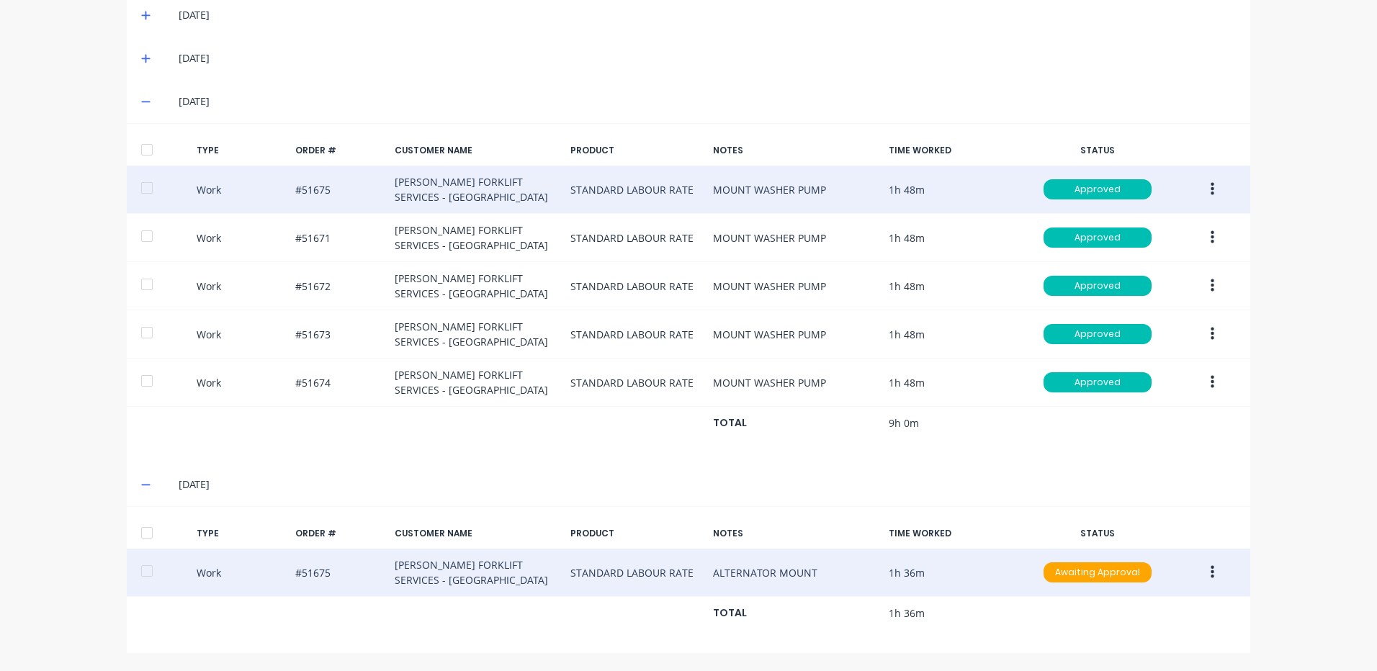
click at [1204, 566] on button "button" at bounding box center [1212, 573] width 34 height 26
click at [1170, 544] on div "Duplicate" at bounding box center [1160, 547] width 111 height 21
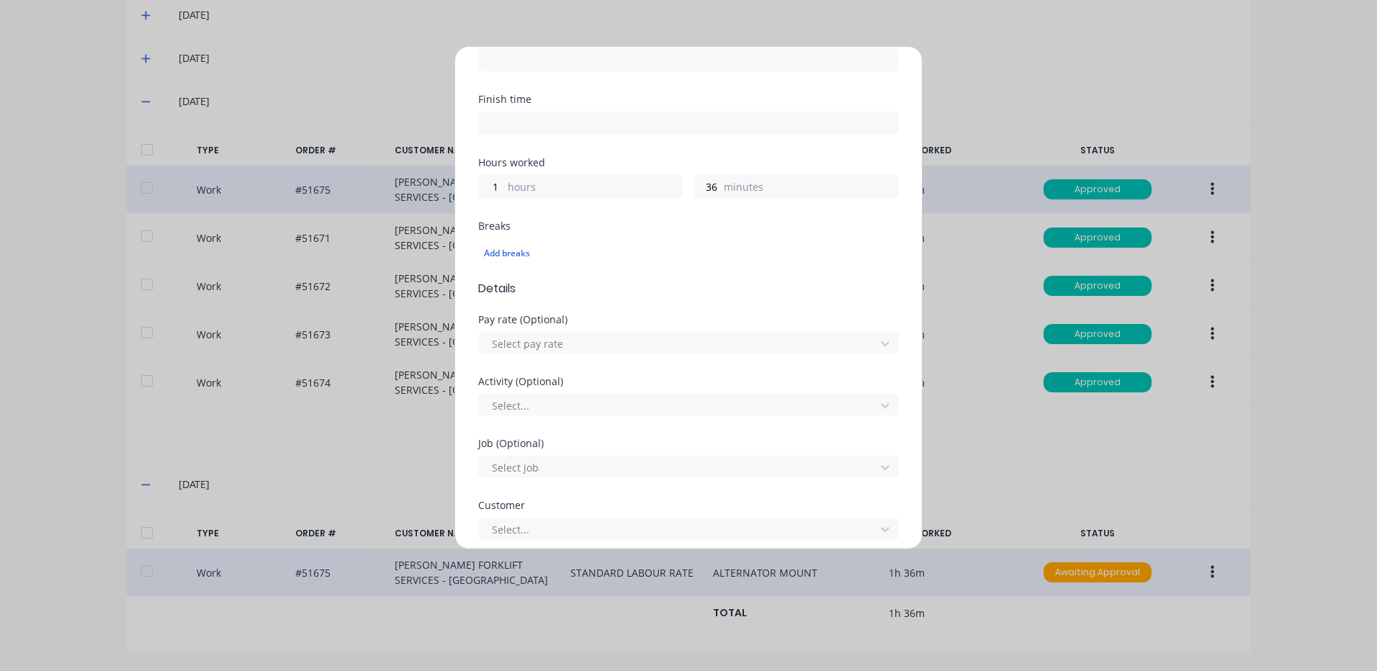
scroll to position [432, 0]
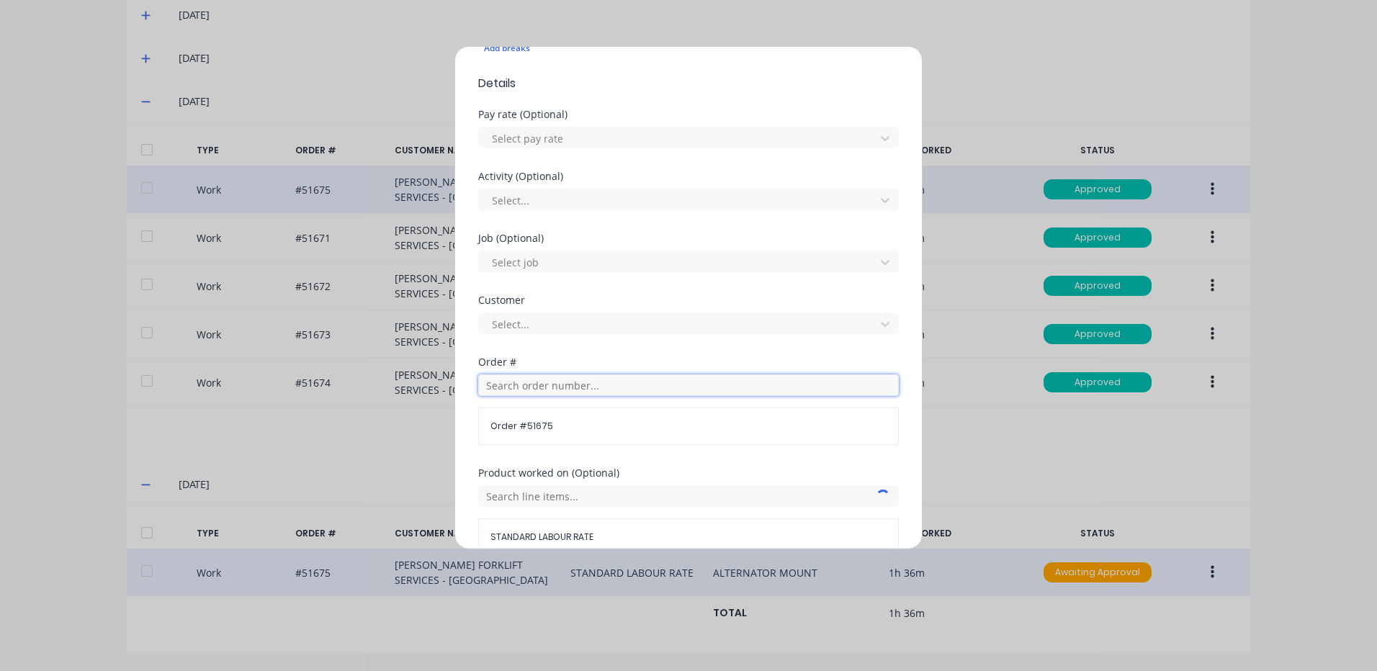
click at [546, 384] on input "text" at bounding box center [688, 385] width 421 height 22
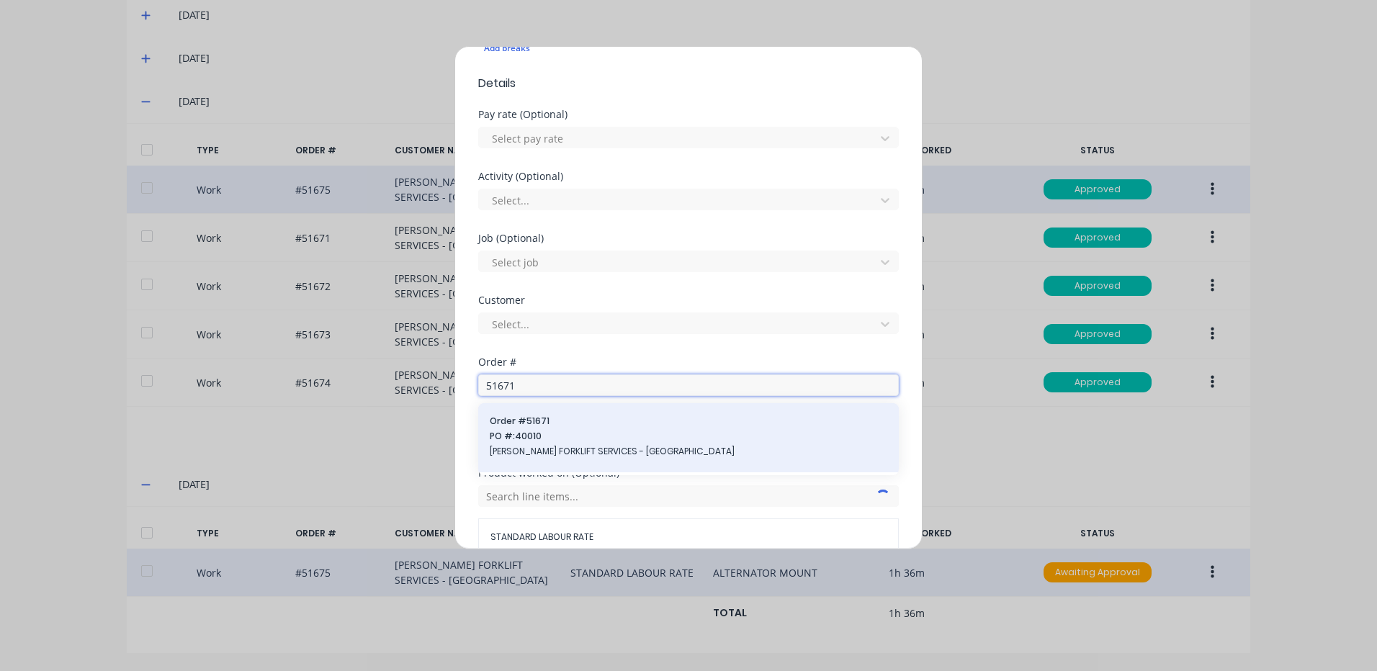
type input "51671"
click at [560, 427] on span "Order # 51671" at bounding box center [689, 421] width 398 height 13
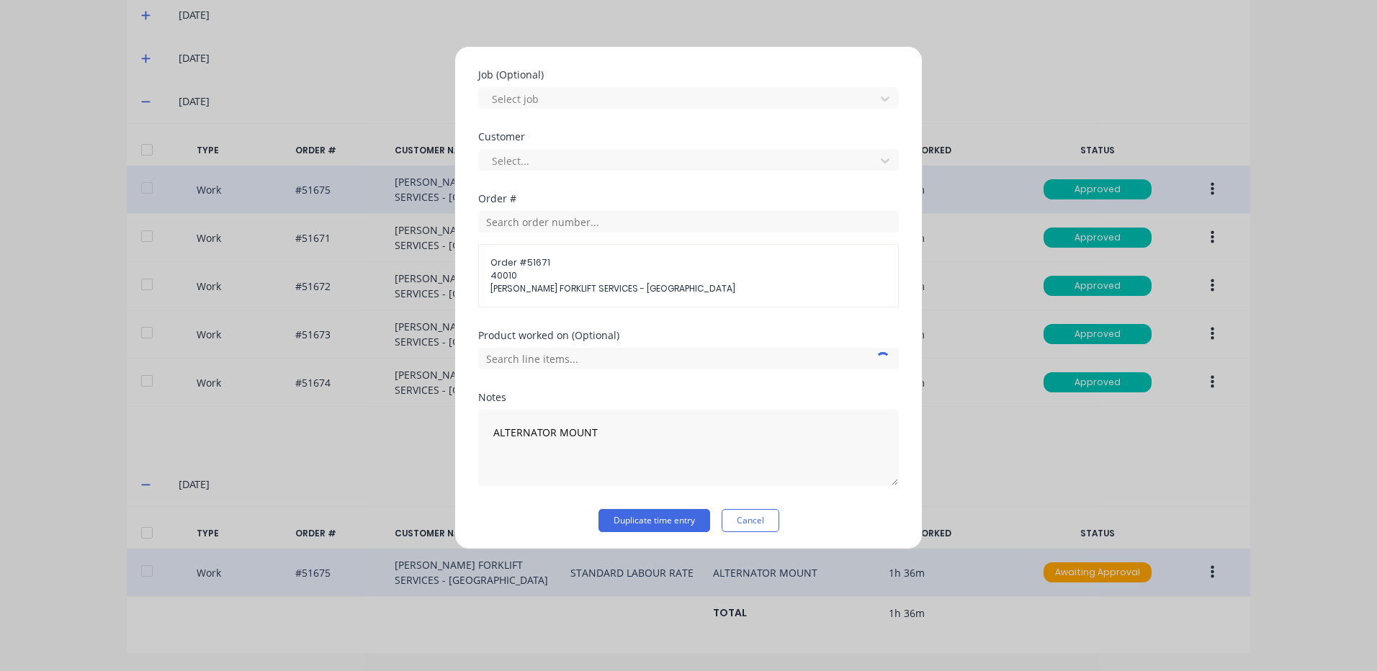
scroll to position [599, 0]
click at [629, 356] on input "text" at bounding box center [688, 355] width 421 height 22
click at [612, 376] on div "Product worked on (Optional)" at bounding box center [688, 358] width 421 height 62
click at [622, 357] on input "text" at bounding box center [688, 355] width 421 height 22
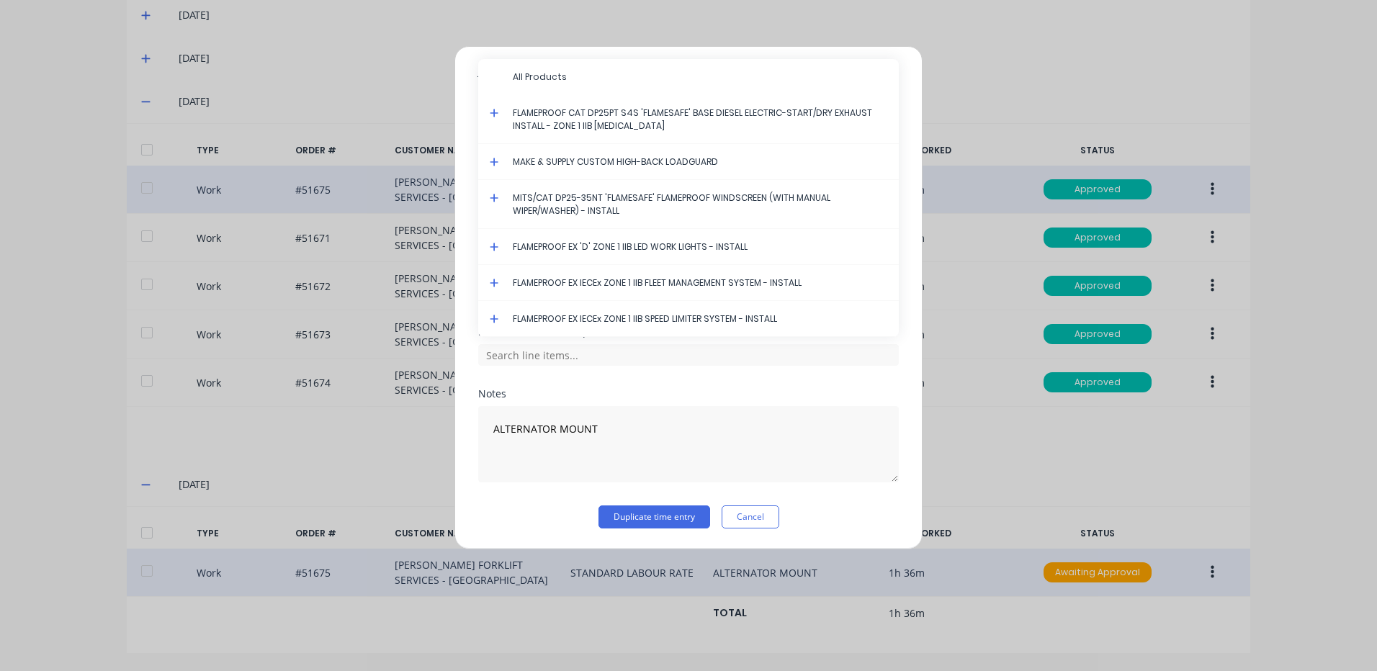
click at [493, 108] on icon at bounding box center [494, 113] width 9 height 10
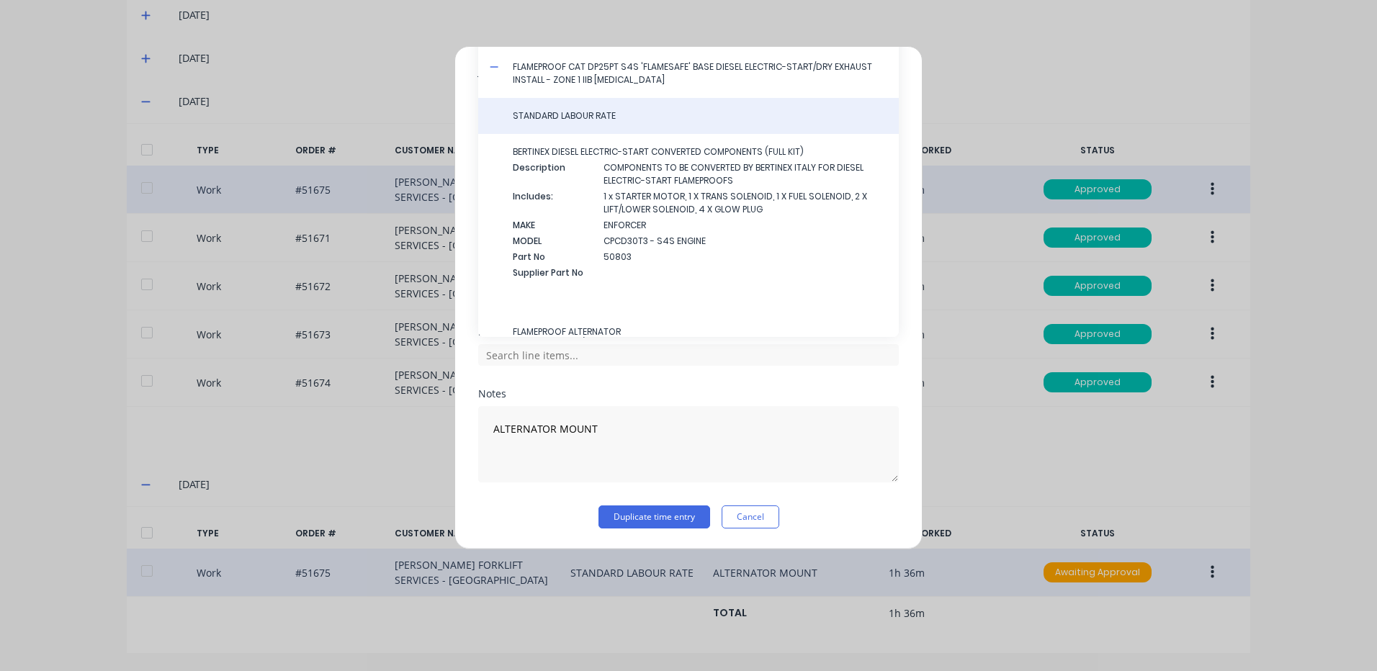
click at [566, 127] on div "STANDARD LABOUR RATE" at bounding box center [688, 116] width 421 height 36
click at [595, 125] on div "STANDARD LABOUR RATE" at bounding box center [688, 116] width 421 height 36
click at [600, 122] on span "STANDARD LABOUR RATE" at bounding box center [700, 115] width 374 height 13
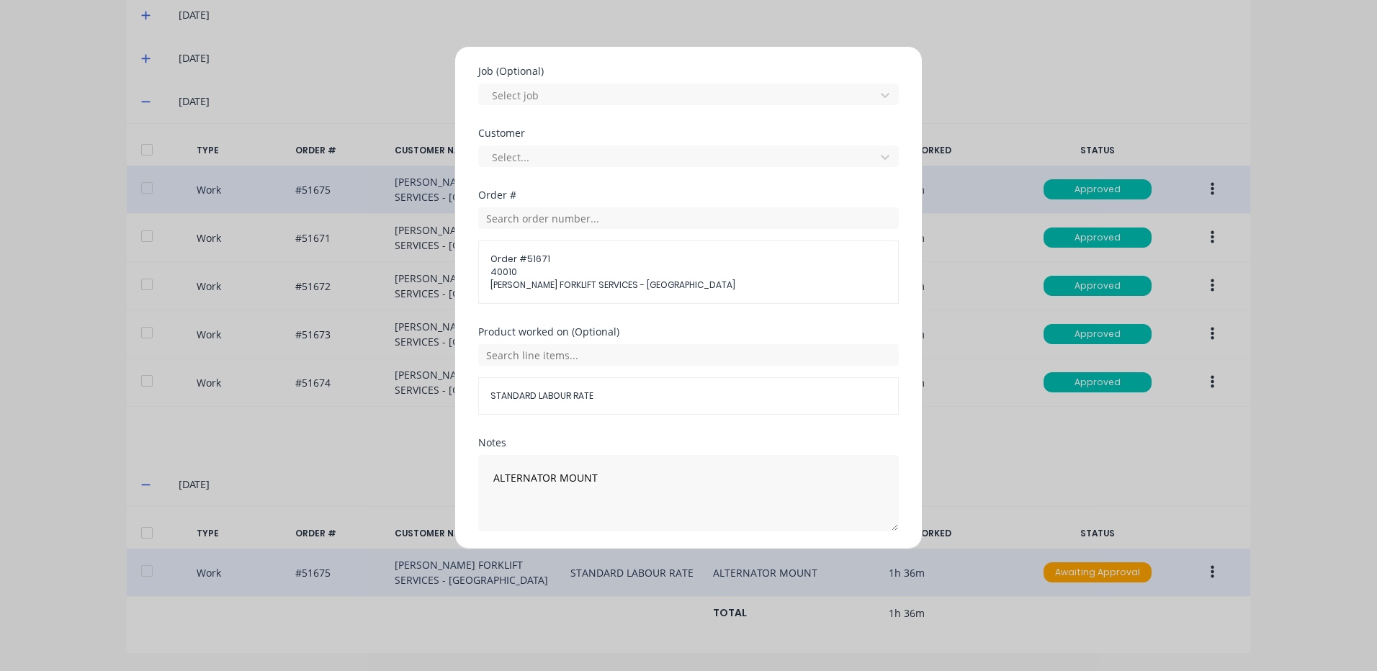
scroll to position [648, 0]
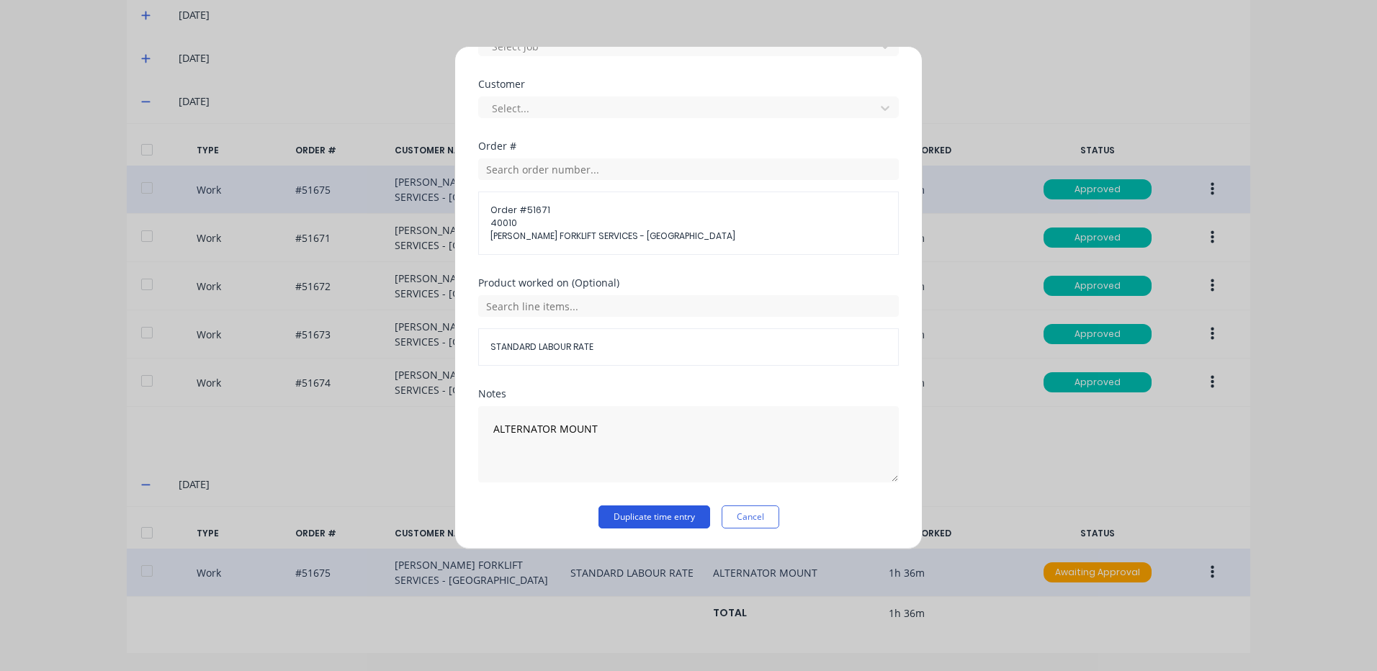
click at [641, 522] on button "Duplicate time entry" at bounding box center [654, 517] width 112 height 23
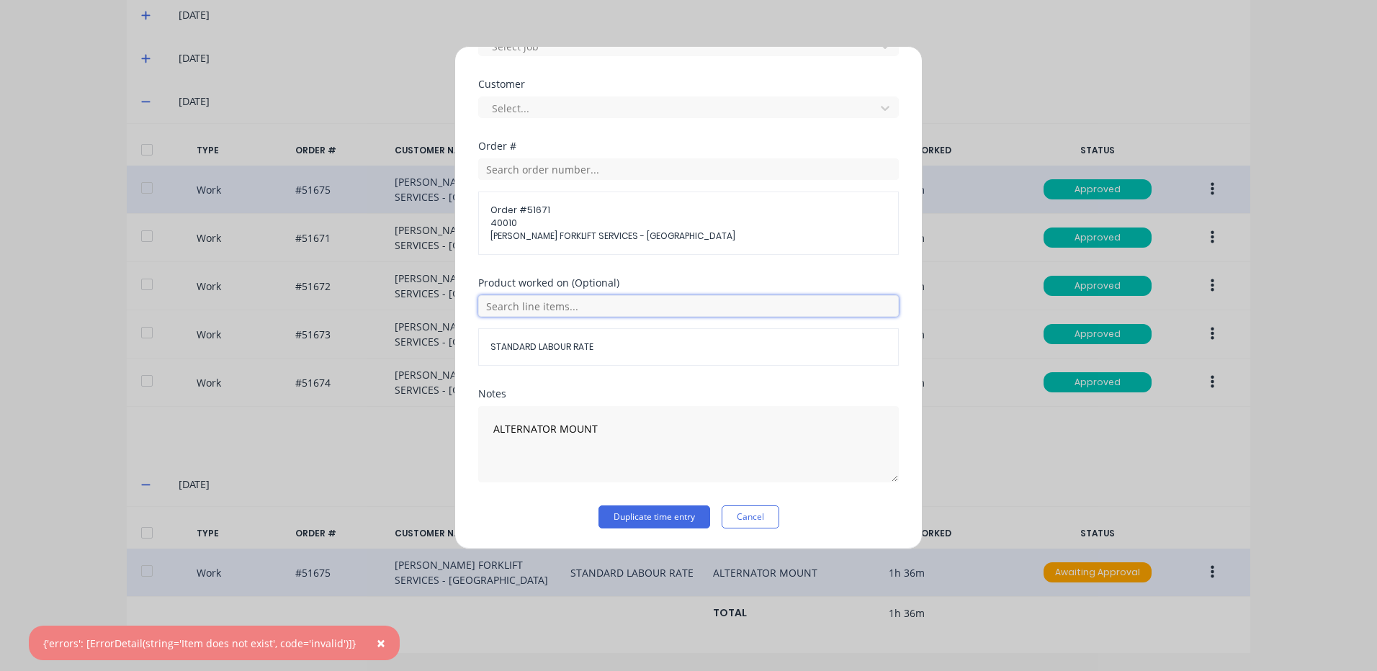
click at [620, 306] on input "text" at bounding box center [688, 306] width 421 height 22
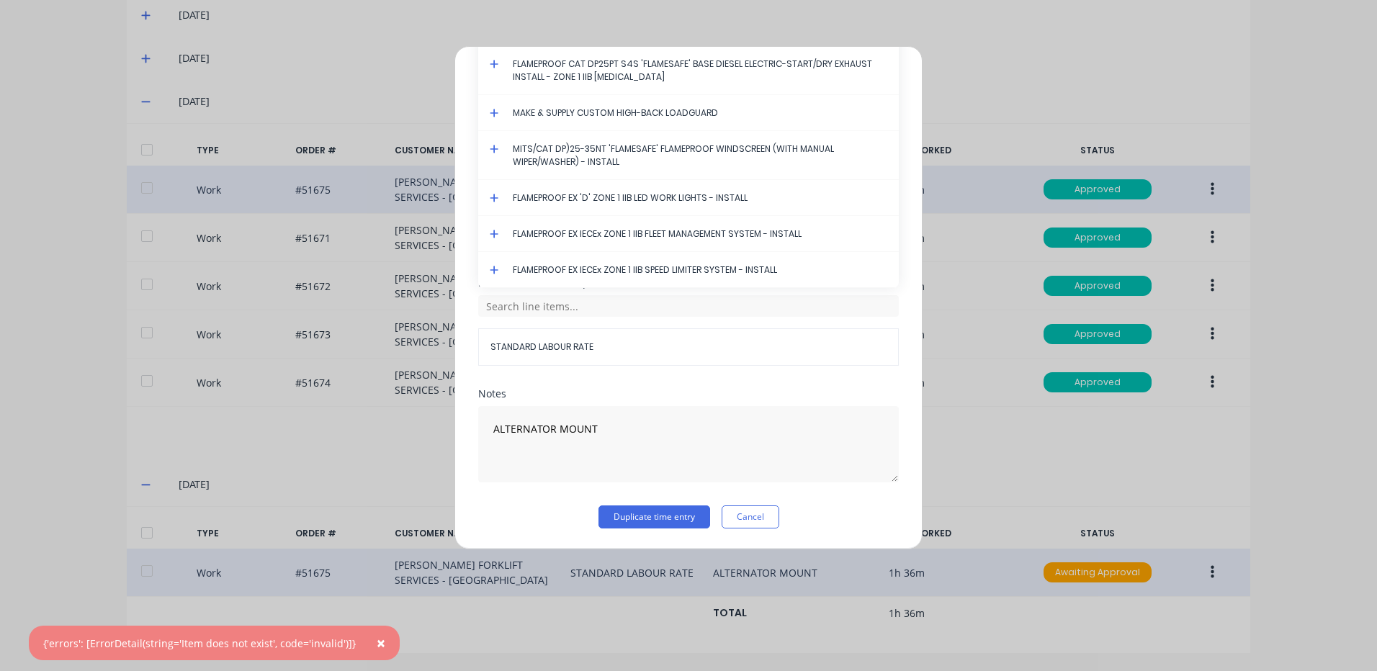
click at [495, 67] on icon at bounding box center [494, 64] width 9 height 9
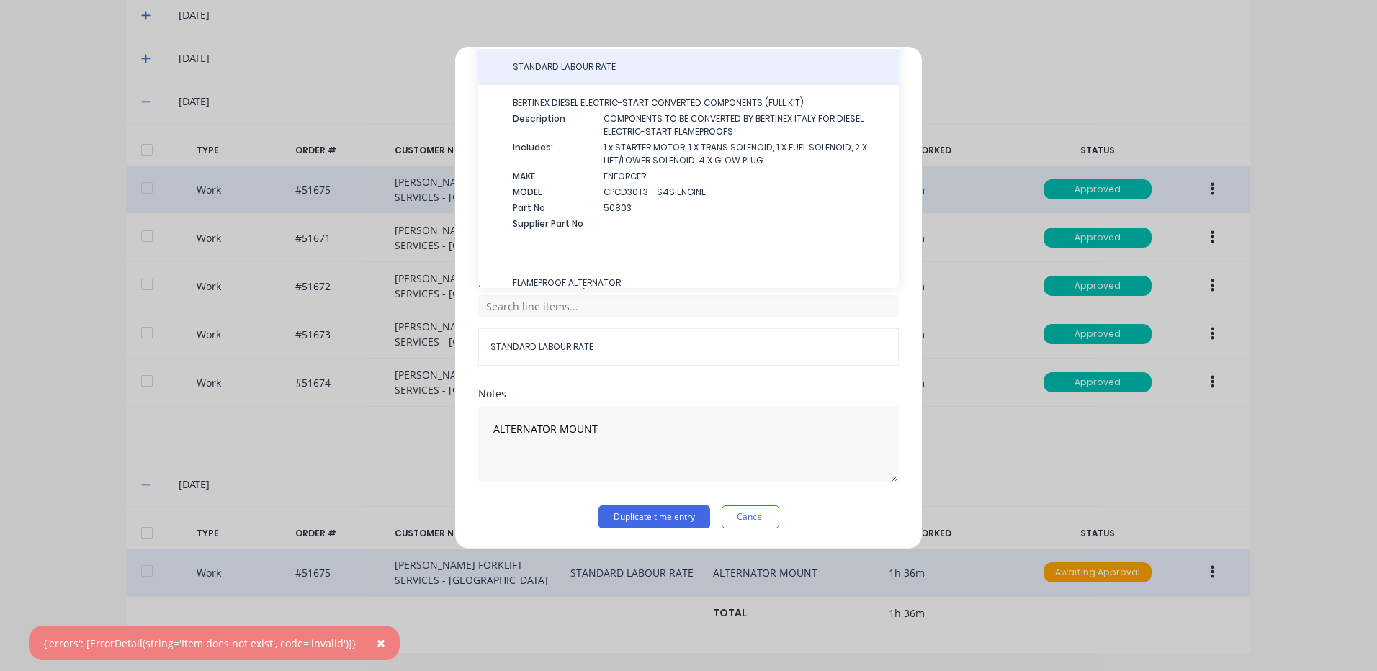
click at [526, 79] on div "STANDARD LABOUR RATE" at bounding box center [688, 67] width 421 height 36
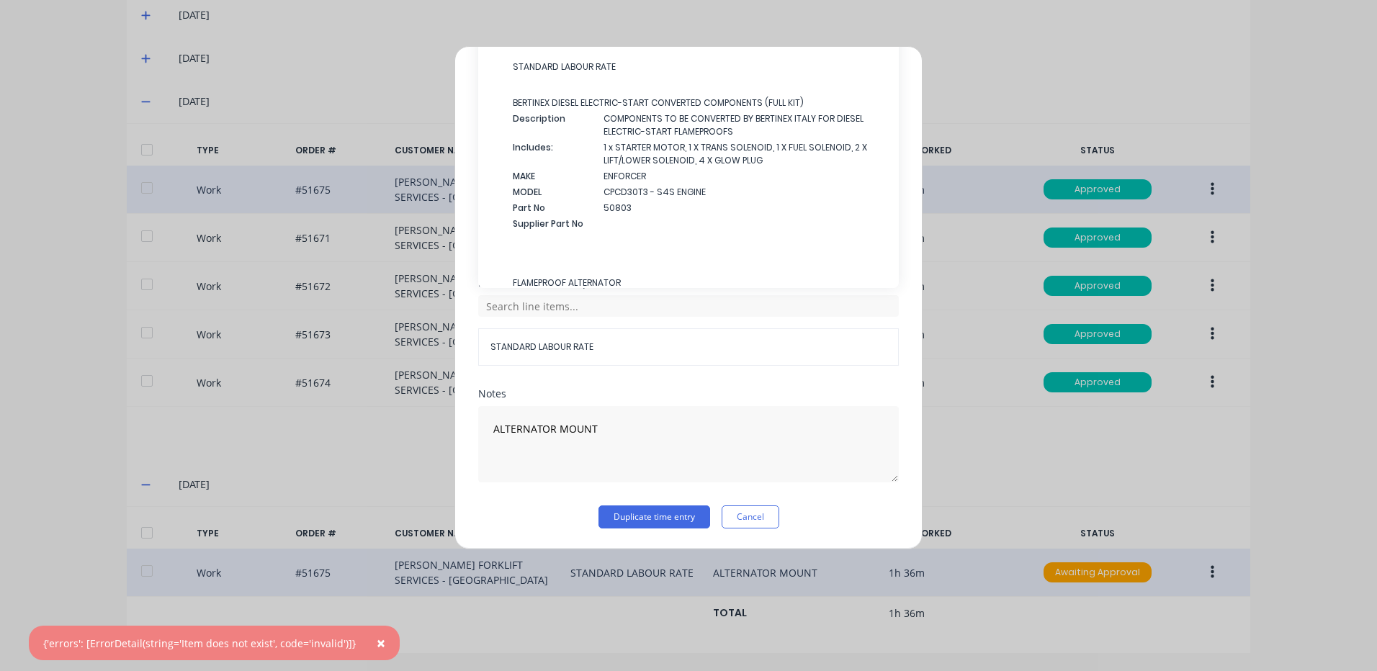
click at [632, 68] on span "STANDARD LABOUR RATE" at bounding box center [700, 66] width 374 height 13
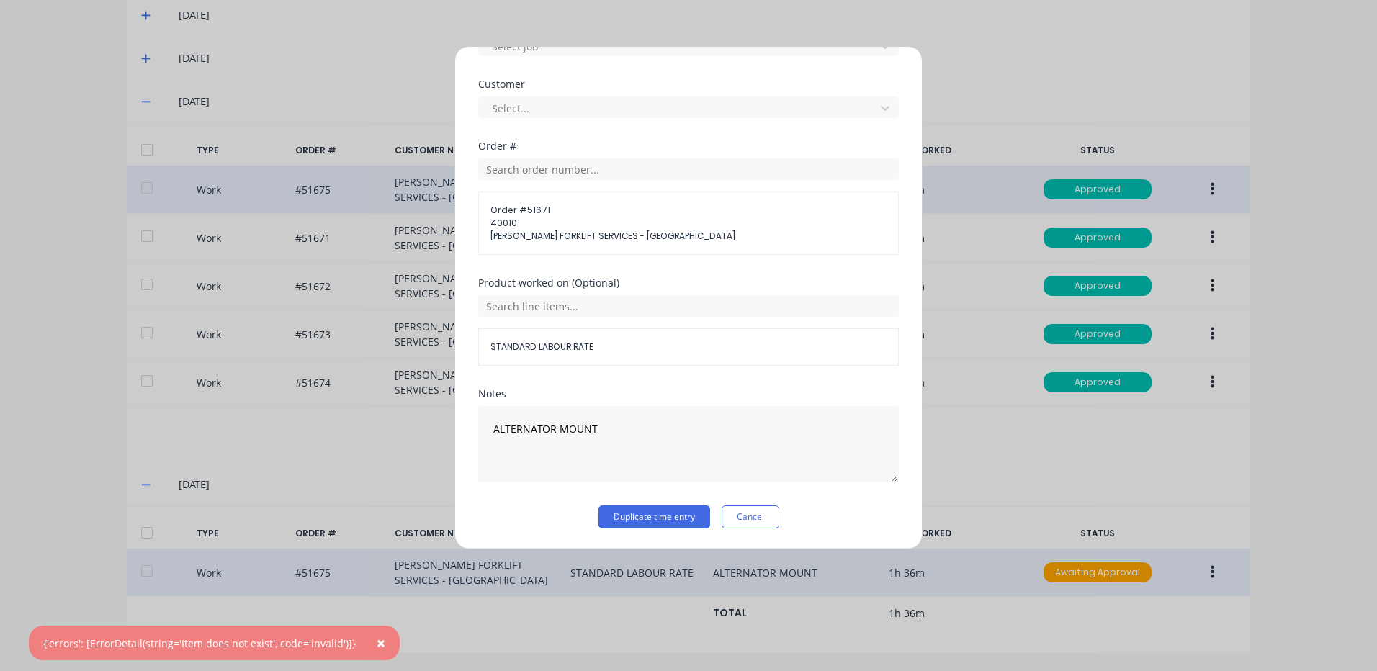
drag, startPoint x: 639, startPoint y: 510, endPoint x: 835, endPoint y: 533, distance: 197.2
click at [640, 510] on button "Duplicate time entry" at bounding box center [654, 517] width 112 height 23
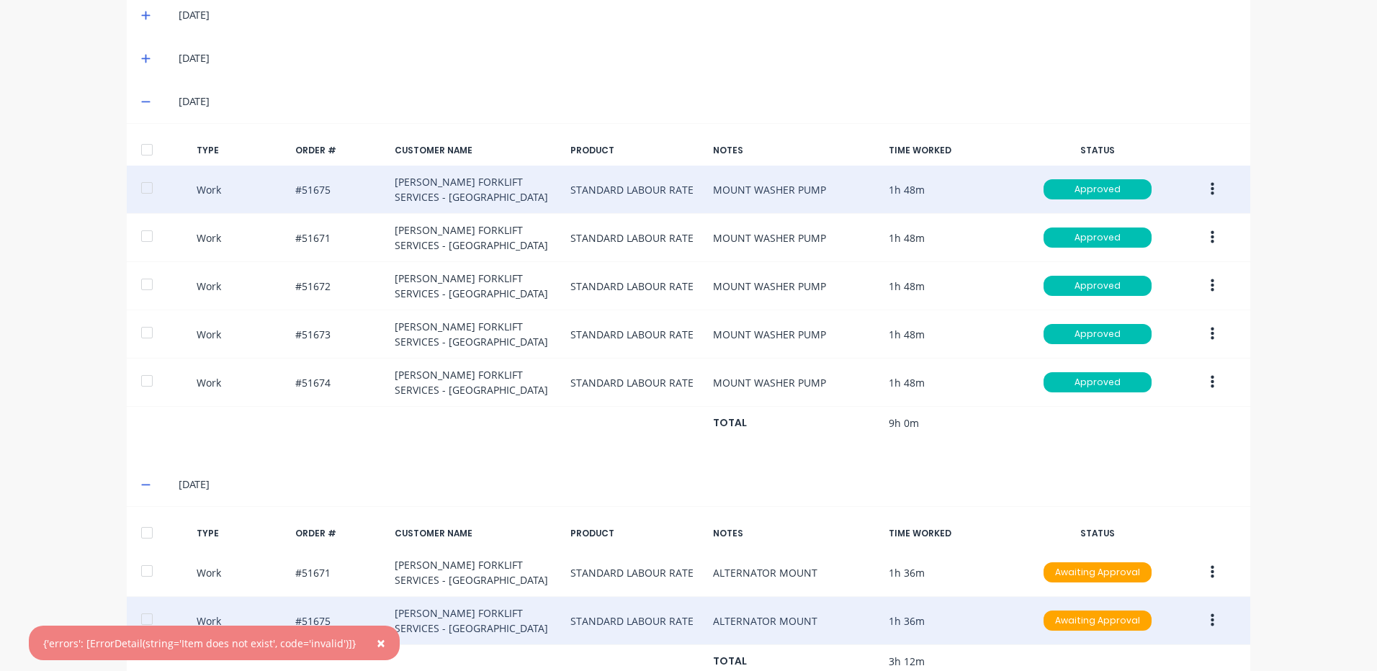
click at [377, 641] on button "×" at bounding box center [380, 643] width 37 height 35
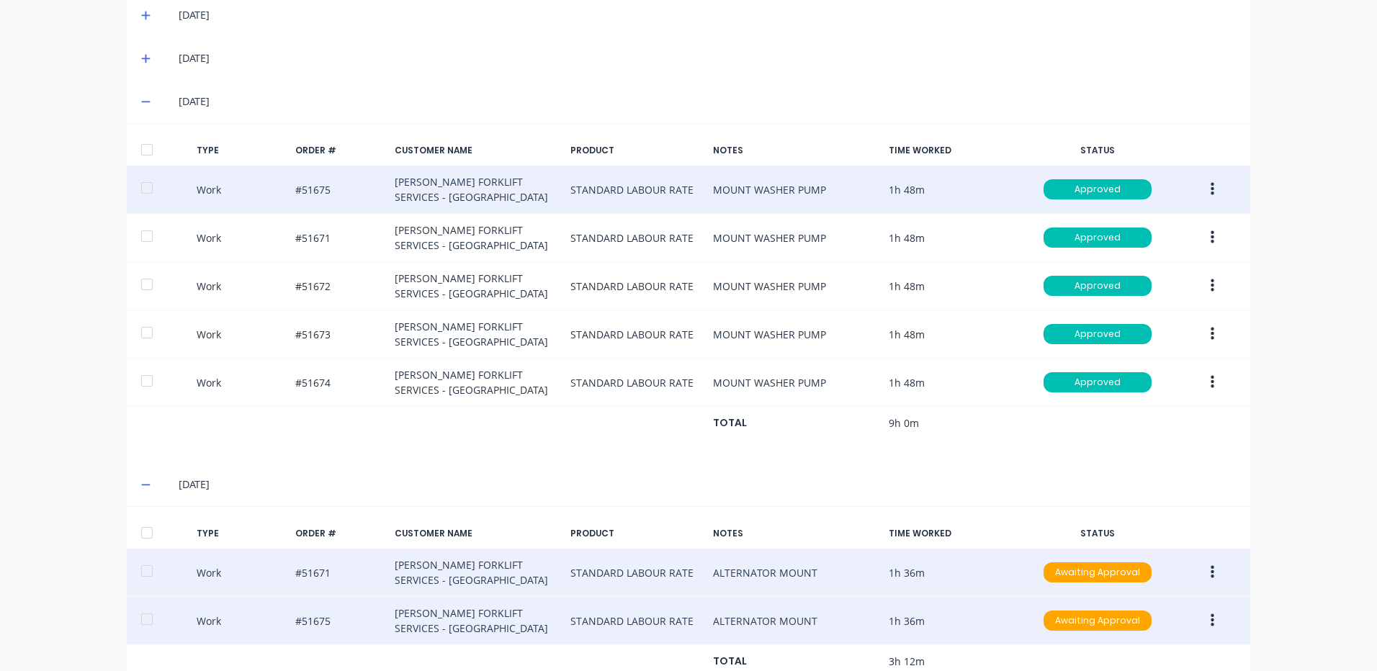
click at [1216, 570] on button "button" at bounding box center [1212, 573] width 34 height 26
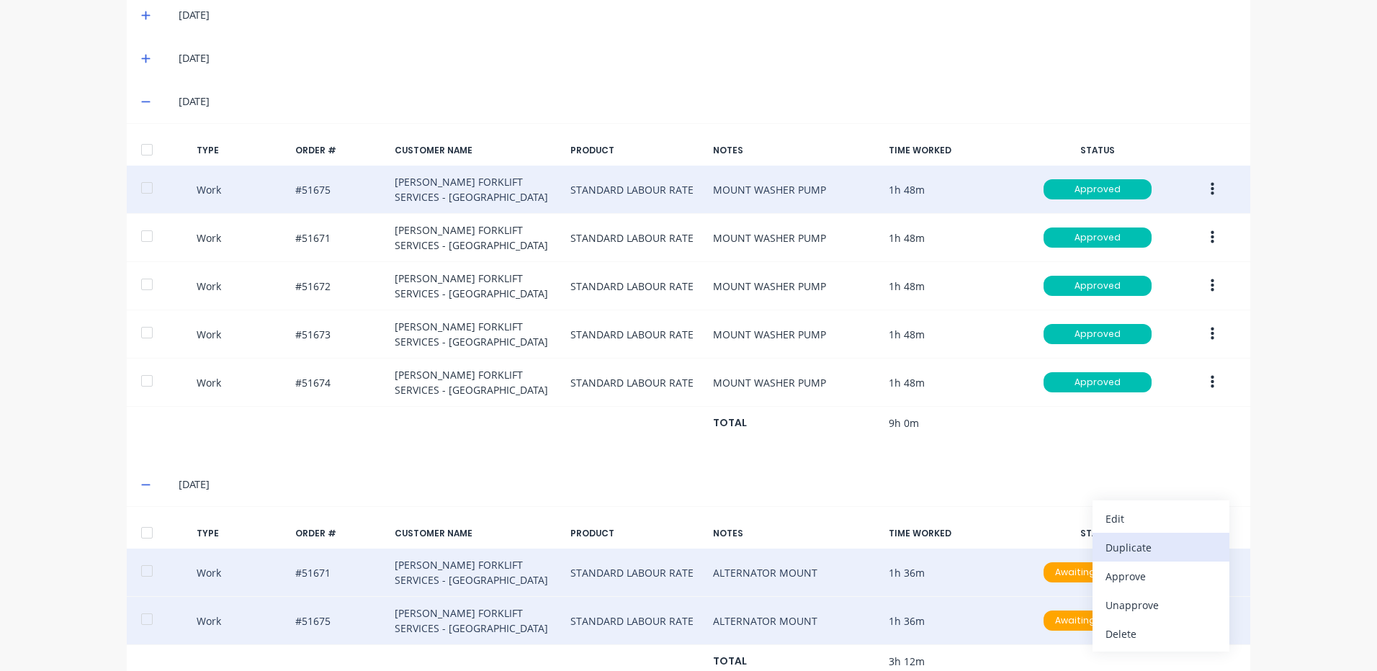
click at [1151, 547] on div "Duplicate" at bounding box center [1160, 547] width 111 height 21
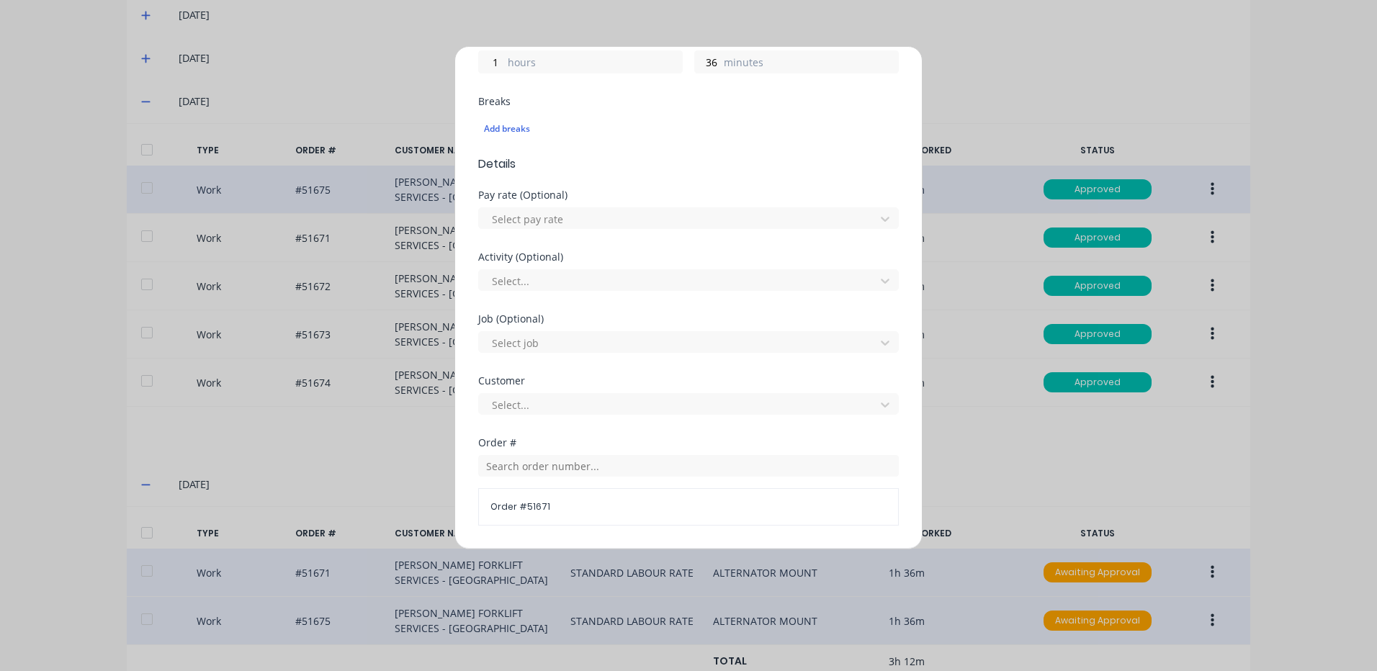
scroll to position [360, 0]
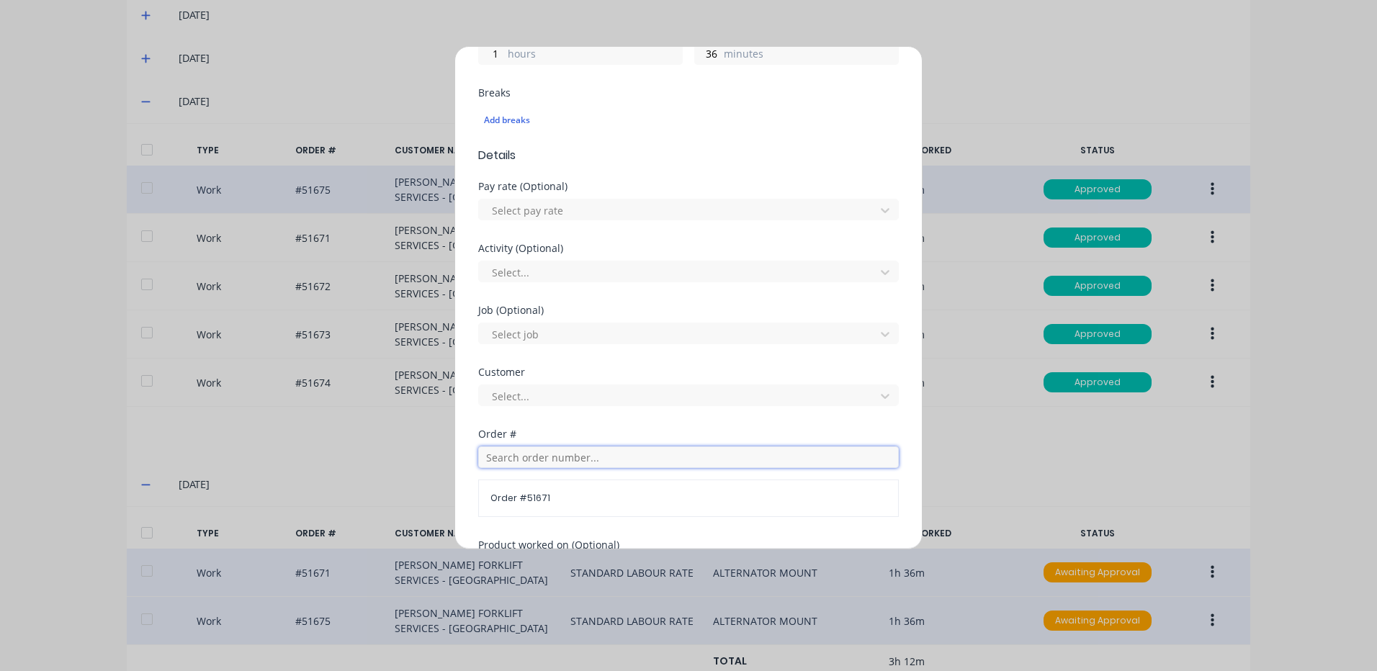
click at [532, 451] on input "text" at bounding box center [688, 457] width 421 height 22
type input "51672"
click at [529, 493] on span "Order # 51672" at bounding box center [689, 493] width 398 height 13
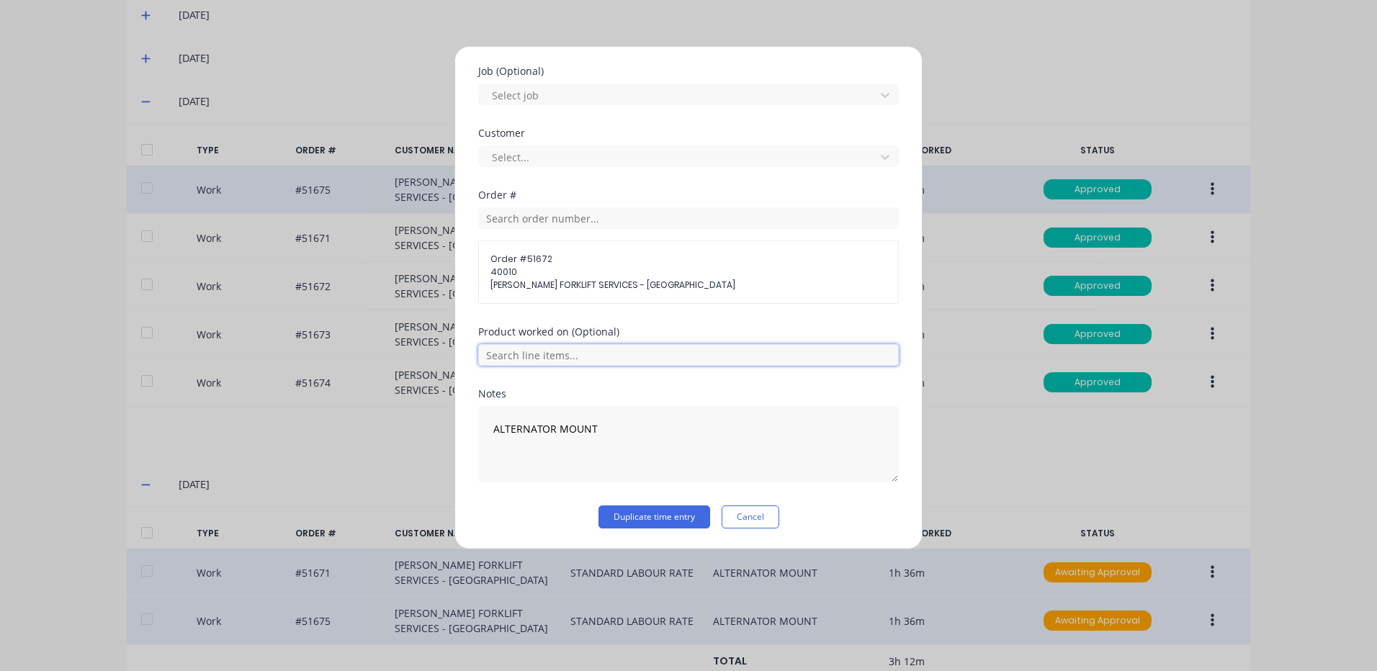
click at [673, 345] on input "text" at bounding box center [688, 355] width 421 height 22
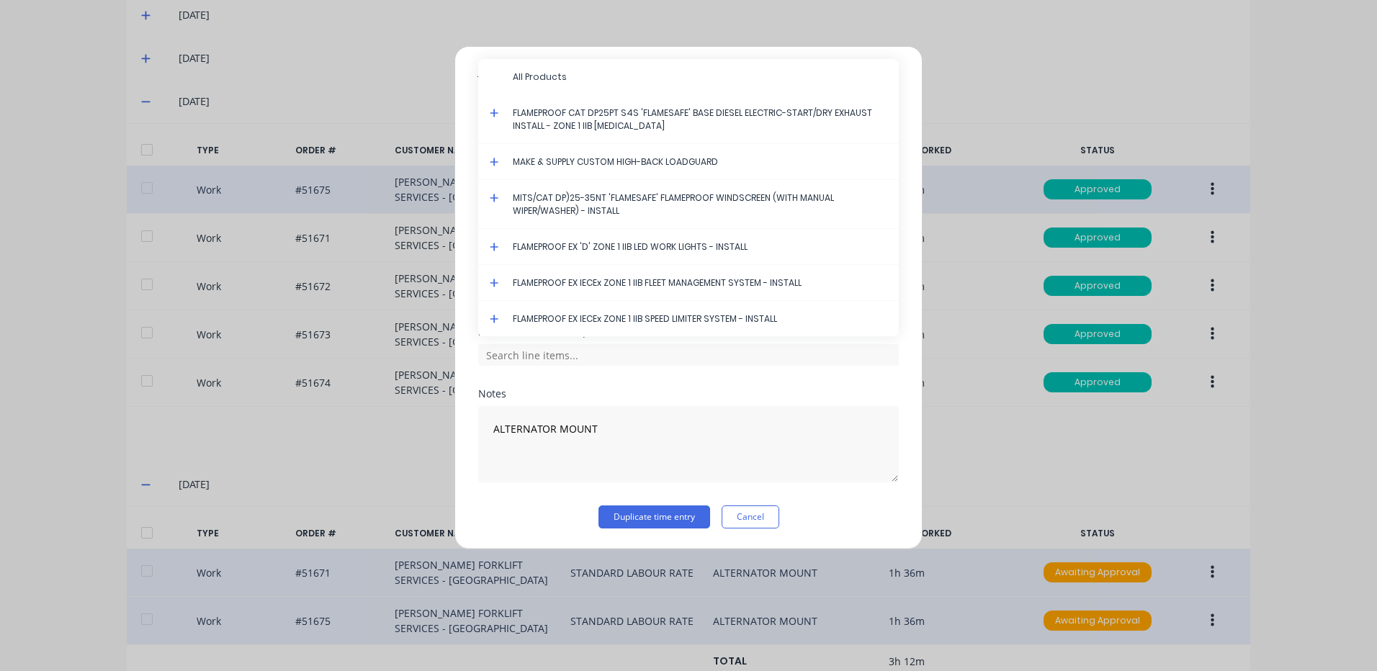
click at [494, 109] on icon at bounding box center [494, 113] width 9 height 9
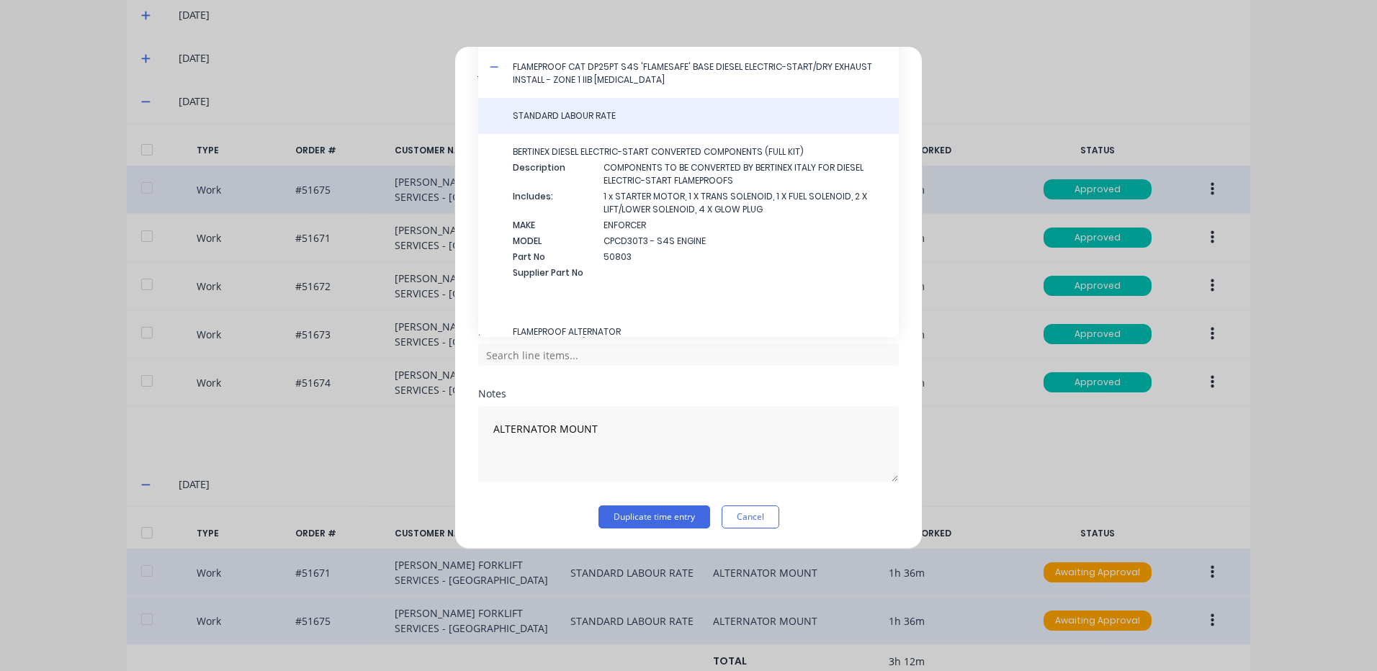
click at [517, 117] on span "STANDARD LABOUR RATE" at bounding box center [700, 115] width 374 height 13
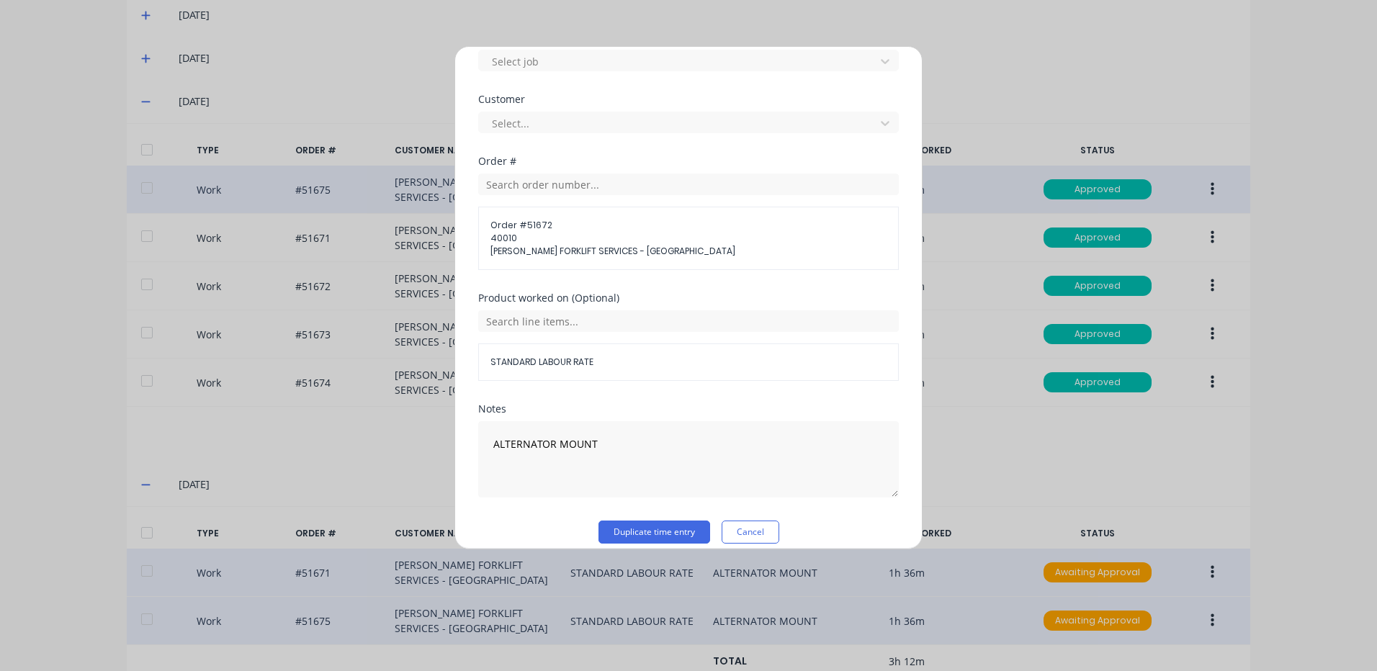
scroll to position [648, 0]
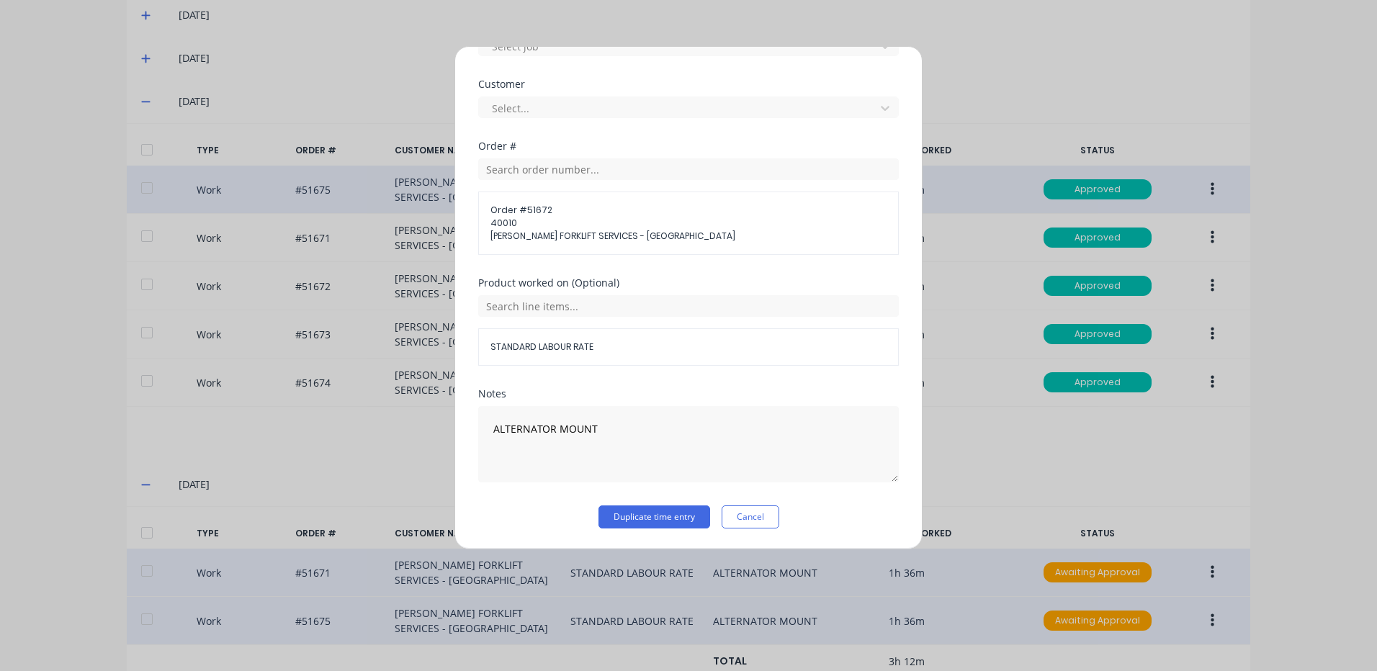
click at [663, 503] on div "Notes ALTERNATOR MOUNT" at bounding box center [688, 447] width 421 height 117
click at [659, 508] on button "Duplicate time entry" at bounding box center [654, 517] width 112 height 23
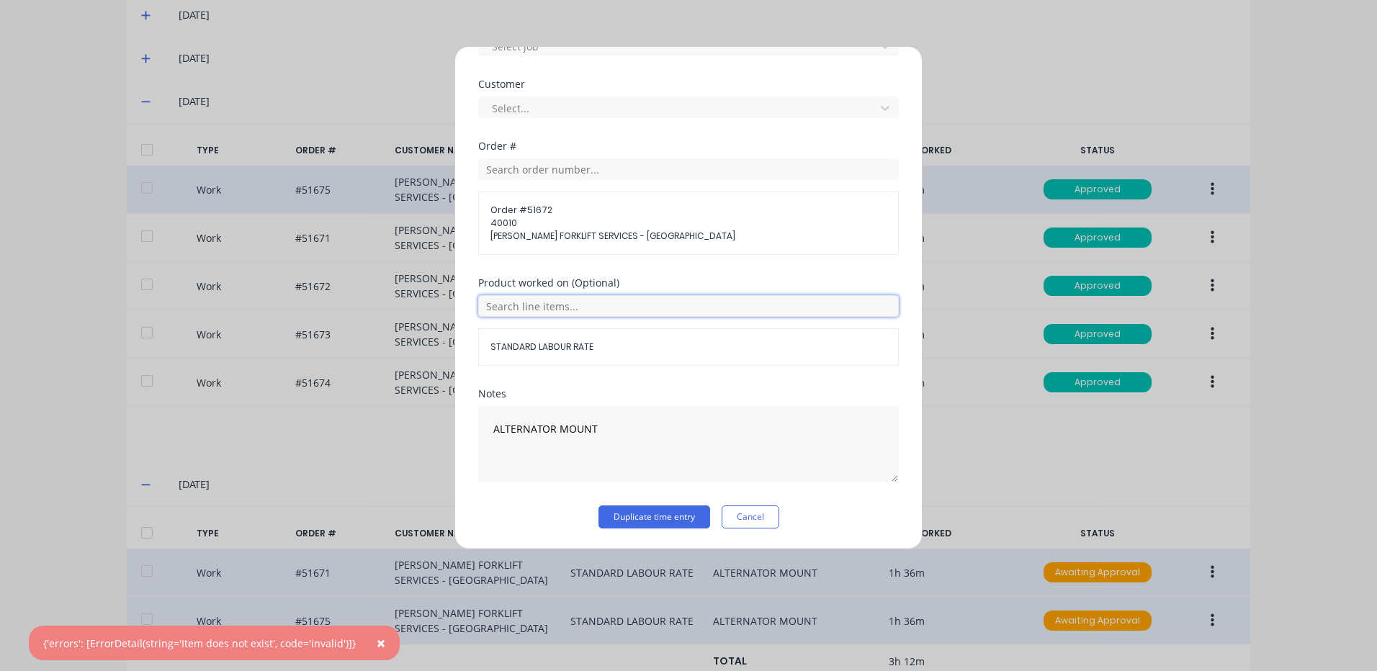
click at [599, 298] on input "text" at bounding box center [688, 306] width 421 height 22
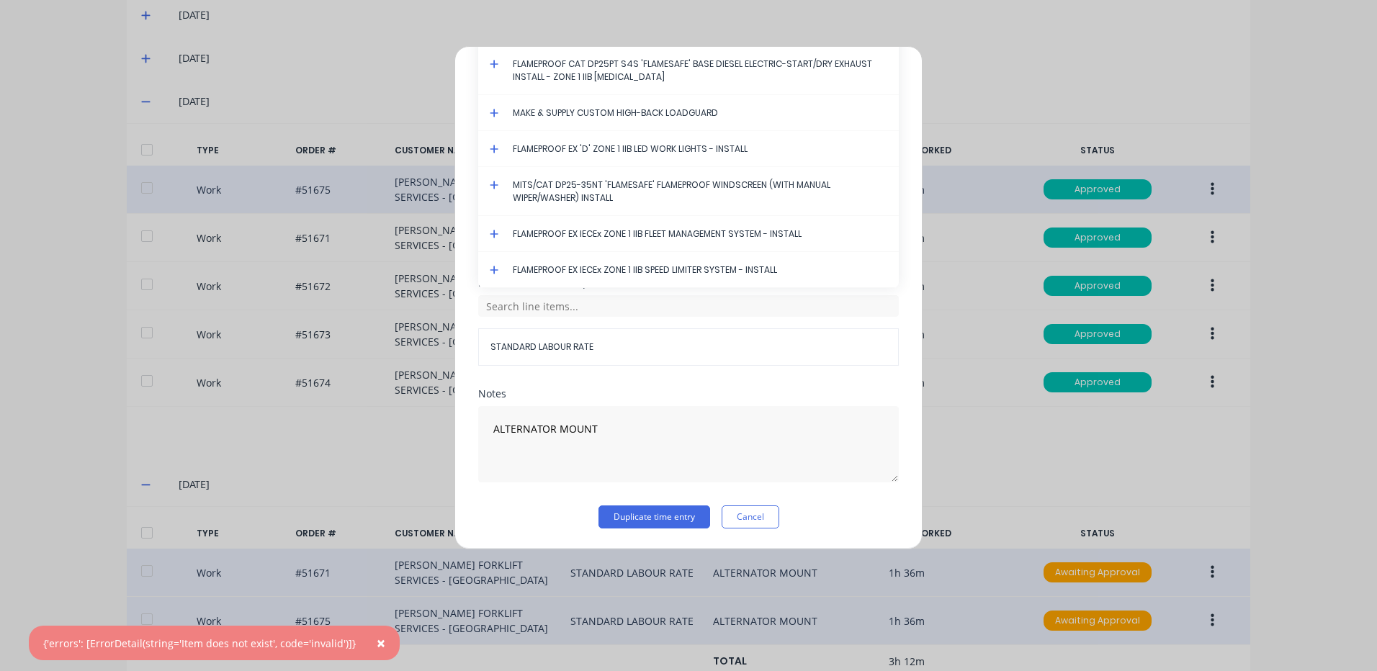
click at [498, 64] on icon at bounding box center [494, 64] width 9 height 9
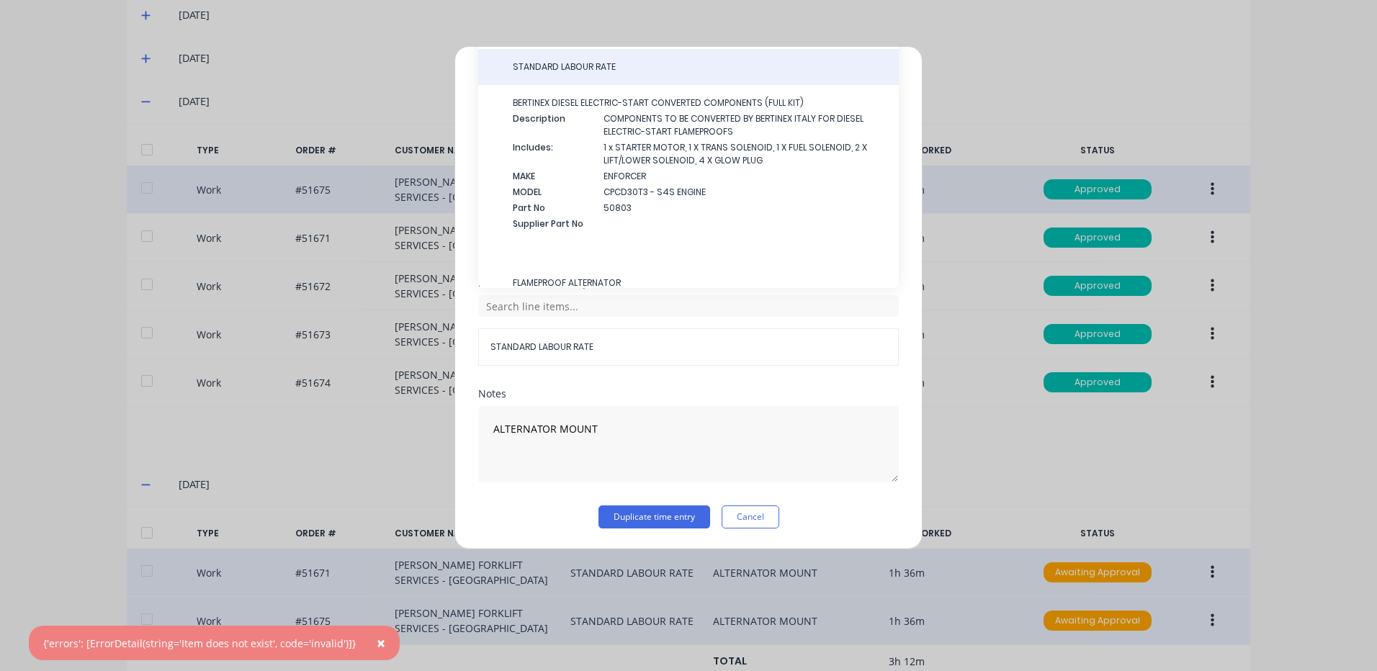
click at [550, 73] on span "STANDARD LABOUR RATE" at bounding box center [700, 66] width 374 height 13
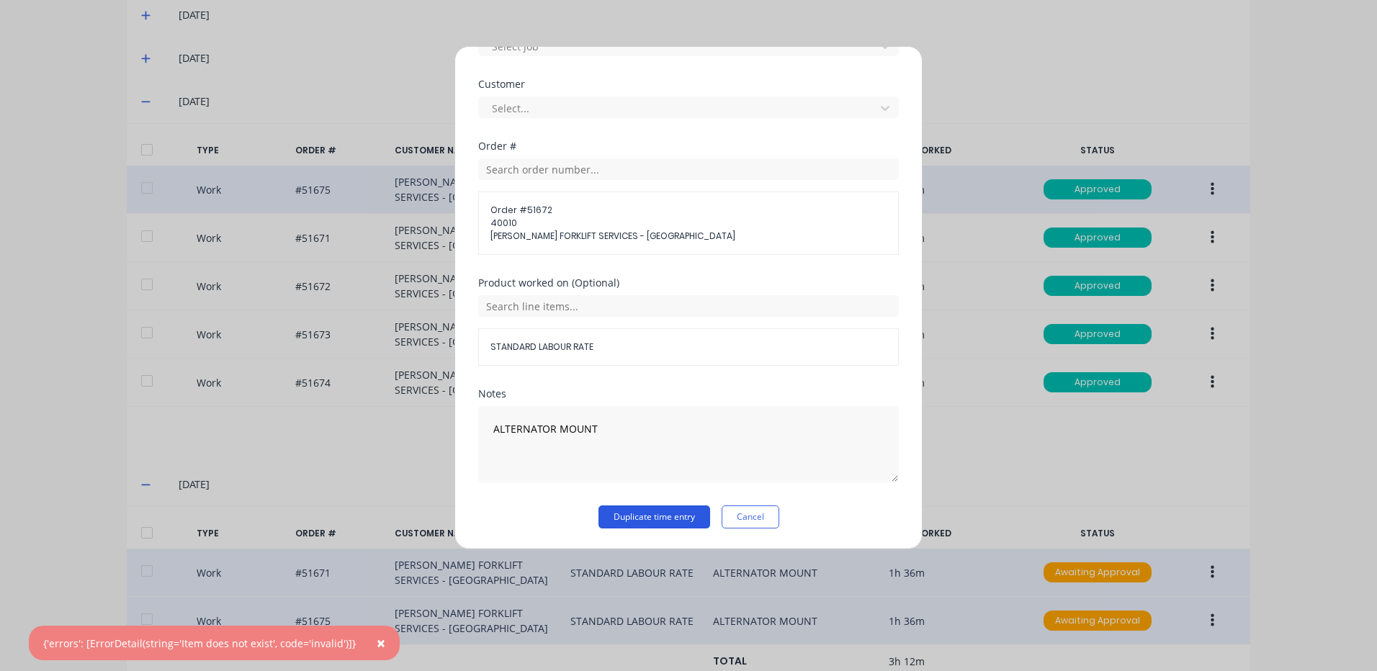
click at [665, 524] on button "Duplicate time entry" at bounding box center [654, 517] width 112 height 23
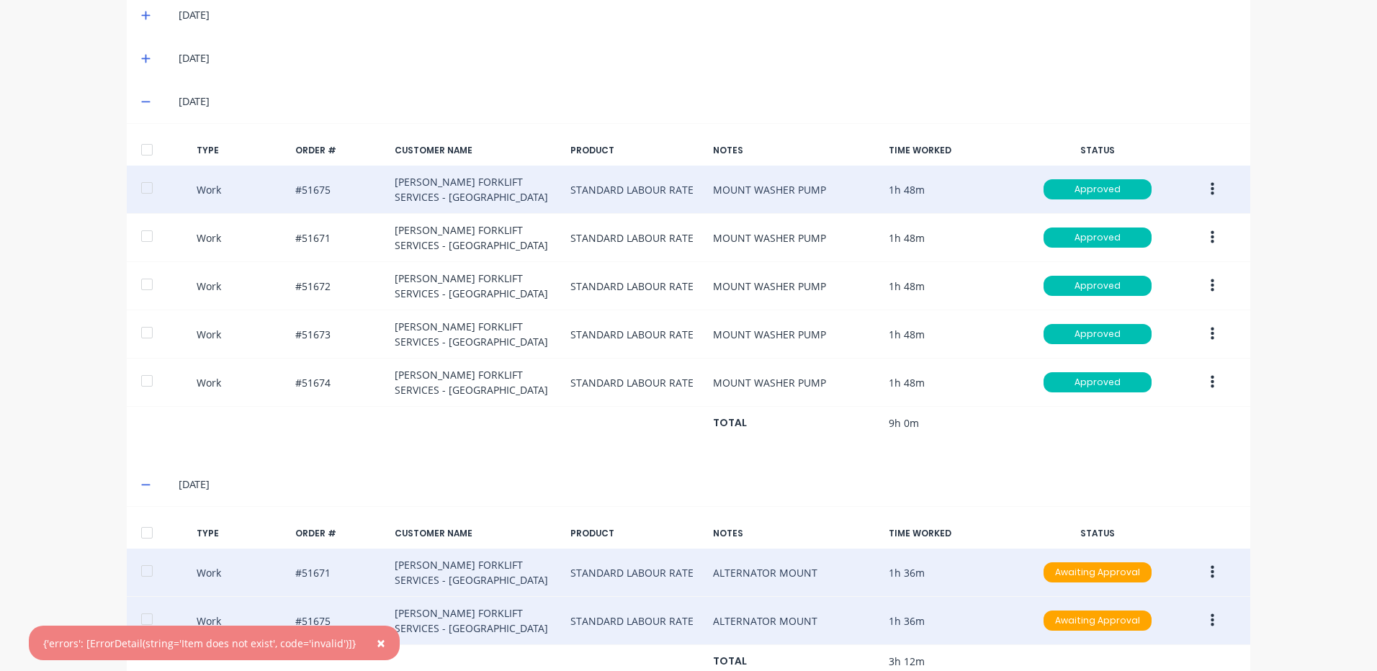
click at [377, 644] on span "×" at bounding box center [381, 643] width 9 height 20
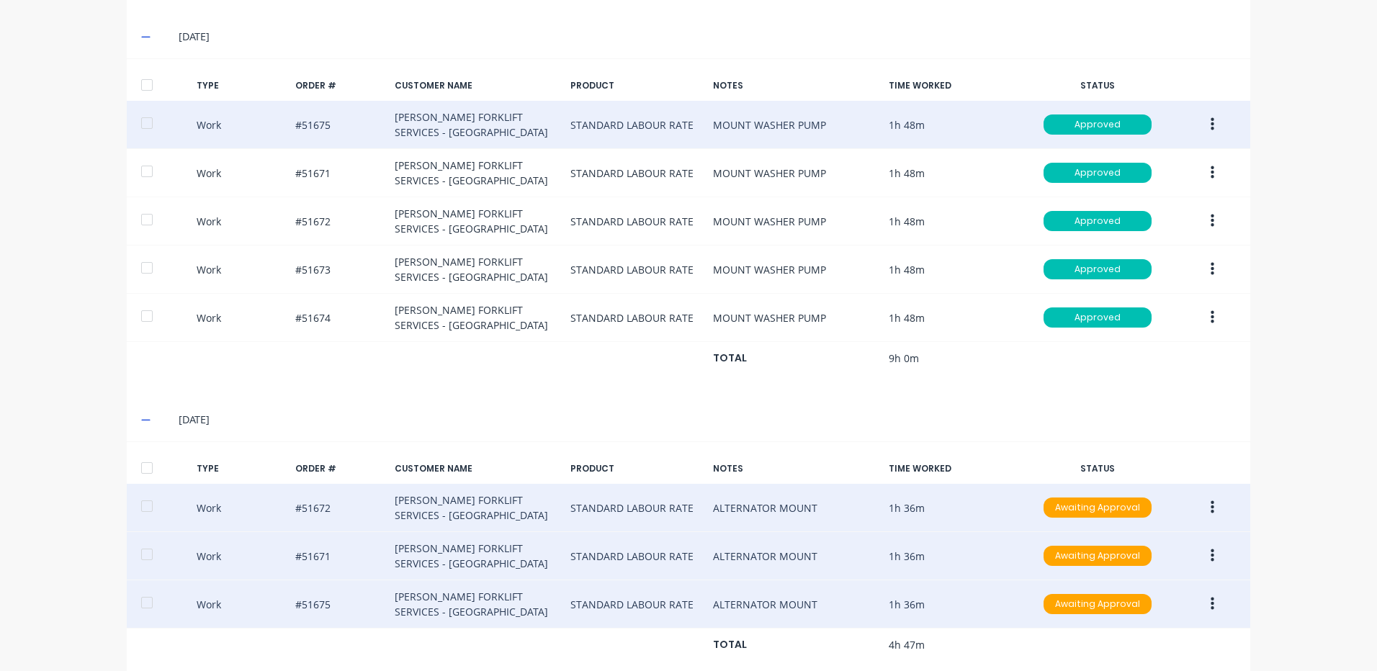
scroll to position [568, 0]
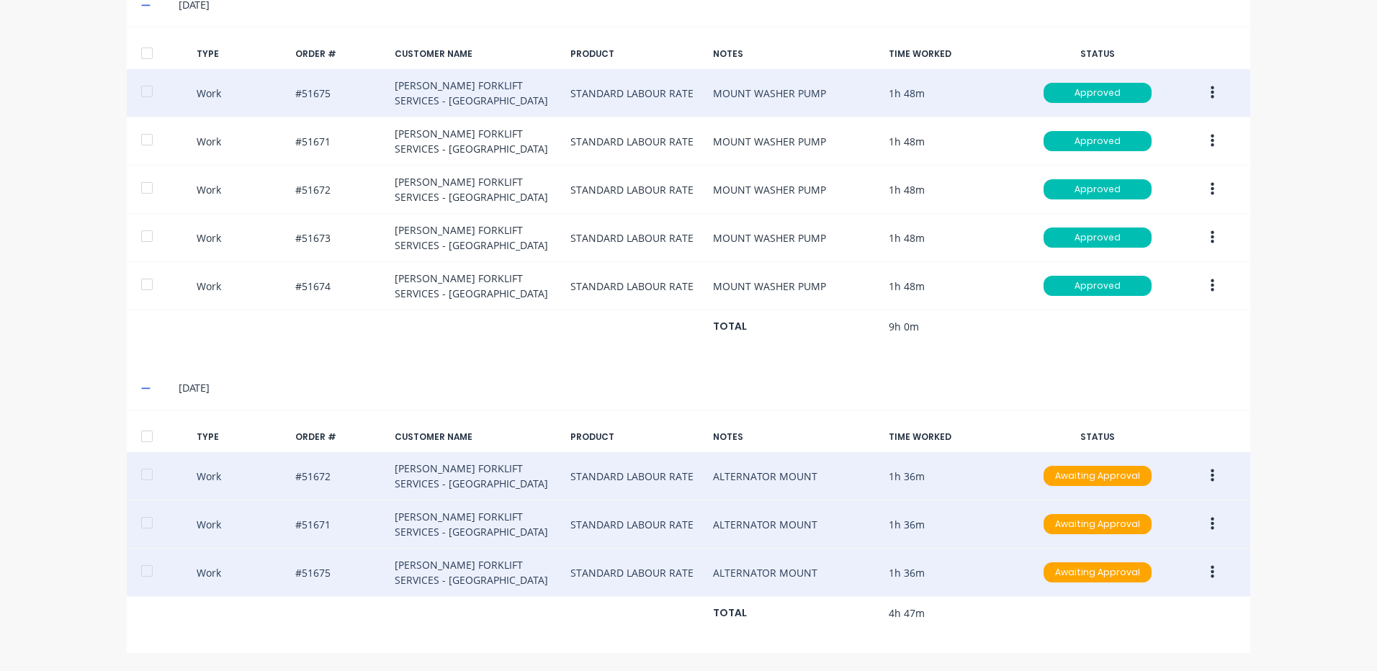
click at [1203, 470] on button "button" at bounding box center [1212, 476] width 34 height 26
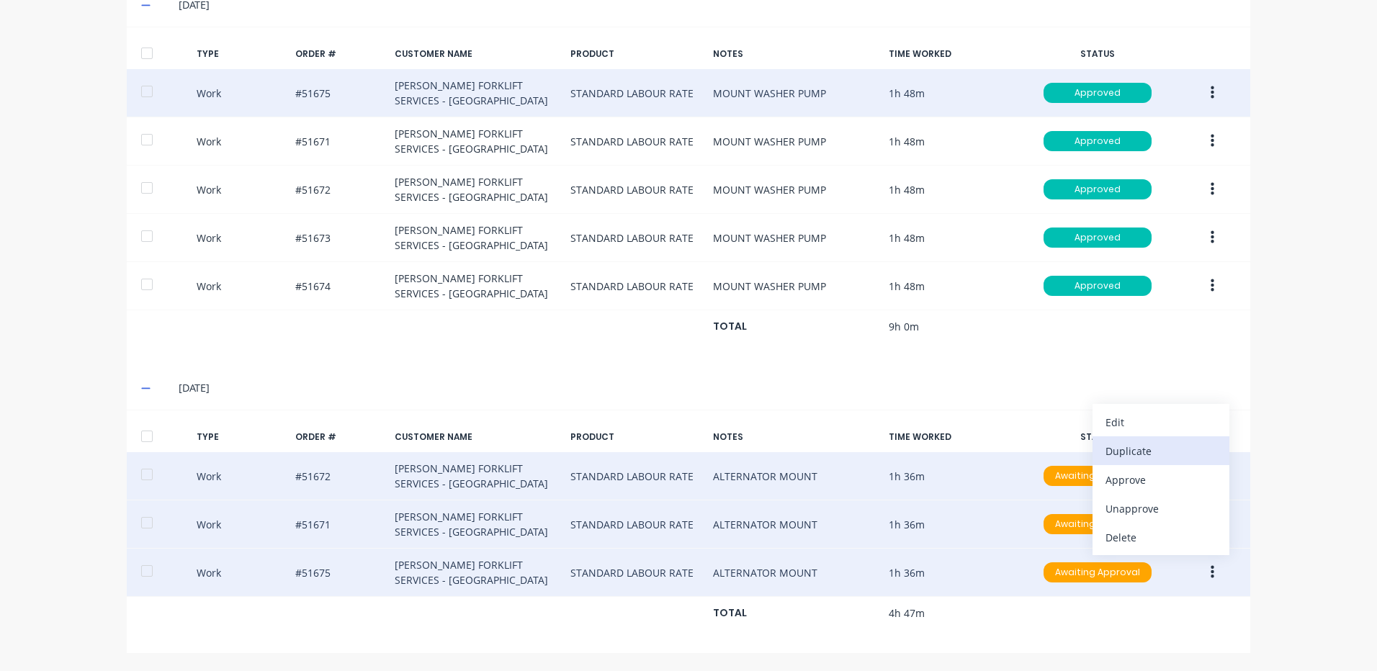
click at [1151, 439] on button "Duplicate" at bounding box center [1160, 450] width 137 height 29
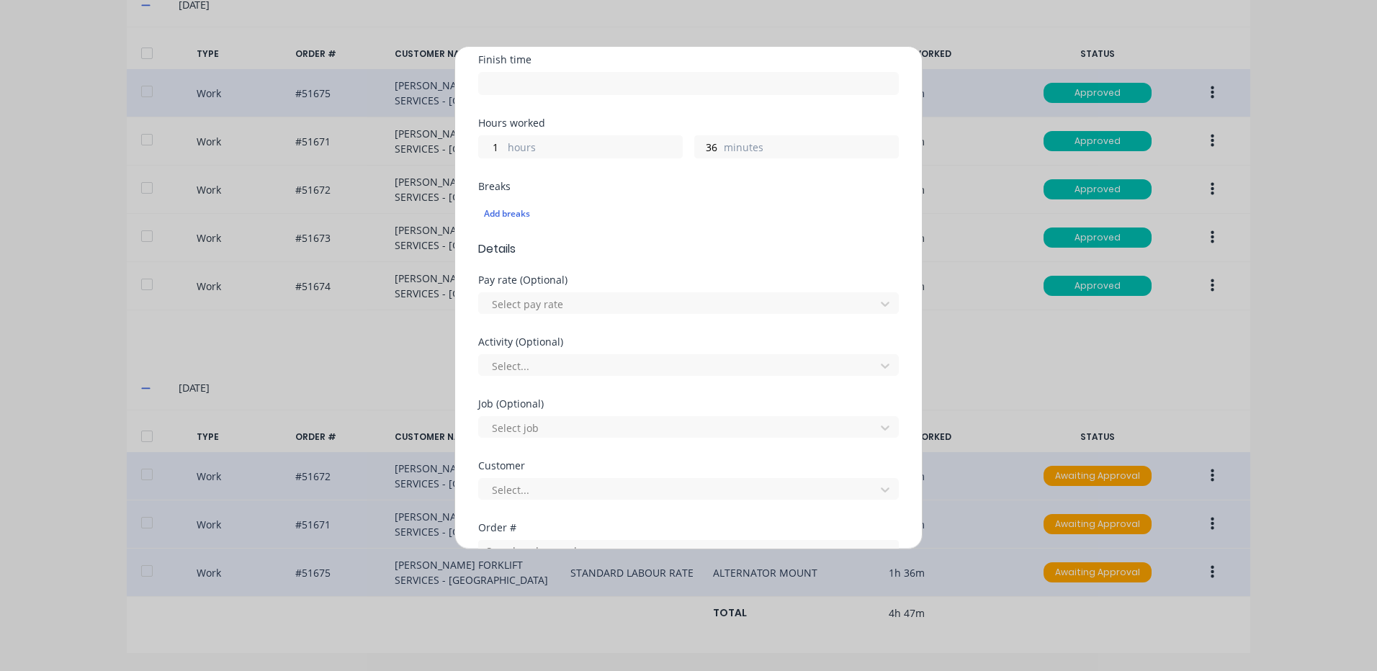
scroll to position [360, 0]
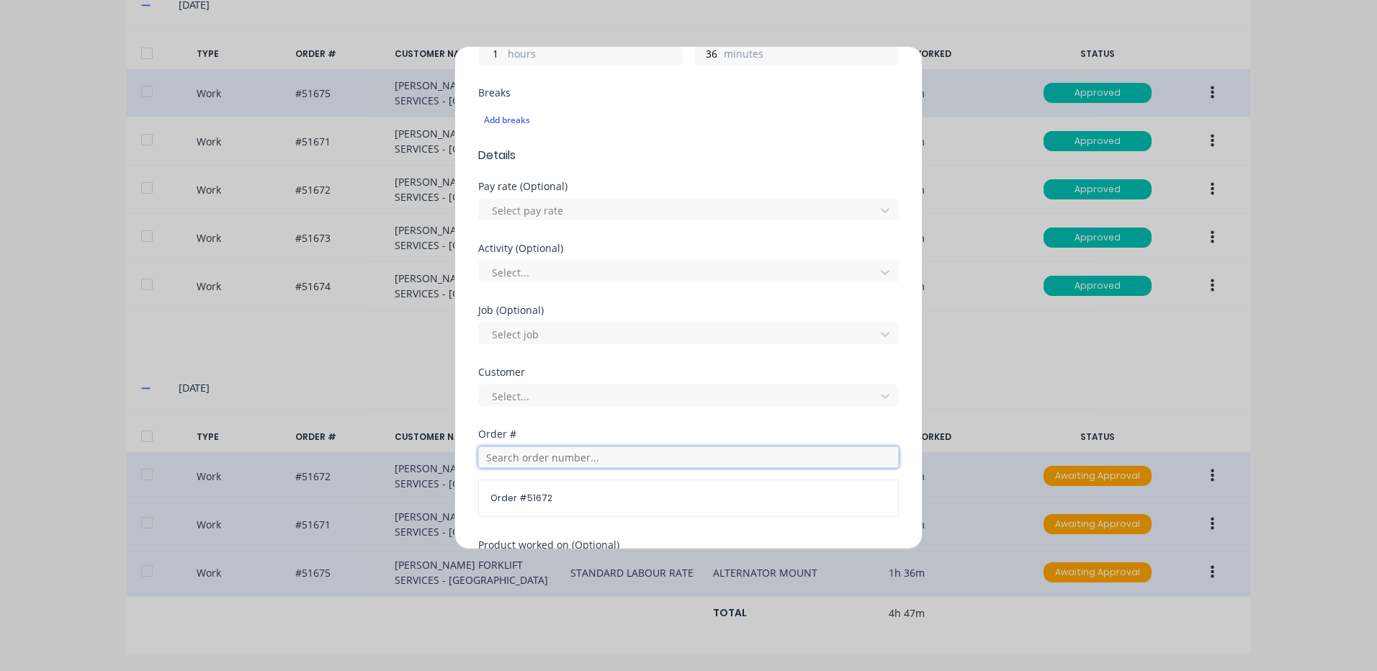
click at [520, 454] on input "text" at bounding box center [688, 457] width 421 height 22
type input "51673"
click at [572, 482] on div "Order # 51673 PO #: 40010 [PERSON_NAME] FORKLIFT SERVICES - [GEOGRAPHIC_DATA]" at bounding box center [688, 509] width 421 height 69
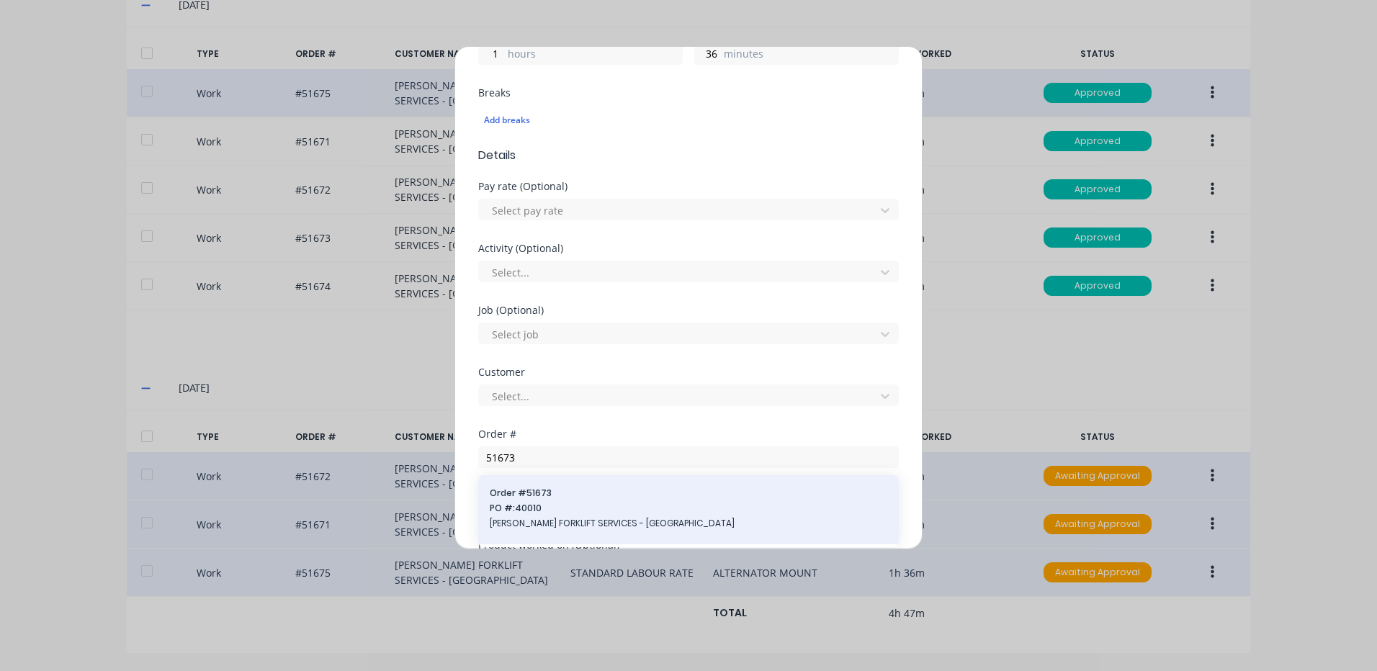
click at [558, 511] on span "PO #: 40010" at bounding box center [689, 508] width 398 height 13
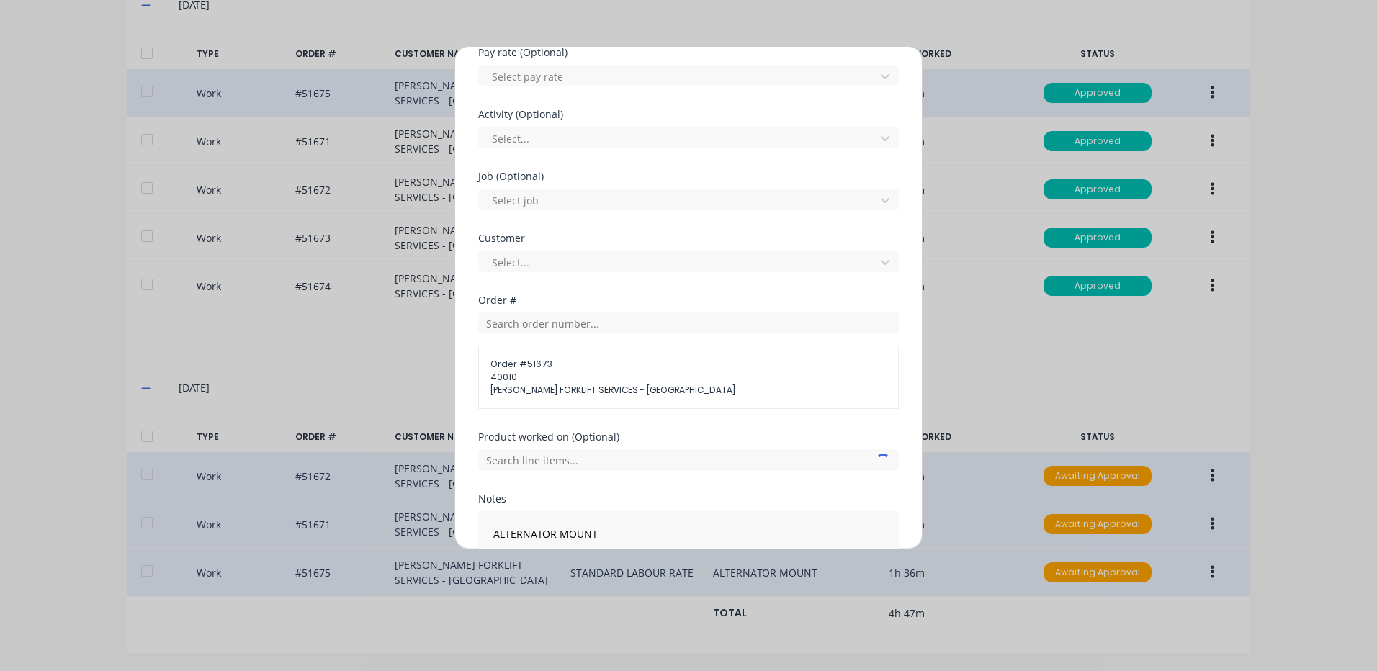
scroll to position [599, 0]
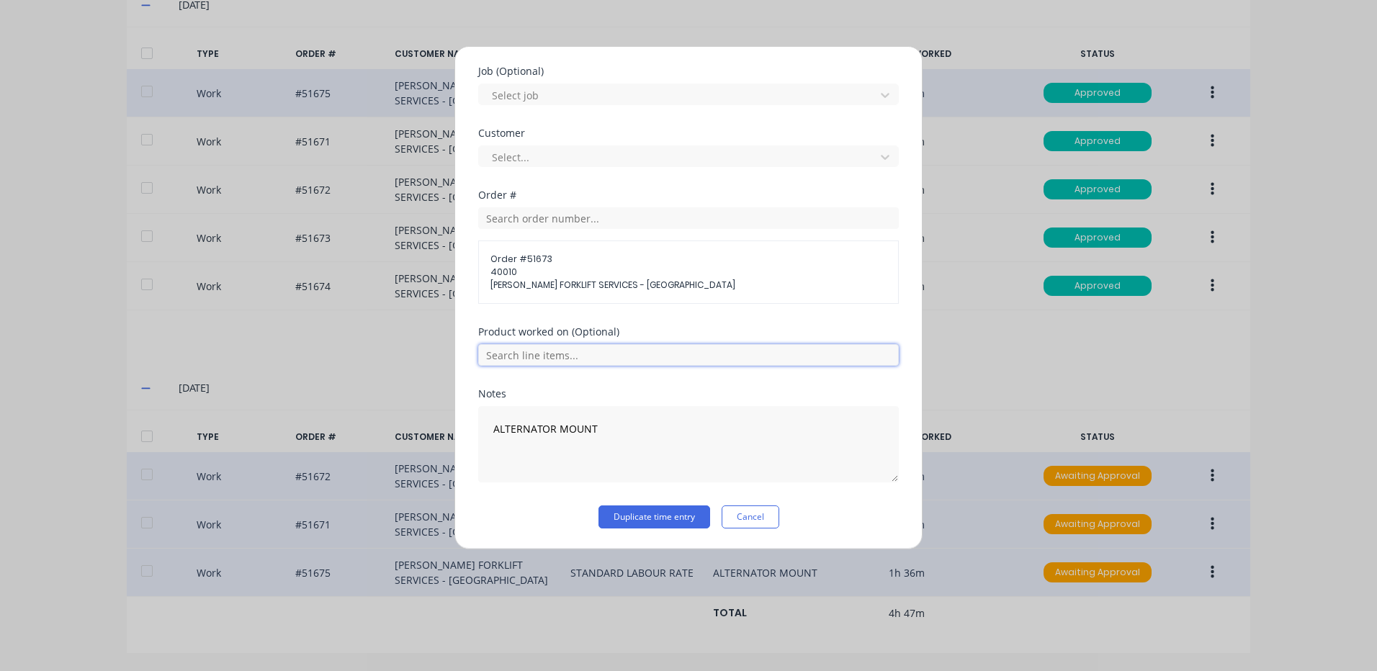
click at [580, 357] on input "text" at bounding box center [688, 355] width 421 height 22
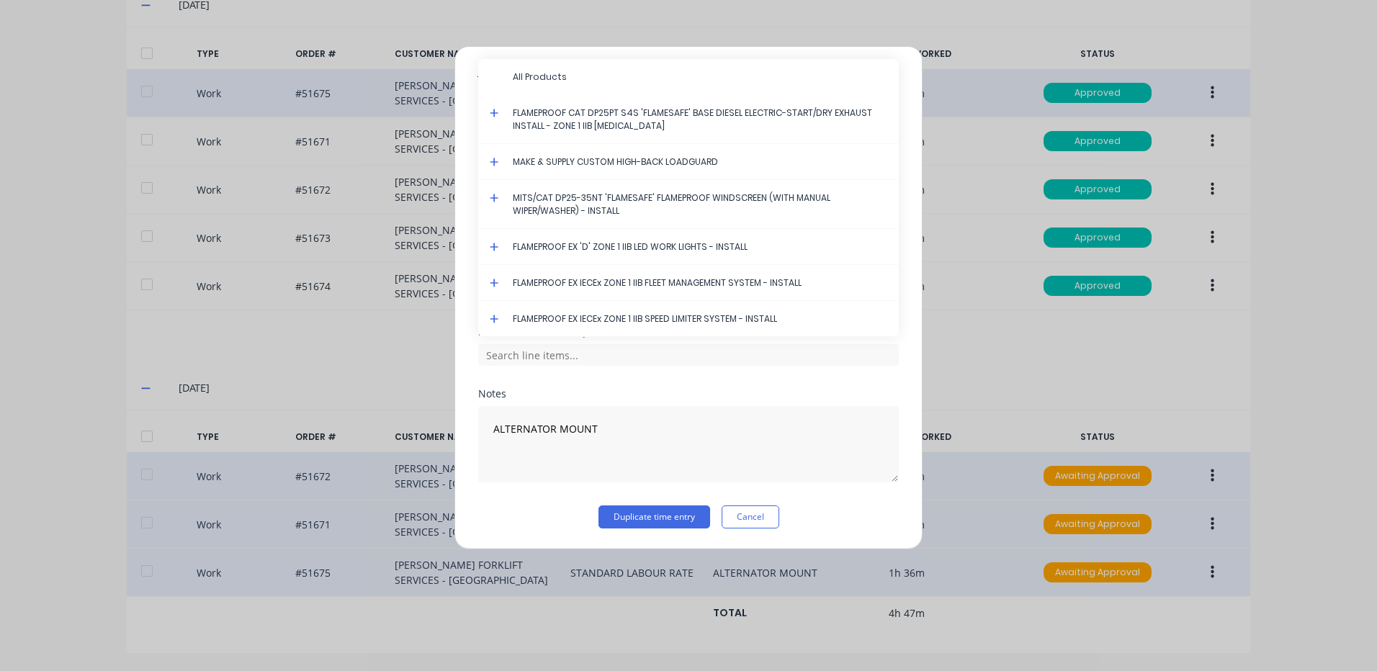
click at [493, 109] on icon at bounding box center [494, 113] width 9 height 10
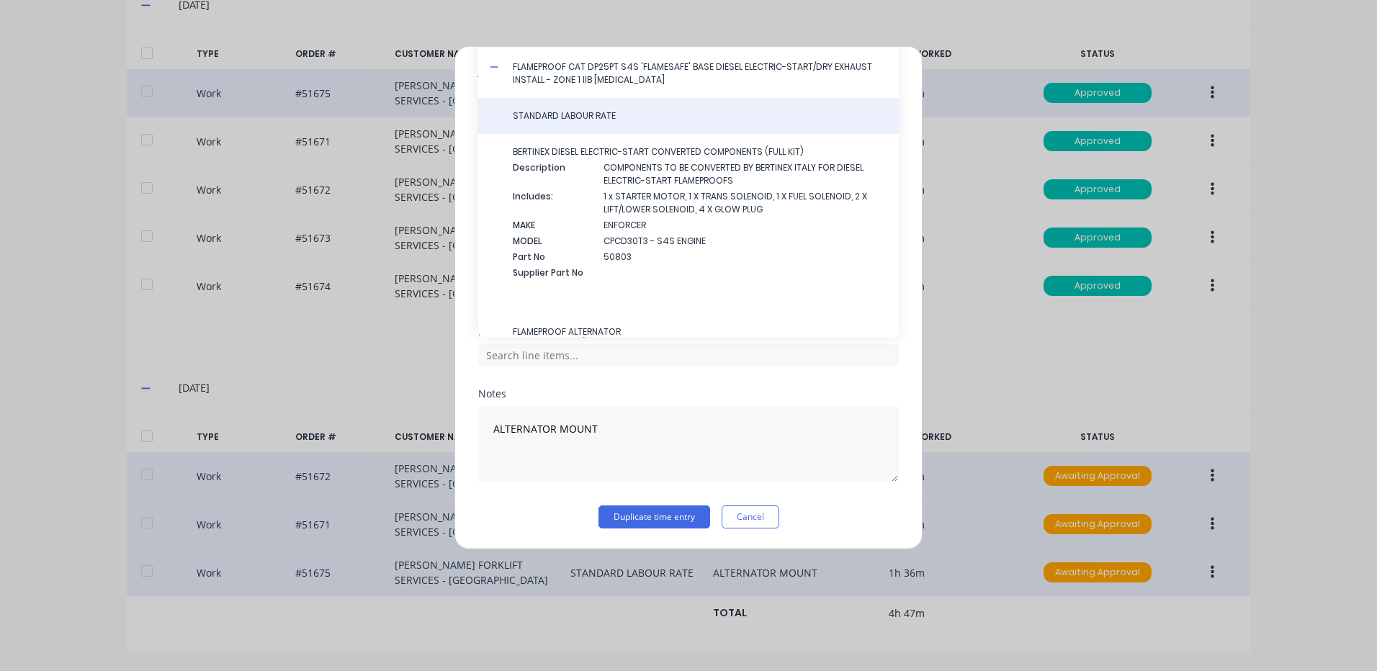
click at [540, 124] on div "STANDARD LABOUR RATE" at bounding box center [688, 116] width 421 height 36
click at [636, 107] on div "STANDARD LABOUR RATE" at bounding box center [688, 116] width 421 height 36
click at [575, 114] on span "STANDARD LABOUR RATE" at bounding box center [700, 115] width 374 height 13
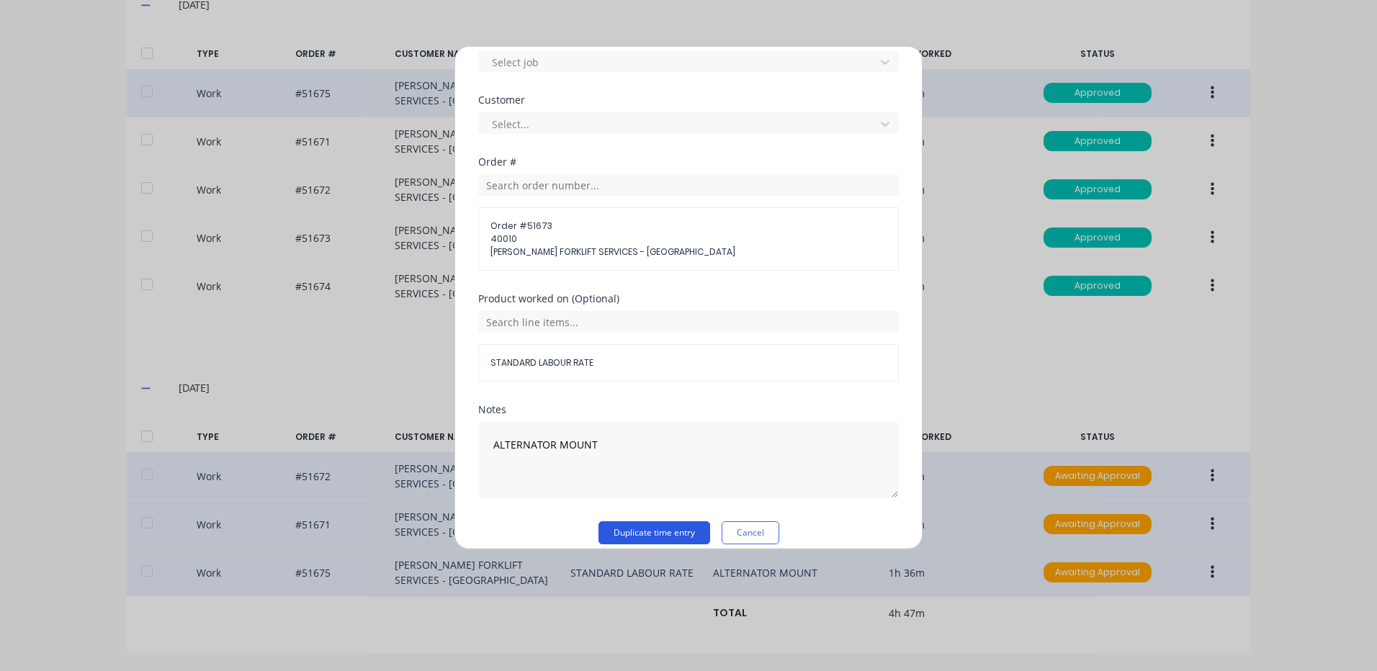
scroll to position [648, 0]
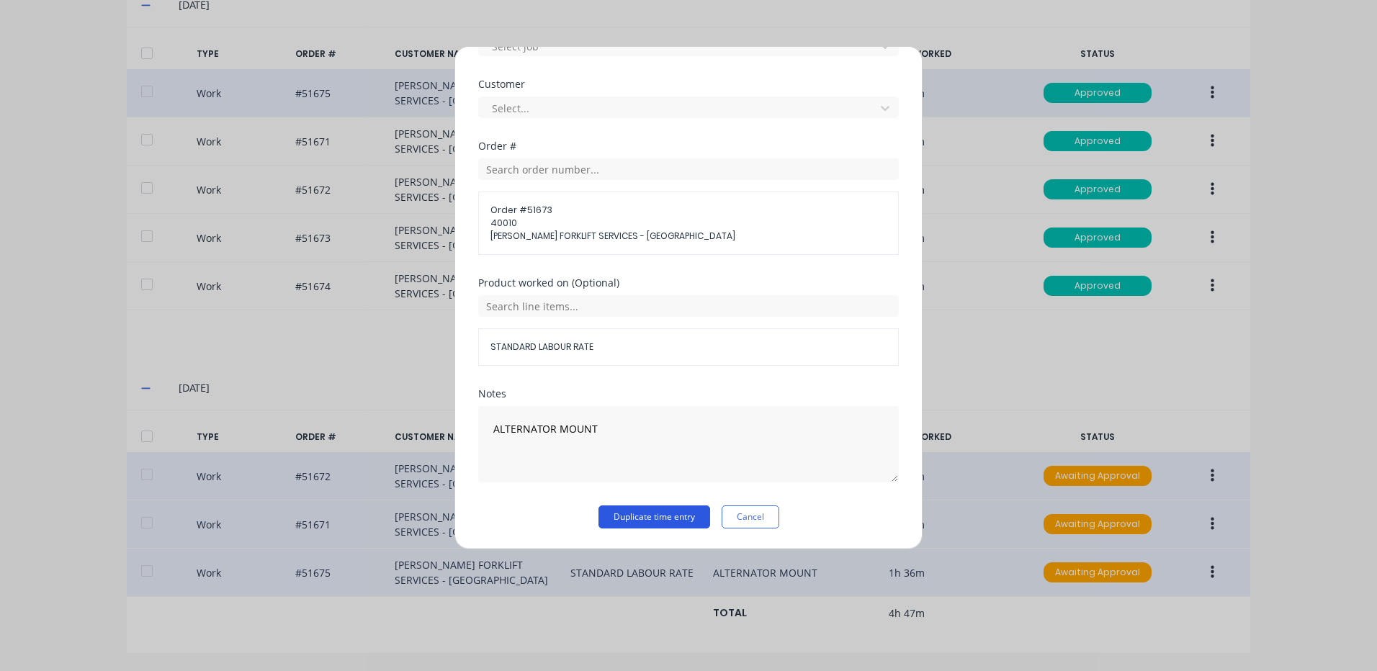
click at [663, 513] on button "Duplicate time entry" at bounding box center [654, 517] width 112 height 23
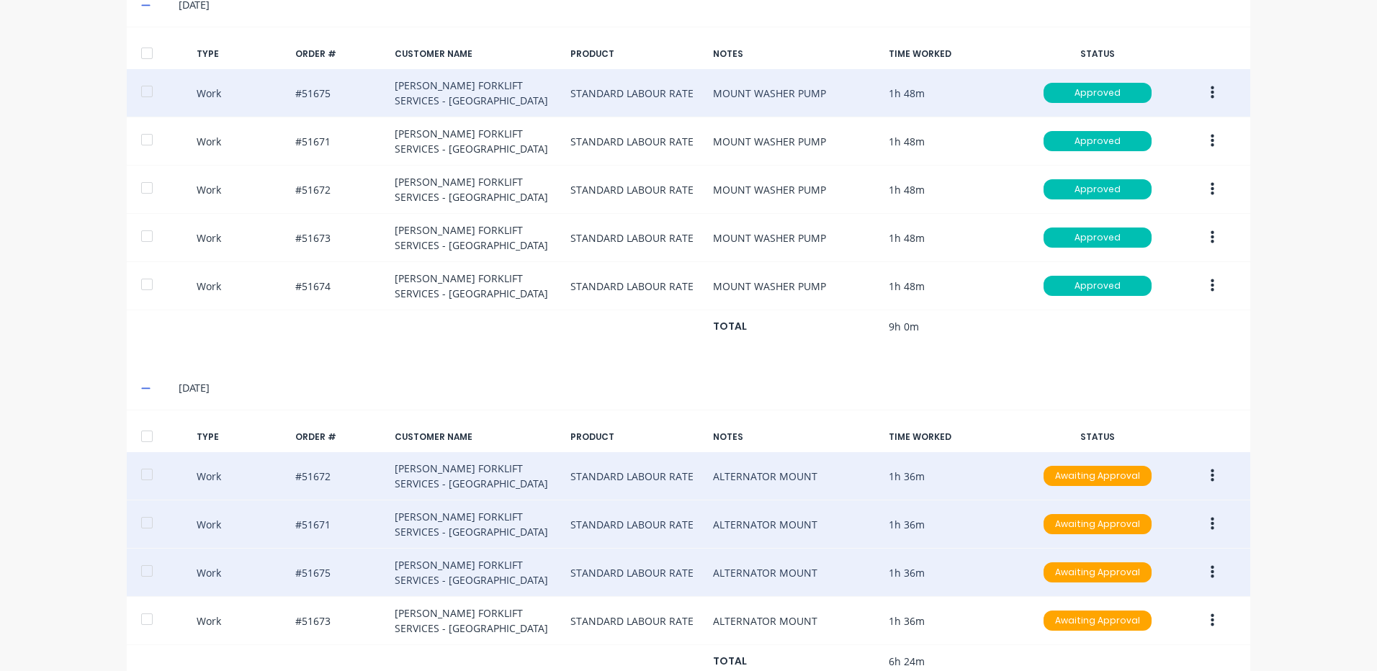
scroll to position [616, 0]
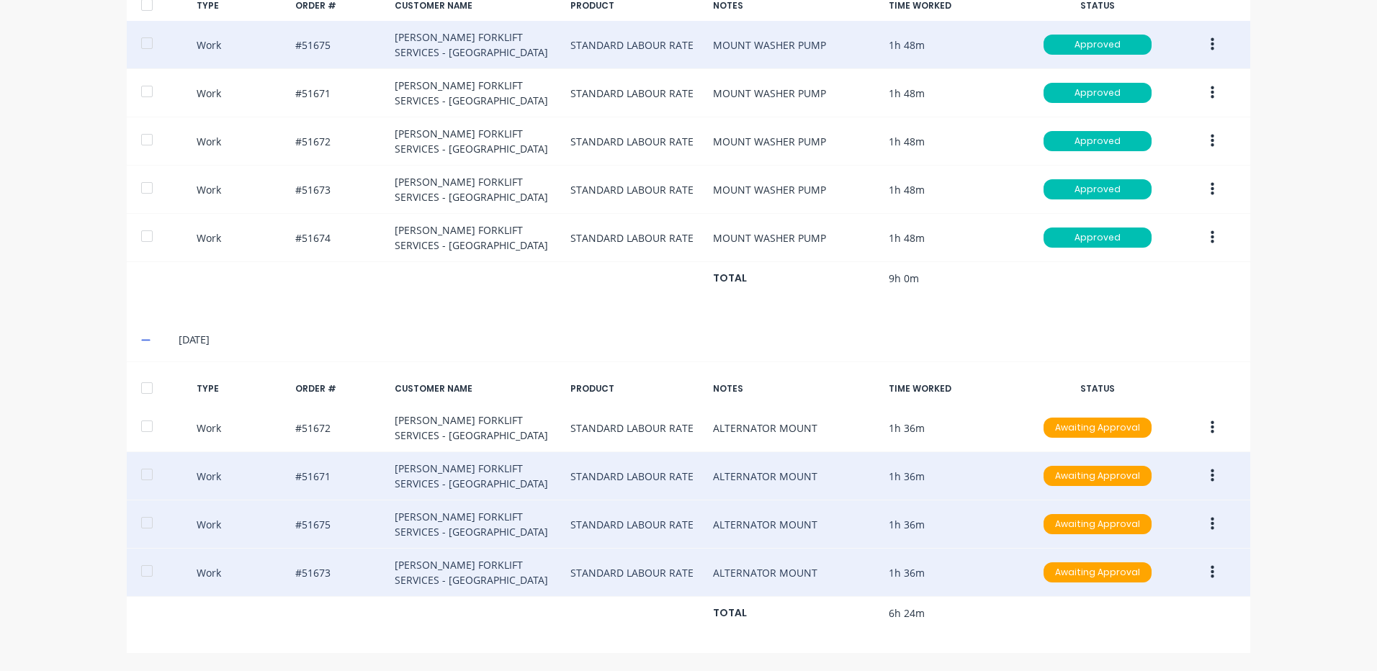
click at [1200, 569] on button "button" at bounding box center [1212, 573] width 34 height 26
click at [1164, 547] on div "Duplicate" at bounding box center [1160, 547] width 111 height 21
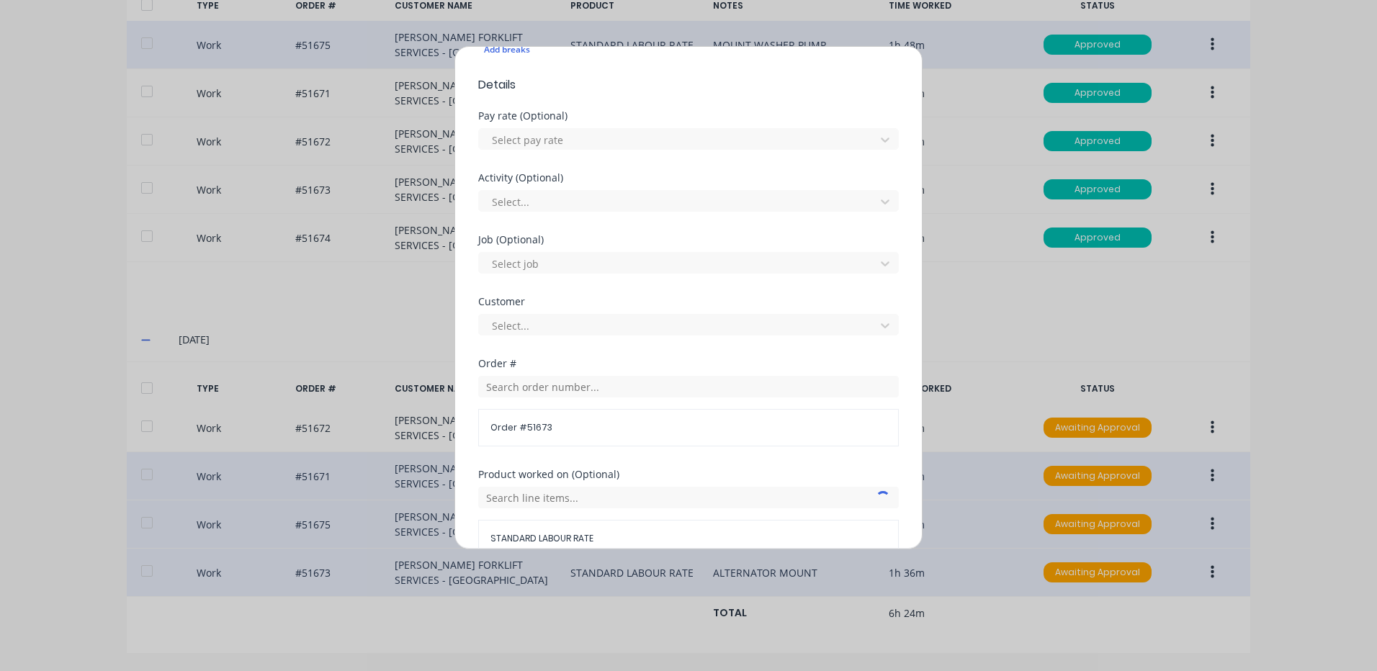
scroll to position [432, 0]
click at [591, 387] on input "text" at bounding box center [688, 385] width 421 height 22
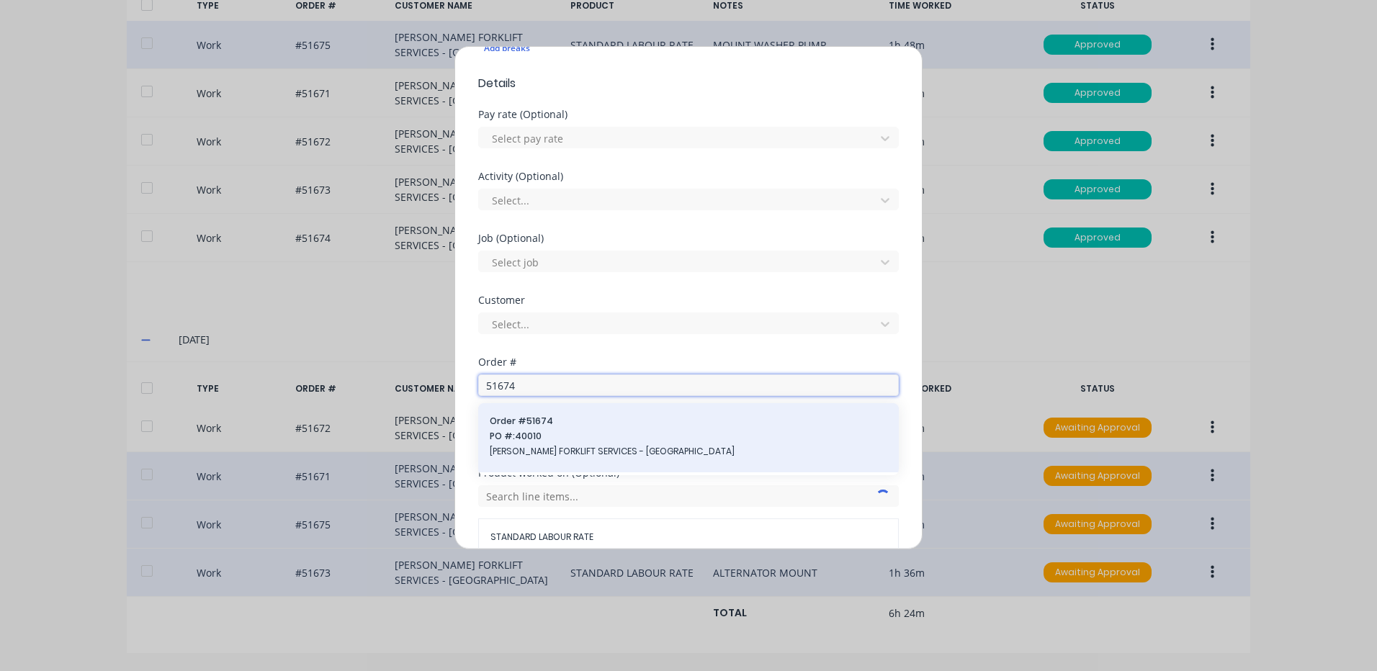
type input "51674"
click at [545, 445] on span "[PERSON_NAME] FORKLIFT SERVICES - [GEOGRAPHIC_DATA]" at bounding box center [689, 451] width 398 height 13
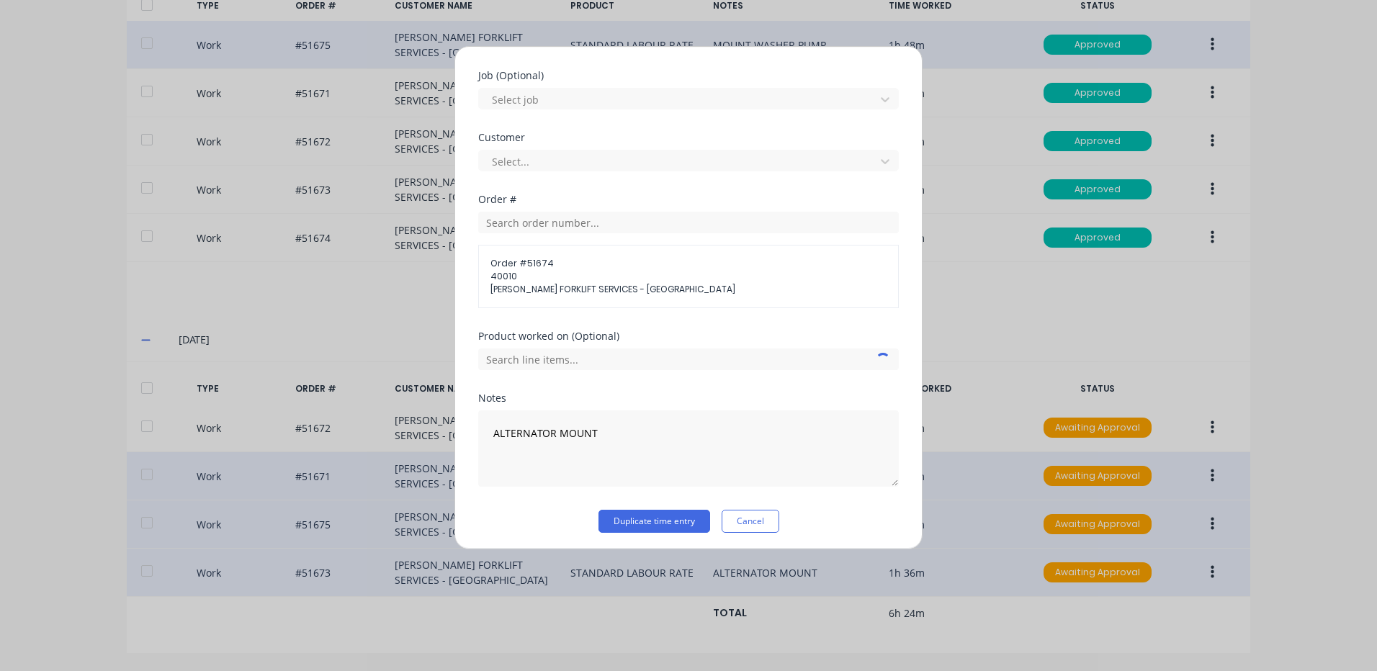
scroll to position [599, 0]
click at [603, 349] on input "text" at bounding box center [688, 355] width 421 height 22
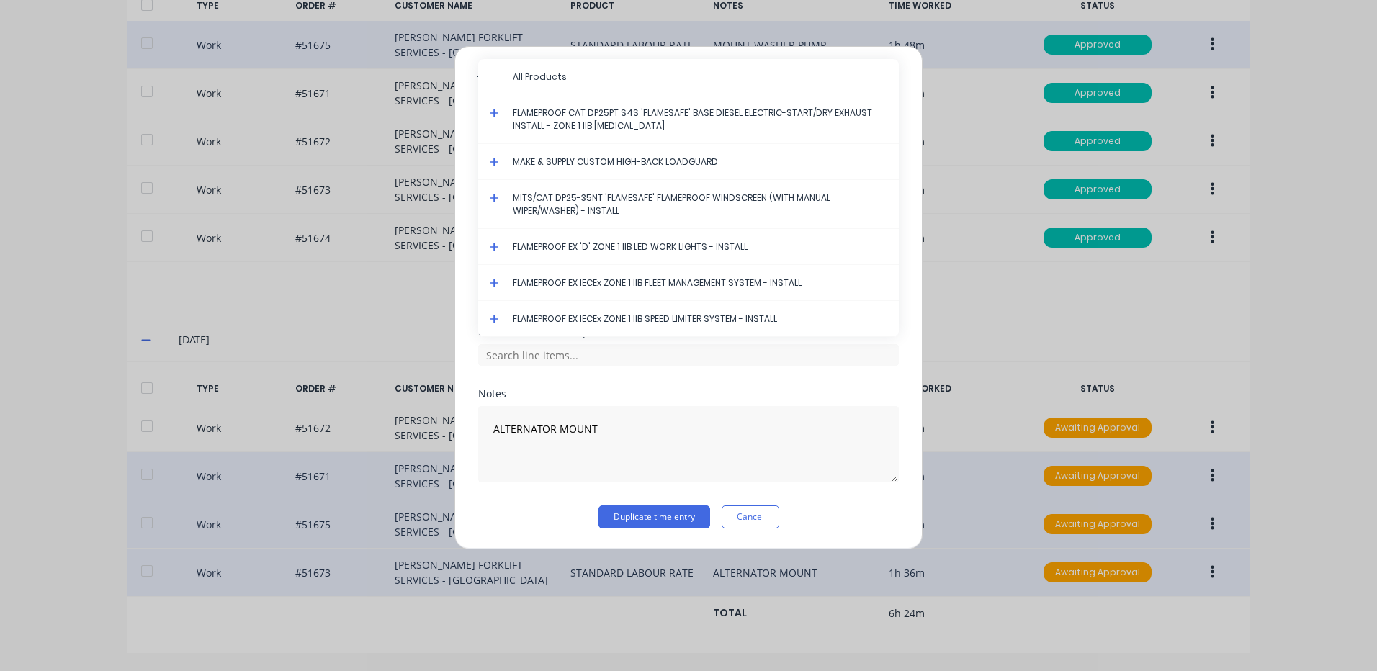
click at [495, 110] on icon at bounding box center [494, 113] width 9 height 9
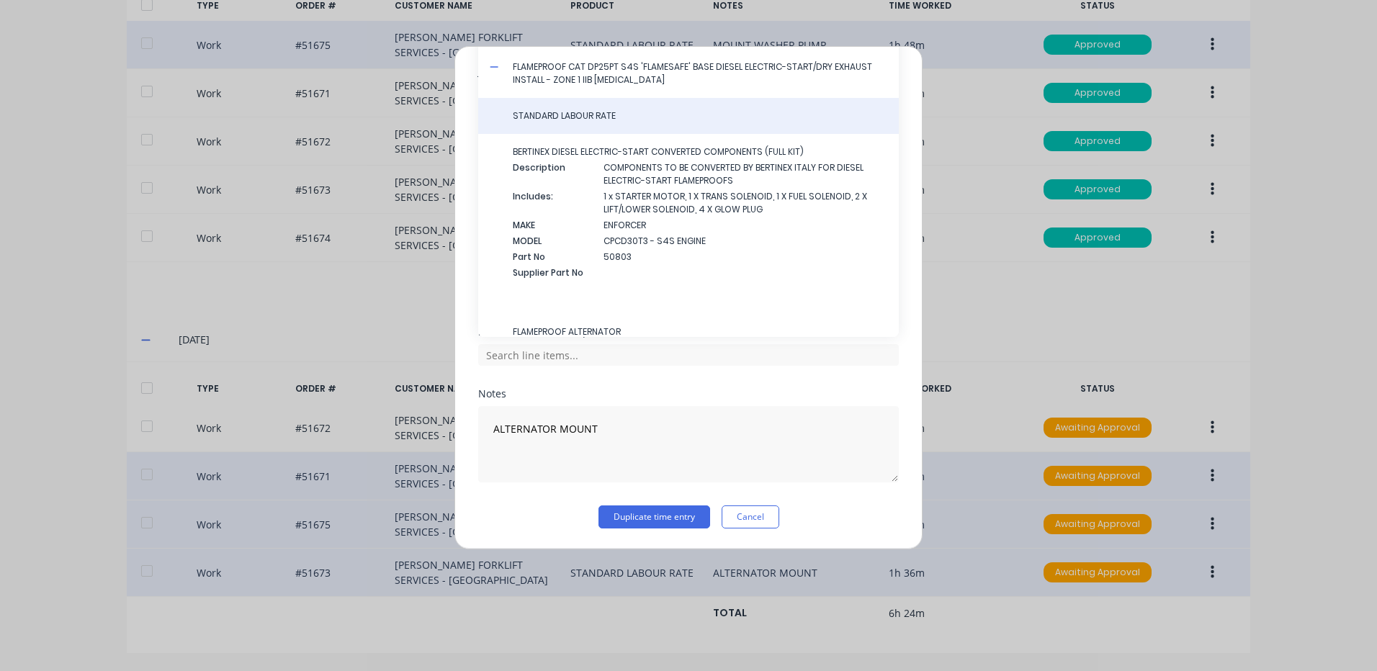
click at [536, 120] on span "STANDARD LABOUR RATE" at bounding box center [700, 115] width 374 height 13
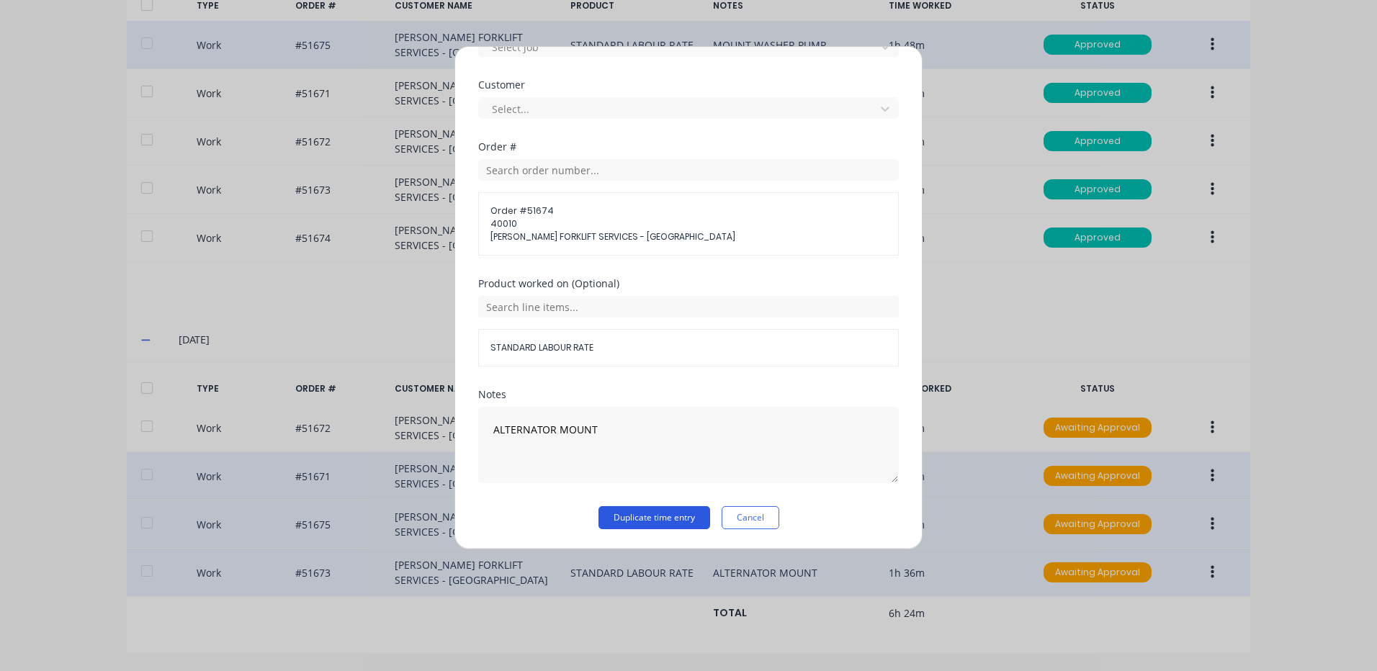
scroll to position [648, 0]
click at [634, 508] on button "Duplicate time entry" at bounding box center [654, 517] width 112 height 23
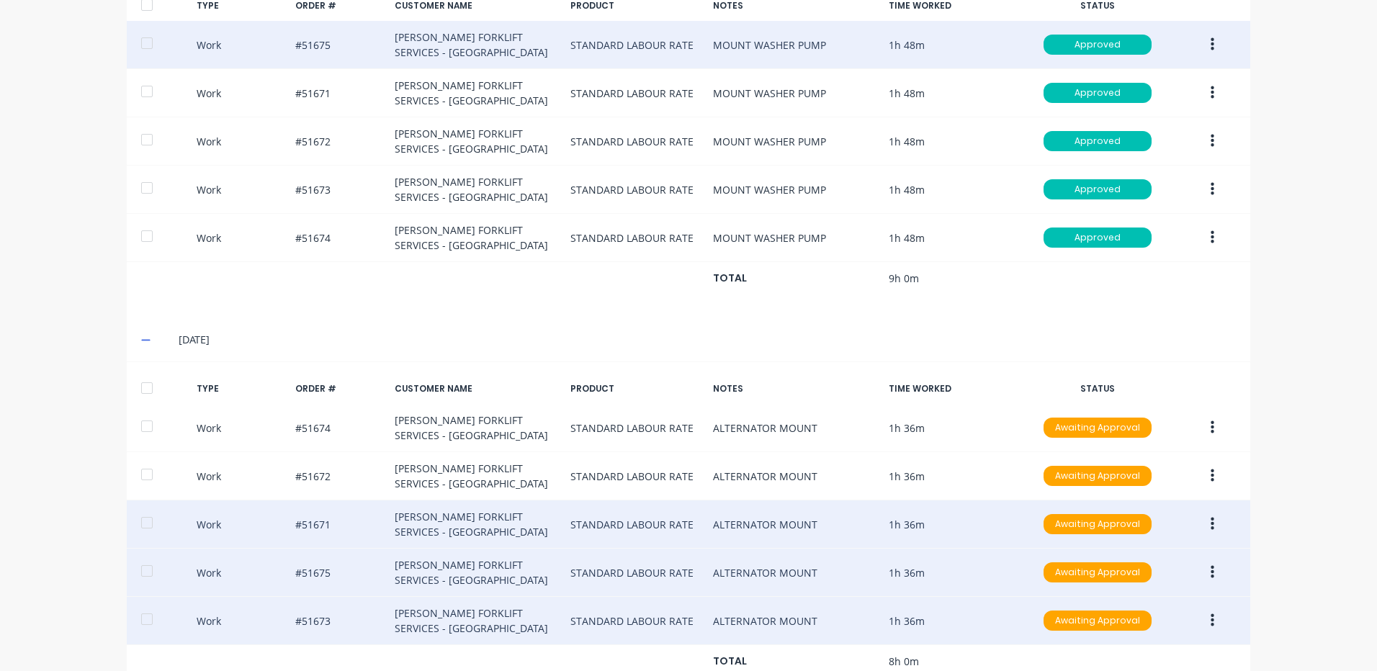
click at [151, 385] on div at bounding box center [147, 388] width 29 height 29
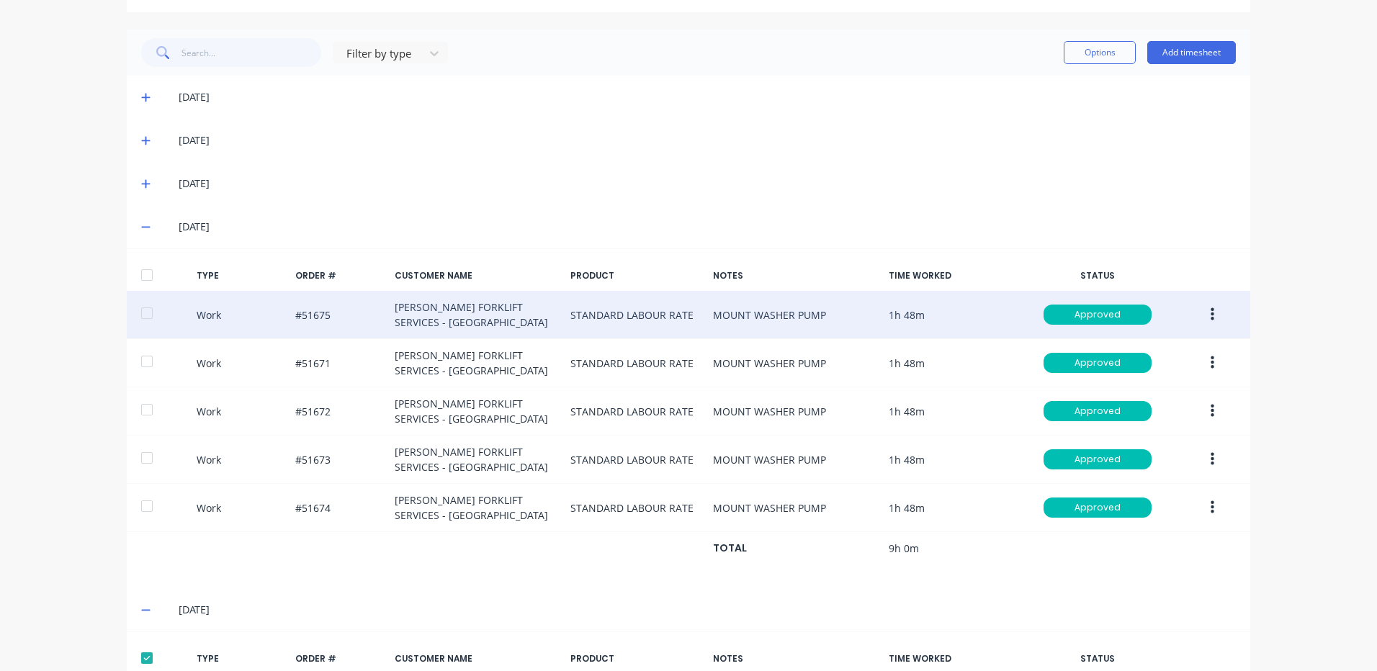
scroll to position [328, 0]
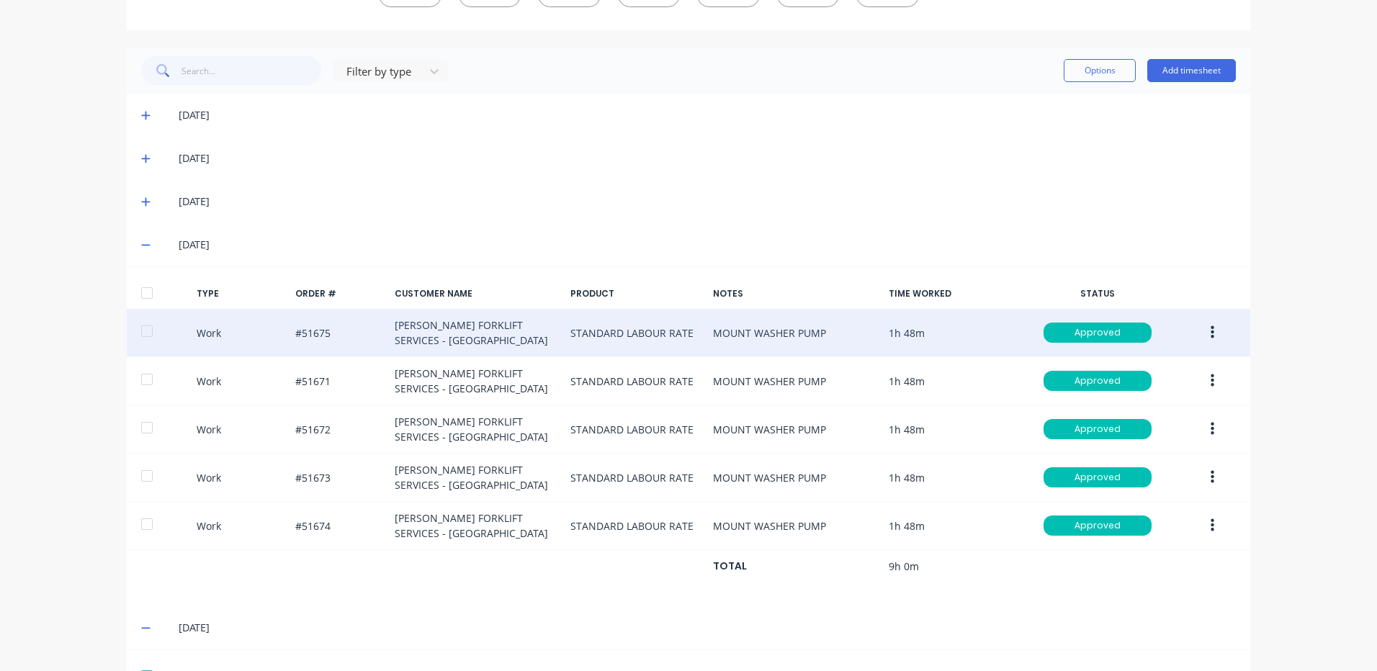
click at [1102, 86] on div "Filter by type Options Add timesheet" at bounding box center [688, 71] width 1123 height 46
click at [1102, 81] on button "Options" at bounding box center [1100, 70] width 72 height 23
click at [1084, 99] on div "Approve" at bounding box center [1067, 107] width 111 height 21
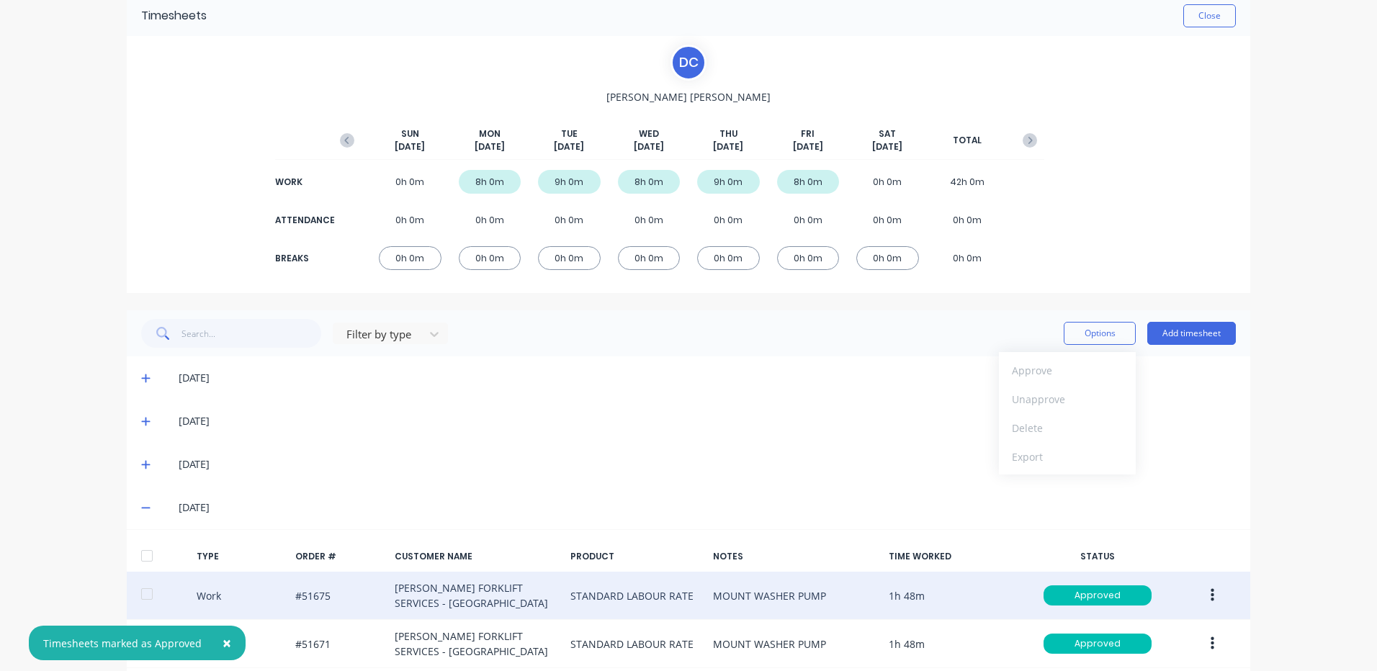
scroll to position [40, 0]
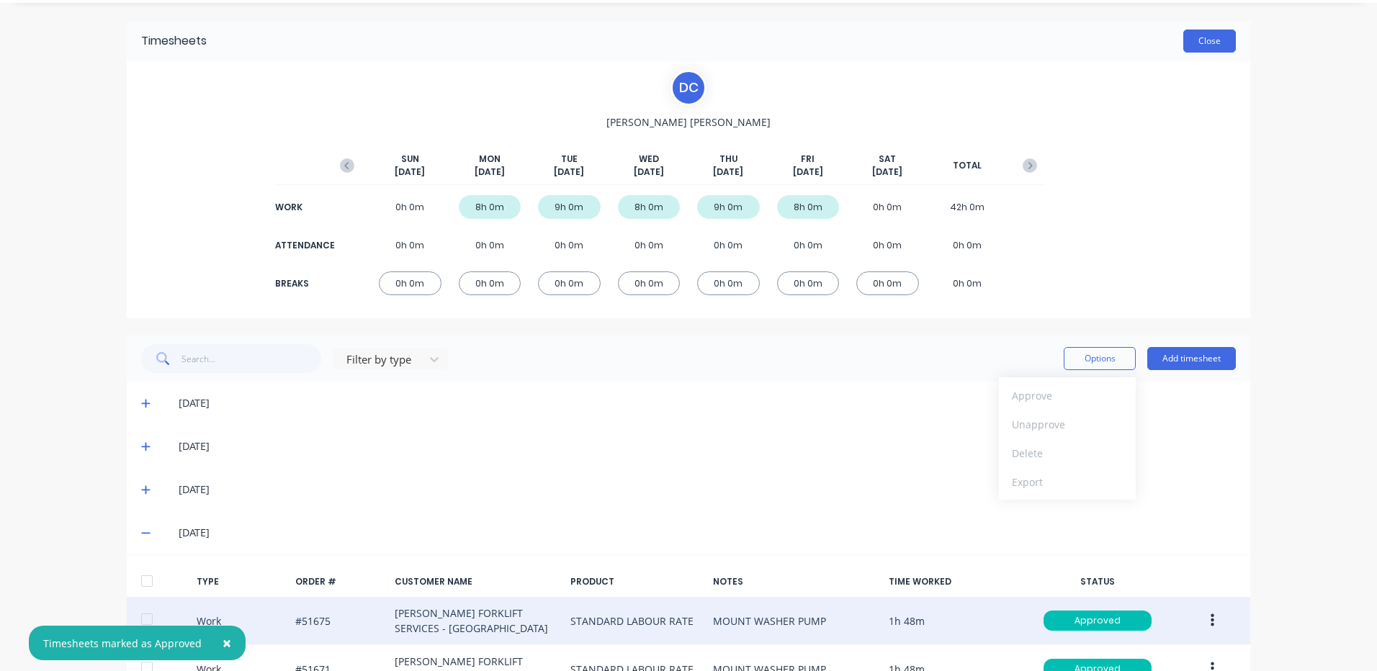
click at [1212, 33] on button "Close" at bounding box center [1209, 41] width 53 height 23
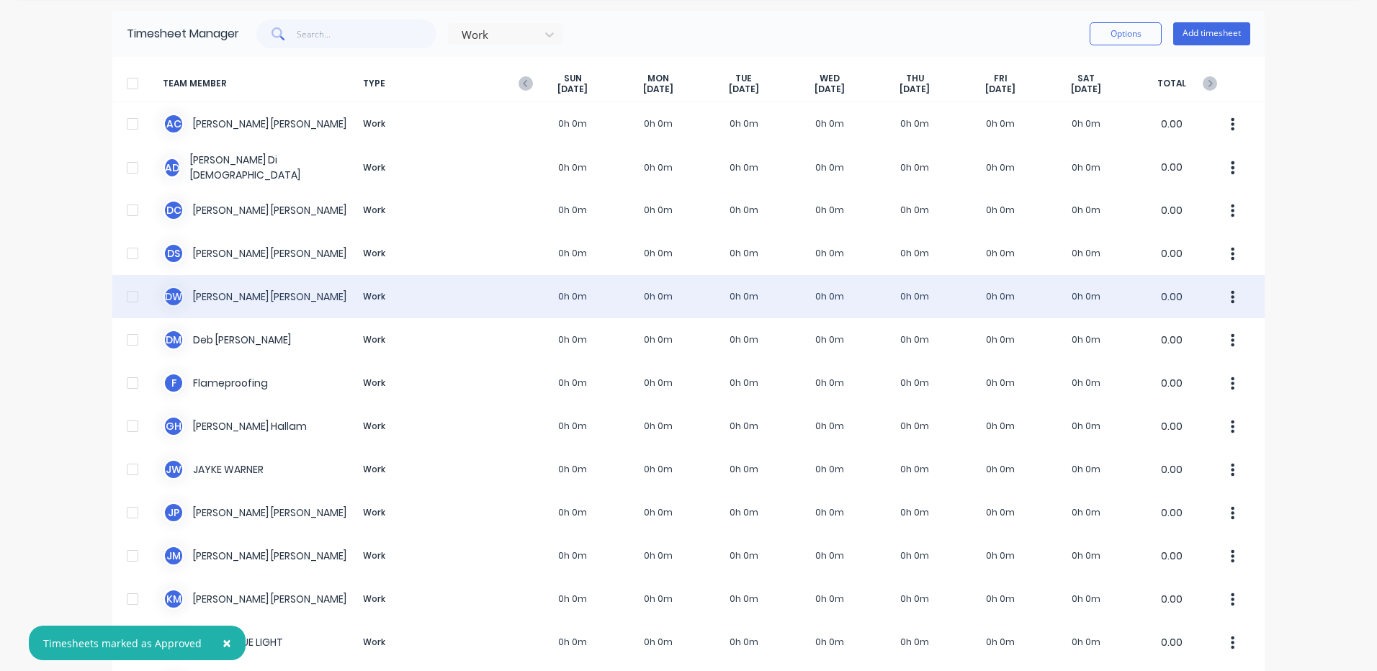
scroll to position [72, 0]
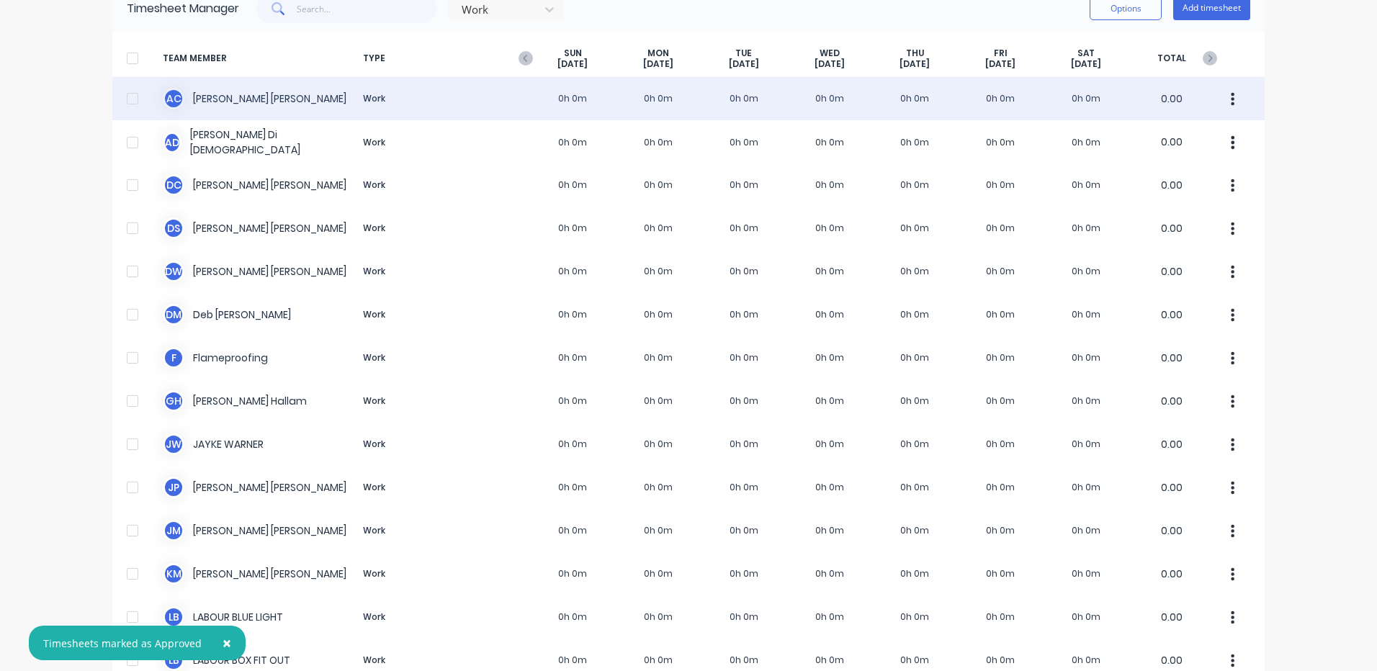
click at [709, 115] on div "A C [PERSON_NAME] Work 0h 0m 0h 0m 0h 0m 0h 0m 0h 0m 0h 0m 0h 0m 0.00" at bounding box center [688, 98] width 1152 height 43
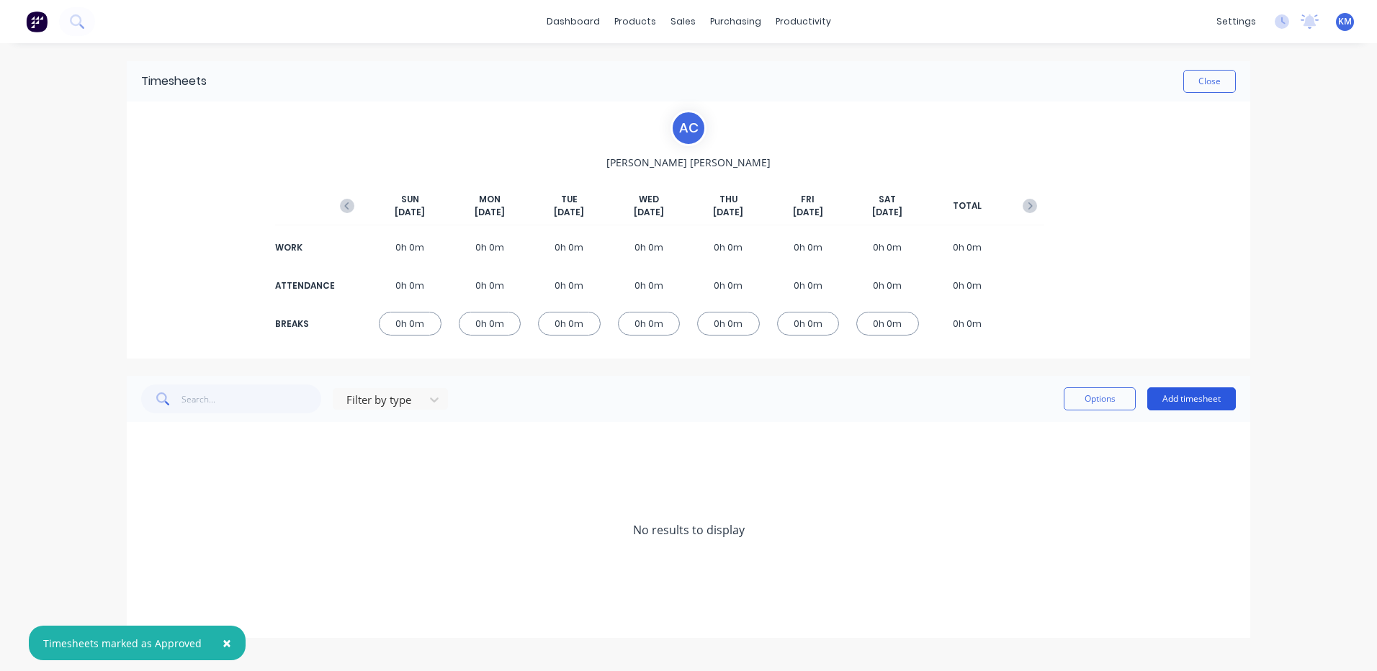
click at [1229, 395] on button "Add timesheet" at bounding box center [1191, 398] width 89 height 23
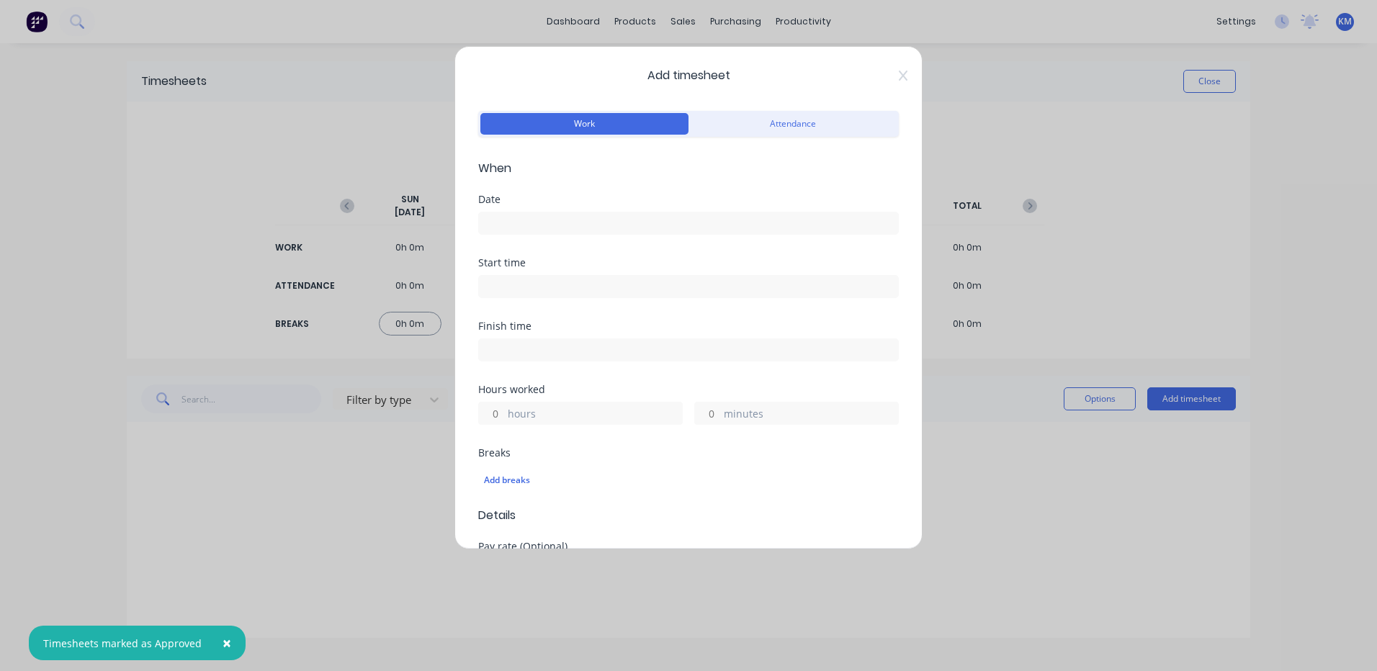
click at [735, 222] on input at bounding box center [688, 223] width 419 height 22
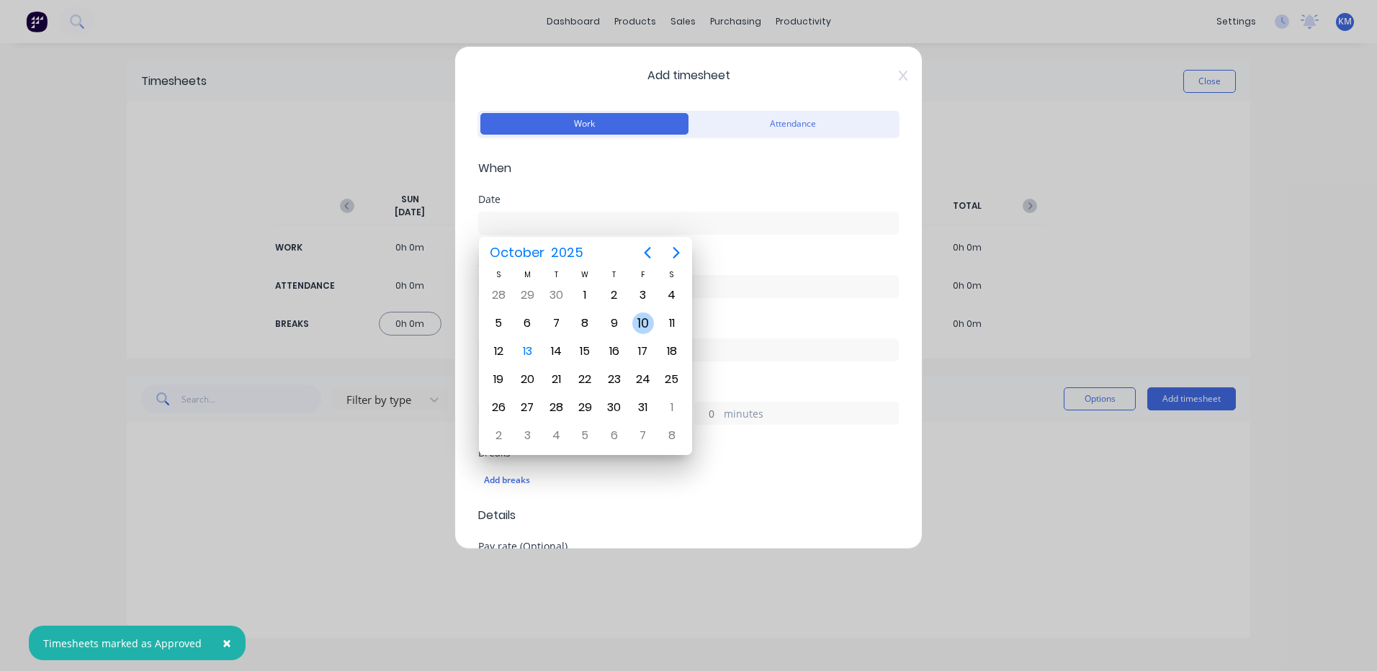
click at [642, 318] on div "10" at bounding box center [643, 324] width 22 height 22
type input "[DATE]"
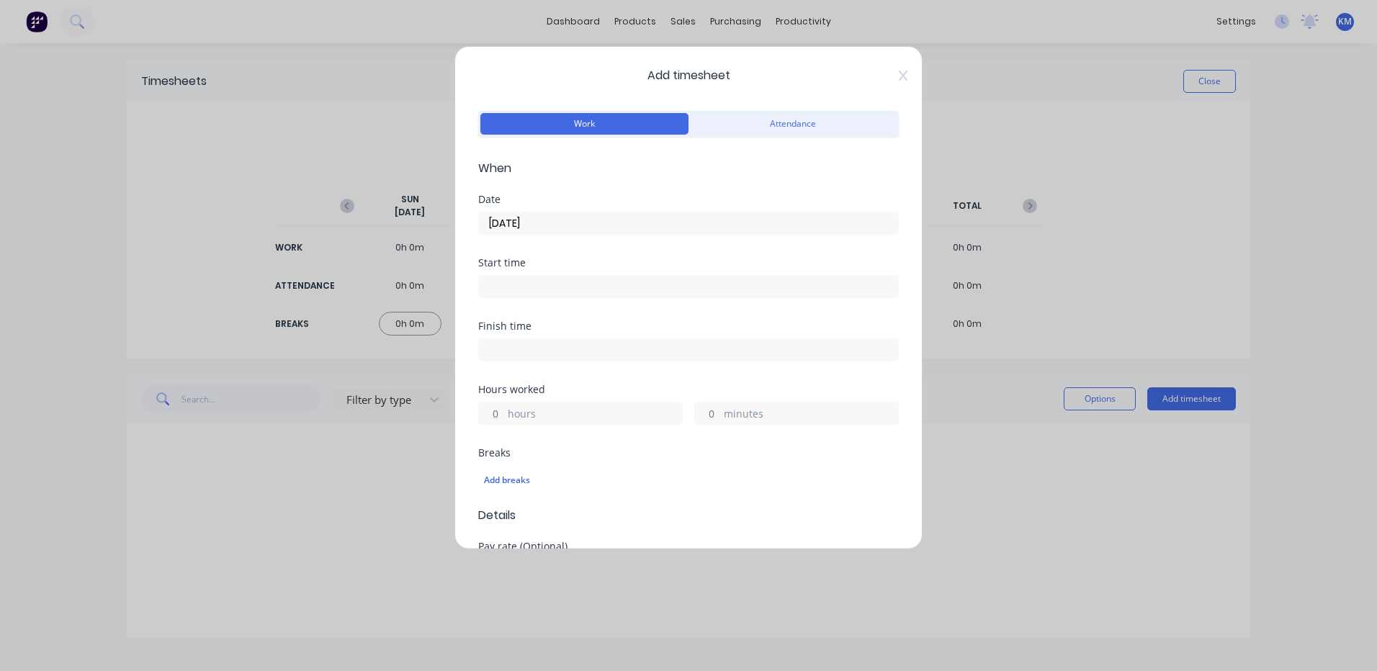
click at [550, 412] on label "hours" at bounding box center [595, 415] width 174 height 18
click at [504, 412] on input "hours" at bounding box center [491, 414] width 25 height 22
type input "1"
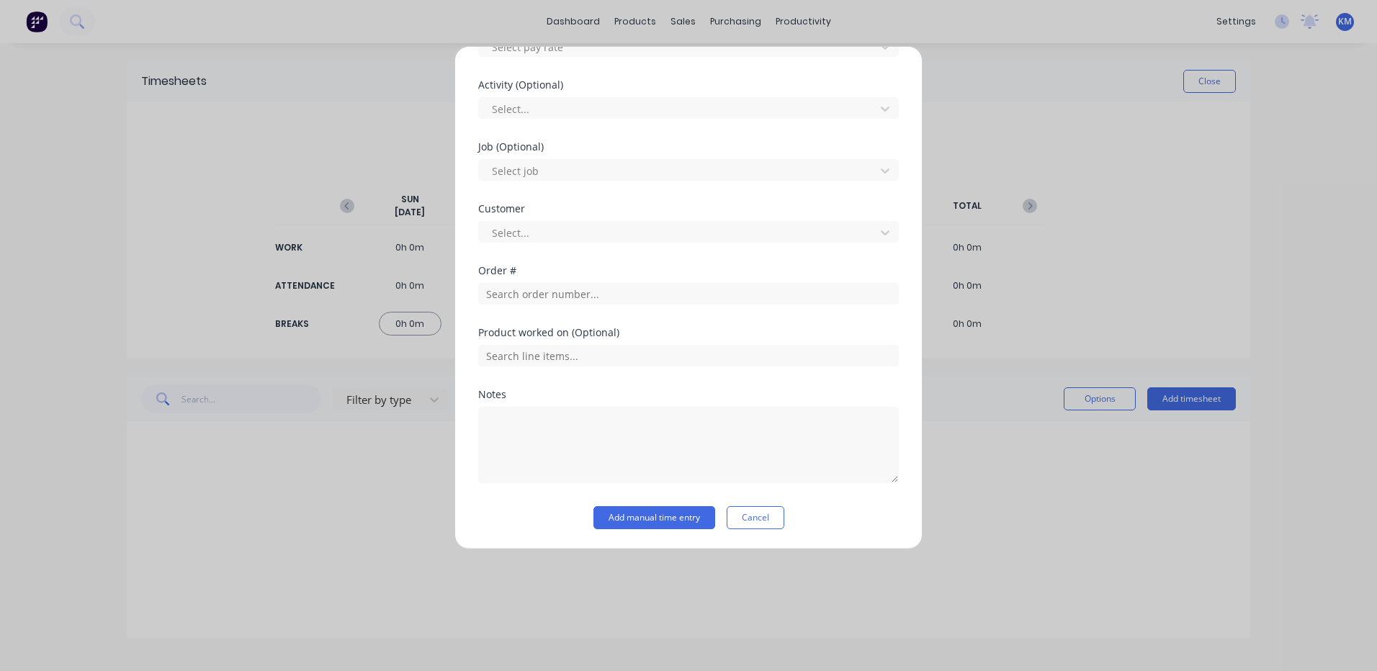
scroll to position [524, 0]
type input "24"
click at [546, 428] on textarea at bounding box center [688, 444] width 421 height 76
click at [591, 295] on input "text" at bounding box center [688, 293] width 421 height 22
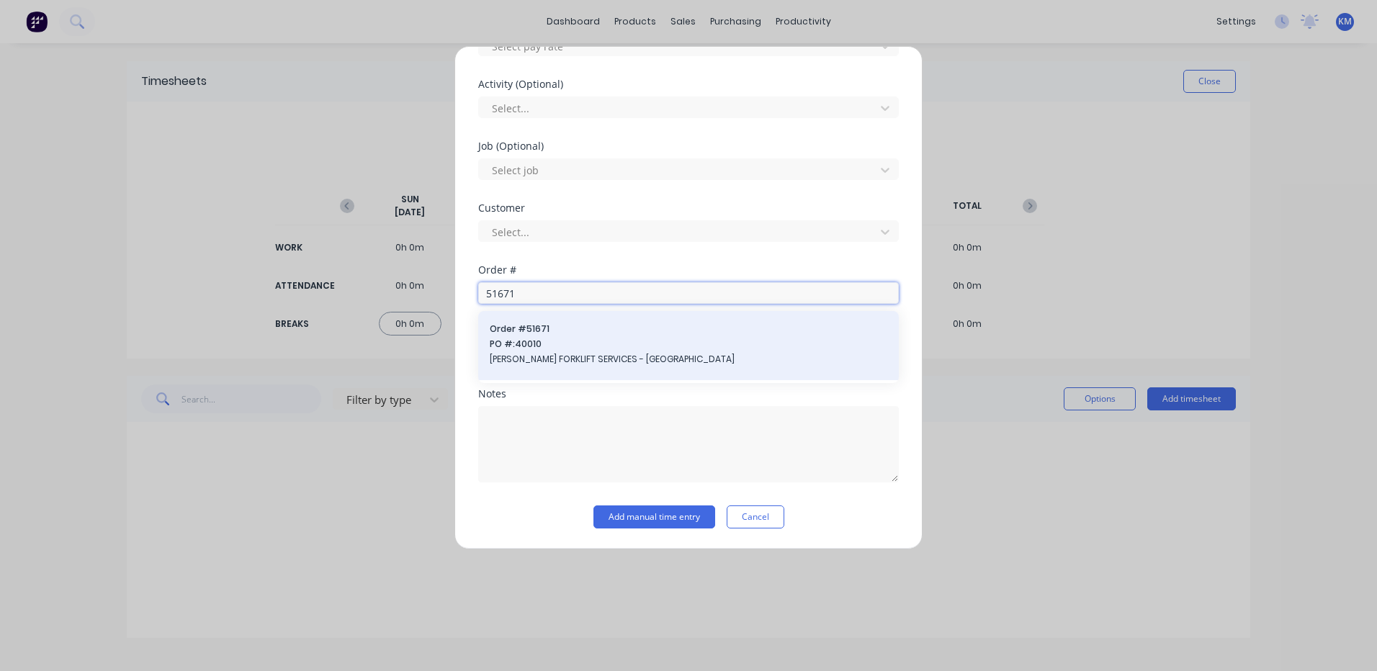
type input "51671"
click at [582, 344] on span "PO #: 40010" at bounding box center [689, 344] width 398 height 13
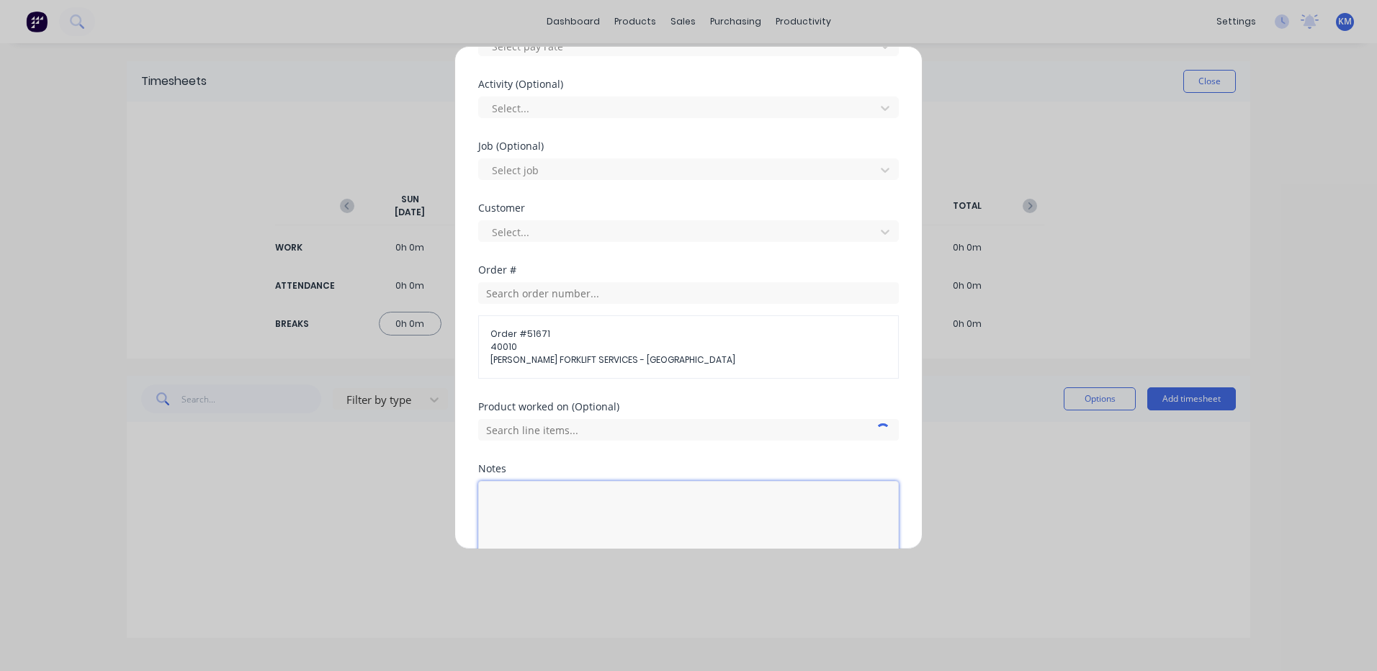
click at [569, 514] on textarea at bounding box center [688, 519] width 421 height 76
drag, startPoint x: 720, startPoint y: 506, endPoint x: 461, endPoint y: 485, distance: 260.1
click at [461, 485] on div "Add timesheet Work Attendance When Date [DATE] Start time Finish time Hours wor…" at bounding box center [688, 297] width 468 height 503
type textarea "MAKE NUT FOR SPEED LIMITER BOXES"
click at [589, 429] on input "text" at bounding box center [688, 430] width 421 height 22
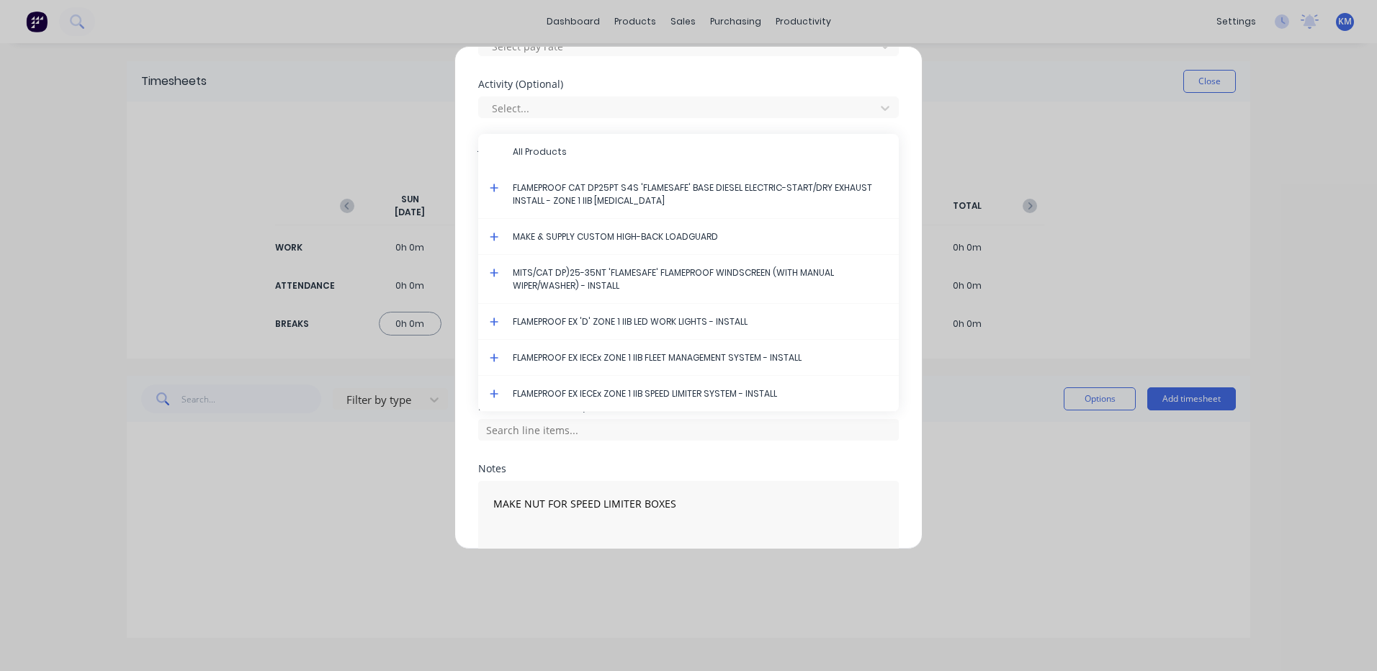
click at [496, 390] on icon at bounding box center [494, 394] width 9 height 10
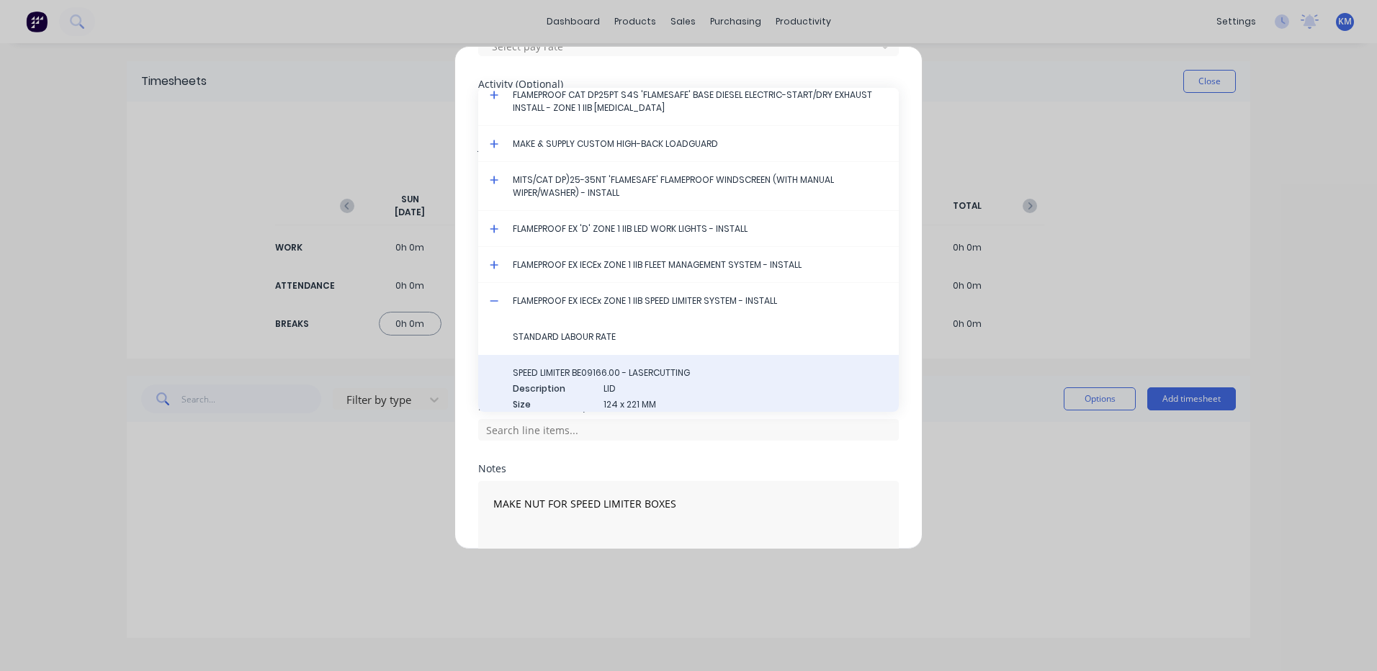
scroll to position [72, 0]
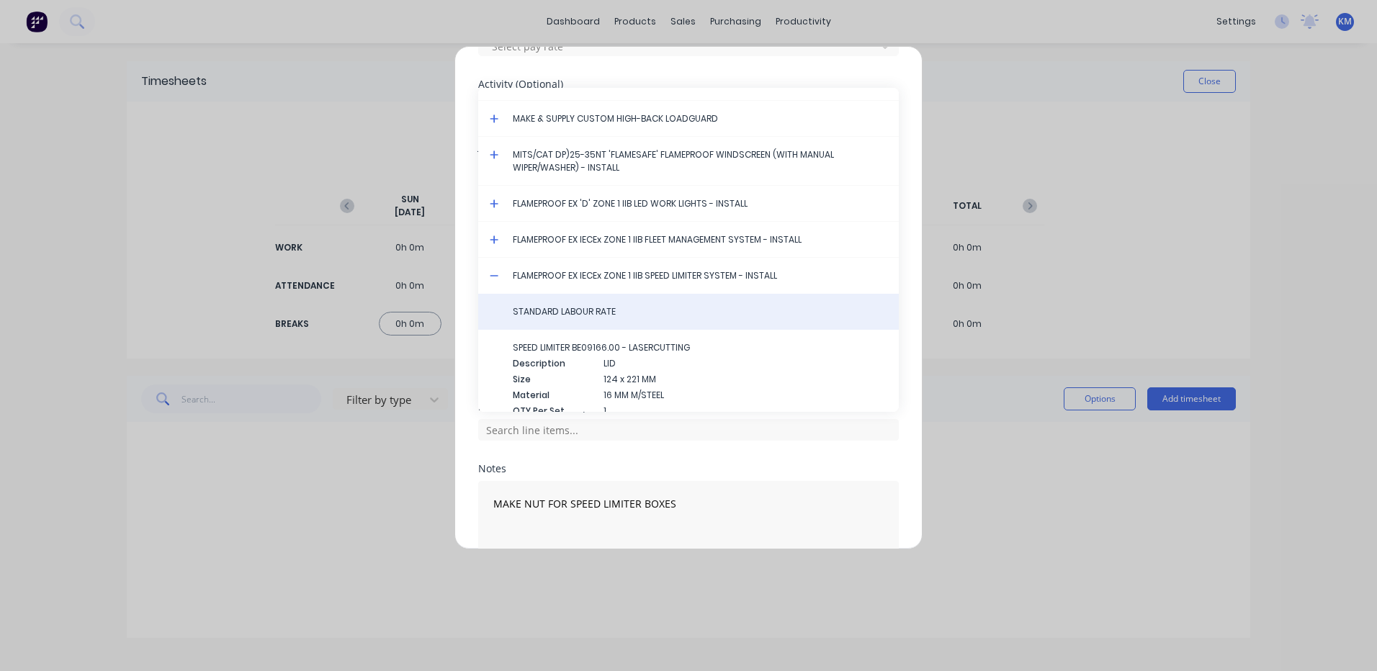
click at [570, 304] on div "STANDARD LABOUR RATE" at bounding box center [688, 312] width 421 height 36
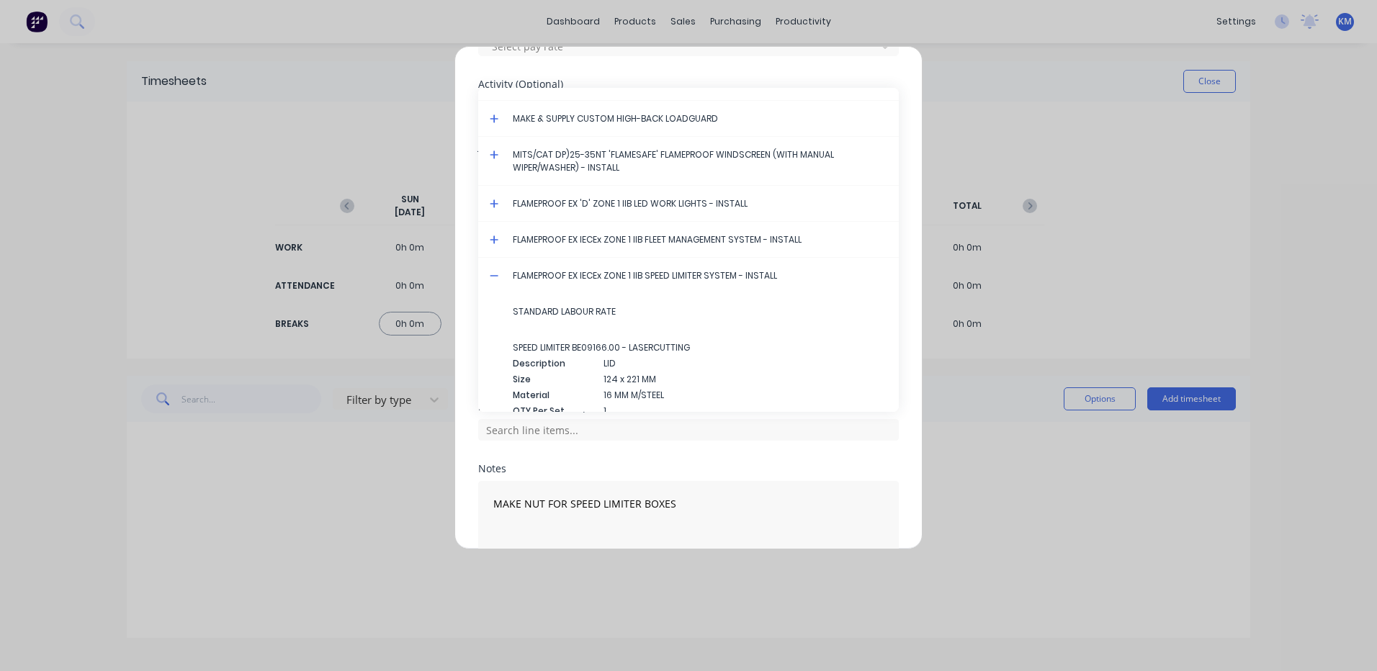
click at [593, 314] on span "STANDARD LABOUR RATE" at bounding box center [700, 311] width 374 height 13
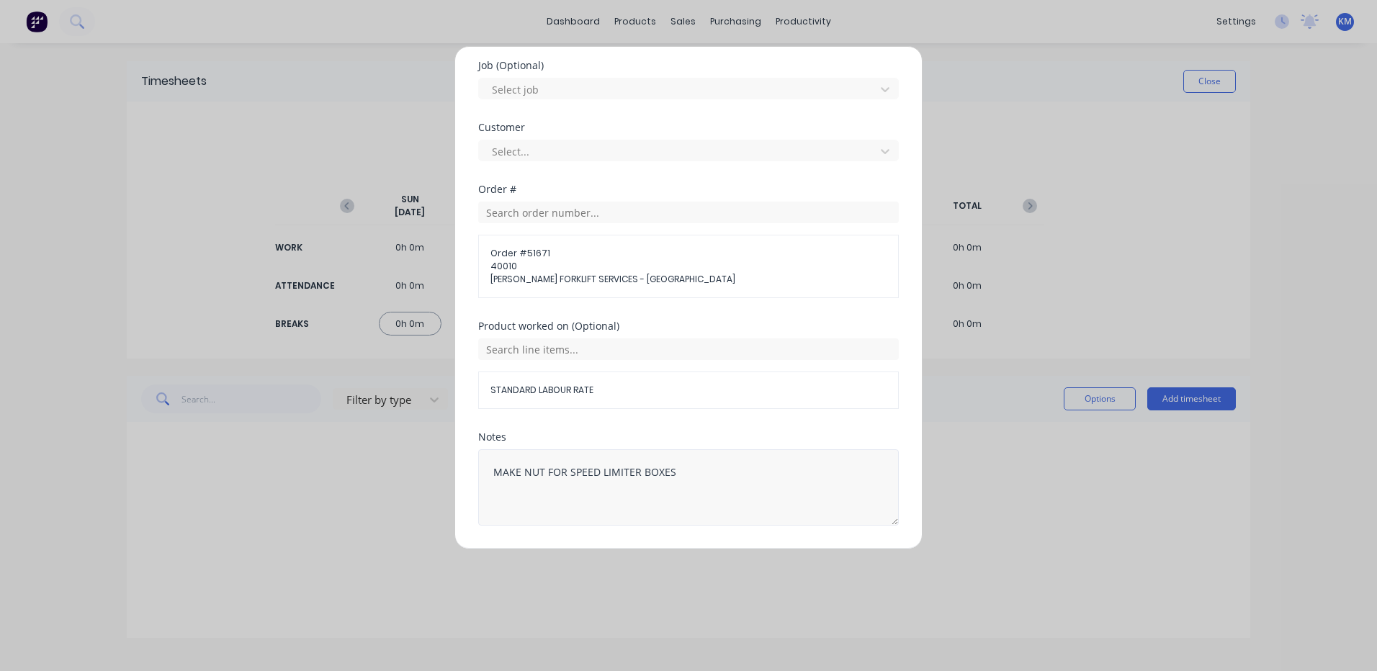
scroll to position [648, 0]
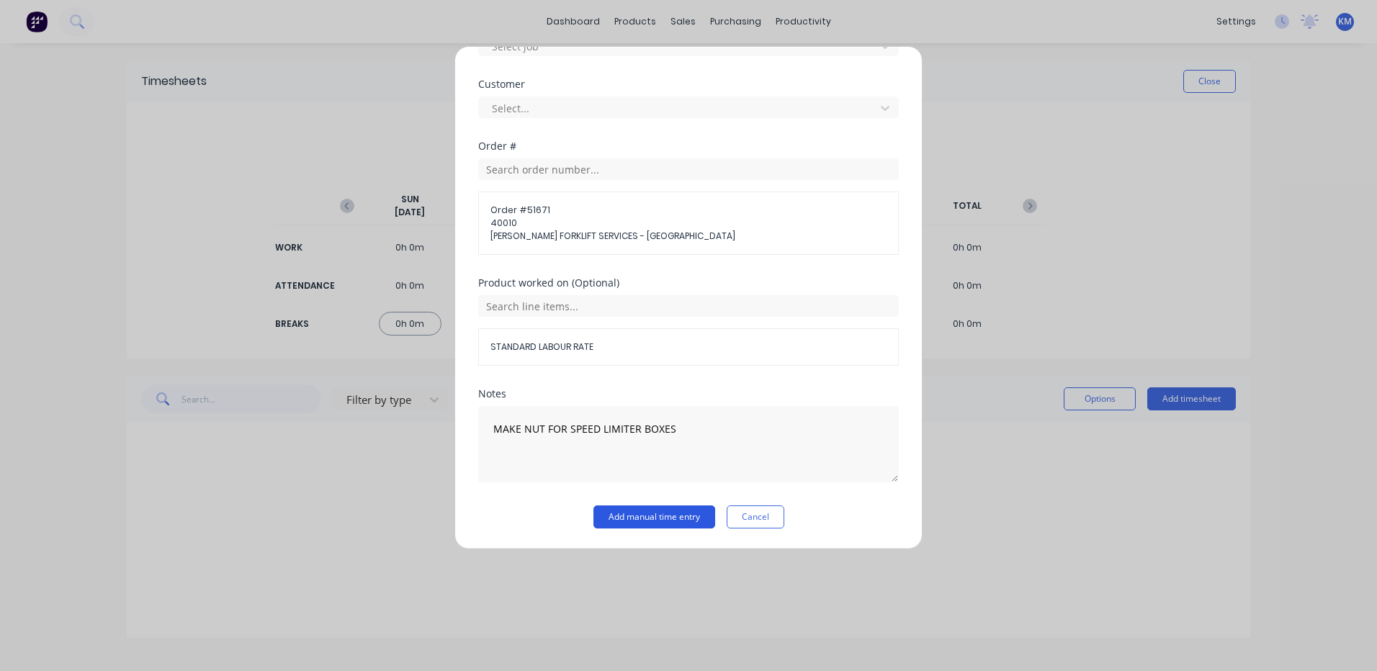
click at [645, 518] on button "Add manual time entry" at bounding box center [654, 517] width 122 height 23
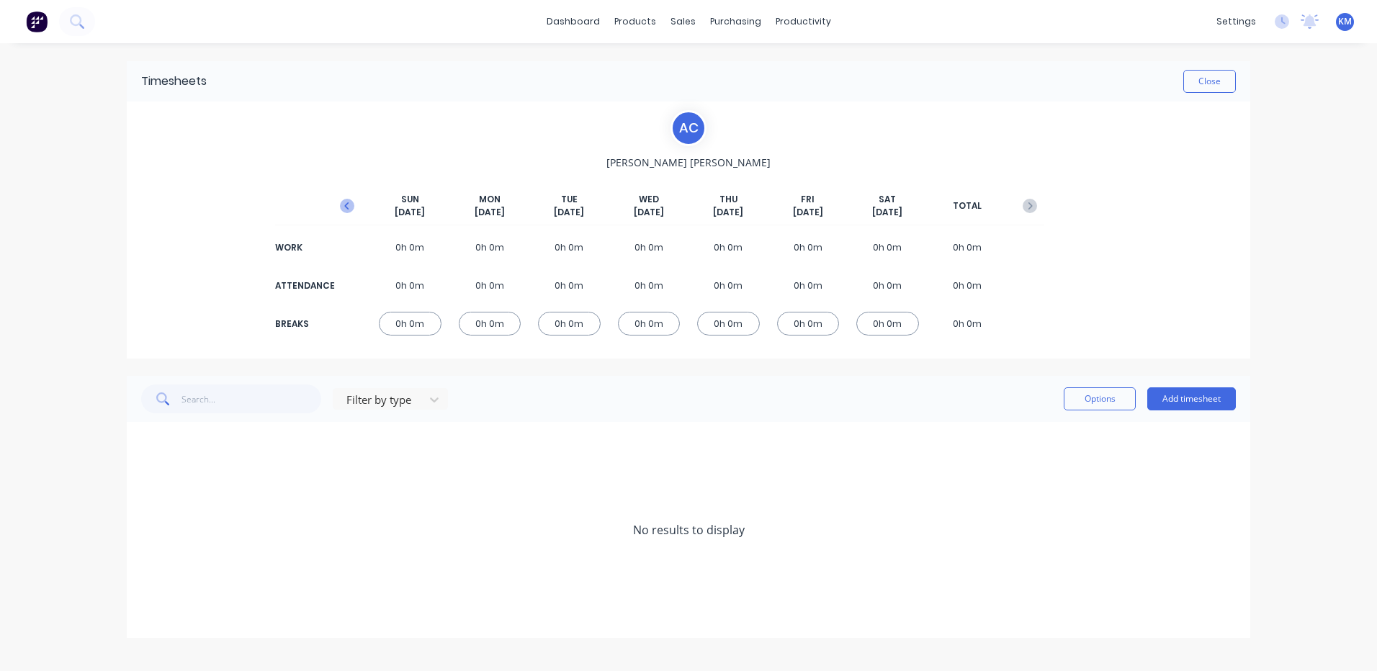
click at [350, 210] on icon "button" at bounding box center [347, 206] width 14 height 14
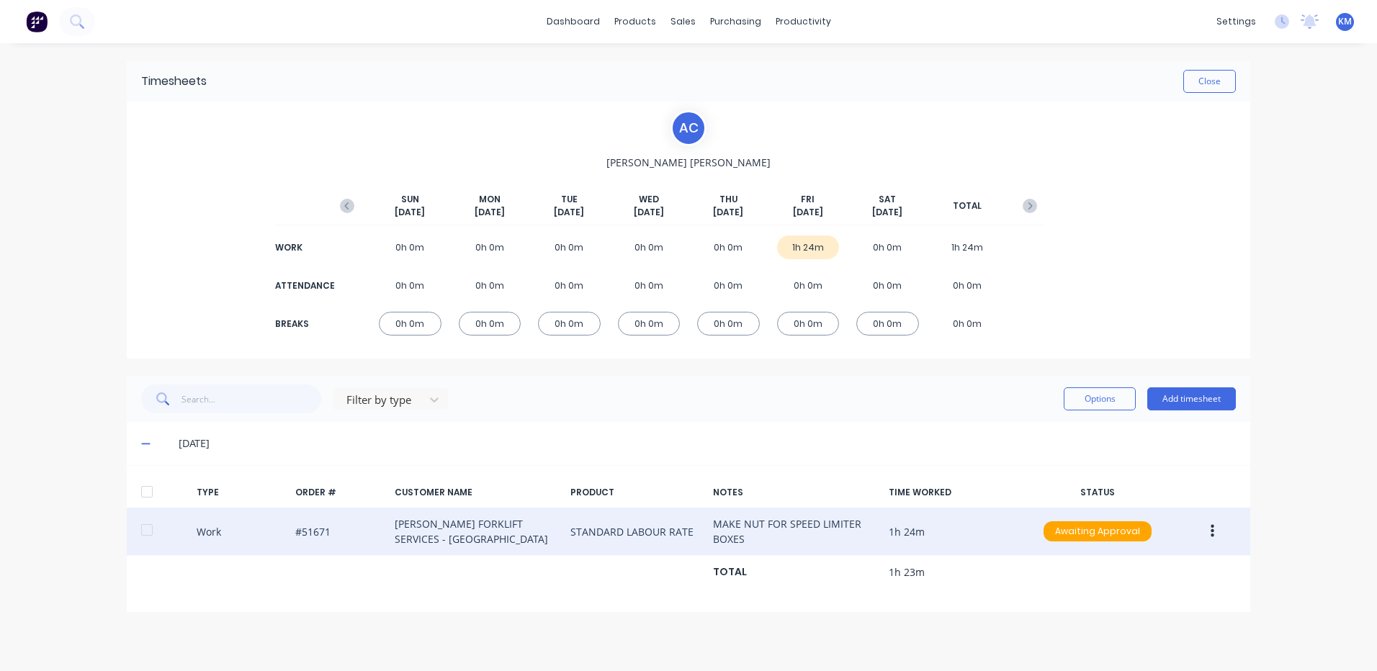
click at [1203, 526] on button "button" at bounding box center [1212, 531] width 34 height 26
click at [1172, 504] on div "Duplicate" at bounding box center [1160, 506] width 111 height 21
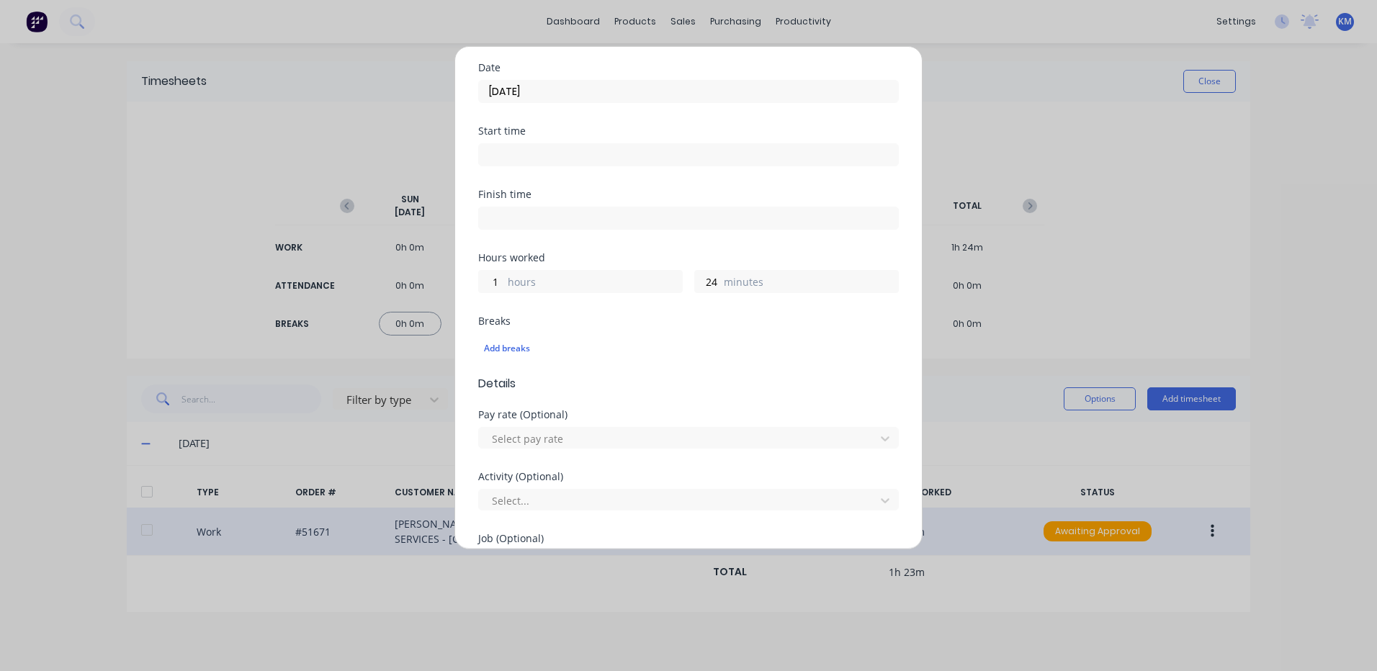
scroll to position [432, 0]
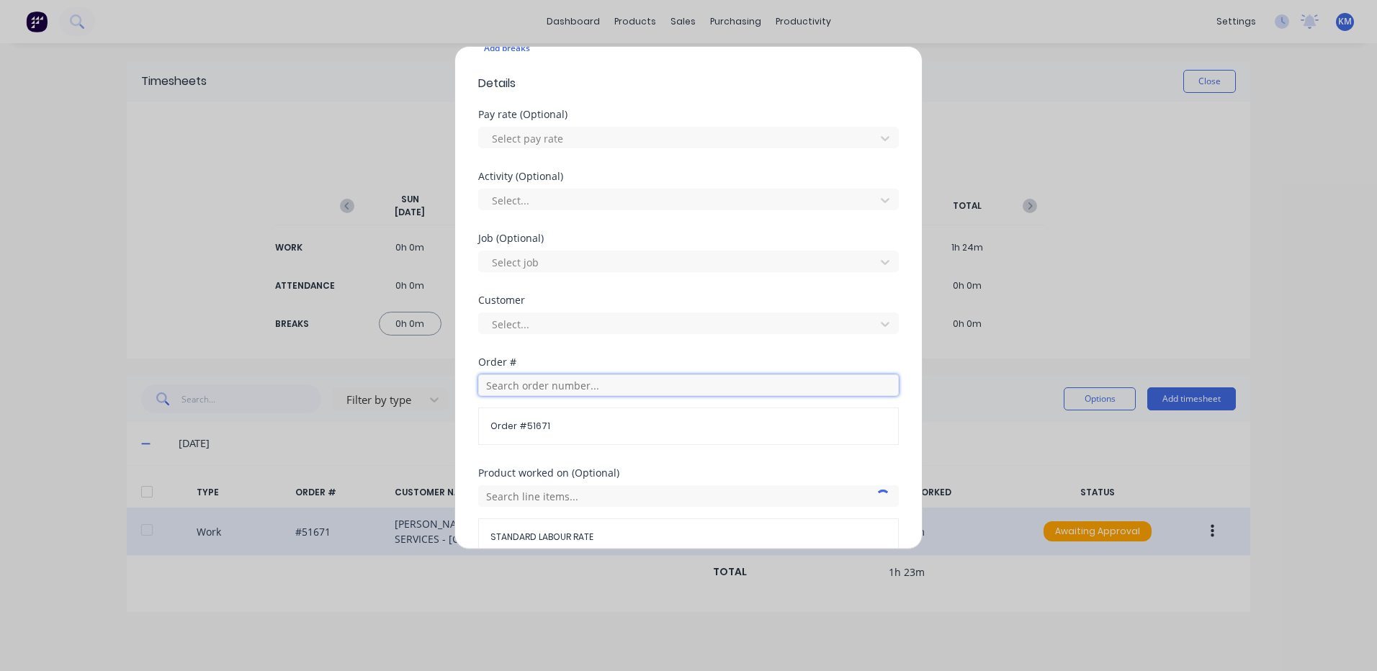
click at [587, 382] on input "text" at bounding box center [688, 385] width 421 height 22
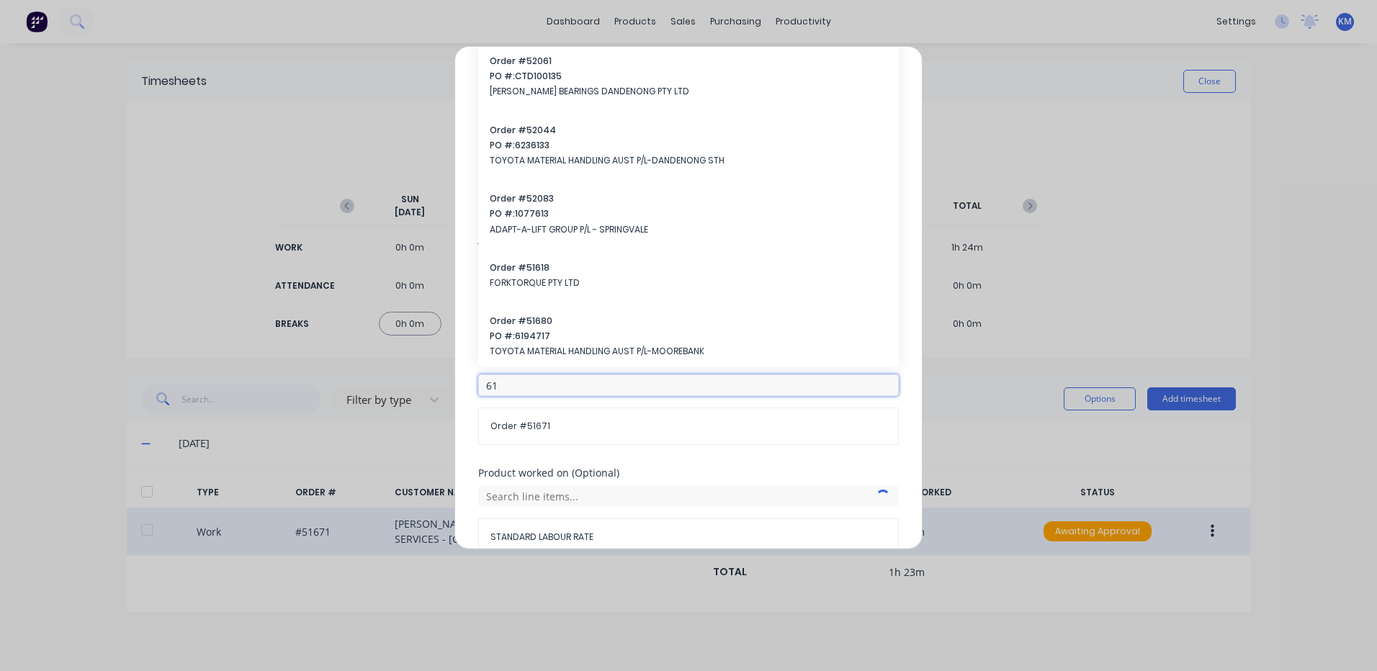
type input "6"
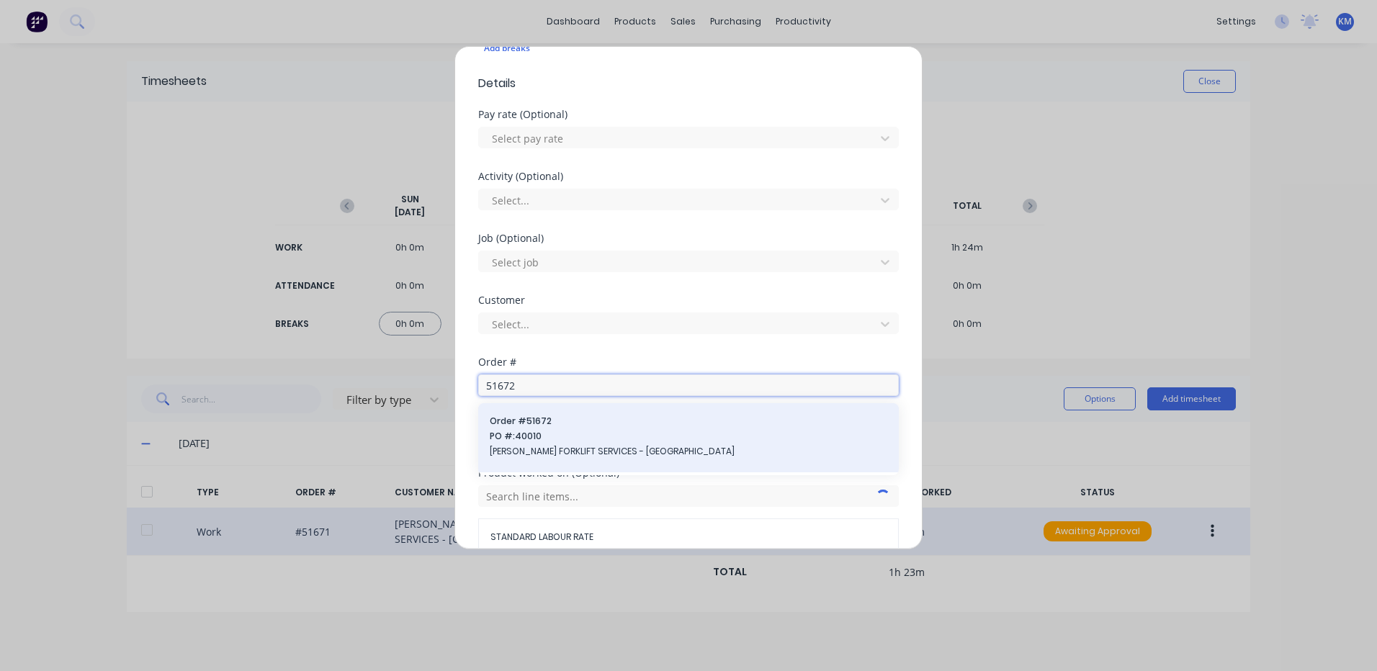
type input "51672"
click at [563, 441] on span "PO #: 40010" at bounding box center [689, 436] width 398 height 13
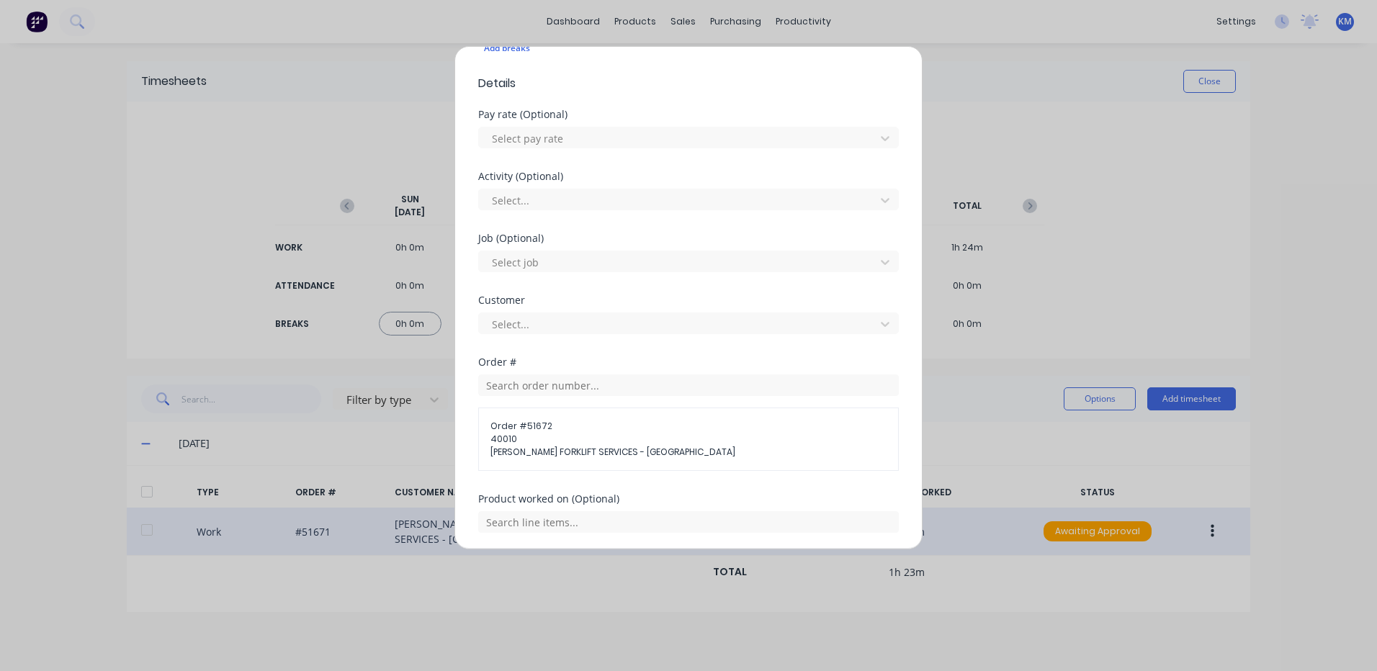
scroll to position [599, 0]
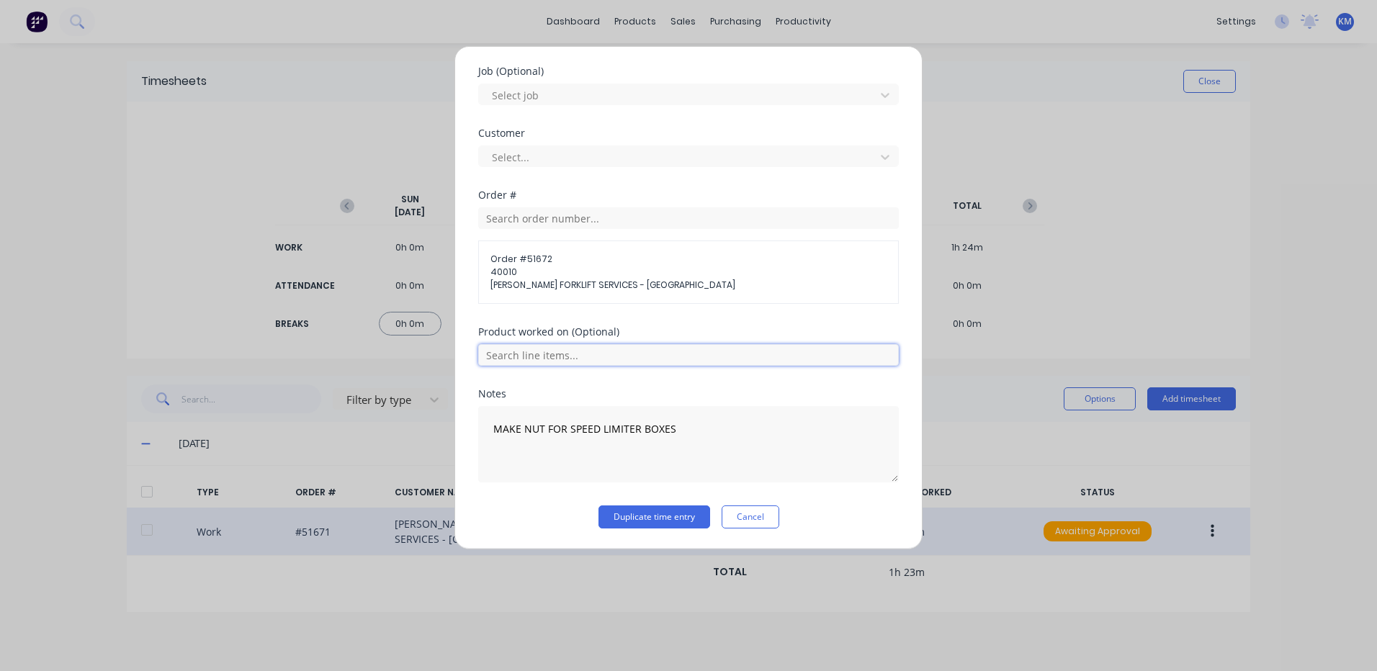
click at [647, 355] on input "text" at bounding box center [688, 355] width 421 height 22
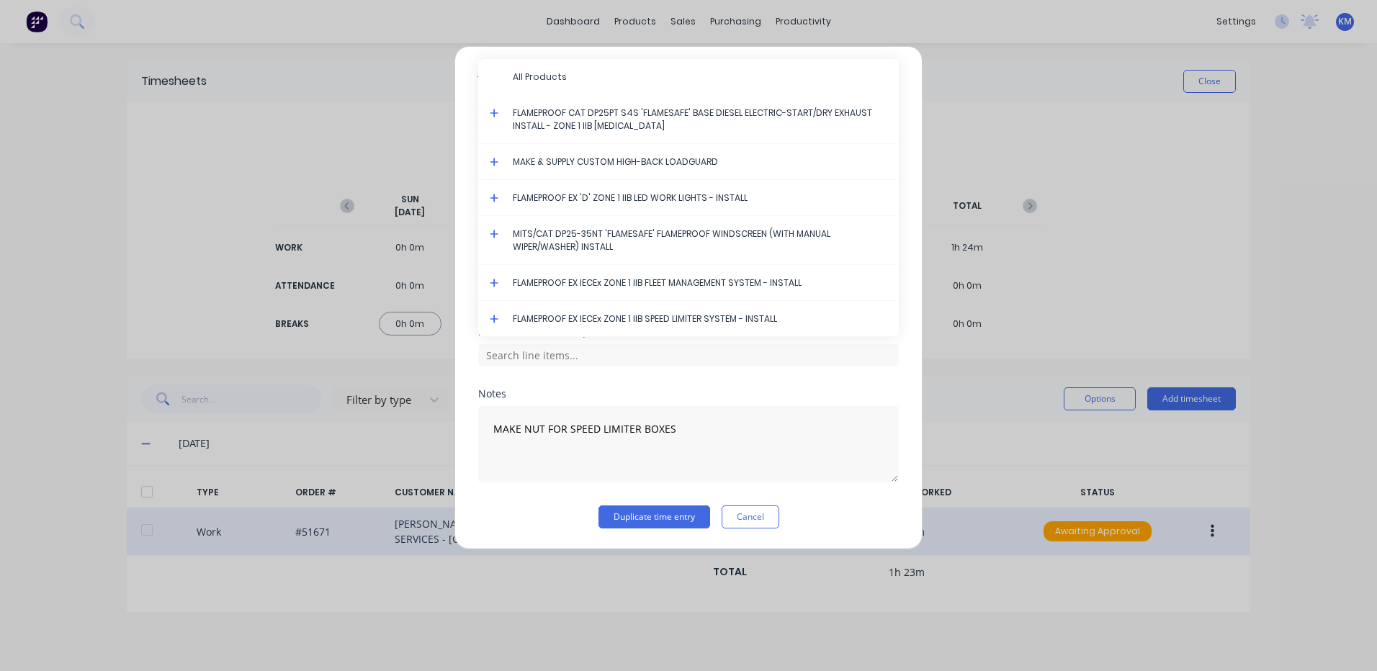
click at [494, 313] on div "FLAMEPROOF EX IECEx ZONE 1 IIB SPEED LIMITER SYSTEM - INSTALL" at bounding box center [688, 319] width 421 height 36
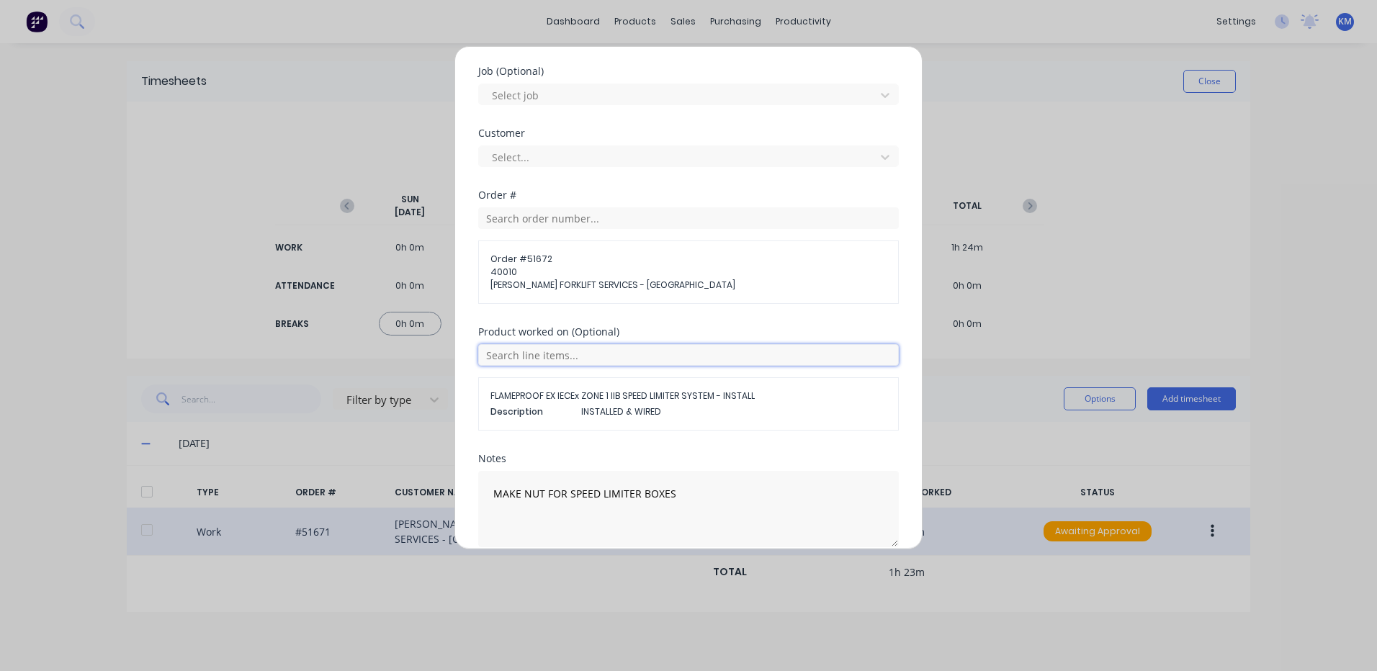
click at [572, 361] on input "text" at bounding box center [688, 355] width 421 height 22
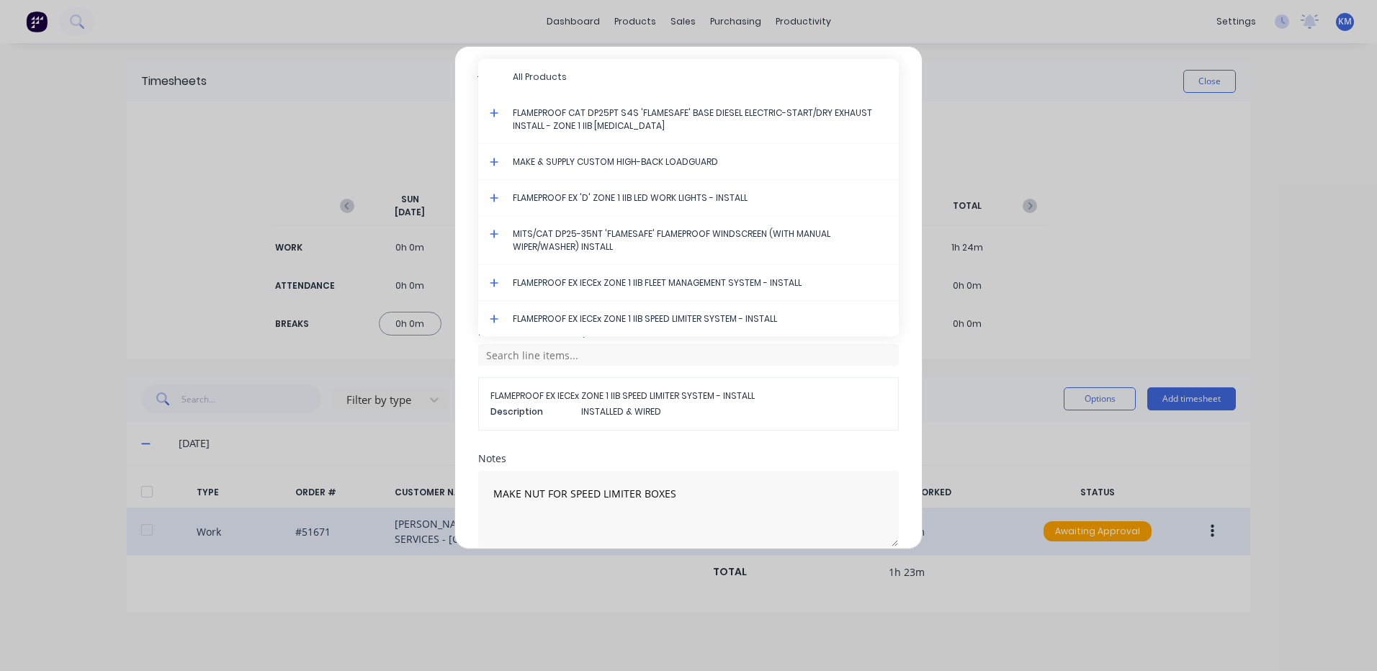
click at [495, 318] on icon at bounding box center [494, 319] width 9 height 9
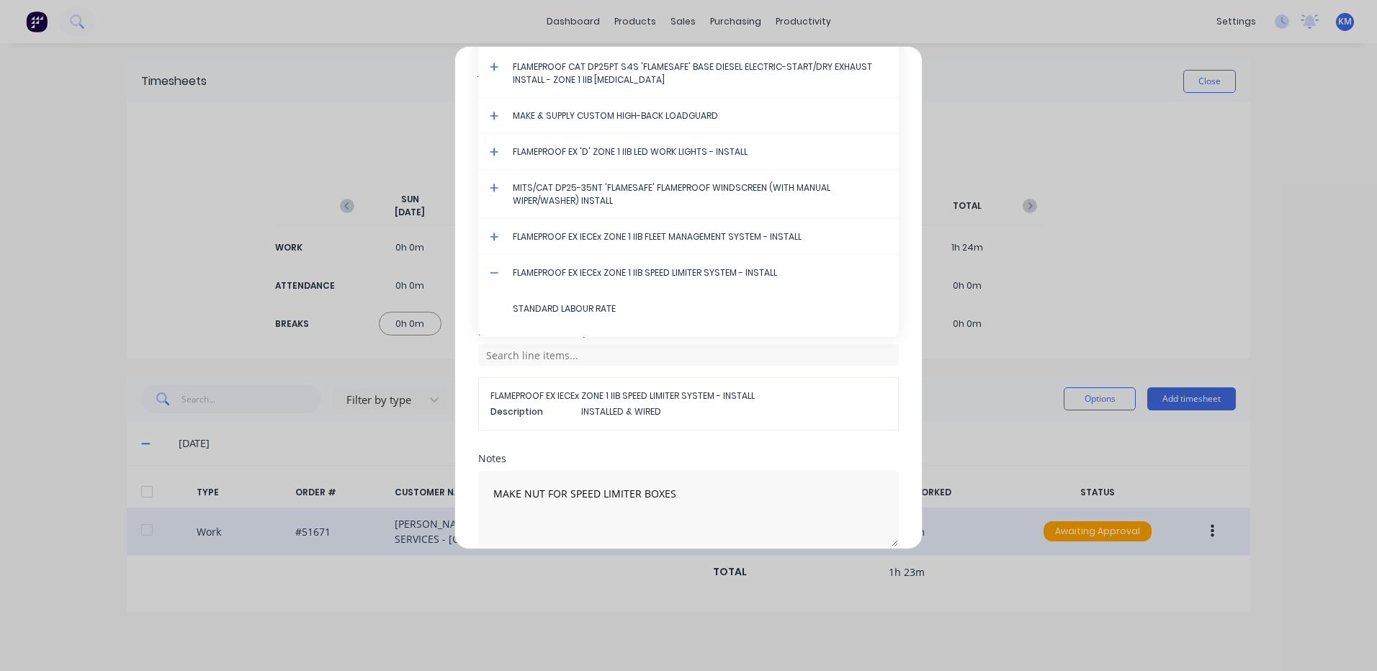
click at [514, 304] on span "STANDARD LABOUR RATE" at bounding box center [700, 308] width 374 height 13
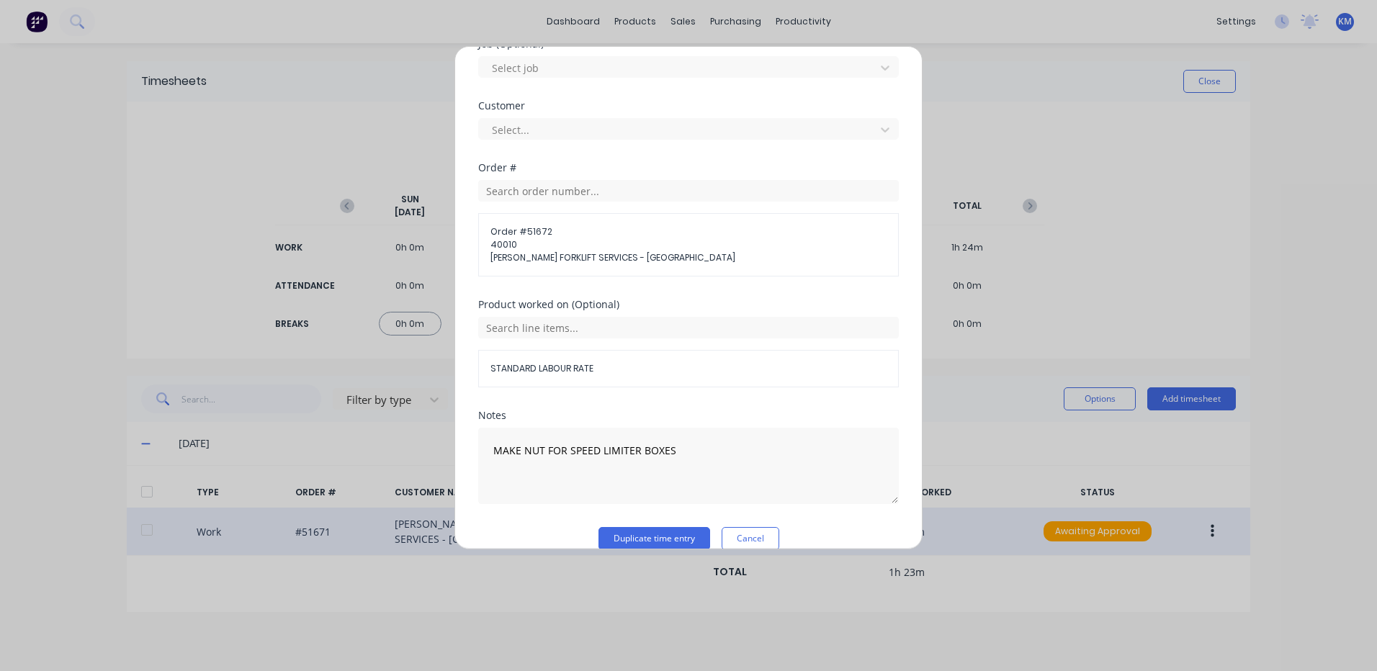
scroll to position [648, 0]
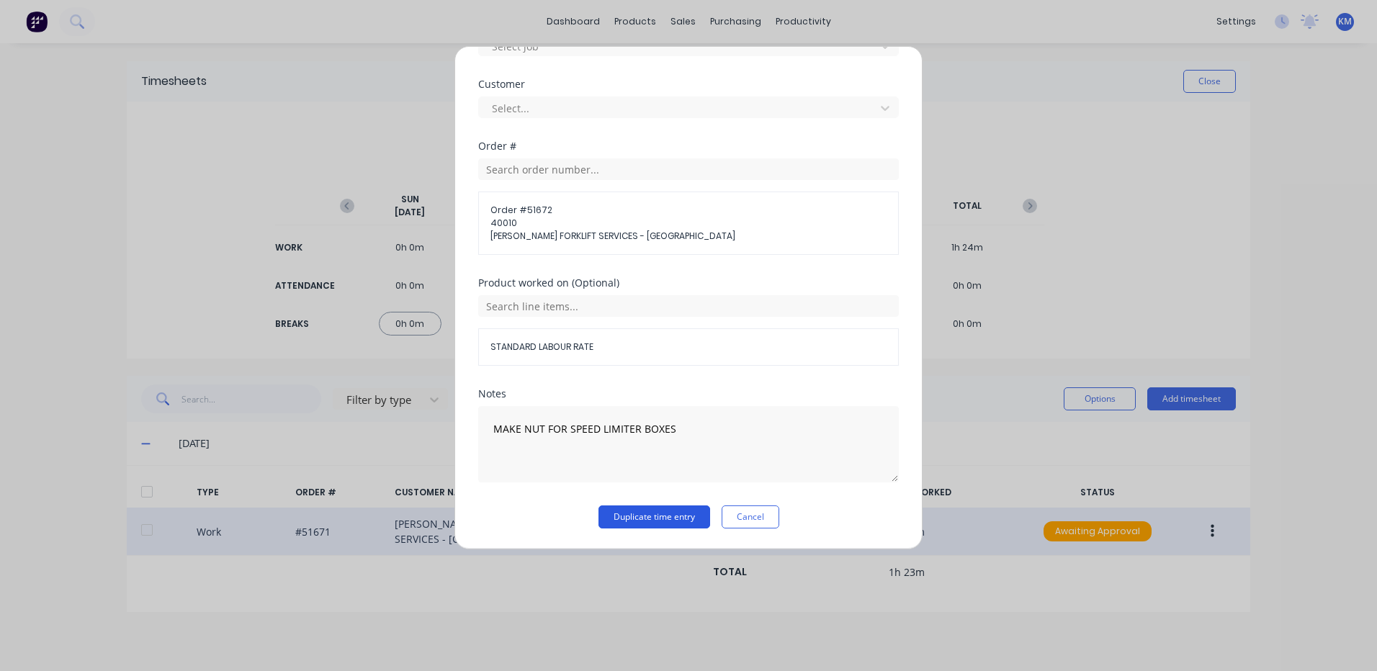
click at [632, 519] on button "Duplicate time entry" at bounding box center [654, 517] width 112 height 23
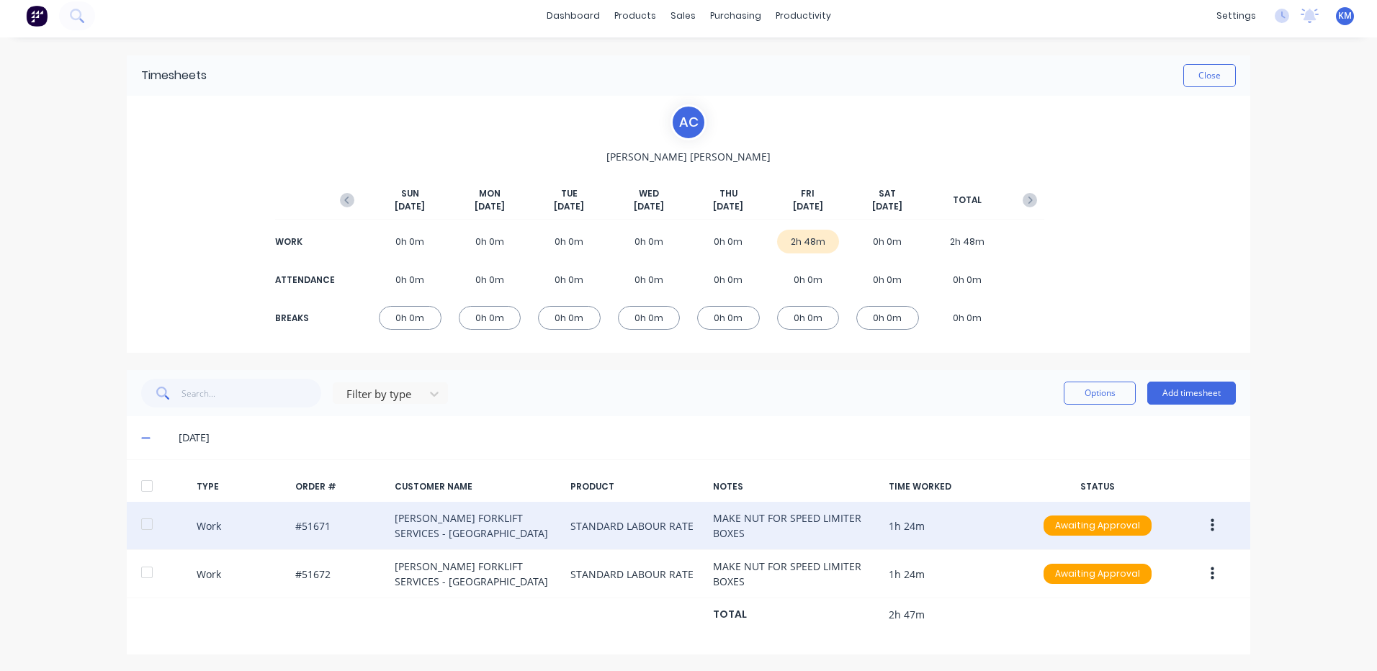
scroll to position [7, 0]
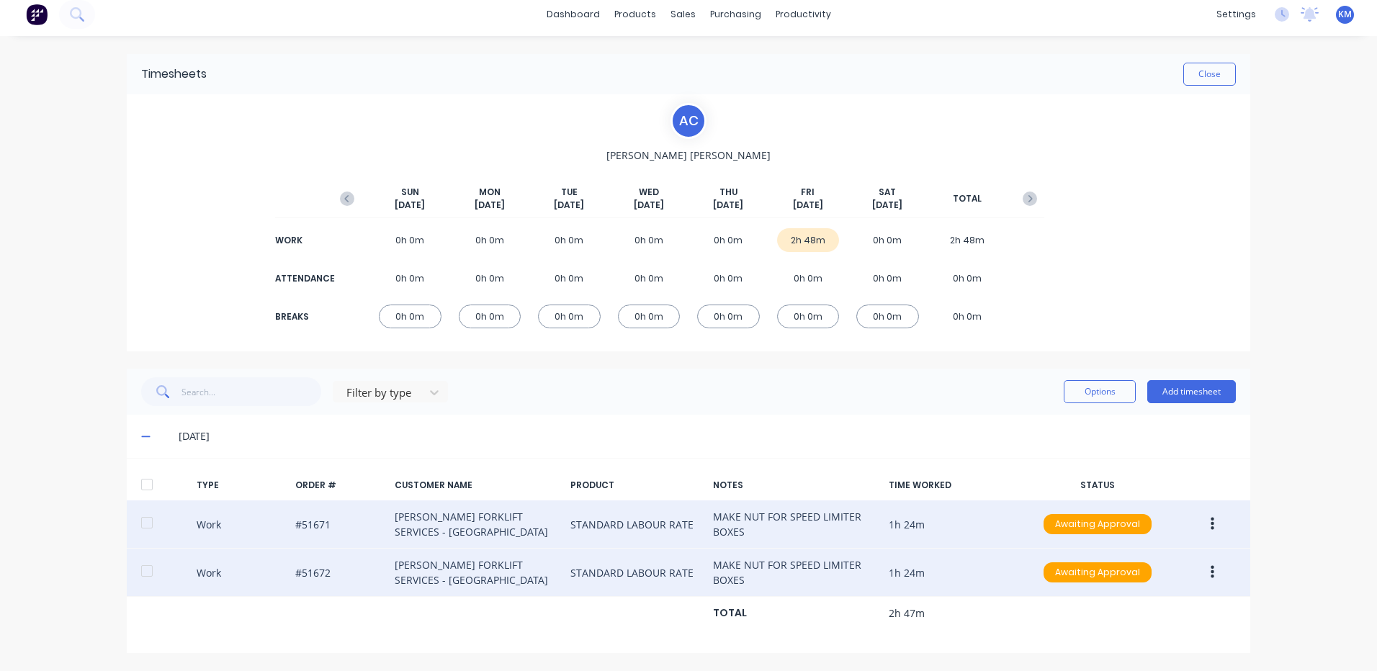
click at [1204, 563] on button "button" at bounding box center [1212, 573] width 34 height 26
click at [1176, 549] on div "Duplicate" at bounding box center [1160, 547] width 111 height 21
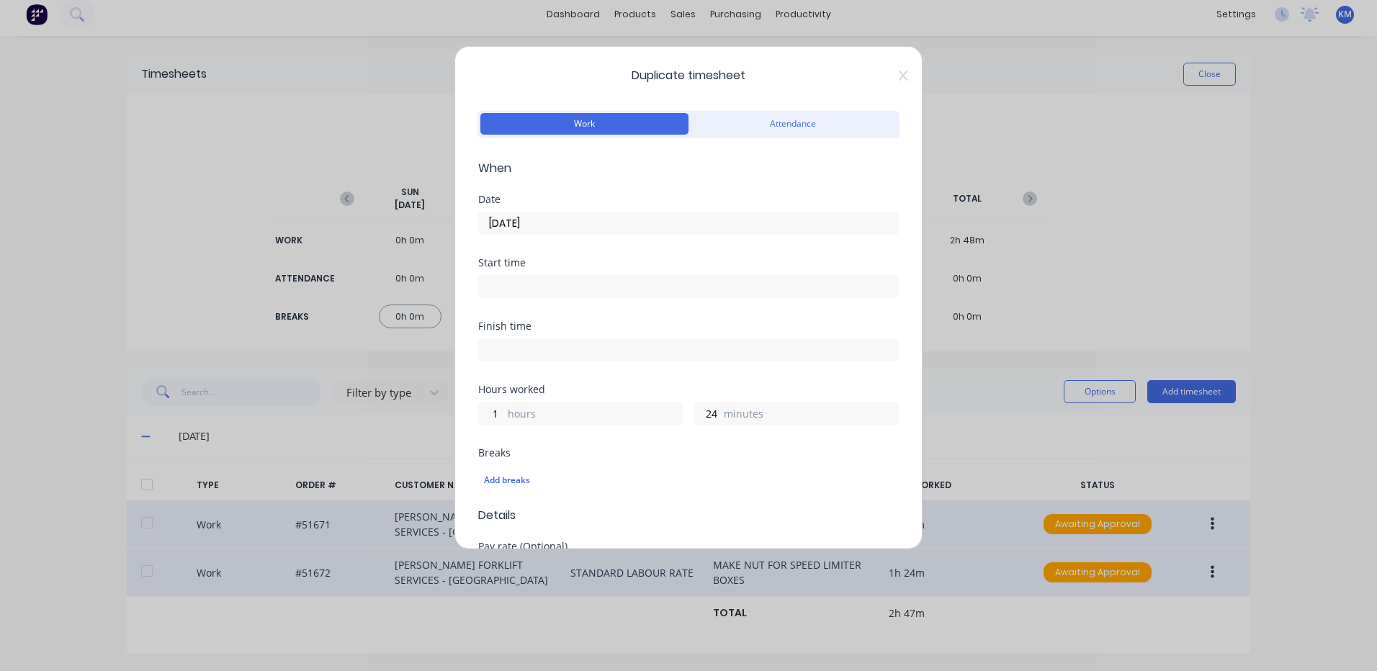
scroll to position [504, 0]
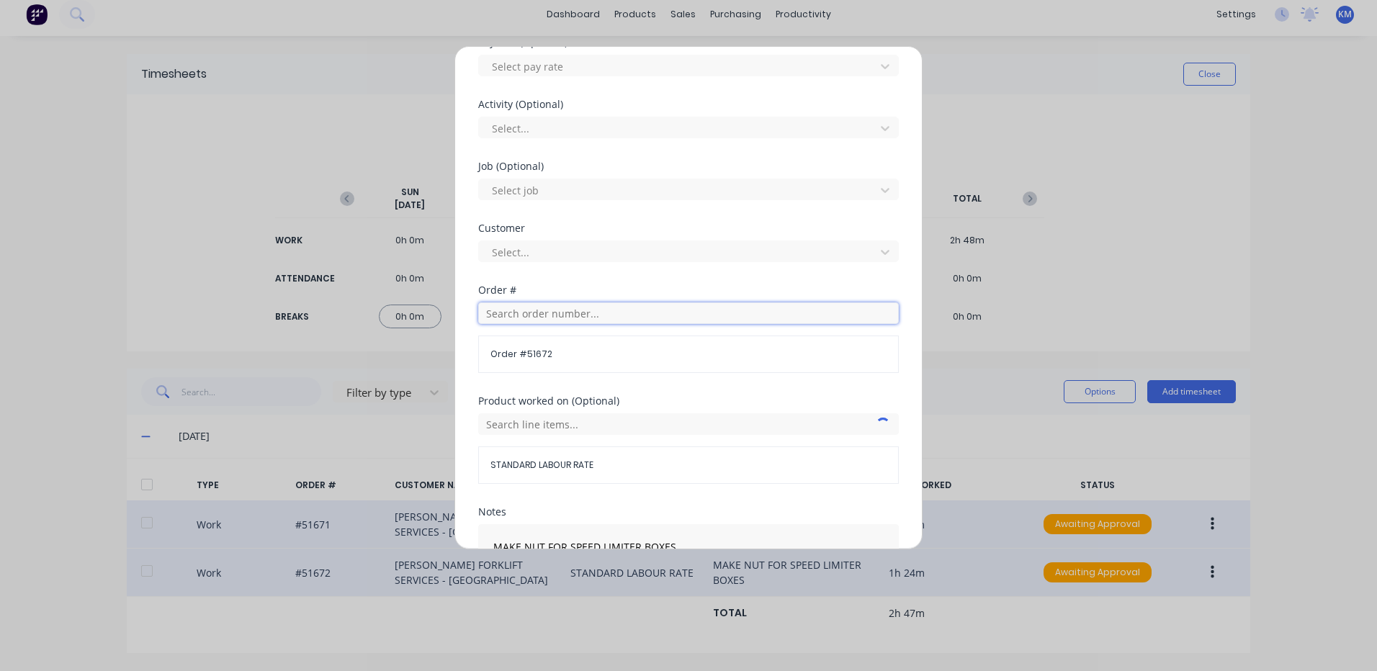
click at [563, 303] on input "text" at bounding box center [688, 313] width 421 height 22
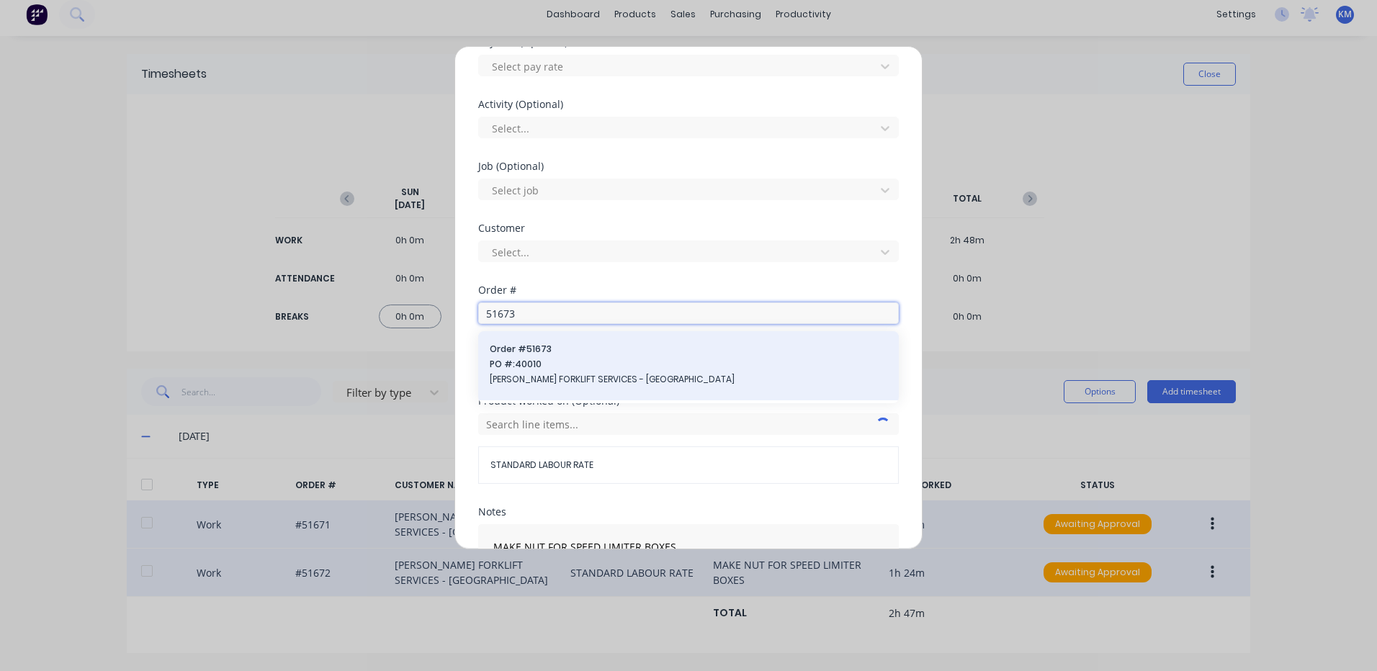
type input "51673"
click at [536, 367] on span "PO #: 40010" at bounding box center [689, 364] width 398 height 13
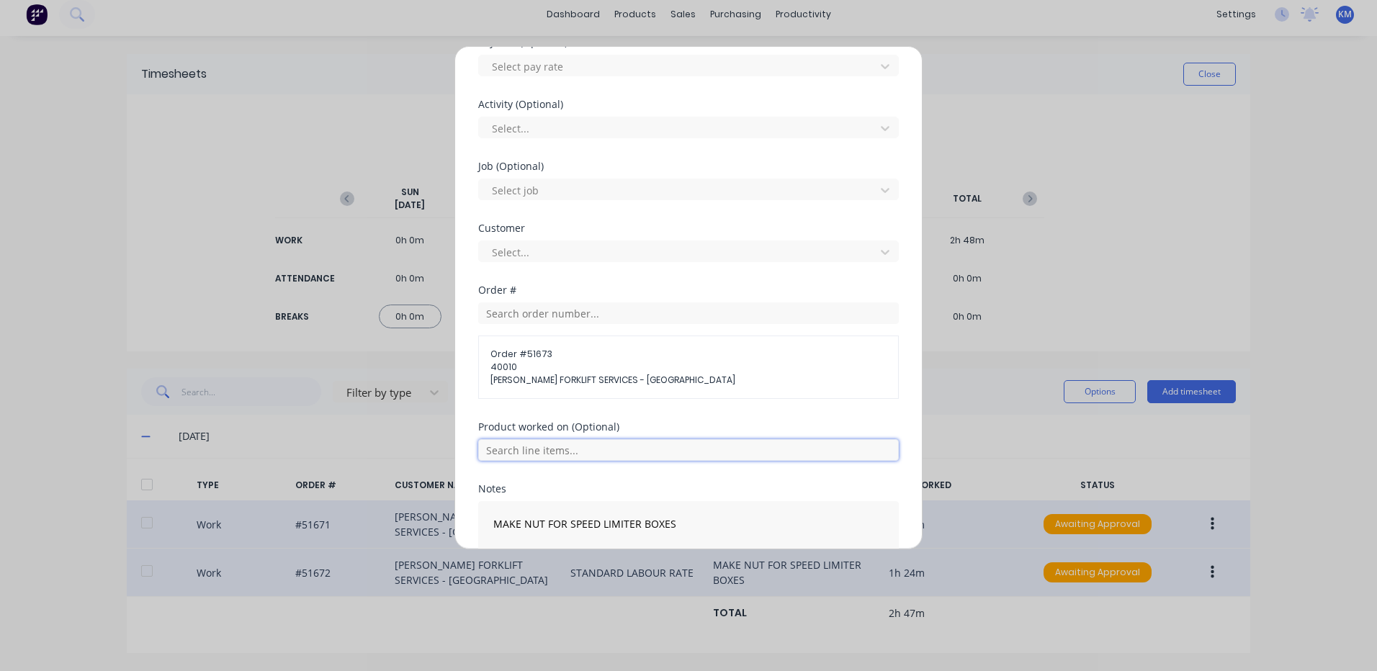
click at [581, 454] on input "text" at bounding box center [688, 450] width 421 height 22
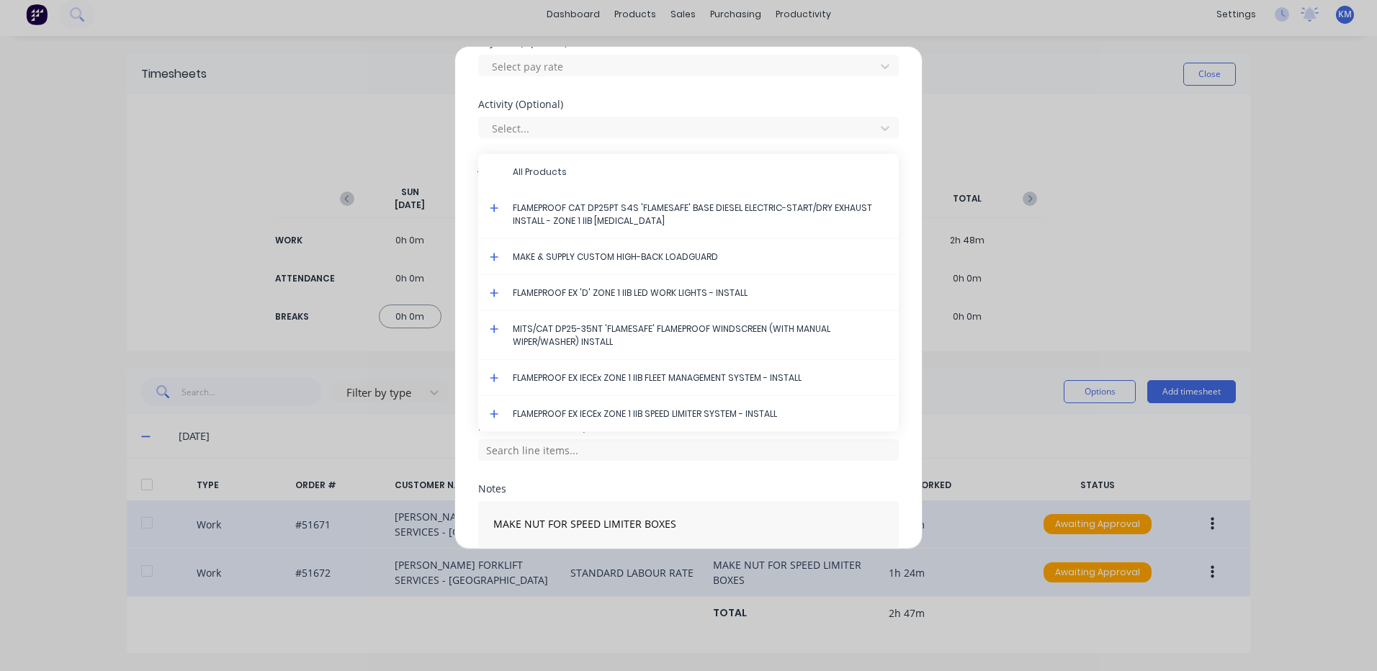
click at [492, 409] on icon at bounding box center [494, 414] width 9 height 10
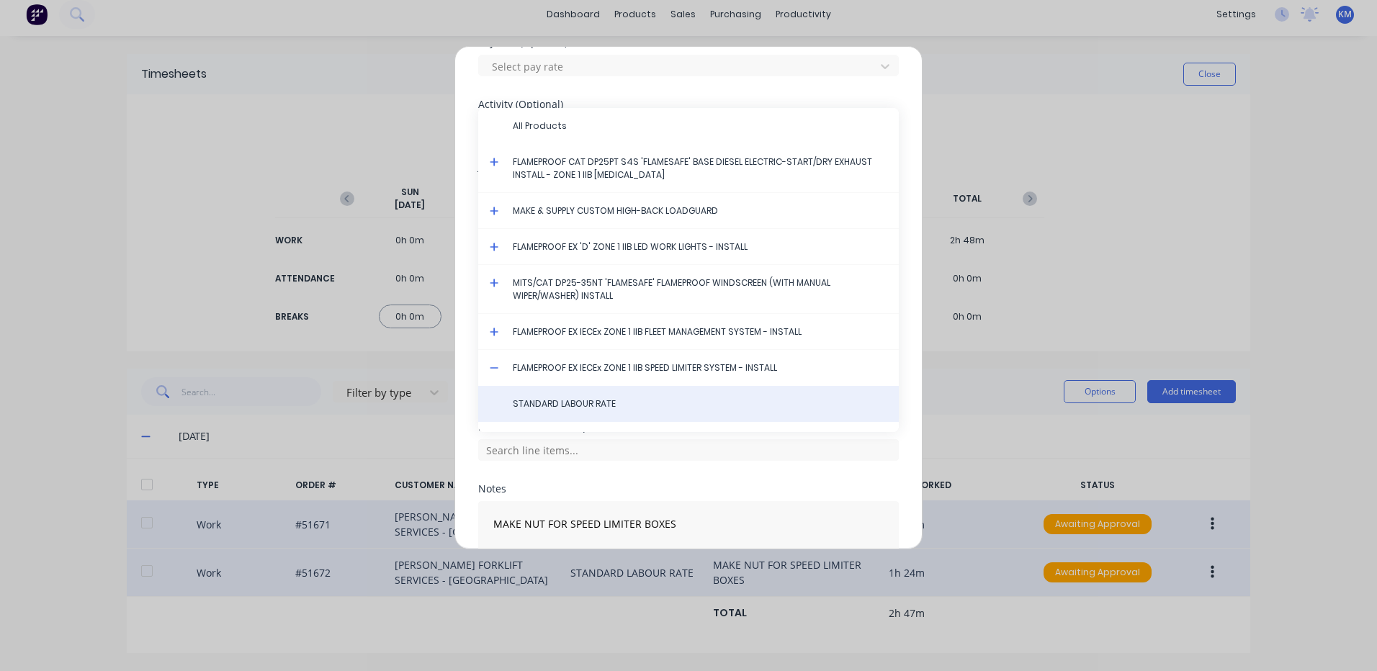
click at [534, 398] on span "STANDARD LABOUR RATE" at bounding box center [700, 404] width 374 height 13
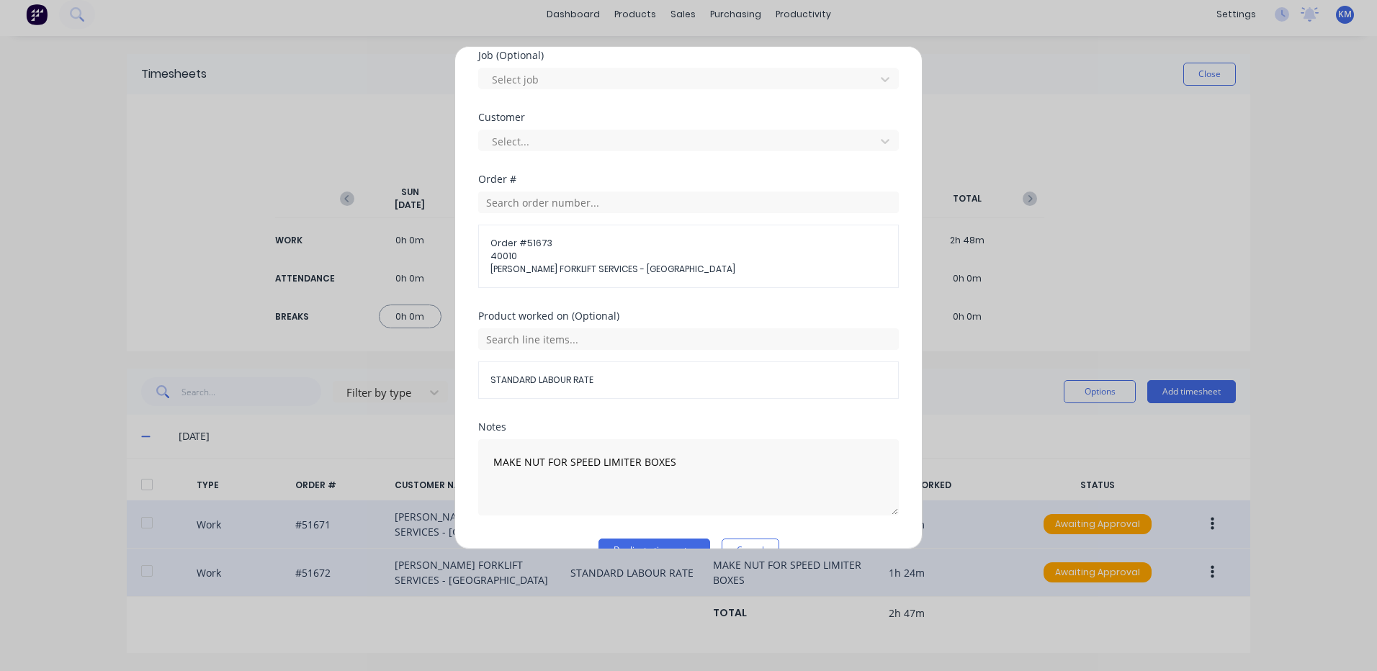
scroll to position [648, 0]
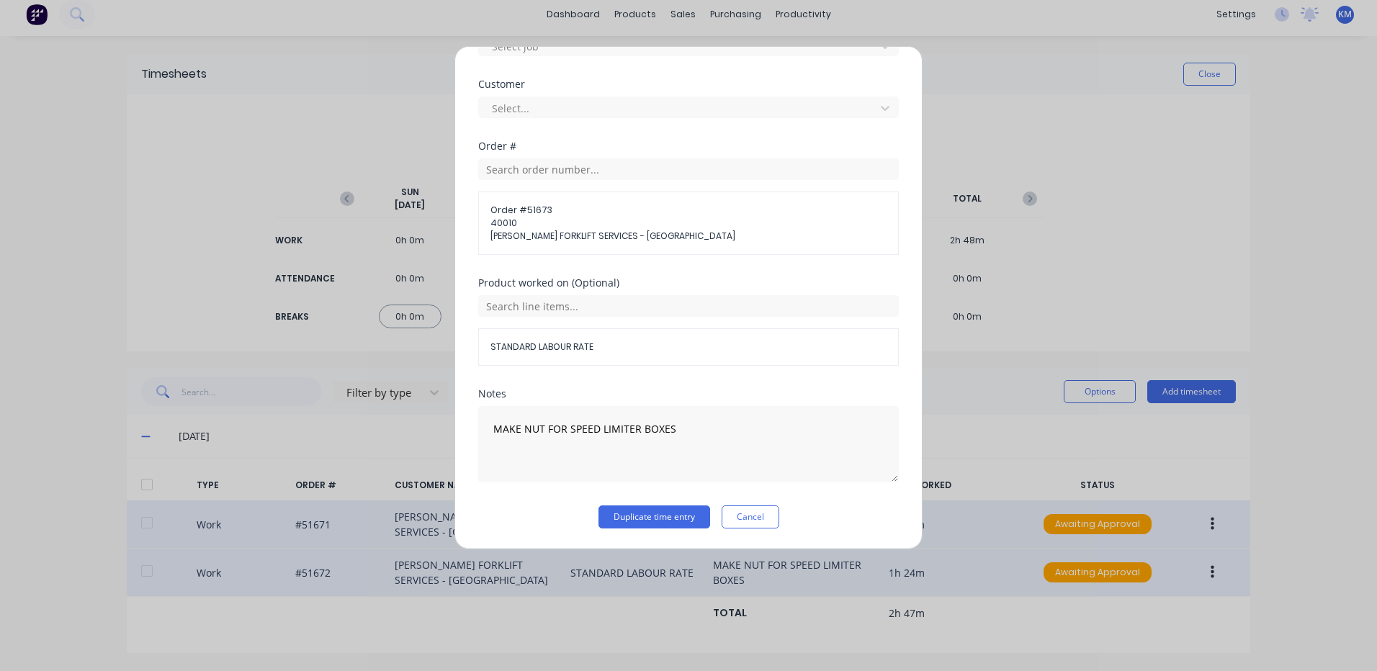
click at [619, 529] on div "Duplicate timesheet Work Attendance When Date [DATE] Start time Finish time Hou…" at bounding box center [688, 297] width 468 height 503
click at [624, 523] on button "Duplicate time entry" at bounding box center [654, 517] width 112 height 23
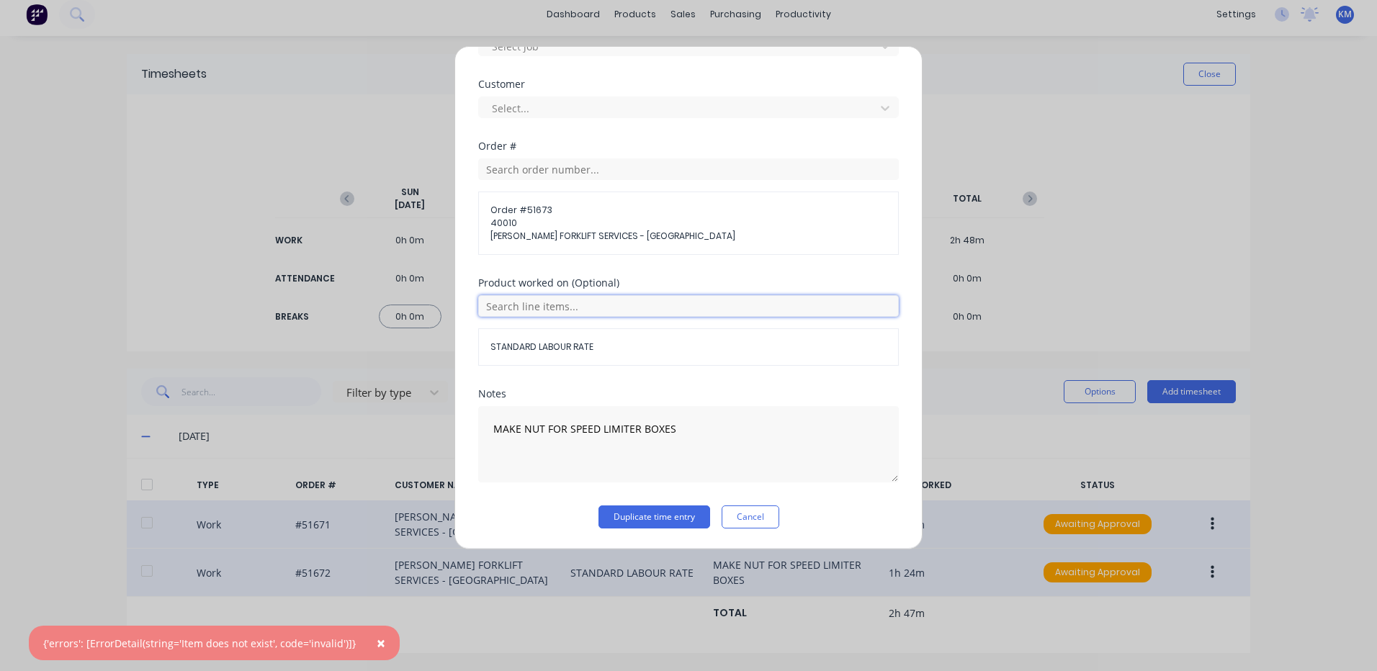
click at [651, 309] on input "text" at bounding box center [688, 306] width 421 height 22
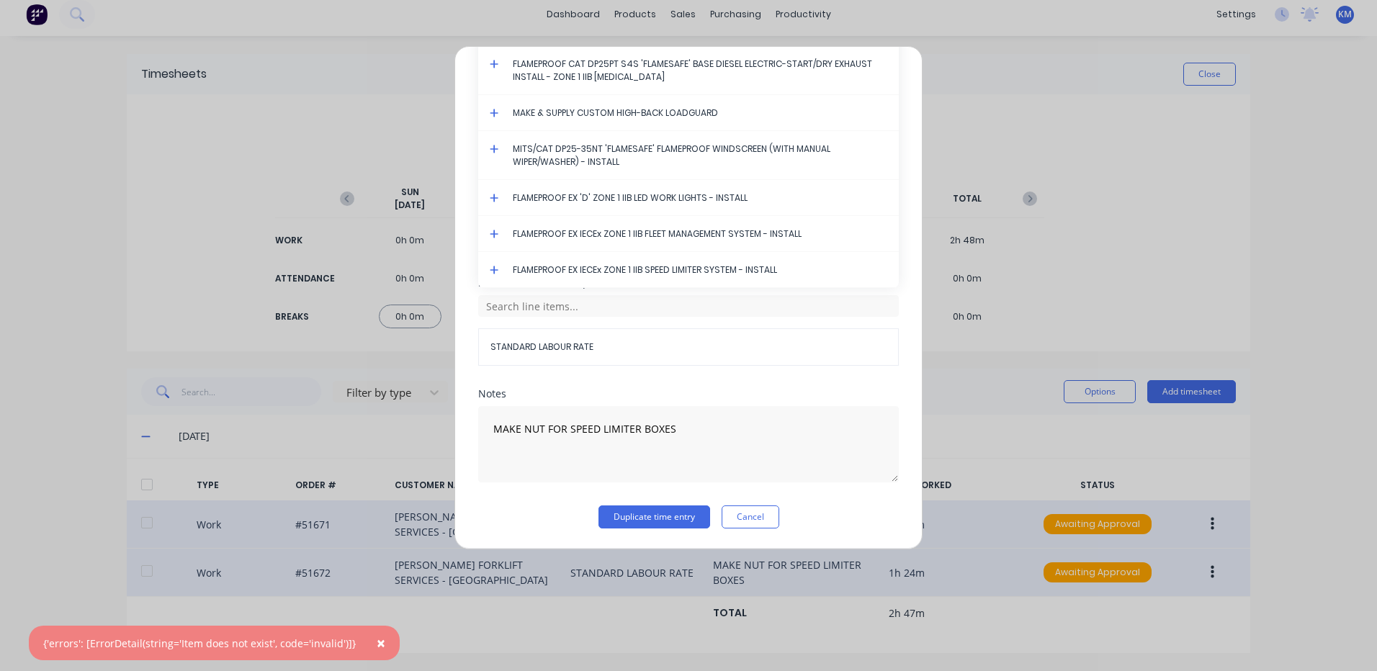
click at [490, 266] on icon at bounding box center [494, 270] width 9 height 10
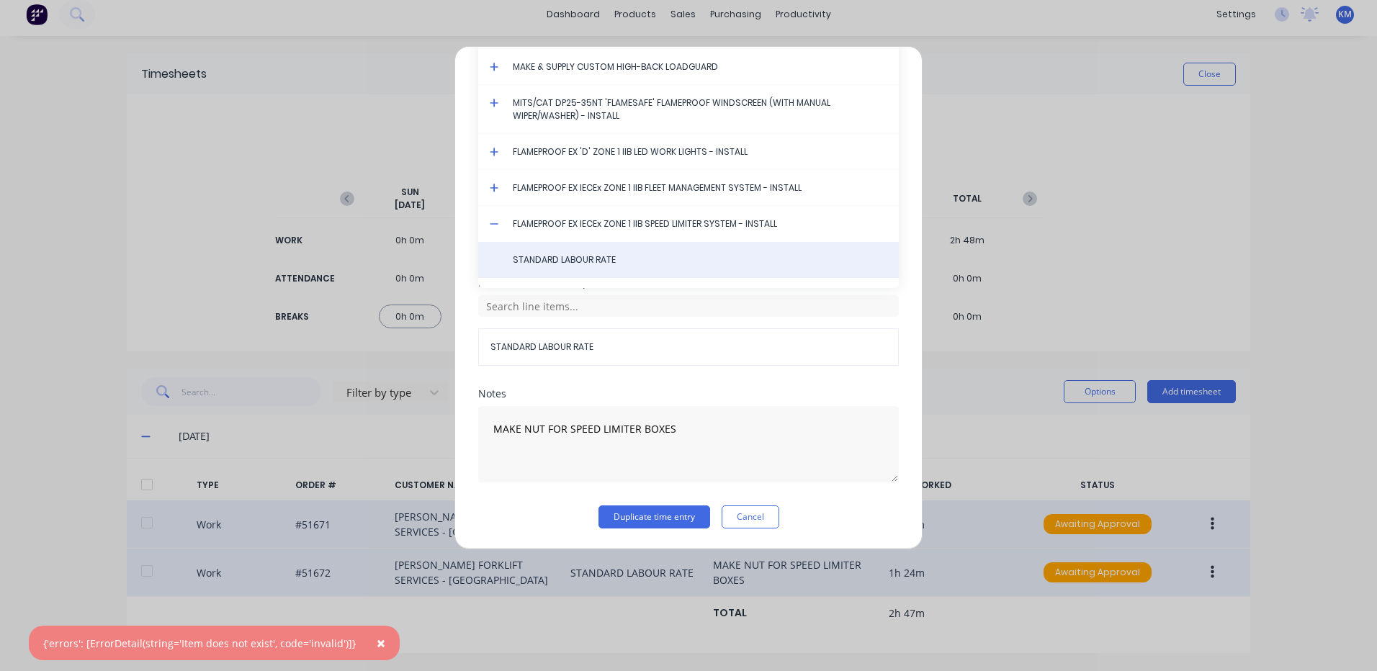
click at [641, 247] on div "STANDARD LABOUR RATE" at bounding box center [688, 260] width 421 height 36
click at [615, 261] on span "STANDARD LABOUR RATE" at bounding box center [700, 259] width 374 height 13
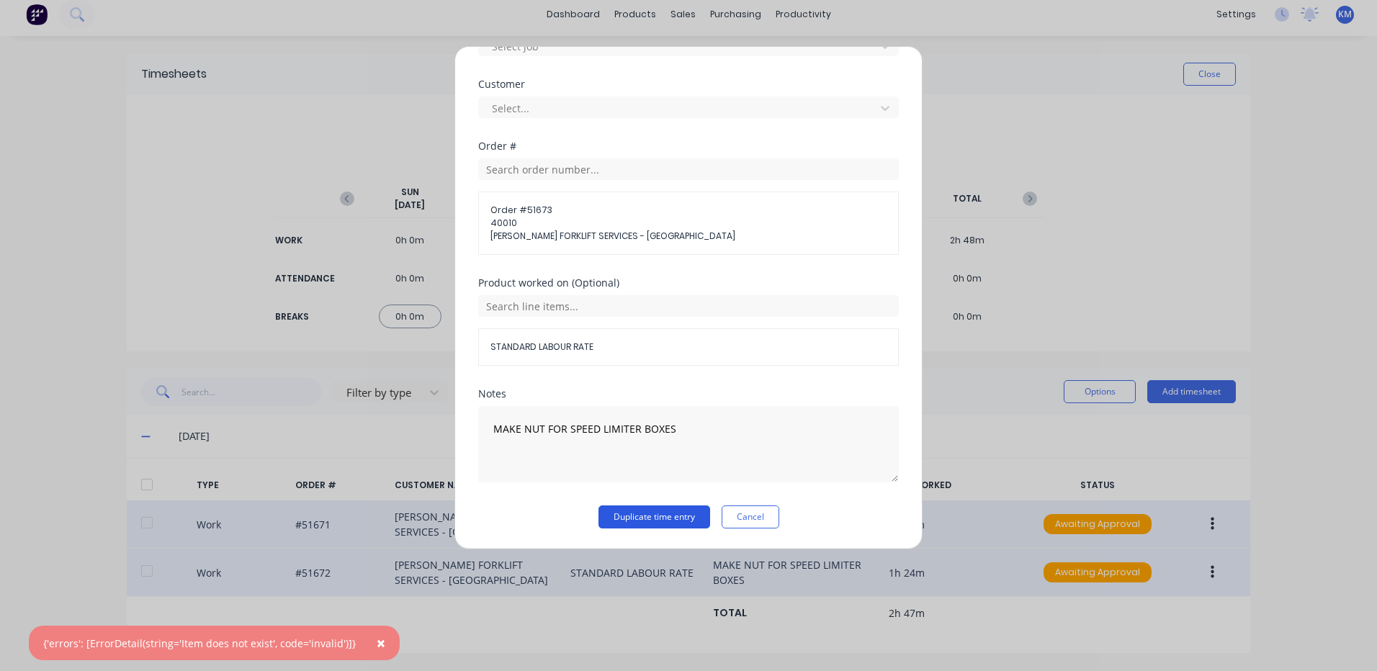
click at [661, 515] on button "Duplicate time entry" at bounding box center [654, 517] width 112 height 23
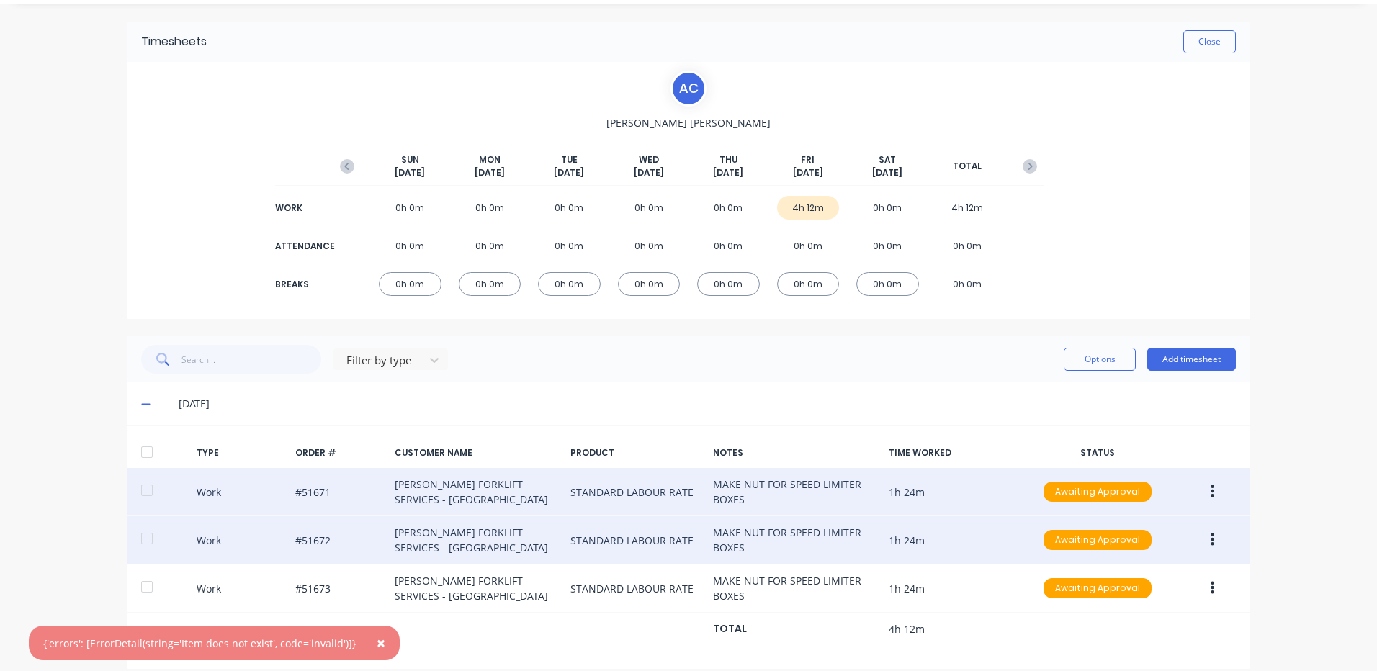
scroll to position [55, 0]
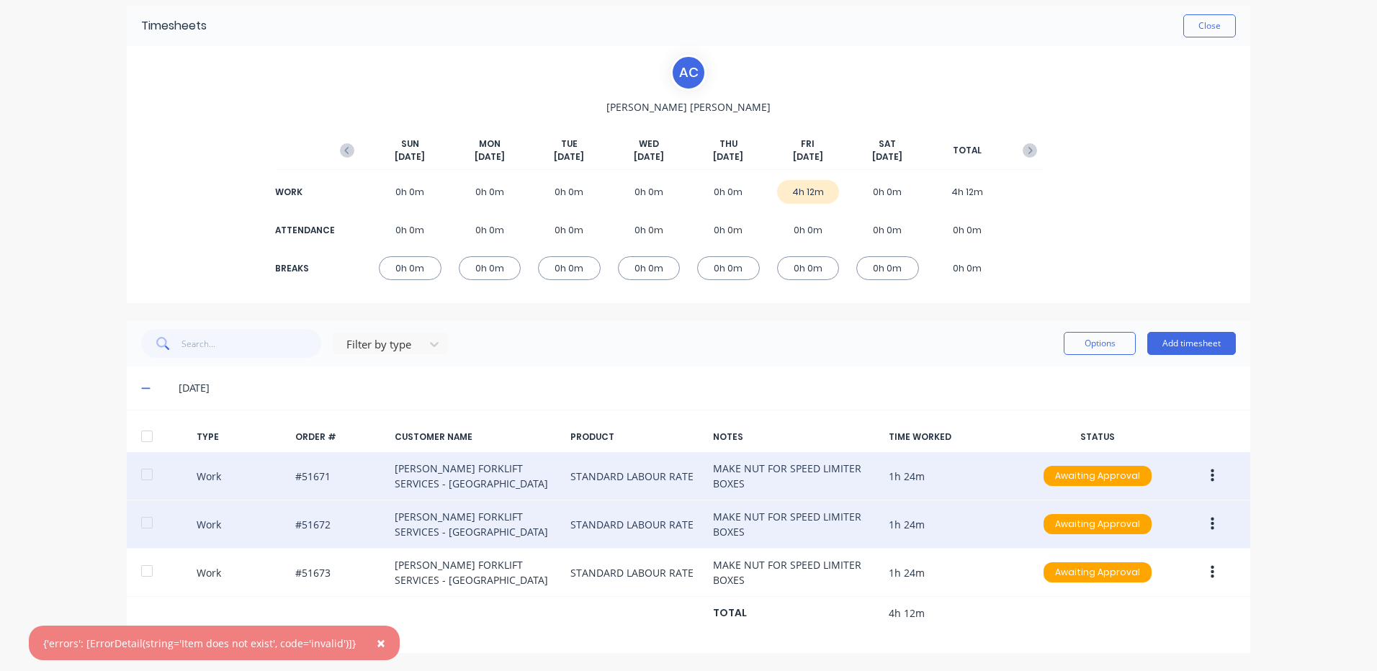
click at [377, 639] on button "×" at bounding box center [380, 643] width 37 height 35
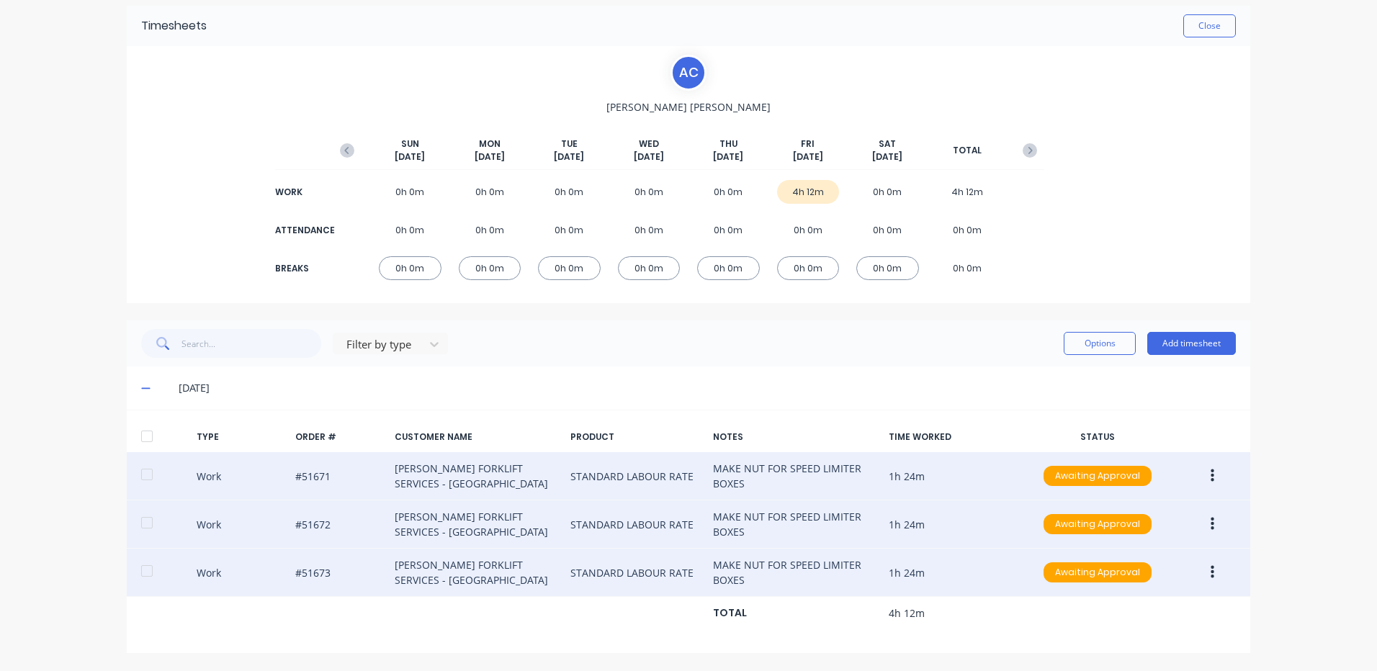
click at [1211, 567] on button "button" at bounding box center [1212, 573] width 34 height 26
click at [1134, 550] on div "Duplicate" at bounding box center [1160, 547] width 111 height 21
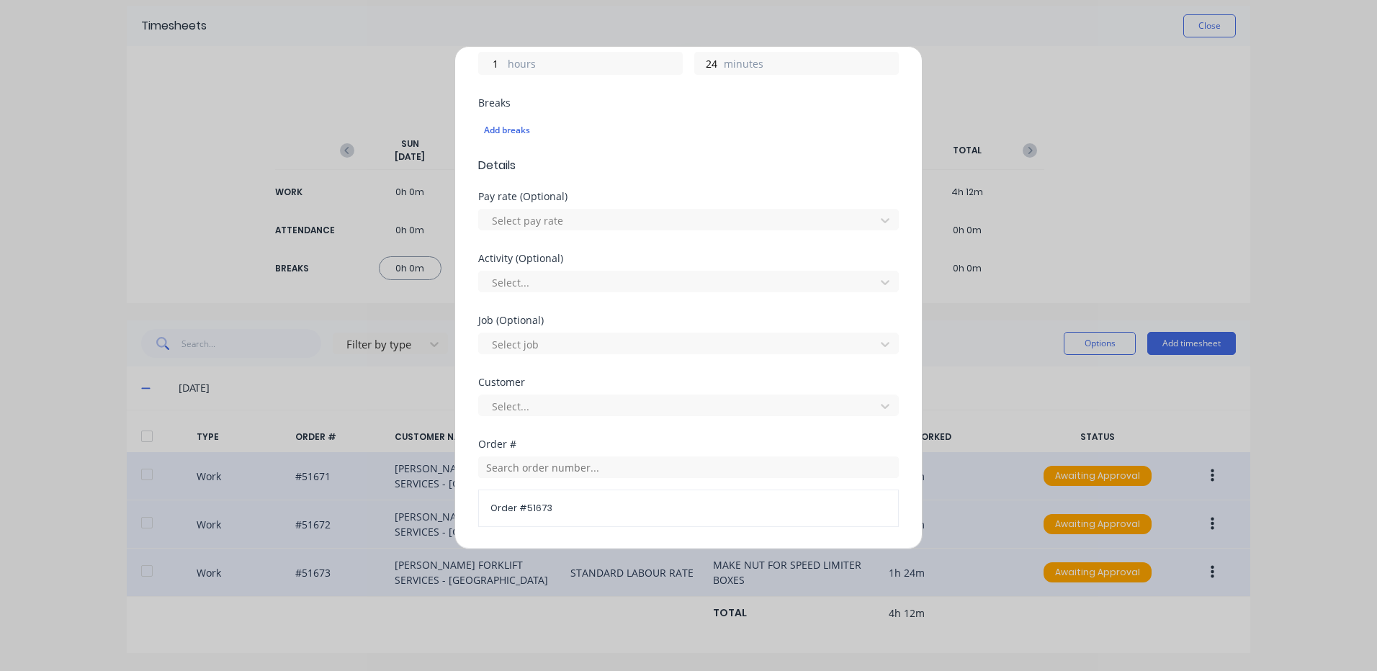
scroll to position [360, 0]
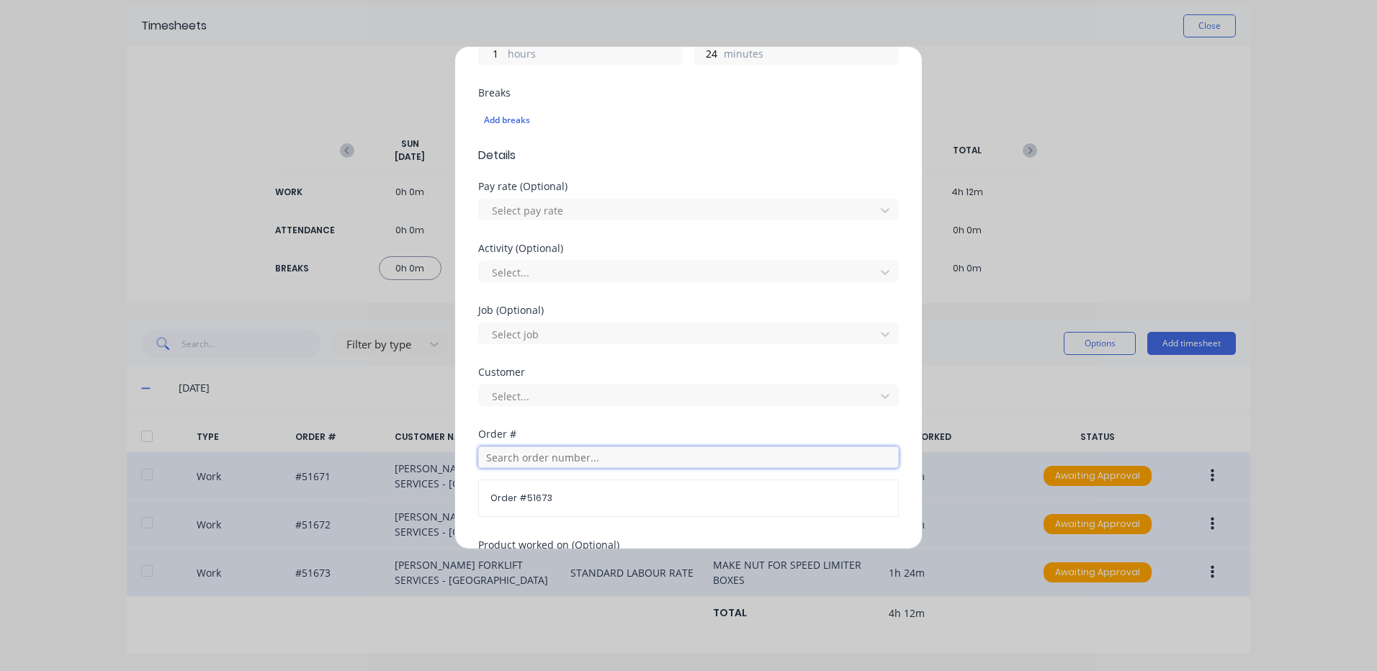
click at [539, 457] on input "text" at bounding box center [688, 457] width 421 height 22
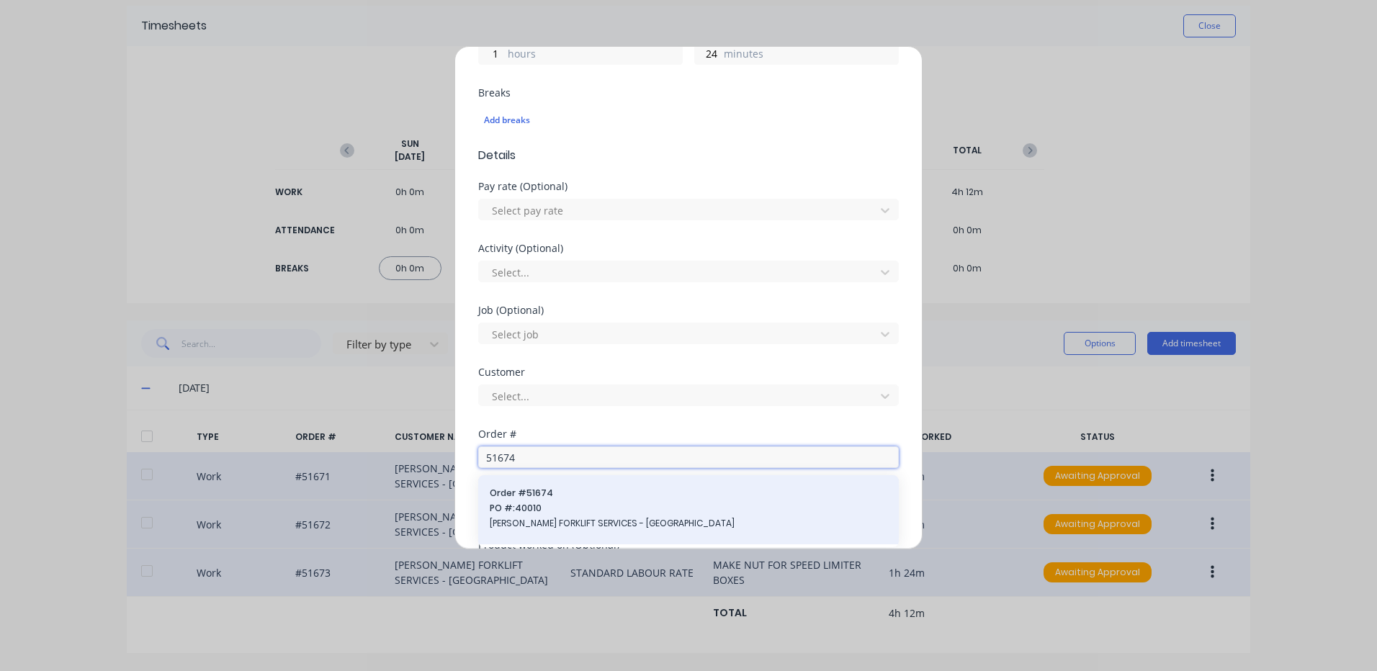
type input "51674"
click at [513, 488] on span "Order # 51674" at bounding box center [689, 493] width 398 height 13
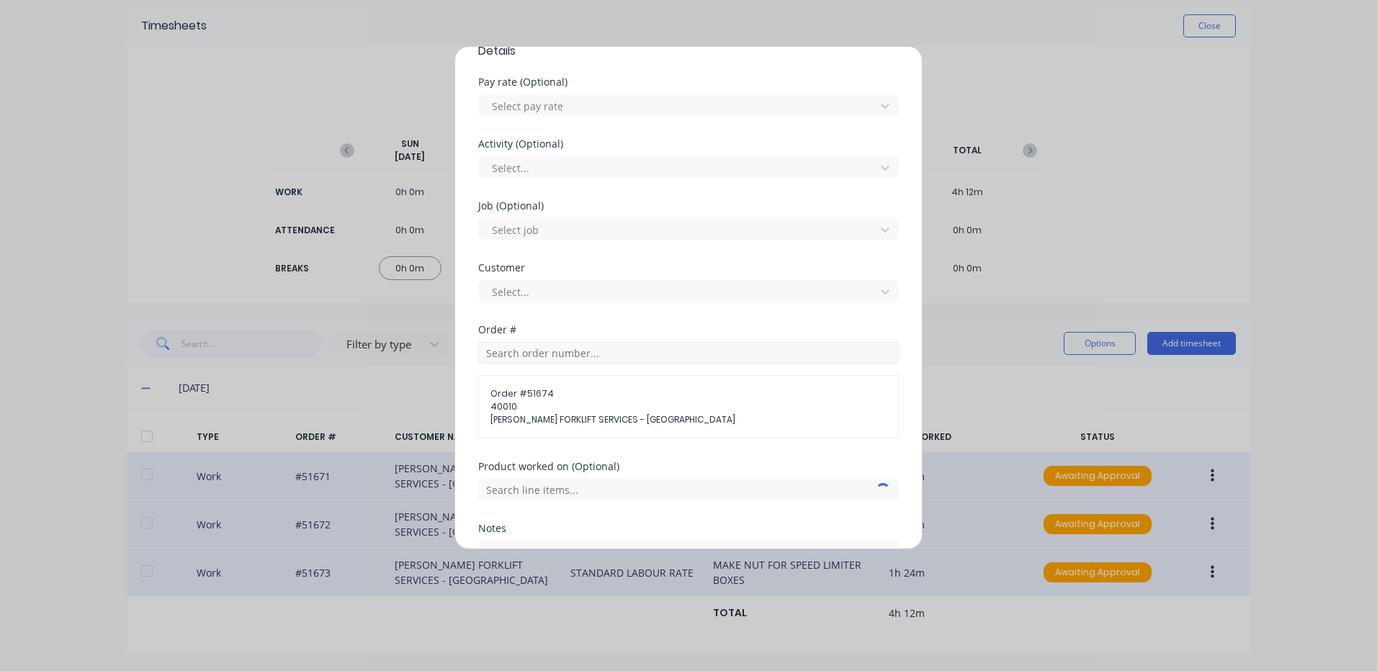
scroll to position [599, 0]
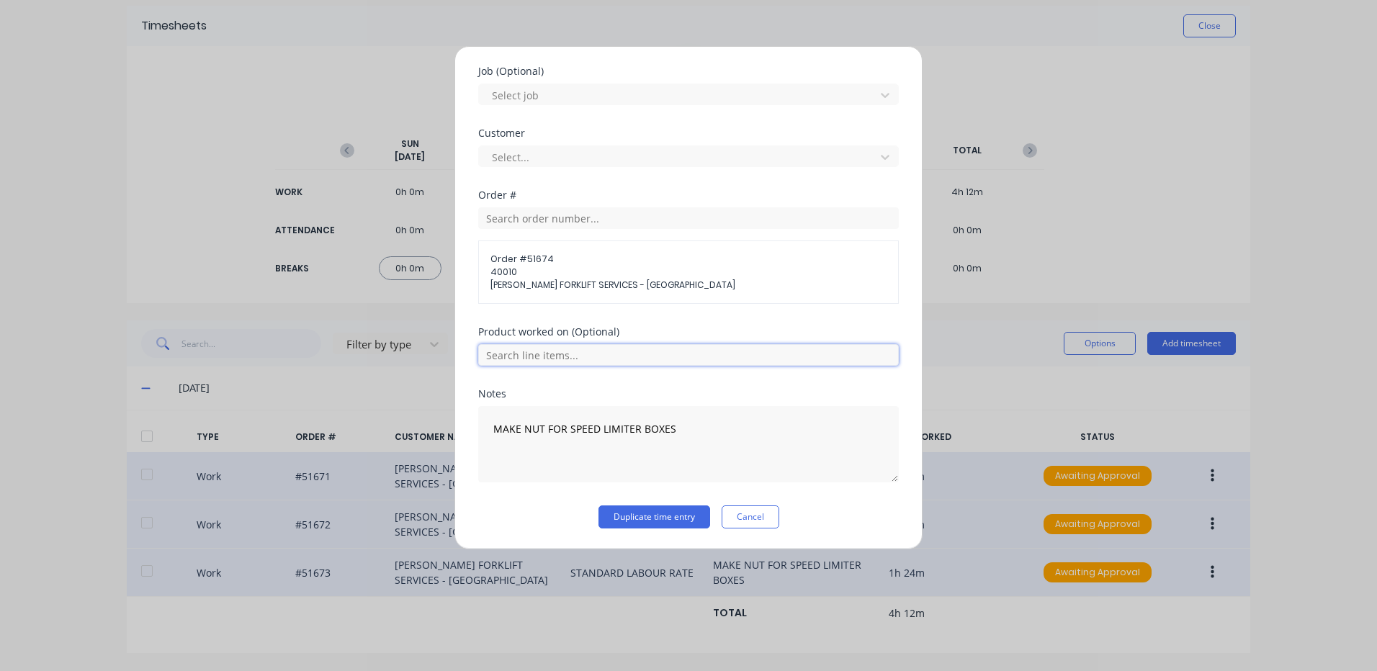
click at [662, 356] on input "text" at bounding box center [688, 355] width 421 height 22
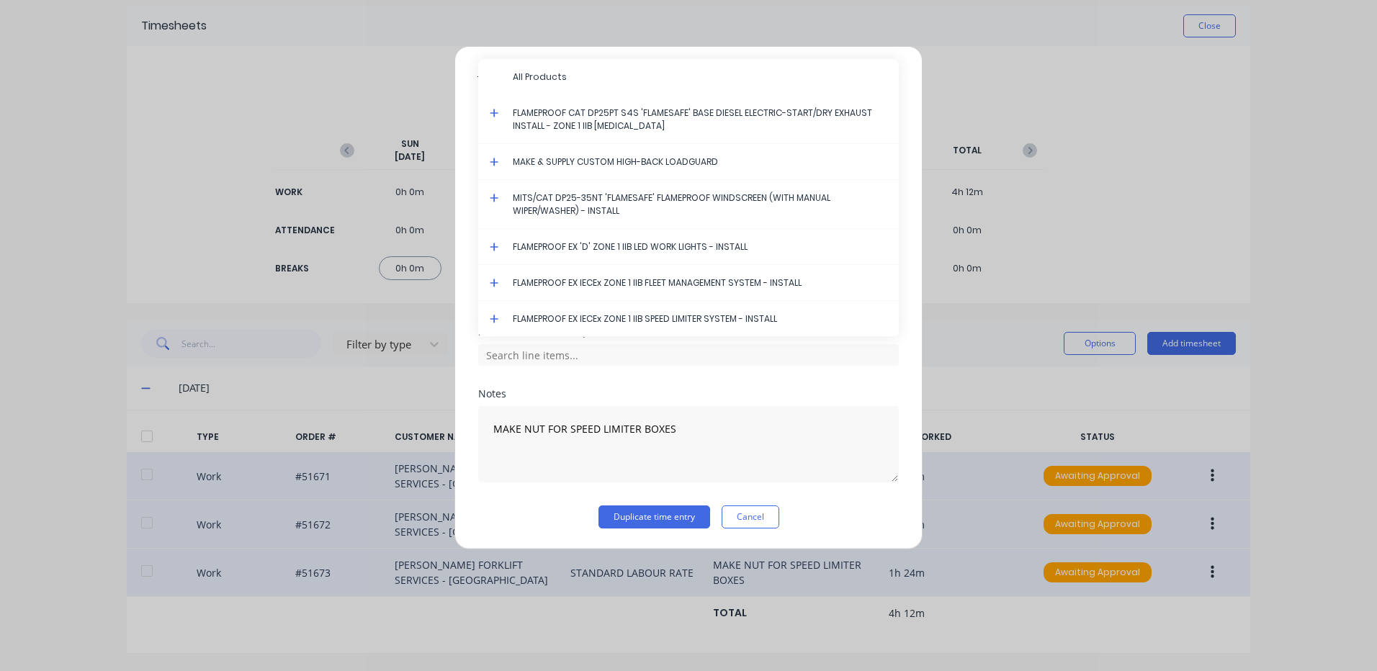
drag, startPoint x: 562, startPoint y: 395, endPoint x: 567, endPoint y: 384, distance: 12.2
click at [561, 395] on div "Notes" at bounding box center [688, 394] width 421 height 10
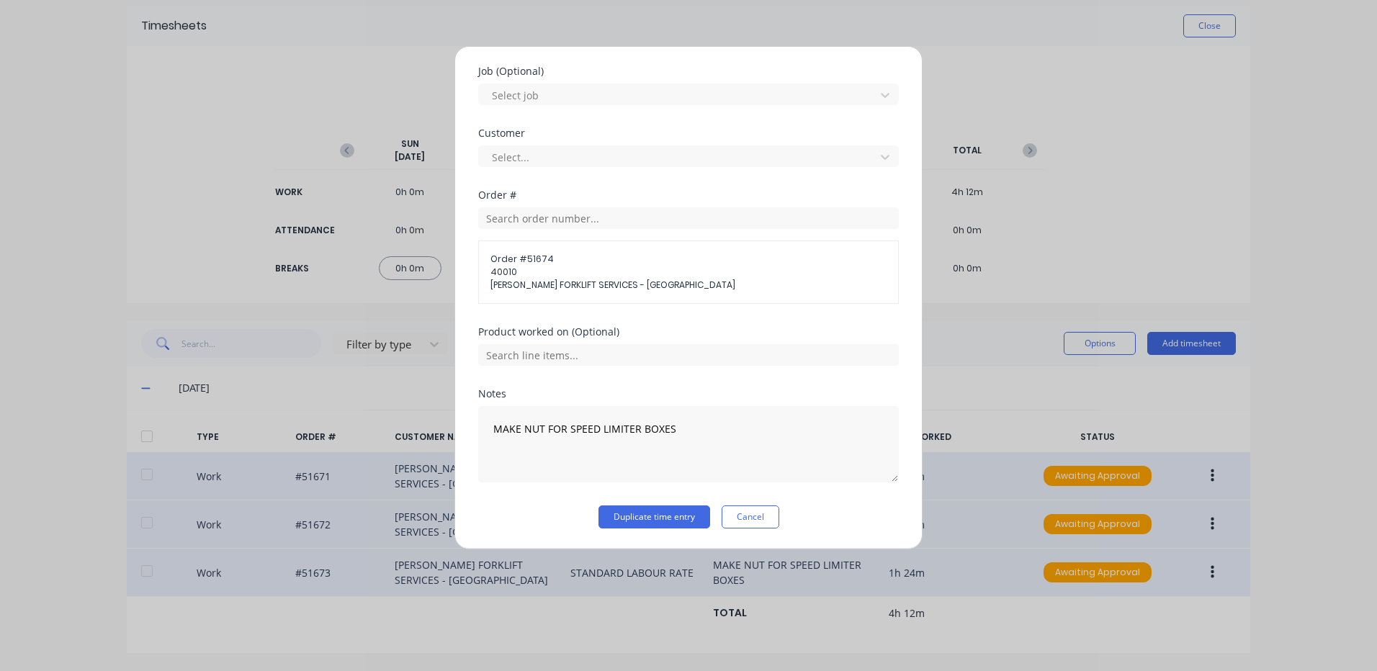
click at [579, 367] on div "Product worked on (Optional)" at bounding box center [688, 358] width 421 height 62
click at [583, 361] on input "text" at bounding box center [688, 355] width 421 height 22
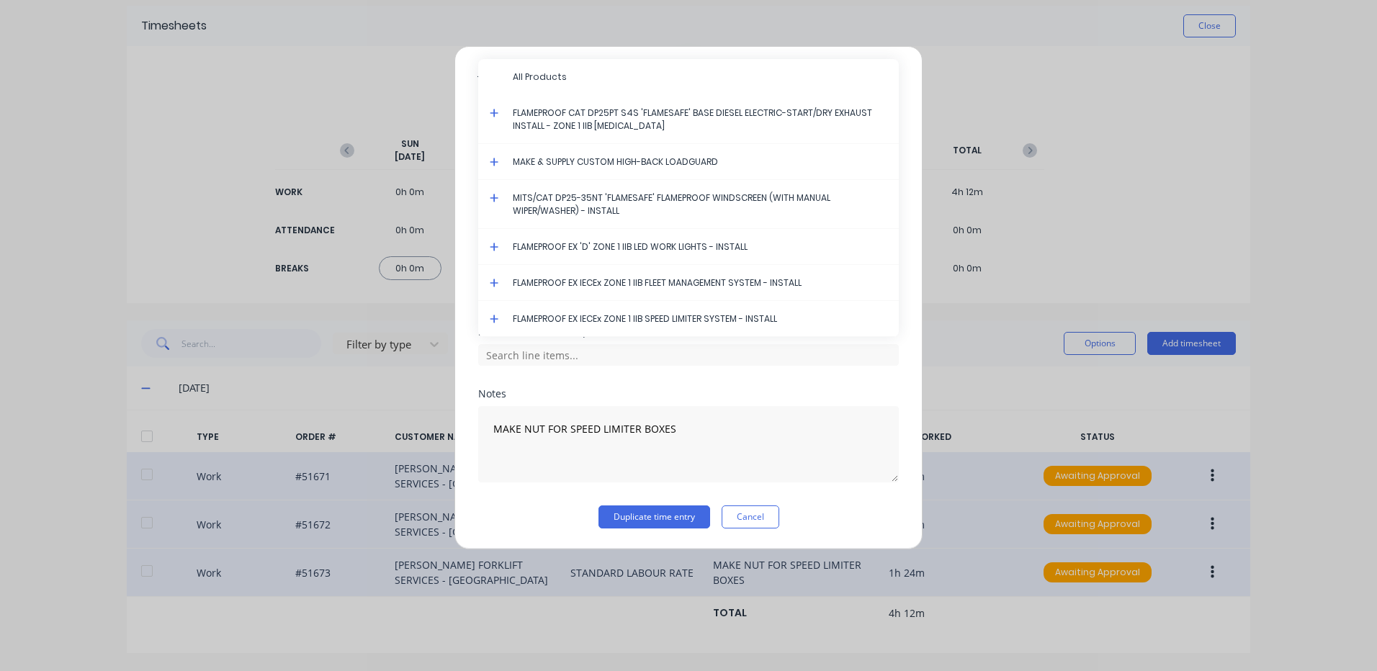
click at [493, 316] on icon at bounding box center [494, 319] width 9 height 10
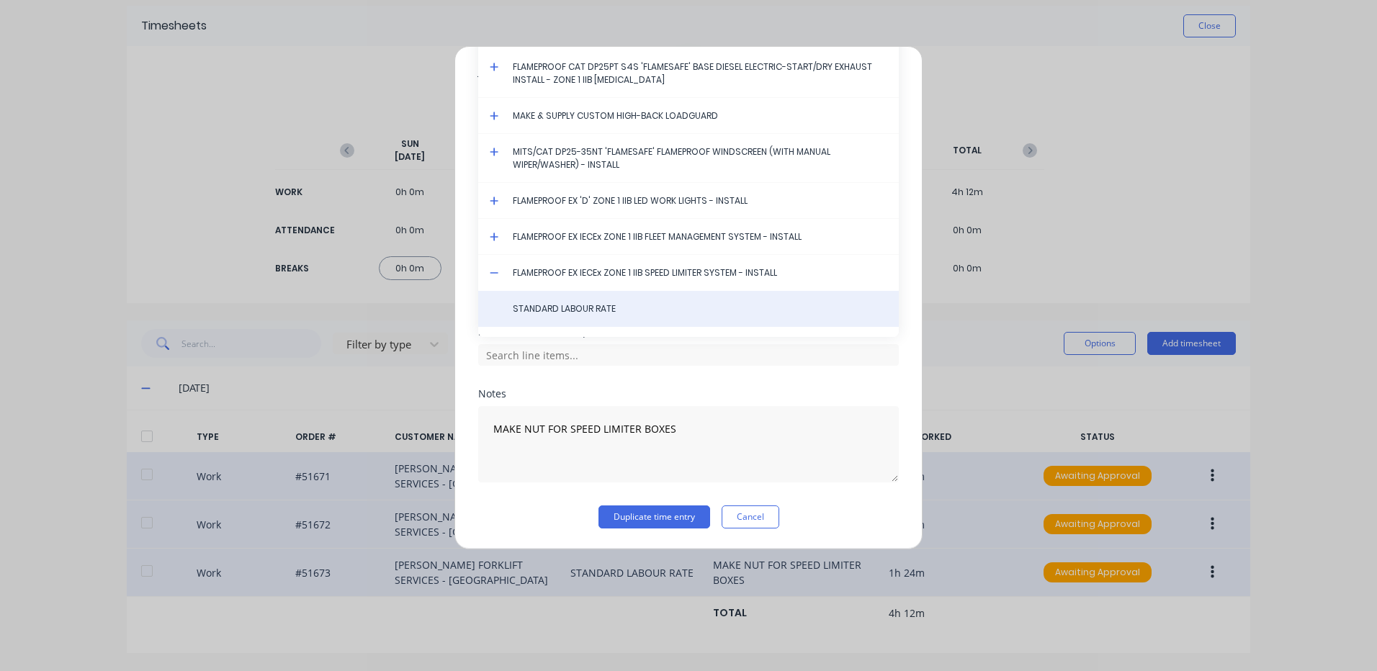
click at [509, 310] on div "STANDARD LABOUR RATE" at bounding box center [688, 309] width 421 height 36
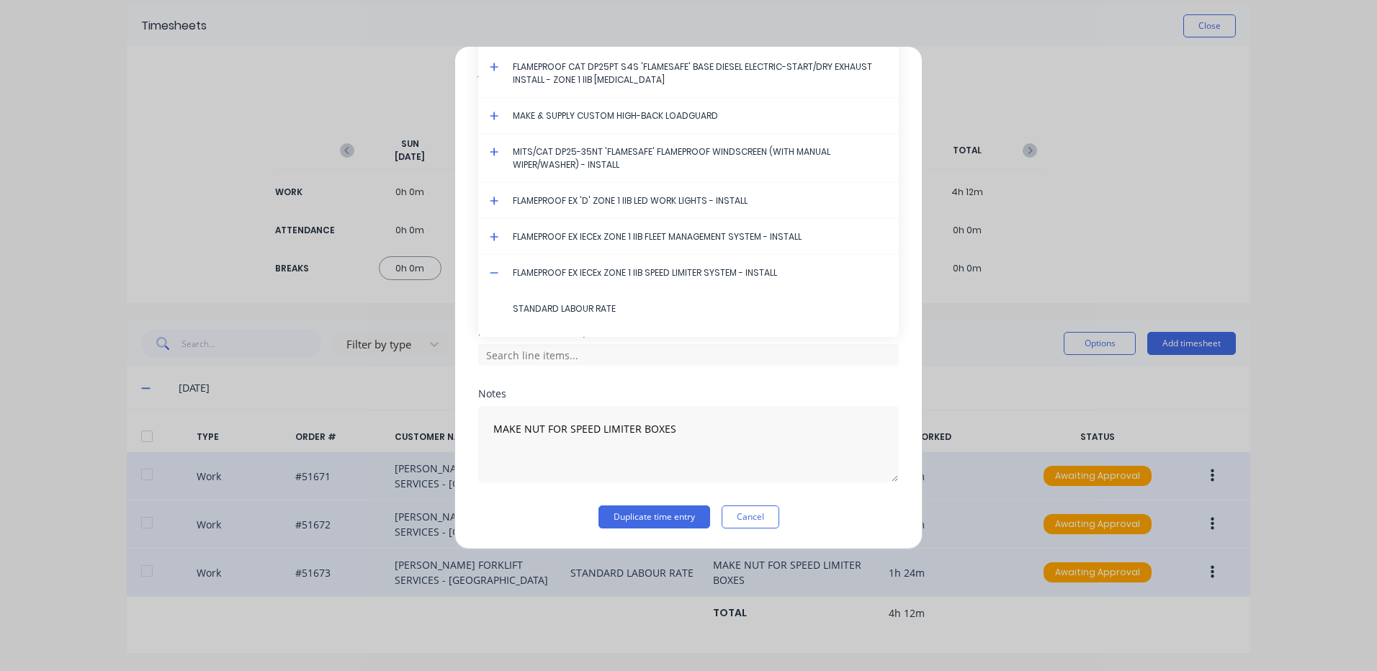
click at [575, 313] on span "STANDARD LABOUR RATE" at bounding box center [700, 308] width 374 height 13
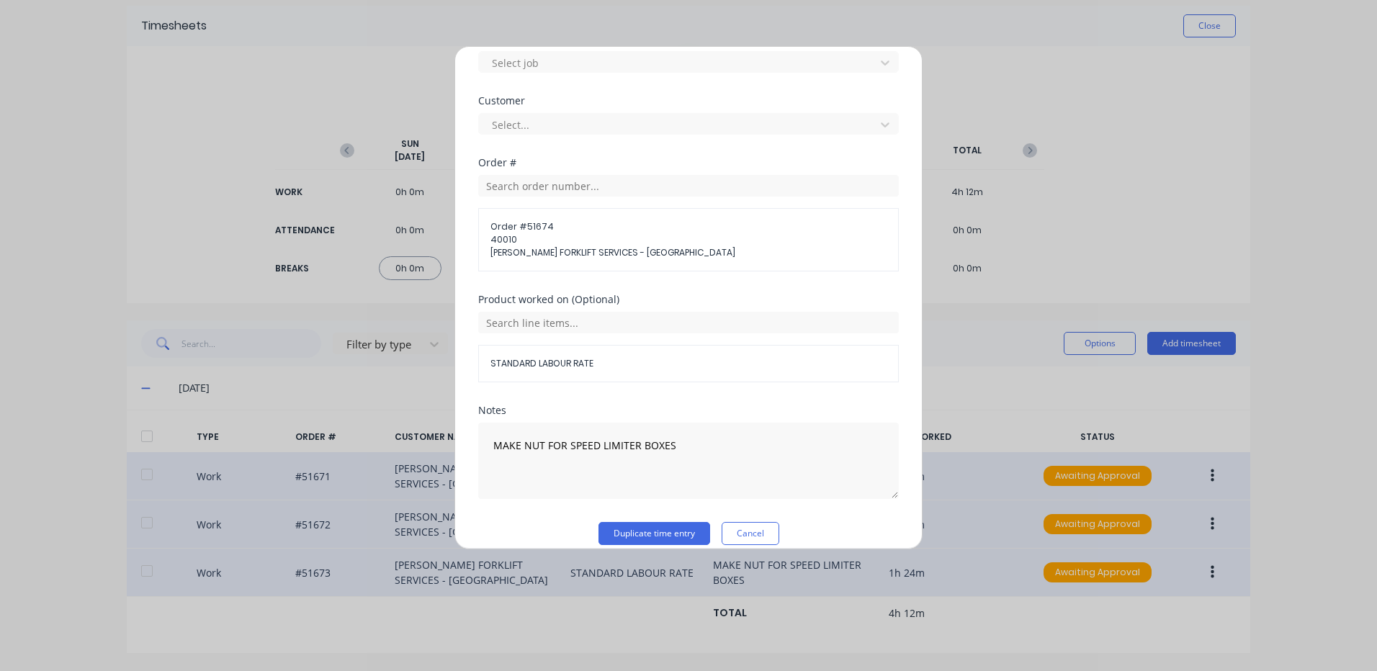
scroll to position [648, 0]
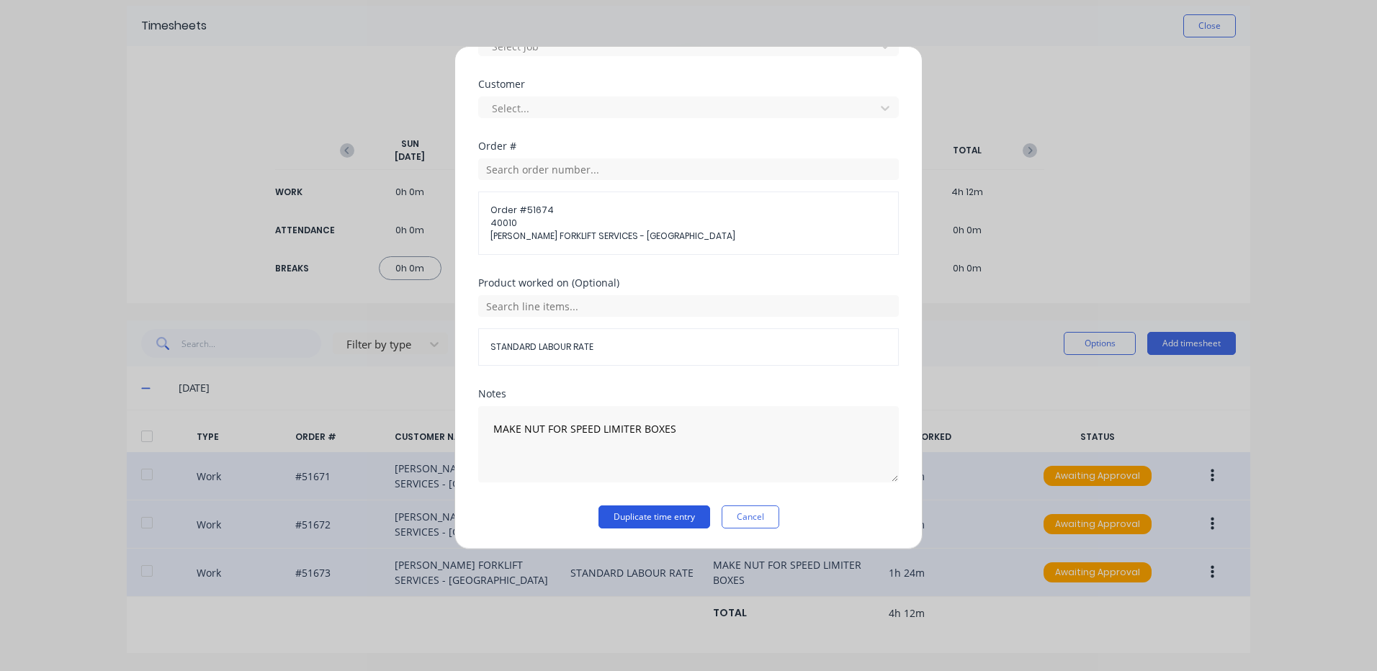
click at [637, 513] on button "Duplicate time entry" at bounding box center [654, 517] width 112 height 23
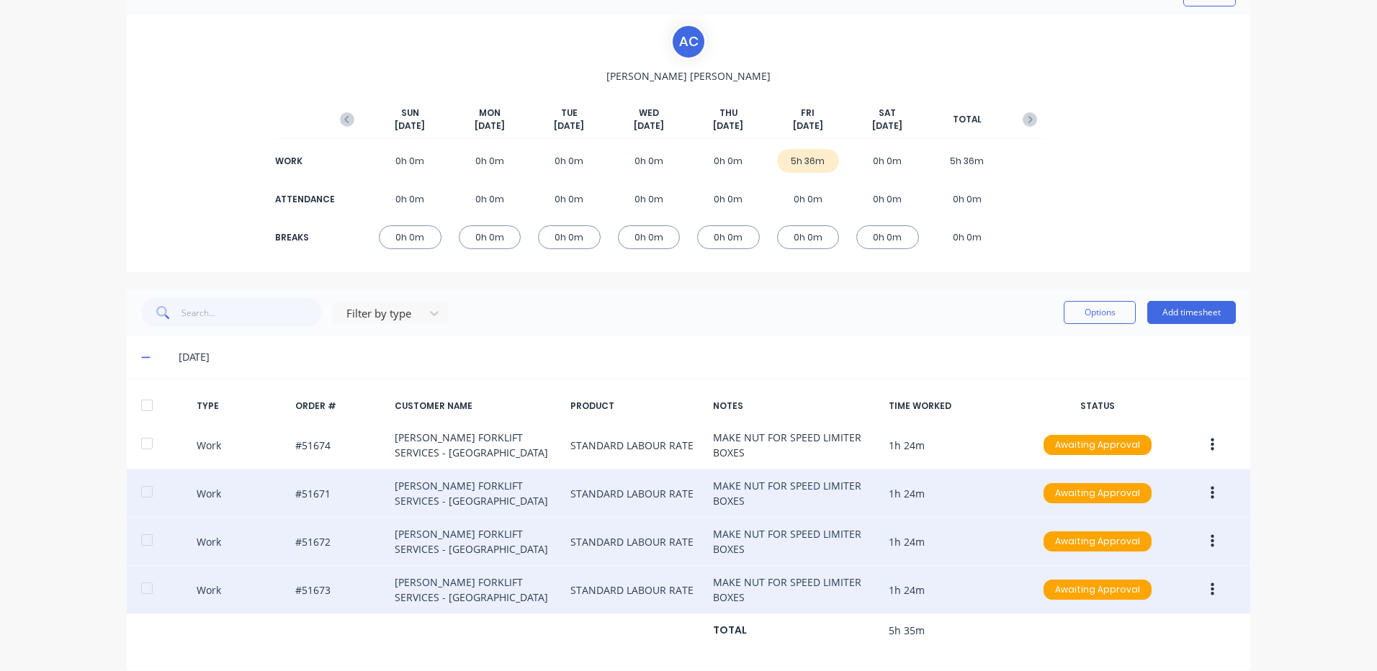
scroll to position [104, 0]
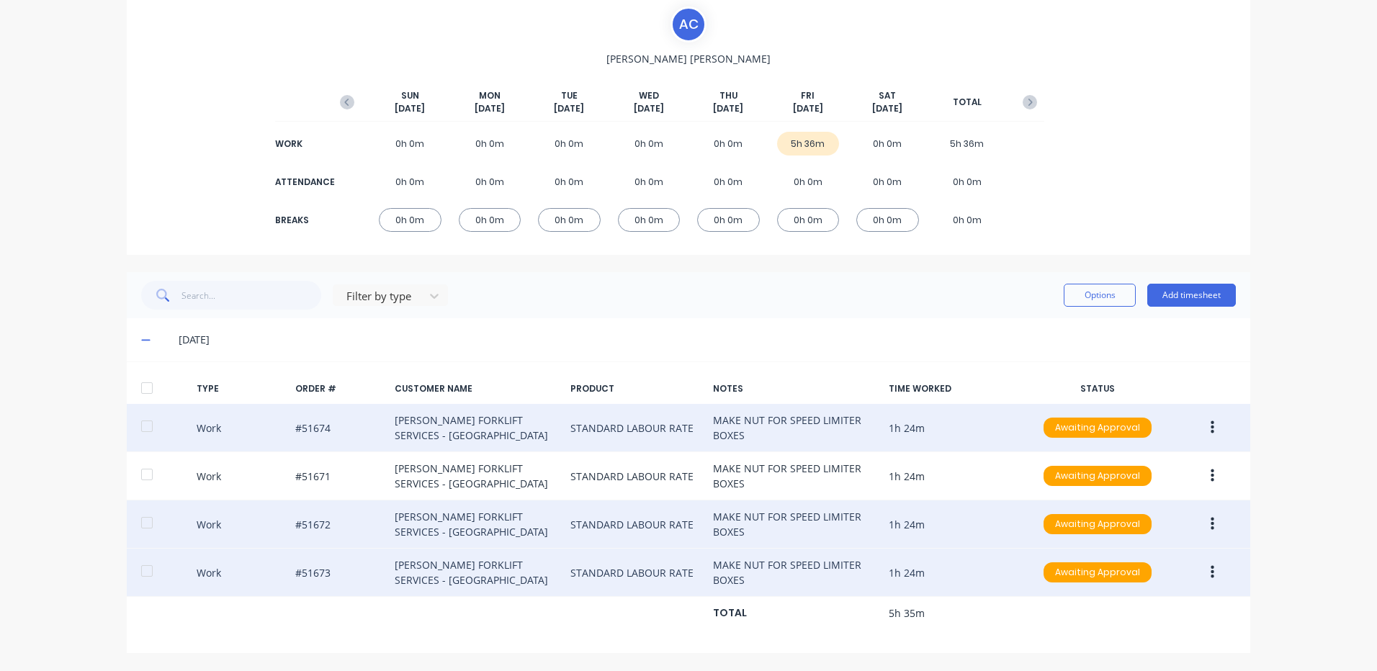
click at [1198, 422] on button "button" at bounding box center [1212, 428] width 34 height 26
click at [1171, 400] on div "Duplicate" at bounding box center [1160, 402] width 111 height 21
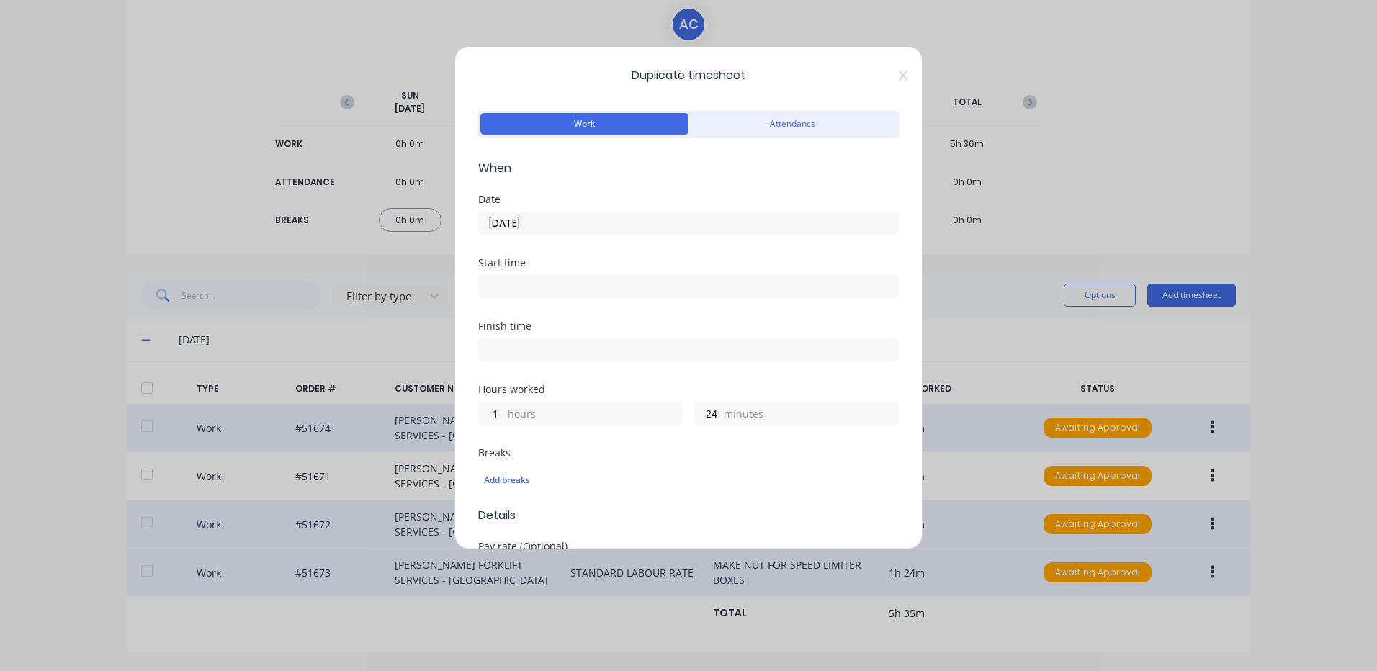
scroll to position [360, 0]
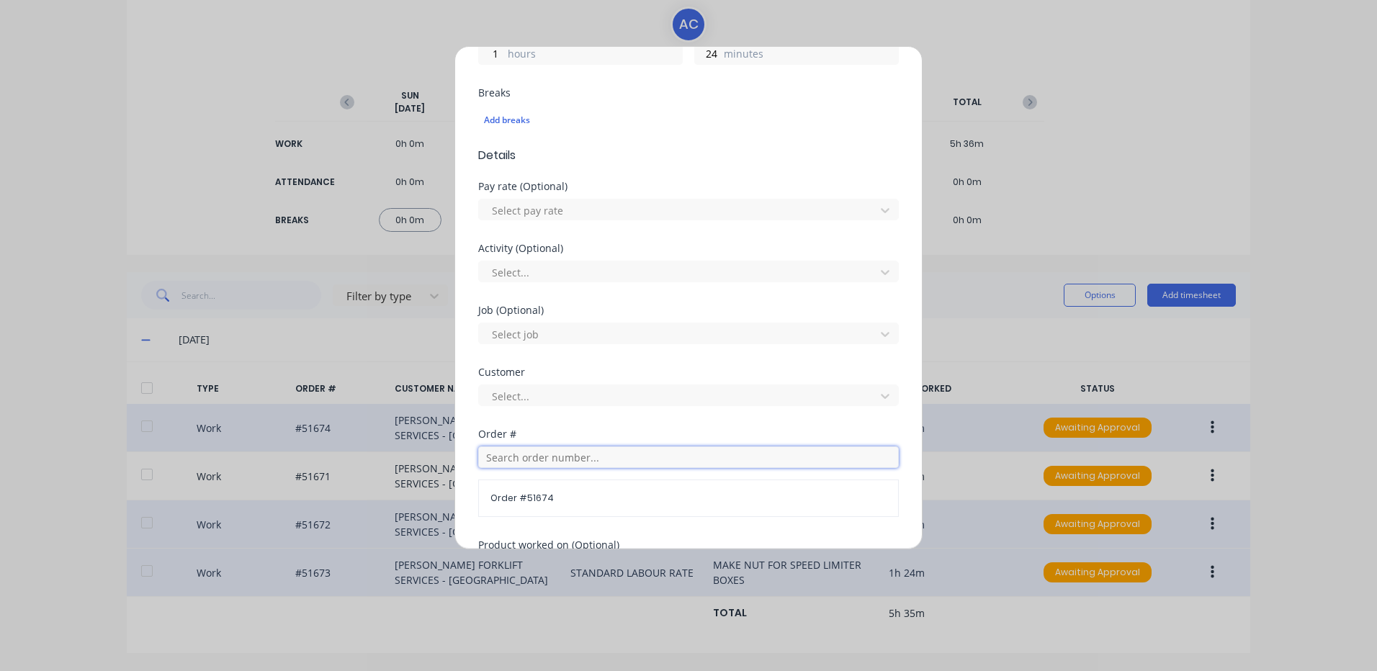
click at [531, 457] on input "text" at bounding box center [688, 457] width 421 height 22
type input "4"
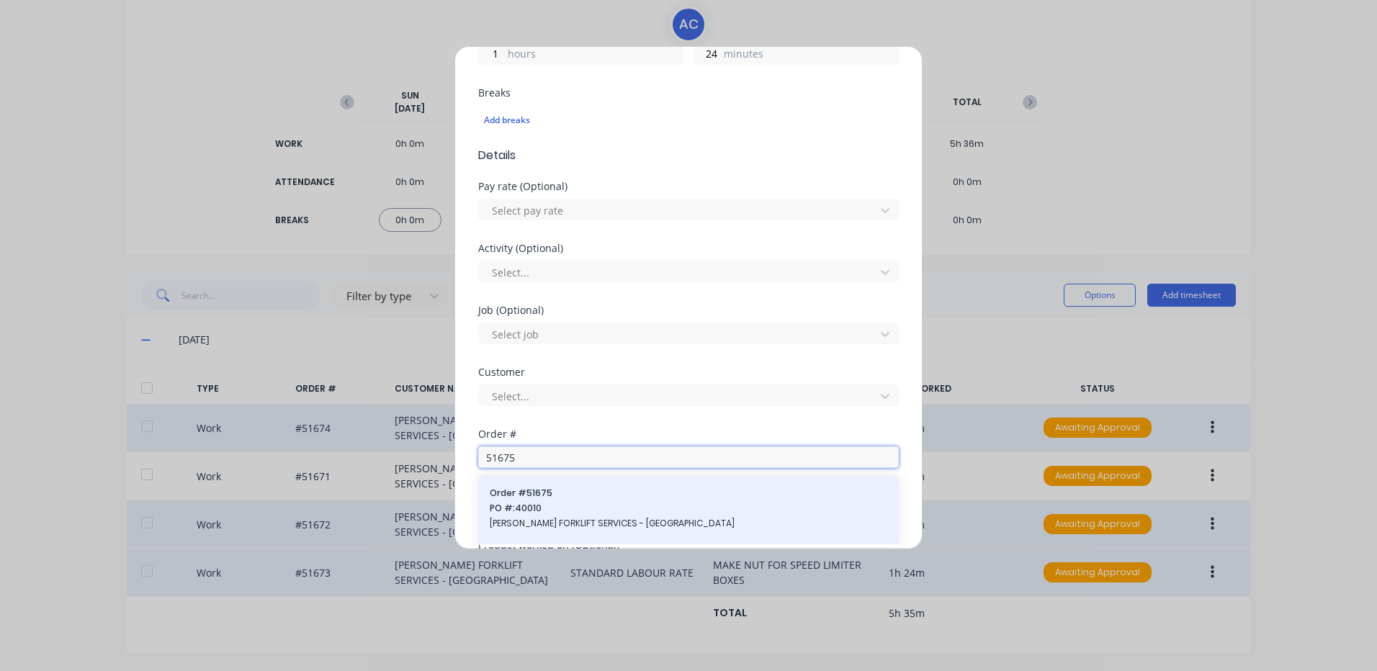
type input "51675"
click at [531, 493] on span "Order # 51675" at bounding box center [689, 493] width 398 height 13
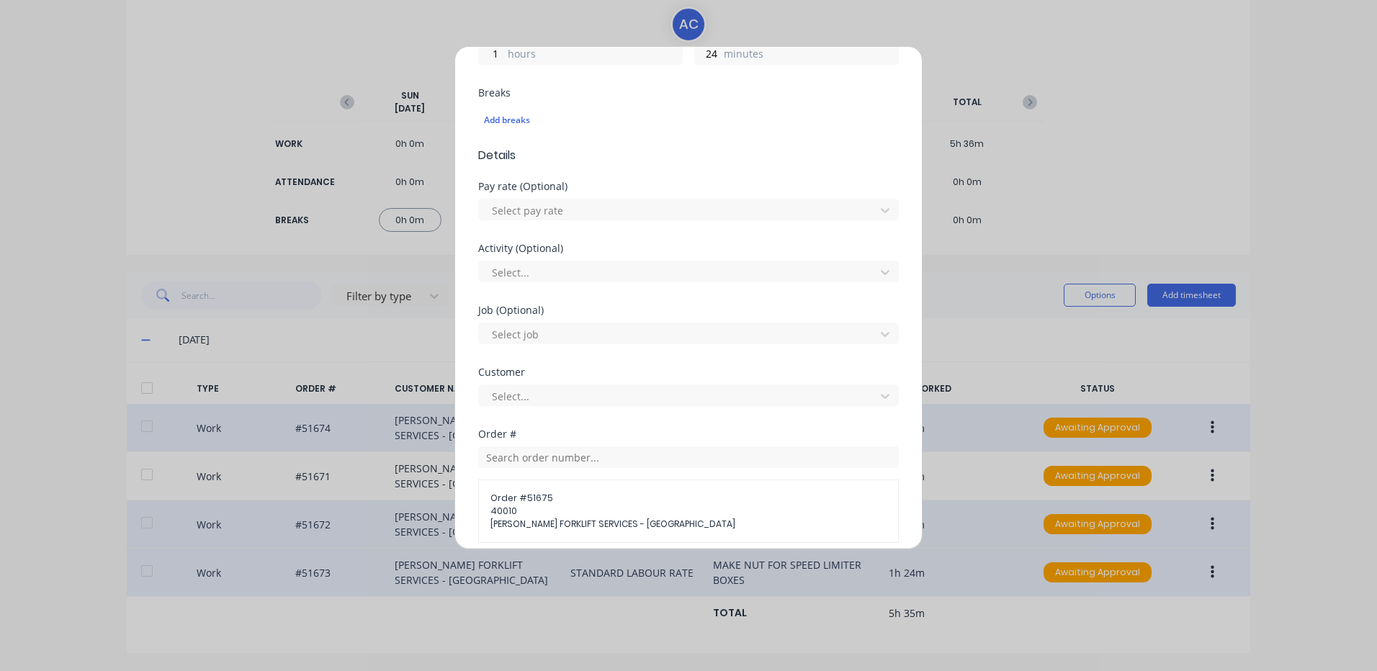
scroll to position [599, 0]
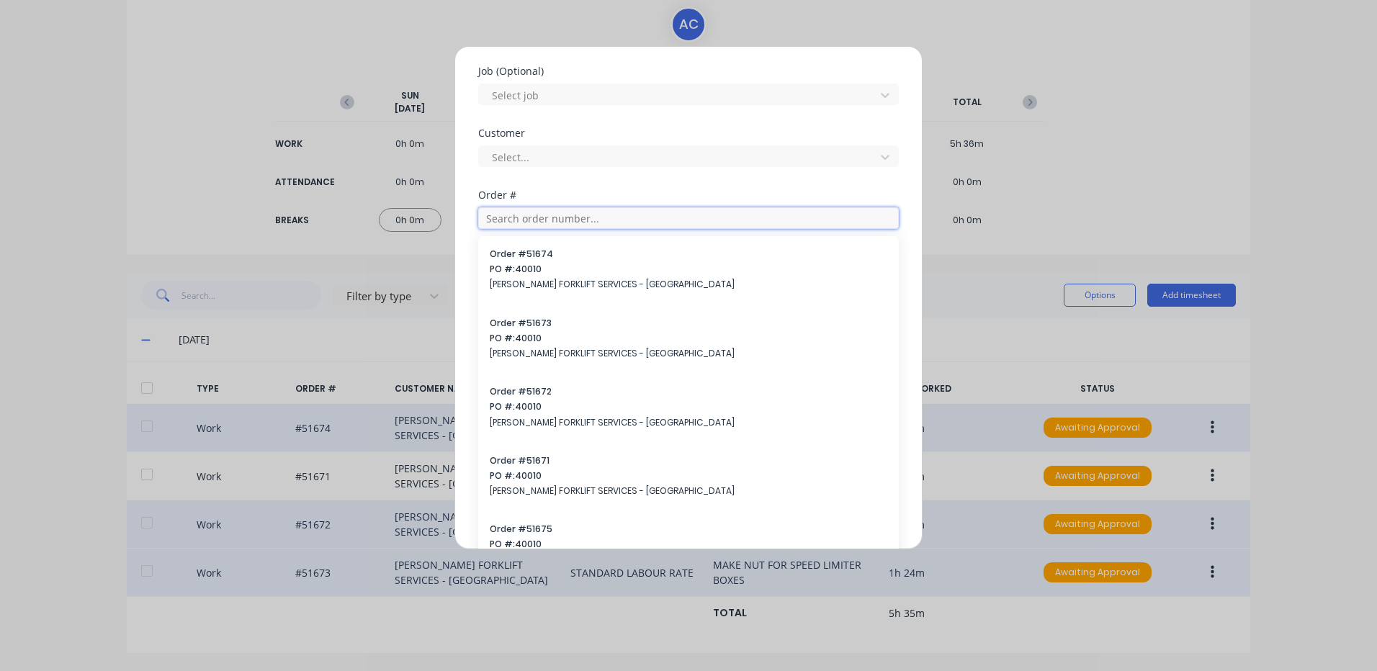
click at [657, 207] on input "text" at bounding box center [688, 218] width 421 height 22
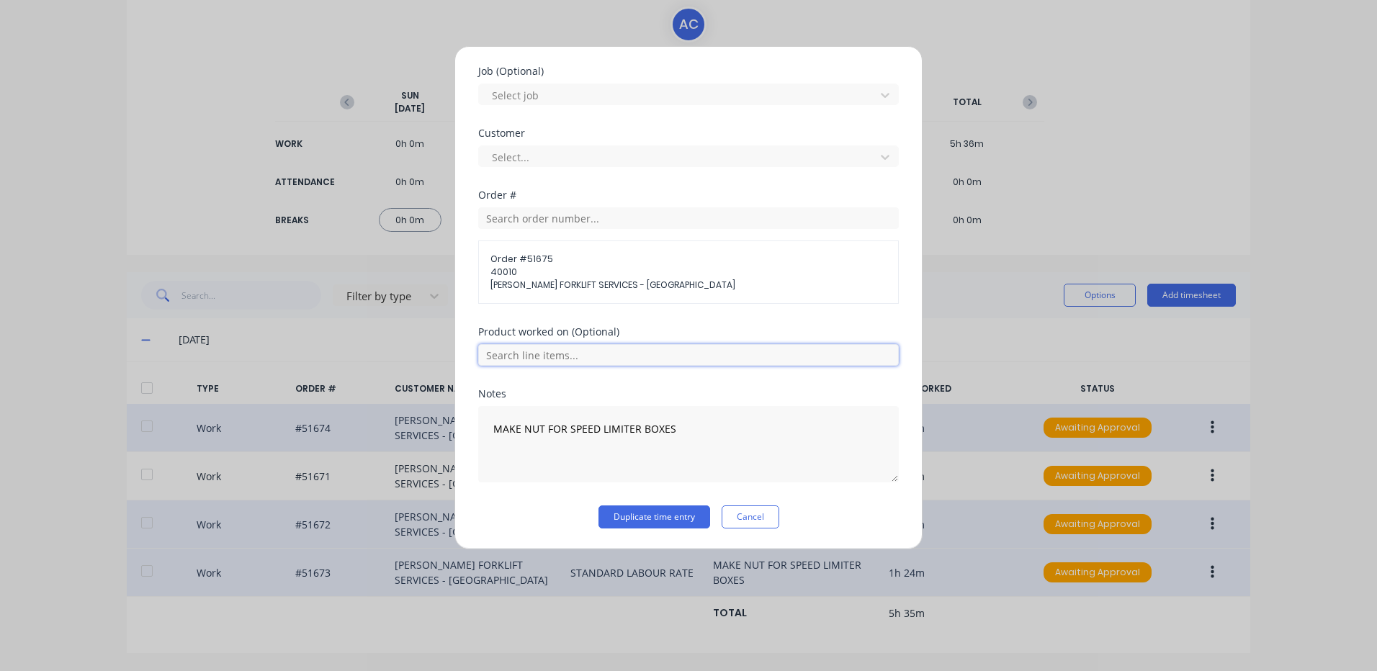
click at [622, 349] on input "text" at bounding box center [688, 355] width 421 height 22
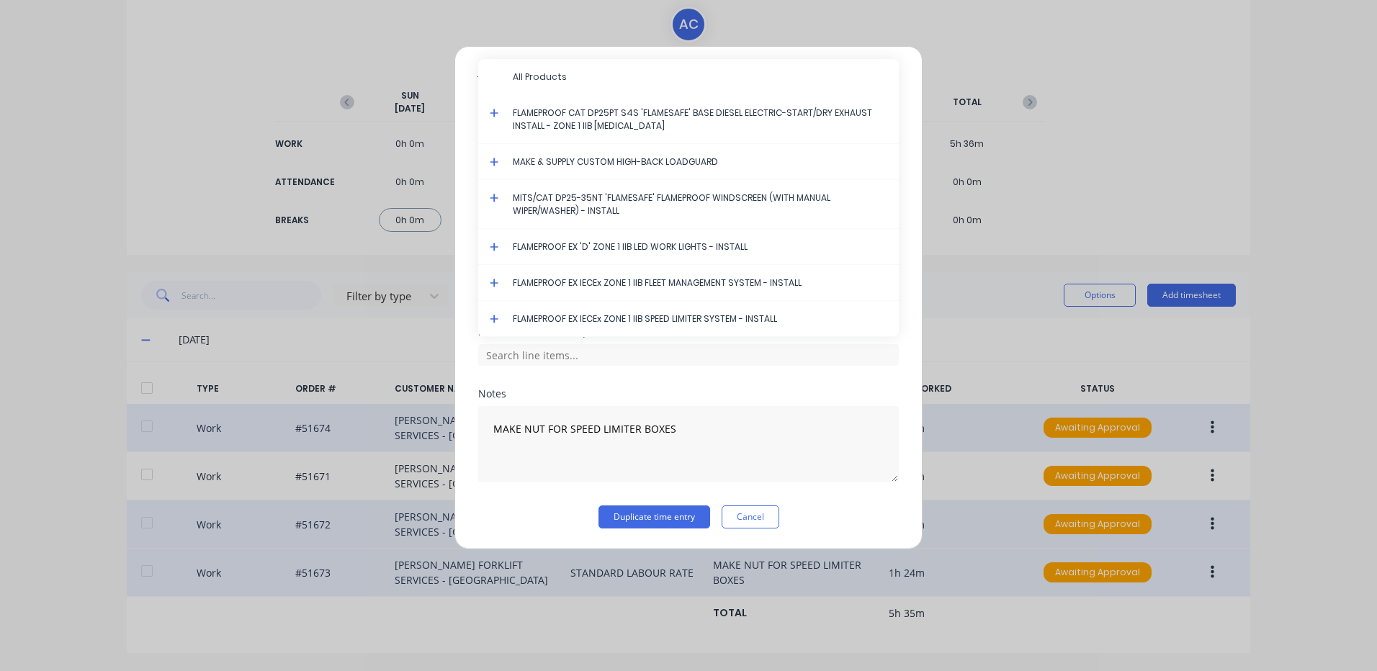
click at [494, 317] on icon at bounding box center [494, 319] width 9 height 9
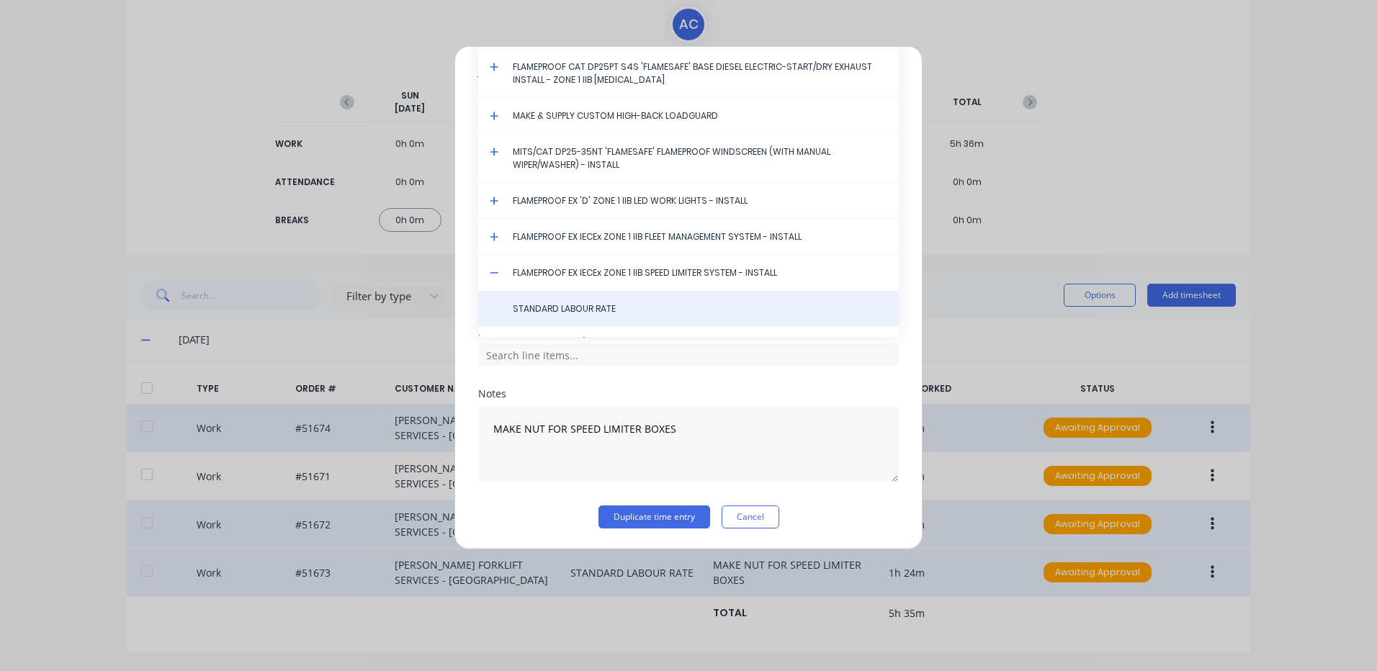
click at [506, 312] on div "STANDARD LABOUR RATE" at bounding box center [688, 309] width 421 height 36
click at [525, 308] on span "STANDARD LABOUR RATE" at bounding box center [700, 308] width 374 height 13
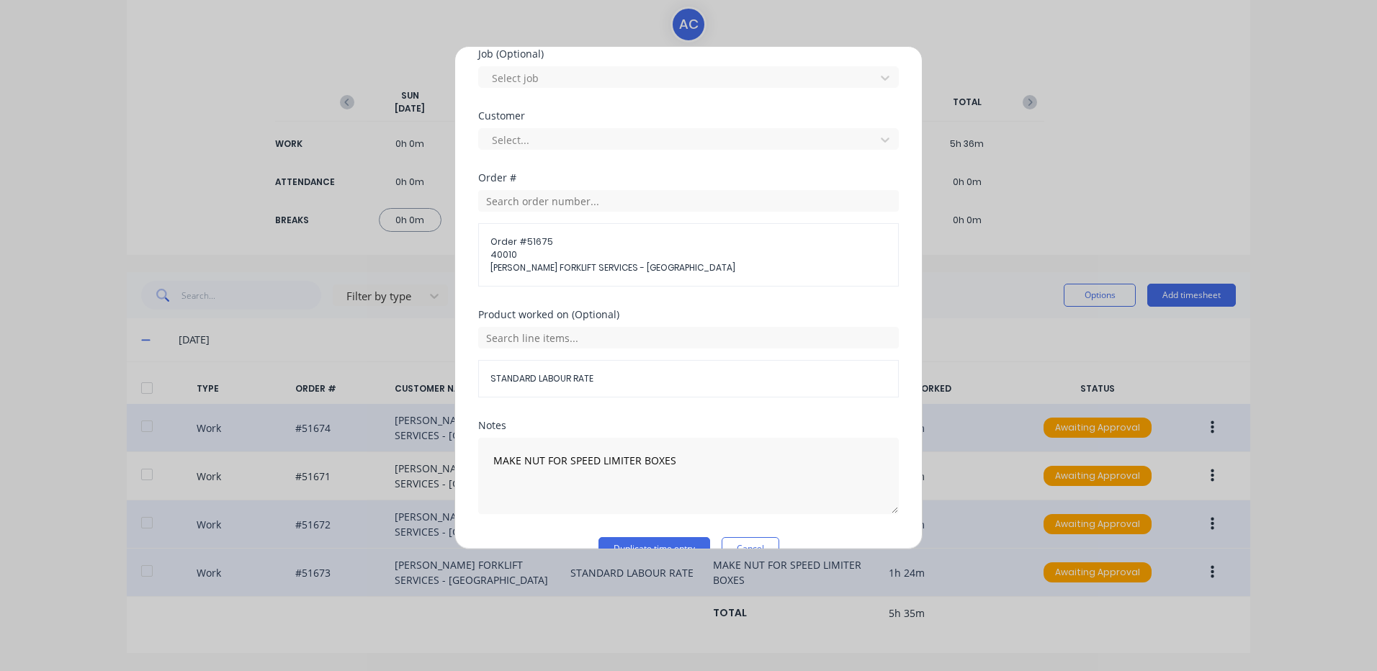
scroll to position [648, 0]
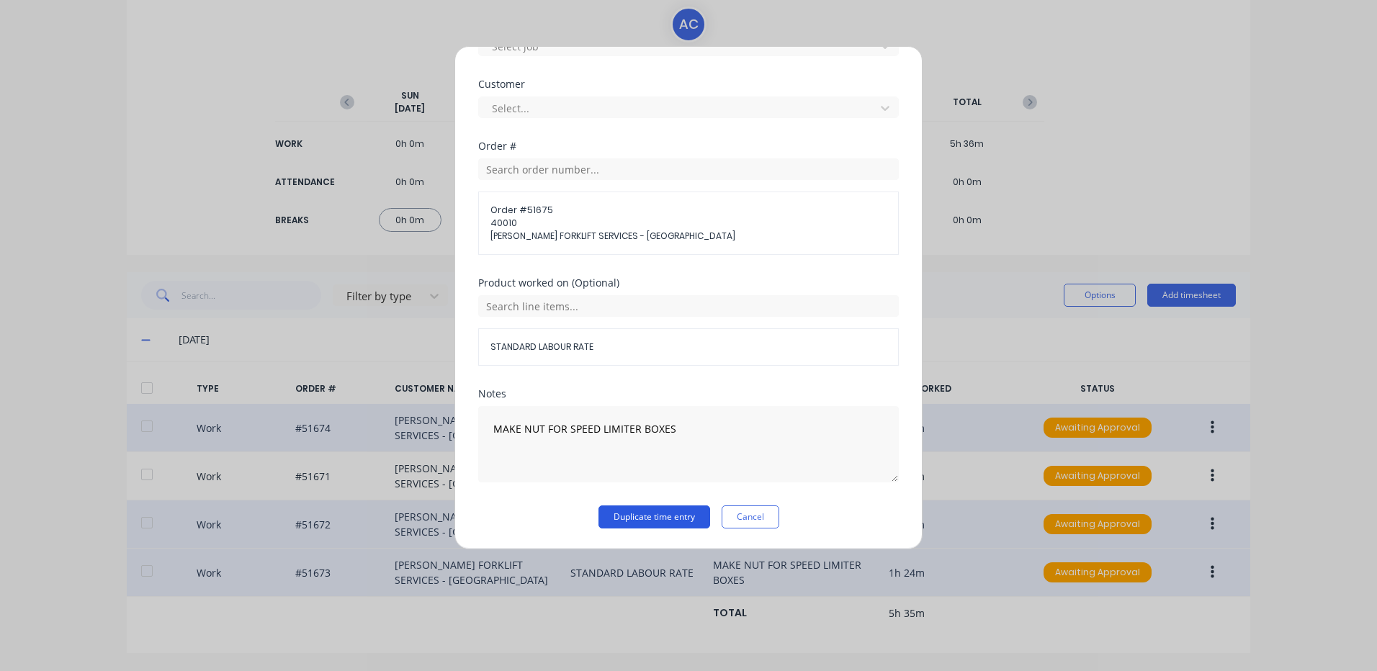
click at [657, 521] on button "Duplicate time entry" at bounding box center [654, 517] width 112 height 23
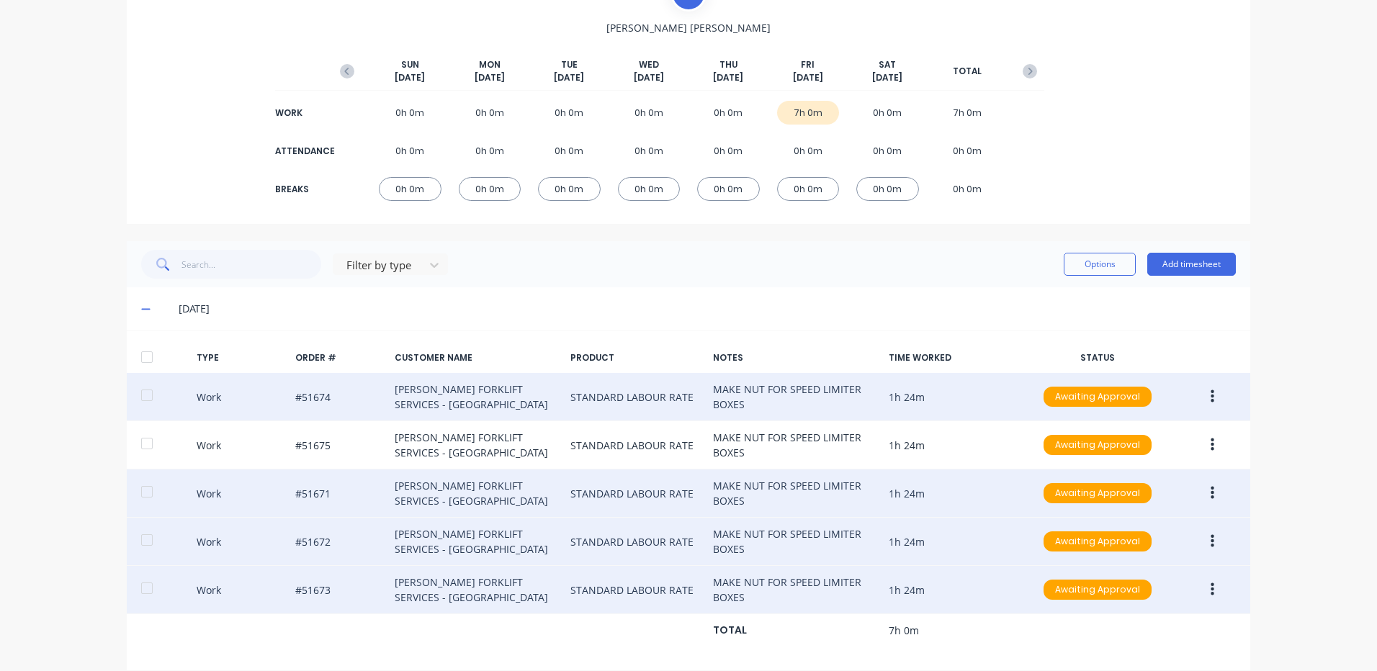
scroll to position [152, 0]
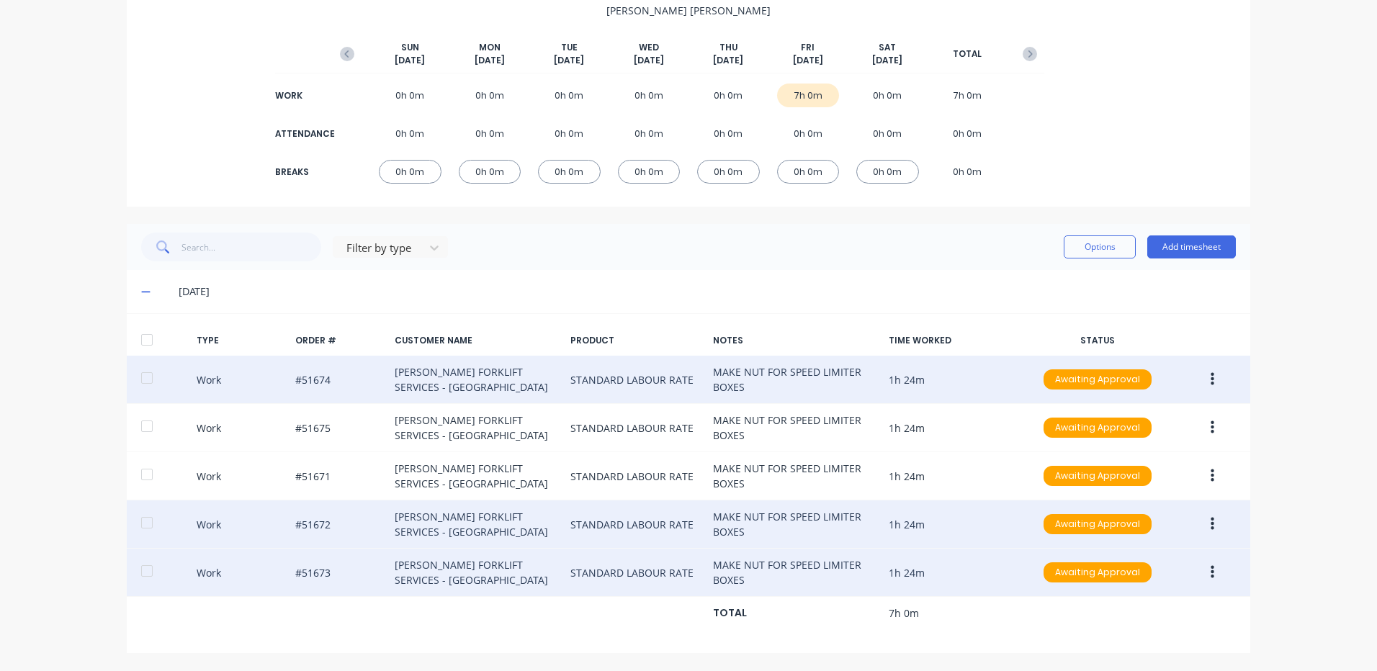
click at [142, 337] on div at bounding box center [147, 339] width 29 height 29
click at [1135, 236] on div "Options Add timesheet" at bounding box center [1150, 246] width 172 height 23
click at [1107, 243] on button "Options" at bounding box center [1100, 246] width 72 height 23
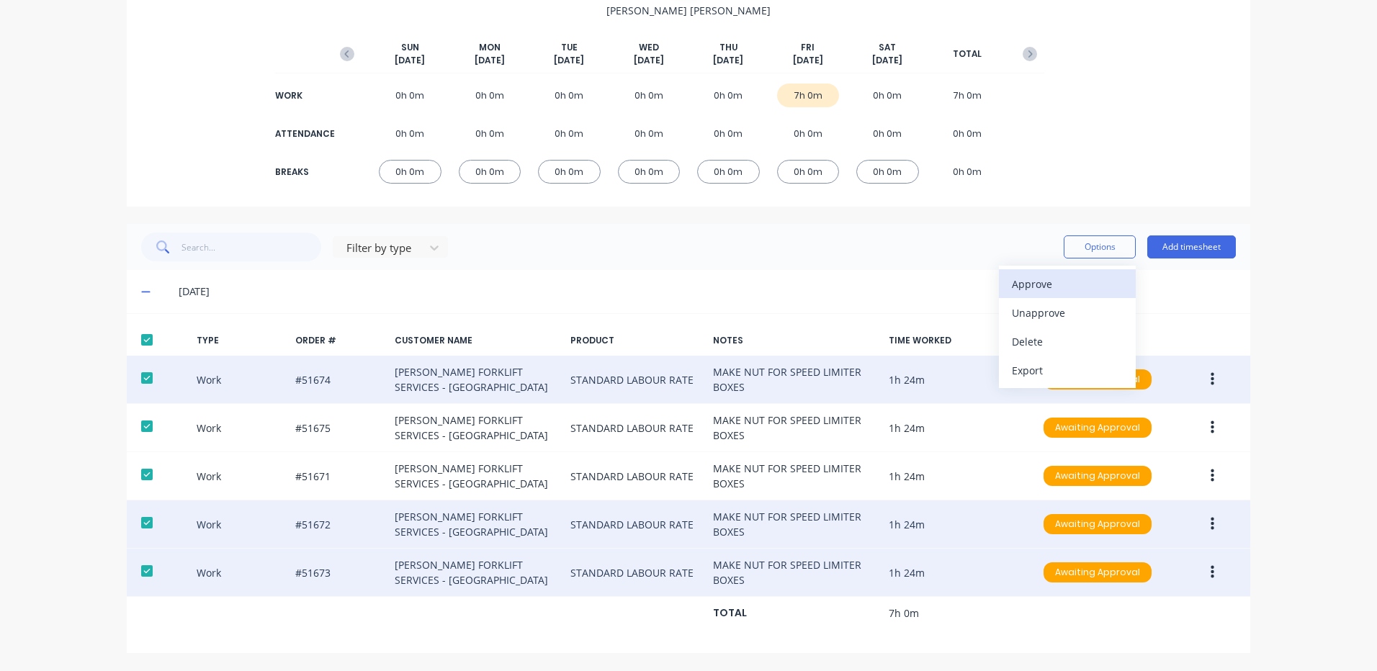
click at [1079, 279] on div "Approve" at bounding box center [1067, 284] width 111 height 21
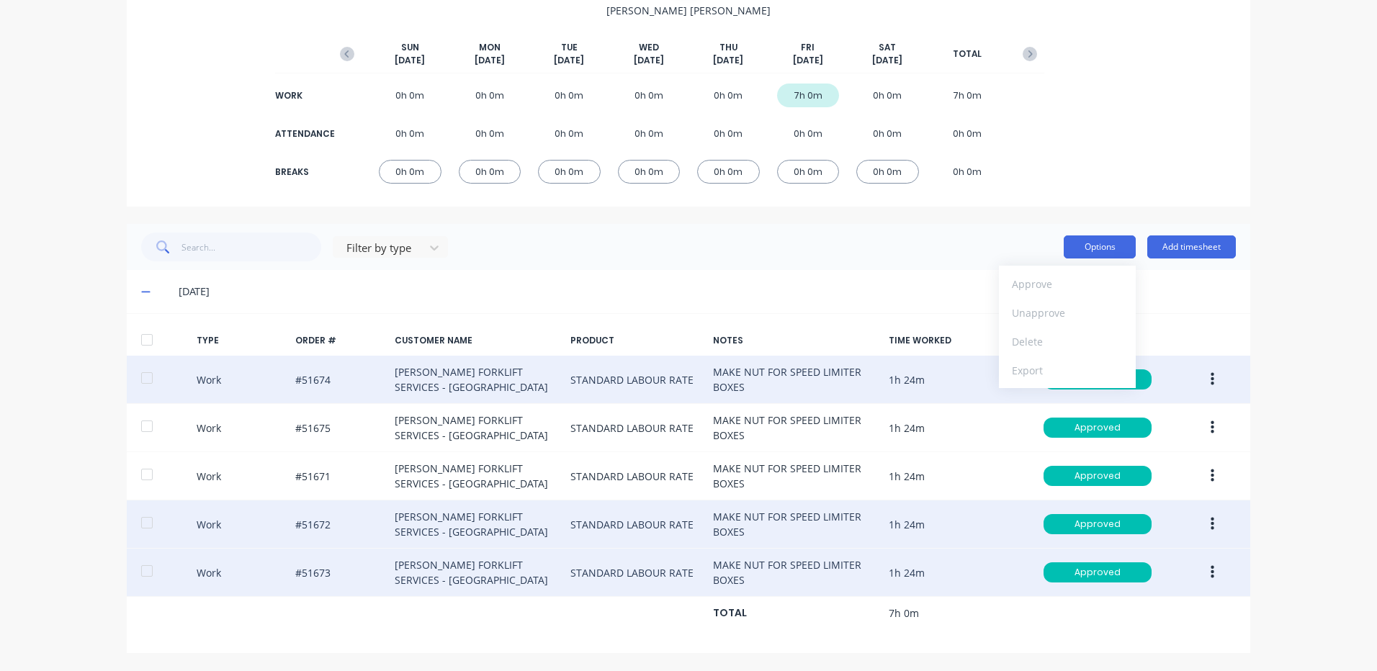
scroll to position [0, 0]
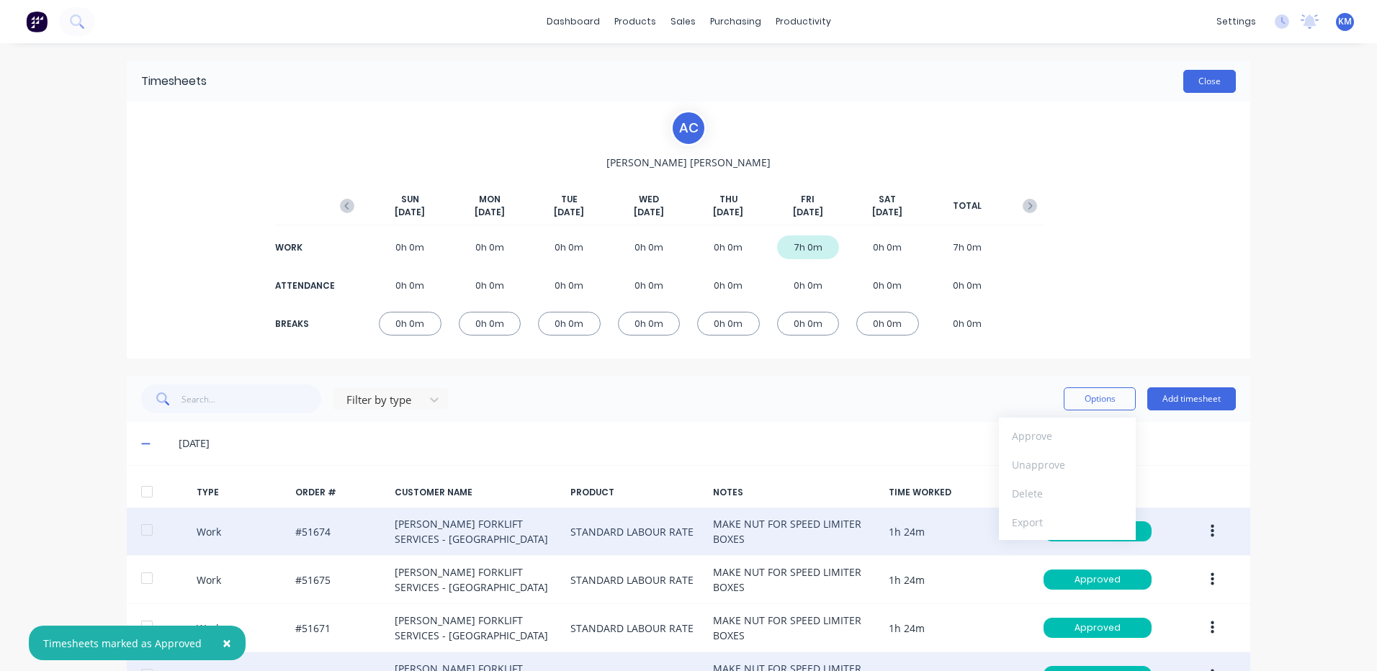
click at [1215, 79] on button "Close" at bounding box center [1209, 81] width 53 height 23
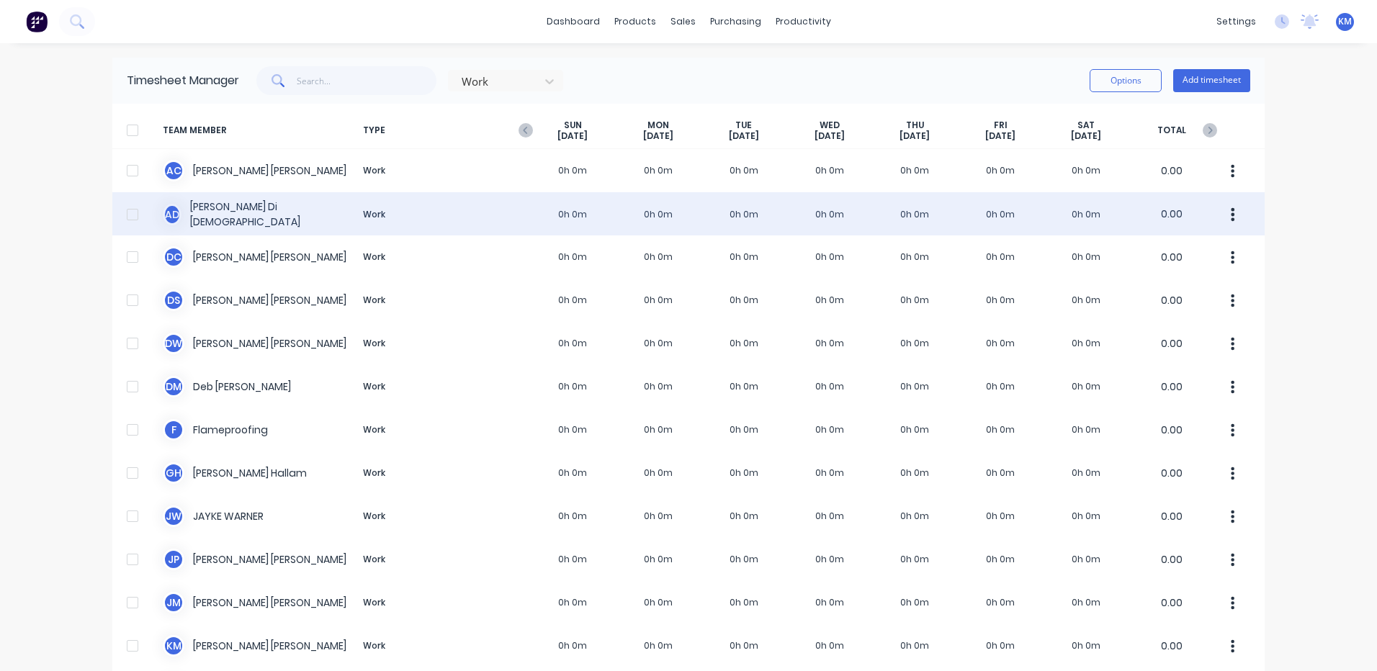
click at [691, 214] on div "A D [PERSON_NAME] Dio Work 0h 0m 0h 0m 0h 0m 0h 0m 0h 0m 0h 0m 0h 0m 0.00" at bounding box center [688, 213] width 1152 height 43
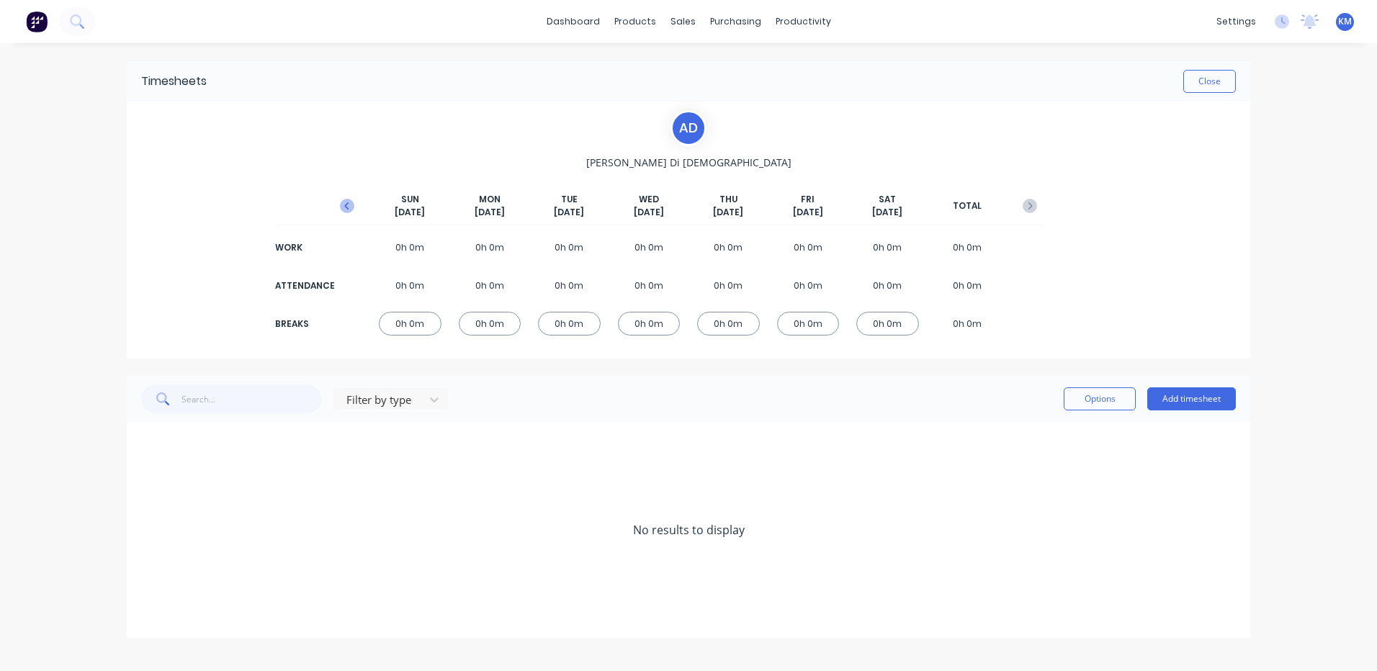
click at [347, 209] on icon "button" at bounding box center [346, 205] width 4 height 7
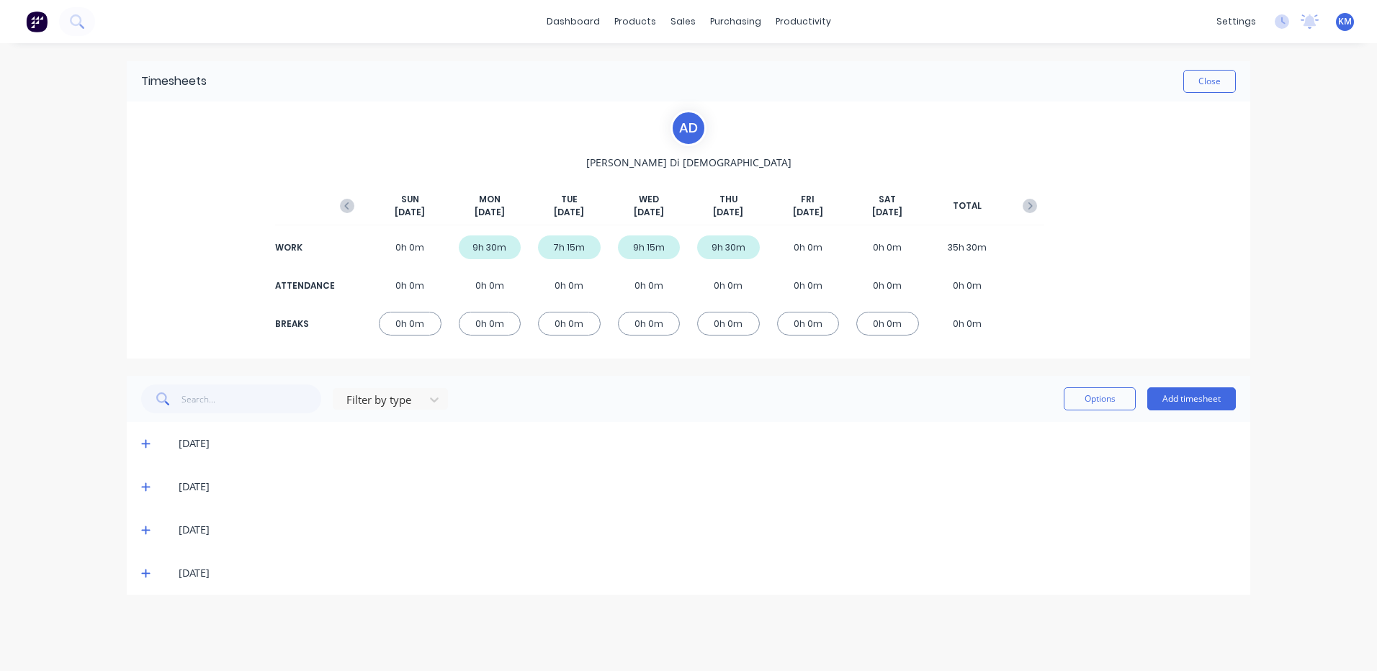
click at [143, 580] on span at bounding box center [148, 573] width 14 height 14
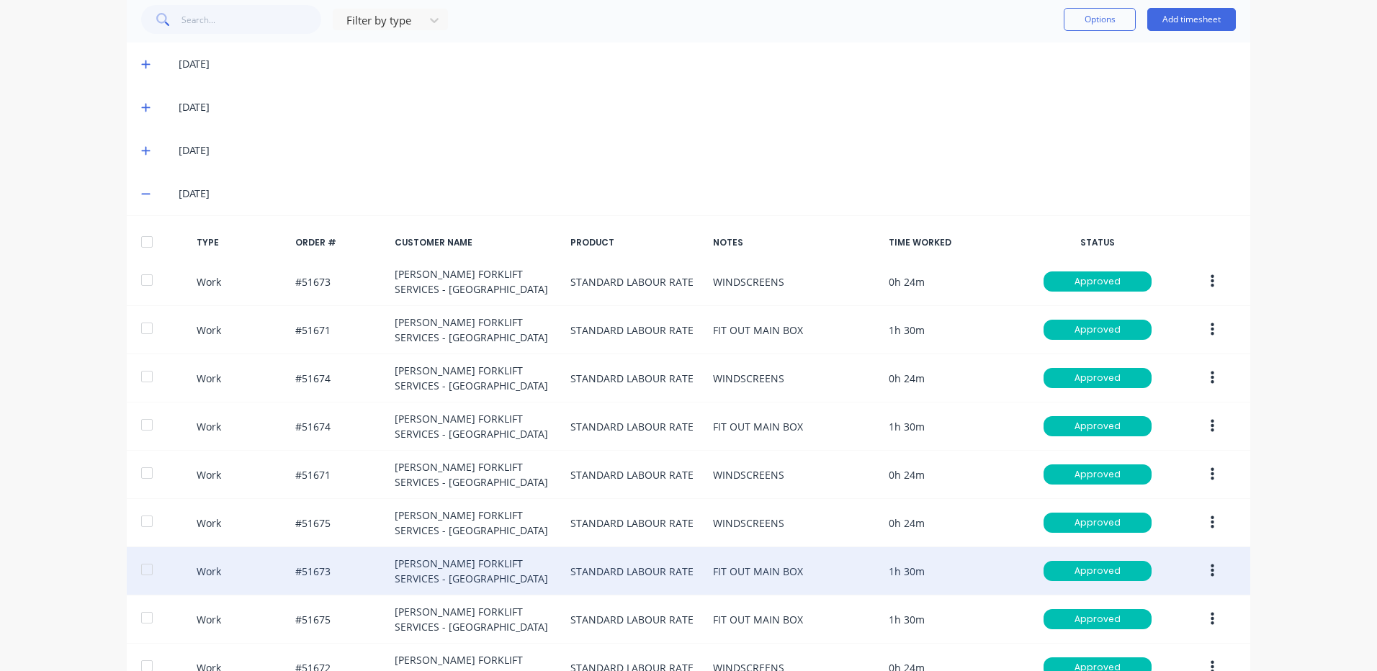
scroll to position [523, 0]
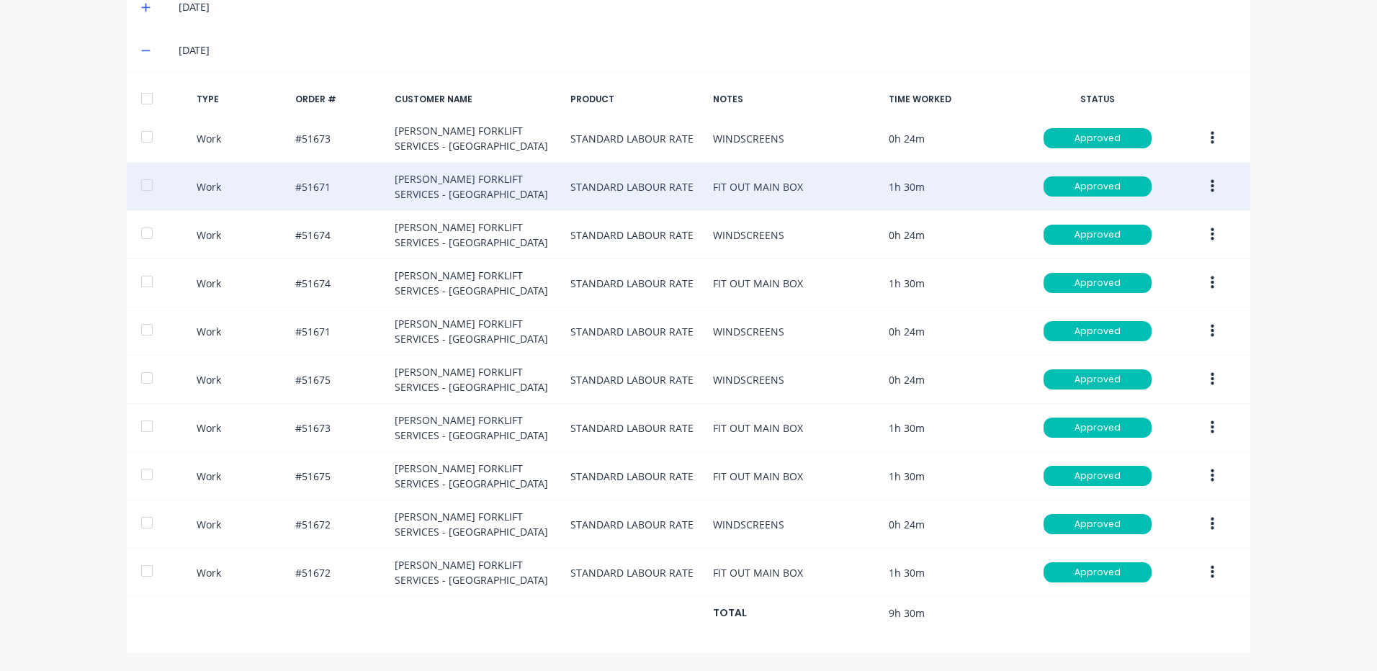
click at [1211, 183] on icon "button" at bounding box center [1213, 186] width 4 height 13
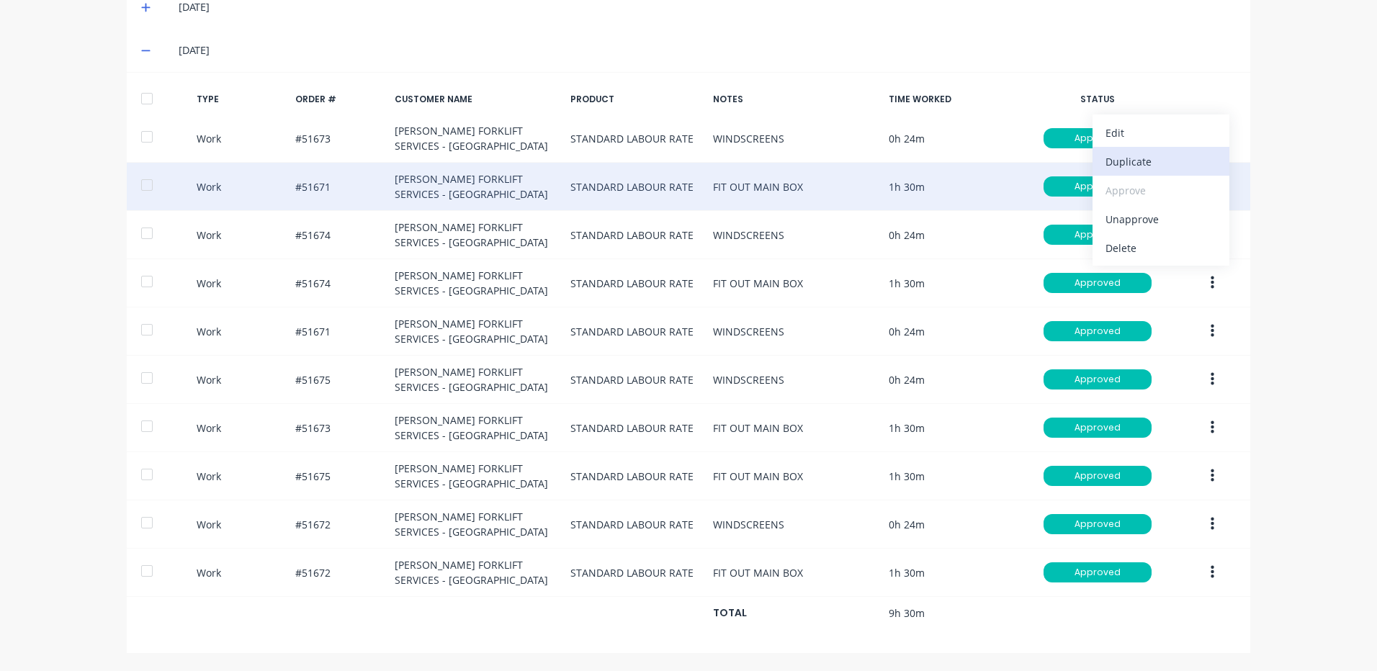
click at [1189, 163] on div "Duplicate" at bounding box center [1160, 161] width 111 height 21
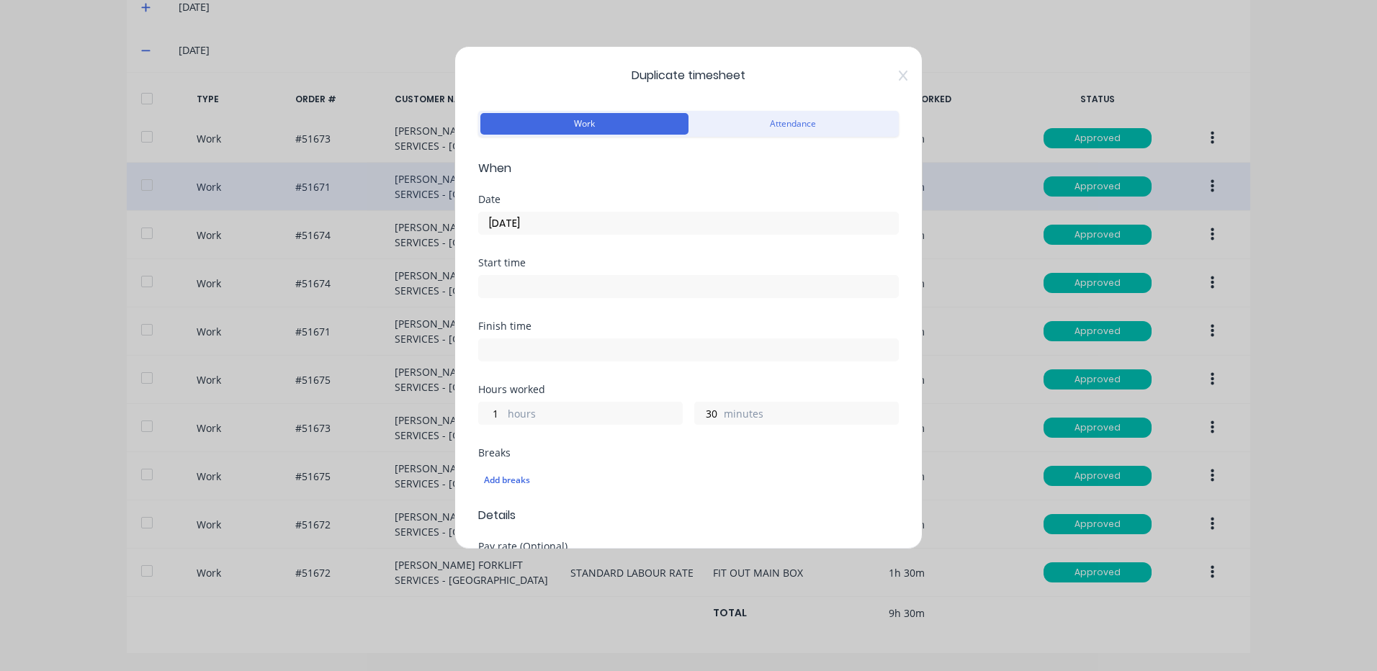
click at [554, 235] on div "Date [DATE]" at bounding box center [688, 225] width 421 height 63
click at [561, 228] on input "[DATE]" at bounding box center [688, 223] width 419 height 22
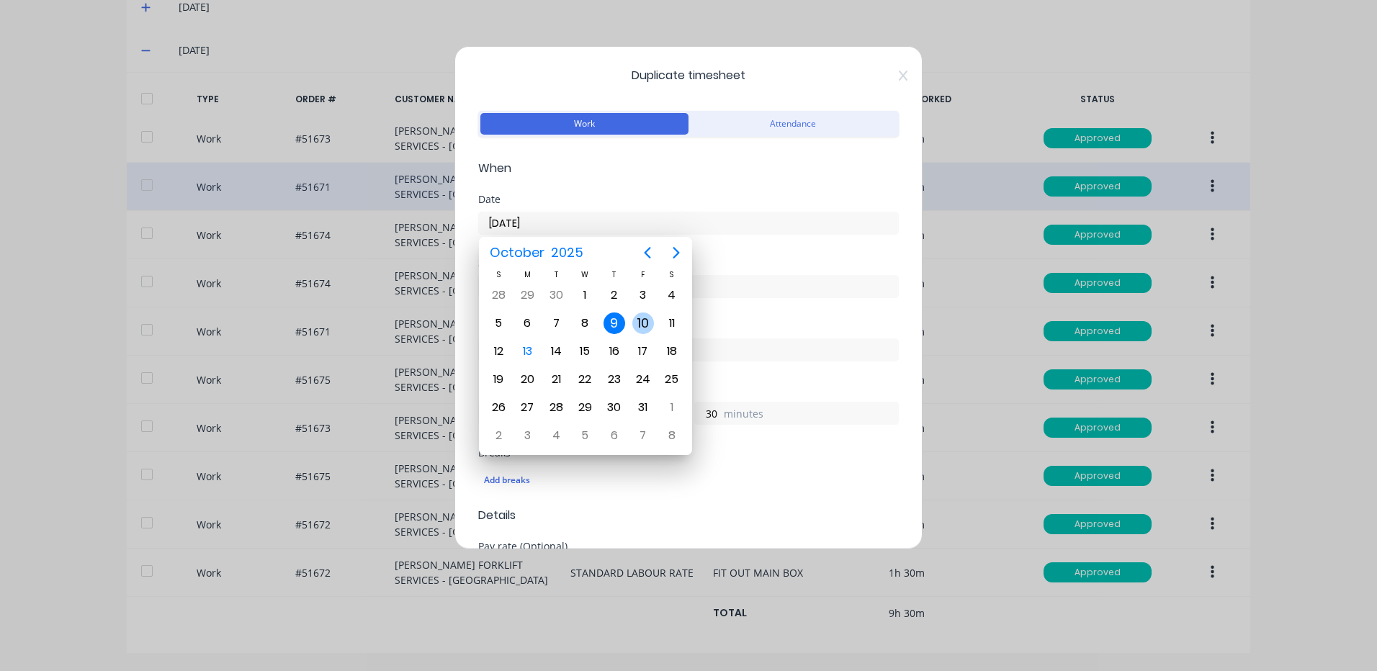
click at [647, 313] on div "10" at bounding box center [643, 324] width 22 height 22
type input "[DATE]"
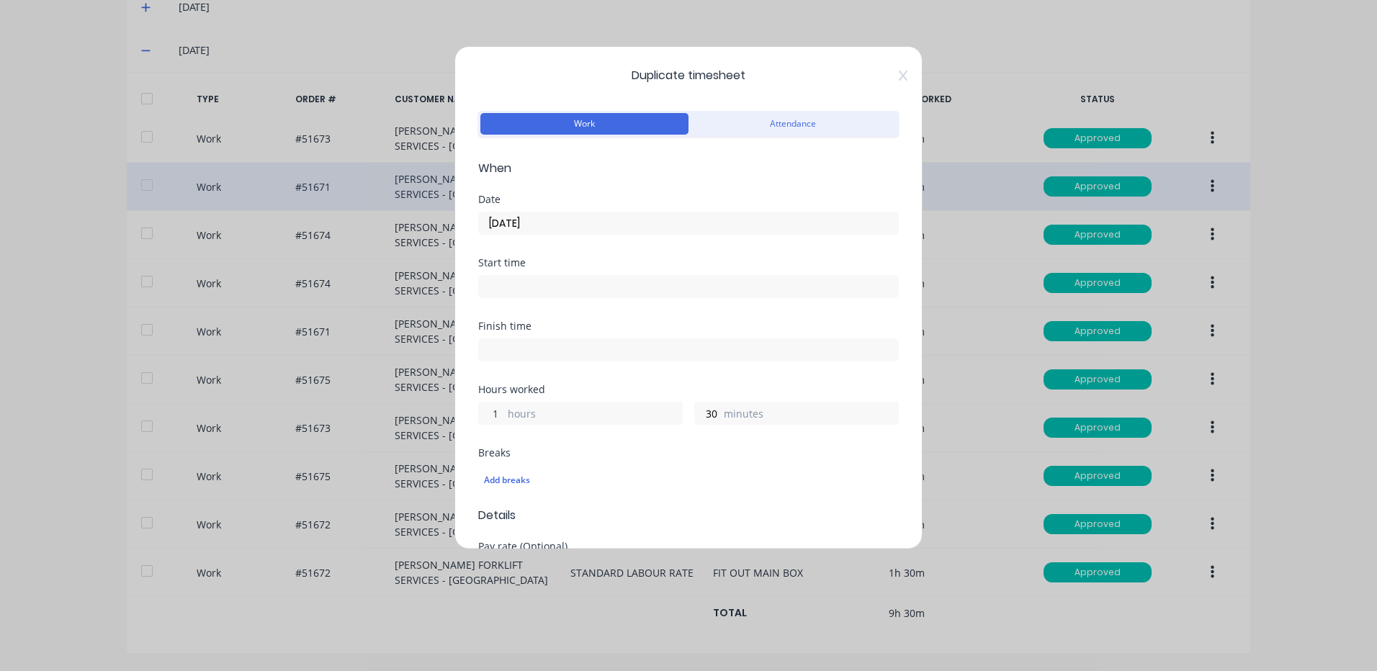
click at [490, 416] on input "1" at bounding box center [491, 414] width 25 height 22
type input "0"
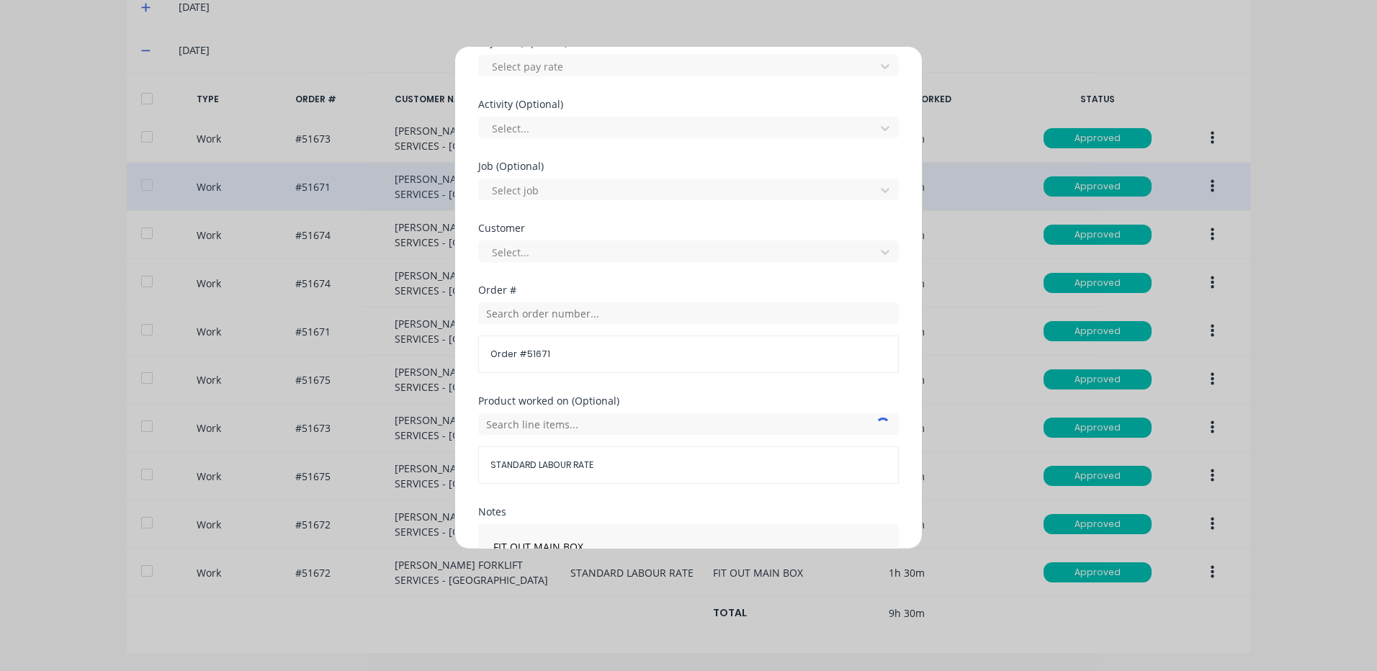
scroll to position [622, 0]
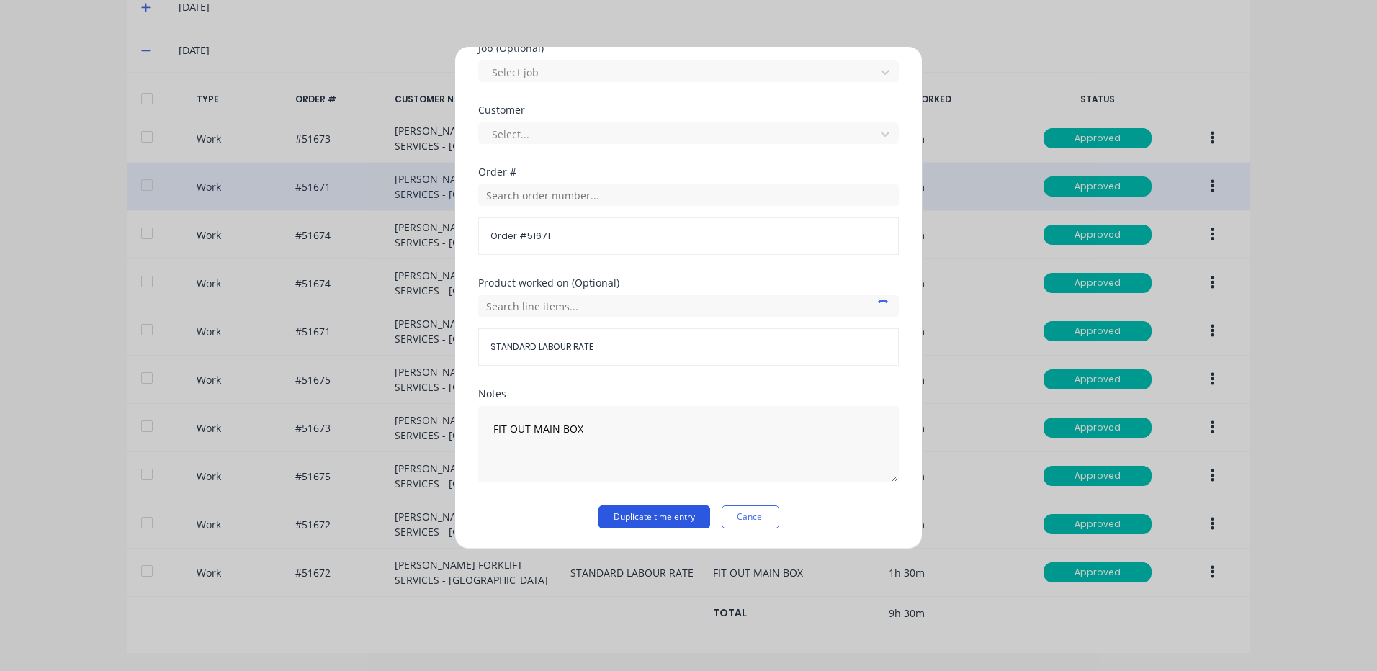
type input "48"
click at [621, 513] on button "Duplicate time entry" at bounding box center [654, 517] width 112 height 23
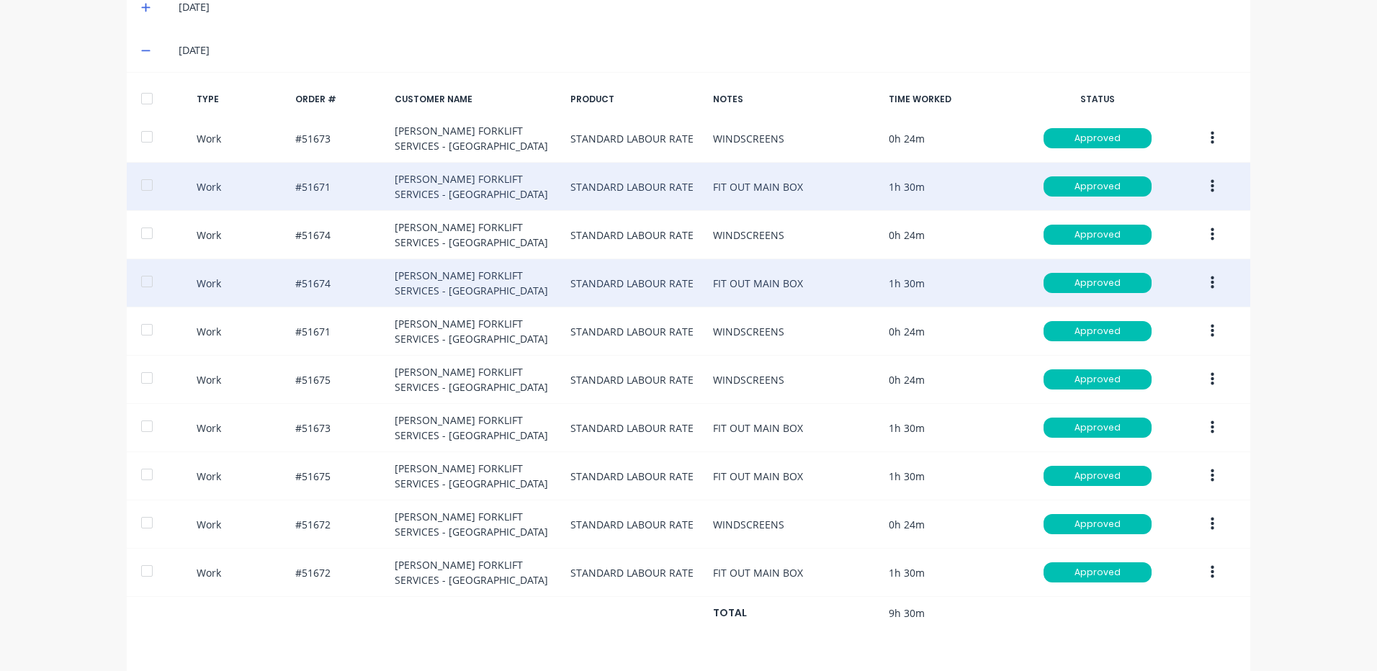
click at [1211, 277] on button "button" at bounding box center [1212, 283] width 34 height 26
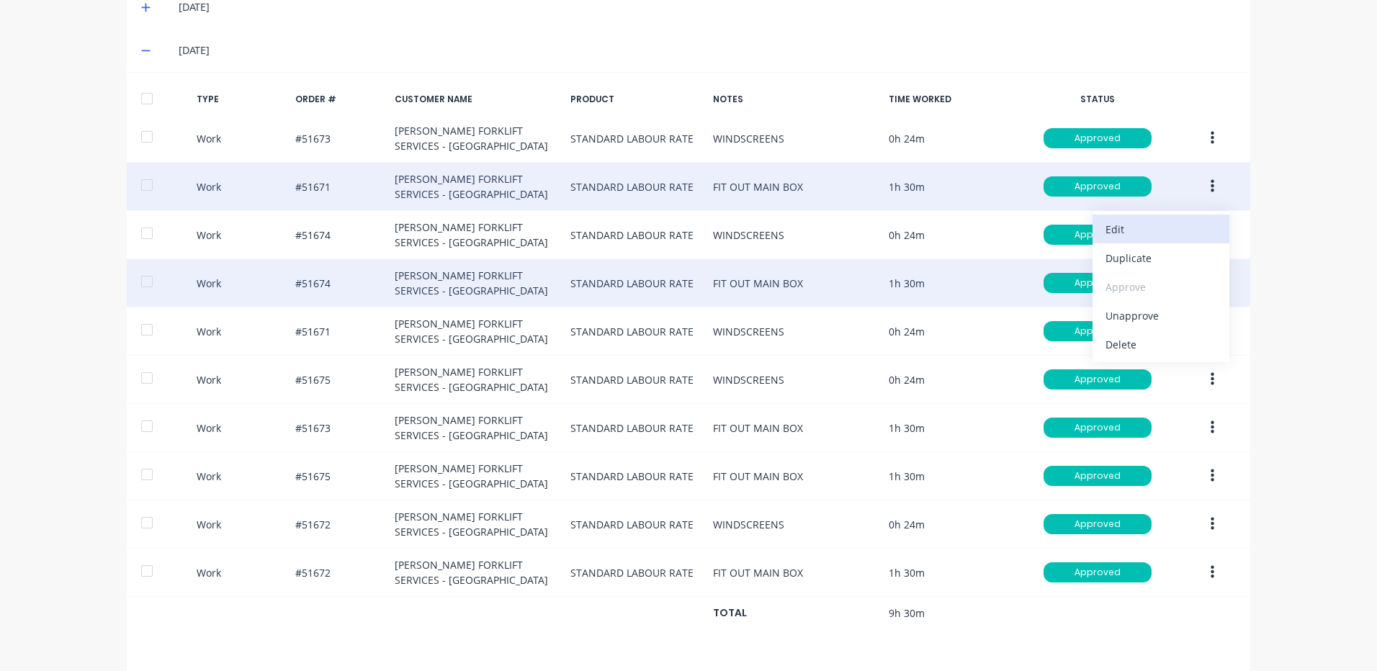
click at [1136, 232] on div "Edit" at bounding box center [1160, 229] width 111 height 21
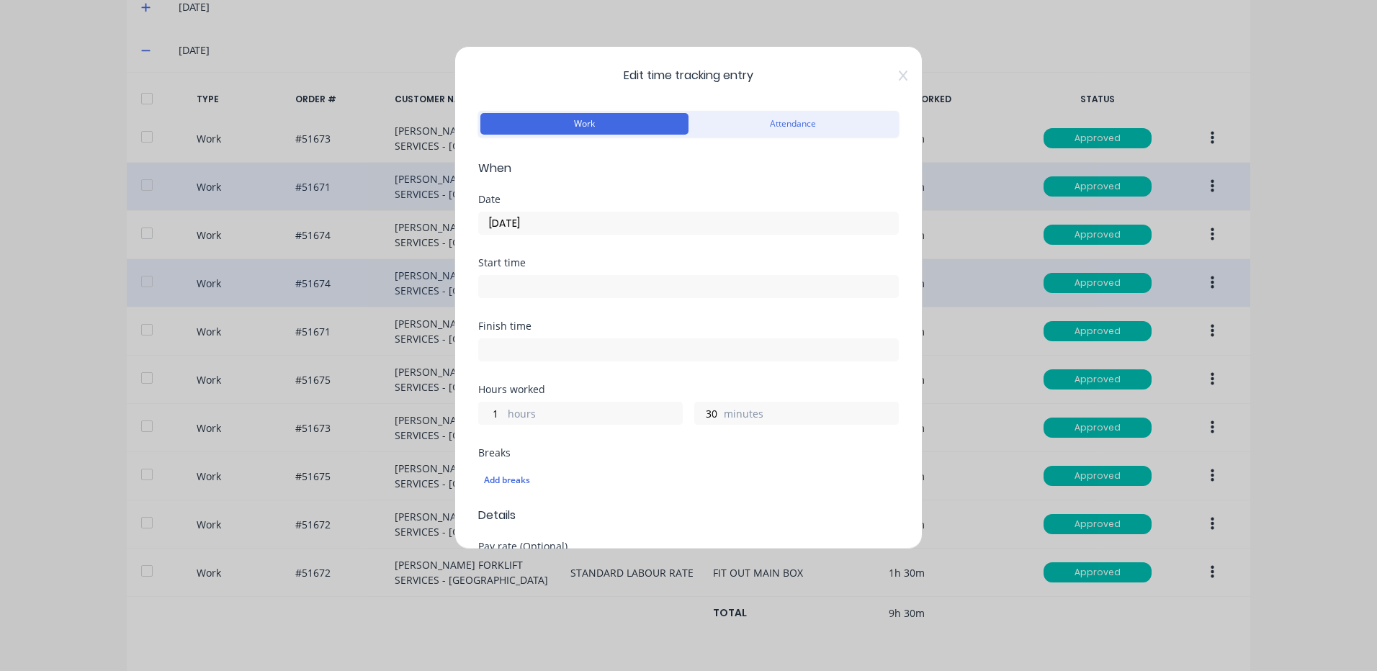
click at [884, 76] on span "Edit time tracking entry" at bounding box center [688, 75] width 421 height 17
click at [899, 71] on icon at bounding box center [903, 76] width 9 height 12
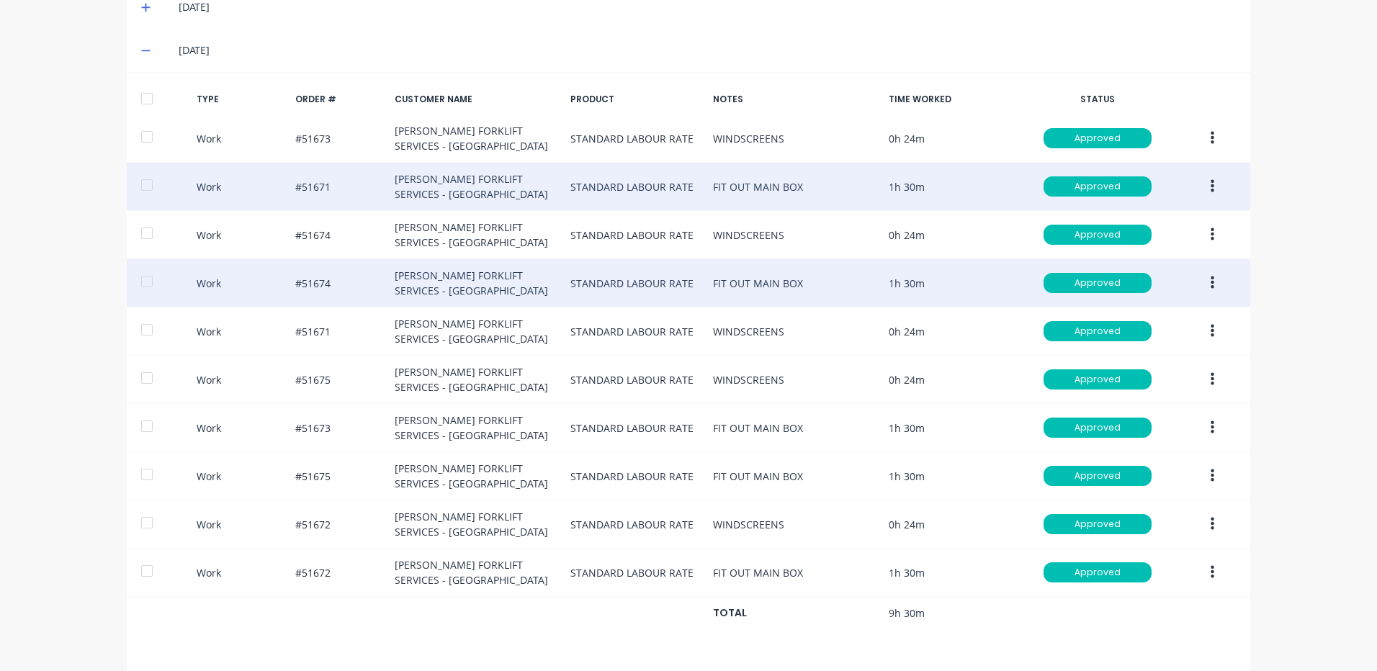
click at [1200, 281] on button "button" at bounding box center [1212, 283] width 34 height 26
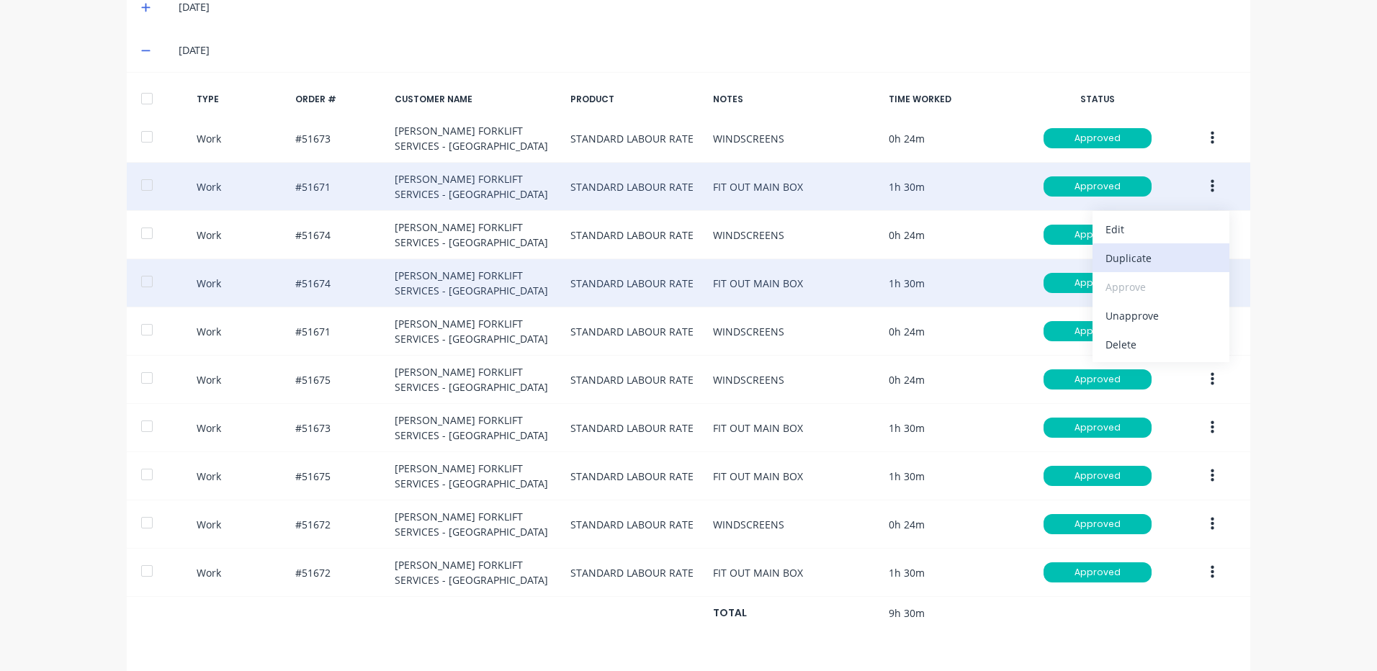
click at [1161, 259] on div "Duplicate" at bounding box center [1160, 258] width 111 height 21
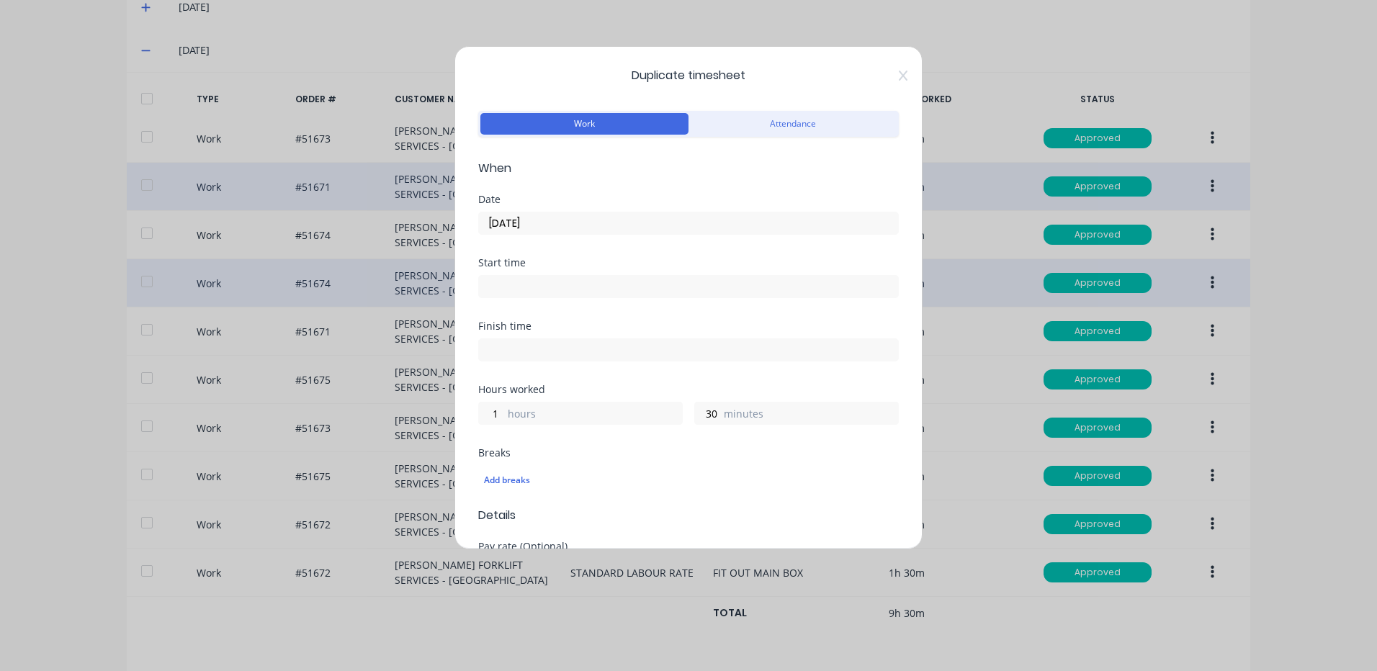
click at [554, 215] on input "[DATE]" at bounding box center [688, 223] width 419 height 22
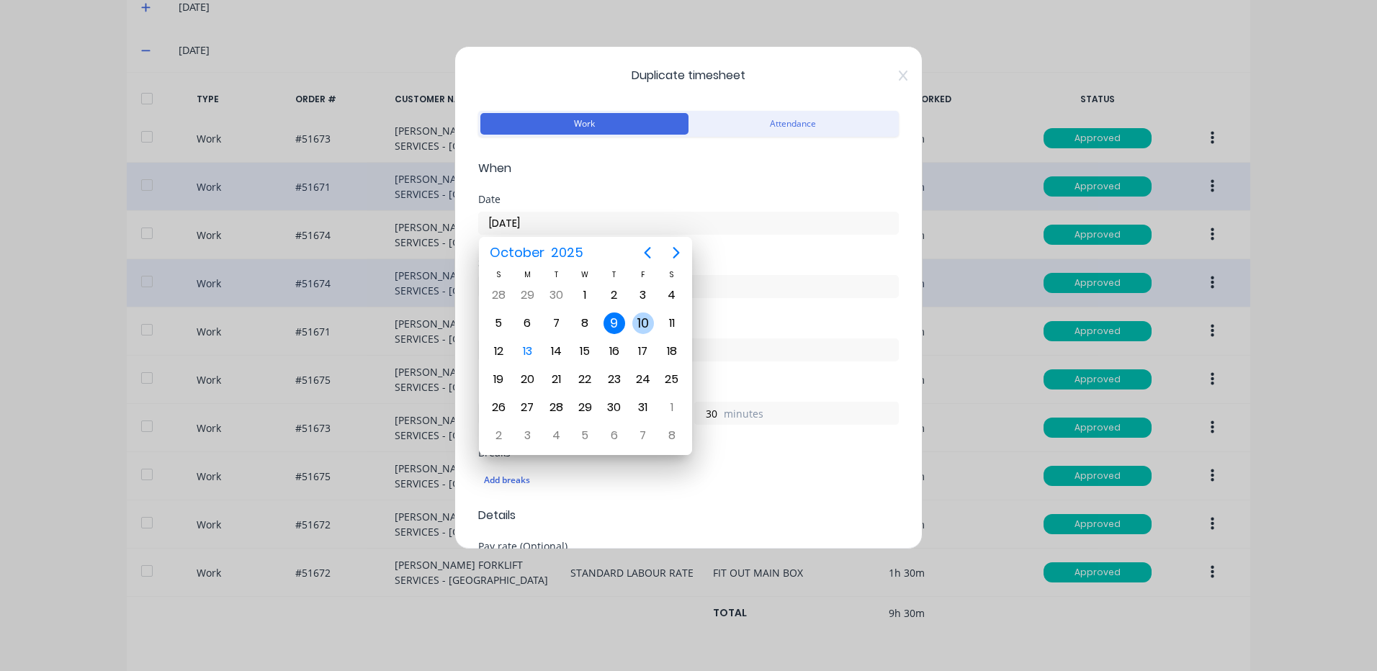
click at [639, 323] on div "10" at bounding box center [643, 324] width 22 height 22
type input "[DATE]"
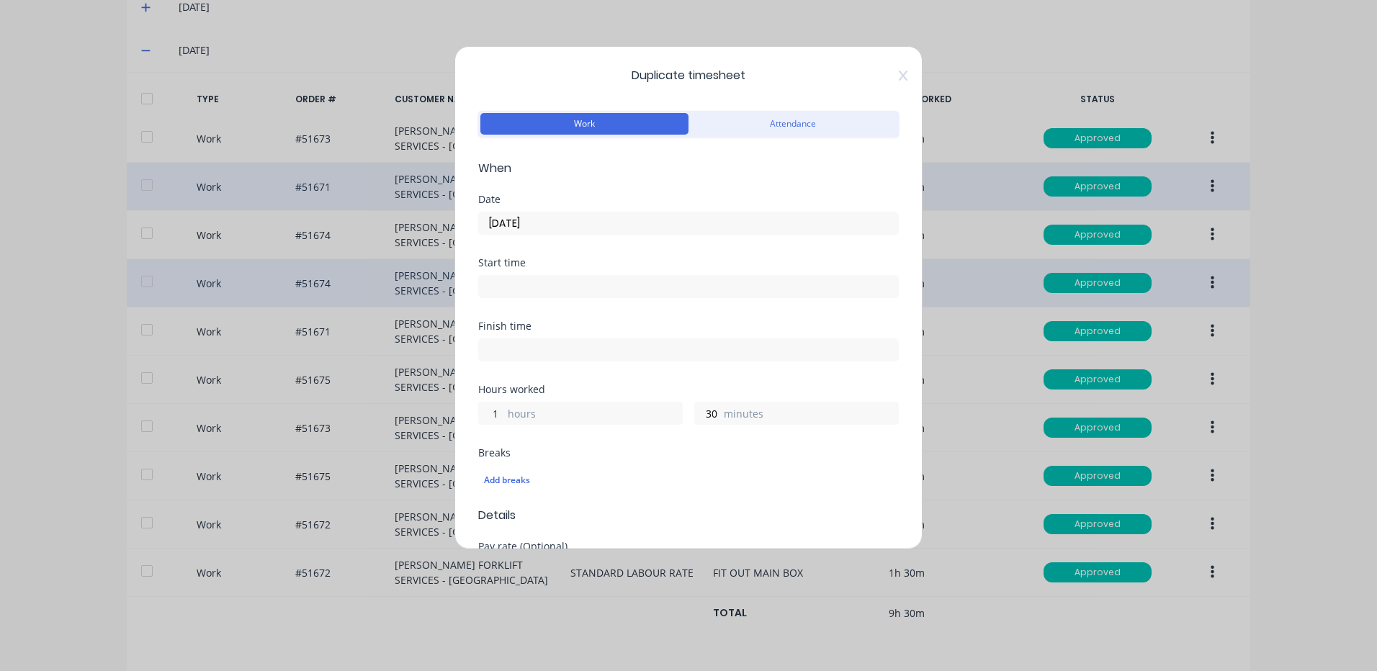
click at [500, 413] on input "1" at bounding box center [491, 414] width 25 height 22
type input "0"
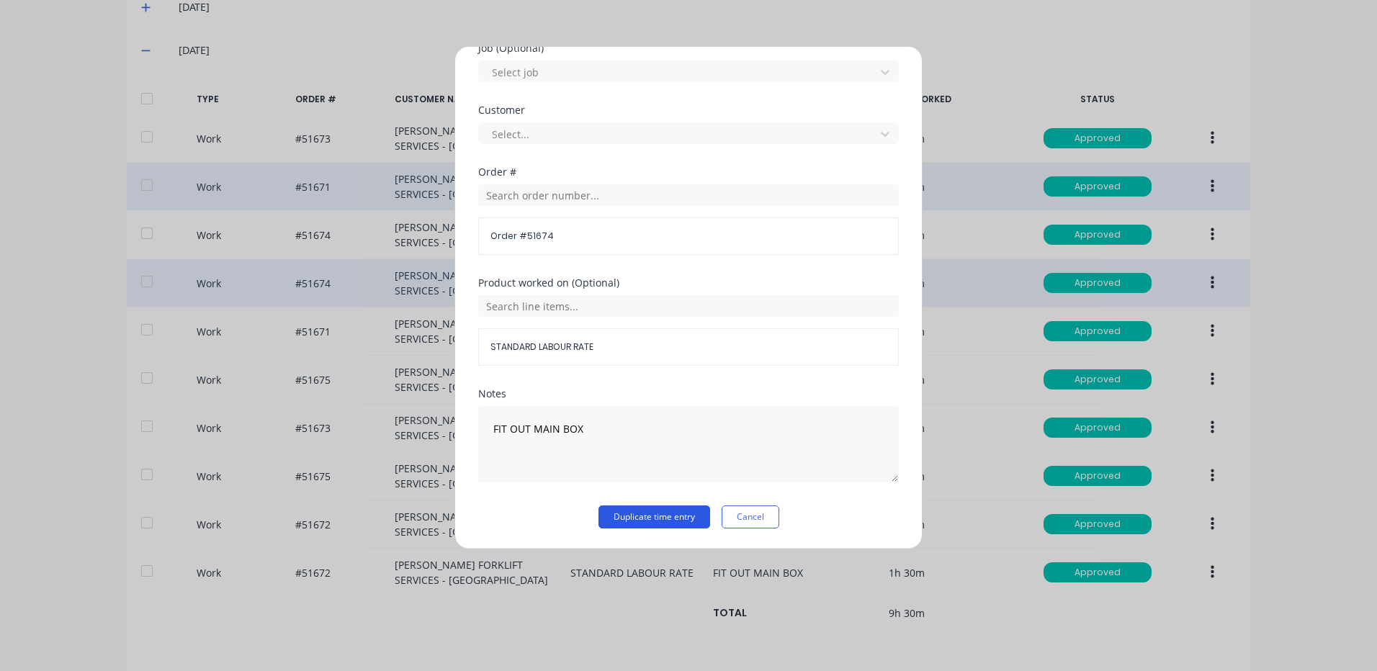
type input "48"
click at [624, 513] on button "Duplicate time entry" at bounding box center [654, 517] width 112 height 23
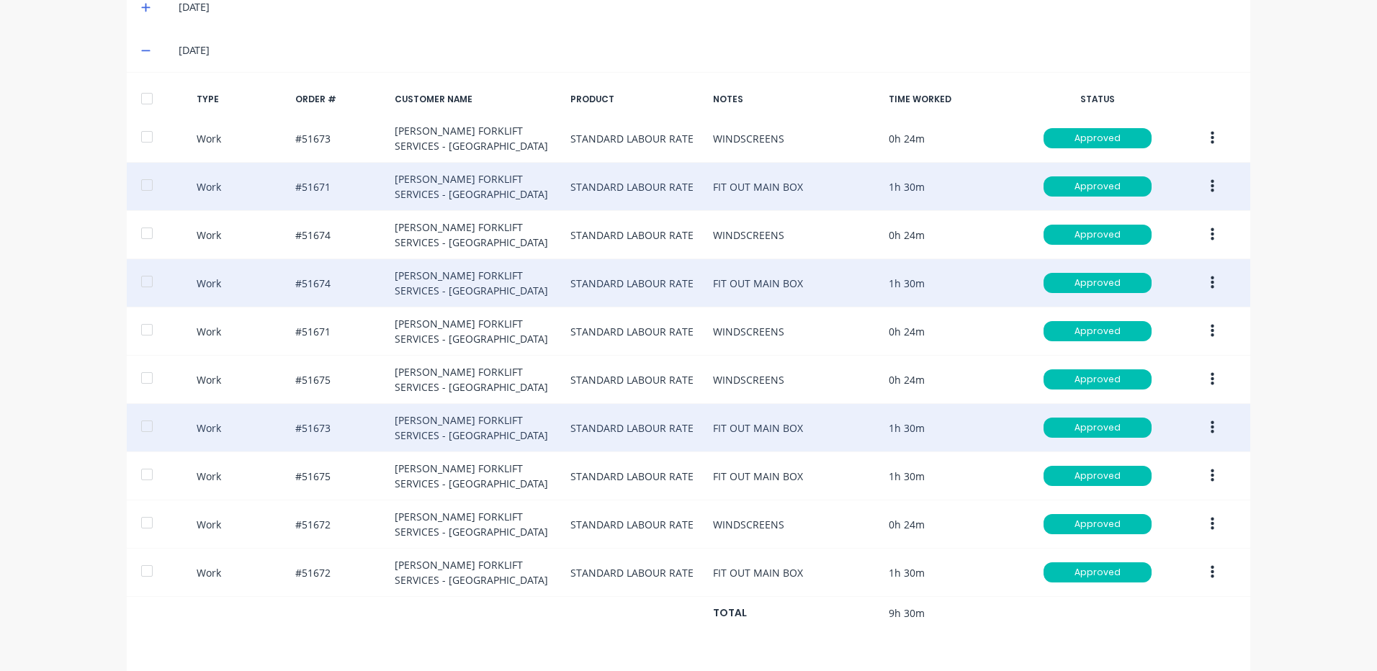
click at [1216, 421] on button "button" at bounding box center [1212, 428] width 34 height 26
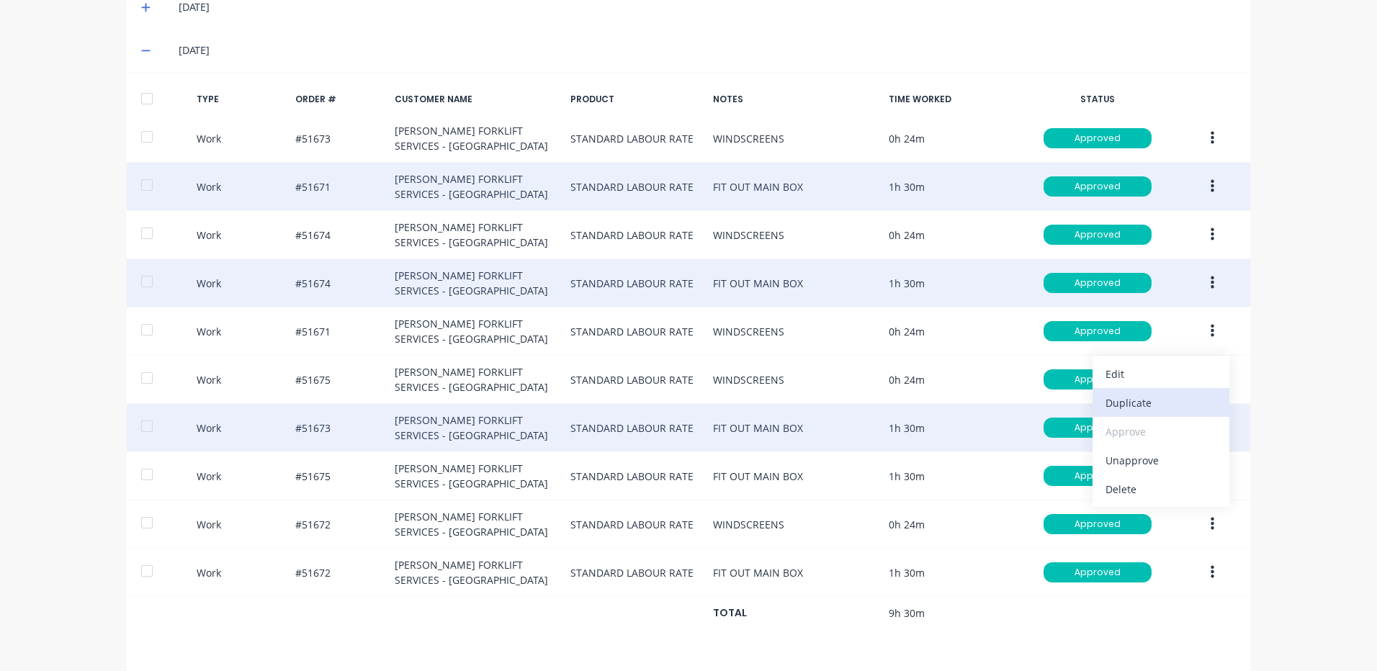
click at [1180, 402] on div "Duplicate" at bounding box center [1160, 402] width 111 height 21
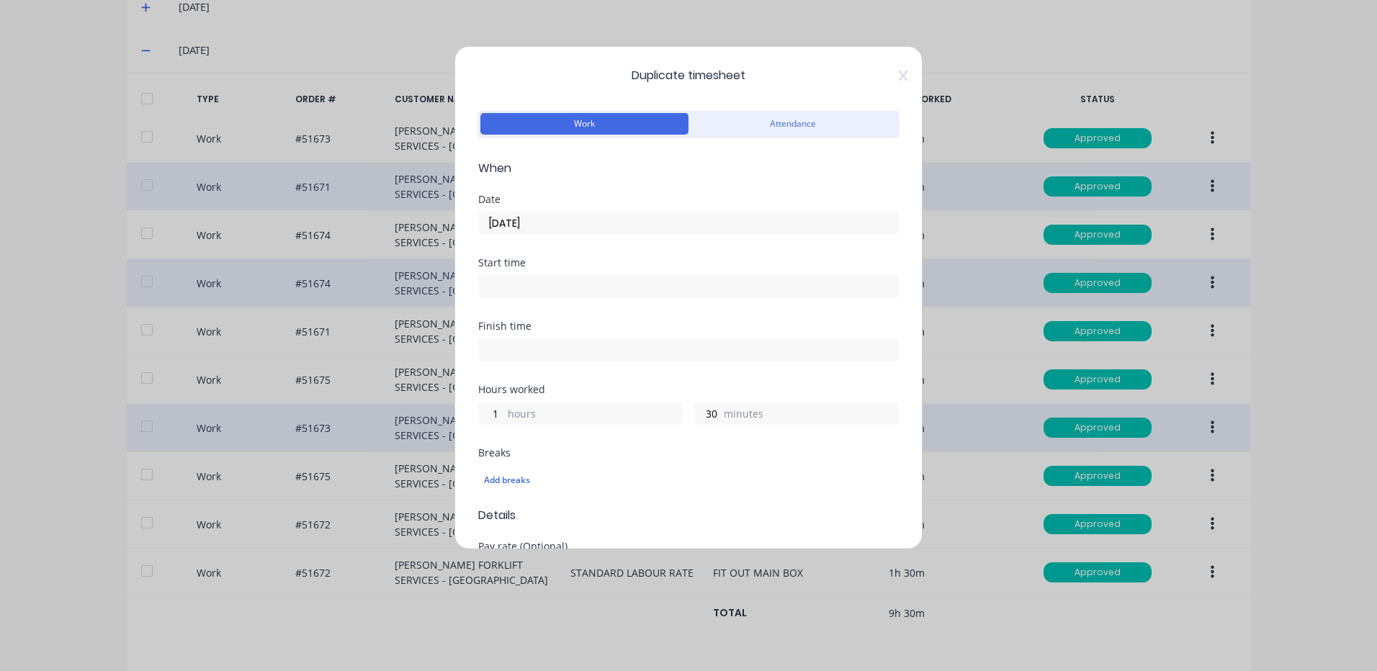
click at [625, 210] on div "[DATE]" at bounding box center [688, 221] width 421 height 27
click at [615, 218] on input "[DATE]" at bounding box center [688, 223] width 419 height 22
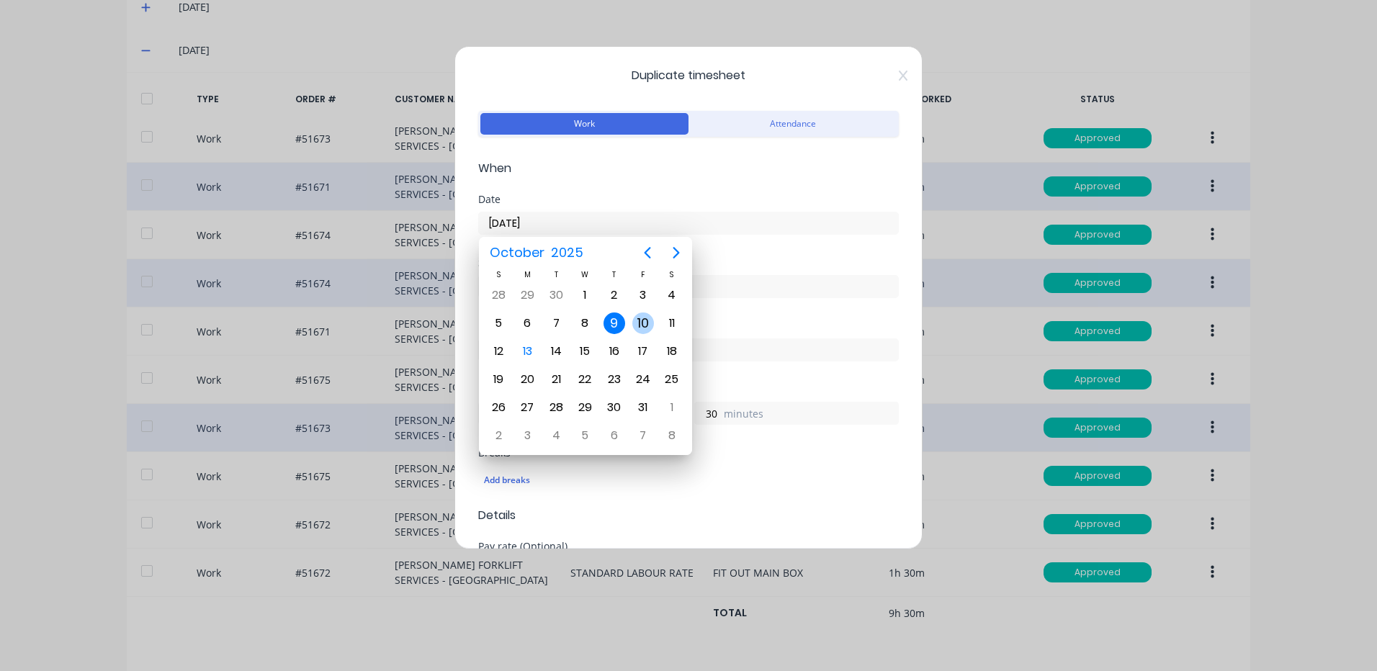
click at [639, 323] on div "10" at bounding box center [643, 324] width 22 height 22
type input "[DATE]"
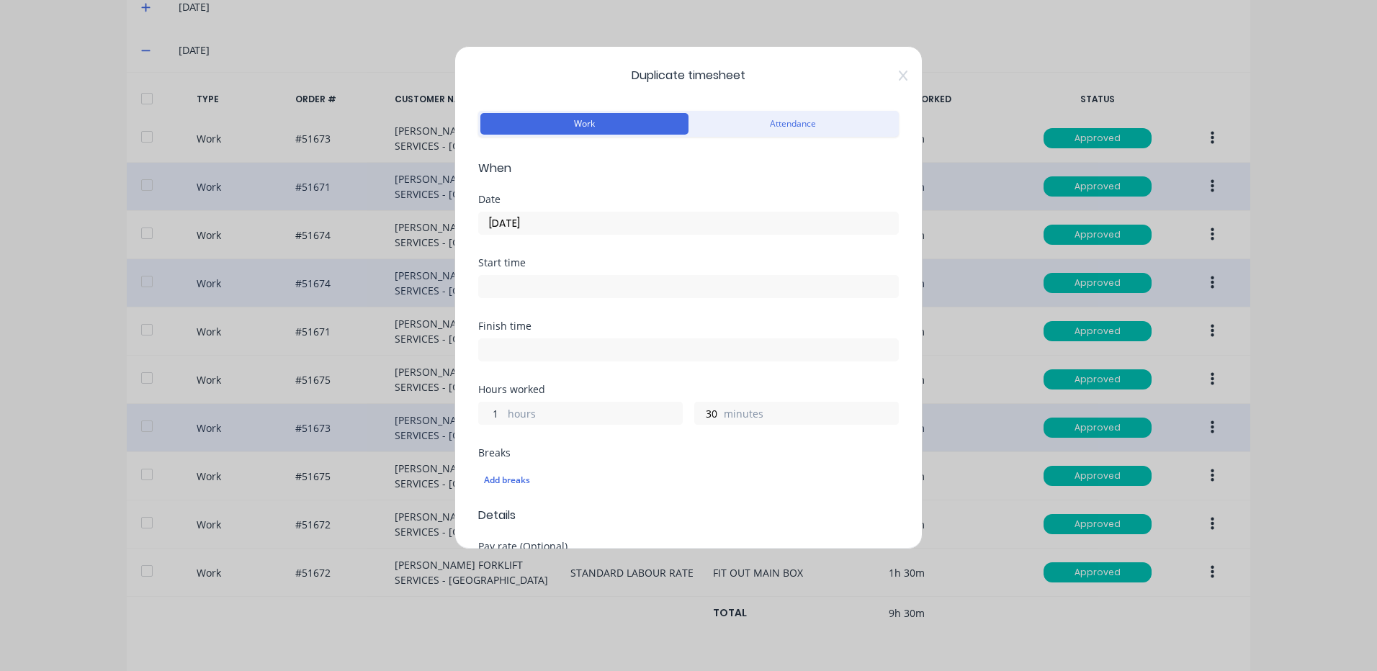
click at [490, 412] on input "1" at bounding box center [491, 414] width 25 height 22
type input "0"
type input "48"
click at [607, 374] on div "Finish time" at bounding box center [688, 352] width 421 height 63
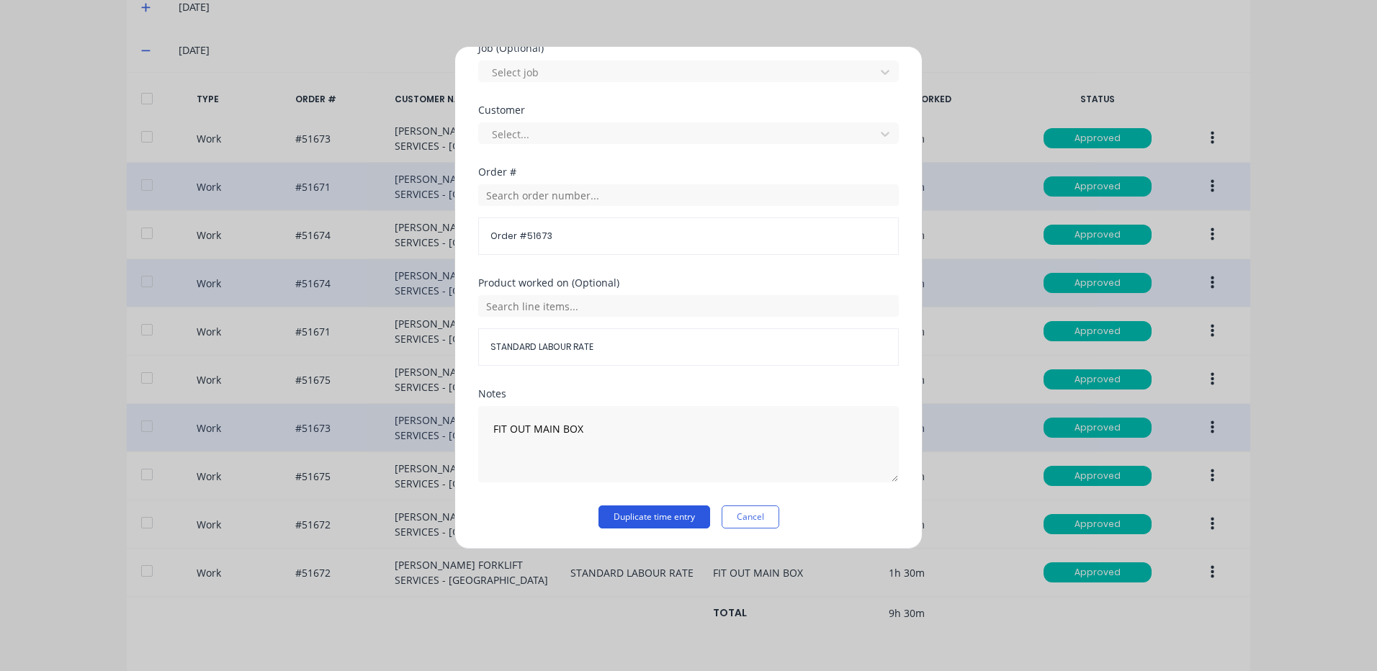
click at [619, 514] on button "Duplicate time entry" at bounding box center [654, 517] width 112 height 23
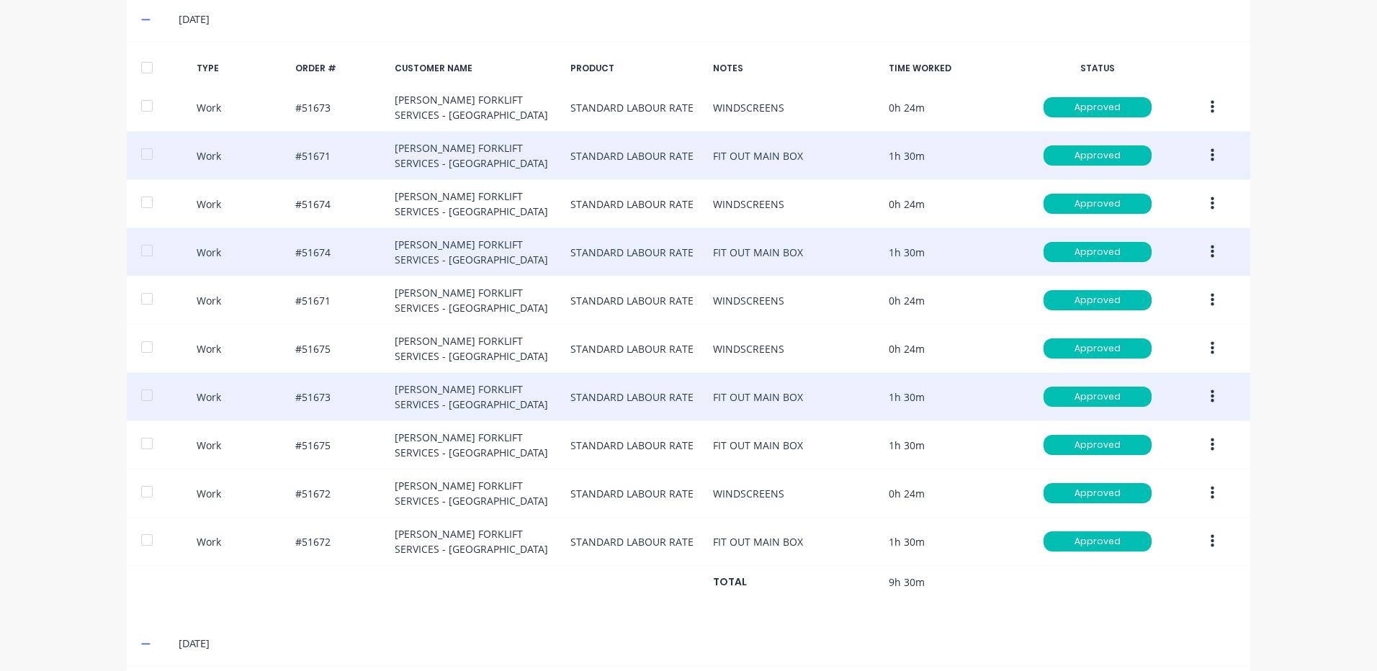
scroll to position [593, 0]
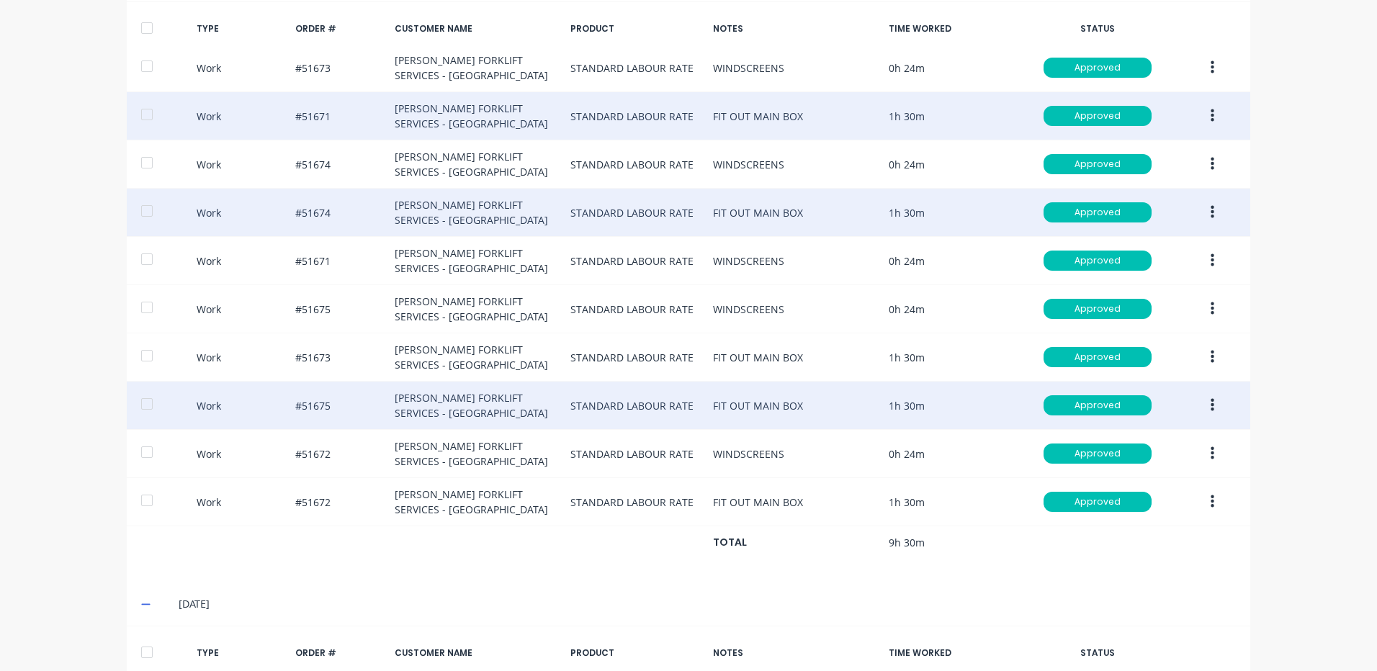
click at [1210, 399] on button "button" at bounding box center [1212, 405] width 34 height 26
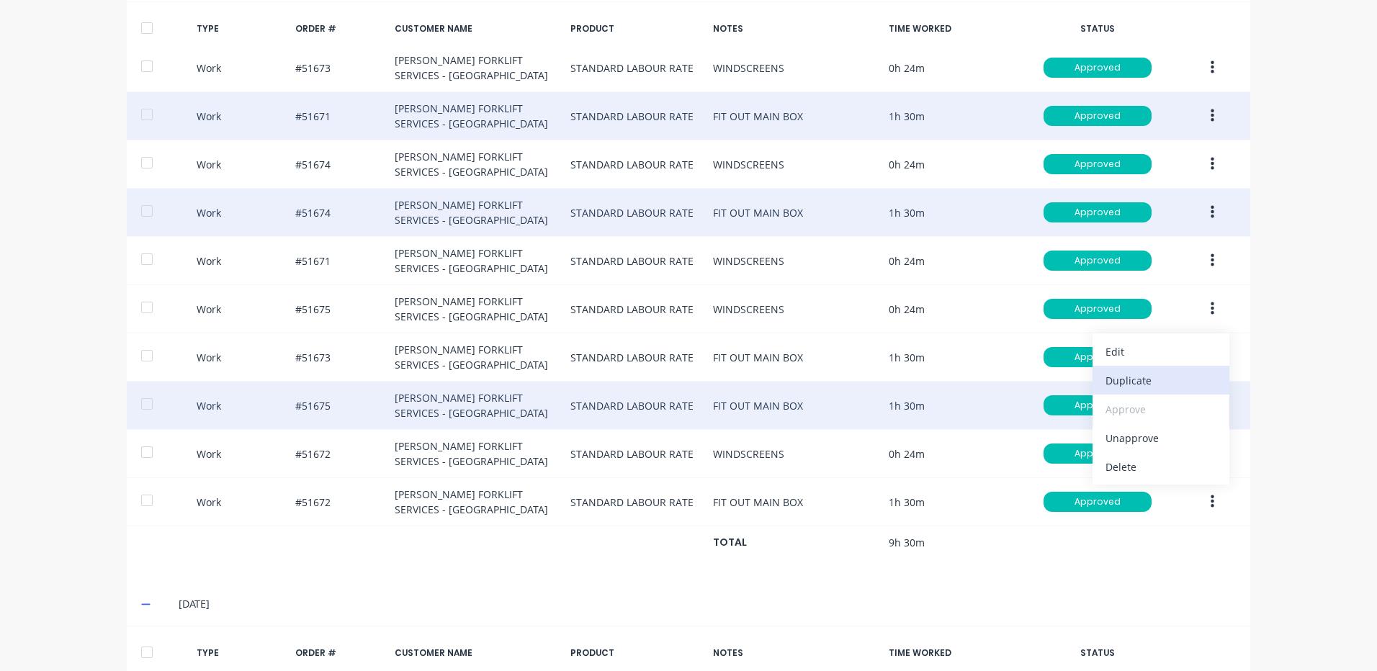
click at [1182, 384] on div "Duplicate" at bounding box center [1160, 380] width 111 height 21
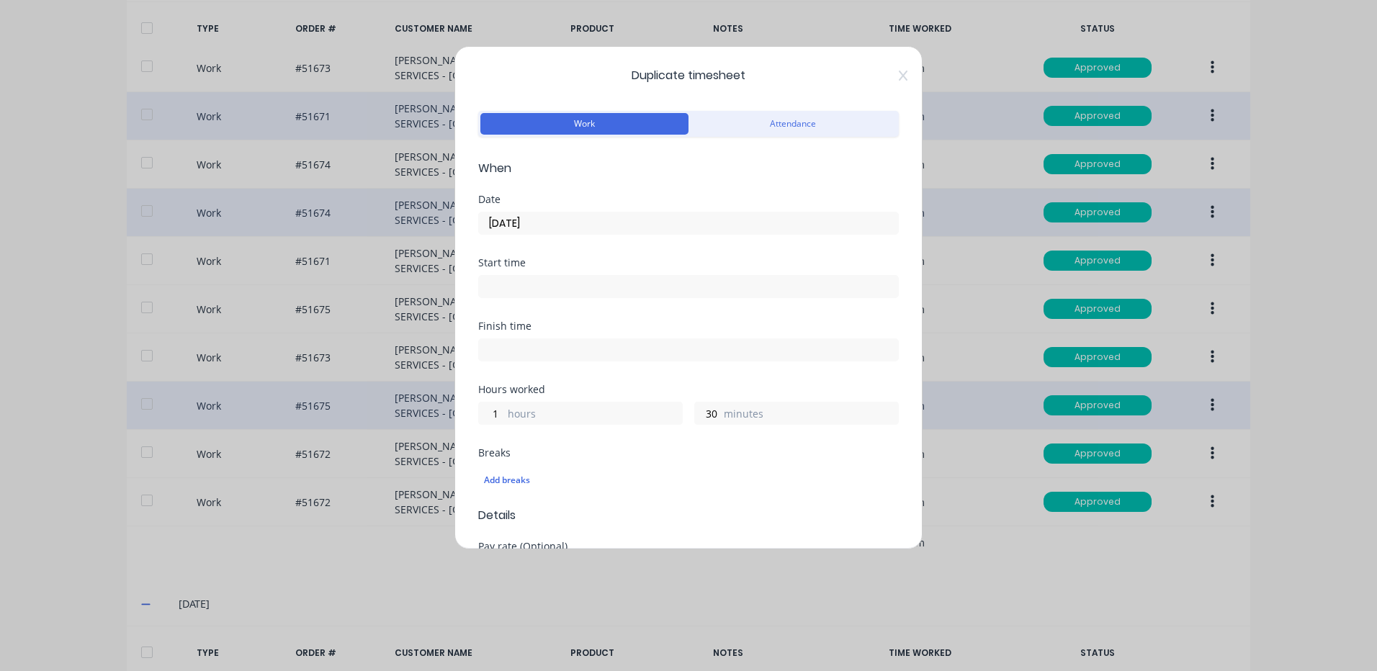
click at [545, 224] on input "[DATE]" at bounding box center [688, 223] width 419 height 22
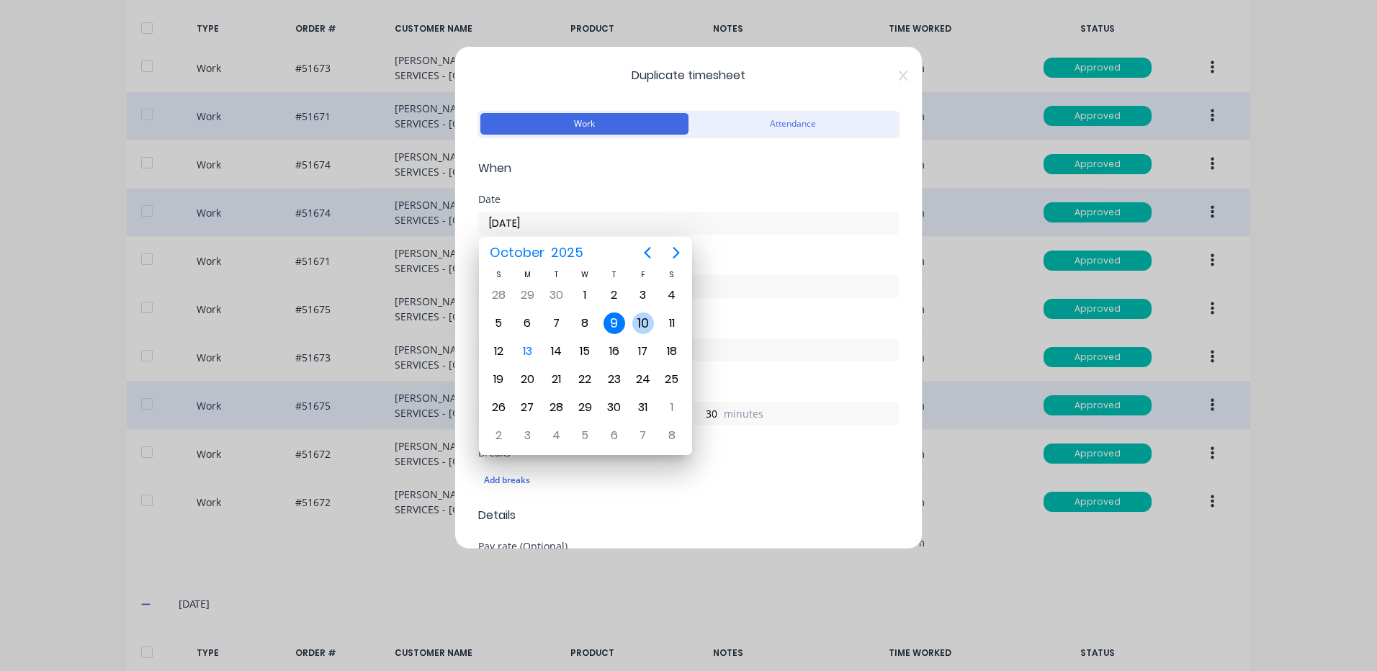
click at [636, 323] on div "10" at bounding box center [643, 324] width 22 height 22
type input "[DATE]"
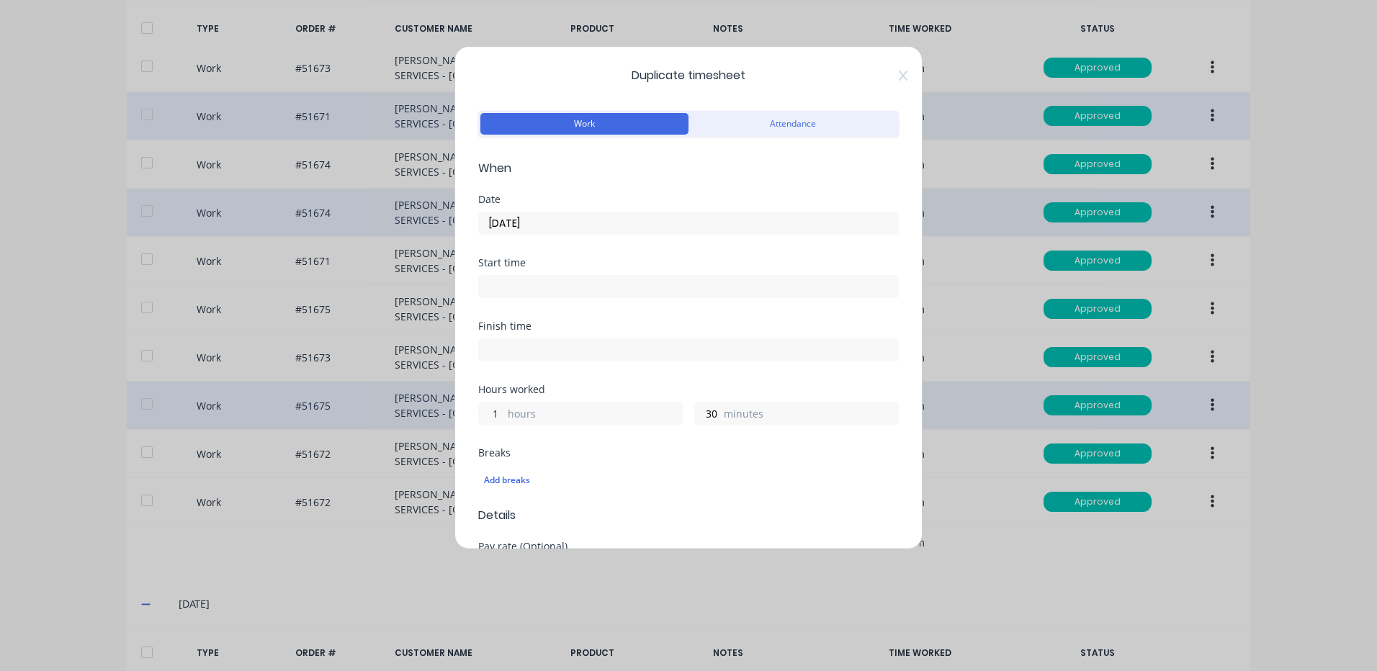
click at [498, 410] on input "1" at bounding box center [491, 414] width 25 height 22
type input "0"
type input "48"
click at [535, 372] on div "Finish time" at bounding box center [688, 352] width 421 height 63
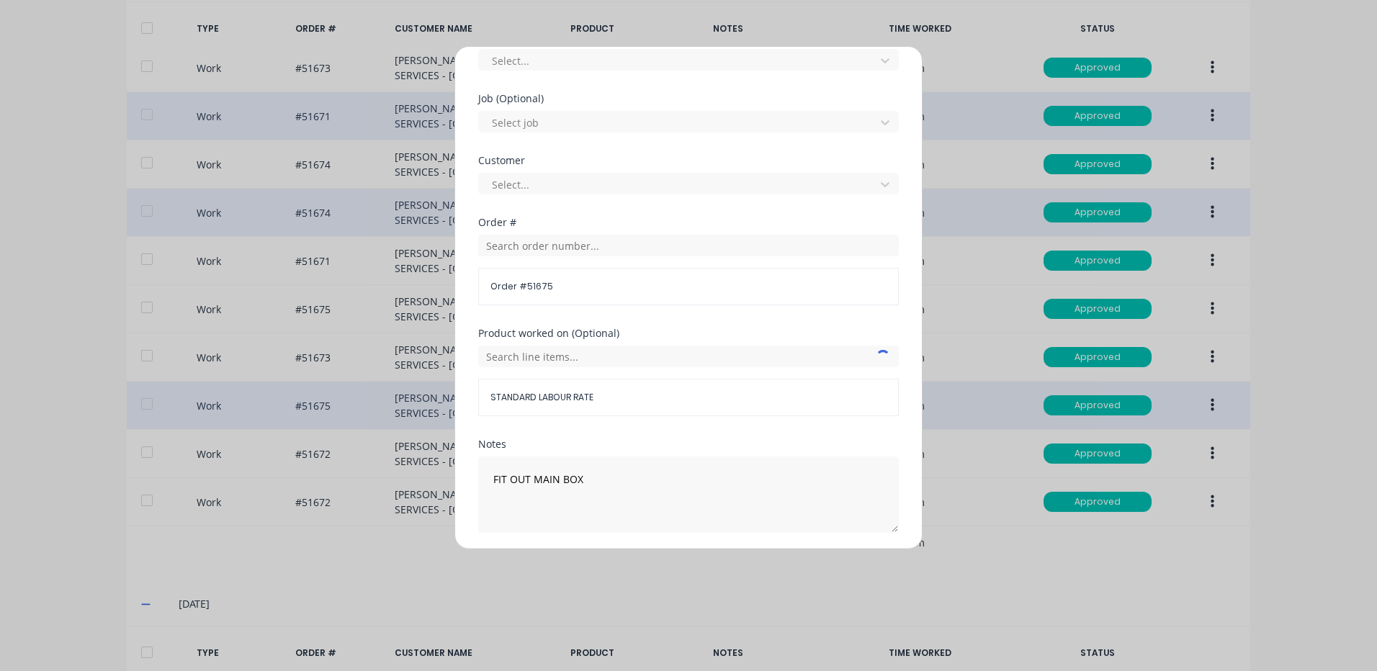
scroll to position [622, 0]
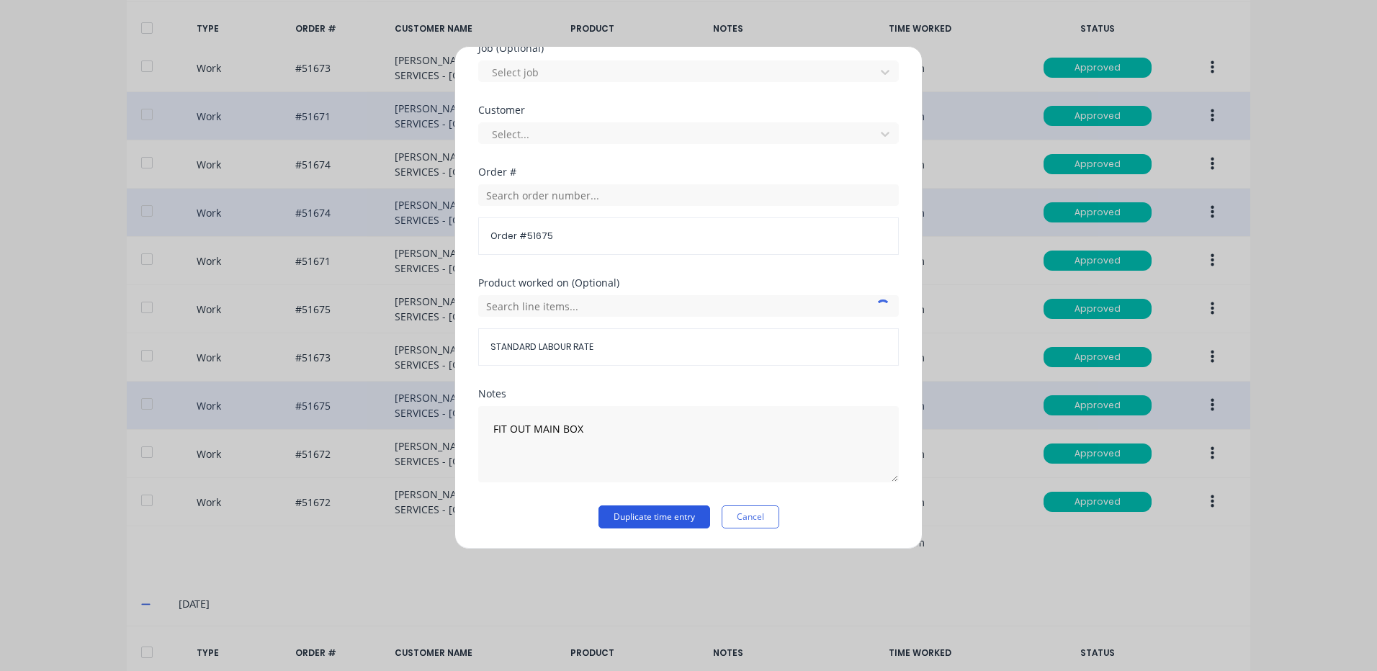
click at [638, 515] on button "Duplicate time entry" at bounding box center [654, 517] width 112 height 23
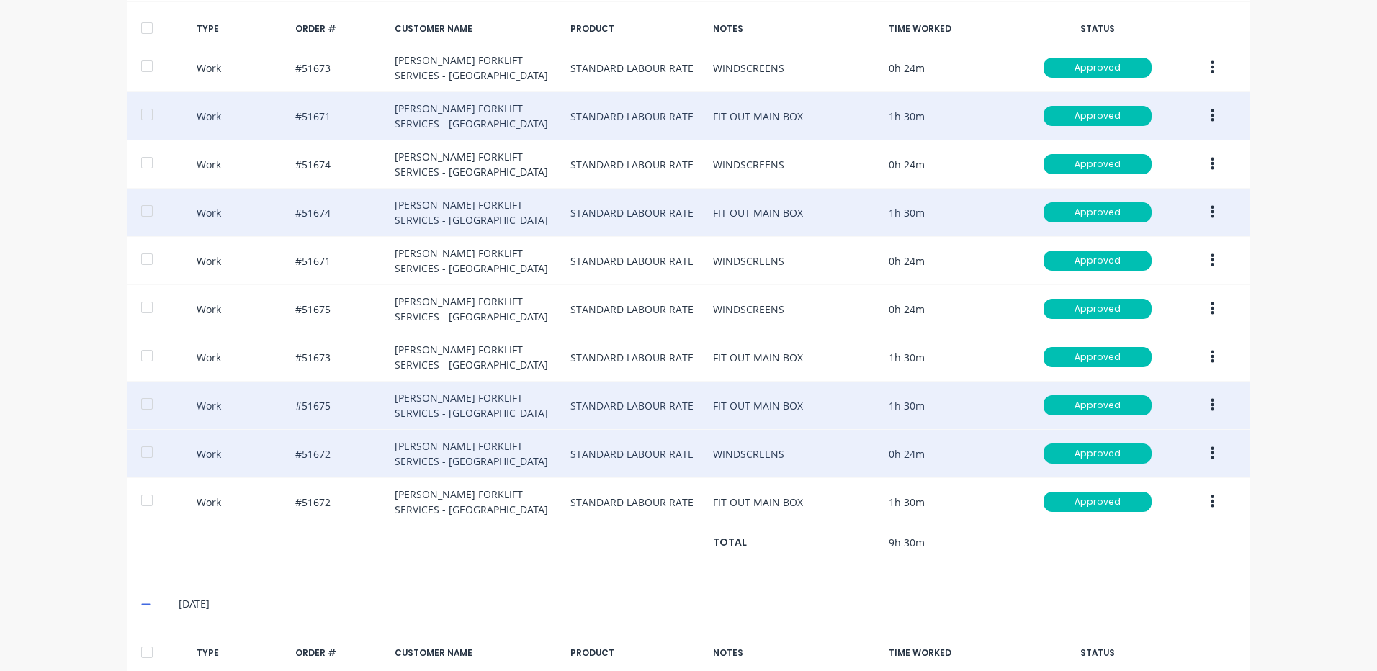
click at [1212, 459] on button "button" at bounding box center [1212, 454] width 34 height 26
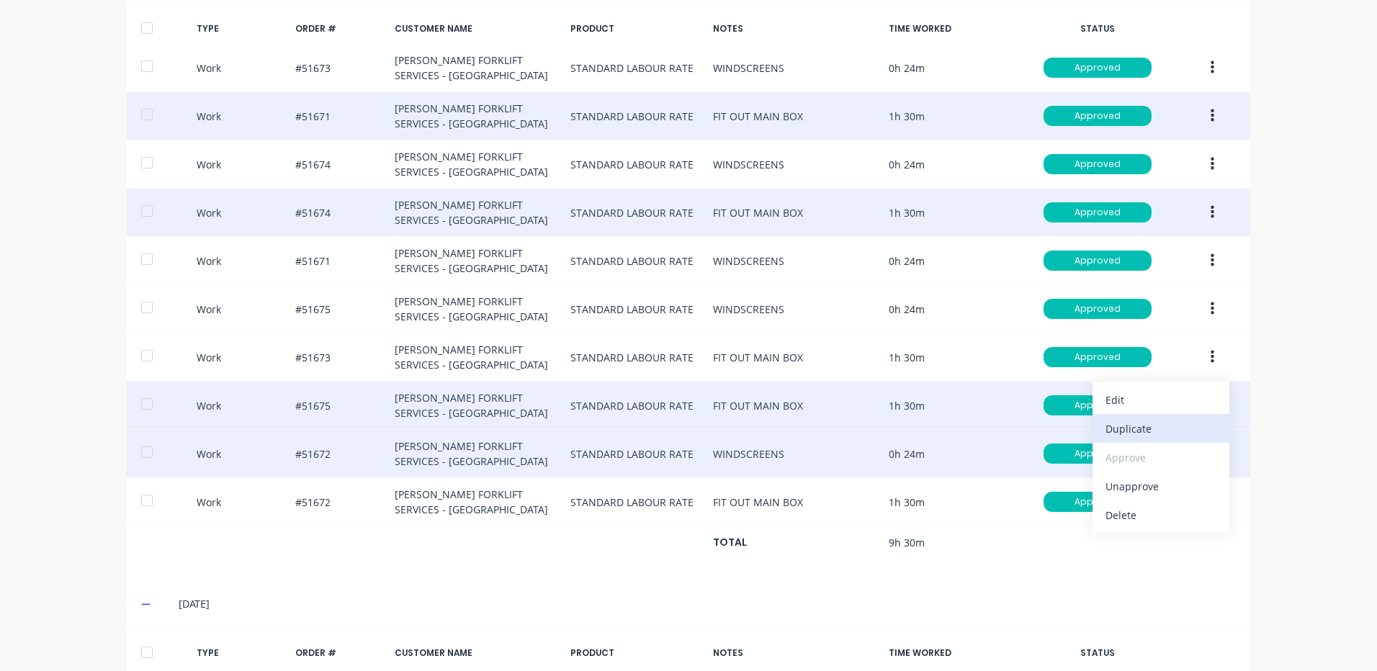
click at [1141, 438] on div "Duplicate" at bounding box center [1160, 428] width 111 height 21
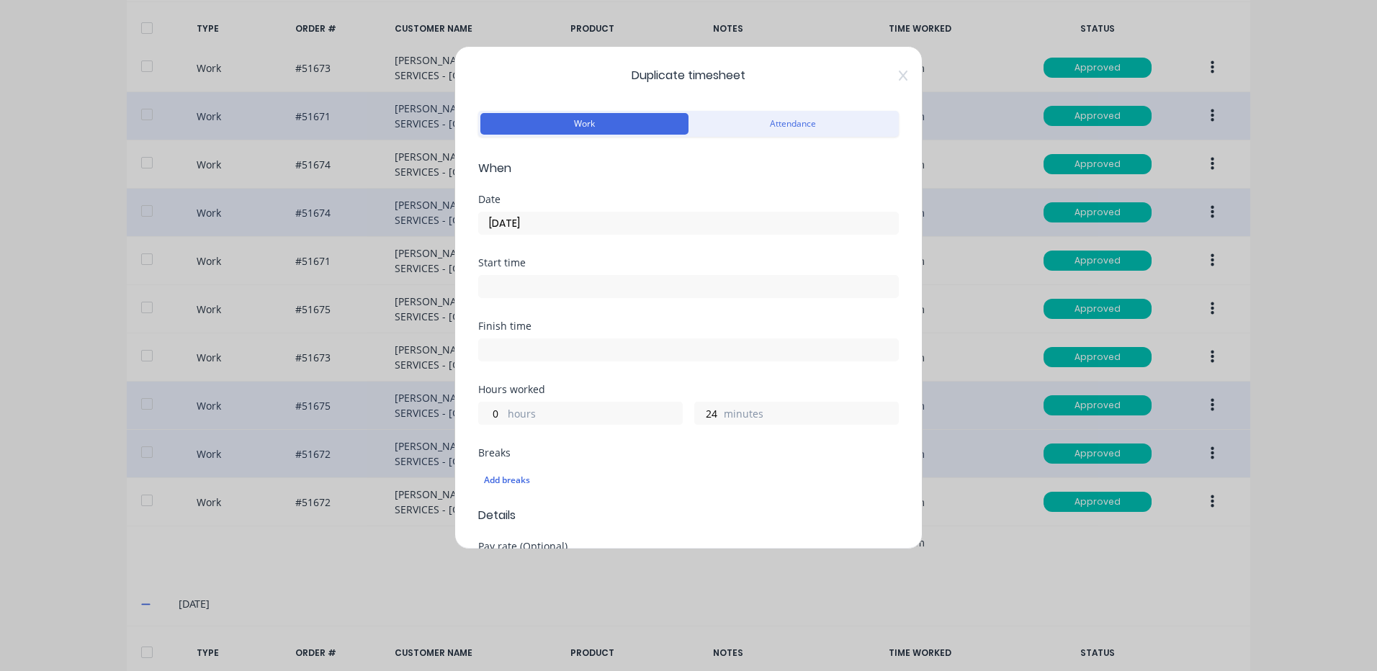
click at [537, 216] on input "[DATE]" at bounding box center [688, 223] width 419 height 22
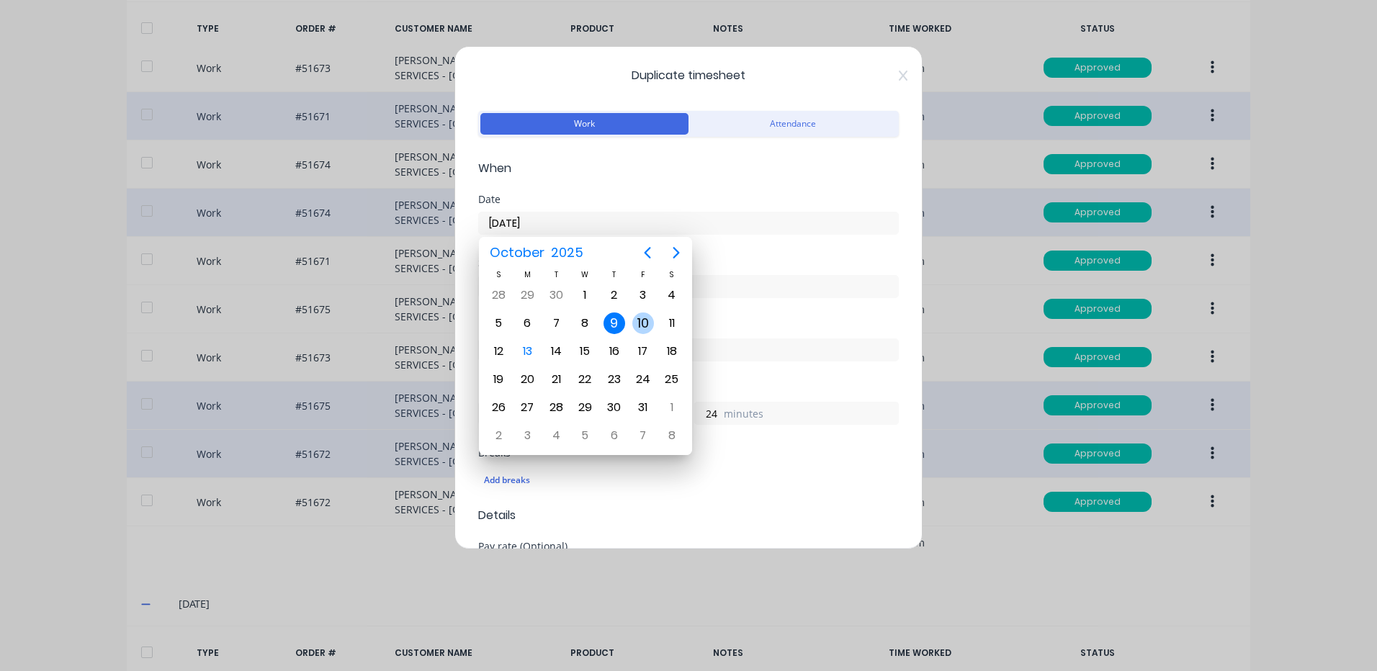
click at [650, 325] on div "10" at bounding box center [643, 324] width 22 height 22
type input "[DATE]"
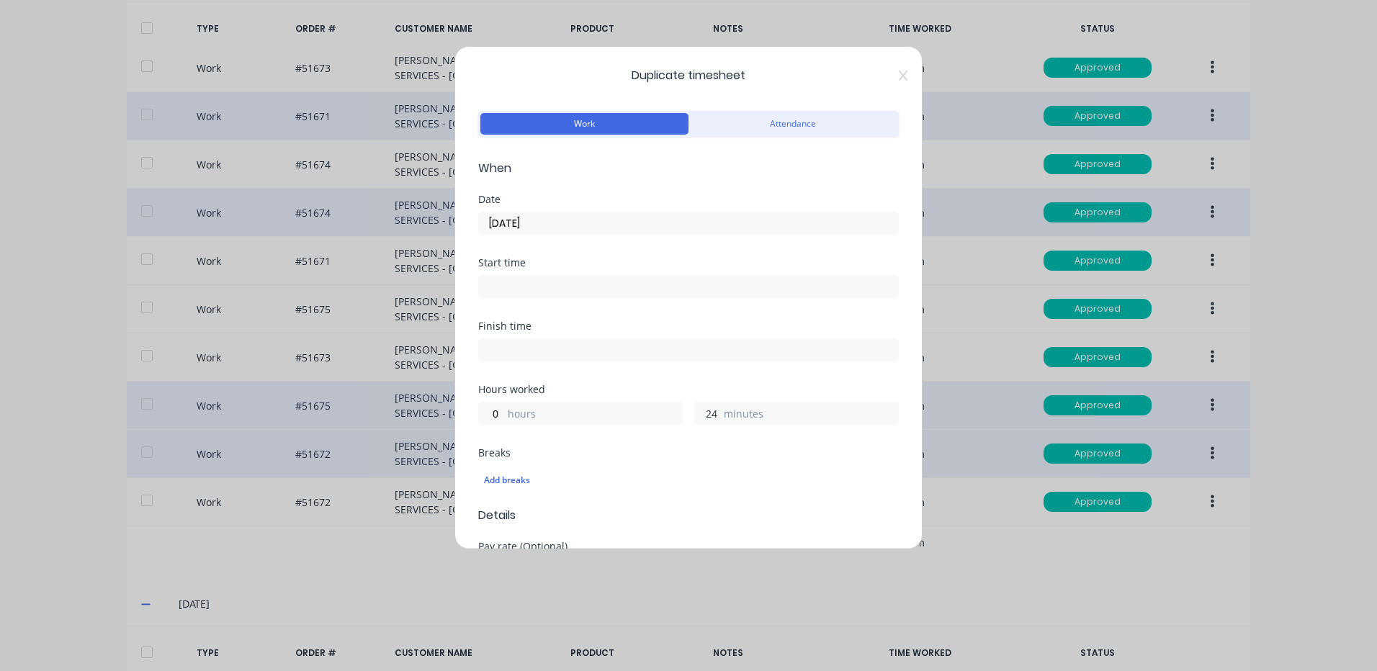
click at [711, 411] on input "24" at bounding box center [707, 414] width 25 height 22
type input "48"
click at [725, 395] on div "Hours worked 0 hours 48 minutes" at bounding box center [688, 405] width 421 height 40
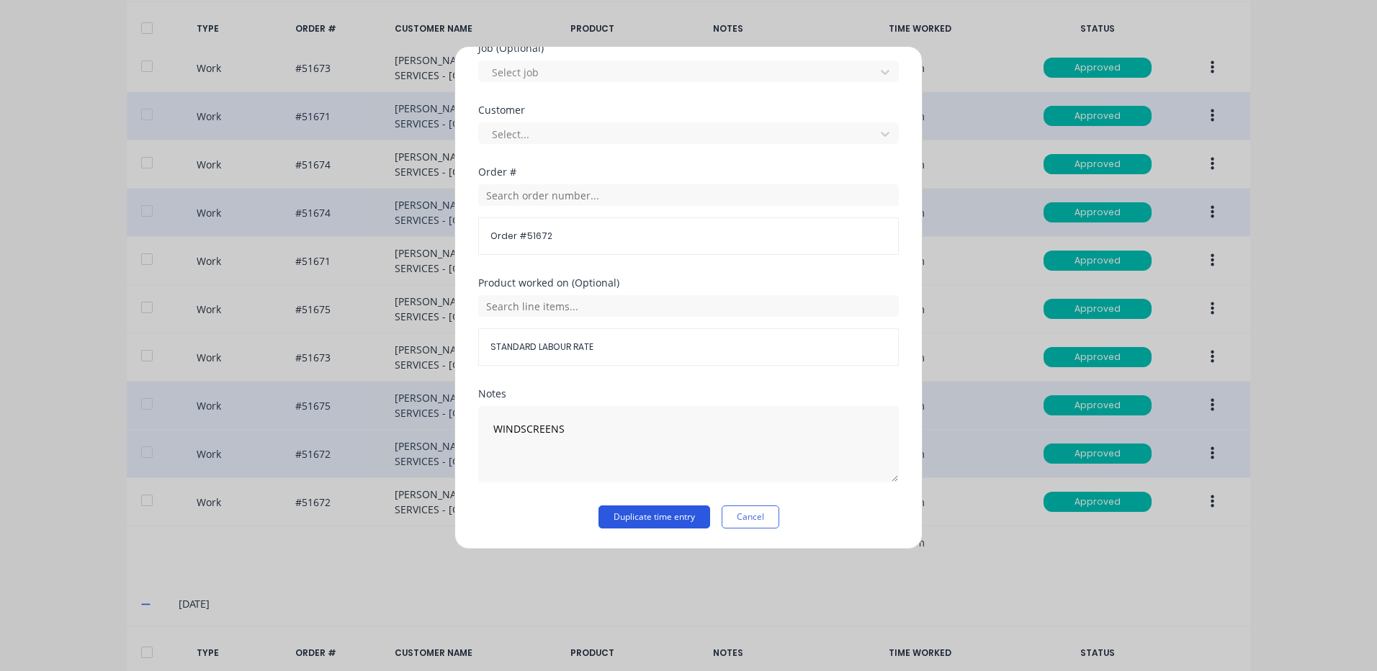
click at [642, 516] on button "Duplicate time entry" at bounding box center [654, 517] width 112 height 23
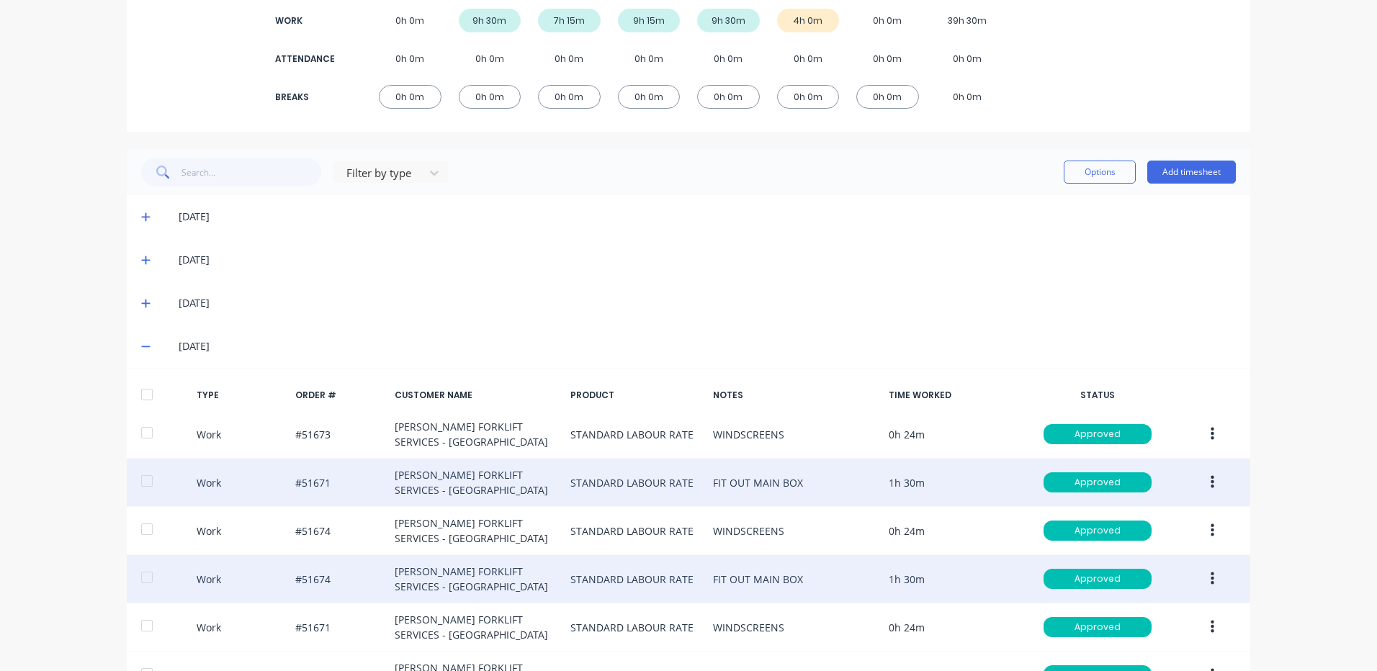
scroll to position [402, 0]
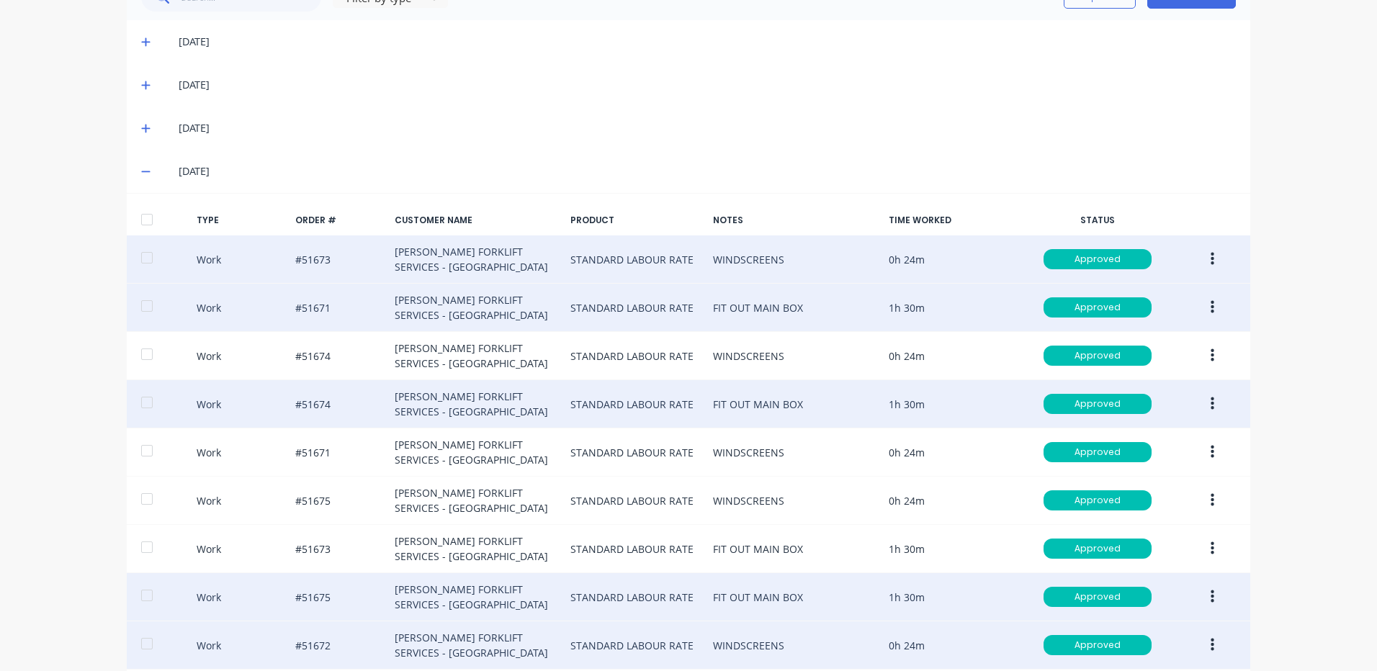
click at [1219, 264] on button "button" at bounding box center [1212, 259] width 34 height 26
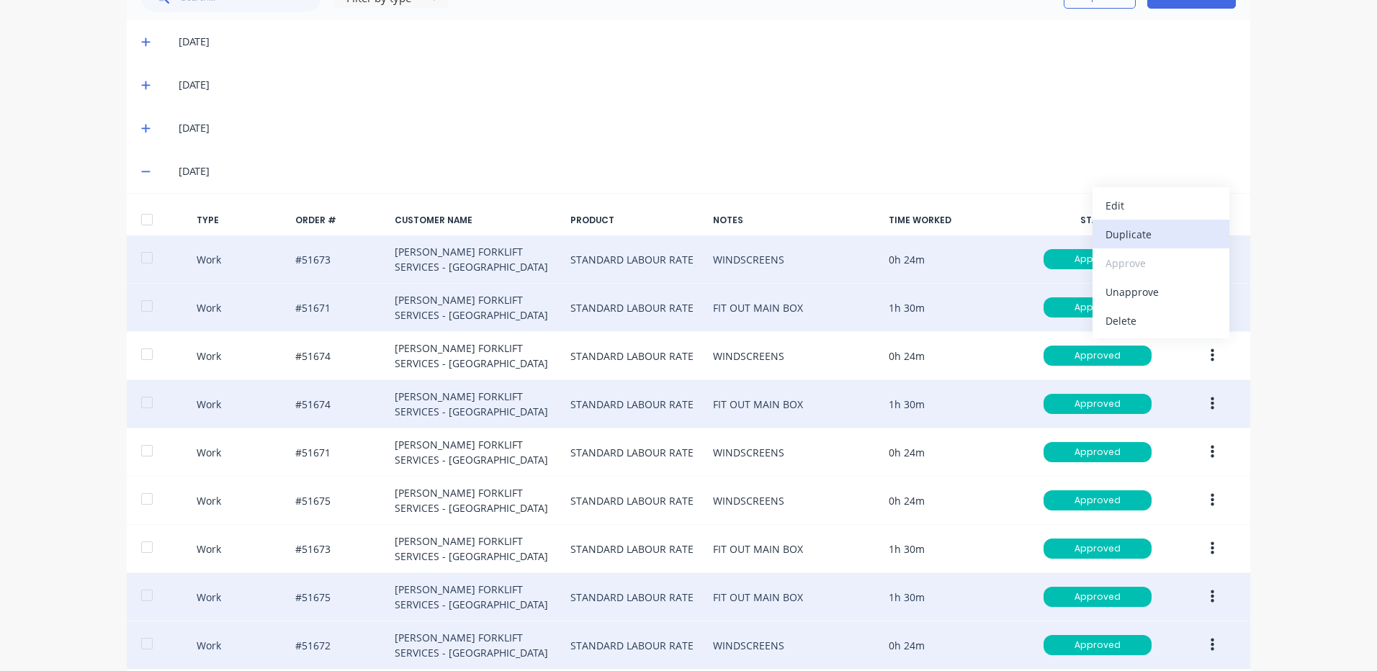
click at [1176, 245] on button "Duplicate" at bounding box center [1160, 234] width 137 height 29
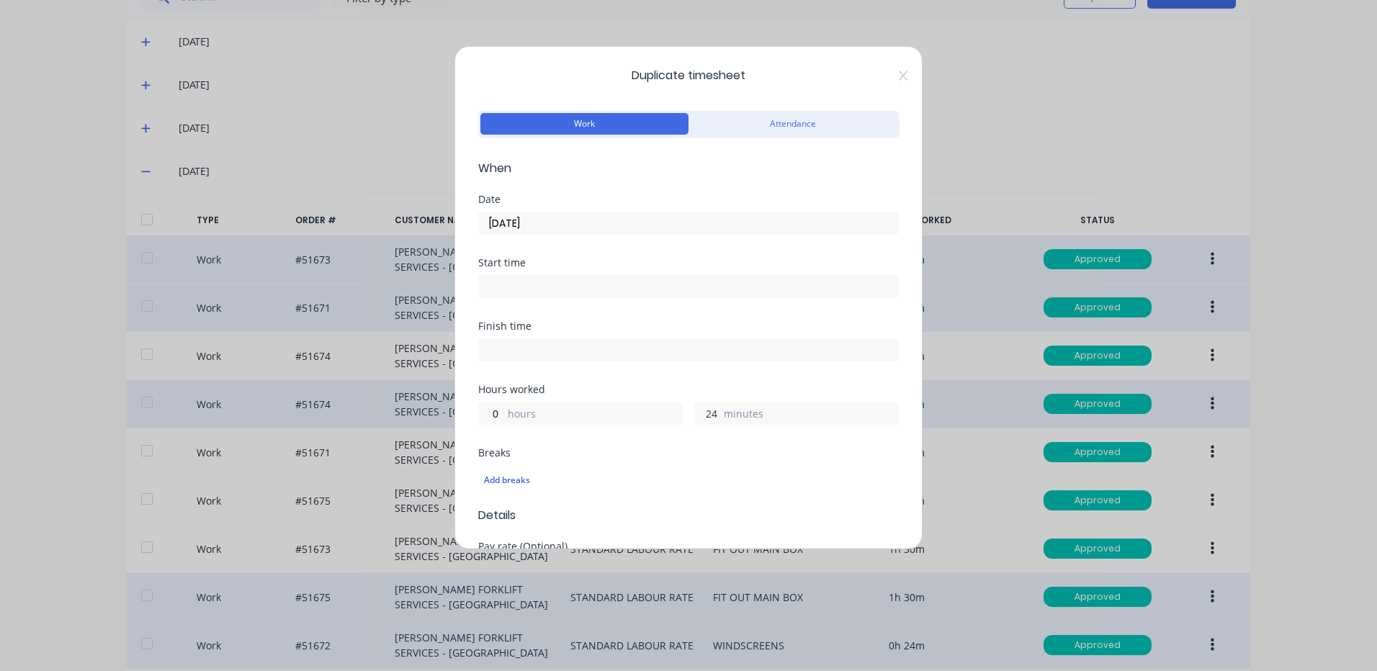
click at [710, 409] on input "24" at bounding box center [707, 414] width 25 height 22
type input "36"
click at [738, 373] on div "Finish time" at bounding box center [688, 352] width 421 height 63
click at [586, 226] on input "[DATE]" at bounding box center [688, 223] width 419 height 22
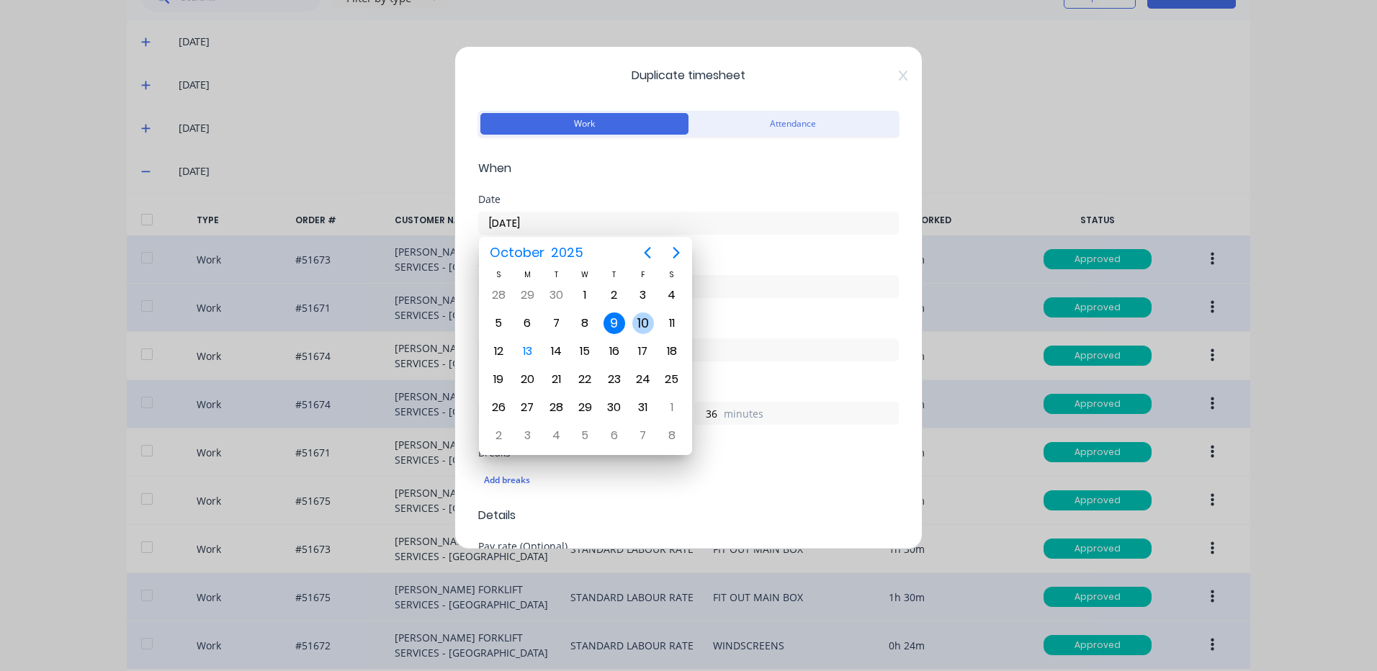
click at [637, 310] on div "10" at bounding box center [643, 323] width 29 height 27
type input "[DATE]"
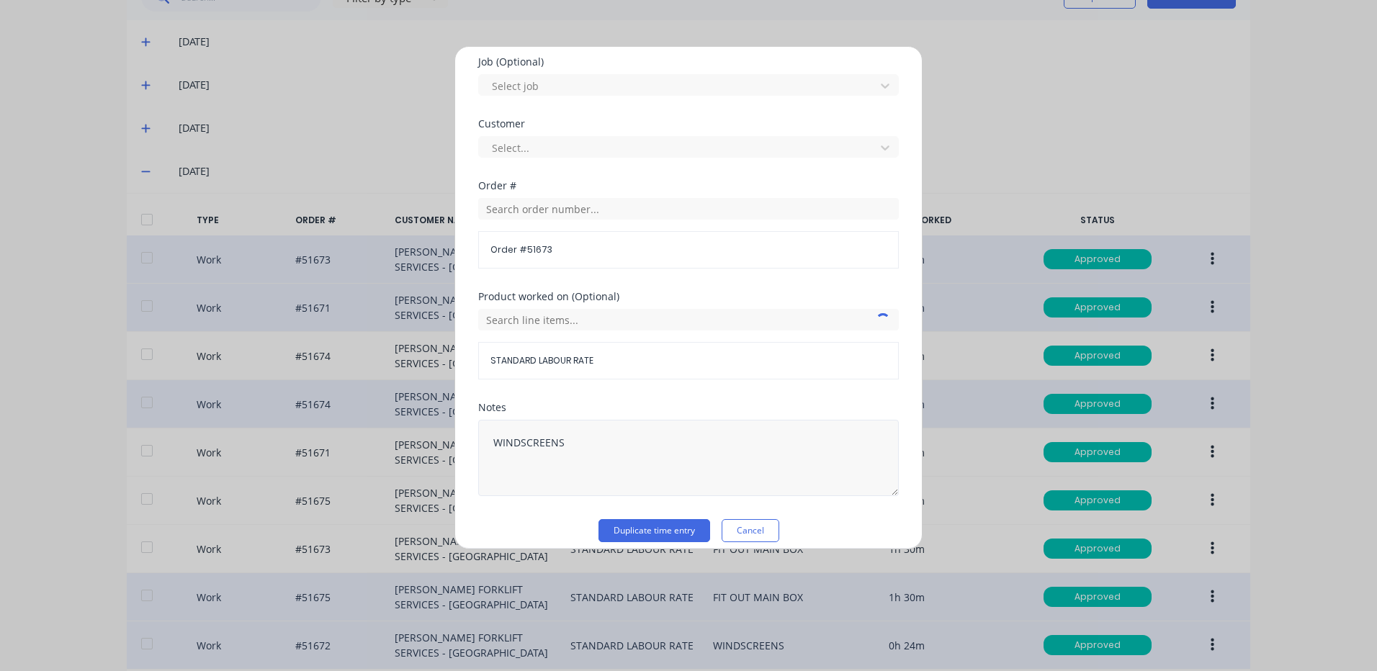
scroll to position [622, 0]
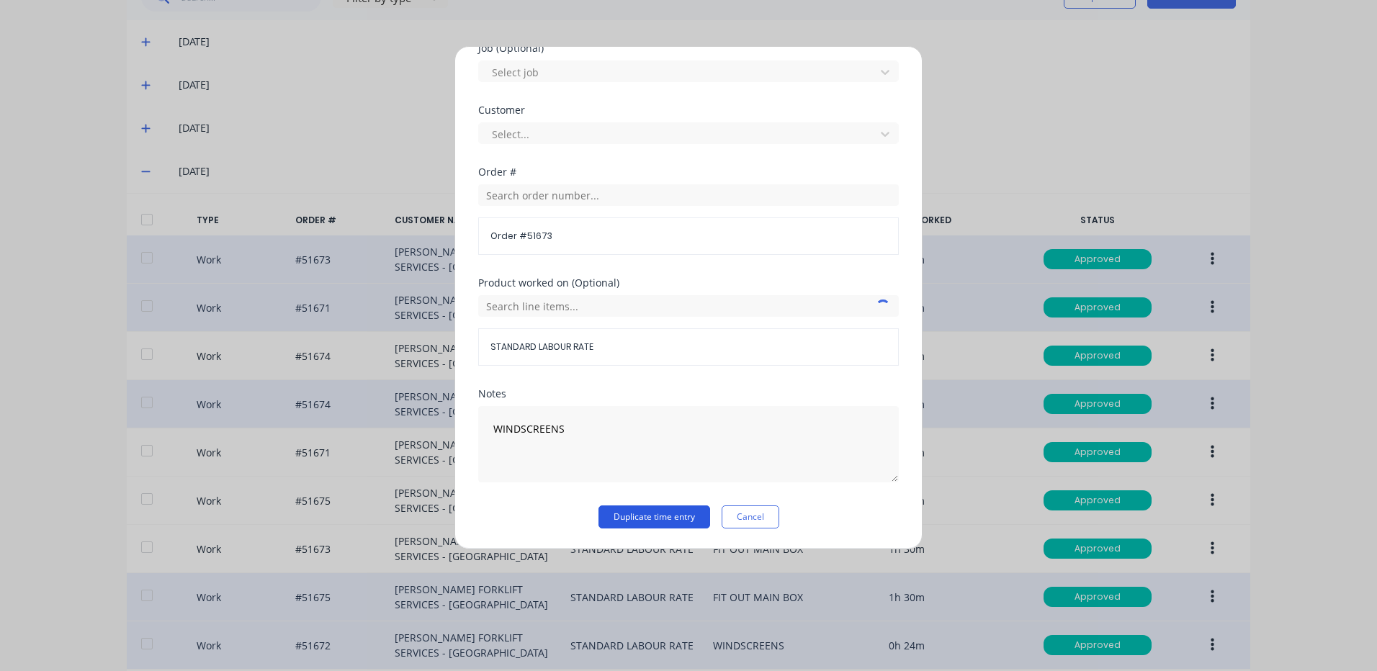
click at [658, 513] on button "Duplicate time entry" at bounding box center [654, 517] width 112 height 23
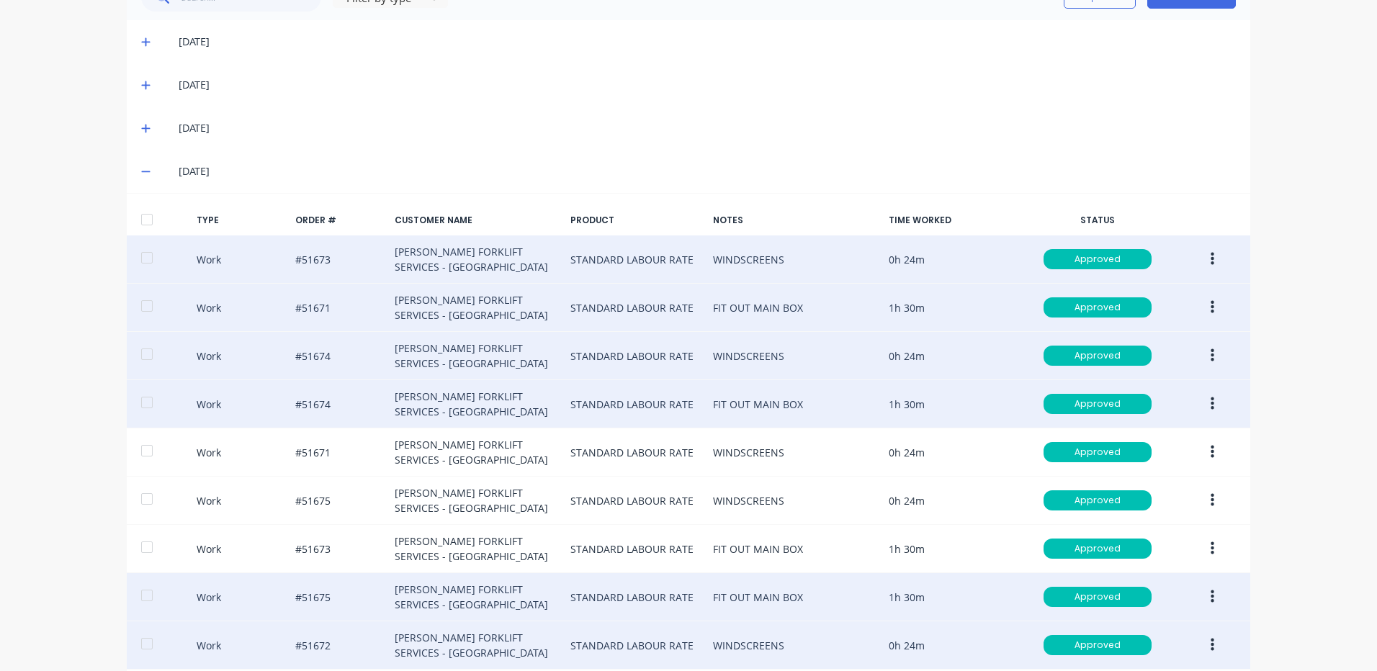
click at [1196, 353] on button "button" at bounding box center [1212, 356] width 34 height 26
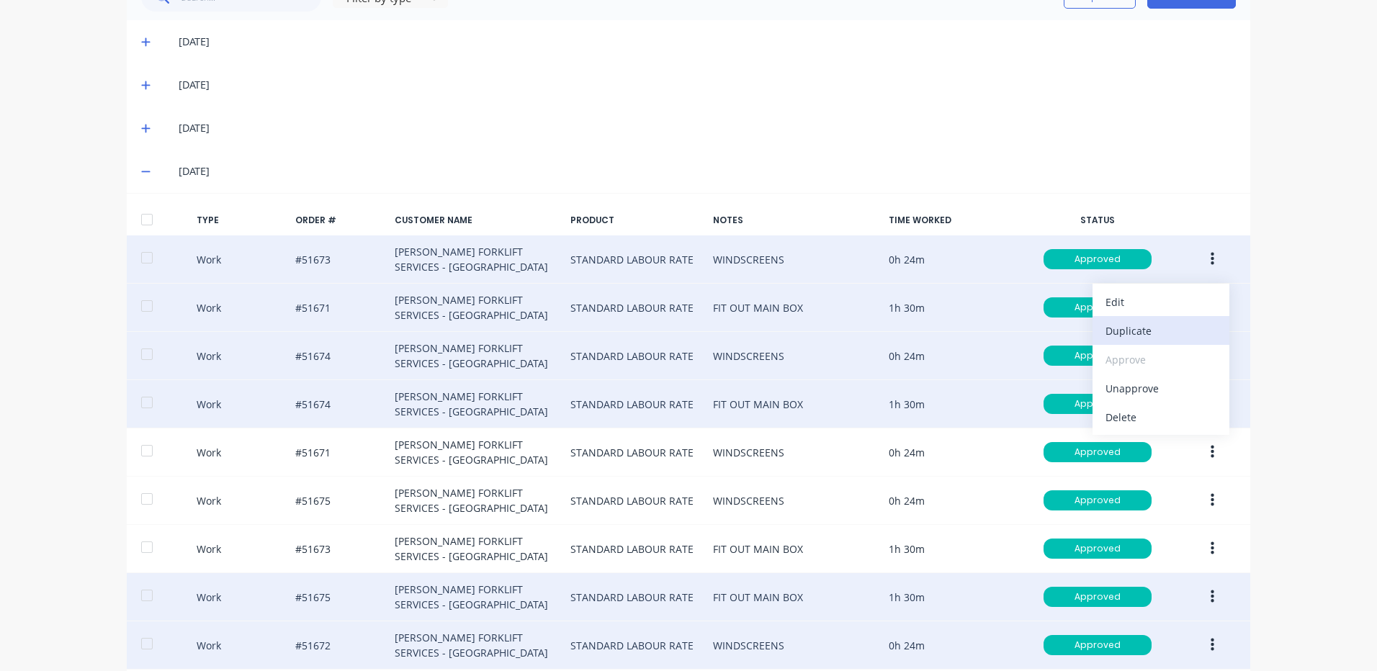
click at [1169, 331] on div "Duplicate" at bounding box center [1160, 330] width 111 height 21
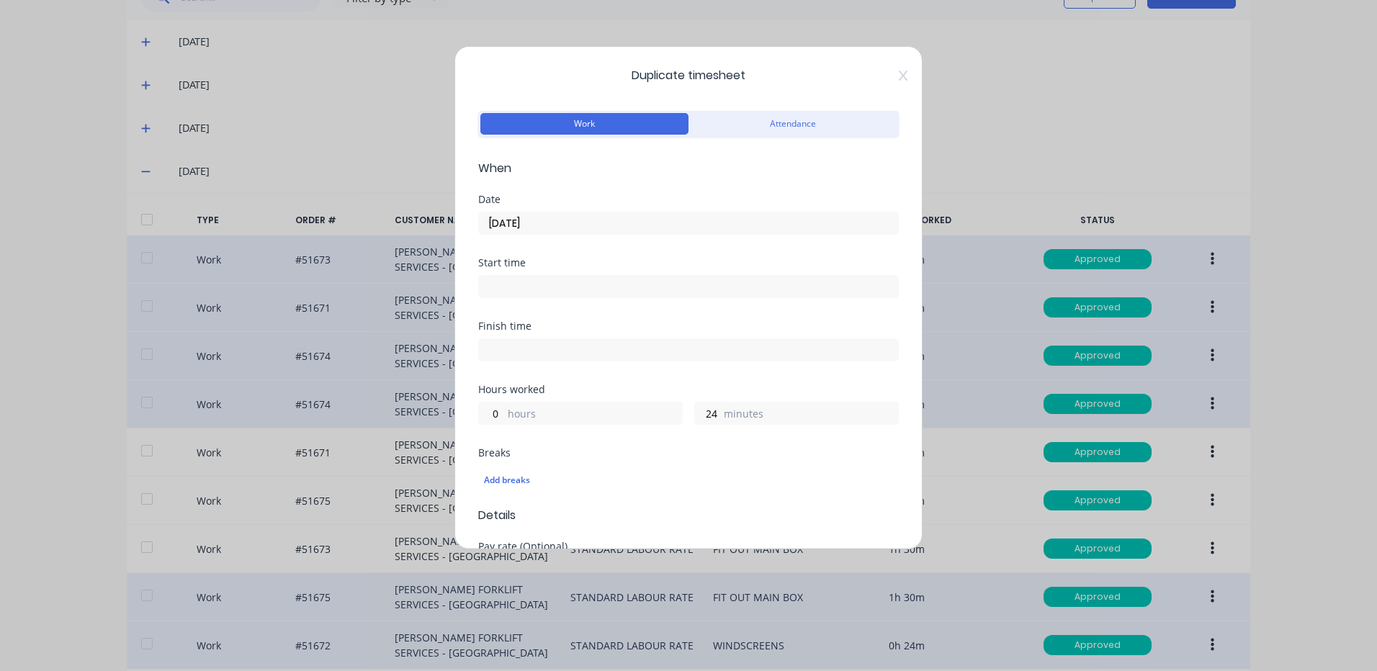
click at [616, 230] on input "[DATE]" at bounding box center [688, 223] width 419 height 22
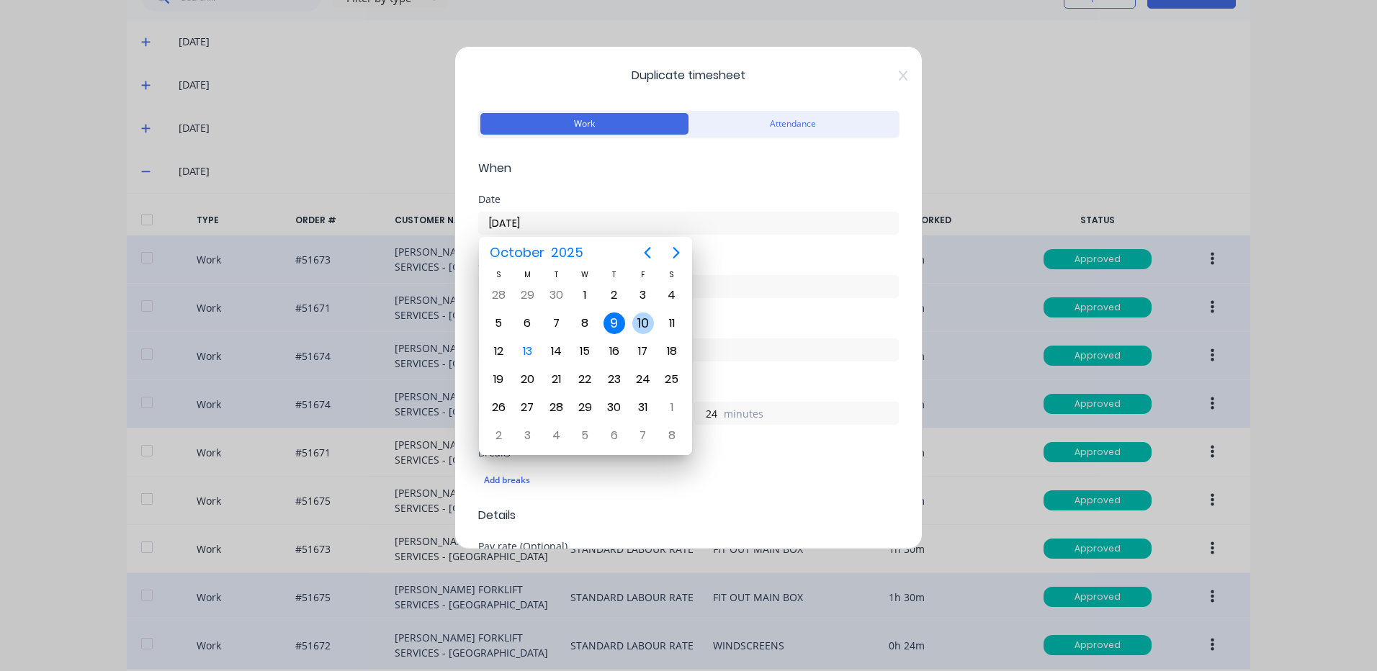
click at [644, 322] on div "10" at bounding box center [643, 324] width 22 height 22
type input "[DATE]"
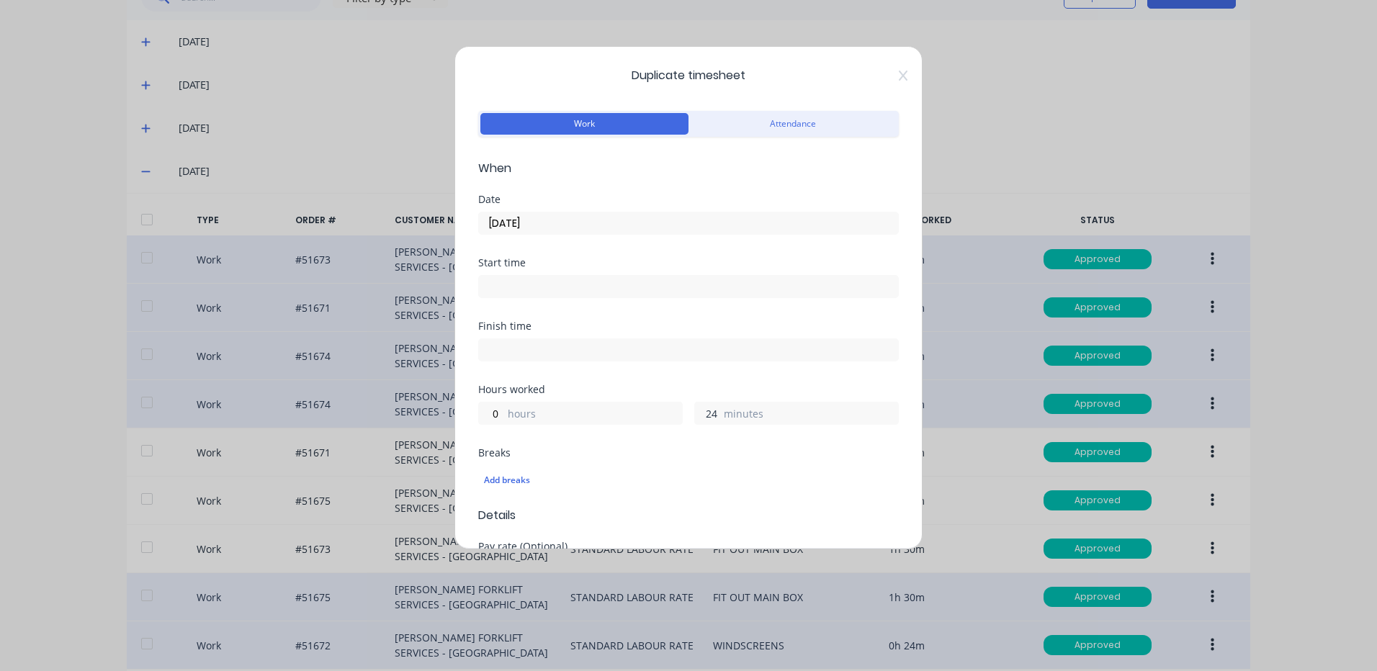
click at [700, 410] on input "24" at bounding box center [707, 414] width 25 height 22
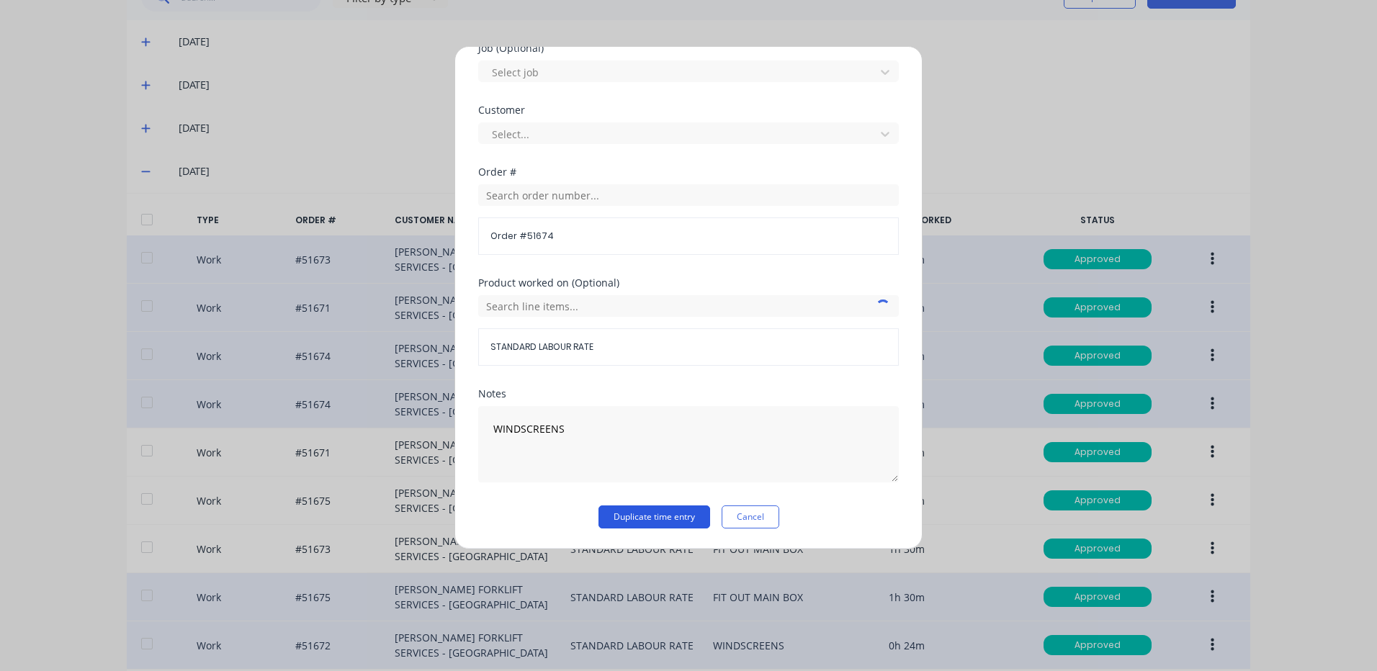
type input "36"
click at [686, 518] on button "Duplicate time entry" at bounding box center [654, 517] width 112 height 23
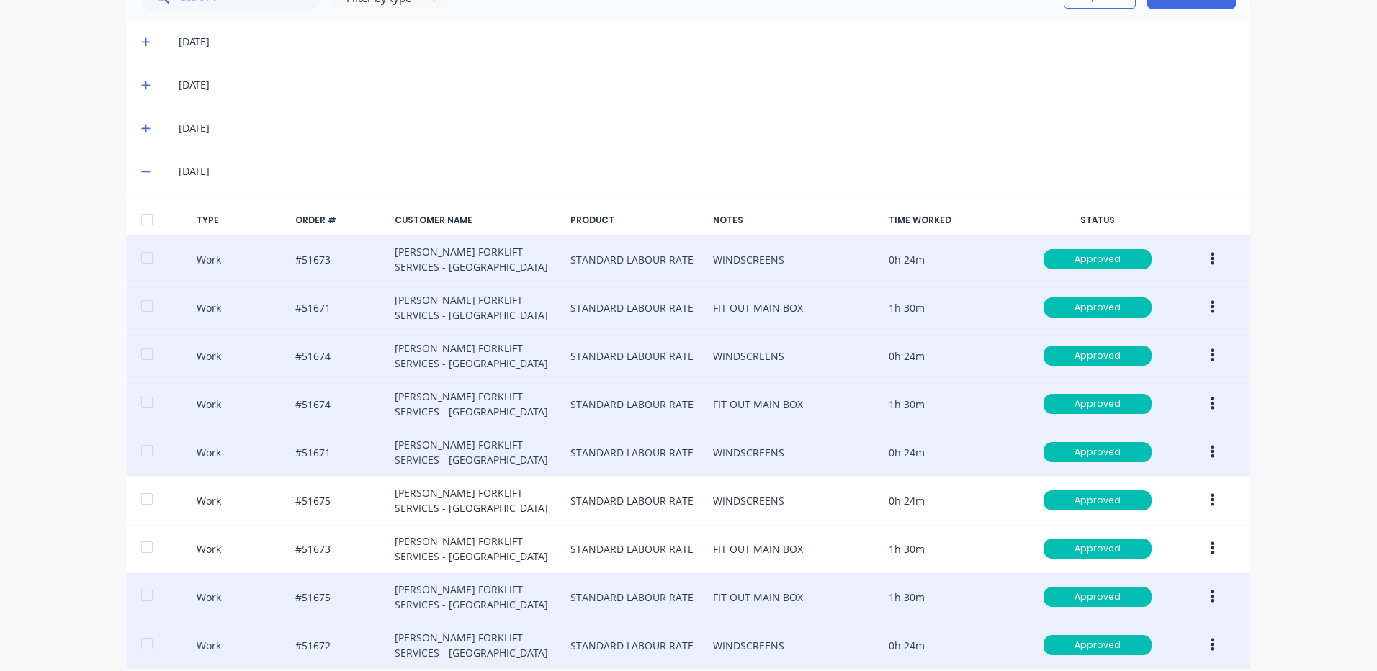
click at [1214, 450] on button "button" at bounding box center [1212, 452] width 34 height 26
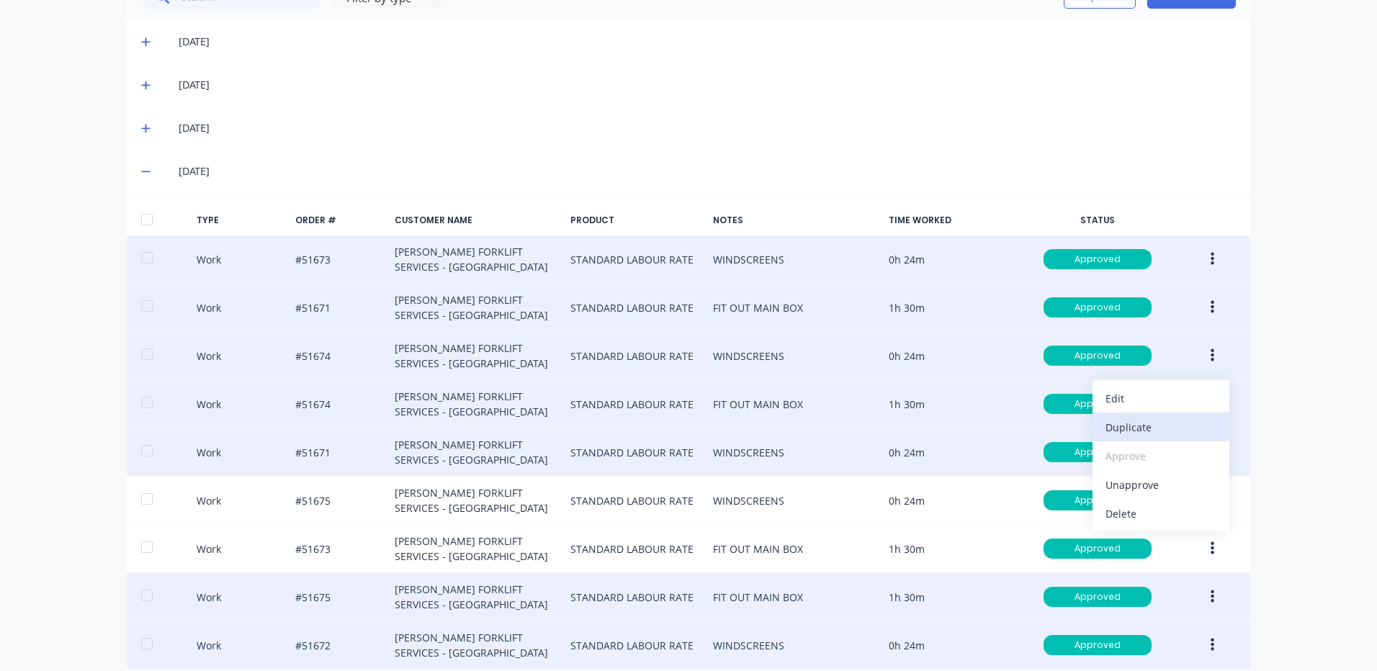
click at [1113, 437] on div "Duplicate" at bounding box center [1160, 427] width 111 height 21
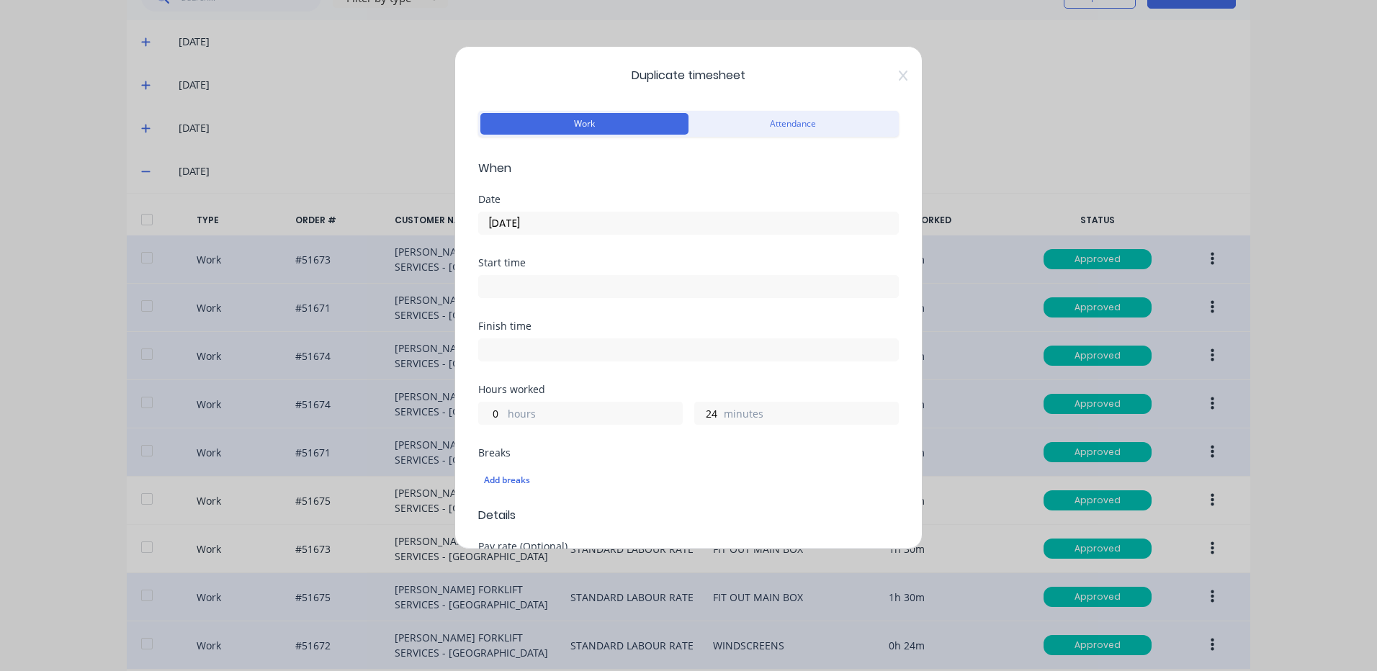
click at [549, 223] on input "[DATE]" at bounding box center [688, 223] width 419 height 22
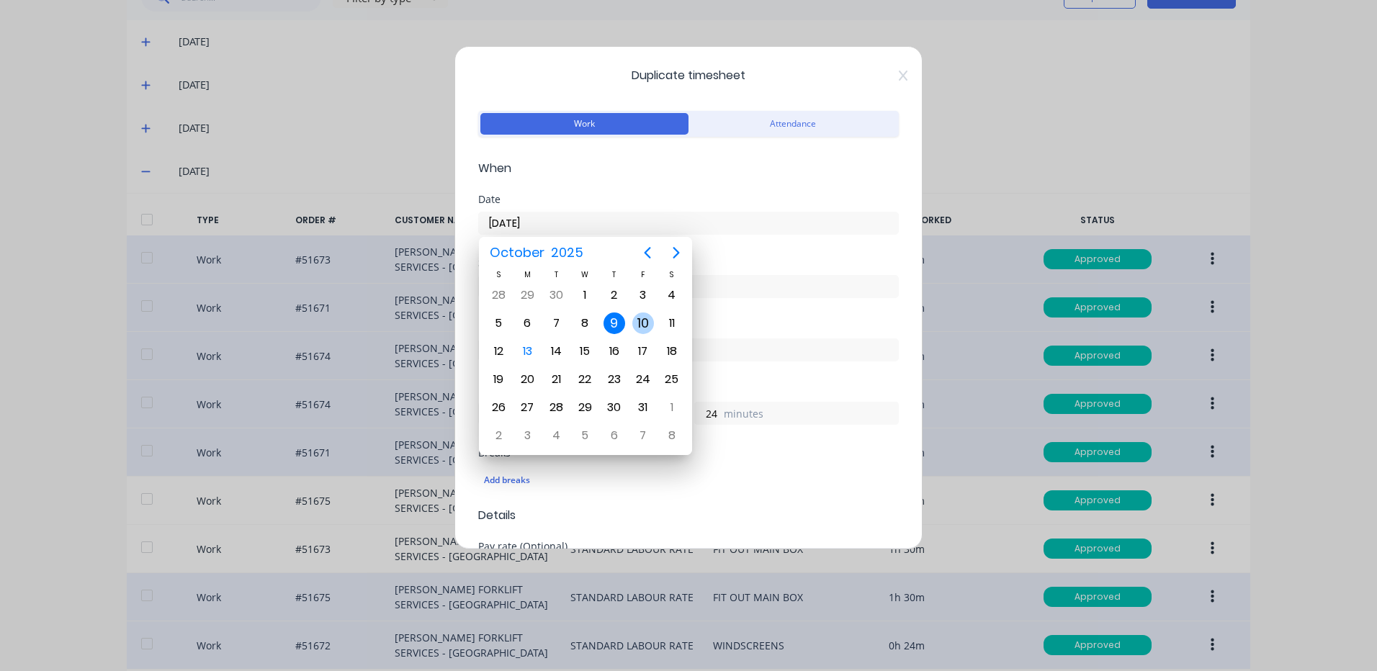
click at [634, 318] on div "10" at bounding box center [643, 324] width 22 height 22
type input "[DATE]"
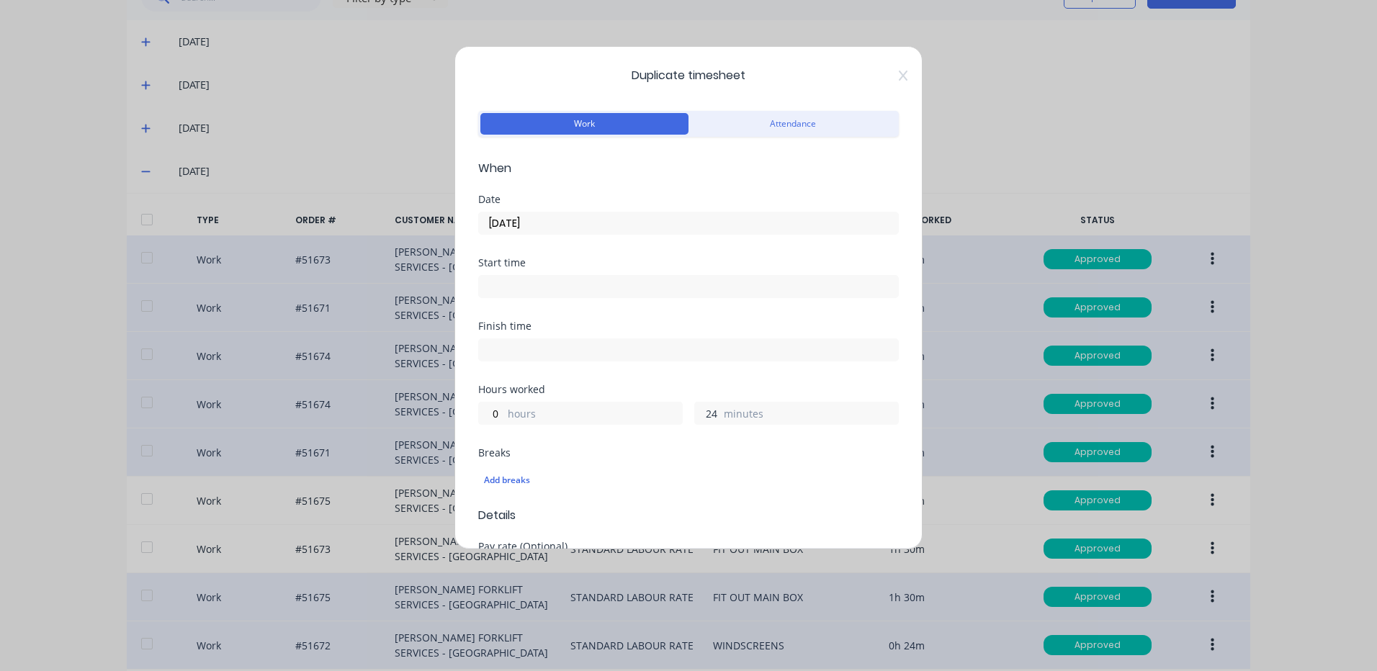
click at [695, 415] on input "24" at bounding box center [707, 414] width 25 height 22
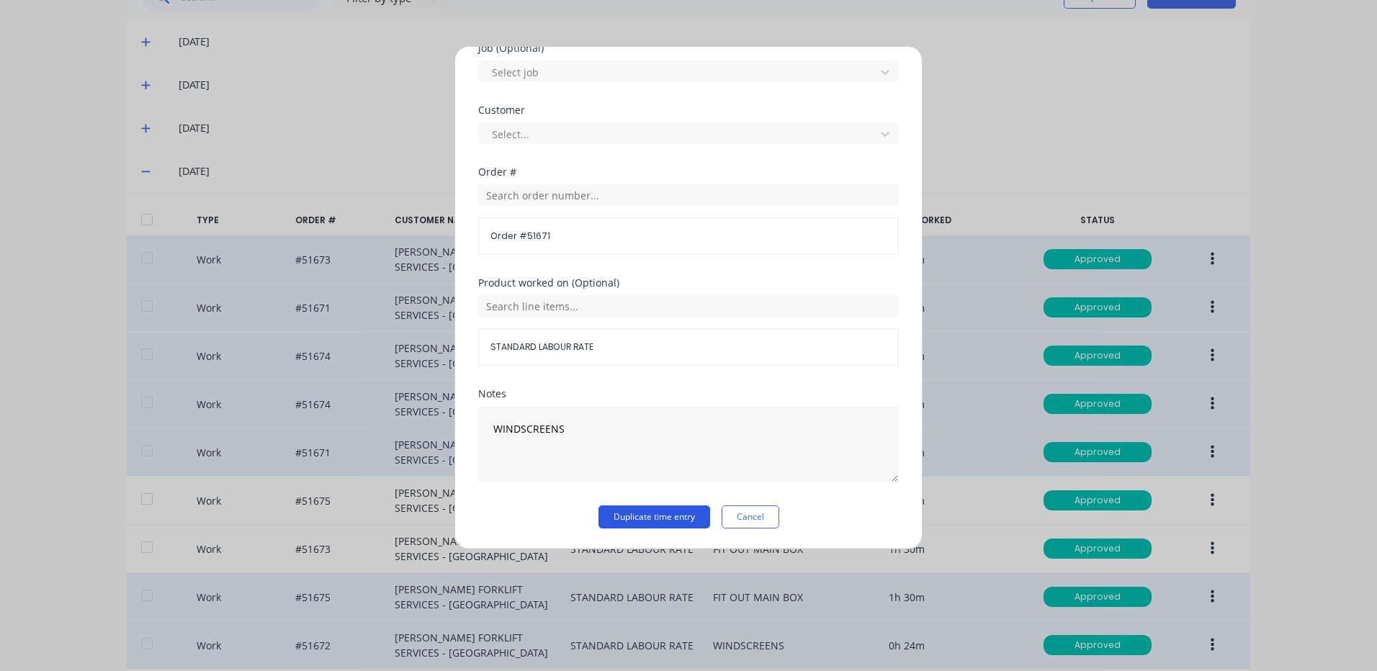
type input "36"
click at [682, 516] on button "Duplicate time entry" at bounding box center [654, 517] width 112 height 23
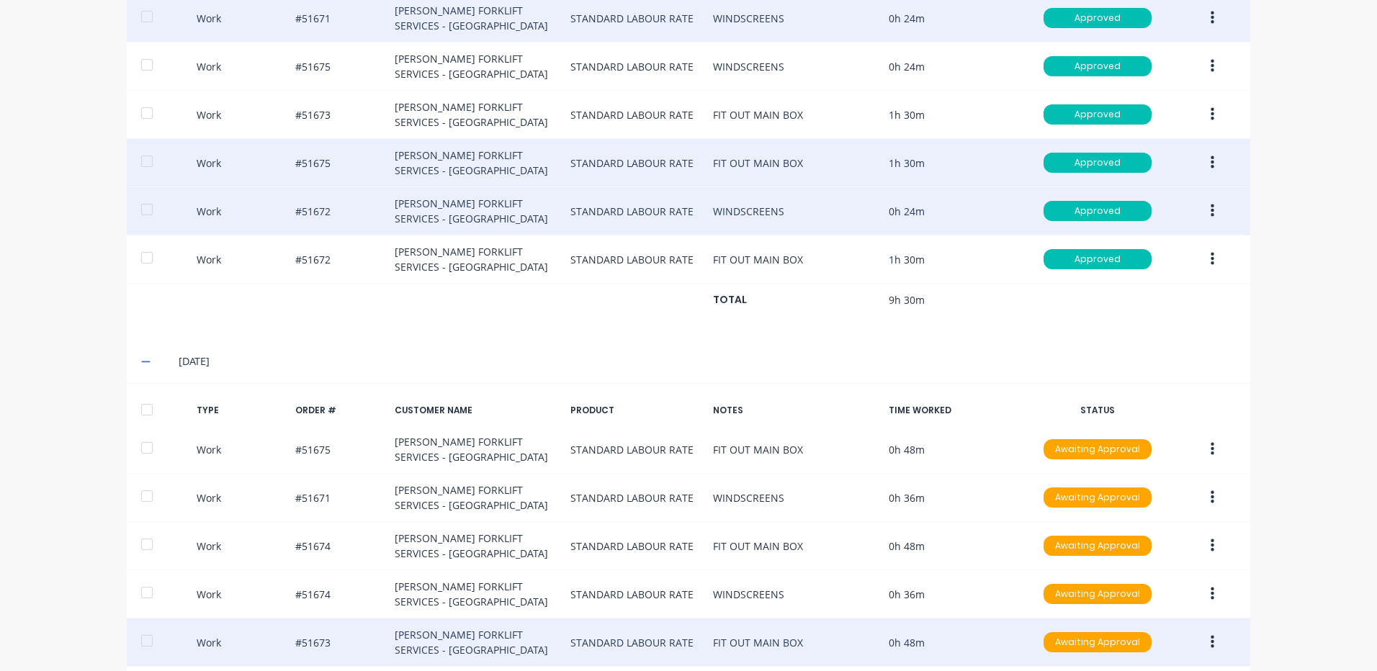
scroll to position [618, 0]
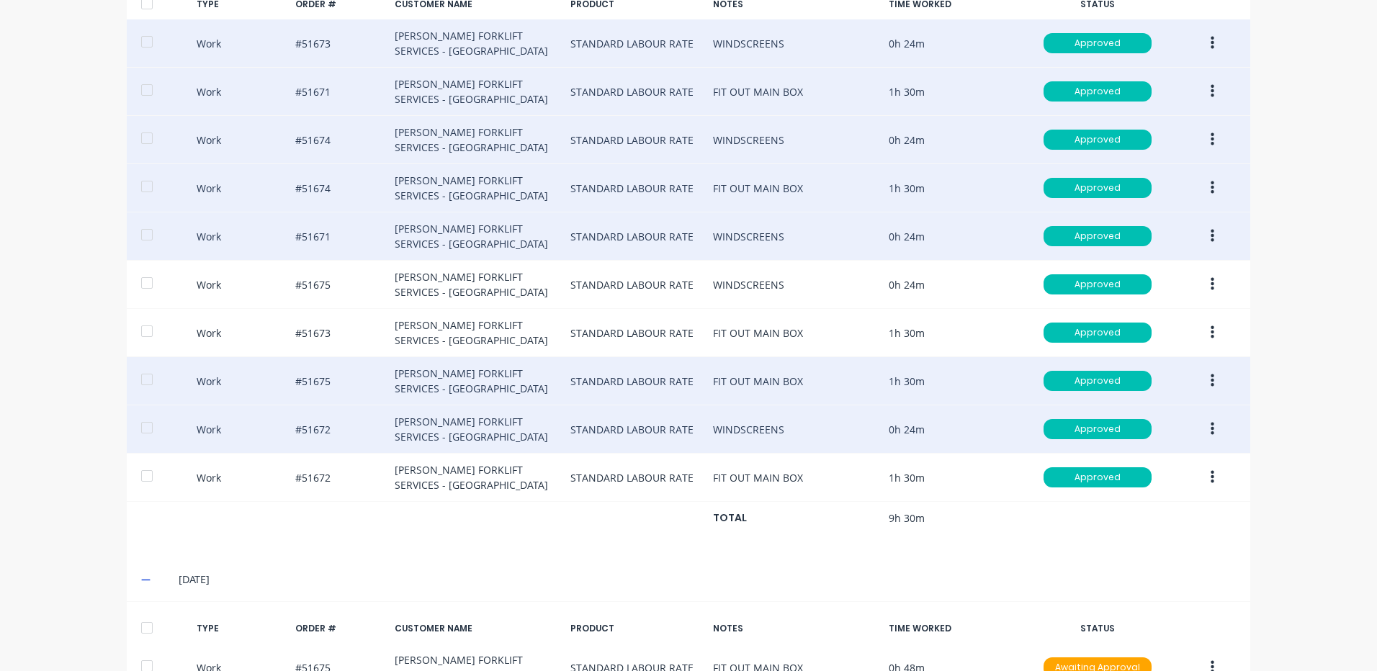
click at [1209, 428] on button "button" at bounding box center [1212, 429] width 34 height 26
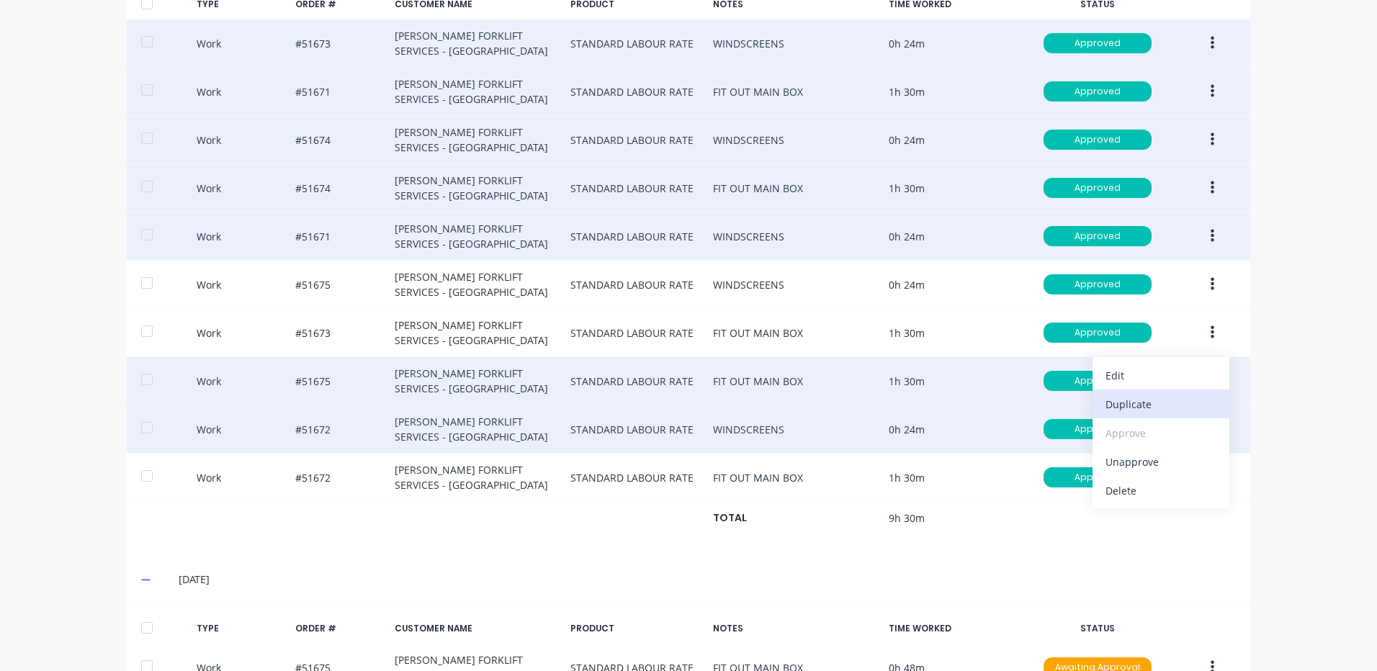
click at [1141, 409] on div "Duplicate" at bounding box center [1160, 404] width 111 height 21
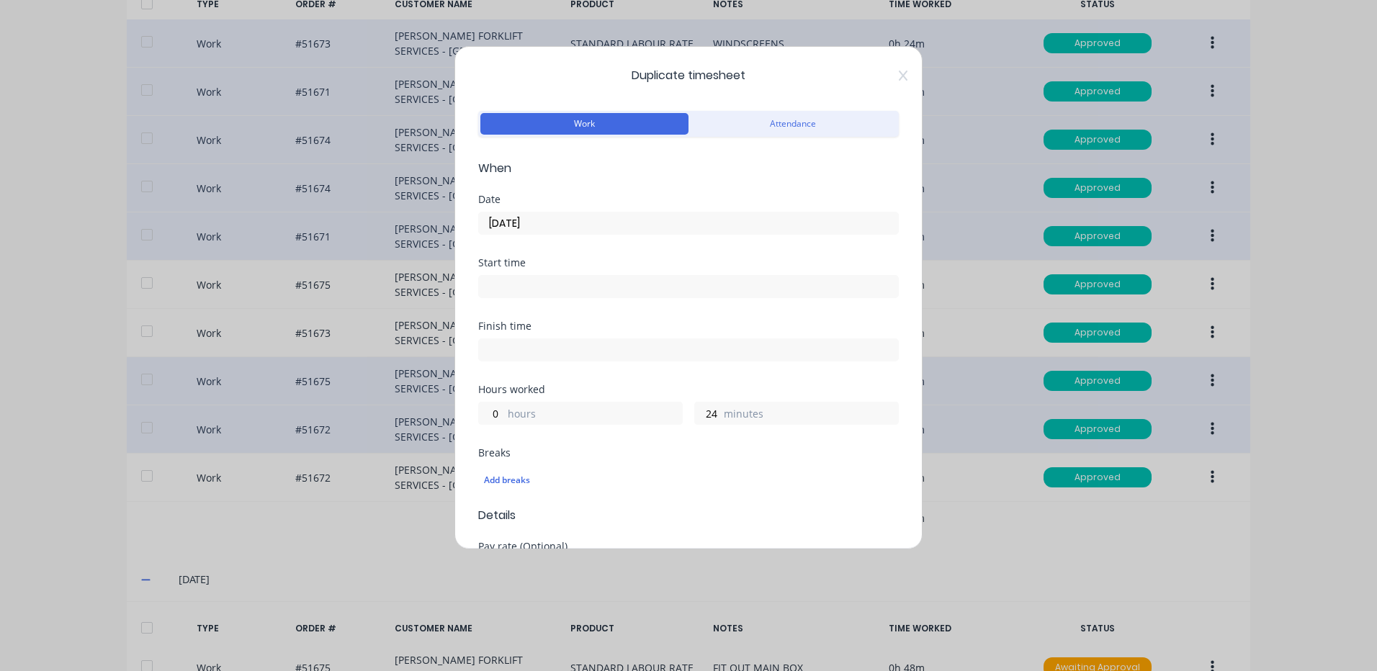
click at [570, 229] on input "[DATE]" at bounding box center [688, 223] width 419 height 22
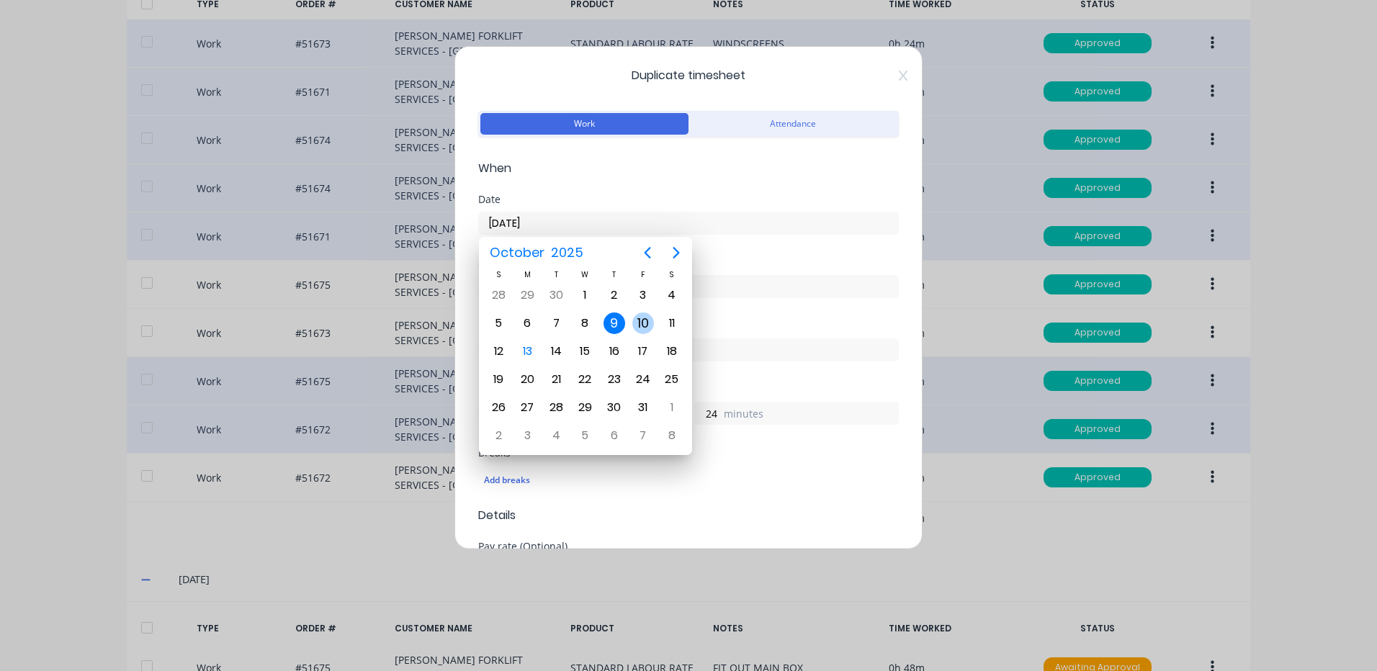
click at [635, 324] on div "10" at bounding box center [643, 324] width 22 height 22
type input "[DATE]"
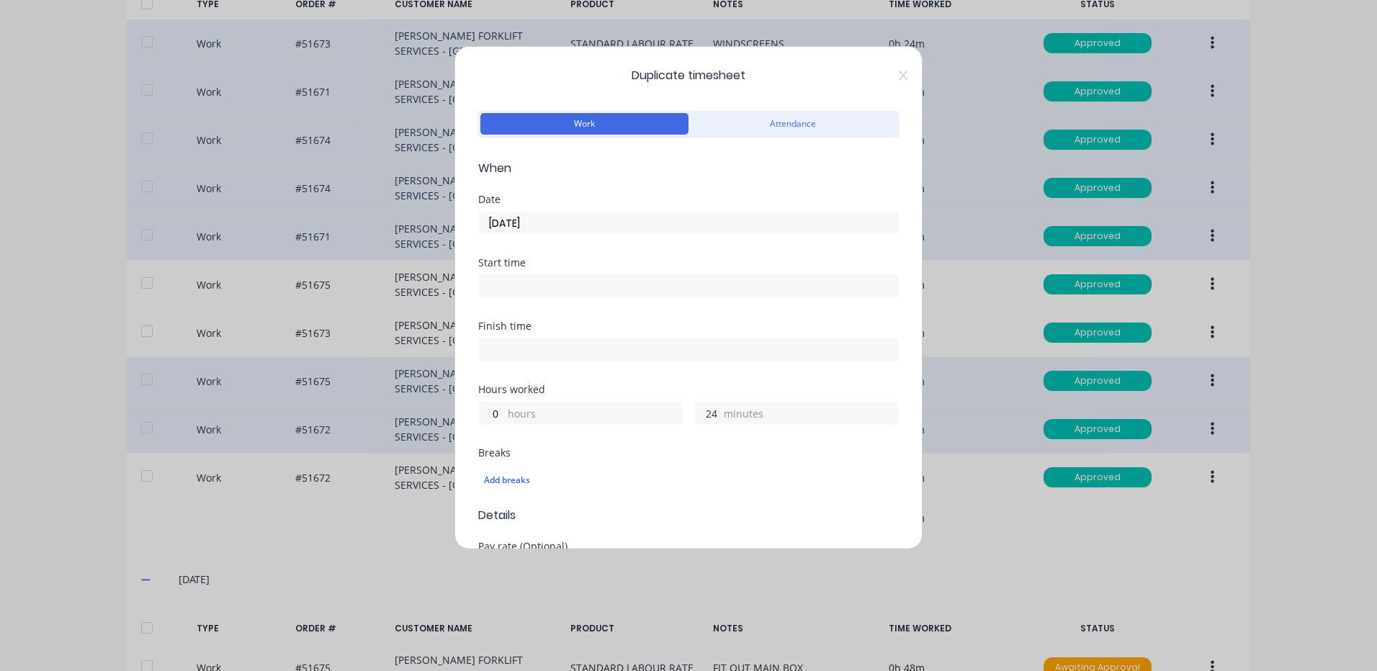
click at [695, 410] on input "24" at bounding box center [707, 414] width 25 height 22
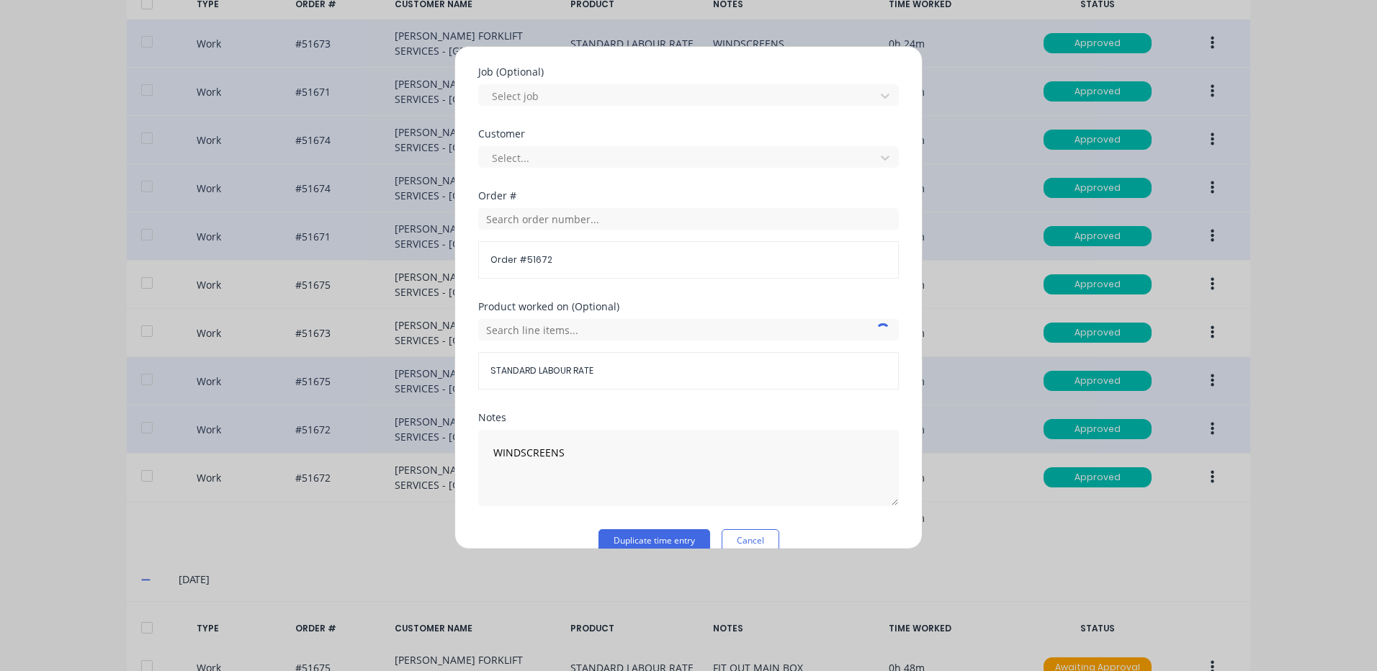
scroll to position [622, 0]
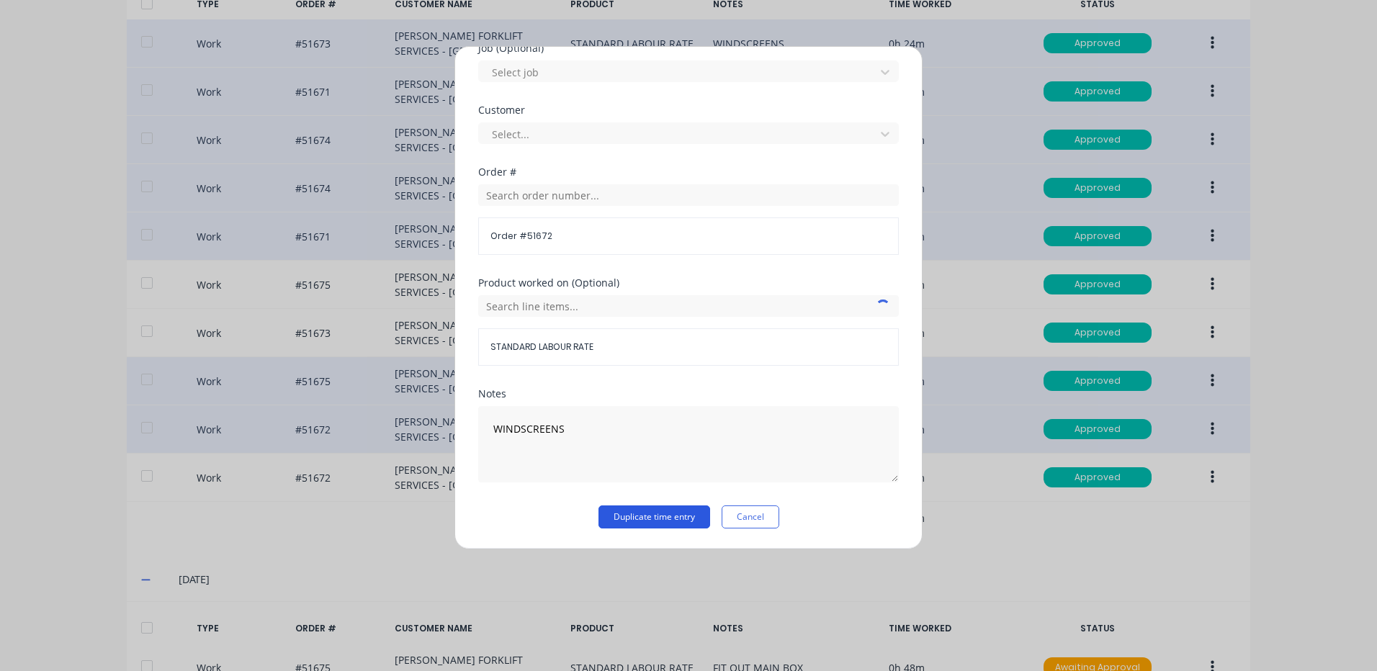
type input "36"
click at [691, 512] on button "Duplicate time entry" at bounding box center [654, 517] width 112 height 23
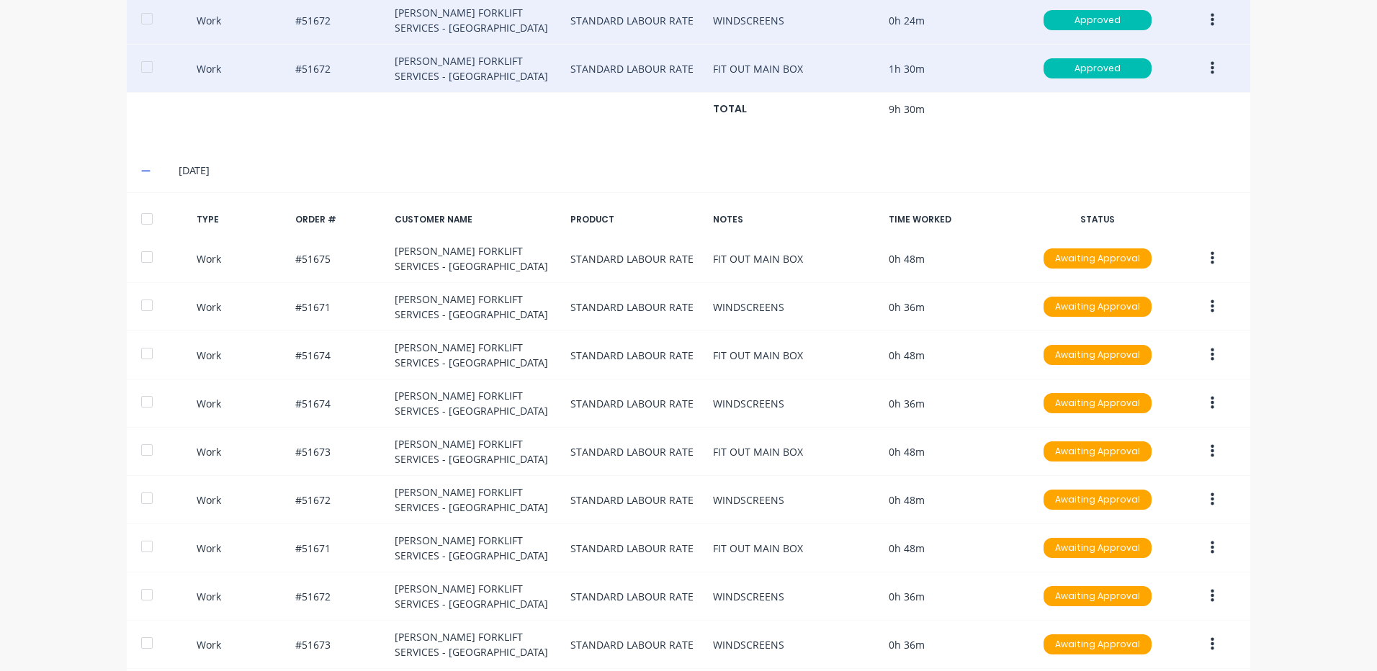
scroll to position [595, 0]
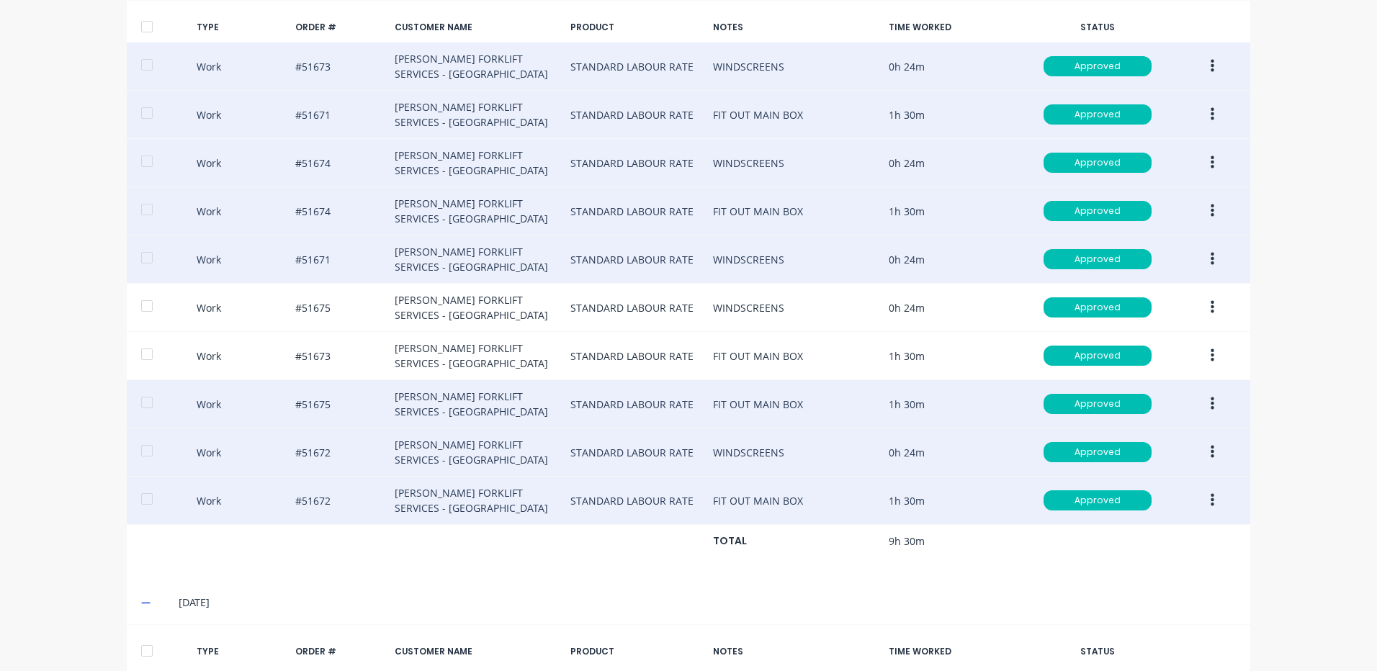
click at [1211, 498] on icon "button" at bounding box center [1213, 501] width 4 height 16
click at [1159, 476] on div "Duplicate" at bounding box center [1160, 475] width 111 height 21
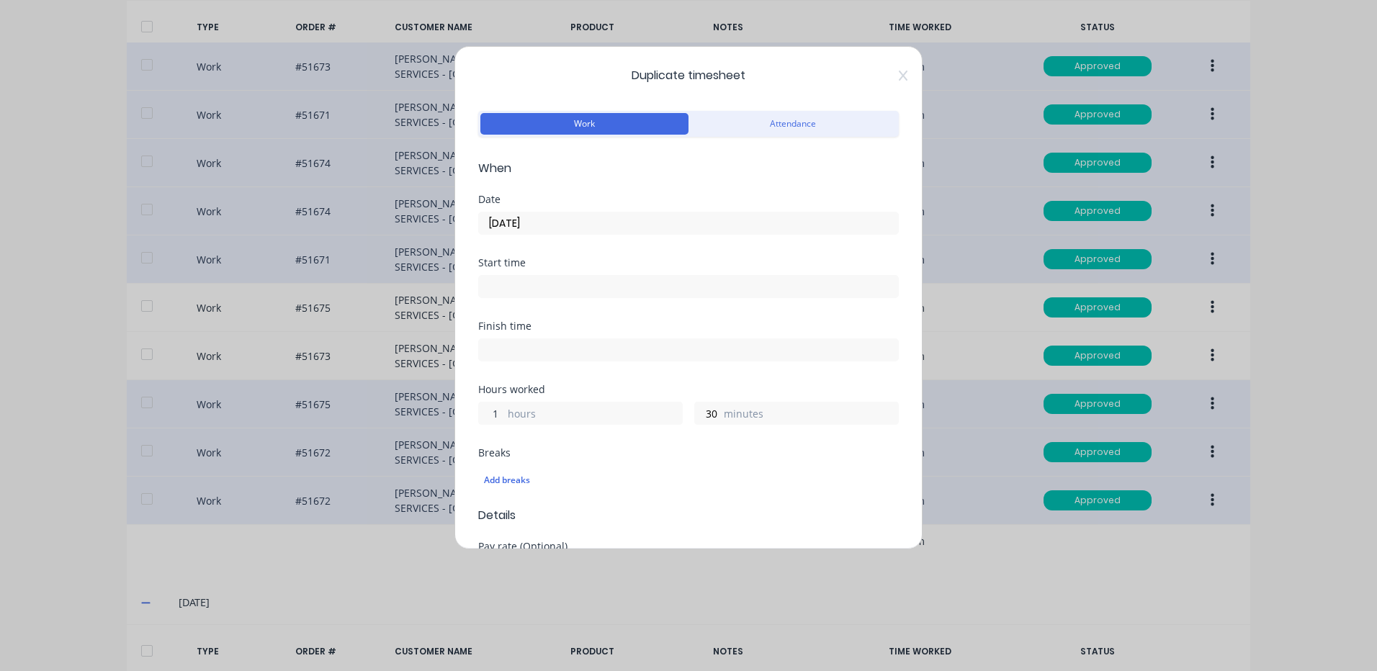
click at [487, 407] on input "1" at bounding box center [491, 414] width 25 height 22
drag, startPoint x: 487, startPoint y: 407, endPoint x: 534, endPoint y: 318, distance: 100.2
click at [487, 407] on input "1" at bounding box center [491, 414] width 25 height 22
click at [593, 202] on div "Date" at bounding box center [688, 199] width 421 height 10
click at [587, 212] on label "[DATE]" at bounding box center [688, 223] width 421 height 23
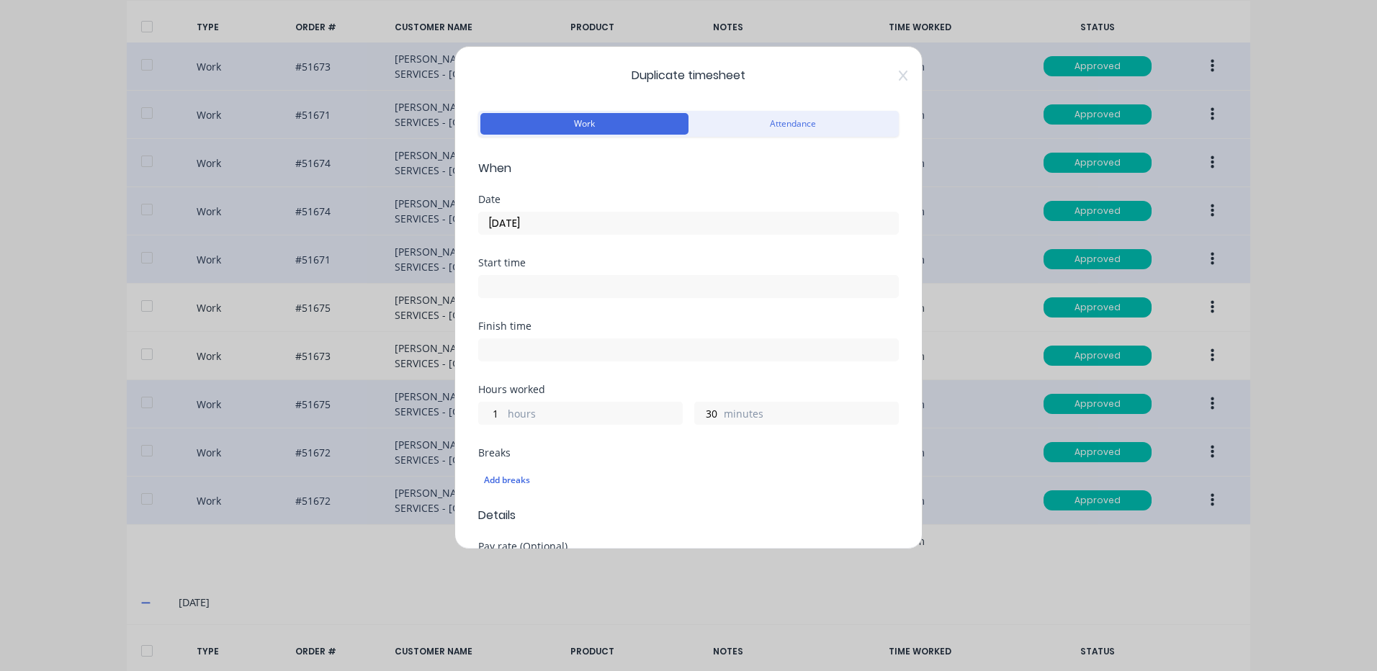
click at [587, 212] on input "[DATE]" at bounding box center [688, 223] width 419 height 22
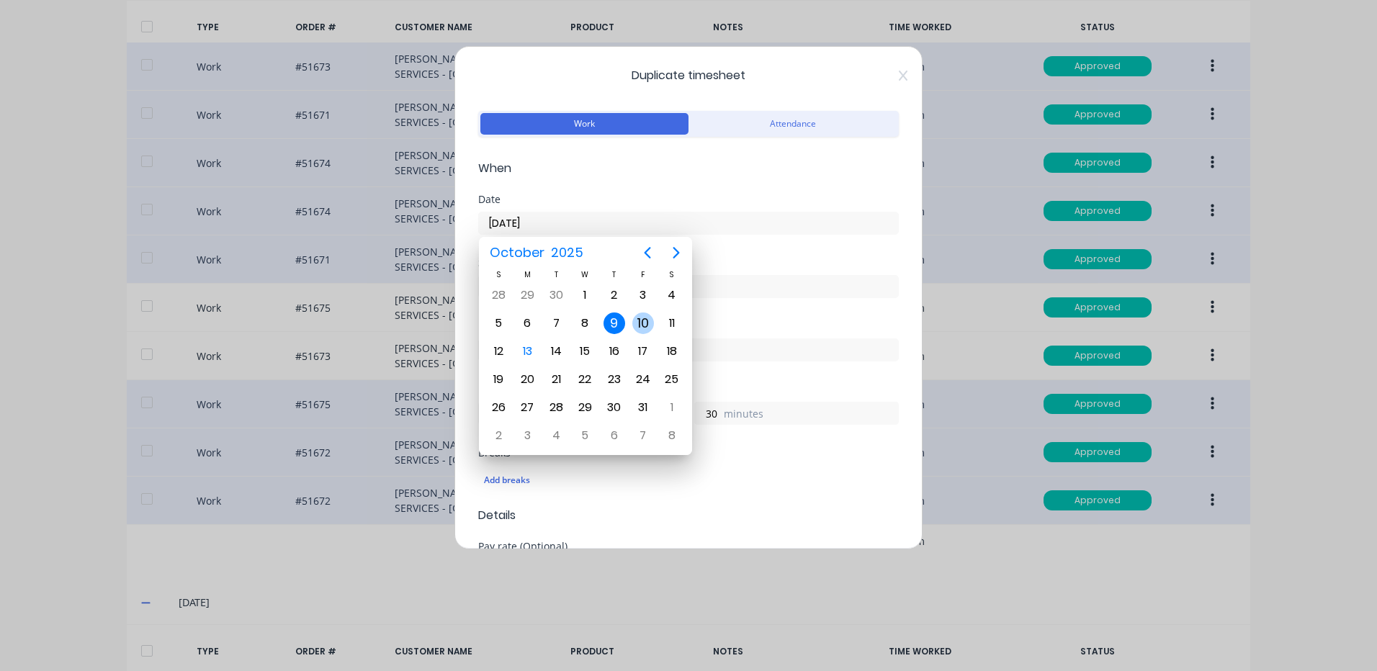
click at [641, 331] on div "10" at bounding box center [643, 324] width 22 height 22
type input "[DATE]"
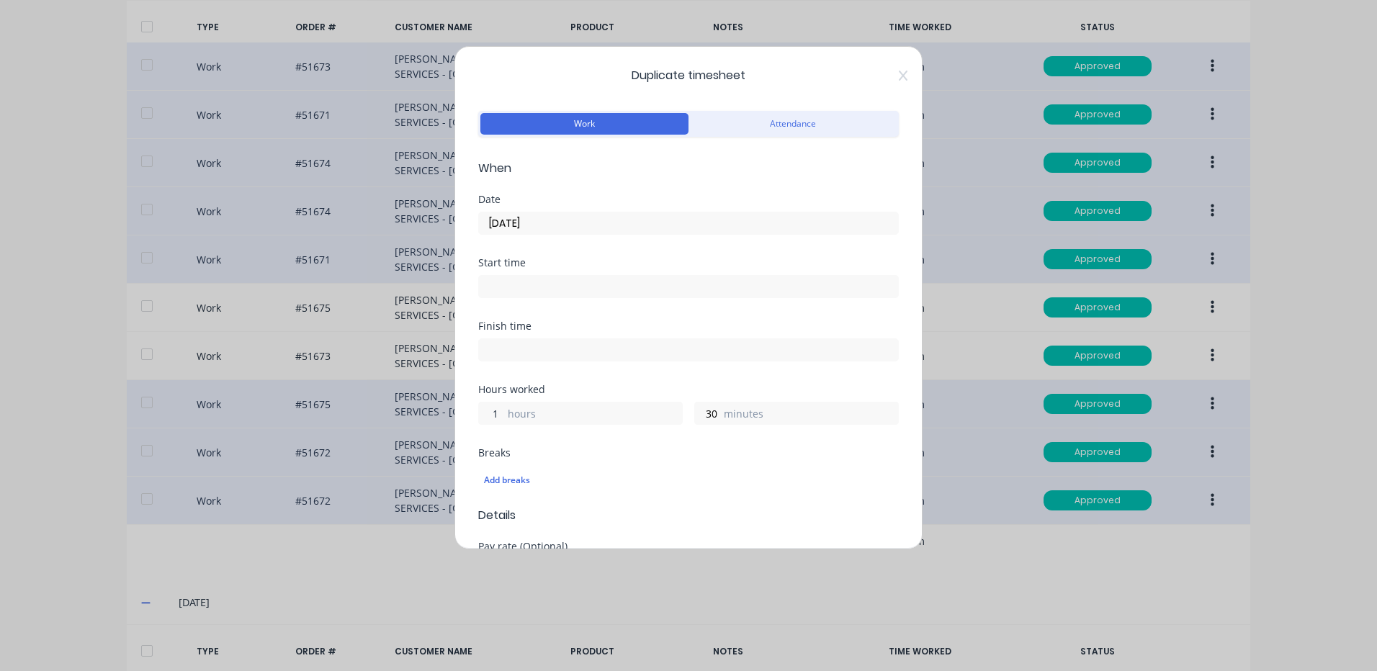
click at [491, 413] on input "1" at bounding box center [491, 414] width 25 height 22
type input "0"
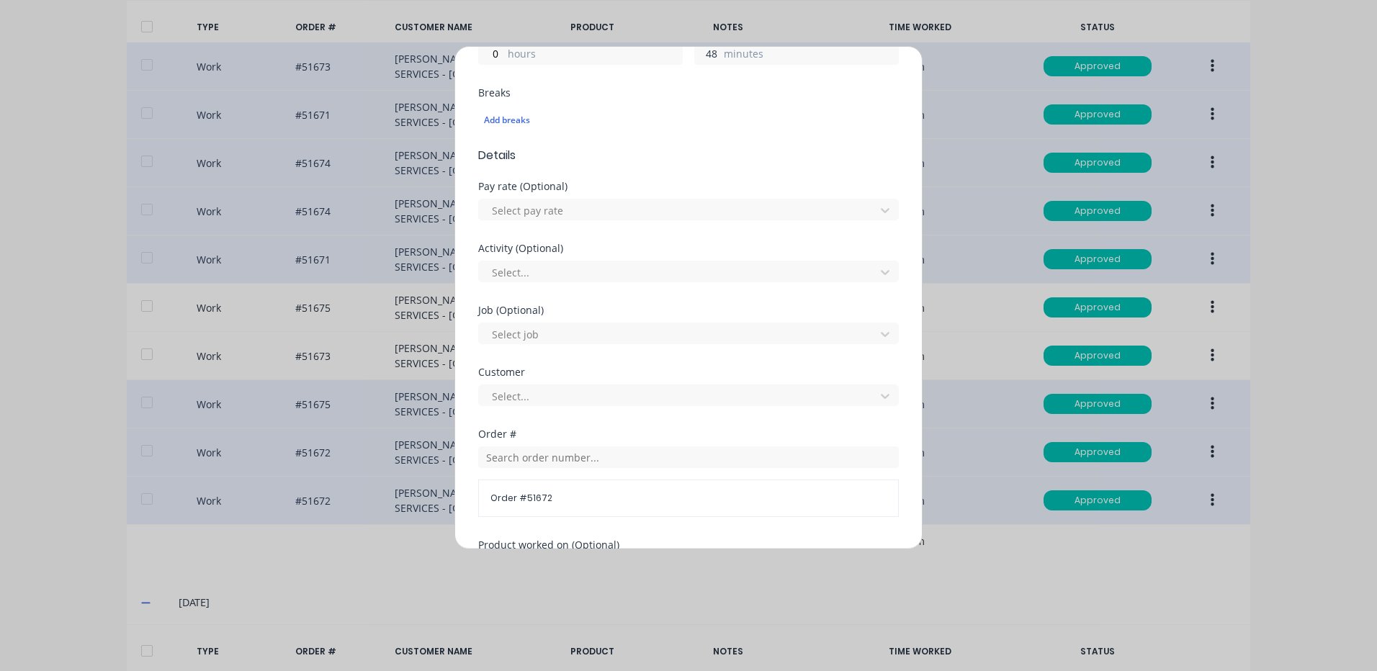
scroll to position [622, 0]
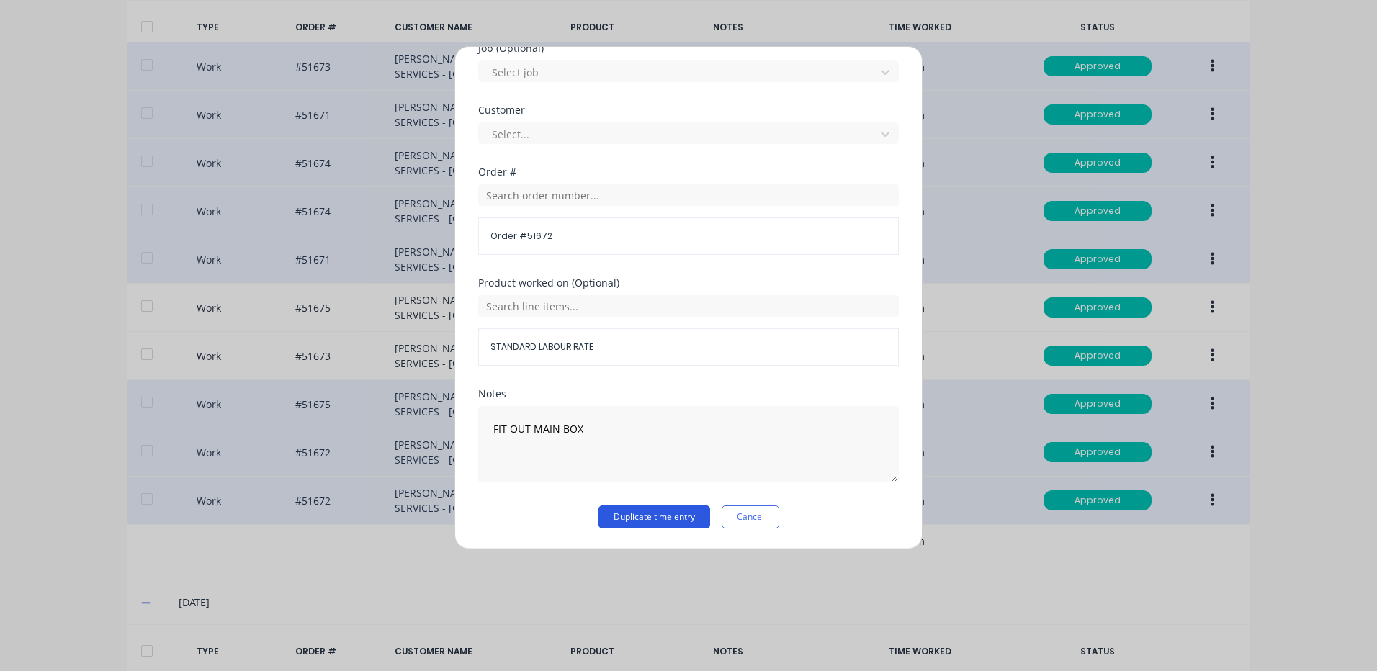
type input "48"
click at [652, 523] on button "Duplicate time entry" at bounding box center [654, 517] width 112 height 23
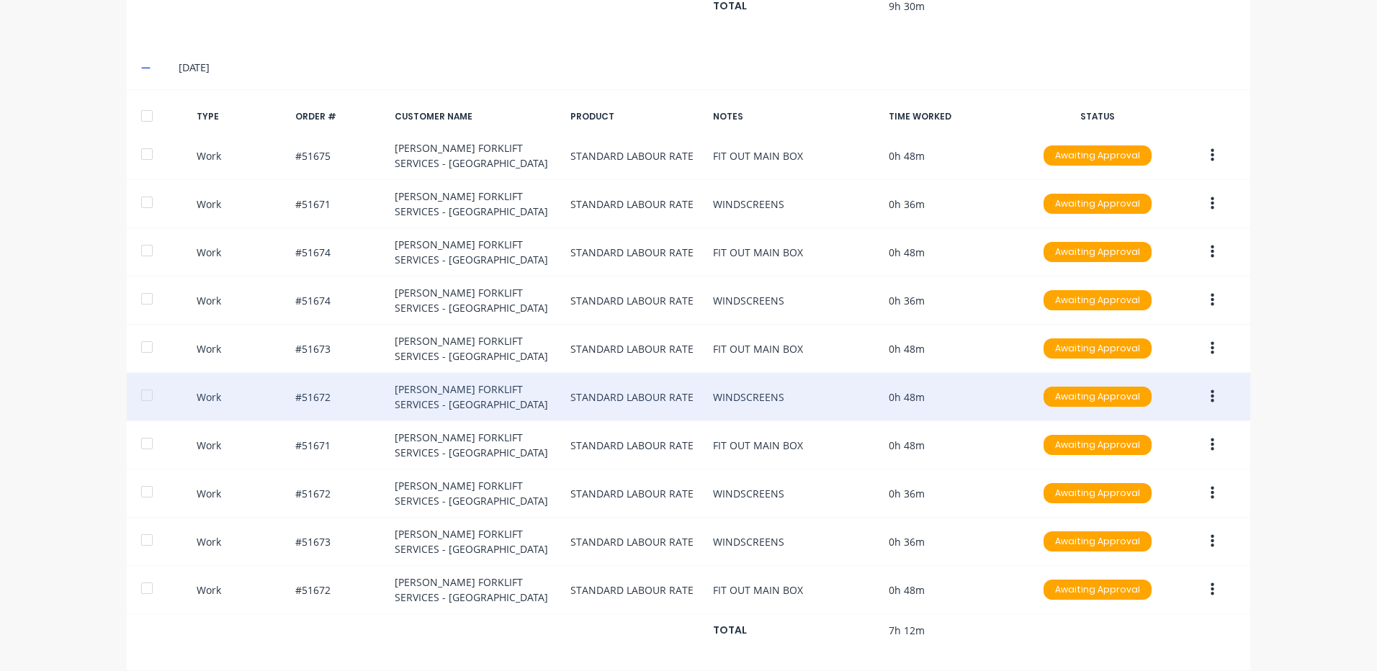
scroll to position [1147, 0]
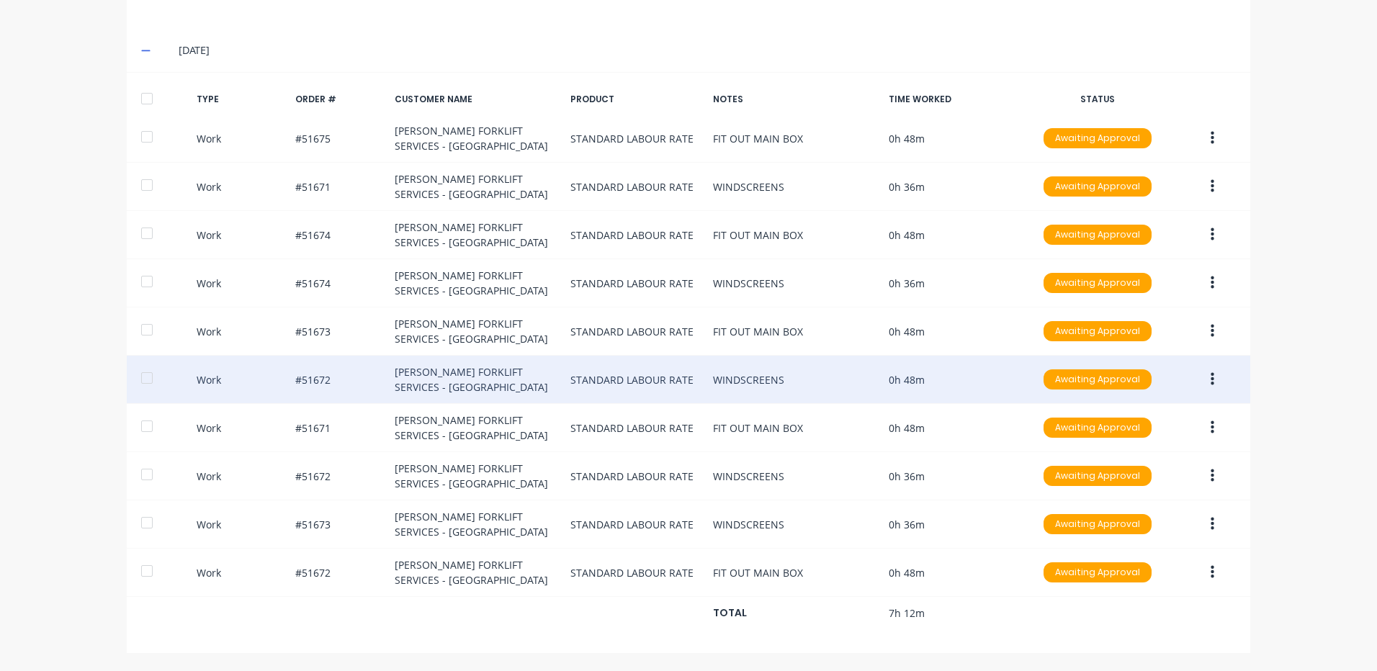
click at [1201, 377] on button "button" at bounding box center [1212, 380] width 34 height 26
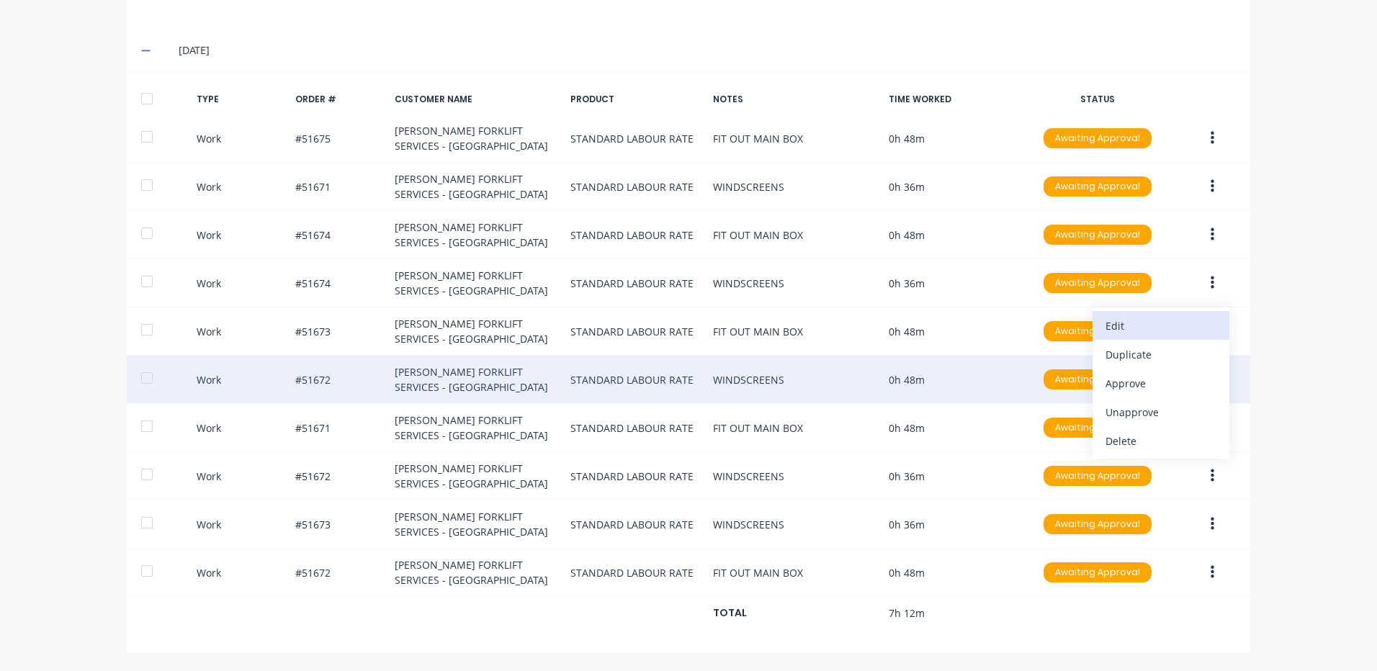
click at [1148, 330] on div "Edit" at bounding box center [1160, 325] width 111 height 21
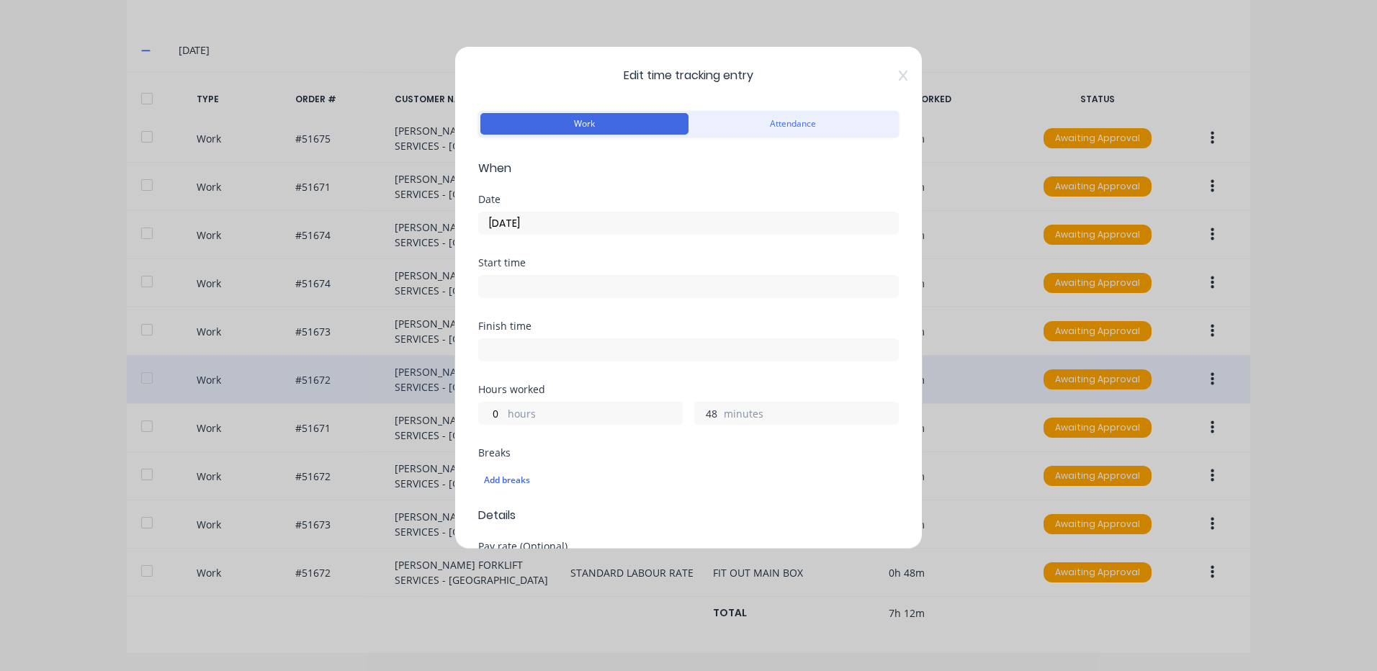
click at [709, 421] on input "48" at bounding box center [707, 414] width 25 height 22
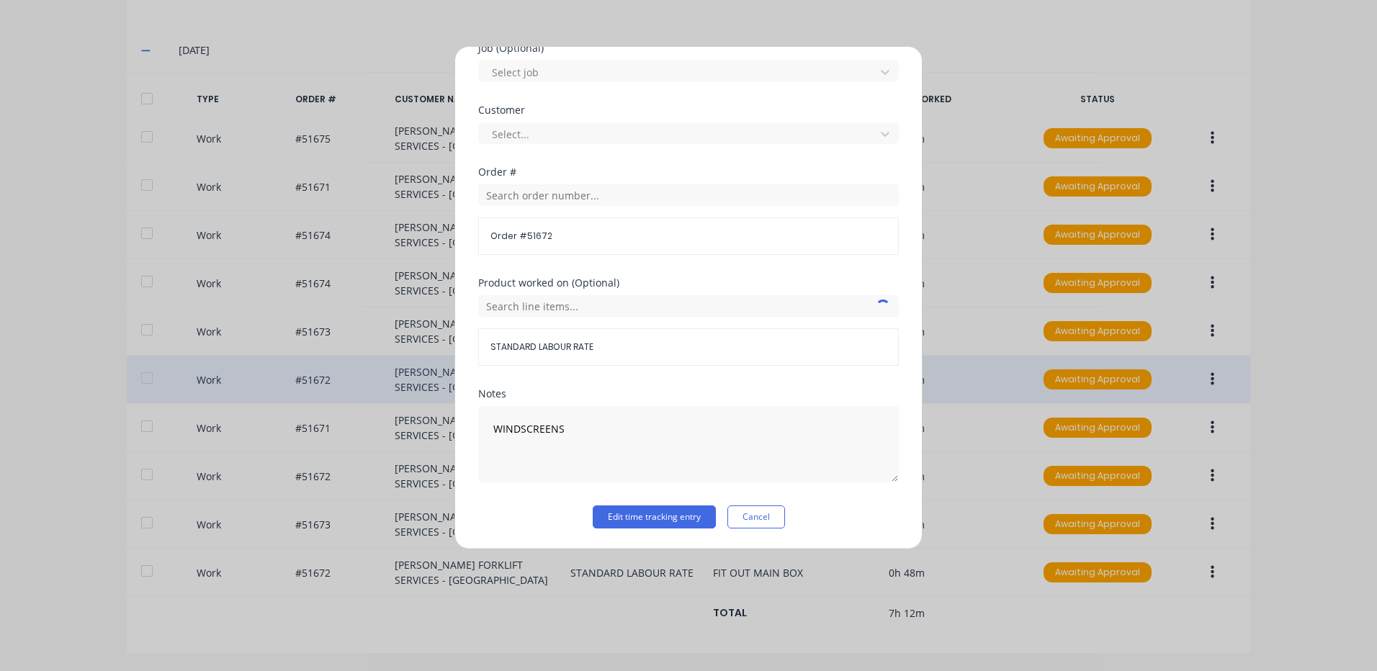
type input "36"
click at [655, 503] on div "Notes WINDSCREENS" at bounding box center [688, 447] width 421 height 117
click at [629, 521] on button "Edit time tracking entry" at bounding box center [654, 517] width 123 height 23
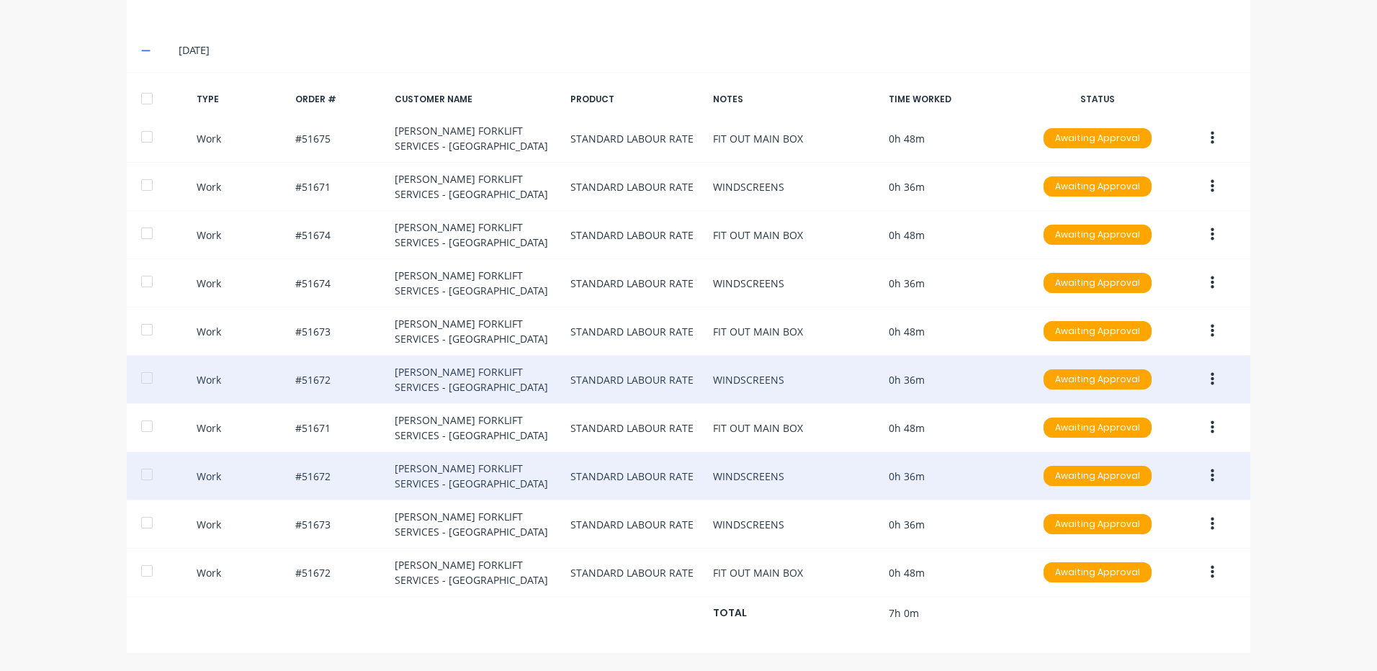
click at [1216, 472] on button "button" at bounding box center [1212, 476] width 34 height 26
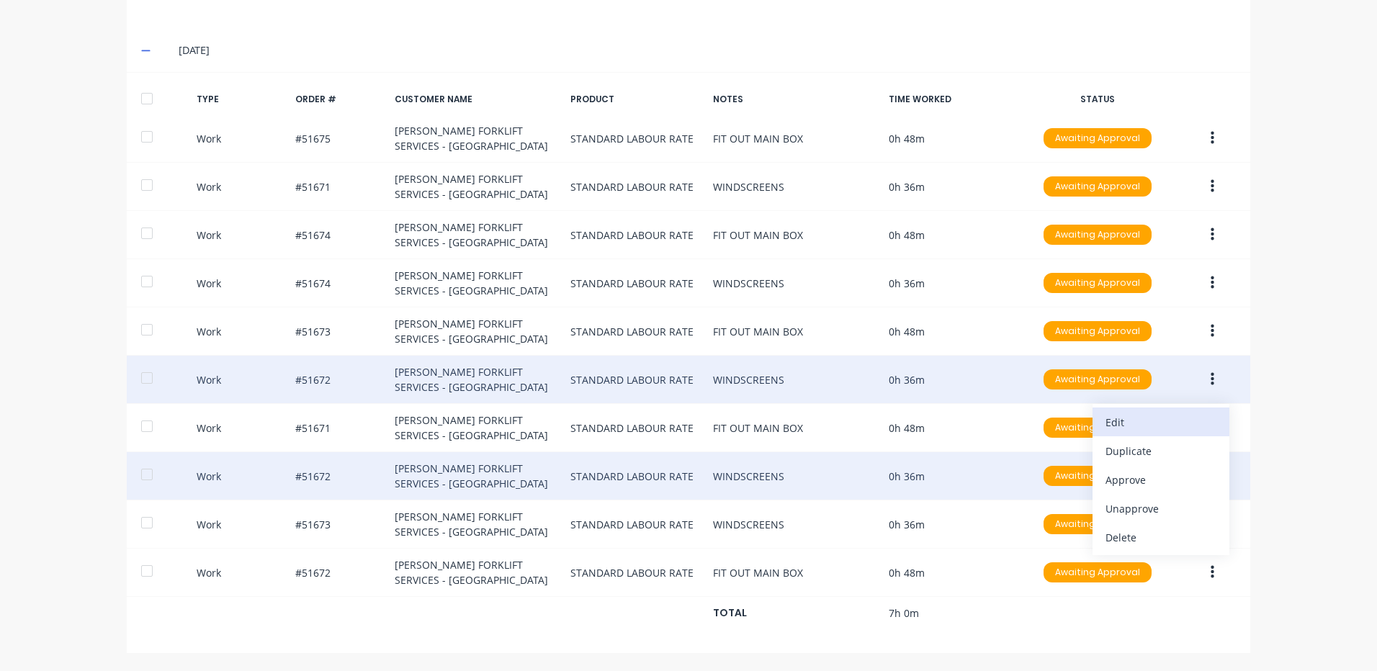
click at [1154, 430] on div "Edit" at bounding box center [1160, 422] width 111 height 21
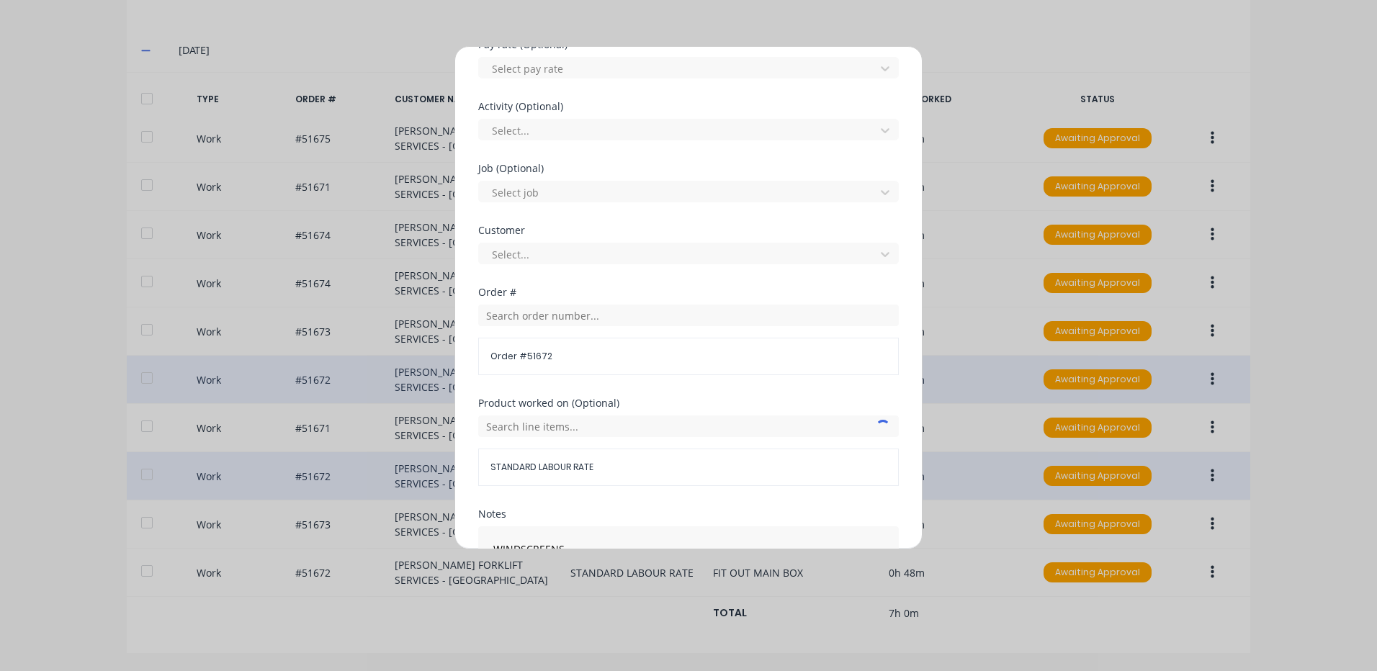
scroll to position [504, 0]
click at [532, 422] on input "text" at bounding box center [688, 424] width 421 height 22
type input "51675"
click at [583, 407] on div "Product worked on (Optional) 51675 STANDARD LABOUR RATE" at bounding box center [688, 440] width 421 height 88
click at [565, 315] on input "text" at bounding box center [688, 313] width 421 height 22
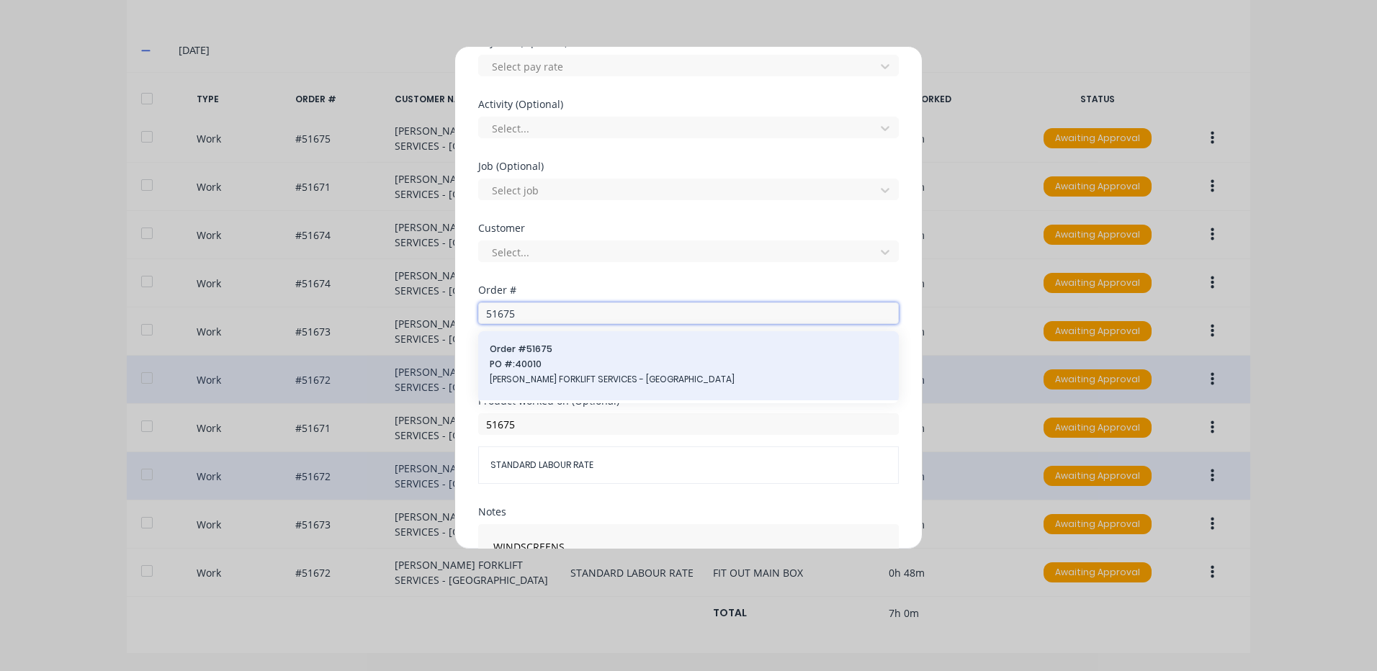
type input "51675"
click at [555, 357] on div "Order # 51675 PO #: 40010 [PERSON_NAME] FORKLIFT SERVICES - [GEOGRAPHIC_DATA]" at bounding box center [689, 366] width 398 height 46
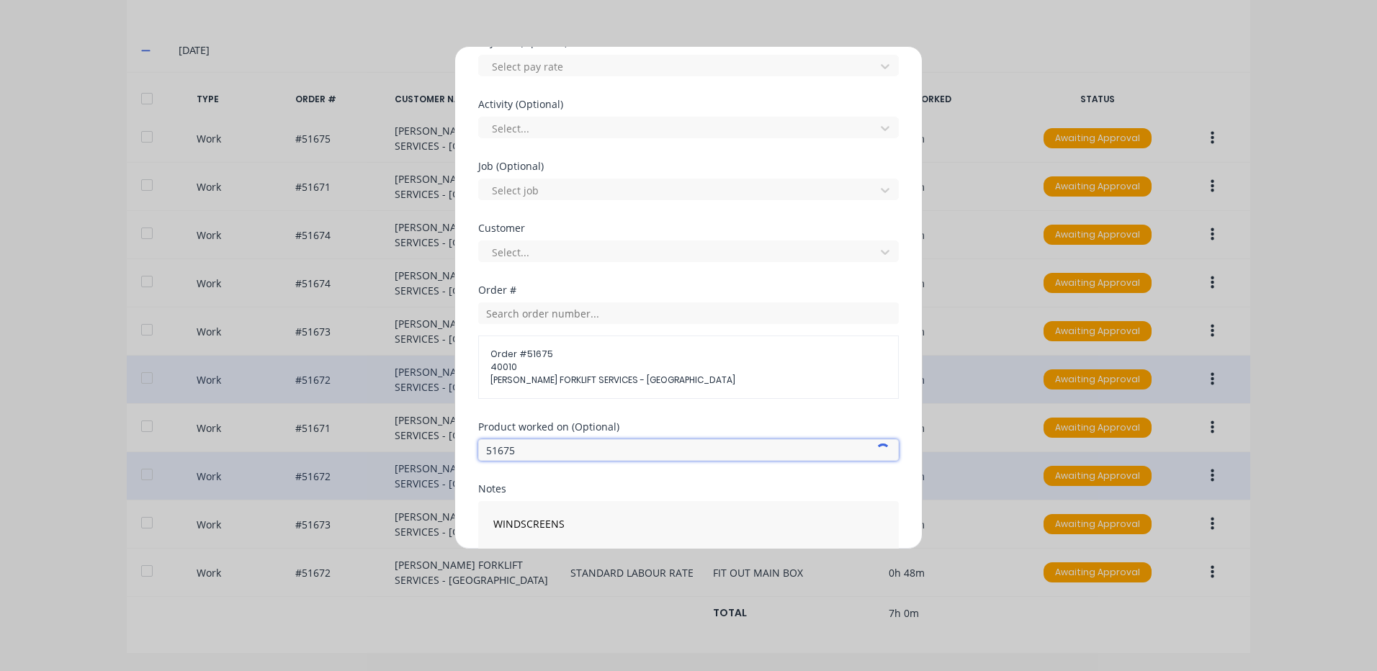
click at [565, 447] on input "51675" at bounding box center [688, 450] width 421 height 22
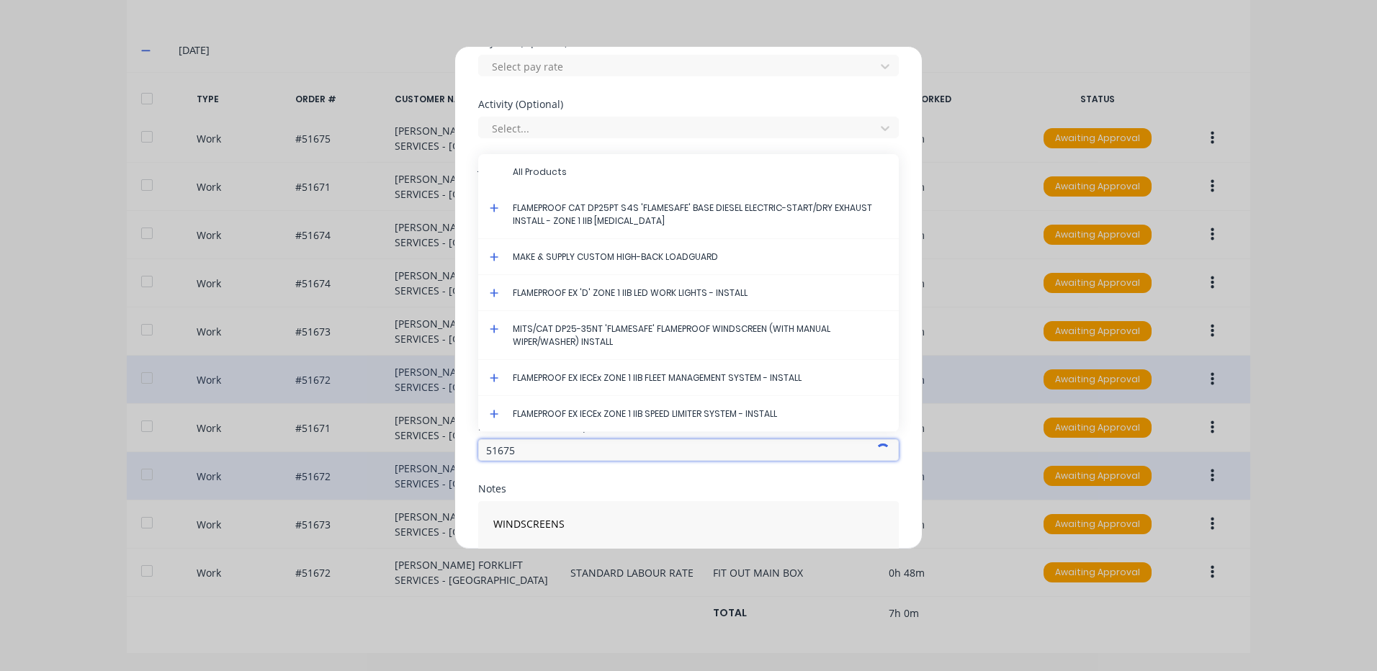
click at [565, 447] on input "51675" at bounding box center [688, 450] width 421 height 22
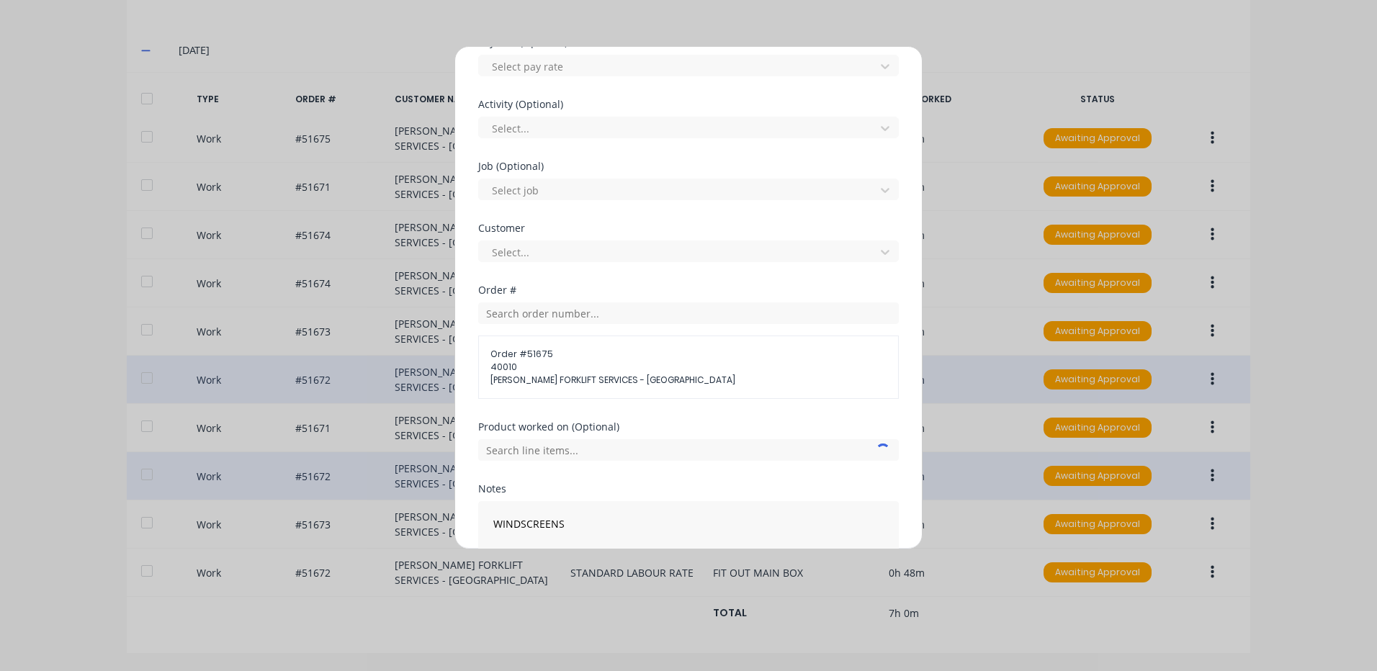
click at [614, 403] on div "Order # Order # 51675 40010 [PERSON_NAME] FORKLIFT SERVICES - [GEOGRAPHIC_DATA]" at bounding box center [688, 353] width 421 height 137
click at [671, 450] on input "text" at bounding box center [688, 450] width 421 height 22
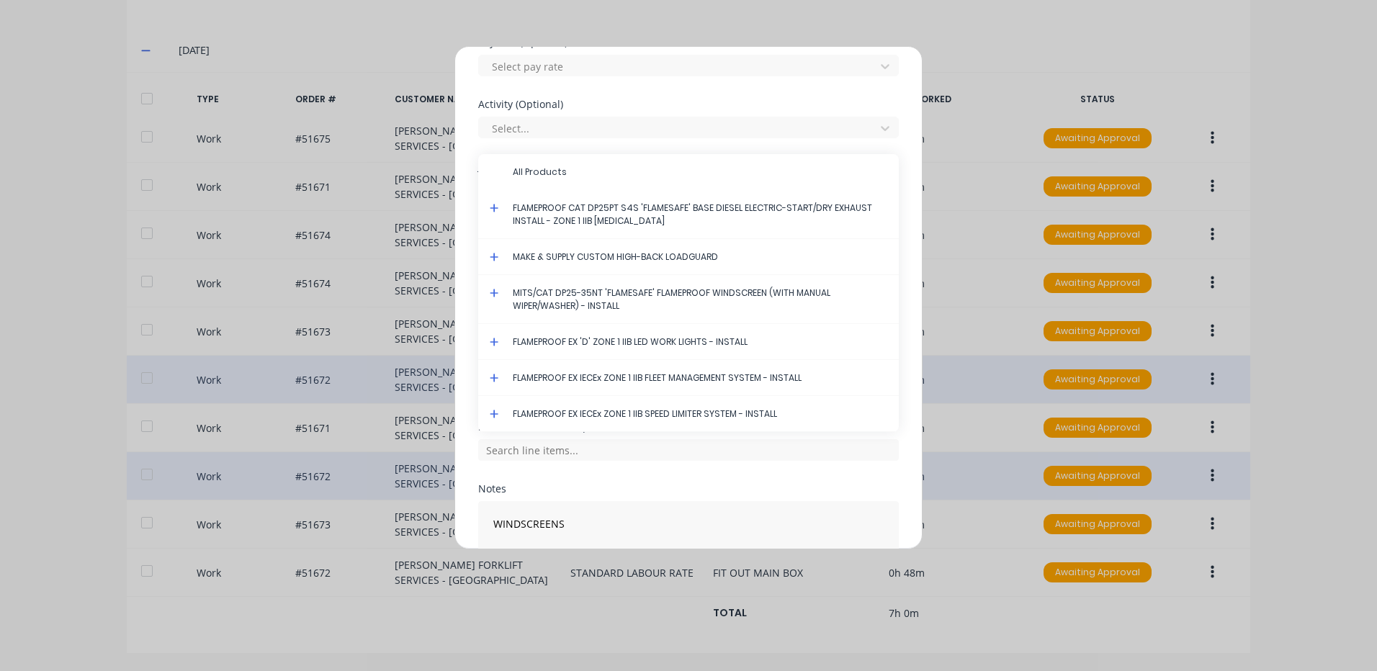
click at [493, 288] on icon at bounding box center [494, 293] width 9 height 10
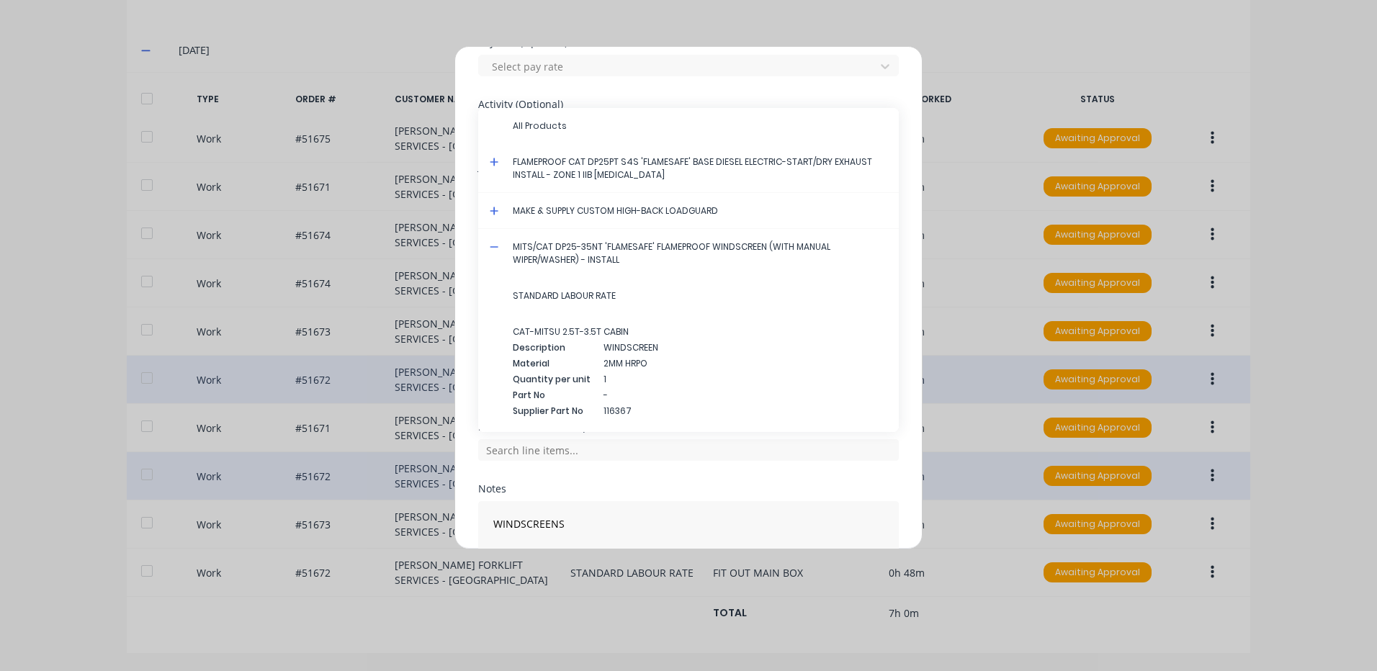
click at [493, 247] on icon at bounding box center [494, 246] width 9 height 1
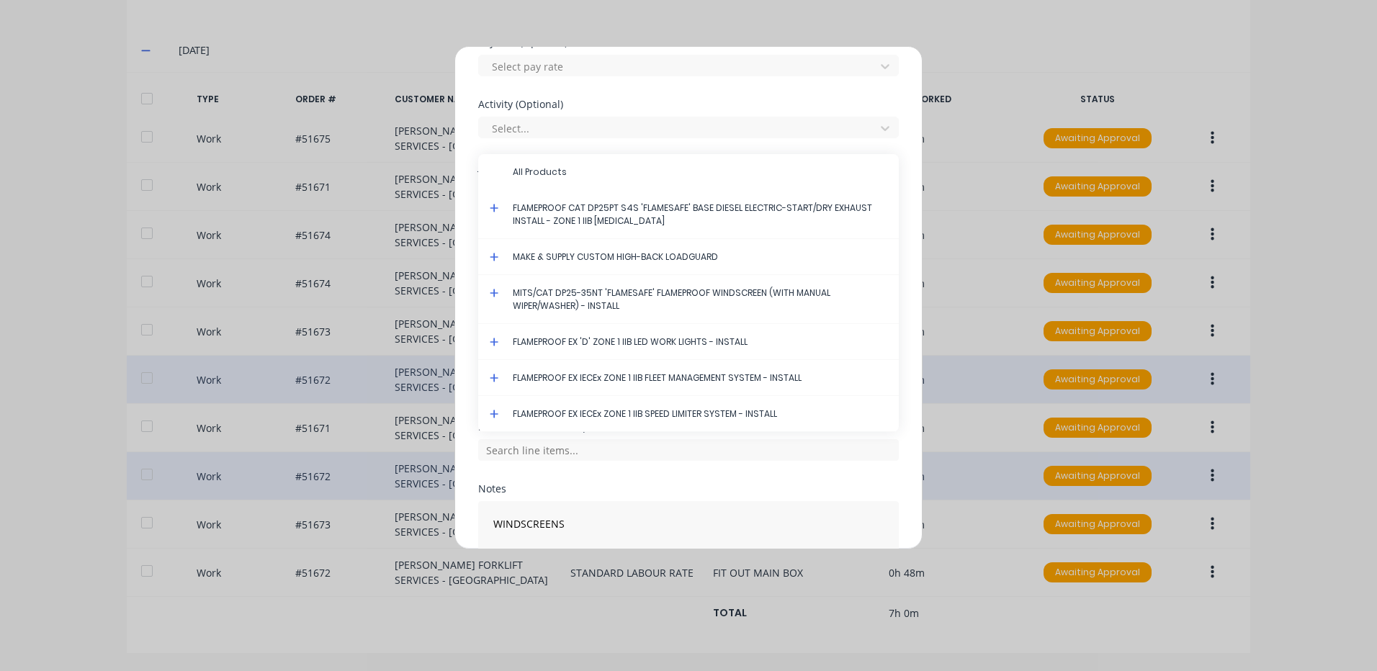
click at [494, 292] on icon at bounding box center [494, 293] width 9 height 9
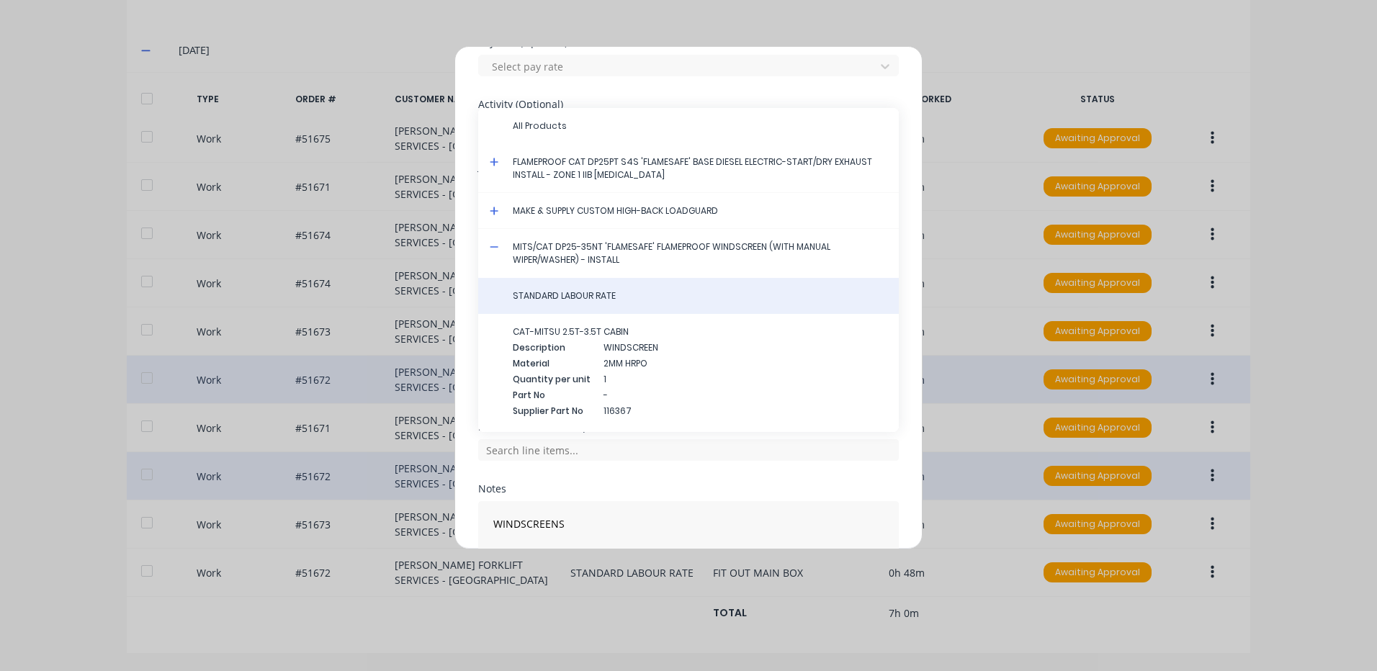
click at [548, 294] on span "STANDARD LABOUR RATE" at bounding box center [700, 295] width 374 height 13
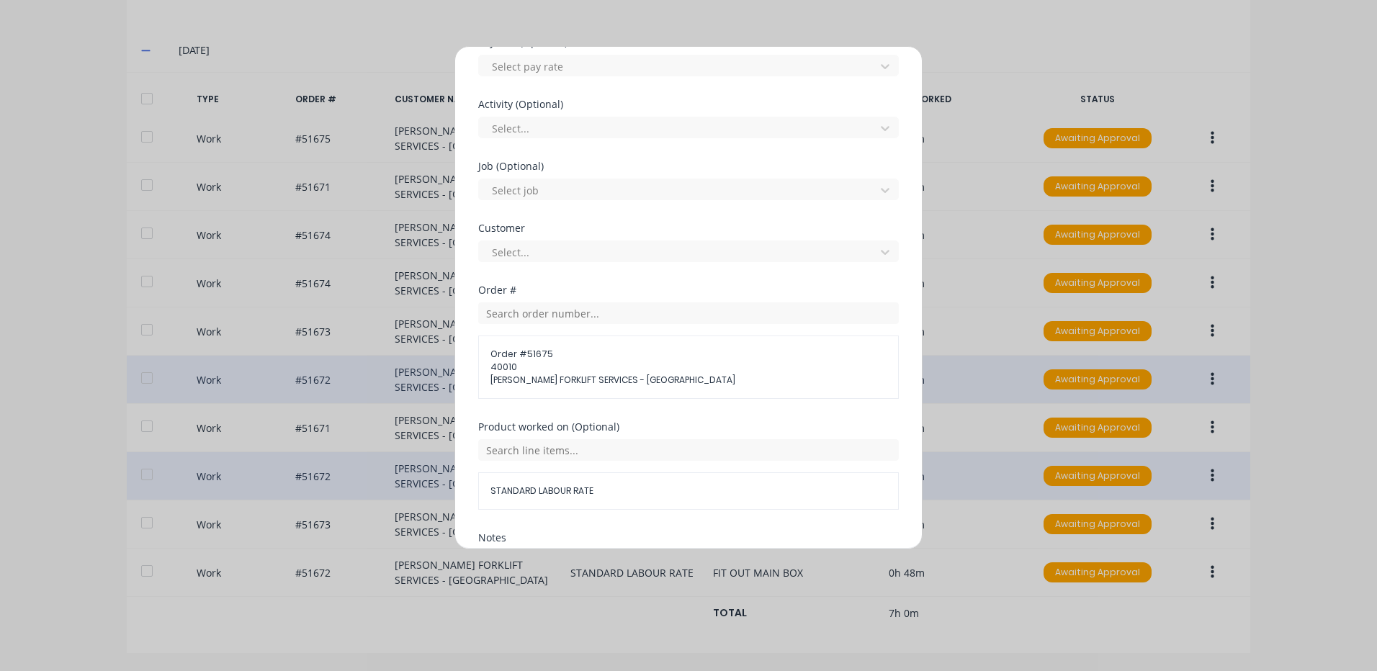
scroll to position [648, 0]
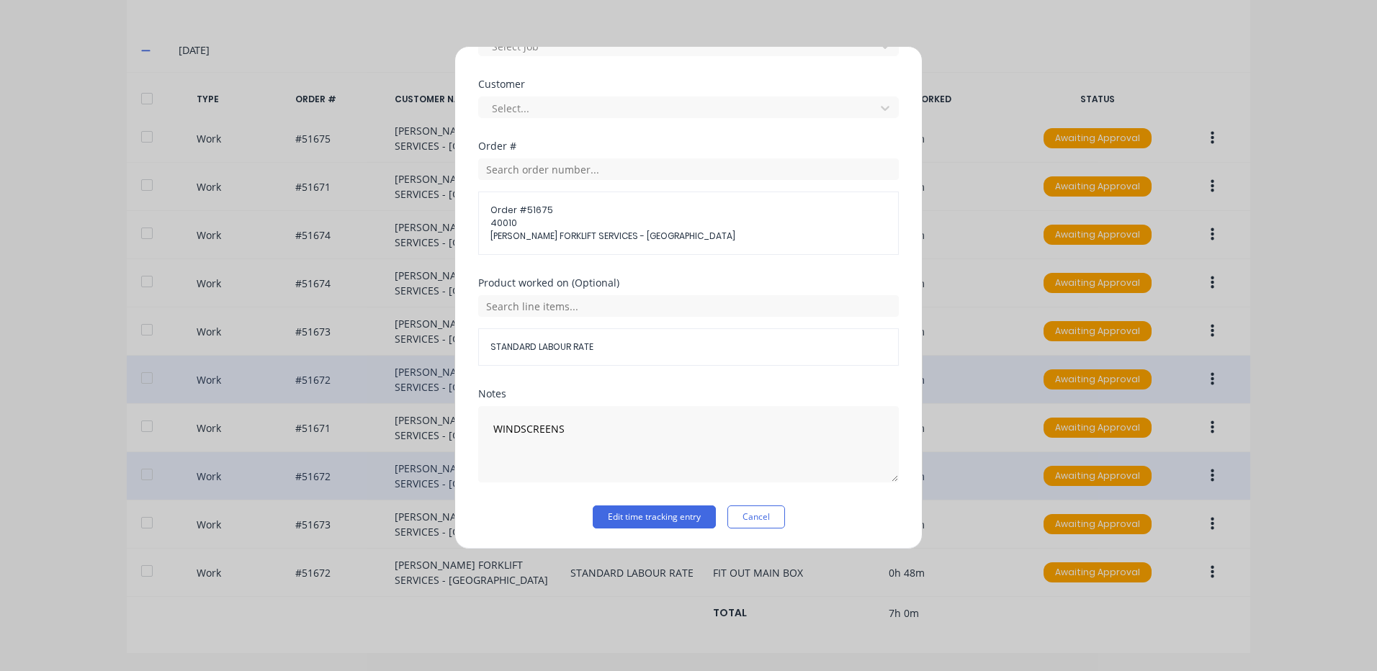
drag, startPoint x: 656, startPoint y: 495, endPoint x: 650, endPoint y: 502, distance: 9.2
click at [652, 498] on div "Notes WINDSCREENS" at bounding box center [688, 447] width 421 height 117
click at [651, 505] on div "Notes WINDSCREENS" at bounding box center [688, 447] width 421 height 117
click at [647, 516] on button "Edit time tracking entry" at bounding box center [654, 517] width 123 height 23
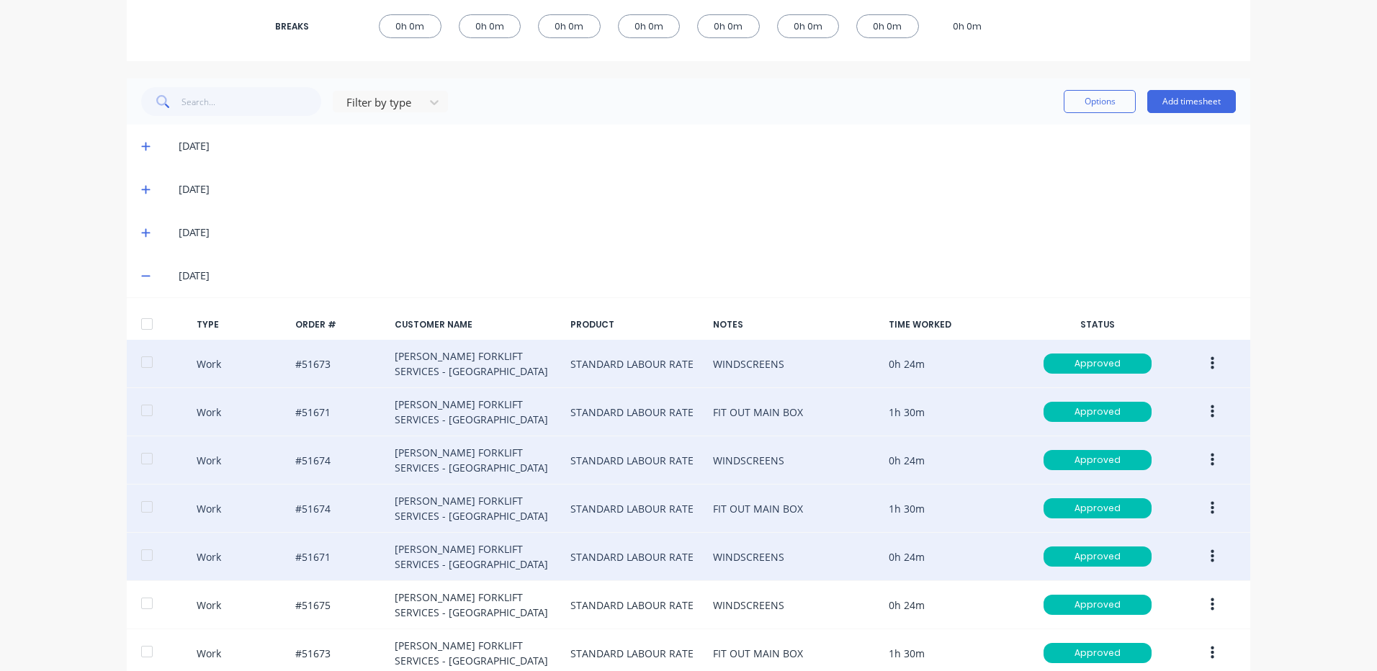
scroll to position [211, 0]
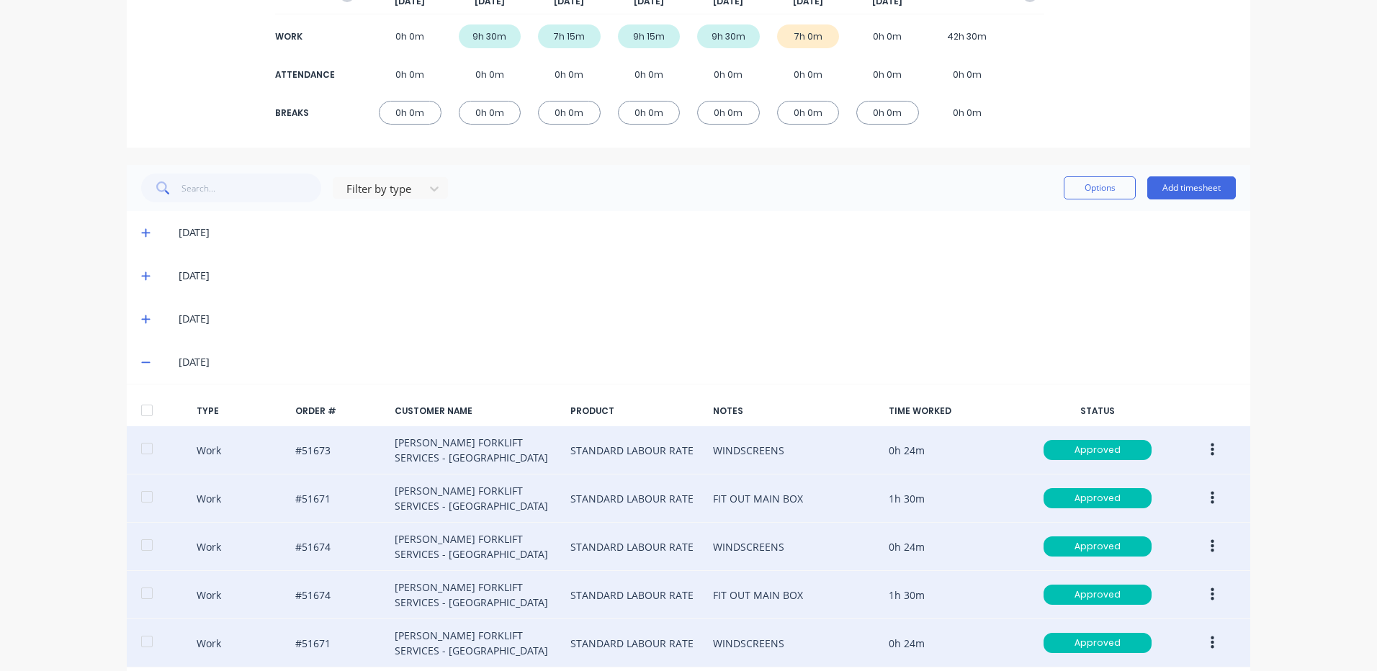
click at [142, 320] on icon at bounding box center [145, 319] width 9 height 10
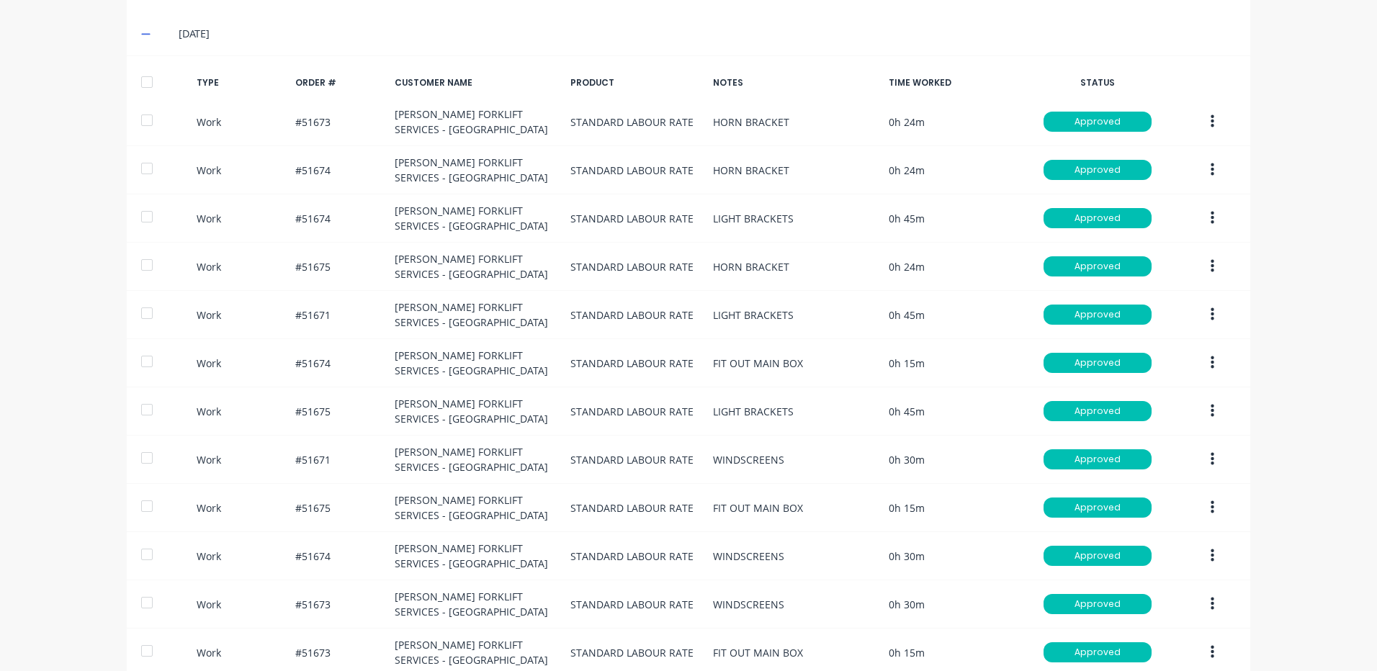
scroll to position [499, 0]
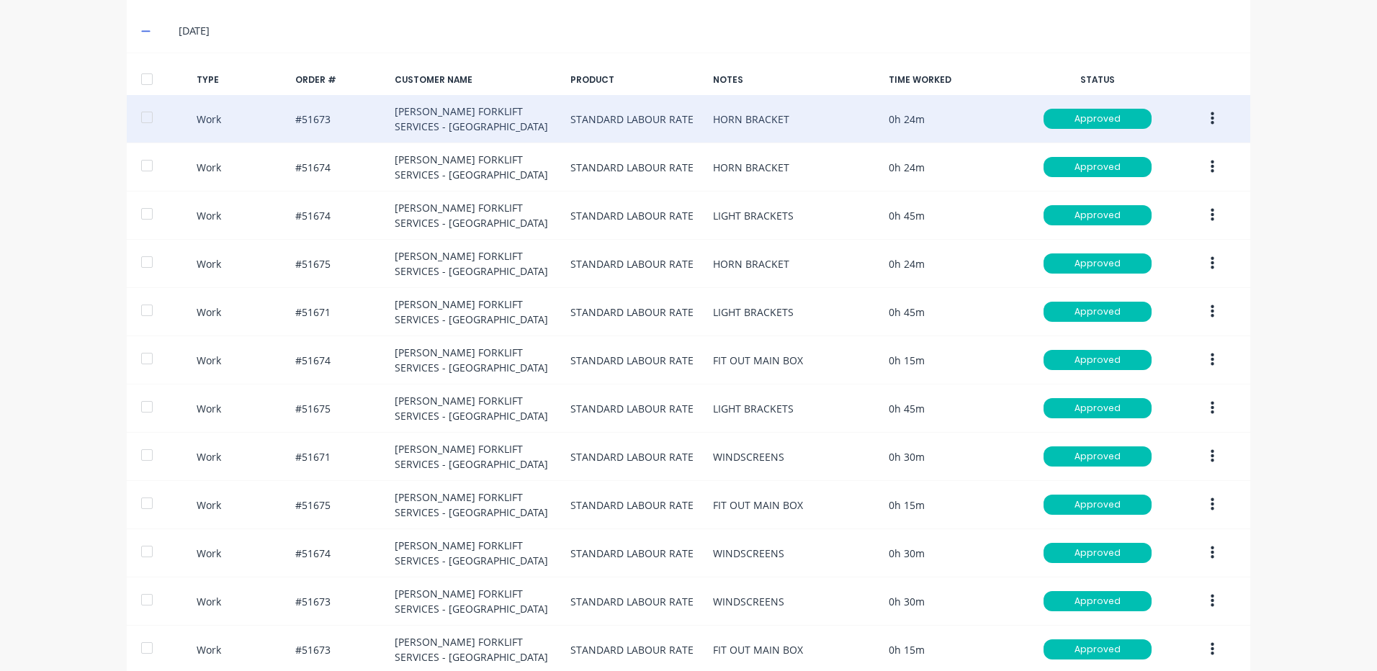
click at [1204, 122] on button "button" at bounding box center [1212, 119] width 34 height 26
click at [1175, 101] on div "Duplicate" at bounding box center [1160, 94] width 111 height 21
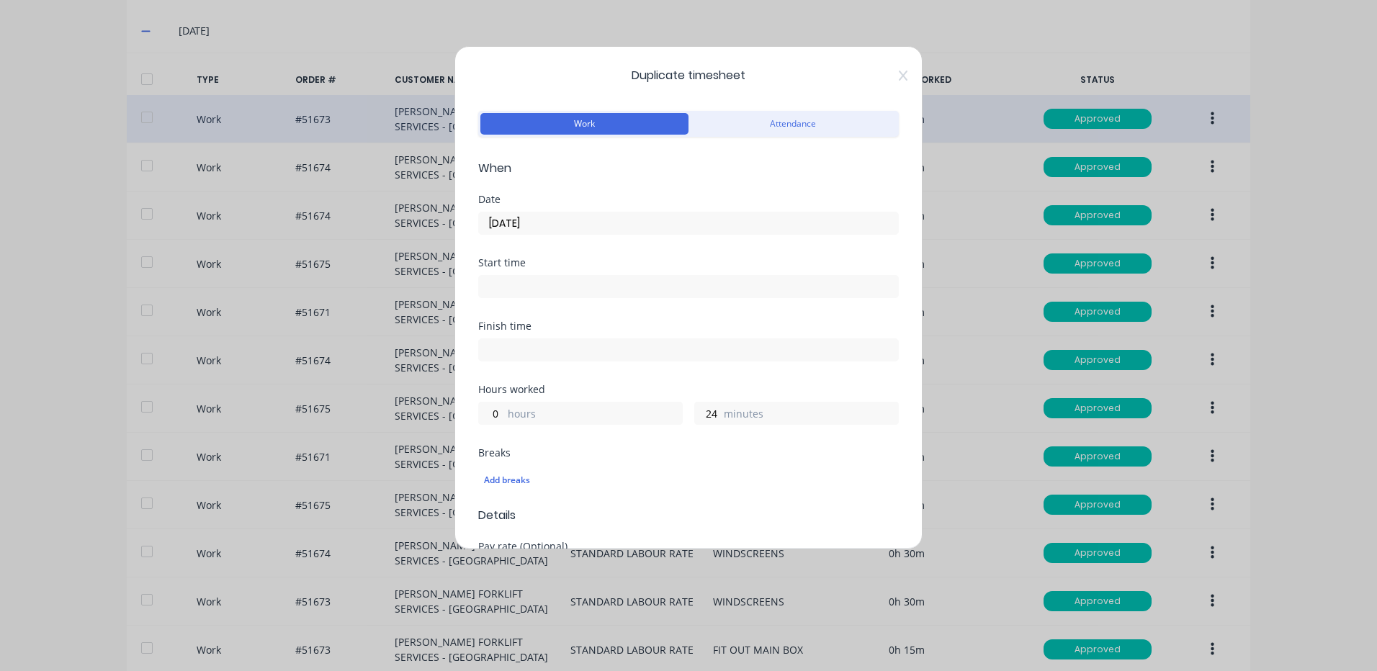
click at [787, 225] on input "[DATE]" at bounding box center [688, 223] width 419 height 22
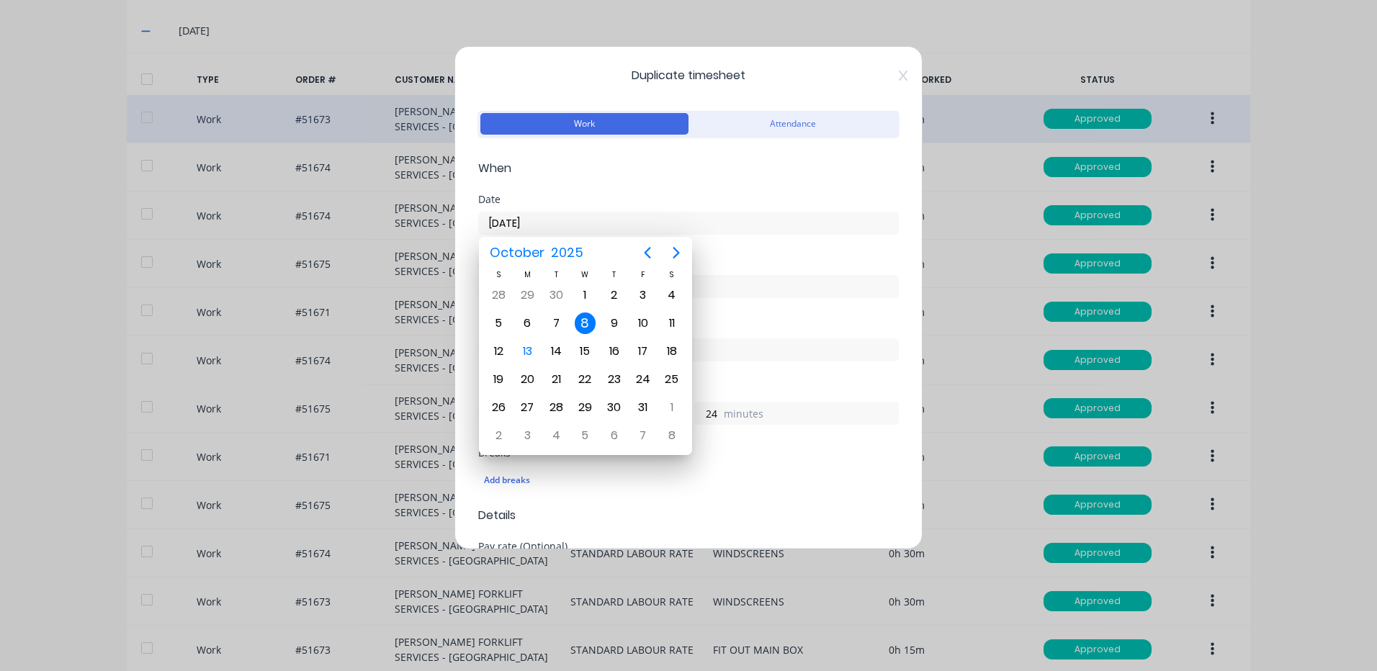
click at [774, 189] on form "Work Attendance When Date [DATE] Start time Finish time Hours worked 0 hours 24…" at bounding box center [688, 628] width 421 height 1043
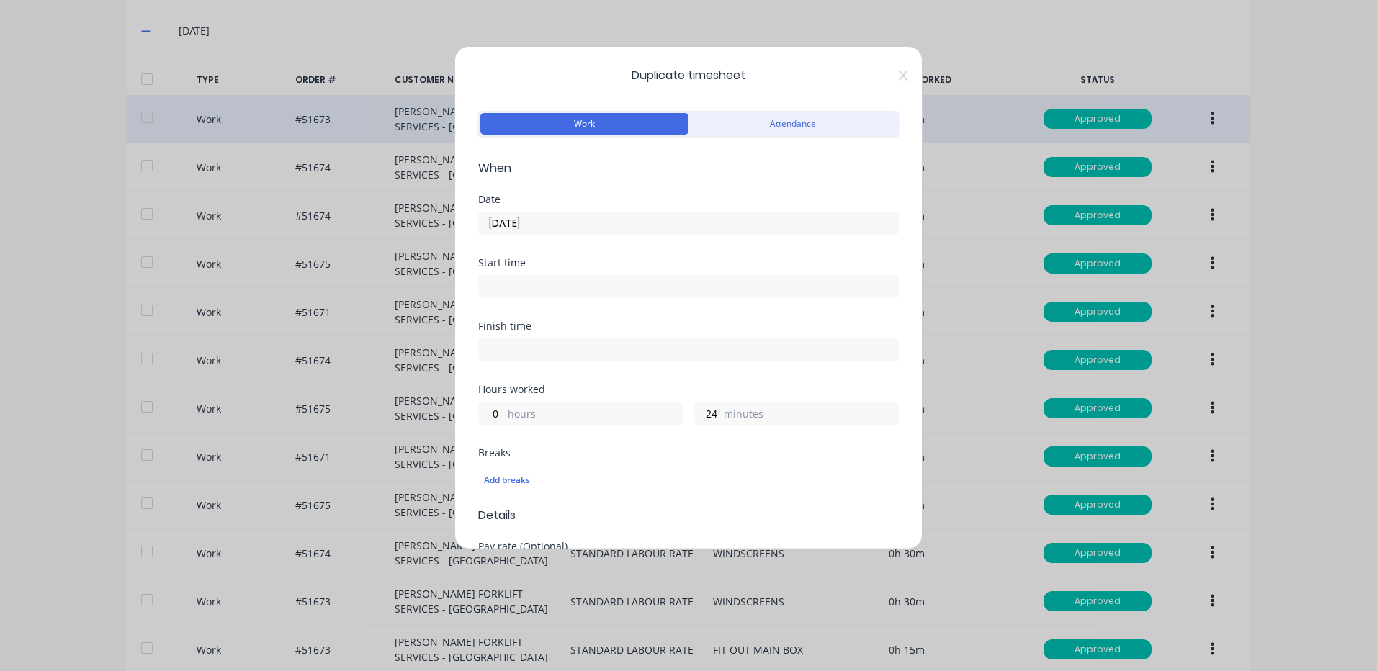
click at [670, 223] on input "[DATE]" at bounding box center [688, 223] width 419 height 22
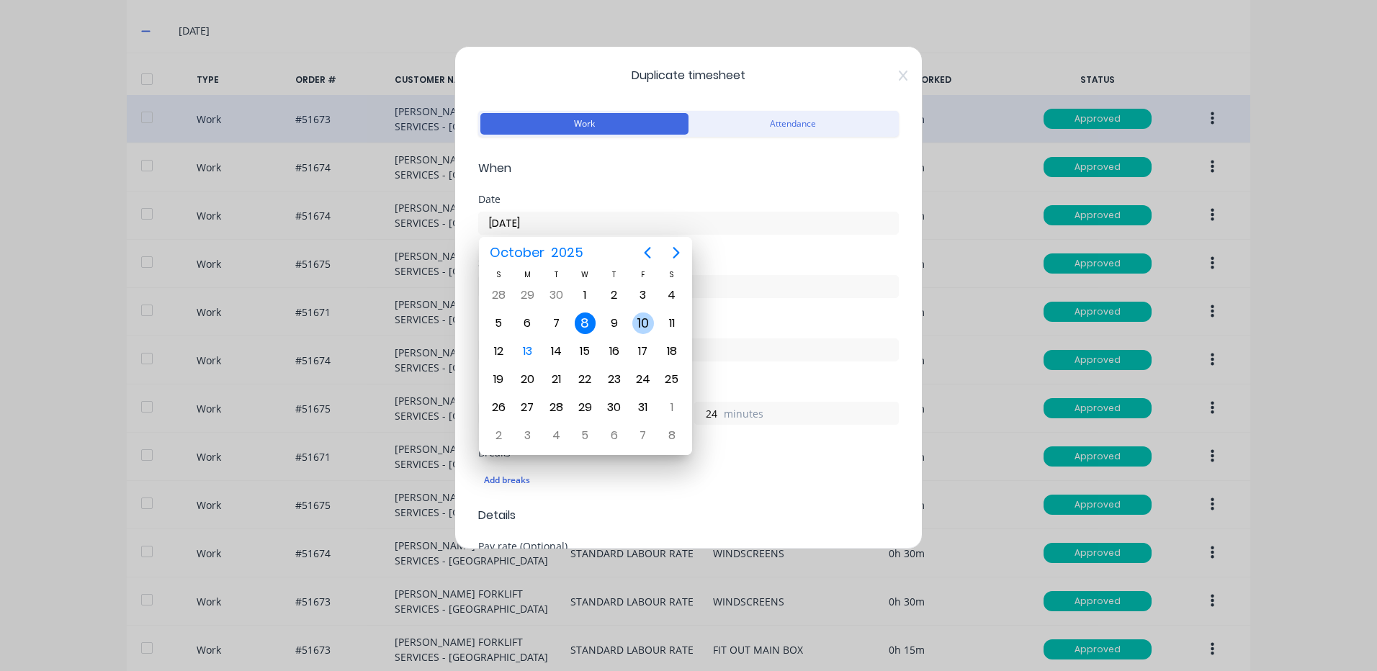
click at [647, 323] on div "10" at bounding box center [643, 324] width 22 height 22
type input "[DATE]"
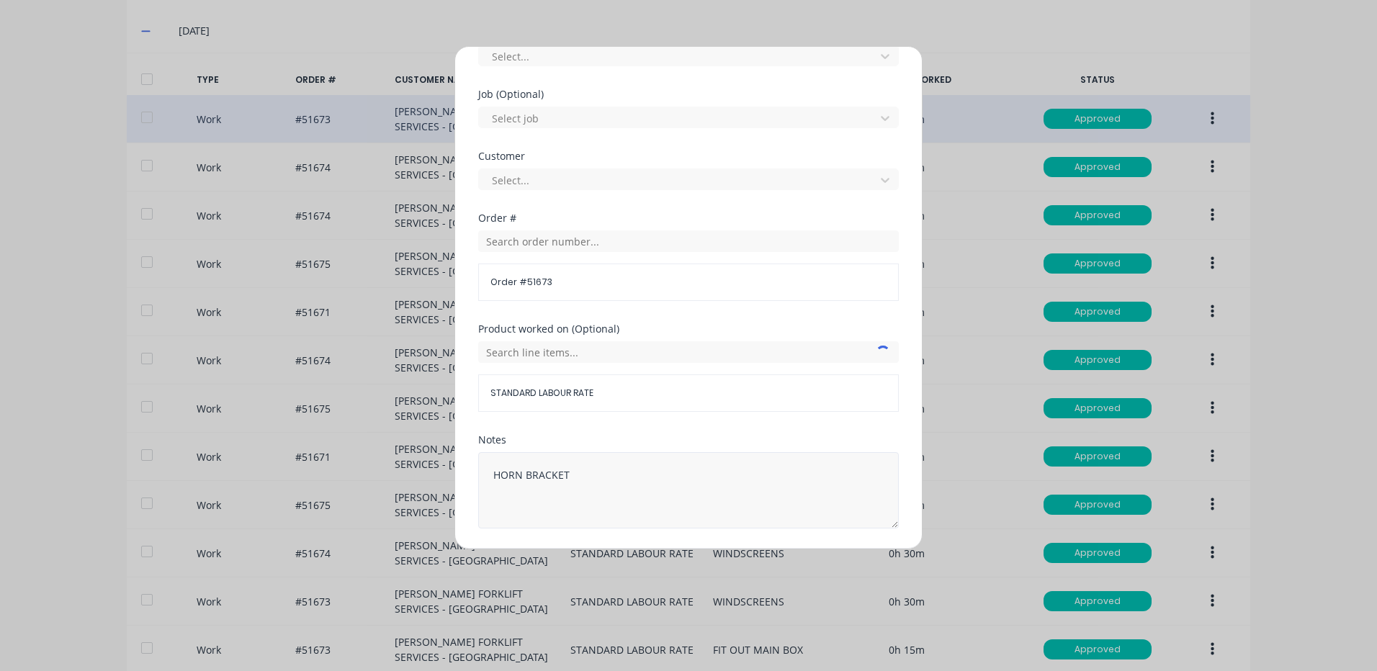
scroll to position [622, 0]
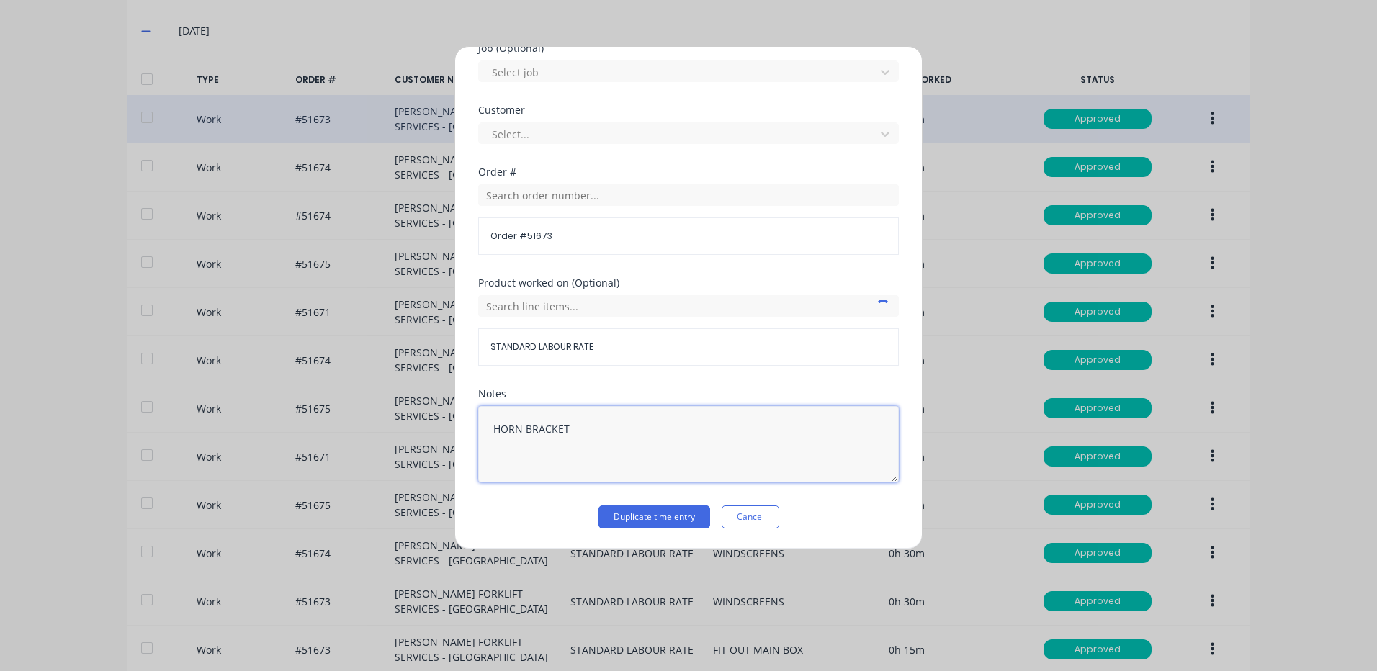
drag, startPoint x: 616, startPoint y: 431, endPoint x: 419, endPoint y: 421, distance: 197.6
click at [419, 421] on div "Duplicate timesheet Work Attendance When Date [DATE] Start time Finish time Hou…" at bounding box center [688, 335] width 1377 height 671
click at [665, 513] on button "Duplicate time entry" at bounding box center [654, 517] width 112 height 23
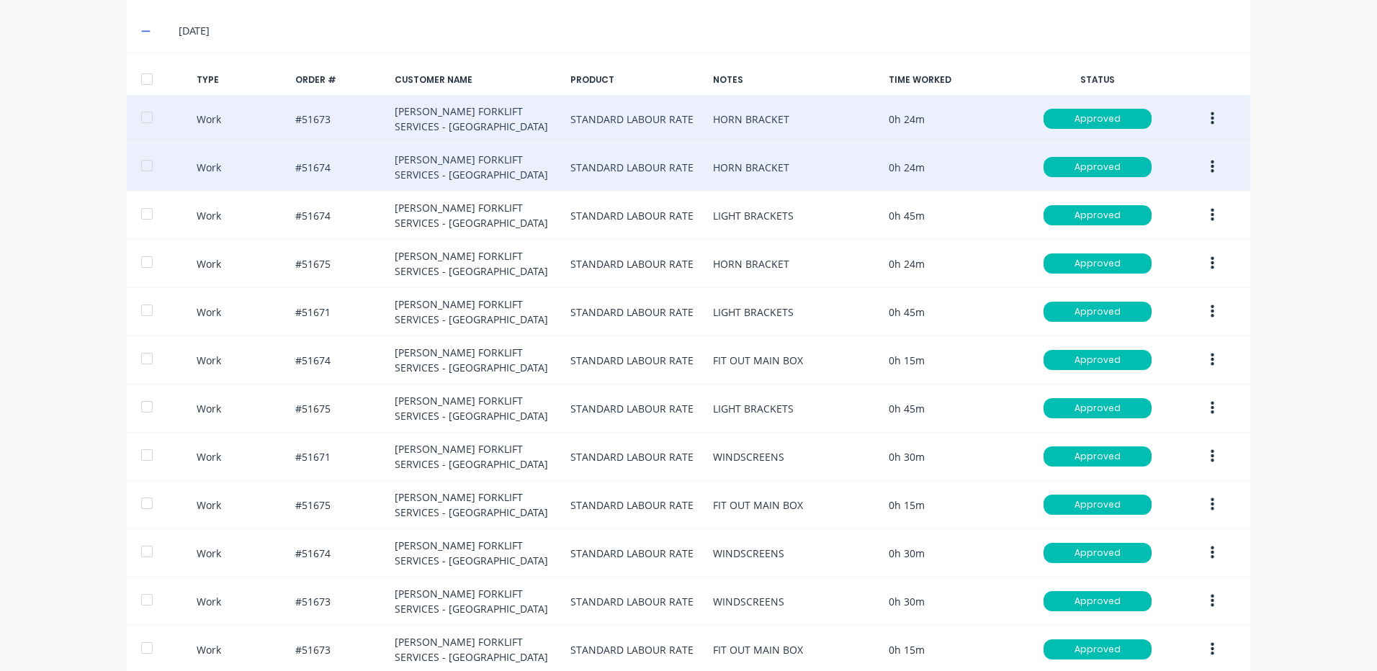
click at [1209, 169] on button "button" at bounding box center [1212, 167] width 34 height 26
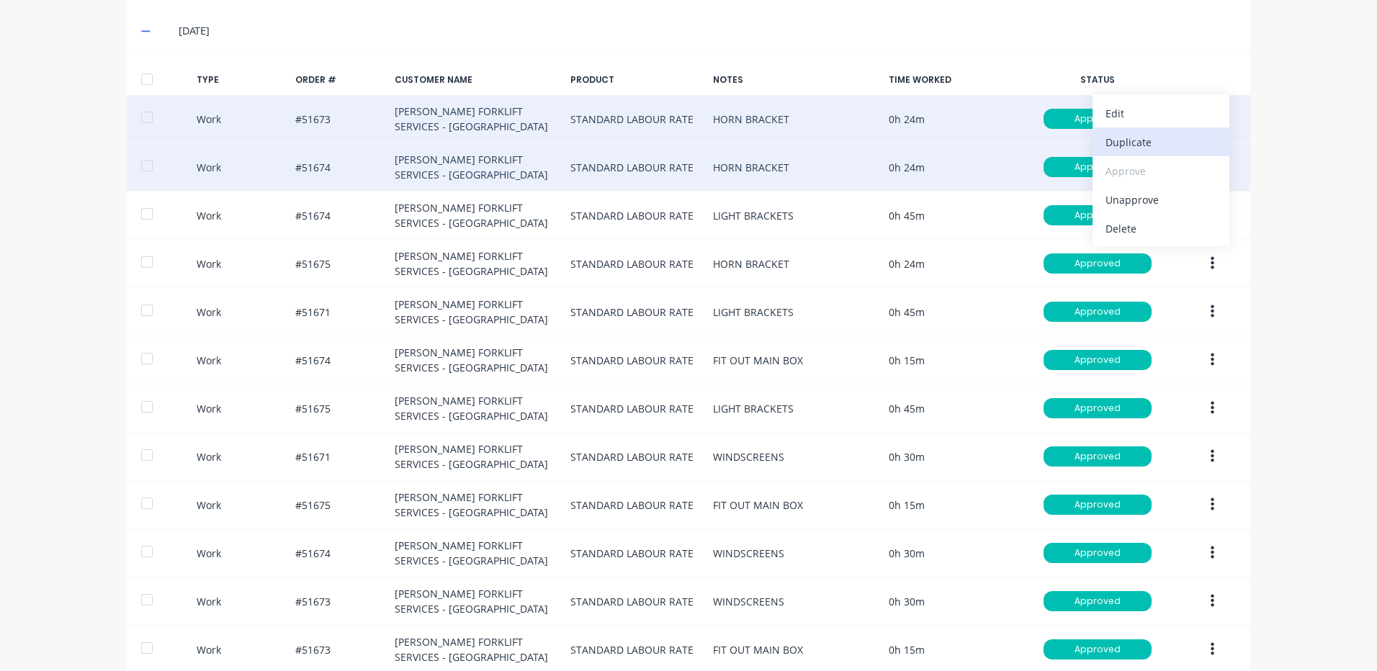
click at [1144, 148] on div "Duplicate" at bounding box center [1160, 142] width 111 height 21
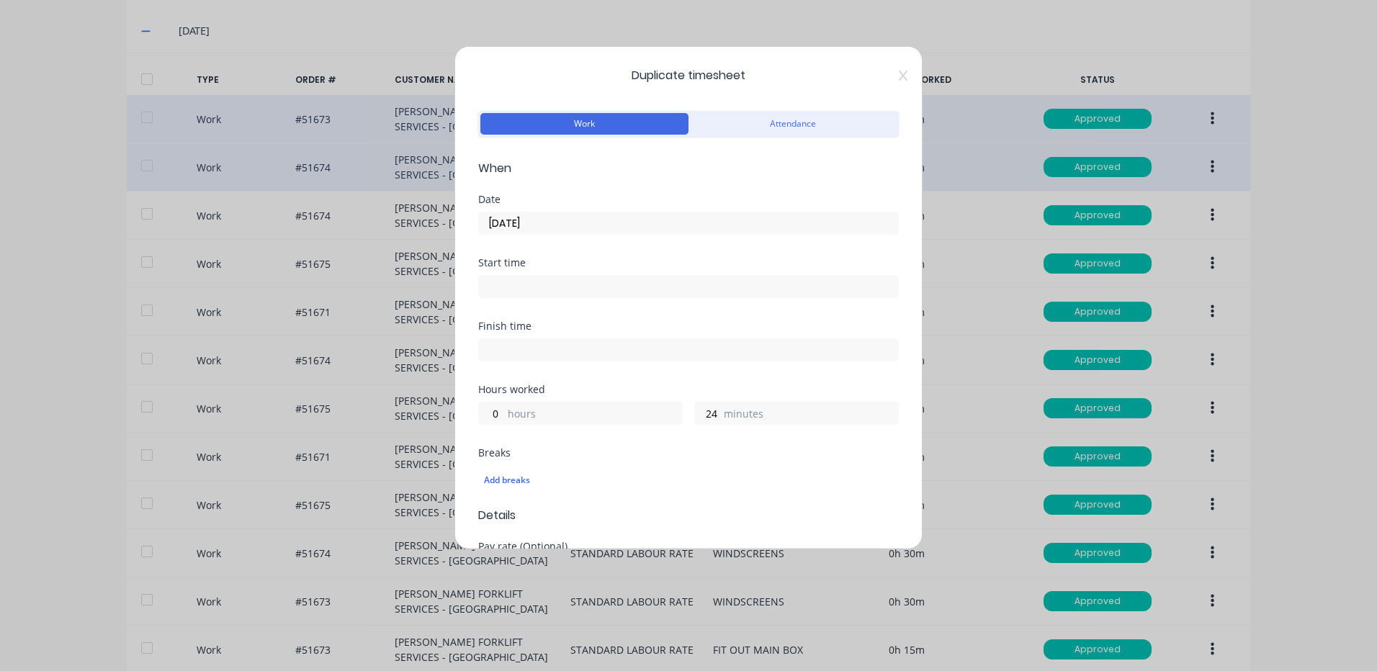
click at [655, 225] on input "[DATE]" at bounding box center [688, 223] width 419 height 22
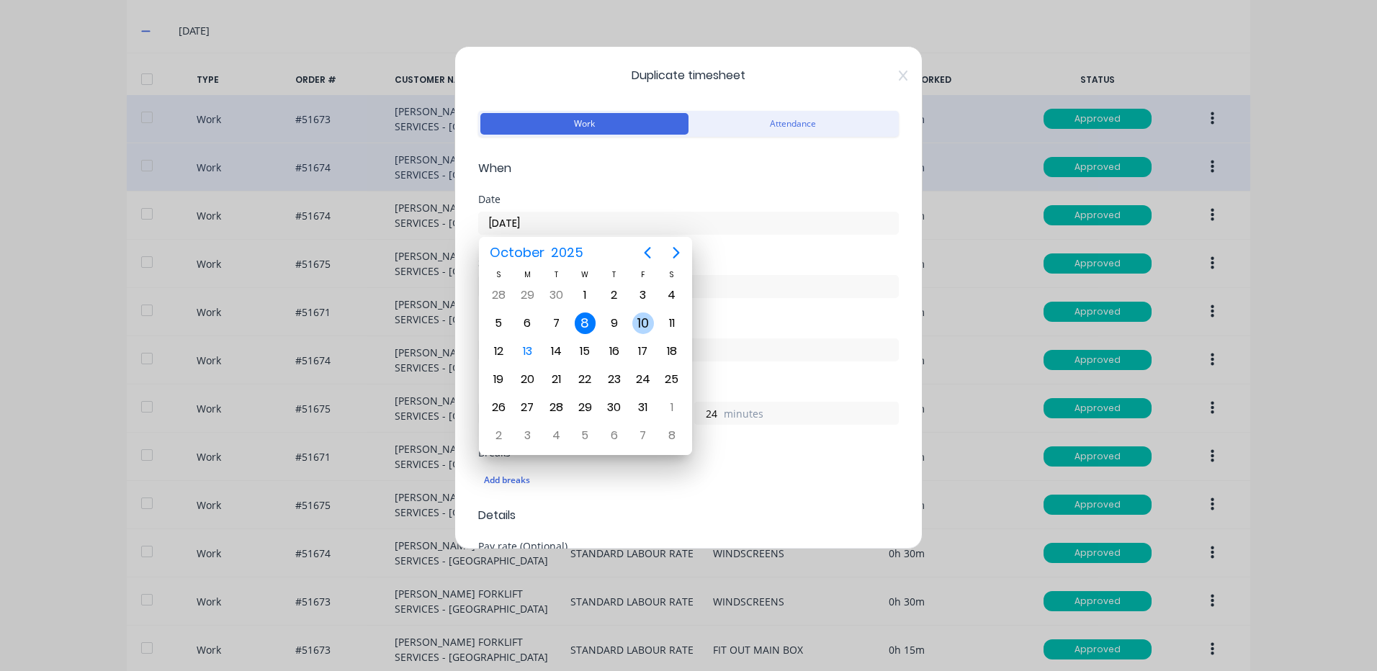
click at [606, 323] on div "9" at bounding box center [614, 324] width 22 height 22
type input "[DATE]"
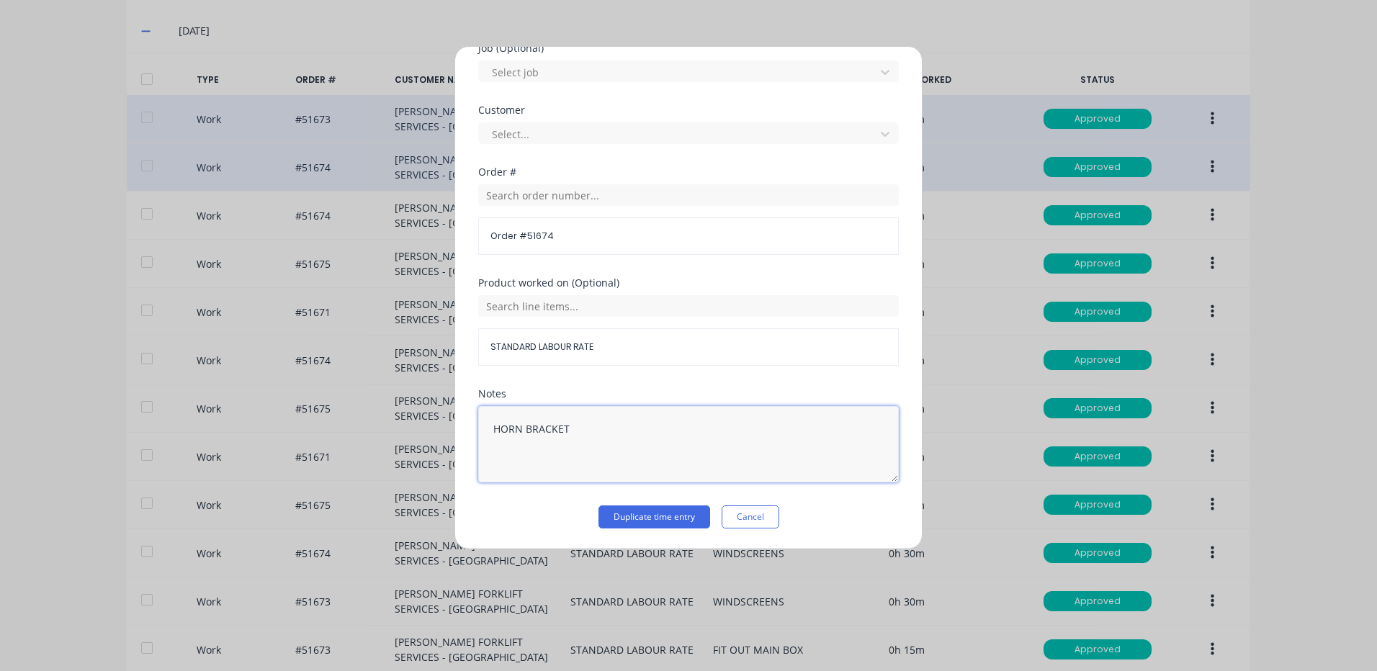
drag, startPoint x: 634, startPoint y: 425, endPoint x: 390, endPoint y: 415, distance: 243.6
click at [390, 415] on div "Duplicate timesheet Work Attendance When Date [DATE] Start time Finish time Hou…" at bounding box center [688, 335] width 1377 height 671
click at [619, 515] on button "Duplicate time entry" at bounding box center [654, 517] width 112 height 23
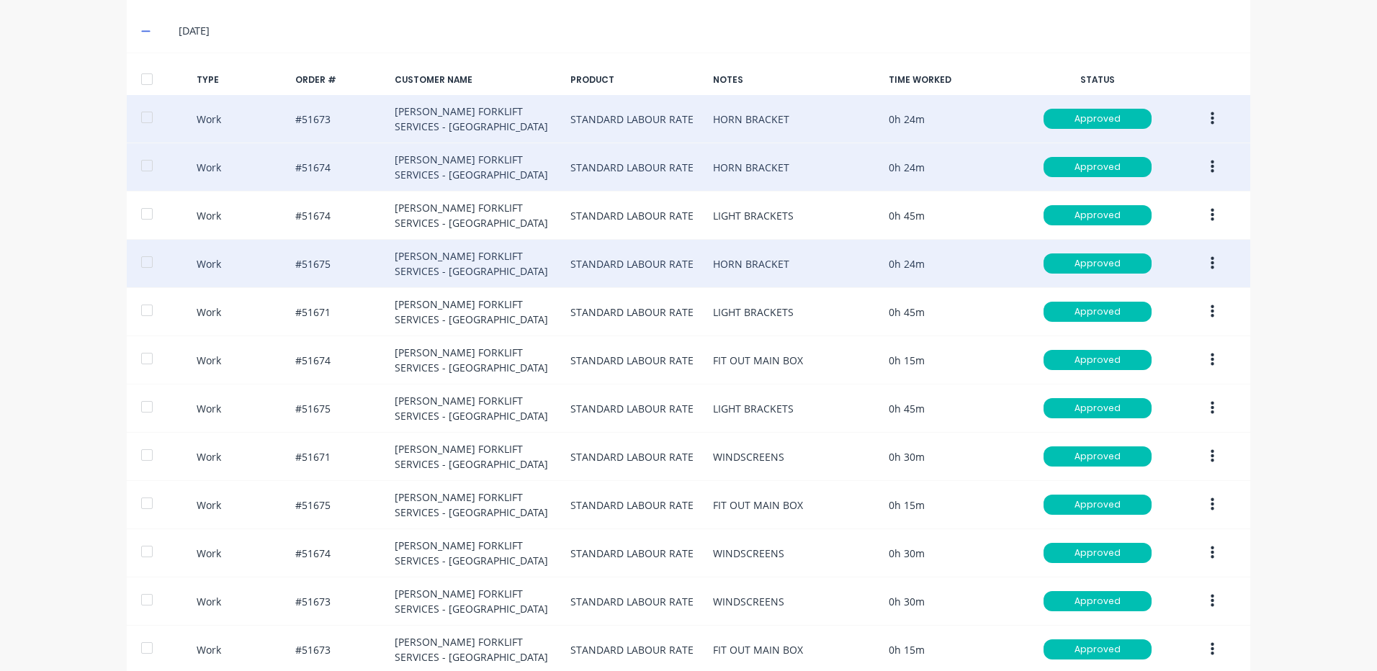
click at [1195, 263] on button "button" at bounding box center [1212, 264] width 34 height 26
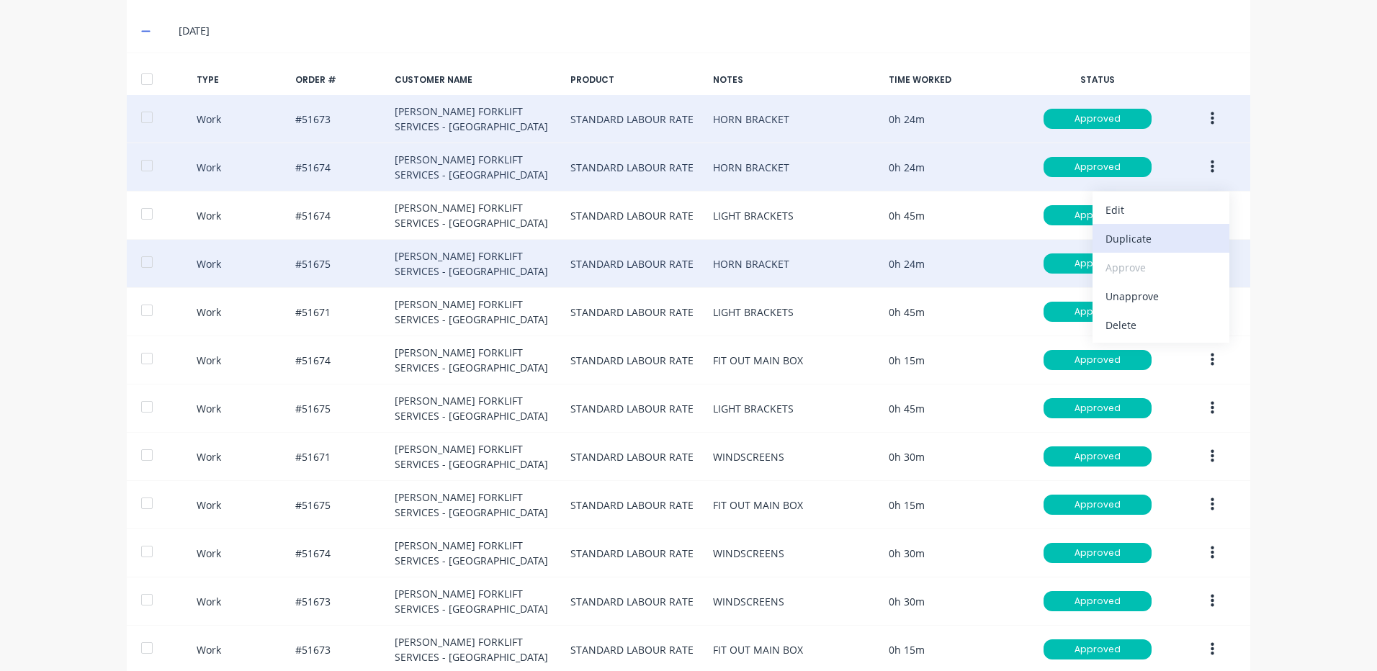
click at [1169, 243] on div "Duplicate" at bounding box center [1160, 238] width 111 height 21
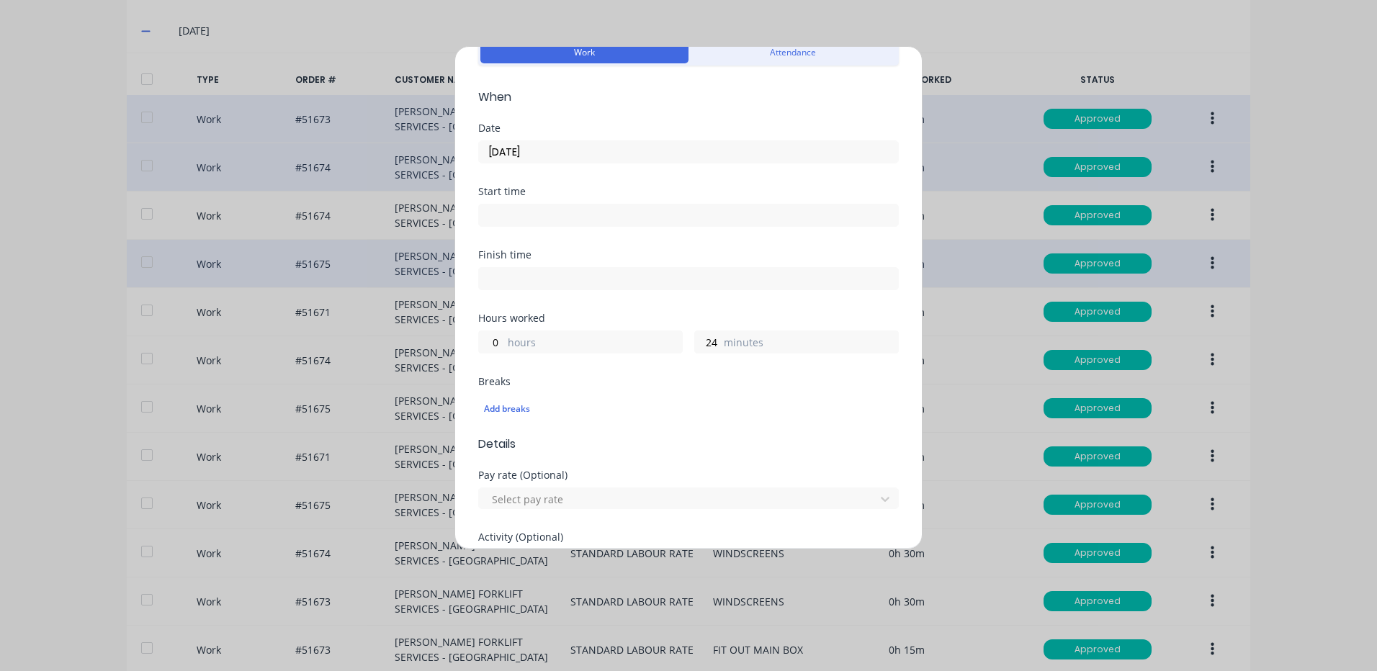
scroll to position [0, 0]
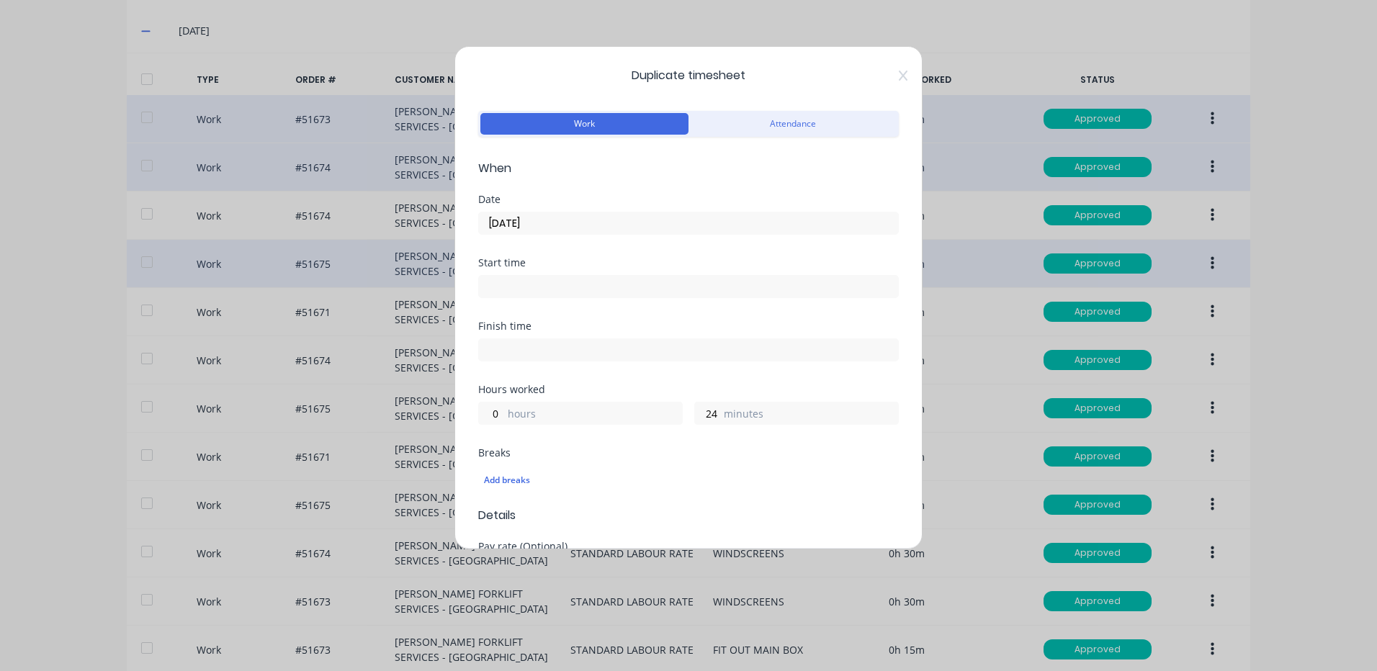
click at [573, 220] on input "[DATE]" at bounding box center [688, 223] width 419 height 22
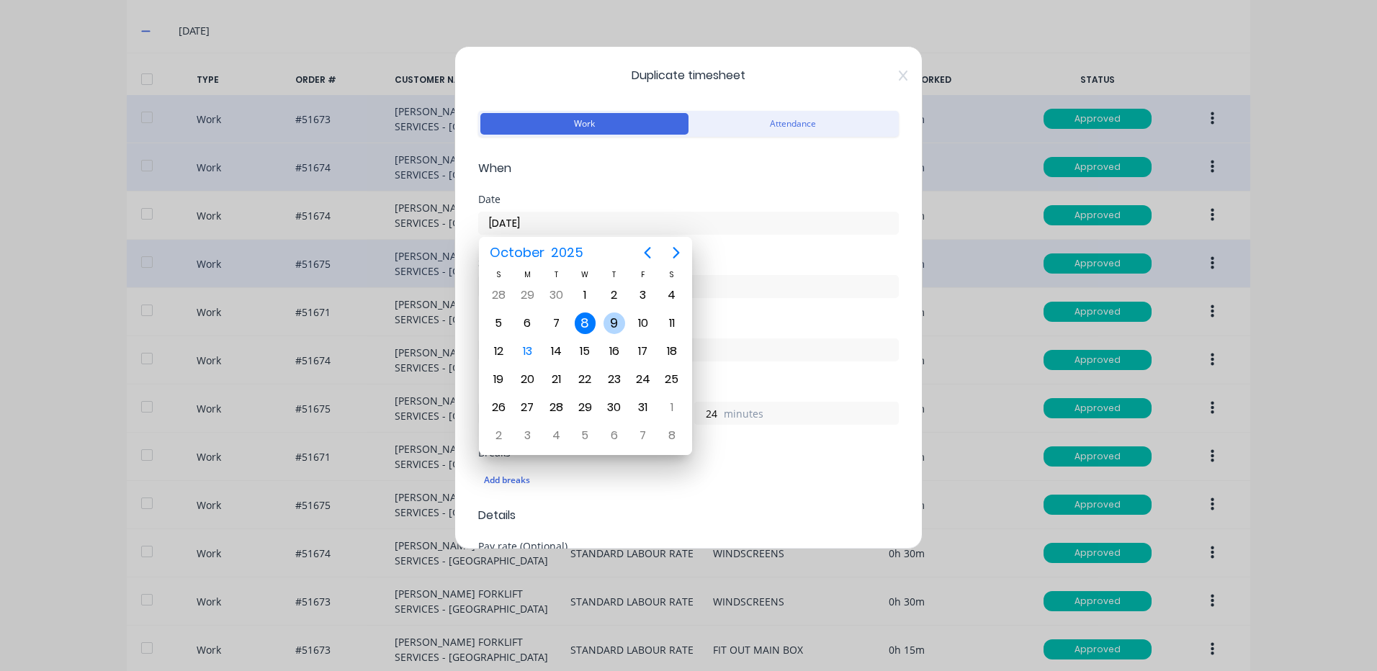
click at [619, 319] on div "9" at bounding box center [614, 324] width 22 height 22
type input "[DATE]"
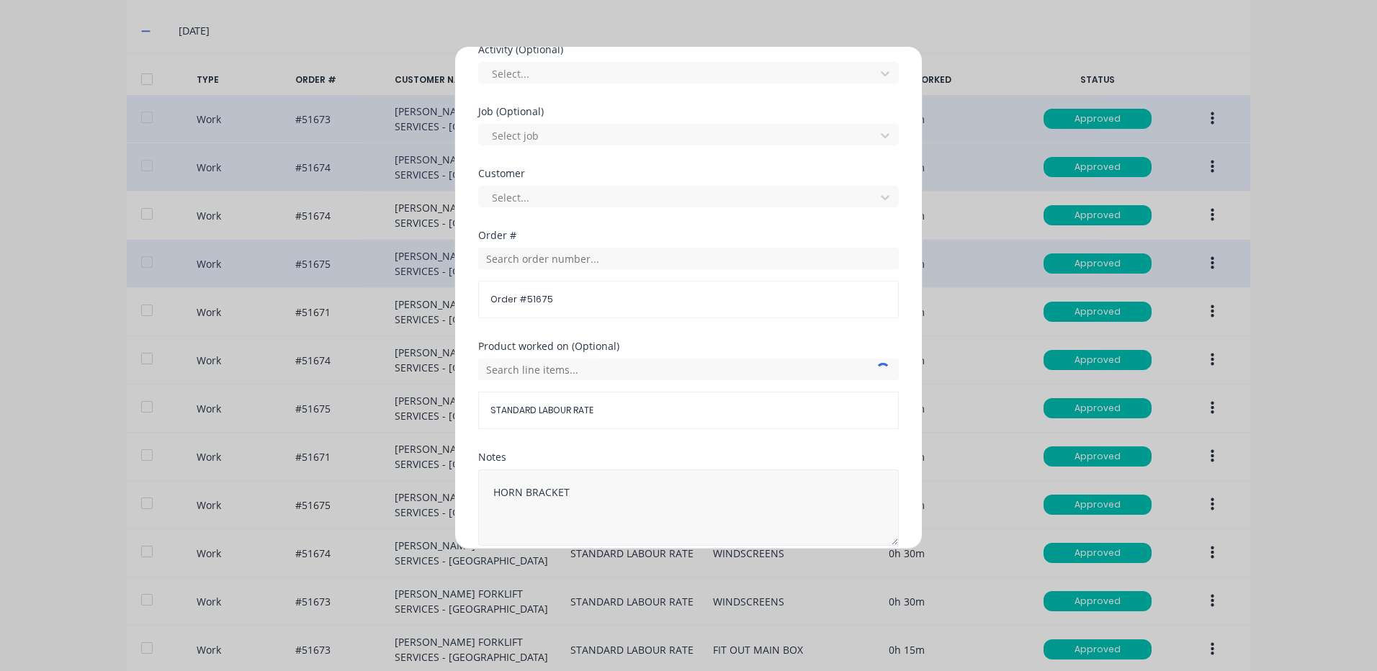
scroll to position [622, 0]
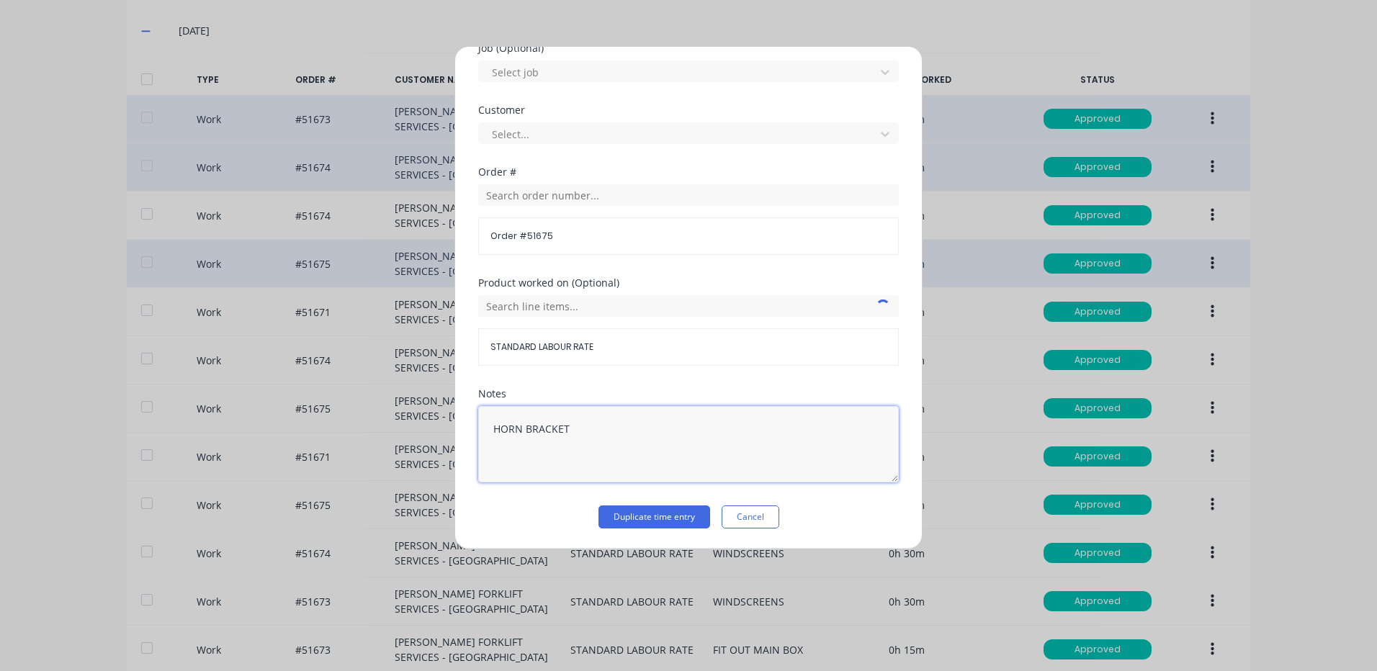
drag, startPoint x: 503, startPoint y: 442, endPoint x: 445, endPoint y: 434, distance: 58.9
click at [445, 434] on div "Duplicate timesheet Work Attendance When Date [DATE] Start time Finish time Hou…" at bounding box center [688, 335] width 1377 height 671
click at [600, 506] on button "Duplicate time entry" at bounding box center [654, 517] width 112 height 23
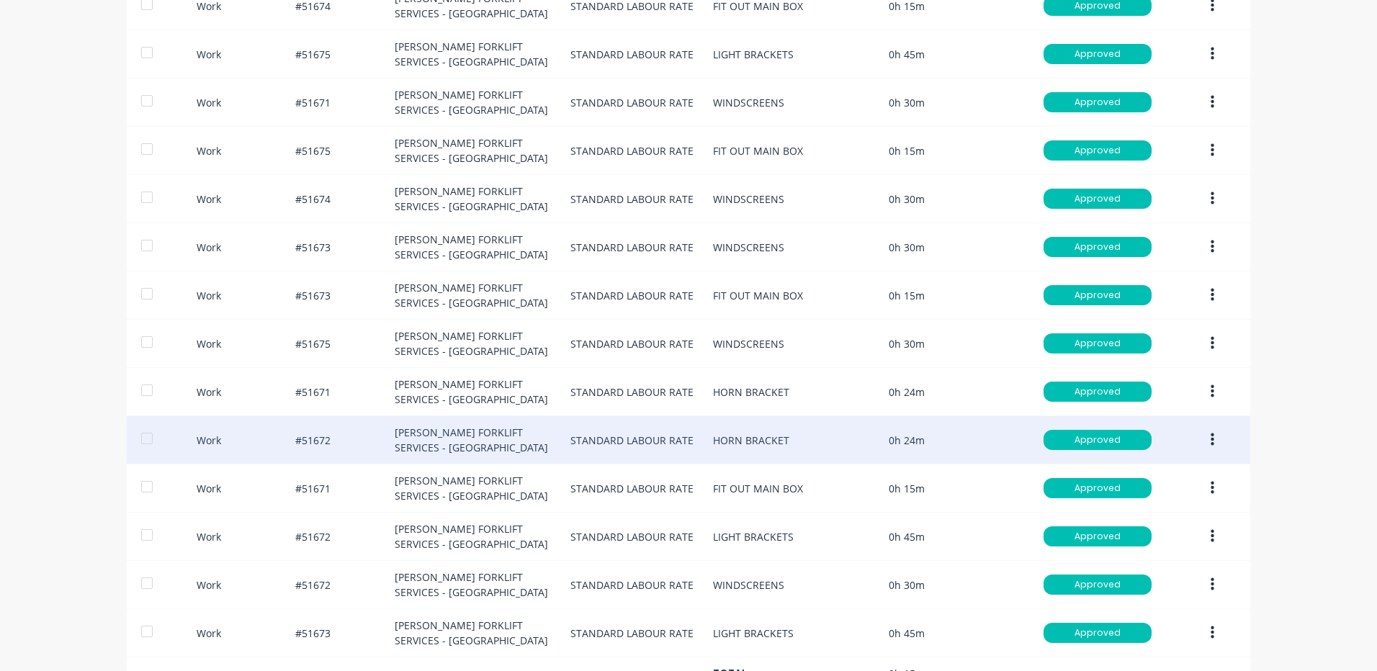
scroll to position [859, 0]
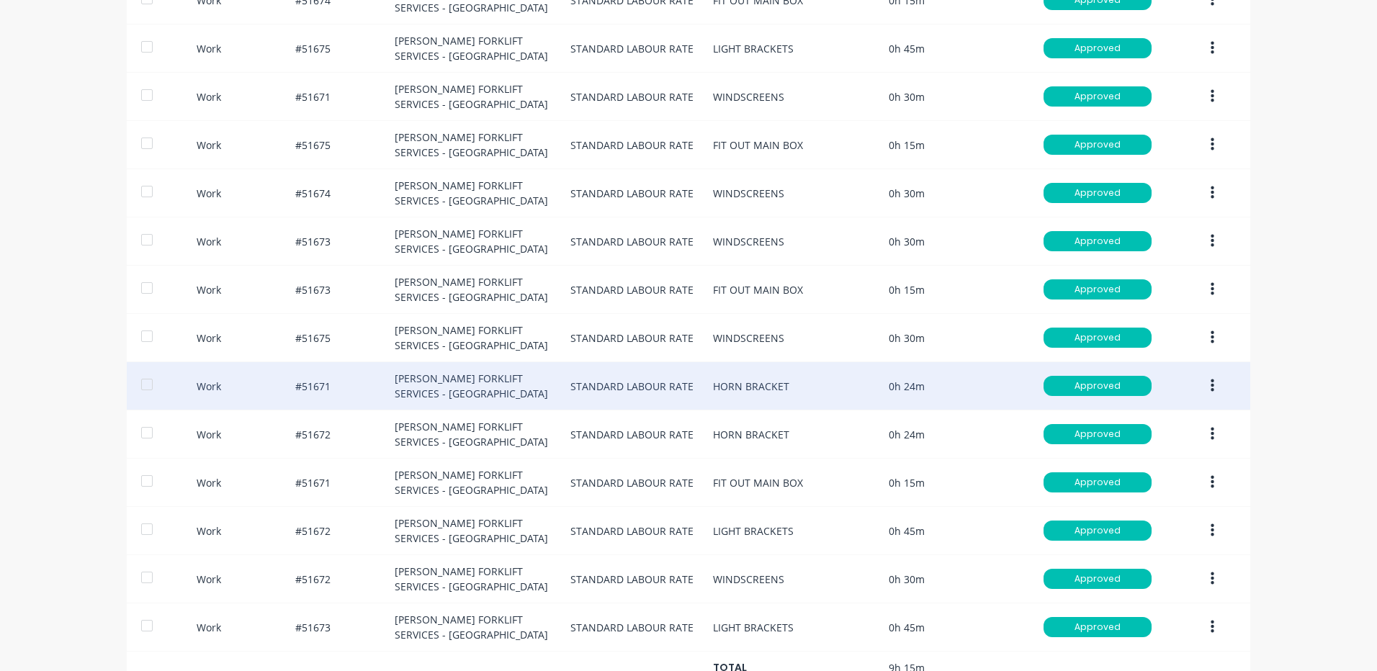
click at [1195, 381] on button "button" at bounding box center [1212, 386] width 34 height 26
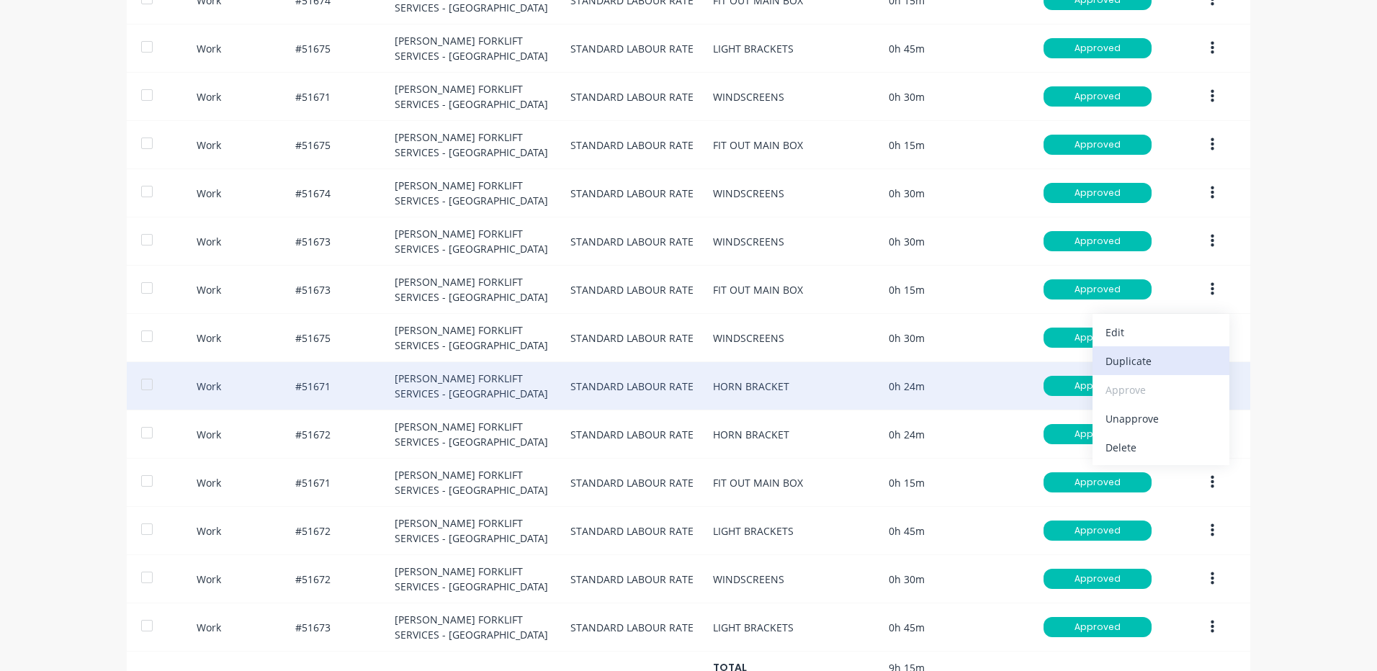
click at [1156, 369] on div "Duplicate" at bounding box center [1160, 361] width 111 height 21
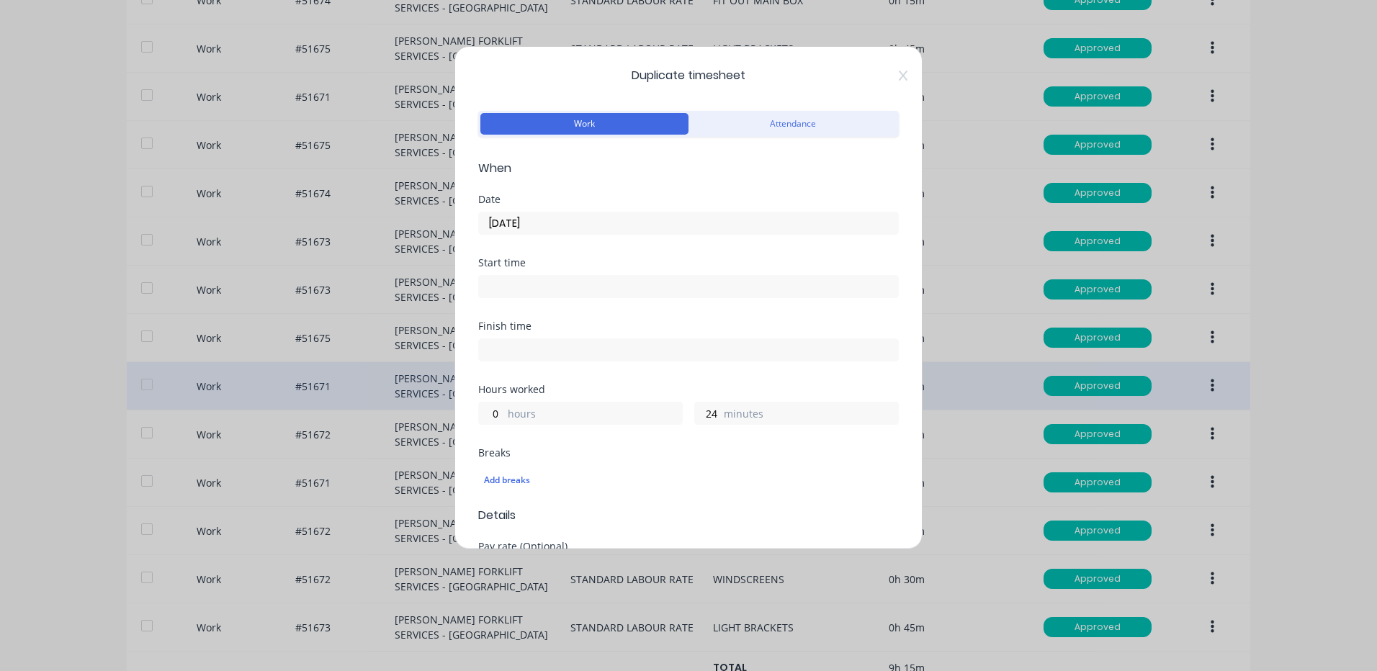
click at [575, 220] on input "[DATE]" at bounding box center [688, 223] width 419 height 22
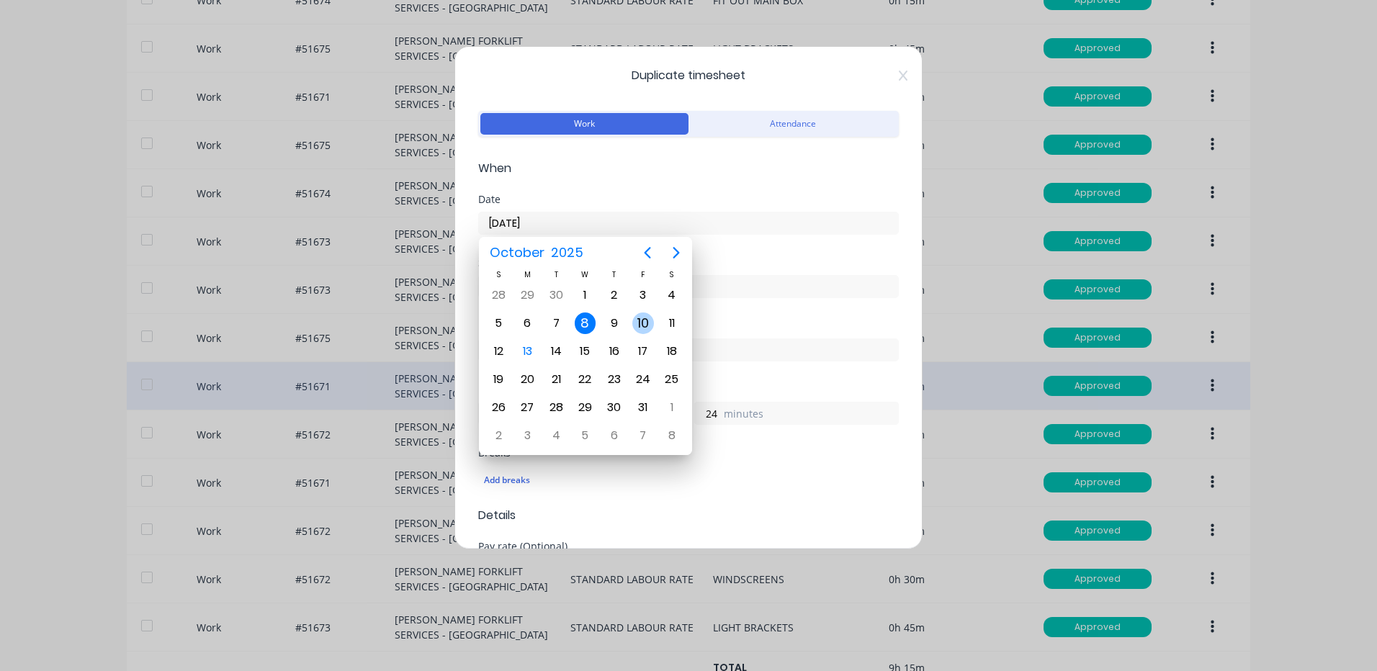
click at [634, 325] on div "10" at bounding box center [643, 324] width 22 height 22
type input "[DATE]"
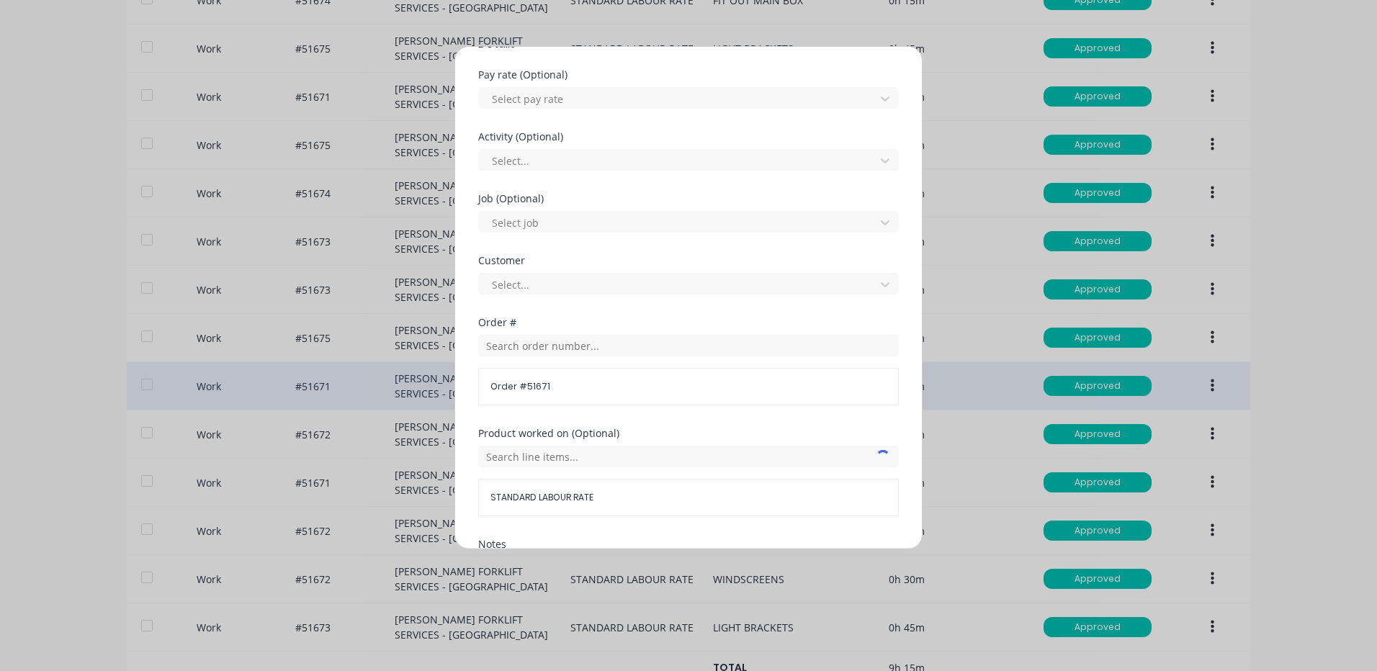
scroll to position [576, 0]
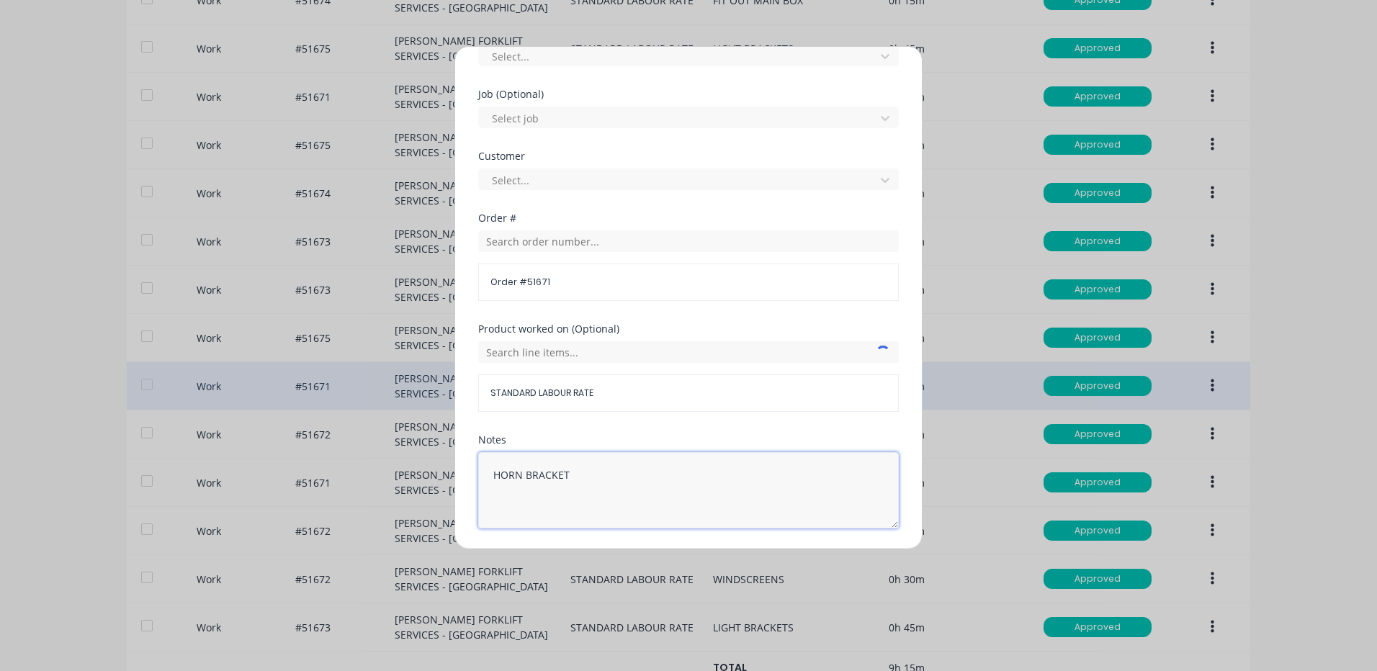
drag, startPoint x: 596, startPoint y: 468, endPoint x: 385, endPoint y: 460, distance: 211.1
click at [385, 460] on div "Duplicate timesheet Work Attendance When Date [DATE] Start time Finish time Hou…" at bounding box center [688, 335] width 1377 height 671
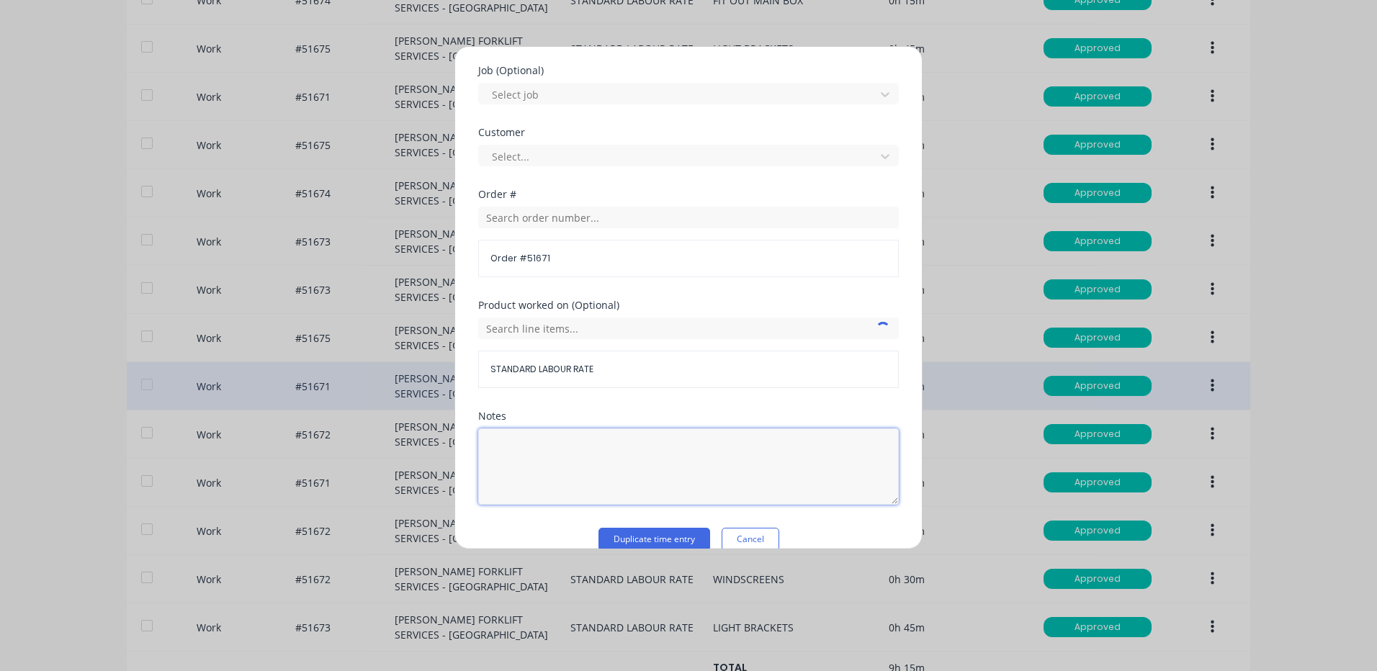
scroll to position [622, 0]
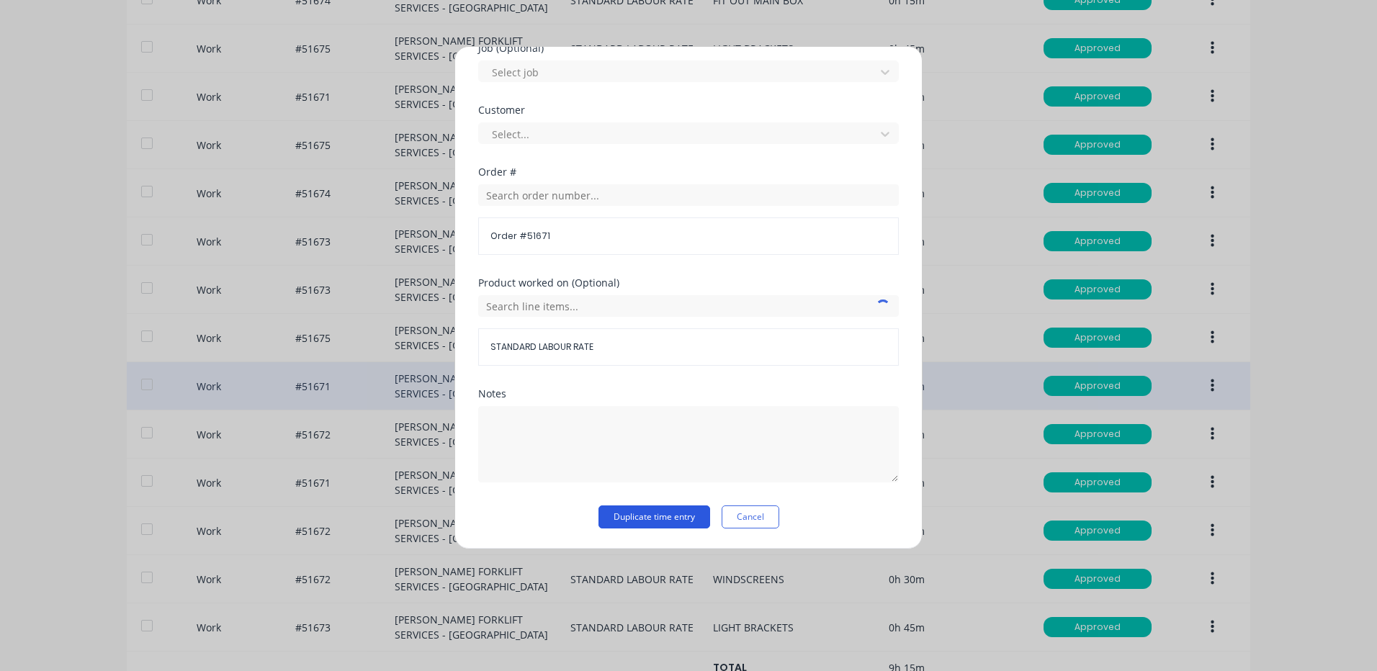
click at [619, 519] on button "Duplicate time entry" at bounding box center [654, 517] width 112 height 23
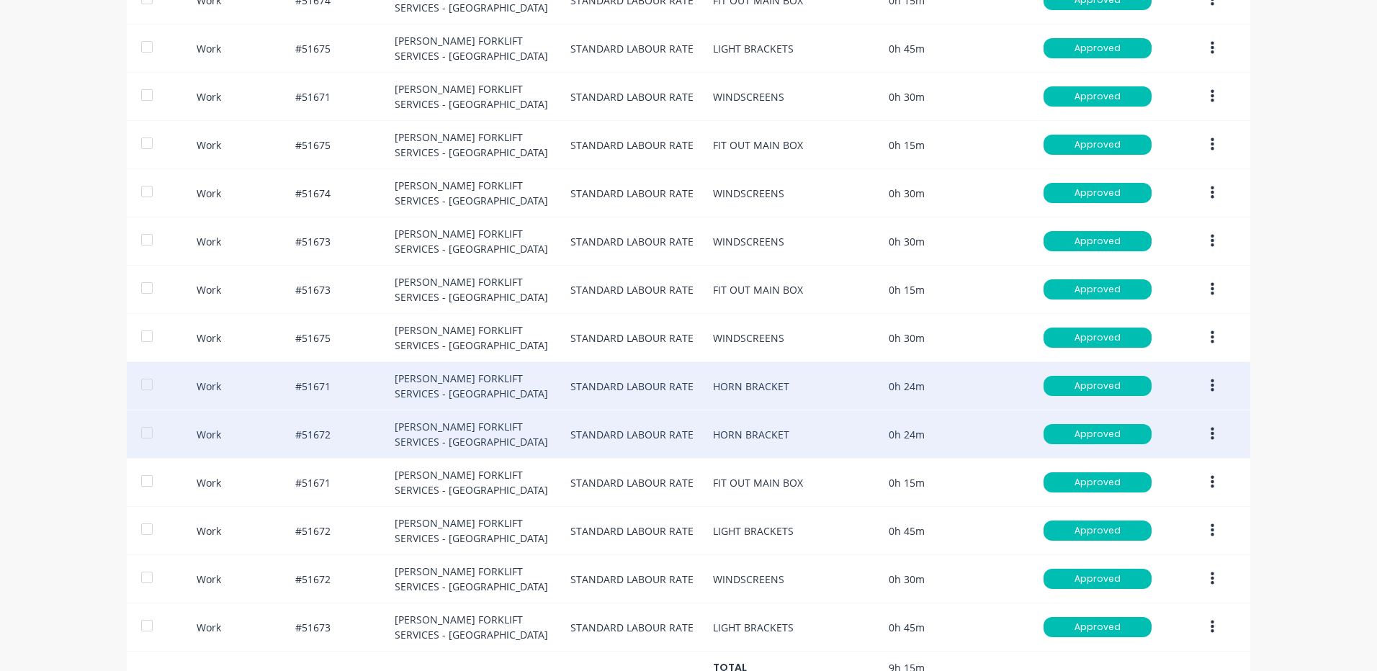
click at [1195, 430] on button "button" at bounding box center [1212, 434] width 34 height 26
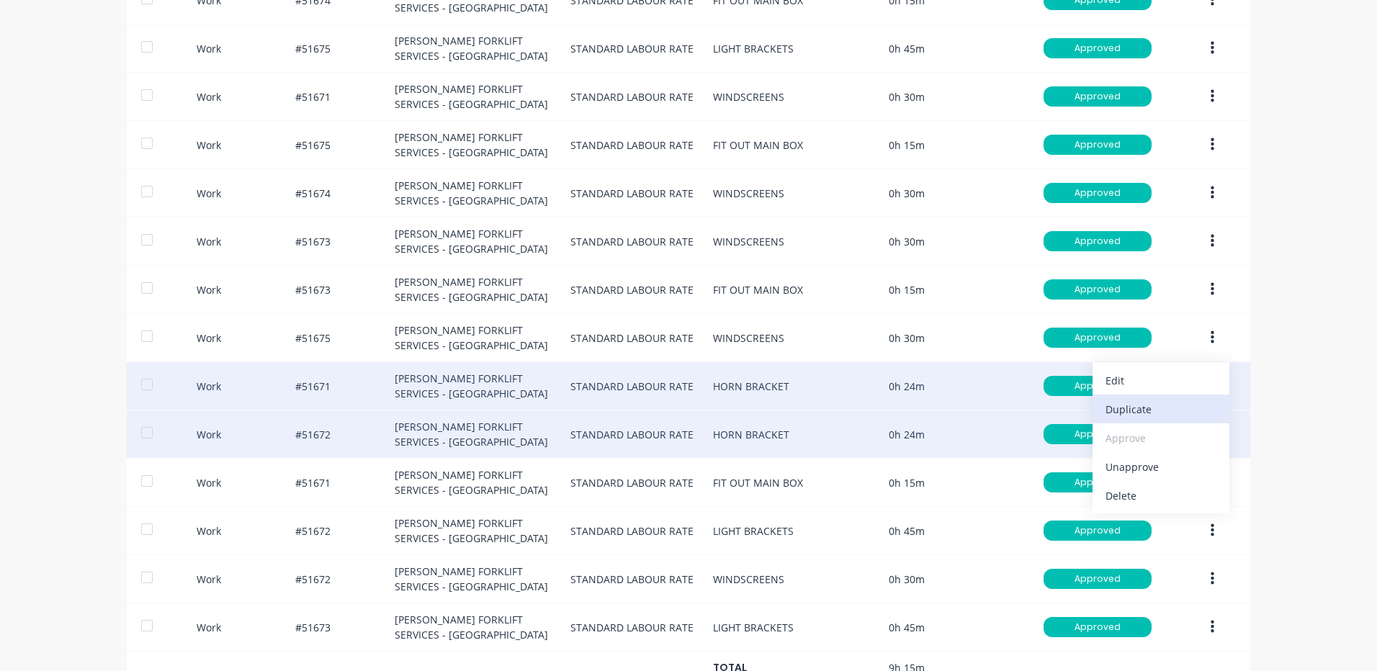
click at [1174, 418] on div "Duplicate" at bounding box center [1160, 409] width 111 height 21
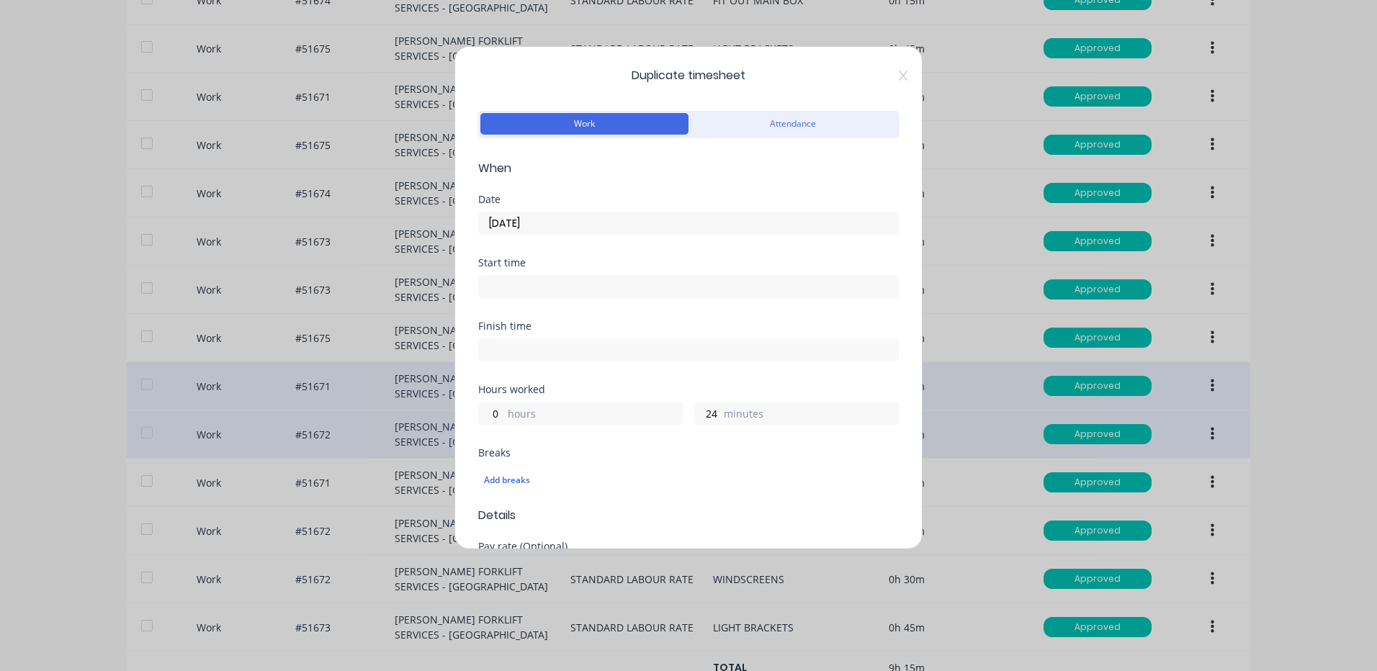
click at [600, 223] on input "[DATE]" at bounding box center [688, 223] width 419 height 22
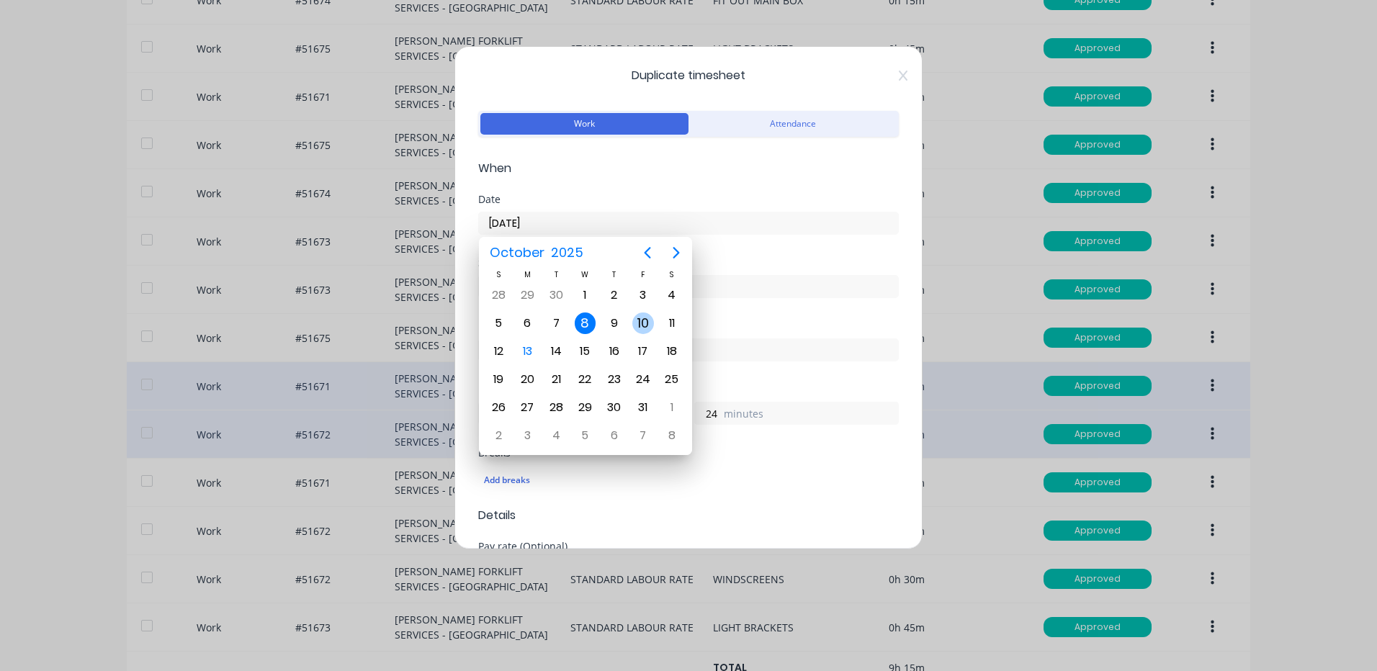
click at [634, 321] on div "10" at bounding box center [643, 324] width 22 height 22
type input "[DATE]"
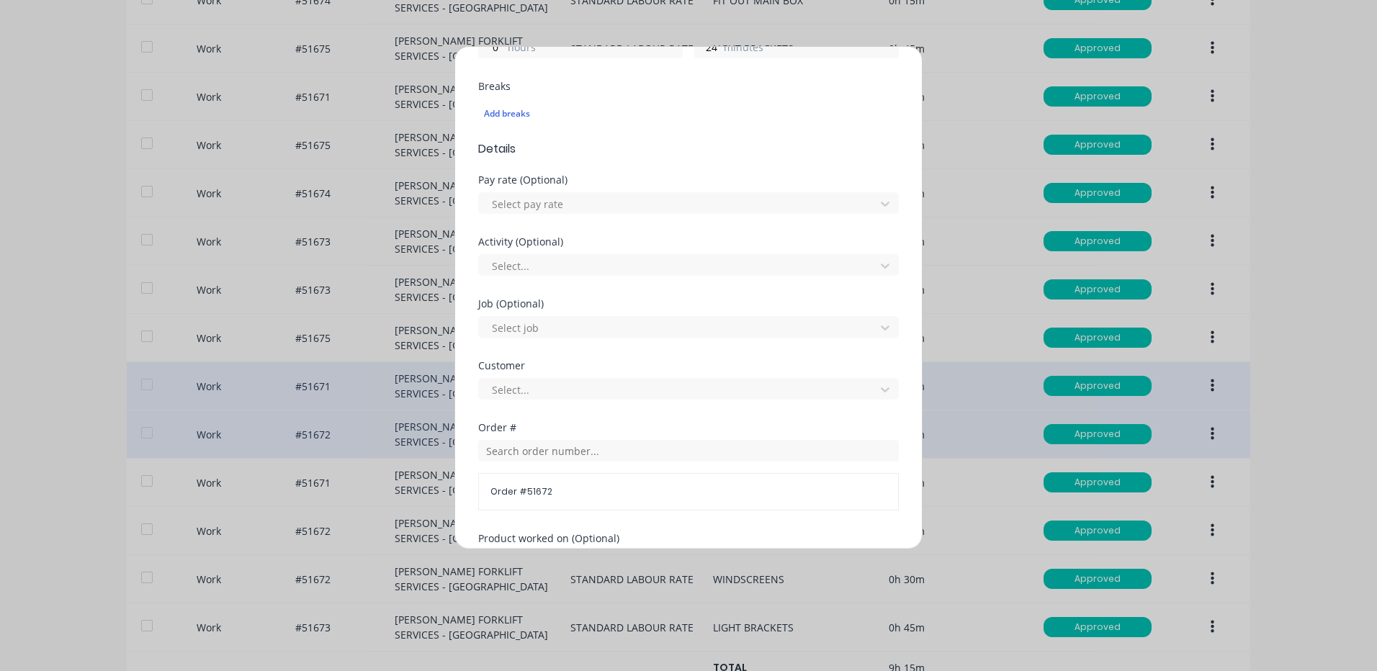
scroll to position [576, 0]
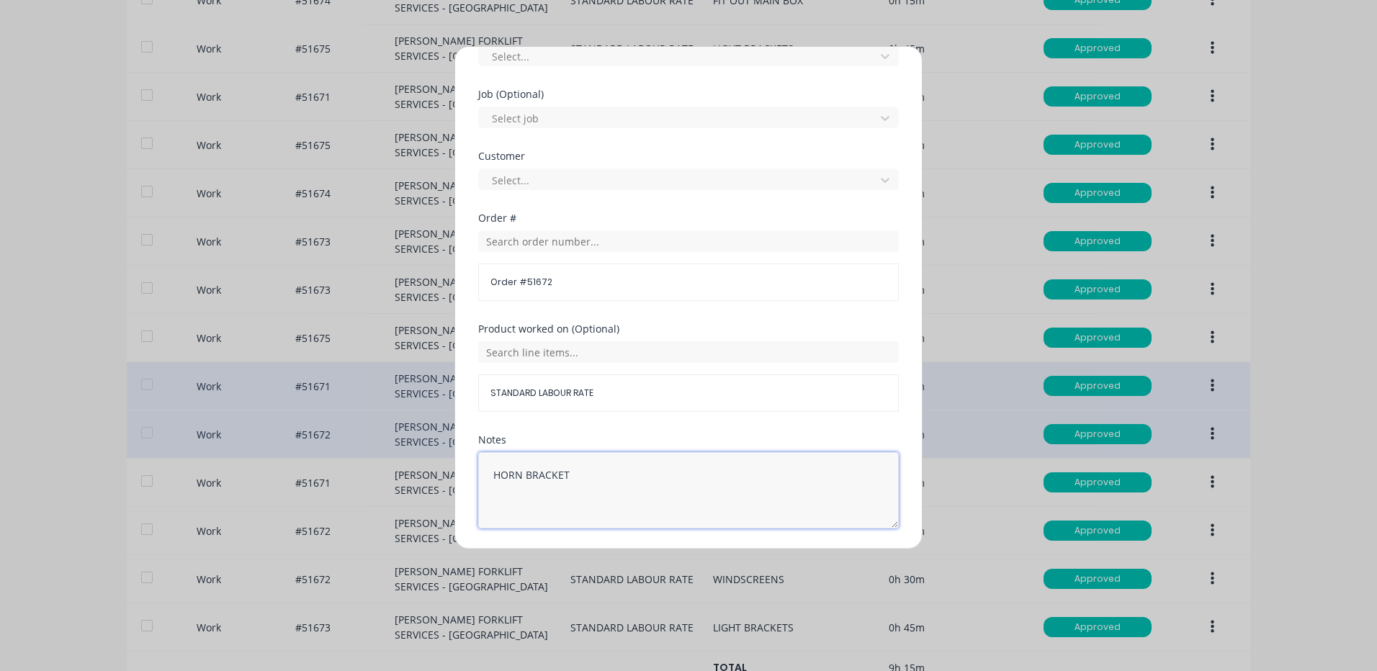
drag, startPoint x: 642, startPoint y: 479, endPoint x: 374, endPoint y: 469, distance: 268.8
click at [374, 469] on div "Duplicate timesheet Work Attendance When Date [DATE] Start time Finish time Hou…" at bounding box center [688, 335] width 1377 height 671
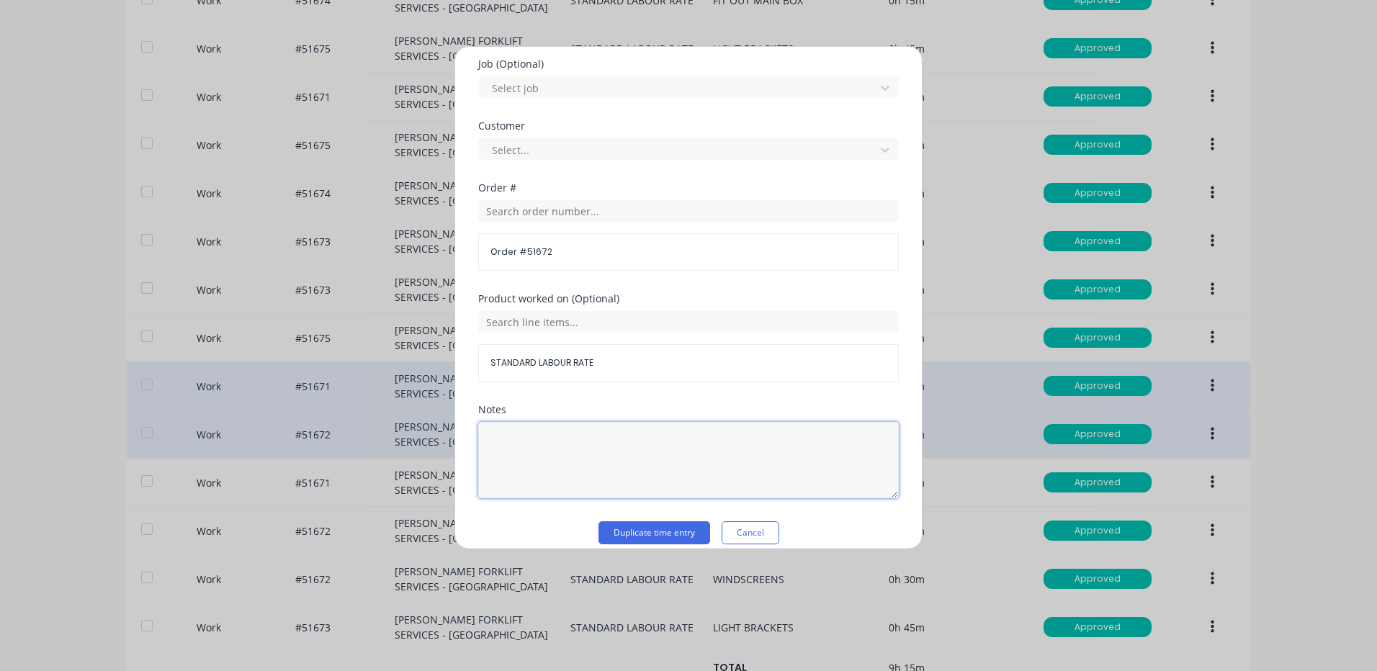
scroll to position [622, 0]
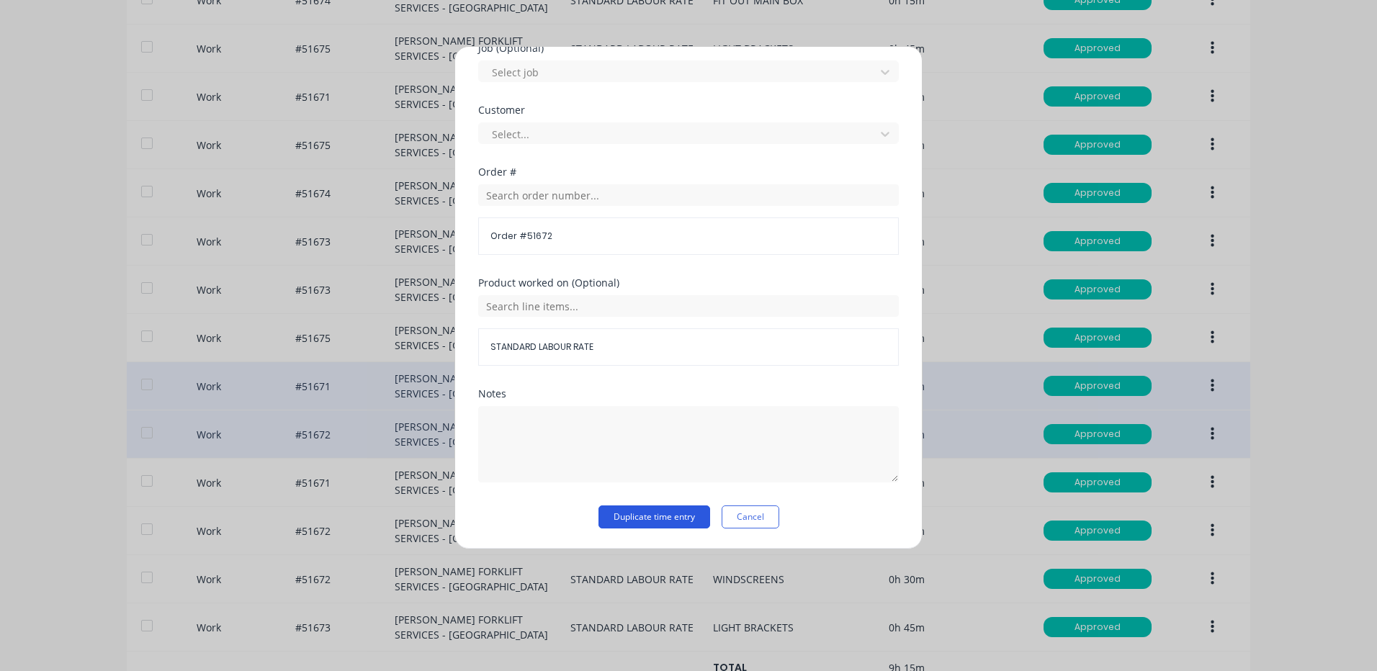
click at [646, 522] on button "Duplicate time entry" at bounding box center [654, 517] width 112 height 23
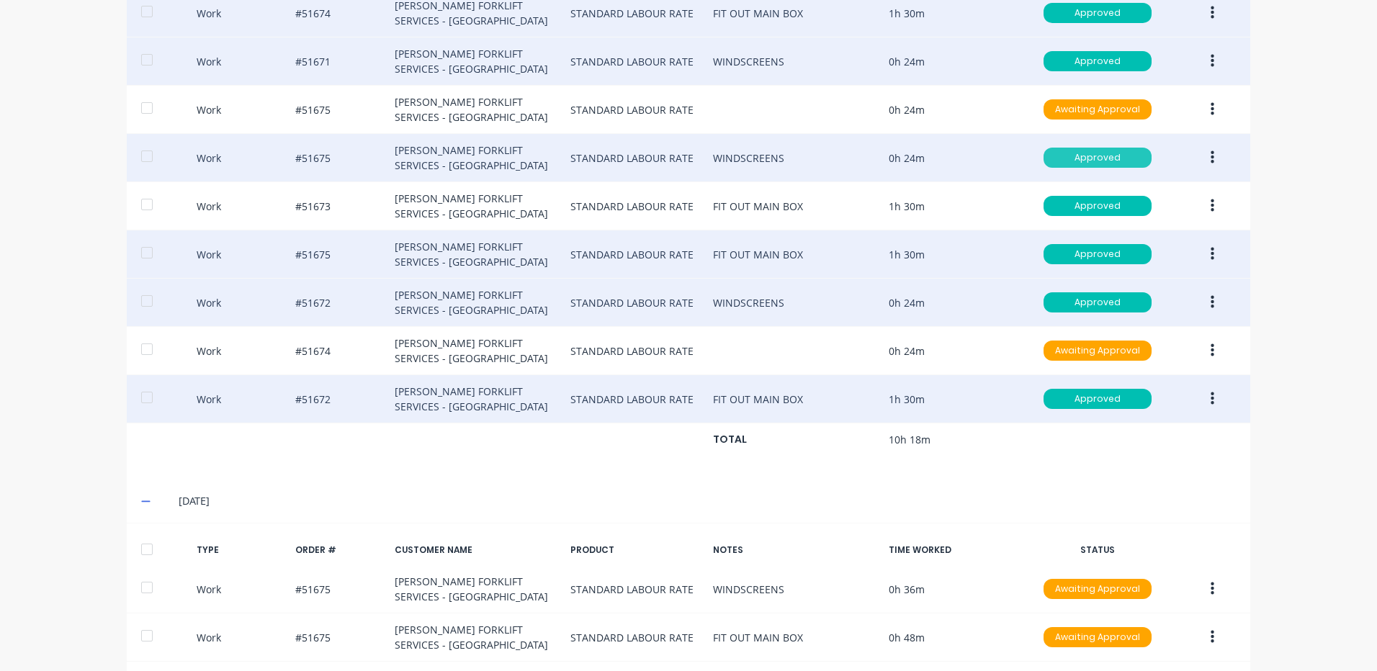
scroll to position [1612, 0]
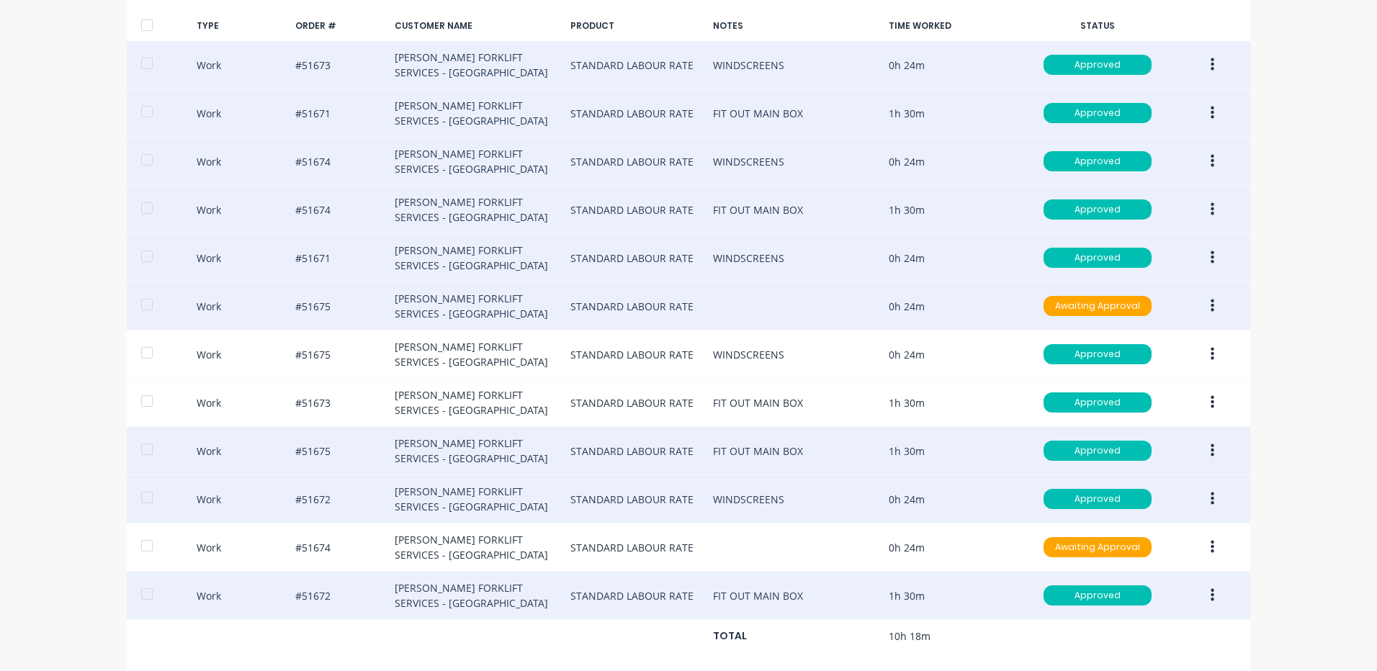
click at [1211, 302] on icon "button" at bounding box center [1213, 306] width 4 height 16
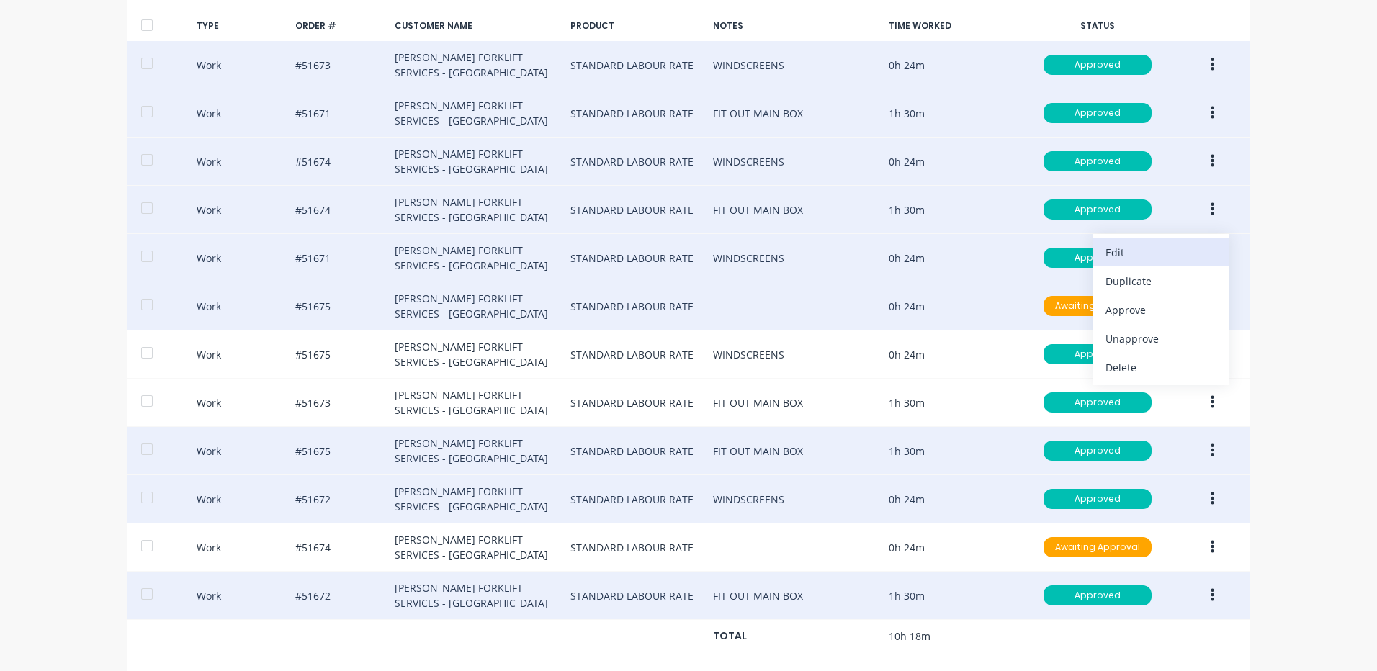
click at [1154, 260] on div "Edit" at bounding box center [1160, 252] width 111 height 21
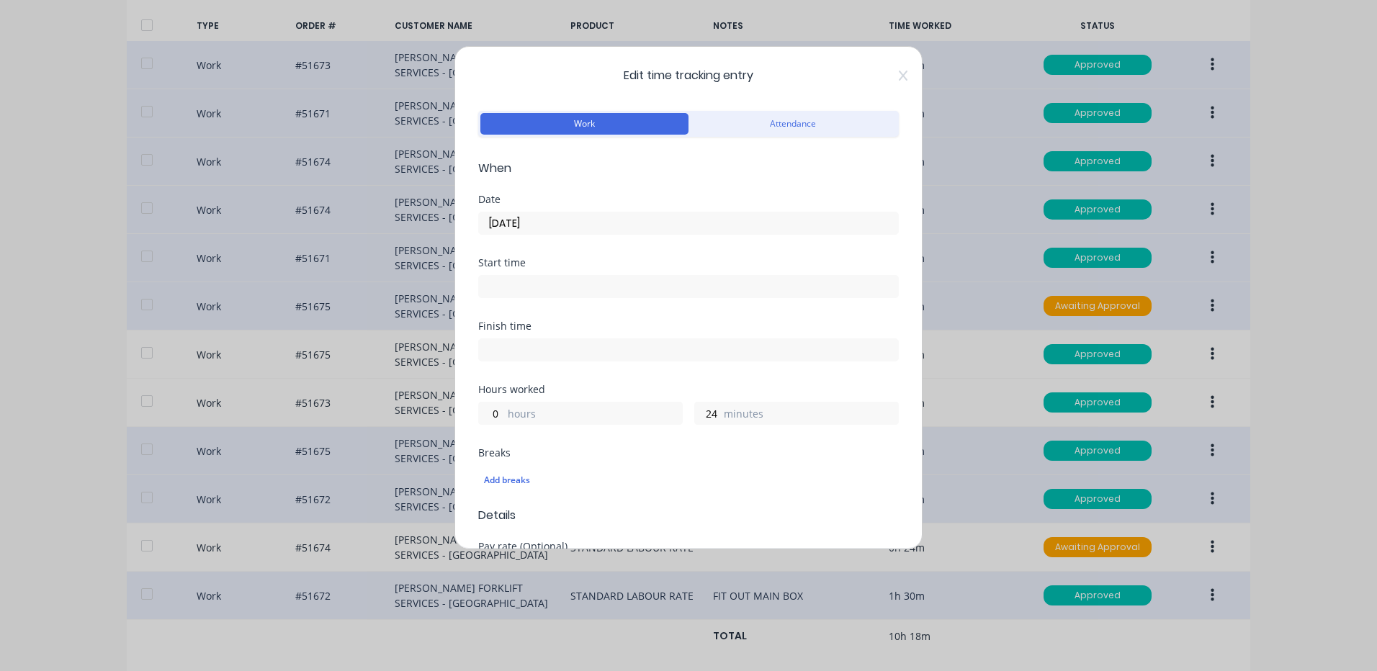
click at [685, 219] on input "[DATE]" at bounding box center [688, 223] width 419 height 22
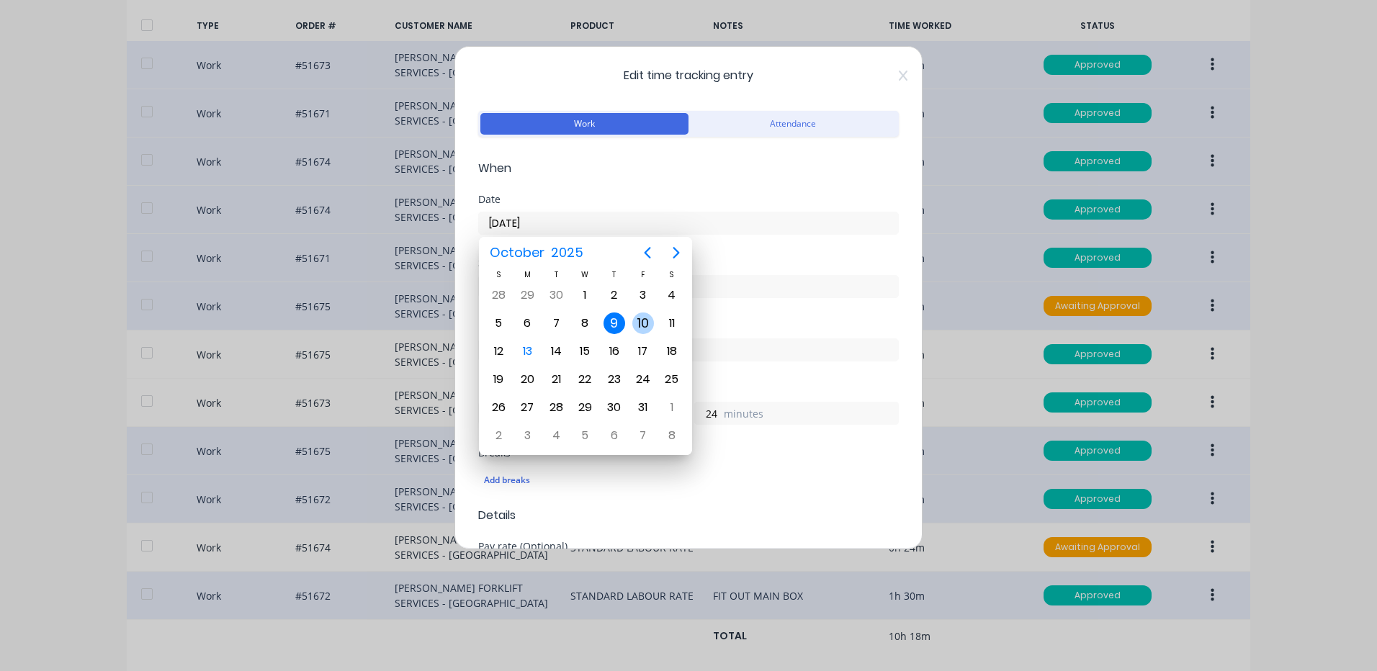
click at [642, 318] on div "10" at bounding box center [643, 324] width 22 height 22
type input "[DATE]"
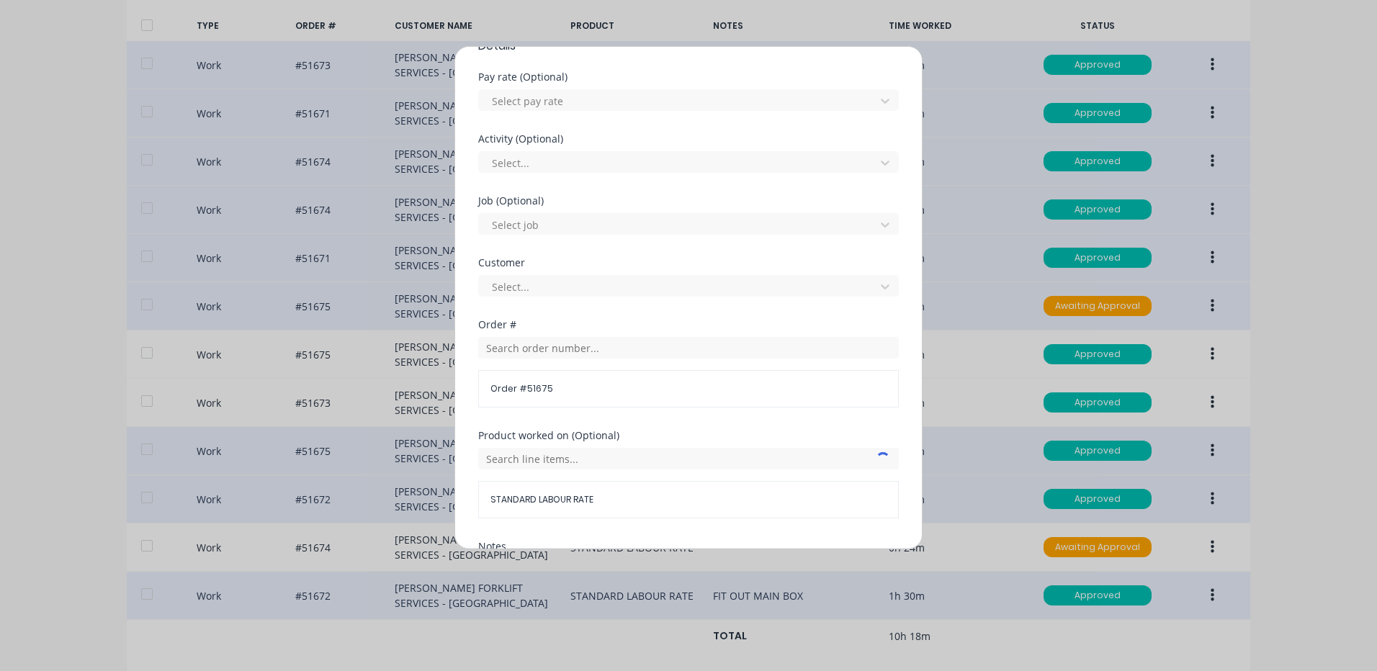
scroll to position [622, 0]
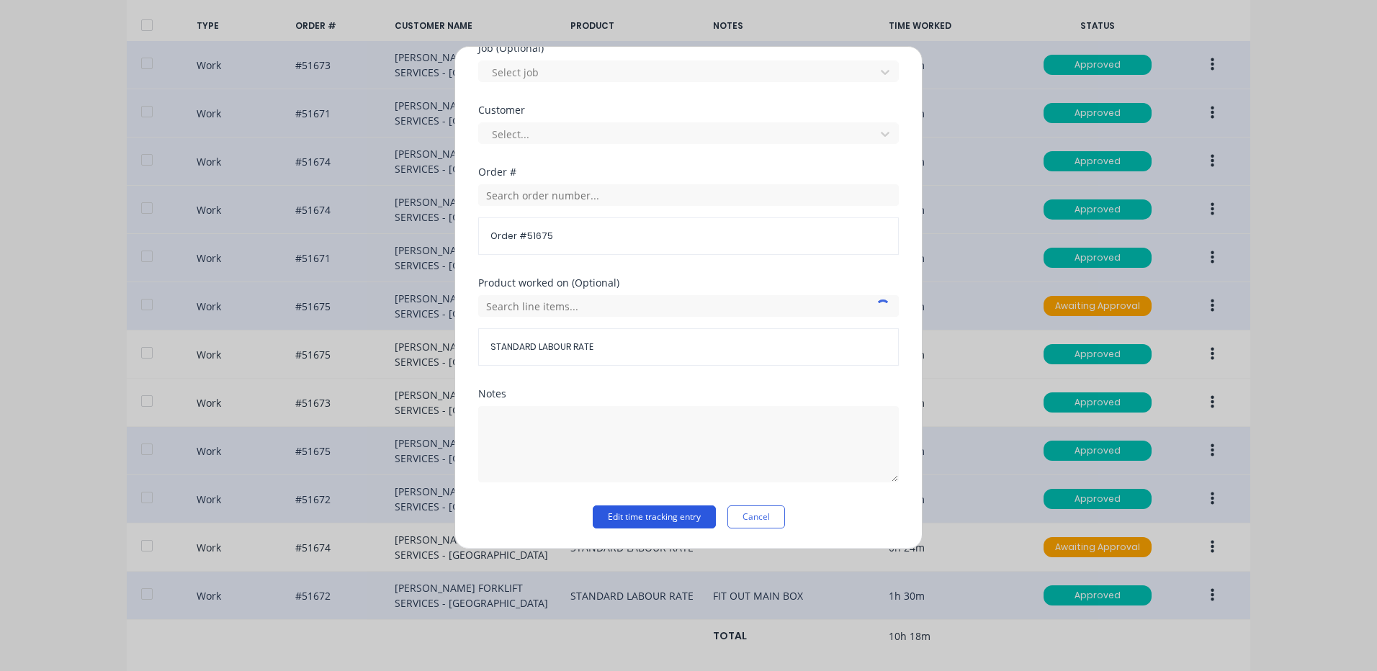
click at [652, 511] on button "Edit time tracking entry" at bounding box center [654, 517] width 123 height 23
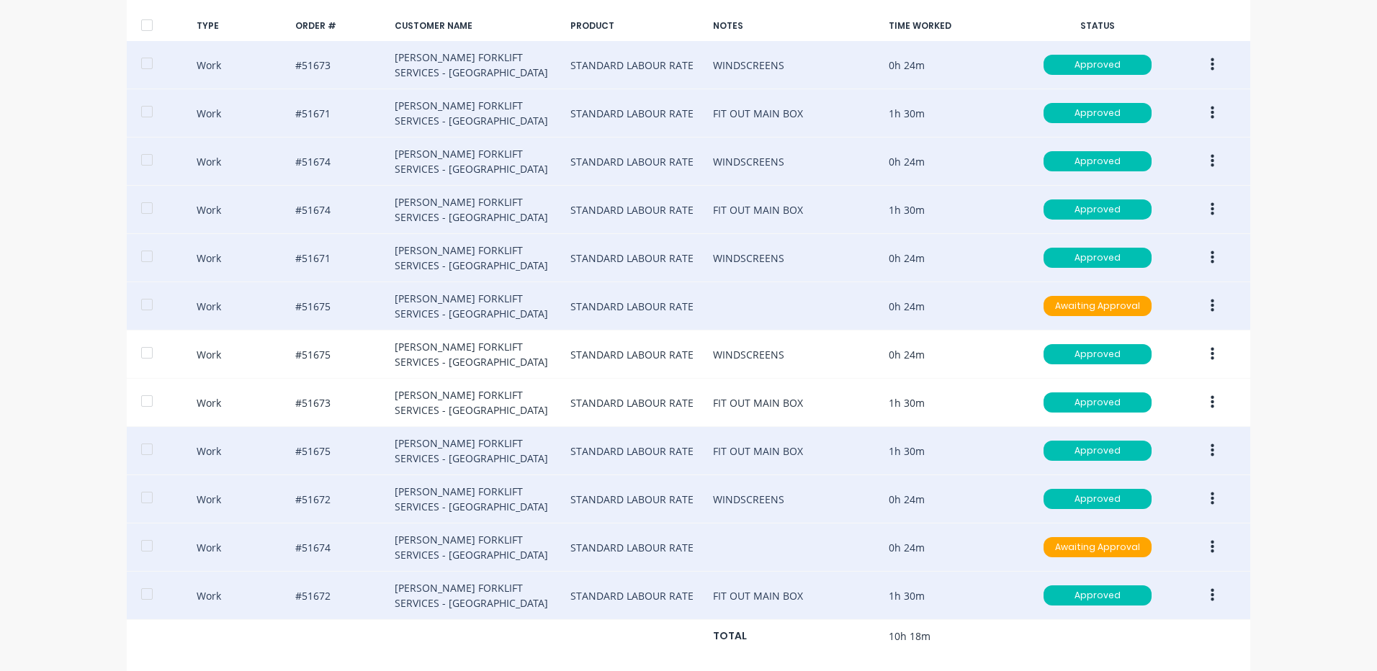
click at [1211, 542] on icon "button" at bounding box center [1213, 547] width 4 height 13
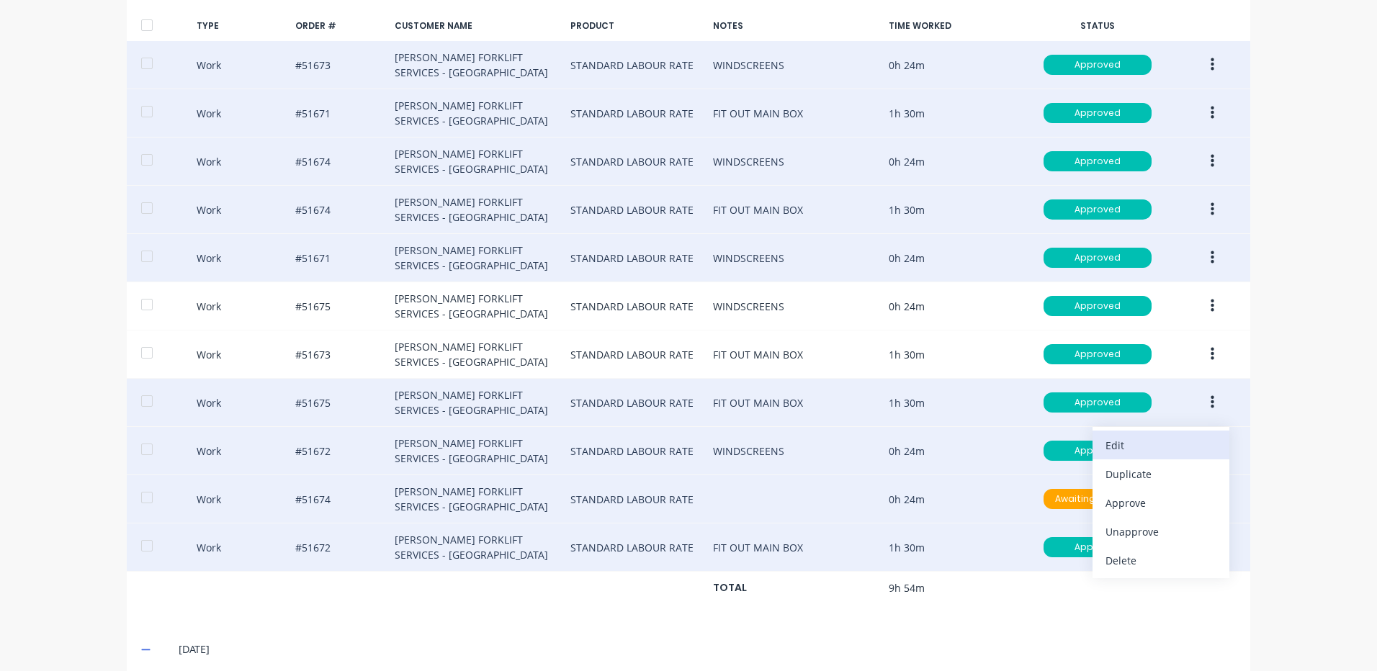
click at [1141, 445] on div "Edit" at bounding box center [1160, 445] width 111 height 21
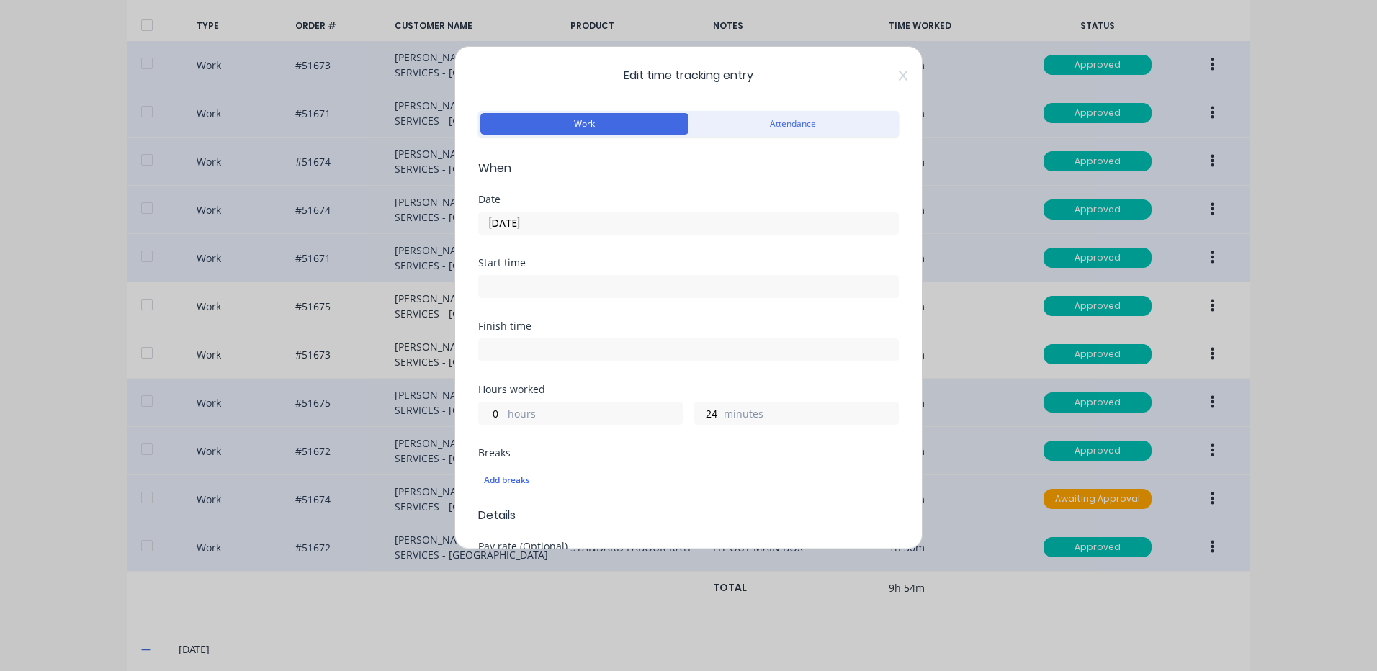
click at [632, 224] on input "[DATE]" at bounding box center [688, 223] width 419 height 22
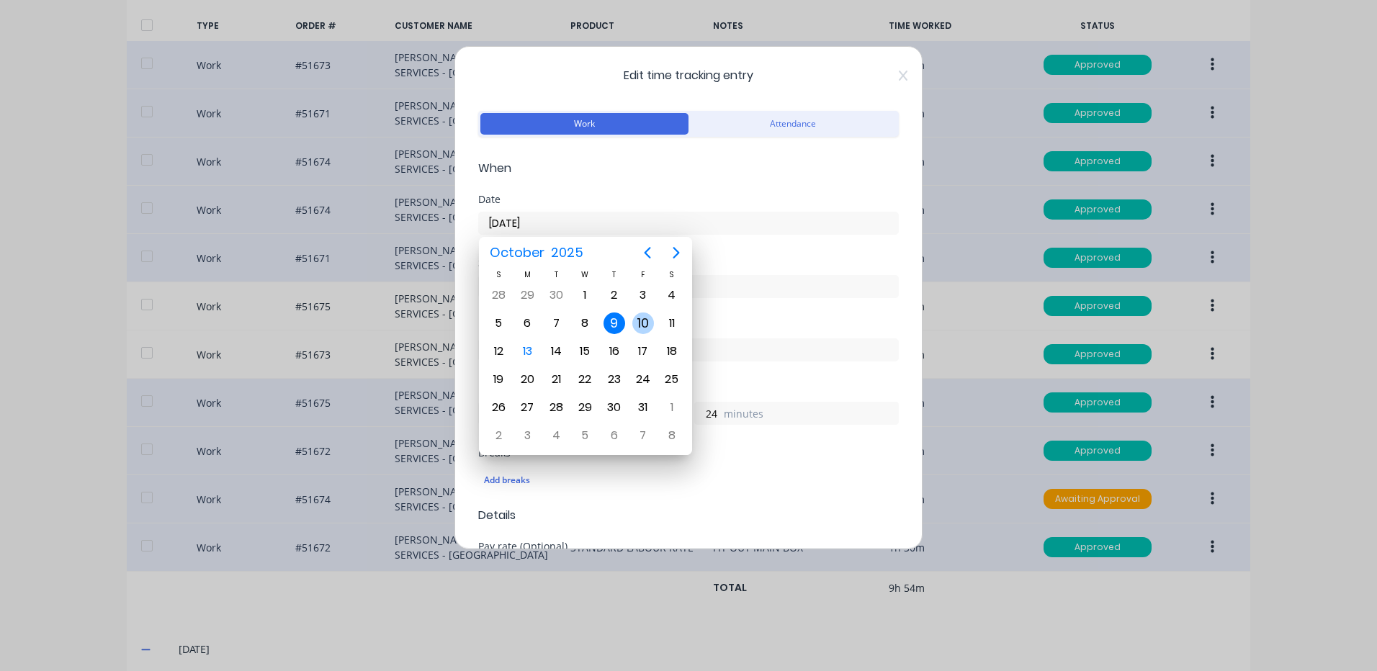
click at [639, 320] on div "10" at bounding box center [643, 324] width 22 height 22
type input "[DATE]"
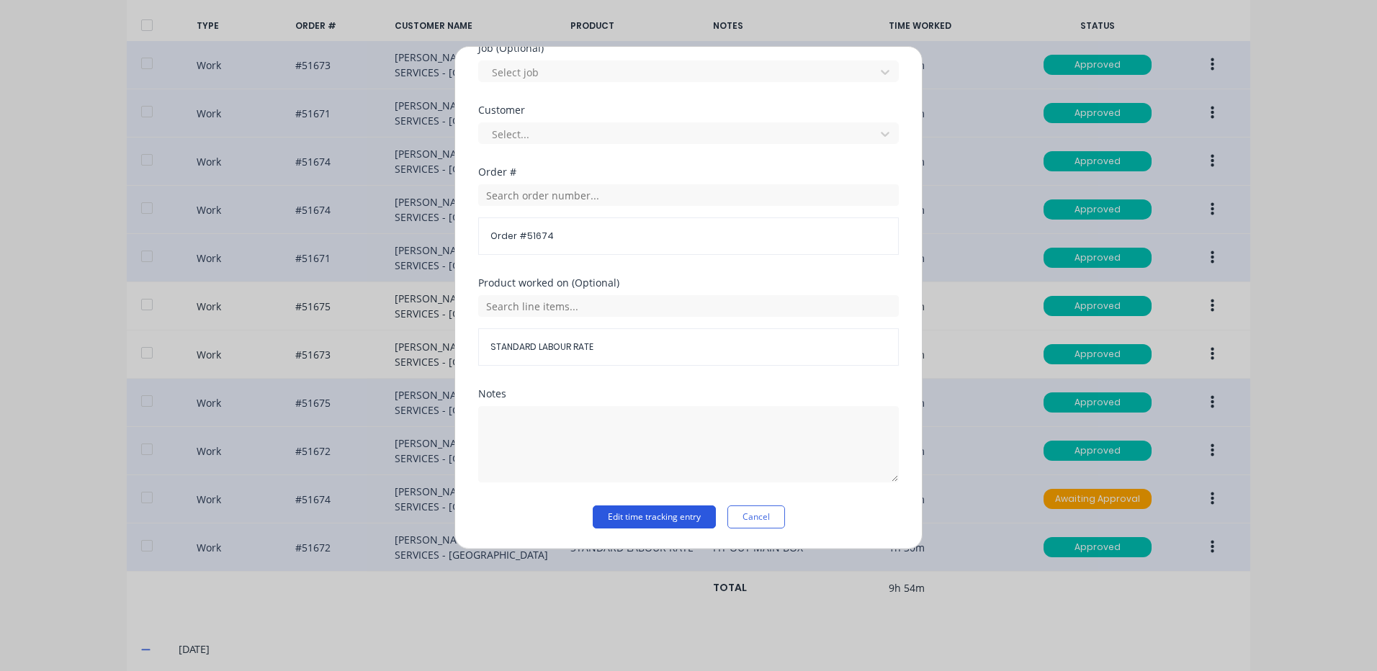
click at [625, 509] on button "Edit time tracking entry" at bounding box center [654, 517] width 123 height 23
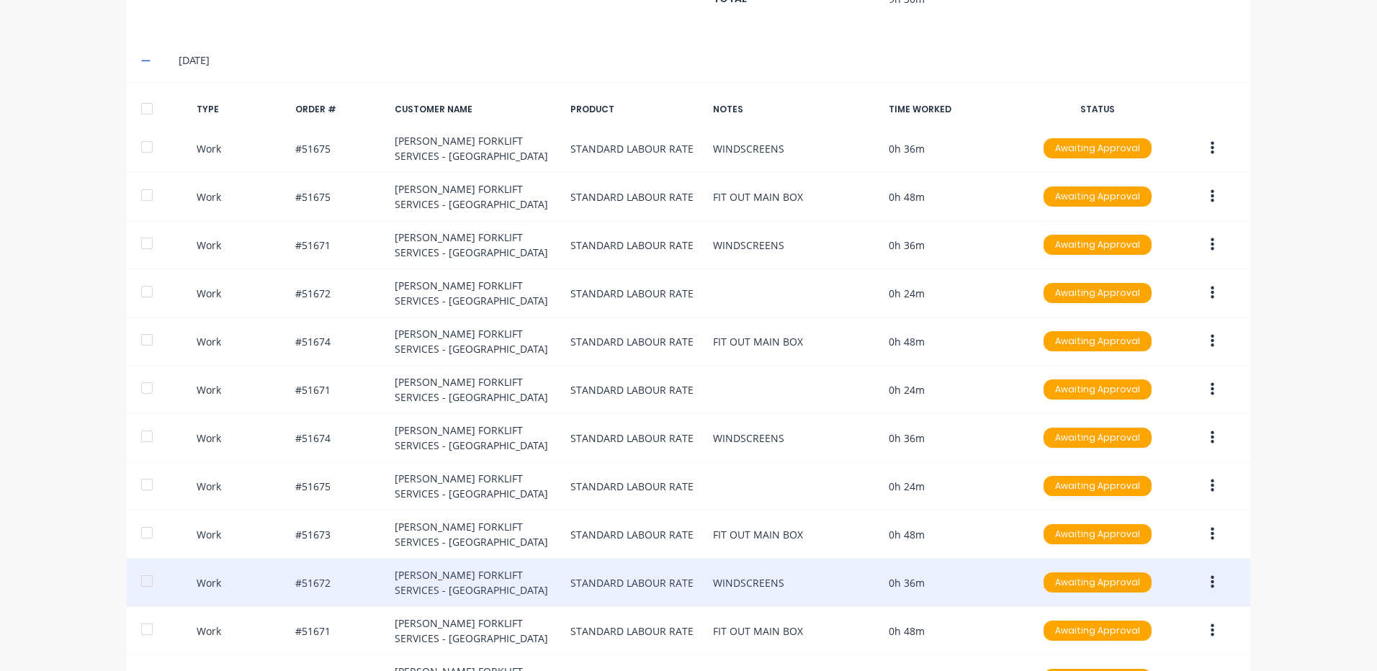
scroll to position [1900, 0]
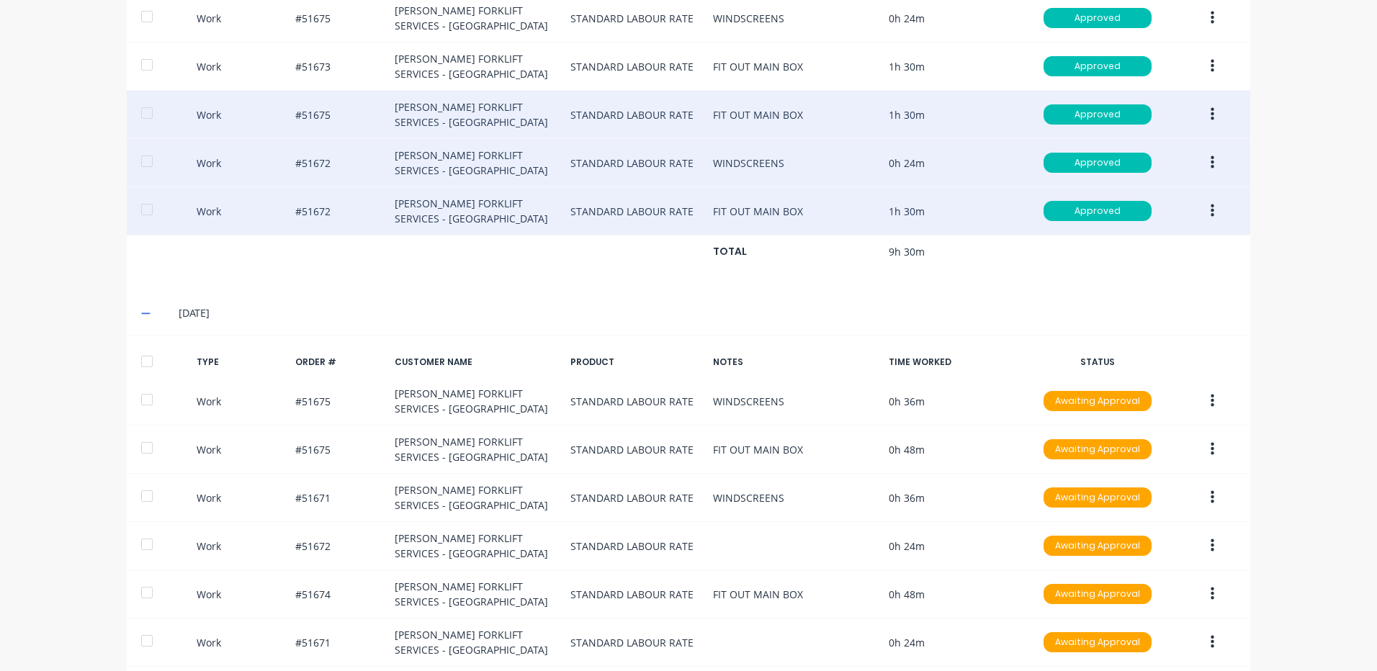
click at [143, 364] on div at bounding box center [147, 361] width 29 height 29
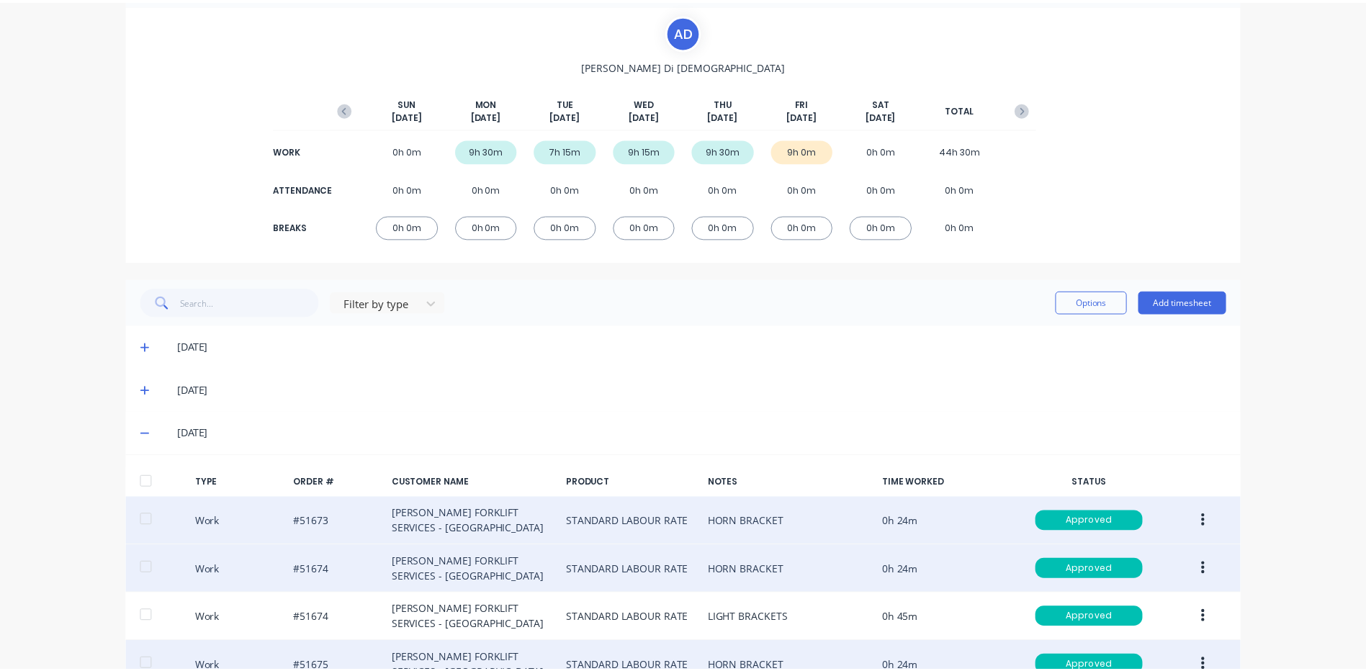
scroll to position [0, 0]
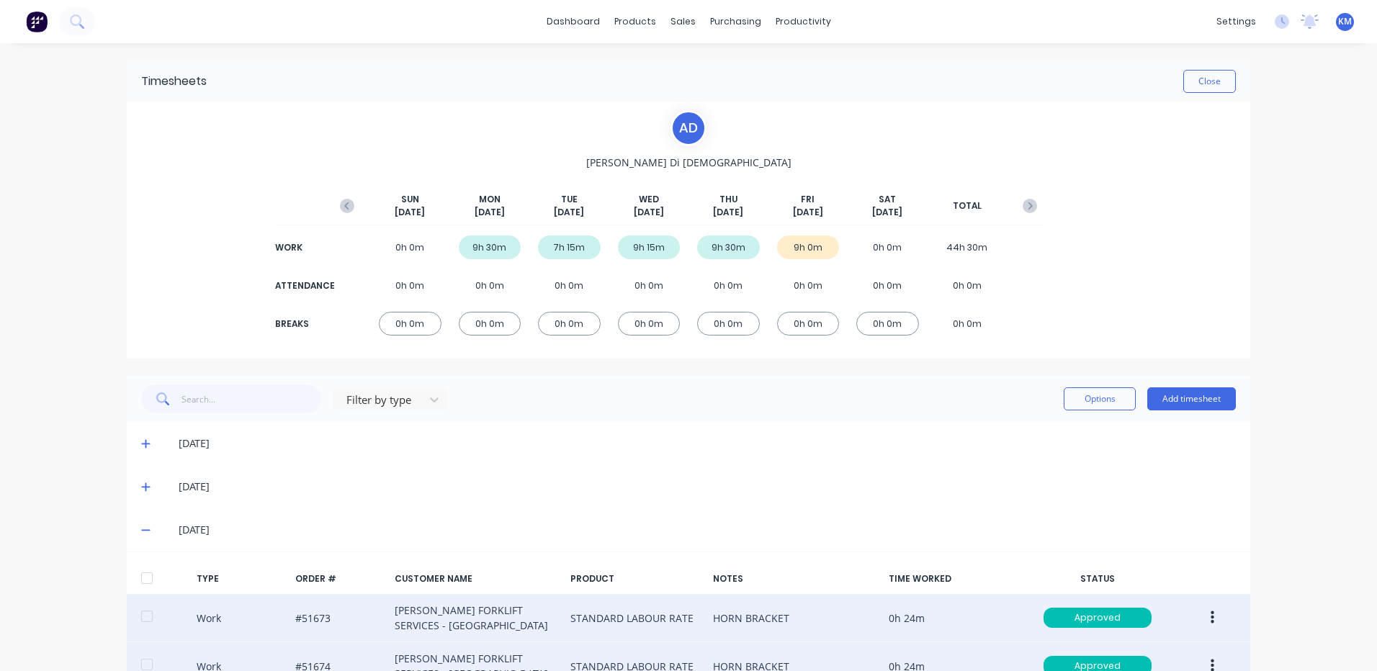
click at [1074, 380] on div "Filter by type Options Add timesheet" at bounding box center [688, 399] width 1123 height 46
click at [1076, 390] on button "Options" at bounding box center [1100, 398] width 72 height 23
click at [1056, 421] on button "Approve" at bounding box center [1067, 435] width 137 height 29
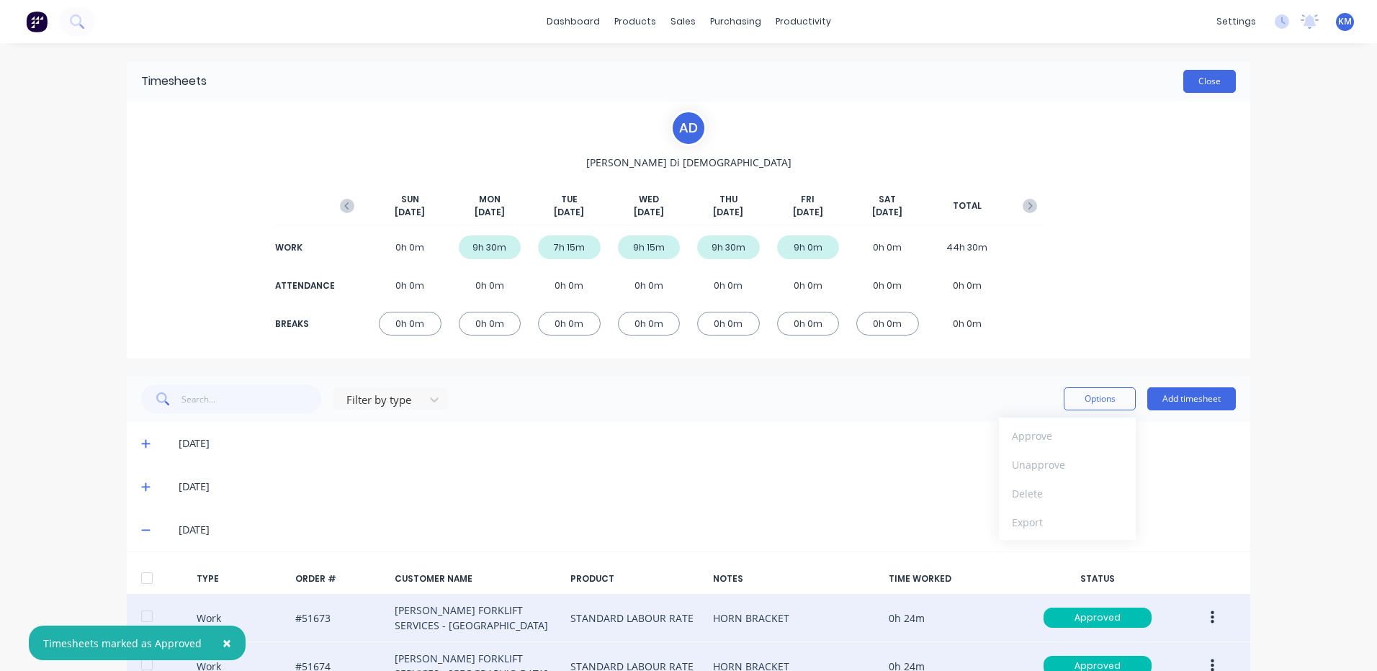
click at [1210, 81] on button "Close" at bounding box center [1209, 81] width 53 height 23
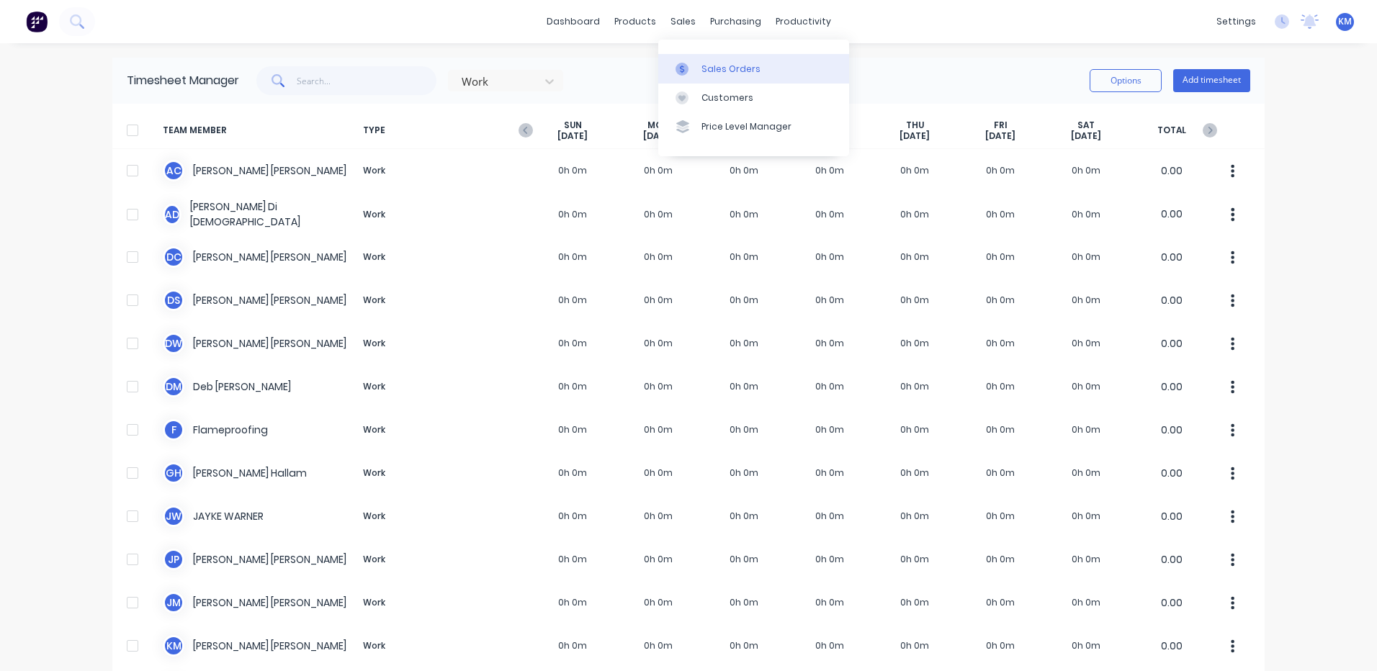
click at [699, 78] on link "Sales Orders" at bounding box center [753, 68] width 191 height 29
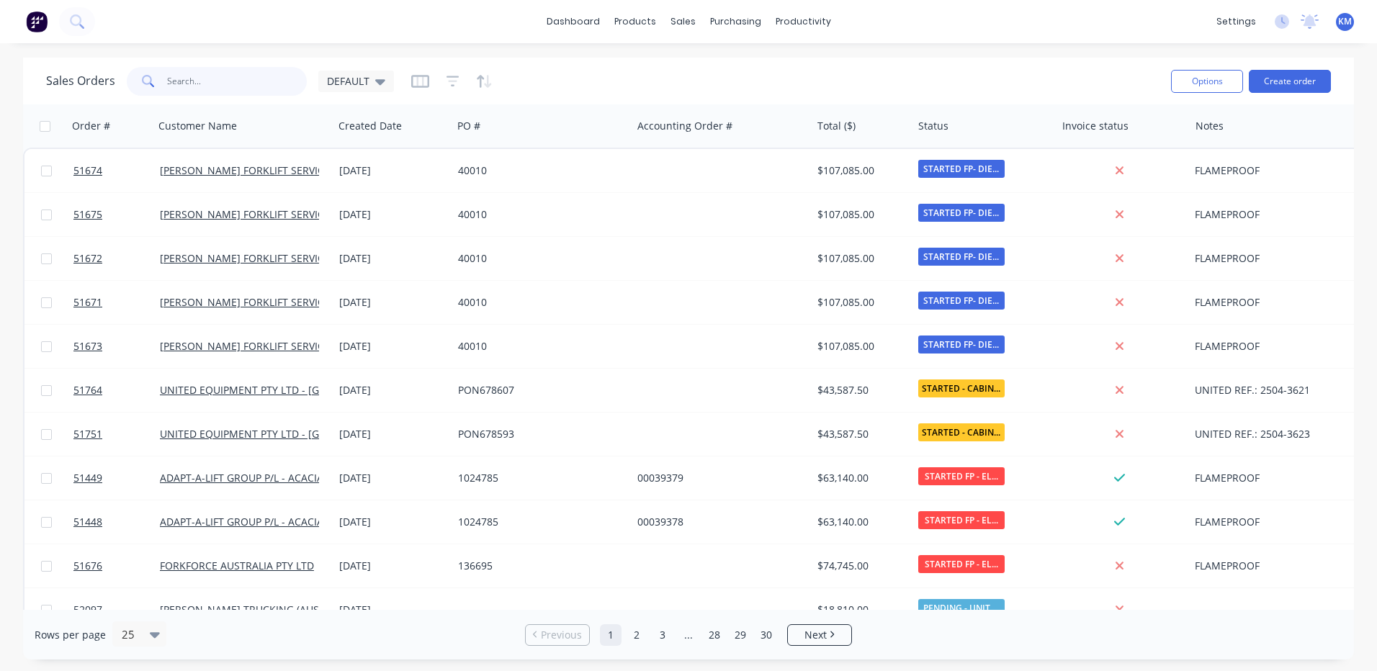
click at [255, 86] on input "text" at bounding box center [237, 81] width 140 height 29
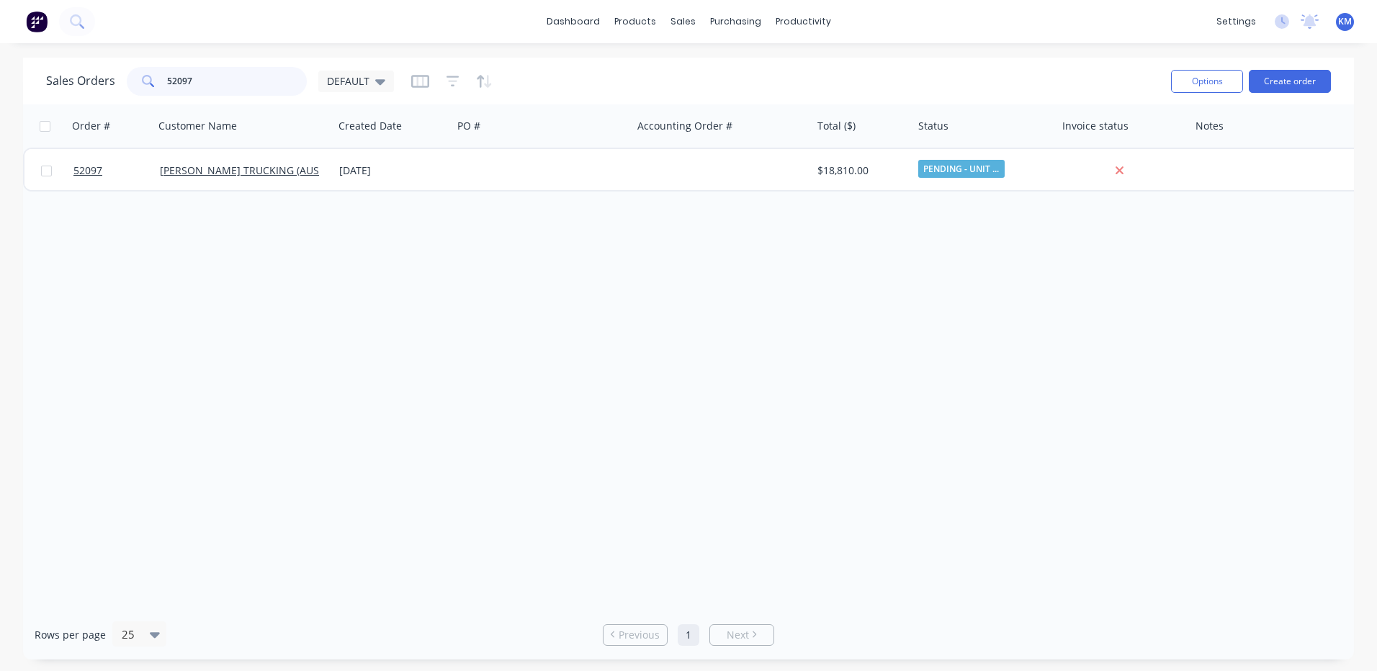
type input "52097"
click at [395, 198] on div "Order # Customer Name Created Date PO # Accounting Order # Total ($) Status Inv…" at bounding box center [688, 357] width 1331 height 506
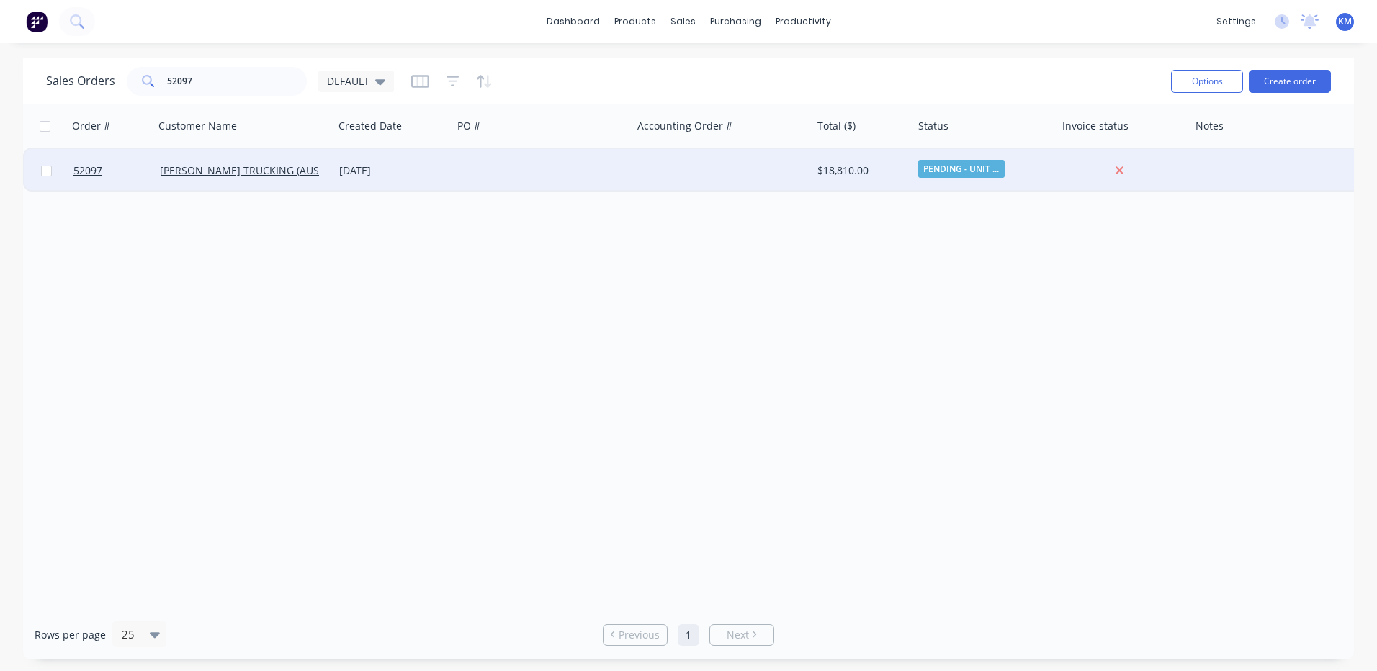
click at [403, 183] on div "[DATE]" at bounding box center [392, 170] width 119 height 43
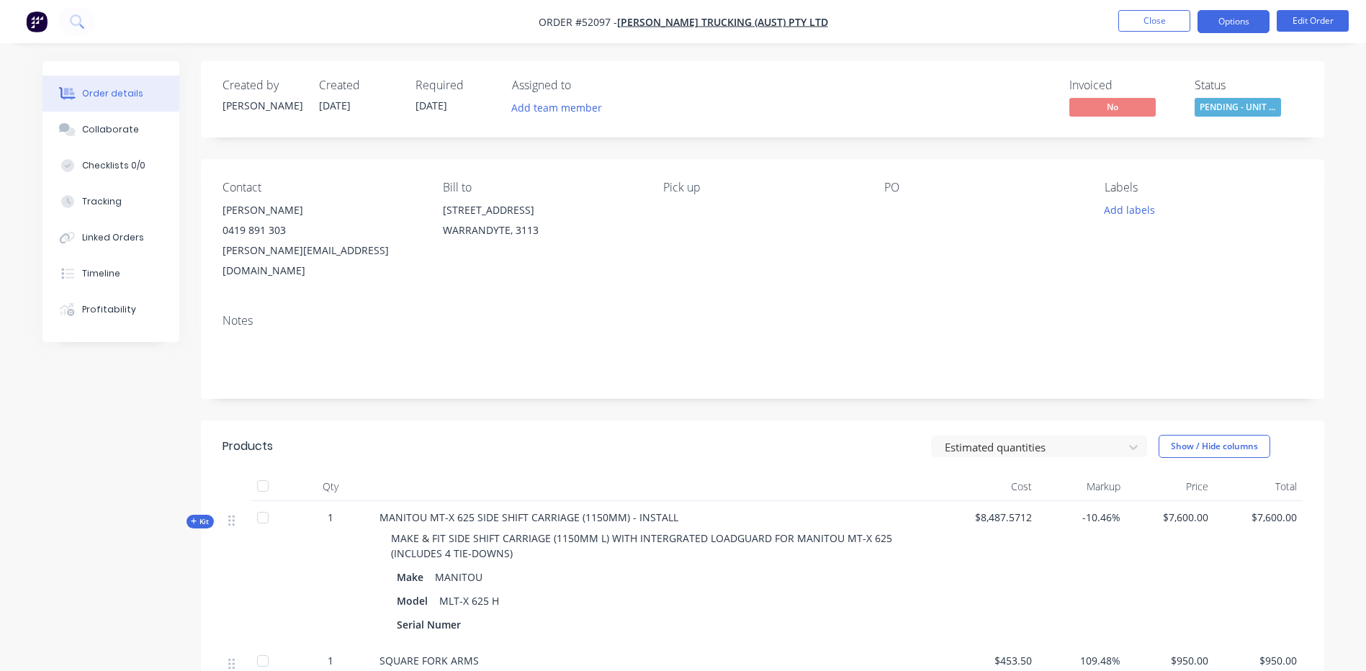
click at [1226, 31] on button "Options" at bounding box center [1234, 21] width 72 height 23
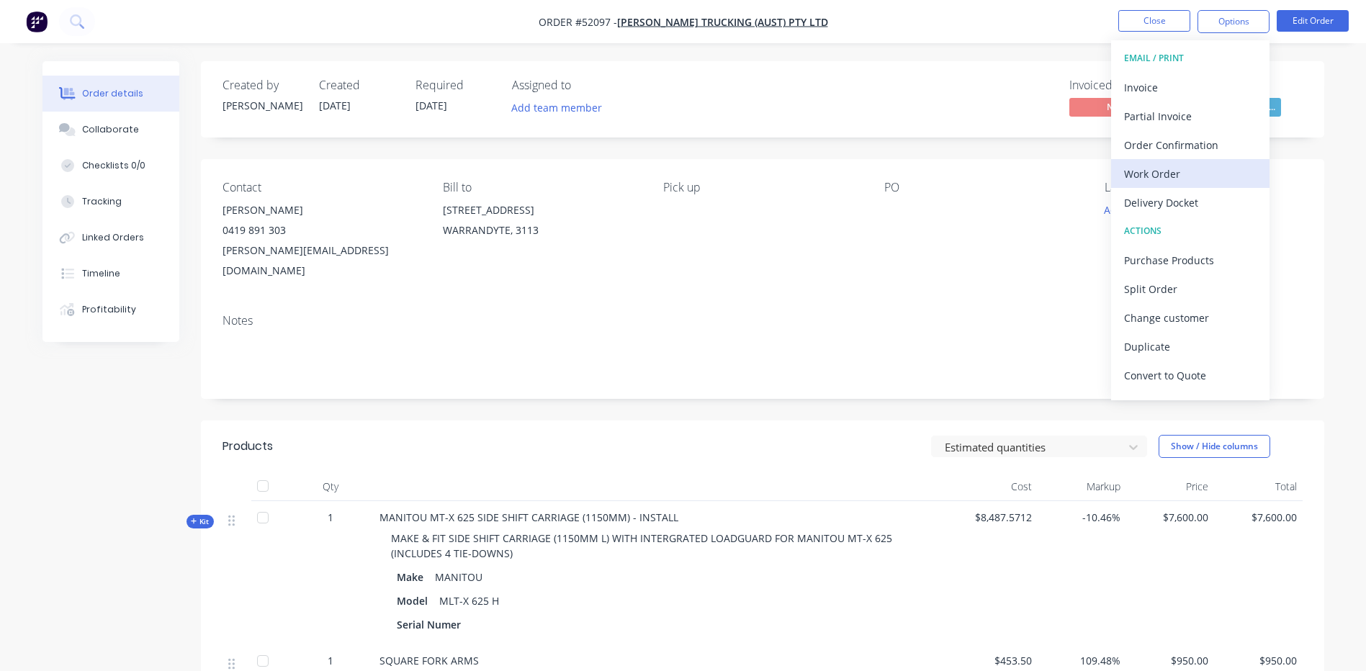
click at [1196, 181] on div "Work Order" at bounding box center [1190, 173] width 133 height 21
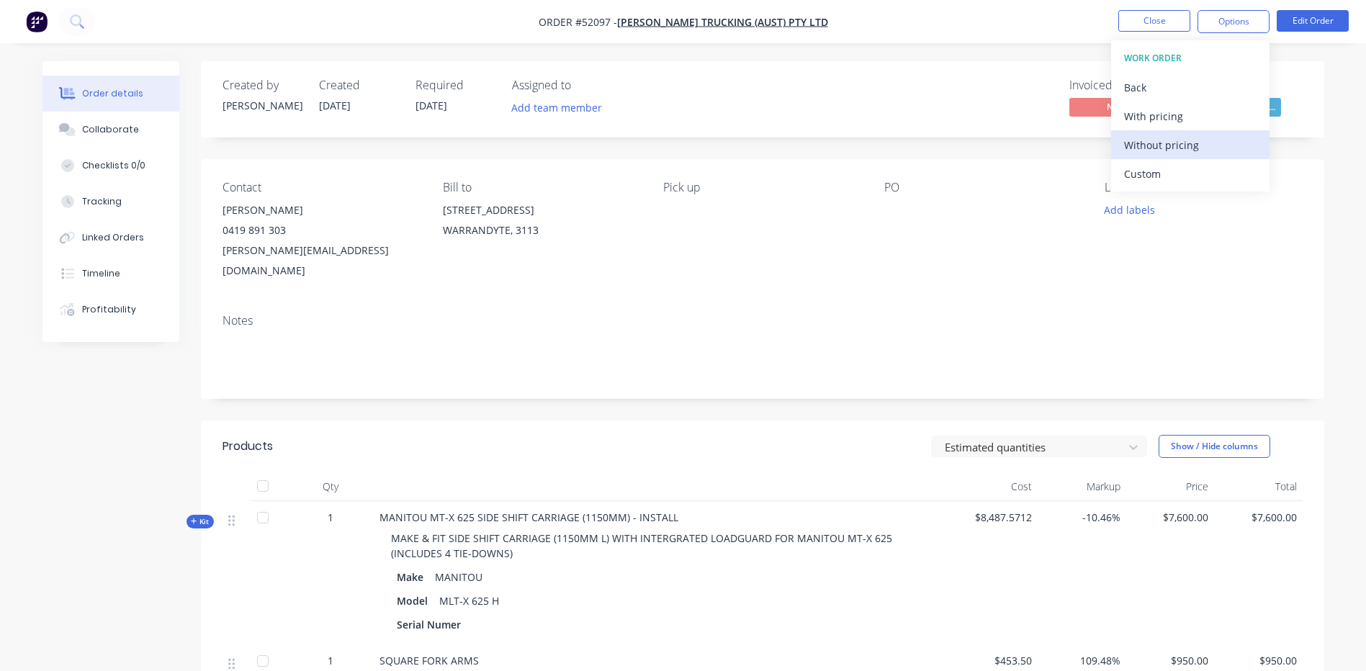
click at [1182, 150] on div "Without pricing" at bounding box center [1190, 145] width 133 height 21
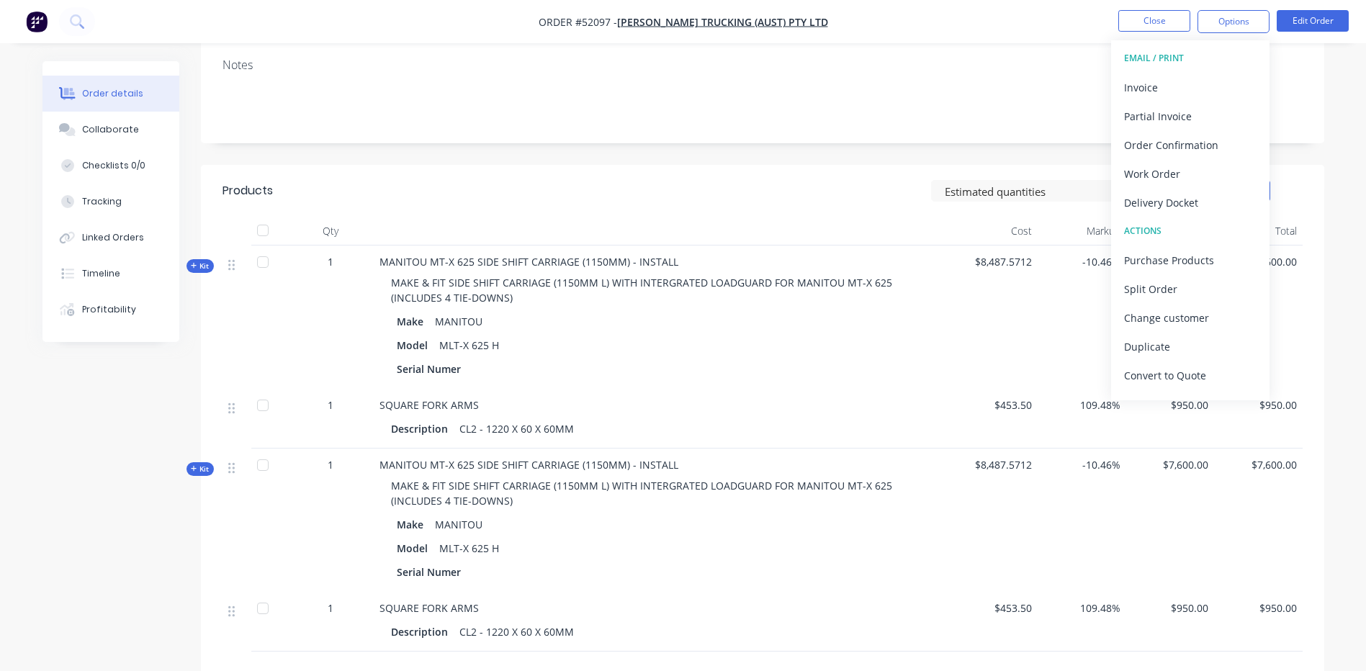
scroll to position [216, 0]
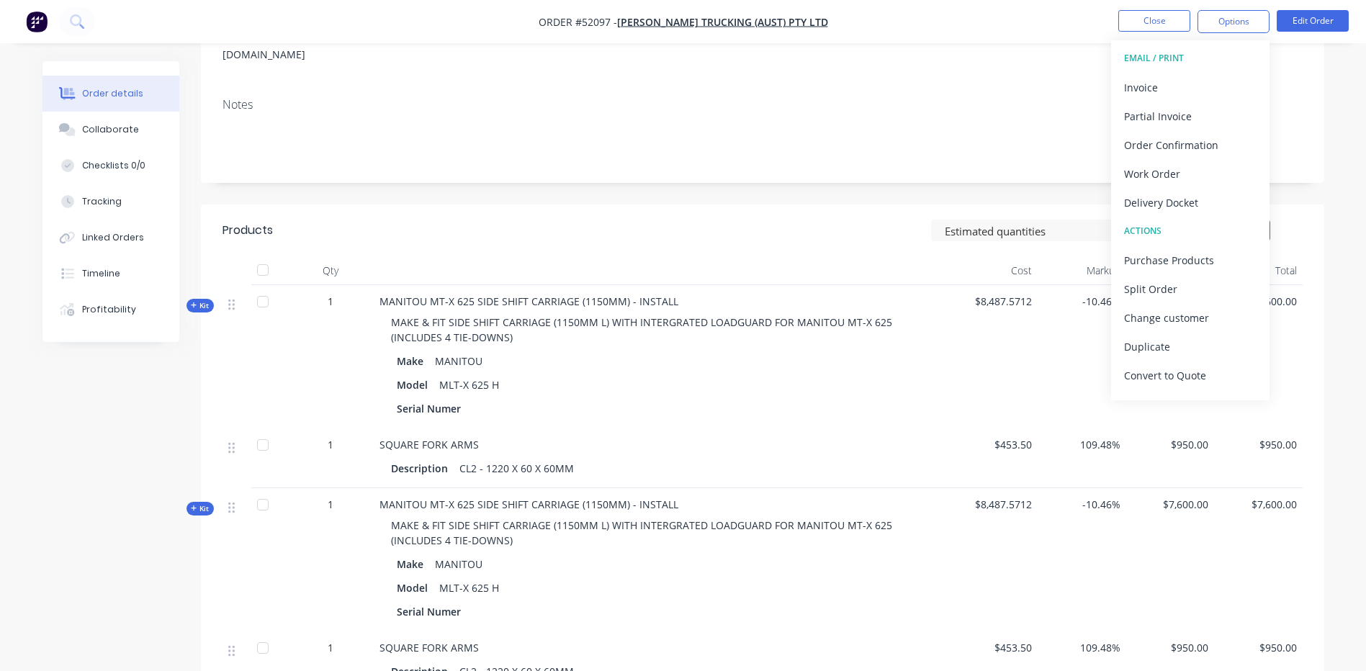
click at [193, 302] on icon "button" at bounding box center [194, 305] width 6 height 7
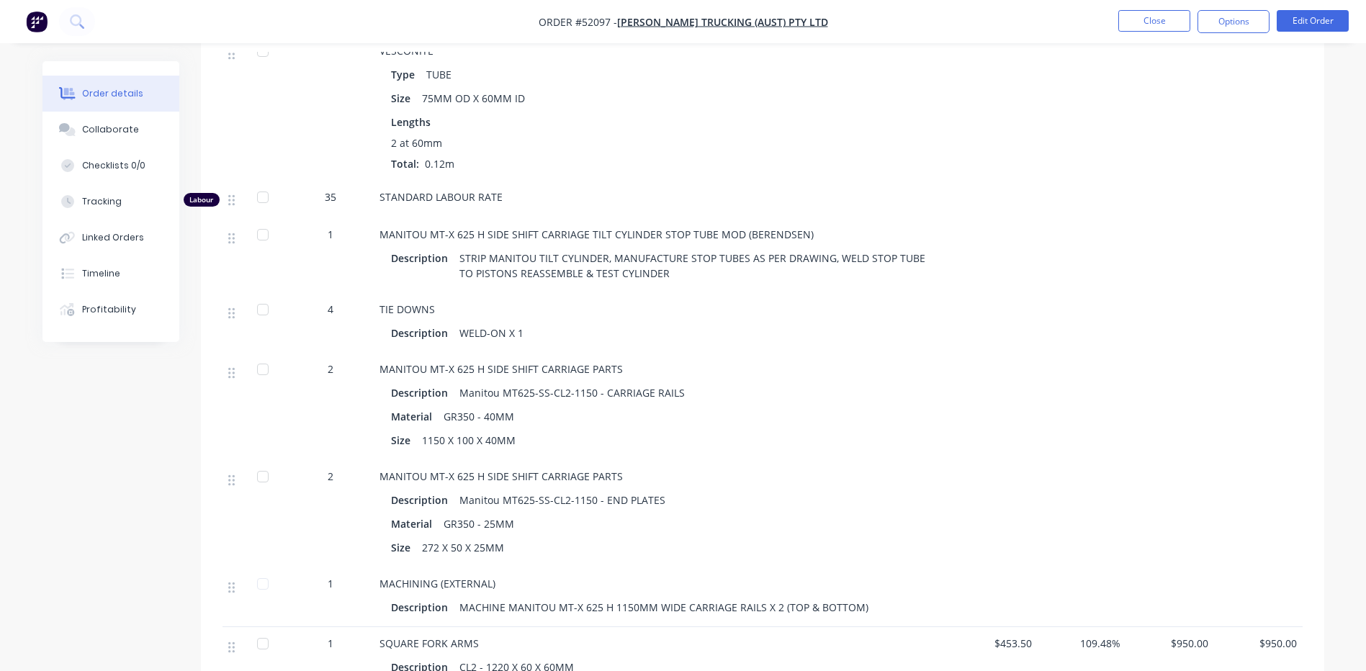
scroll to position [1800, 0]
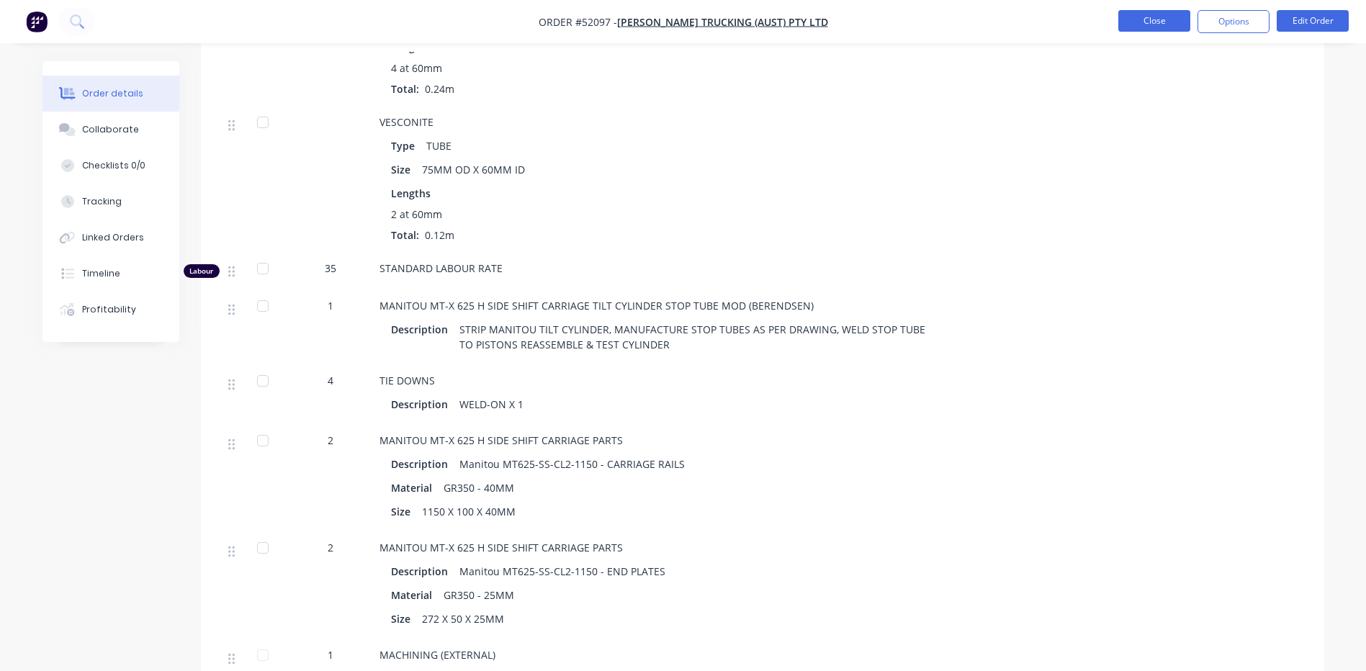
click at [1125, 22] on button "Close" at bounding box center [1154, 21] width 72 height 22
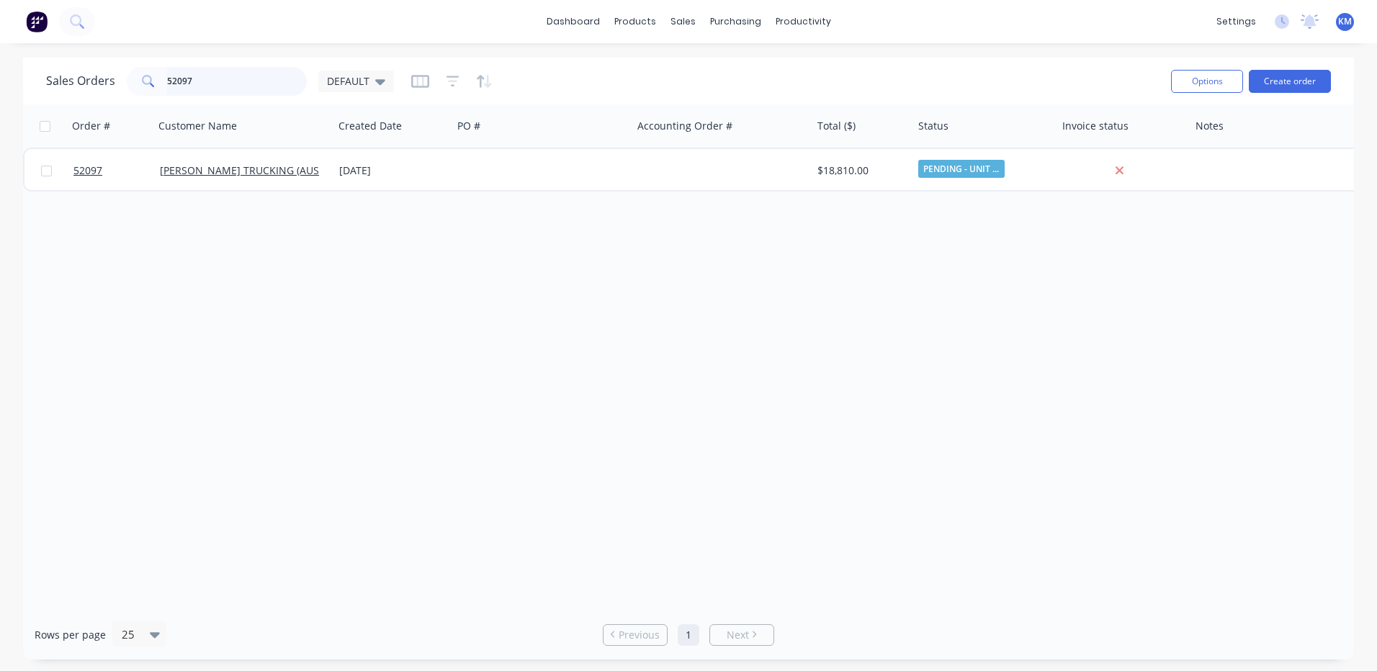
click at [190, 84] on input "52097" at bounding box center [237, 81] width 140 height 29
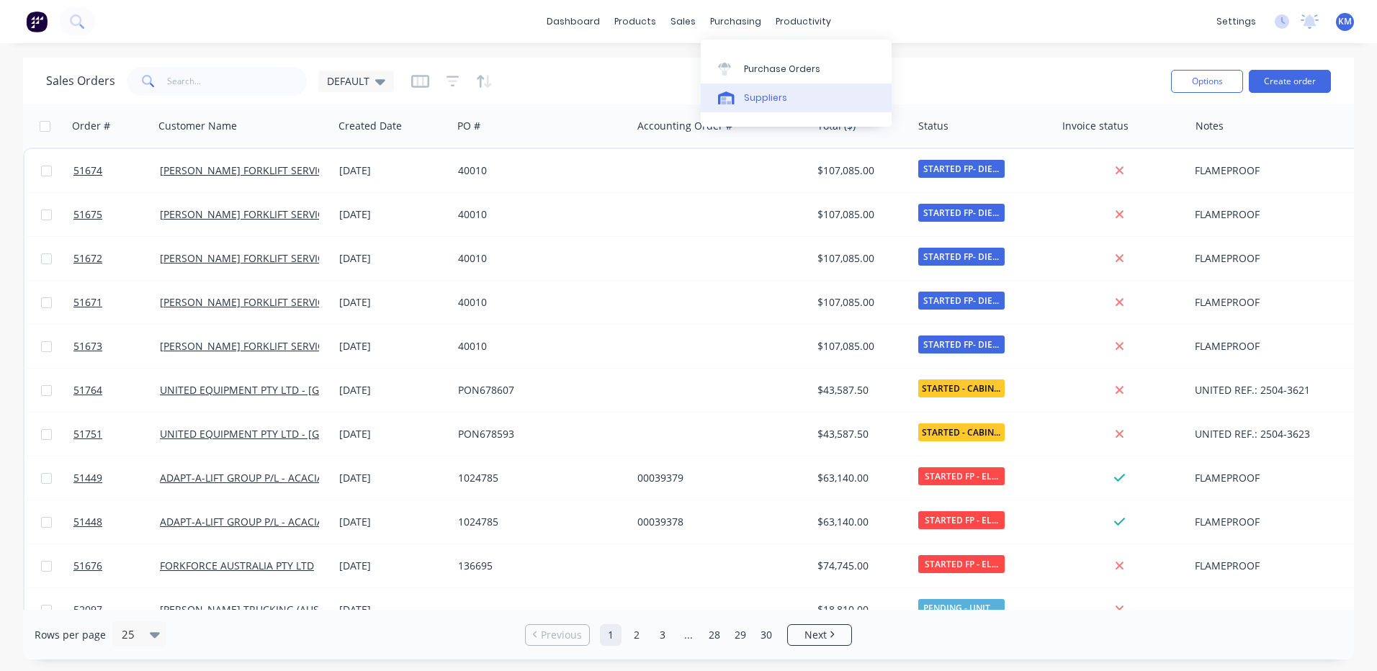
click at [735, 104] on div at bounding box center [729, 97] width 22 height 13
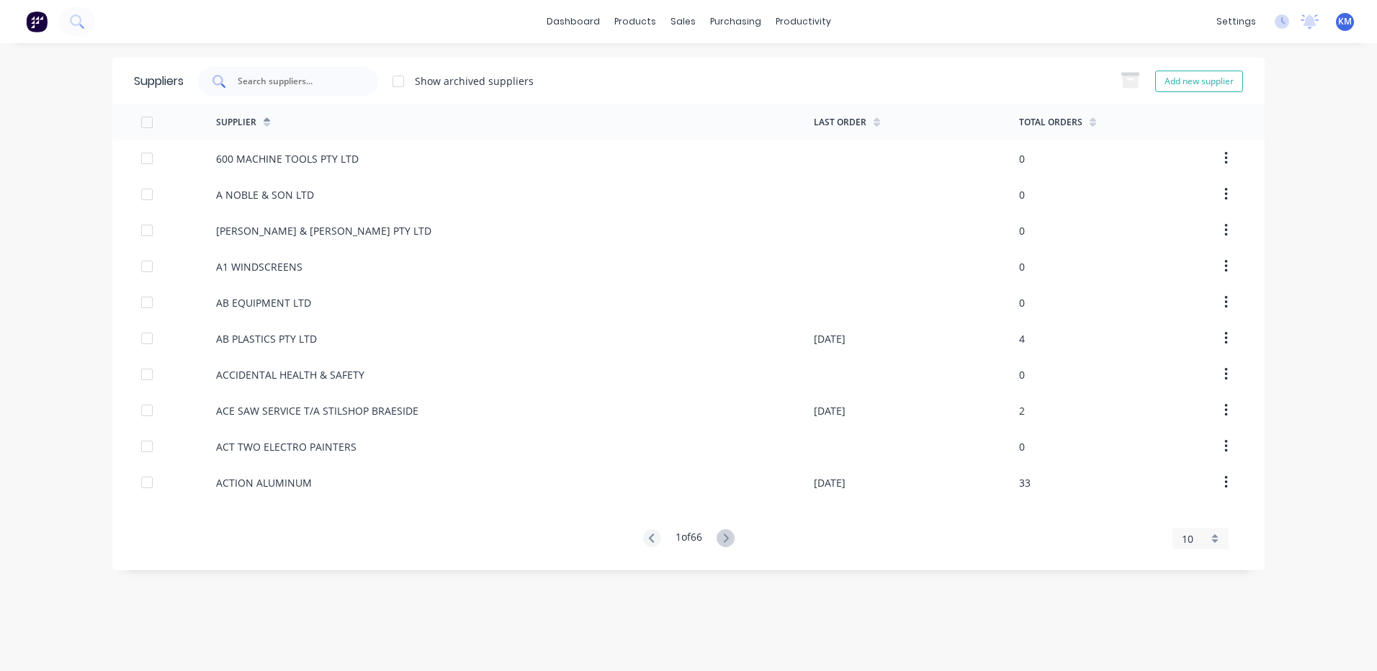
click at [360, 71] on div at bounding box center [288, 81] width 180 height 29
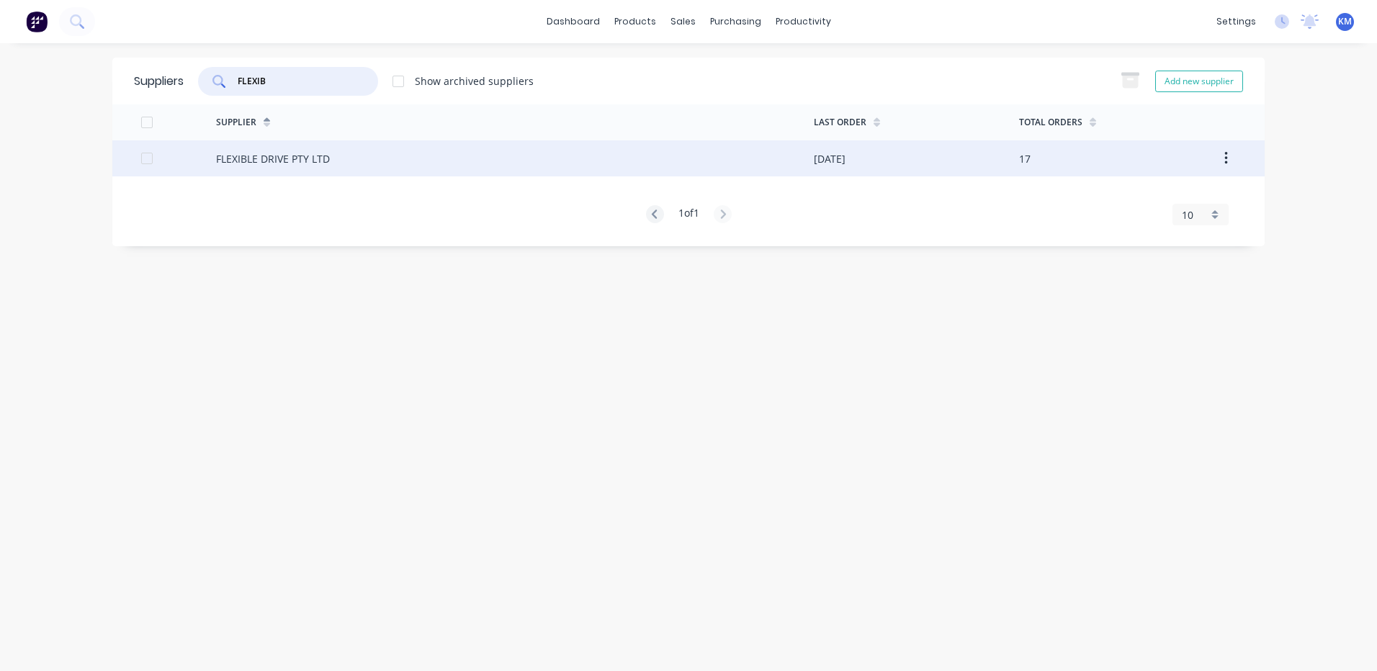
type input "FLEXIB"
click at [433, 159] on div "FLEXIBLE DRIVE PTY LTD" at bounding box center [515, 158] width 598 height 36
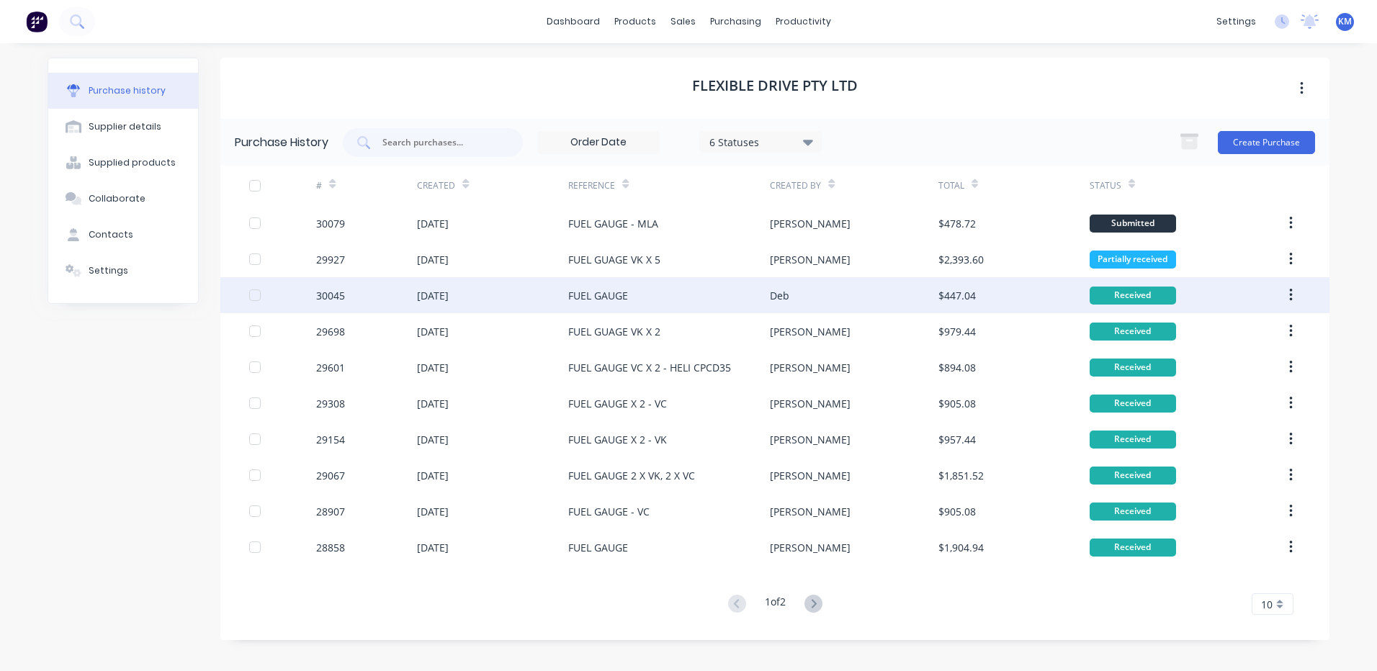
click at [720, 289] on div "FUEL GAUGE" at bounding box center [669, 295] width 202 height 36
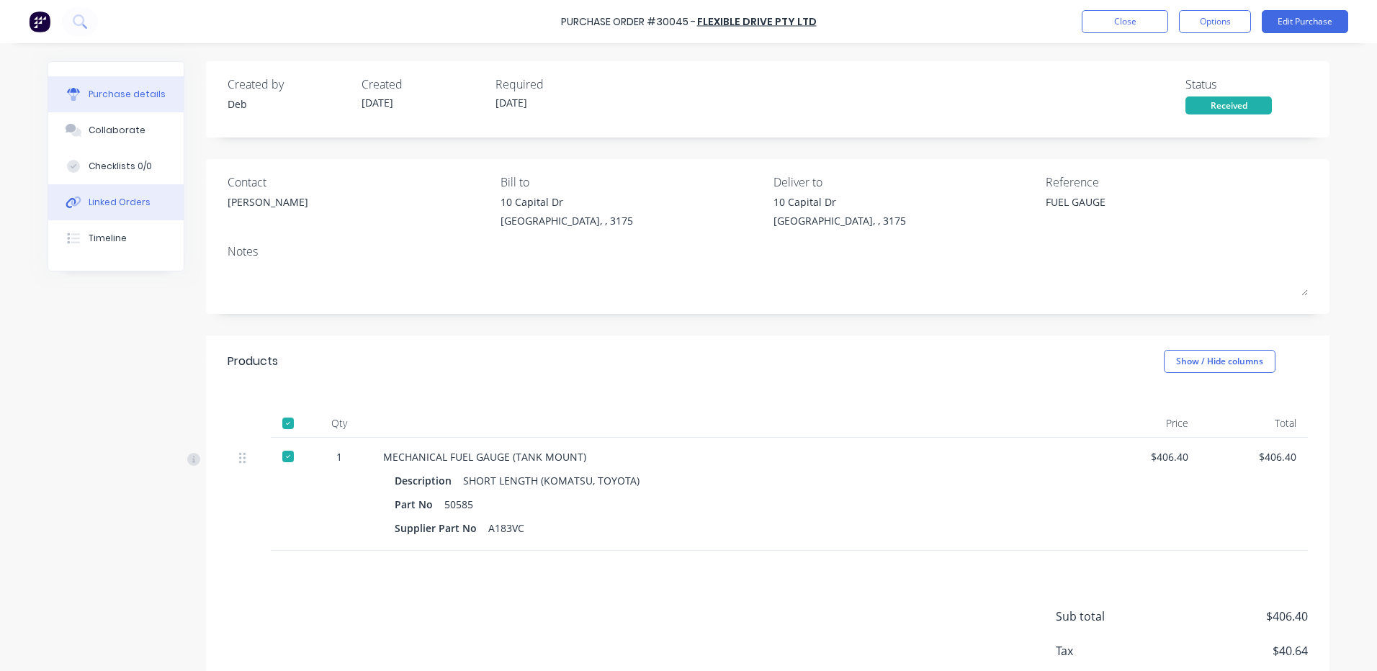
click at [120, 208] on div "Linked Orders" at bounding box center [120, 202] width 62 height 13
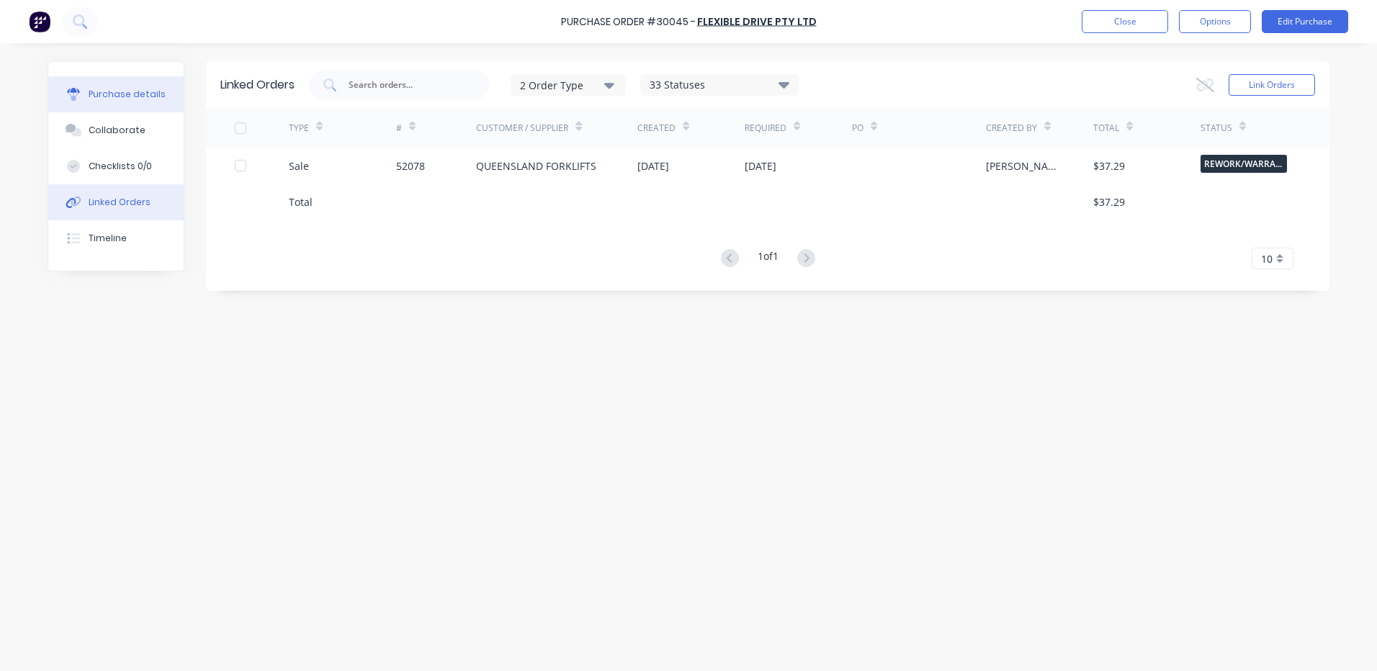
click at [117, 84] on button "Purchase details" at bounding box center [115, 94] width 135 height 36
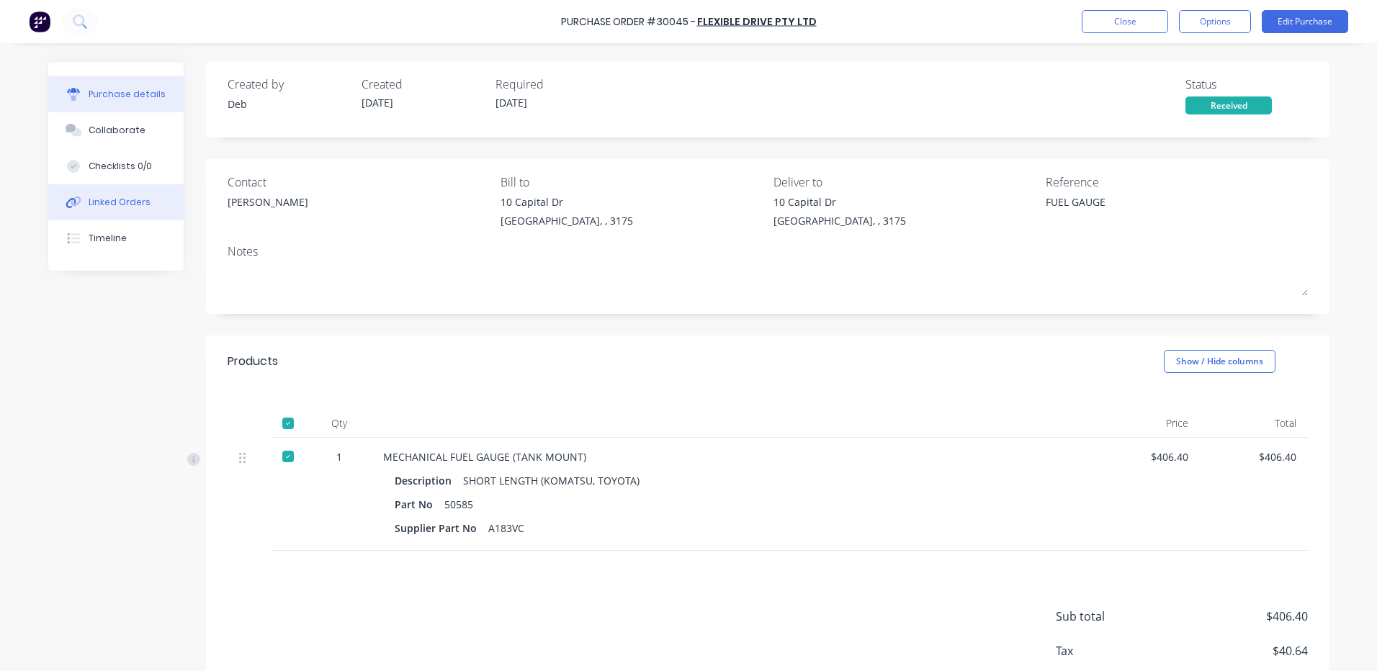
click at [124, 198] on div "Linked Orders" at bounding box center [120, 202] width 62 height 13
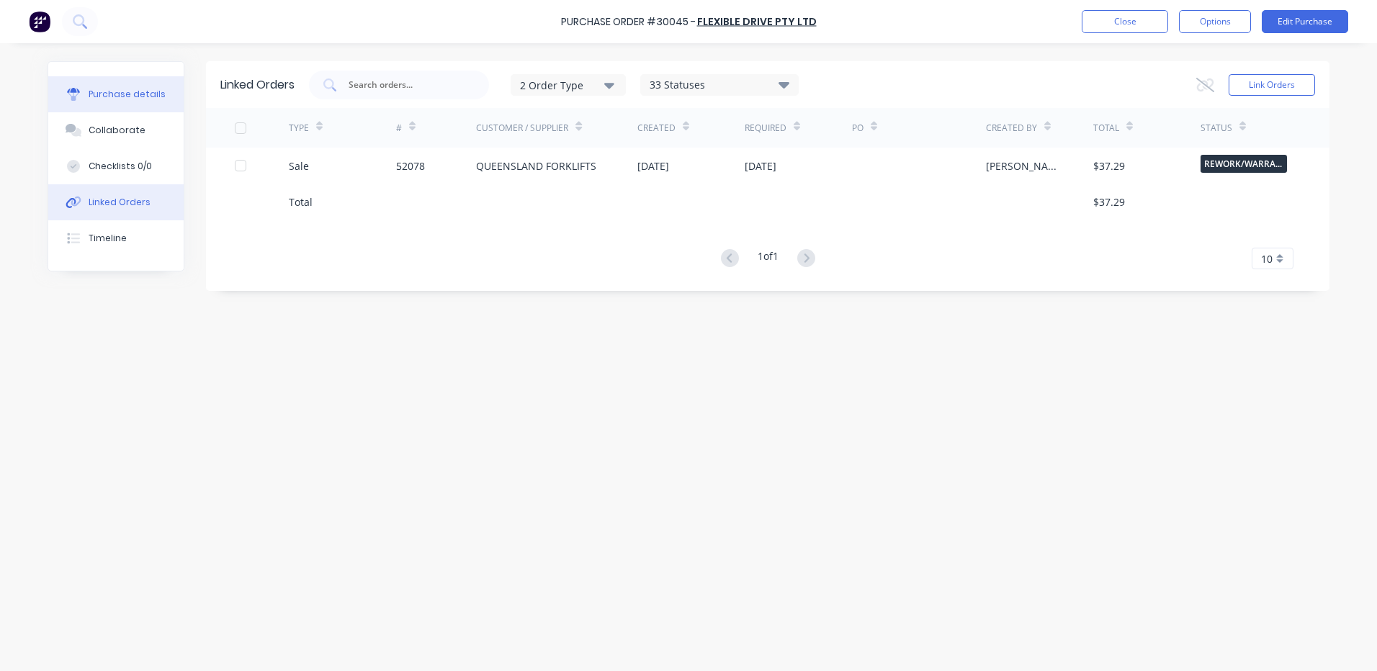
click at [140, 97] on div "Purchase details" at bounding box center [127, 94] width 77 height 13
type textarea "x"
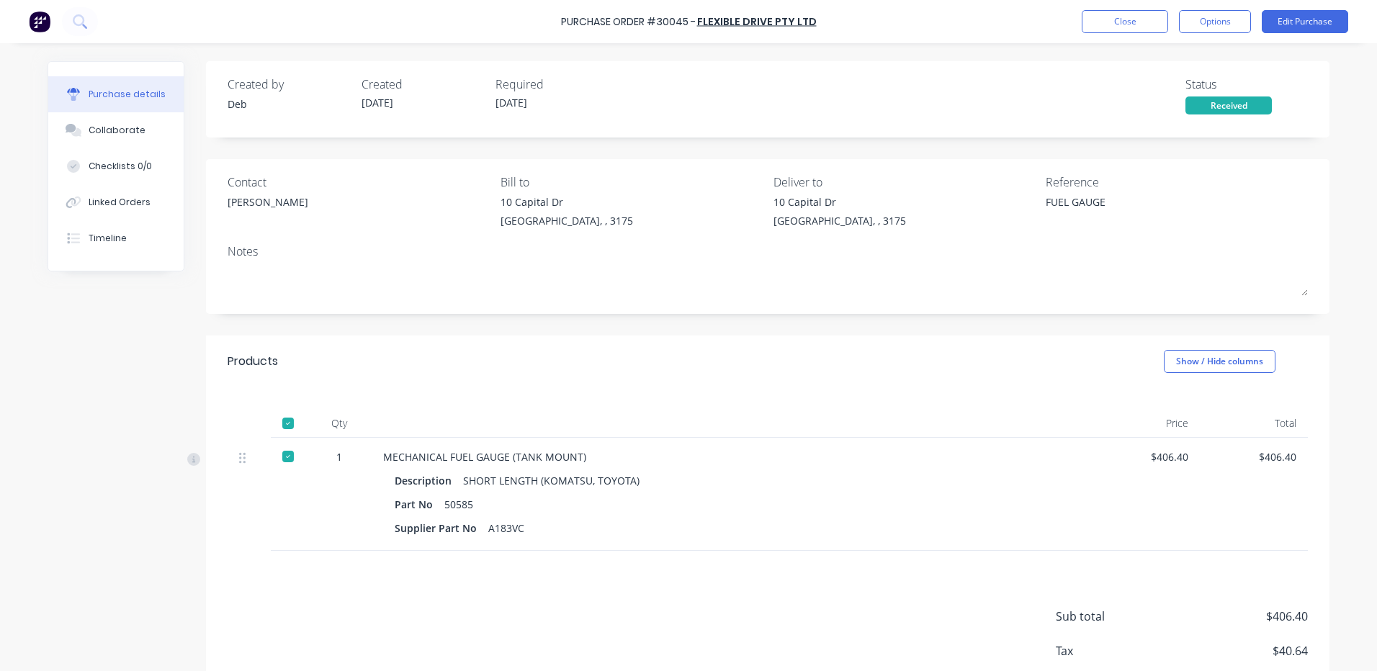
click at [591, 485] on div "SHORT LENGTH (KOMATSU, TOYOTA)" at bounding box center [551, 480] width 176 height 21
click at [1113, 24] on button "Close" at bounding box center [1125, 21] width 86 height 23
